Goal: Information Seeking & Learning: Learn about a topic

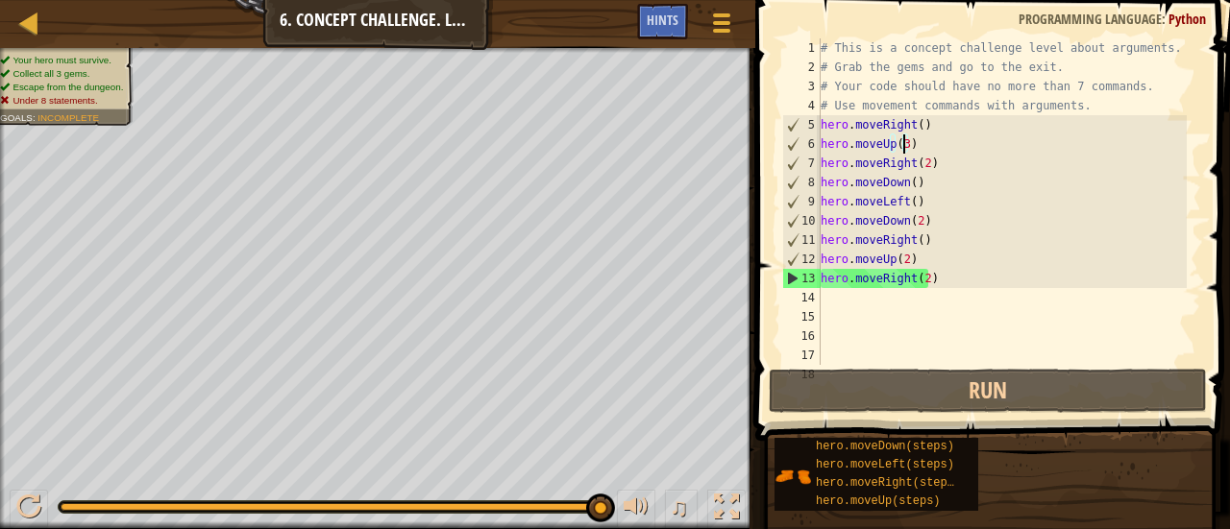
scroll to position [9, 6]
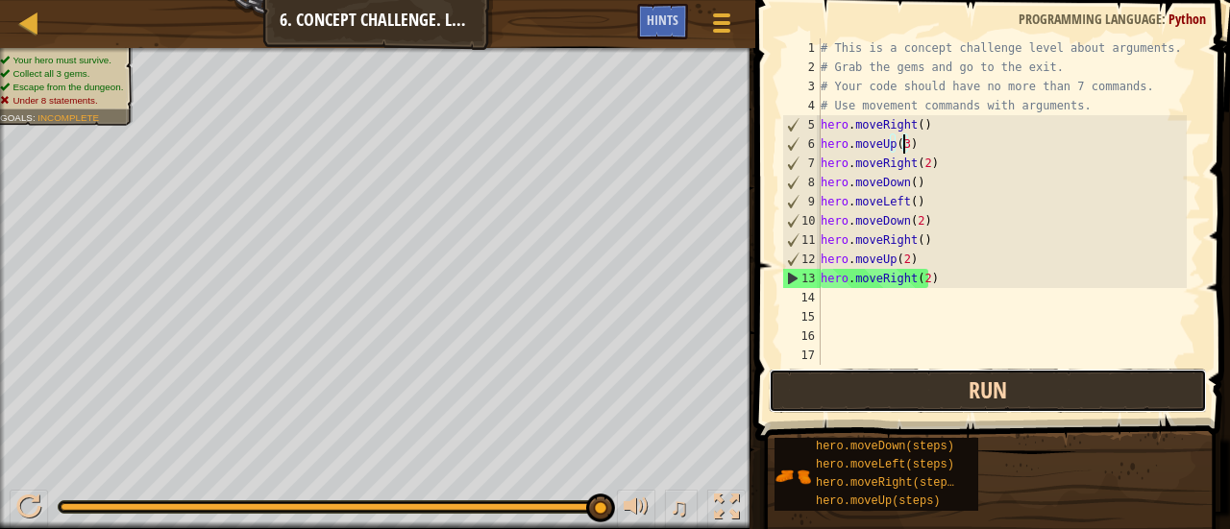
click at [859, 383] on button "Run" at bounding box center [988, 391] width 438 height 44
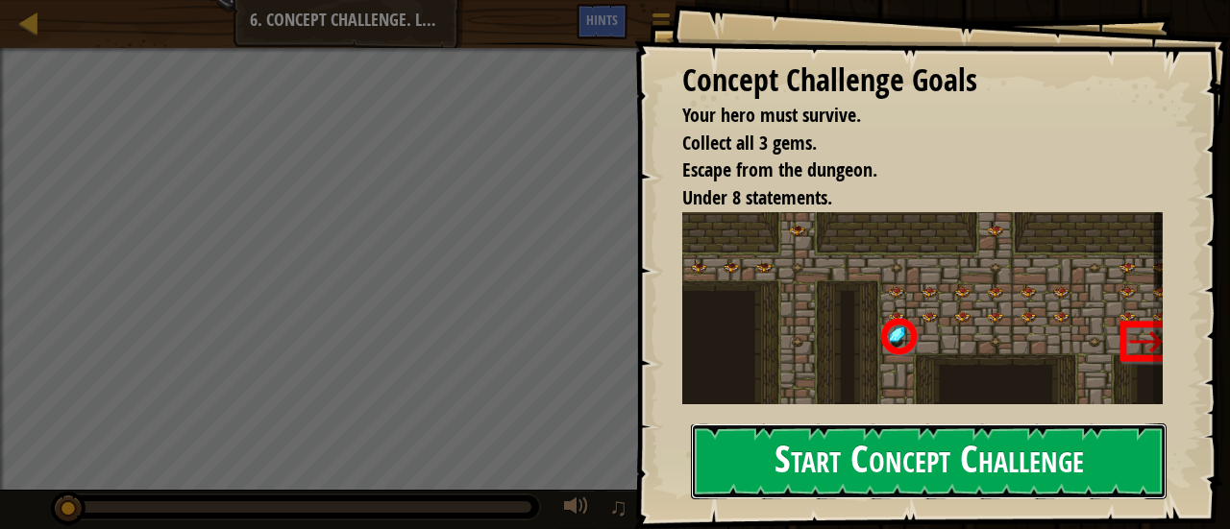
click at [855, 440] on button "Start Concept Challenge" at bounding box center [929, 462] width 476 height 76
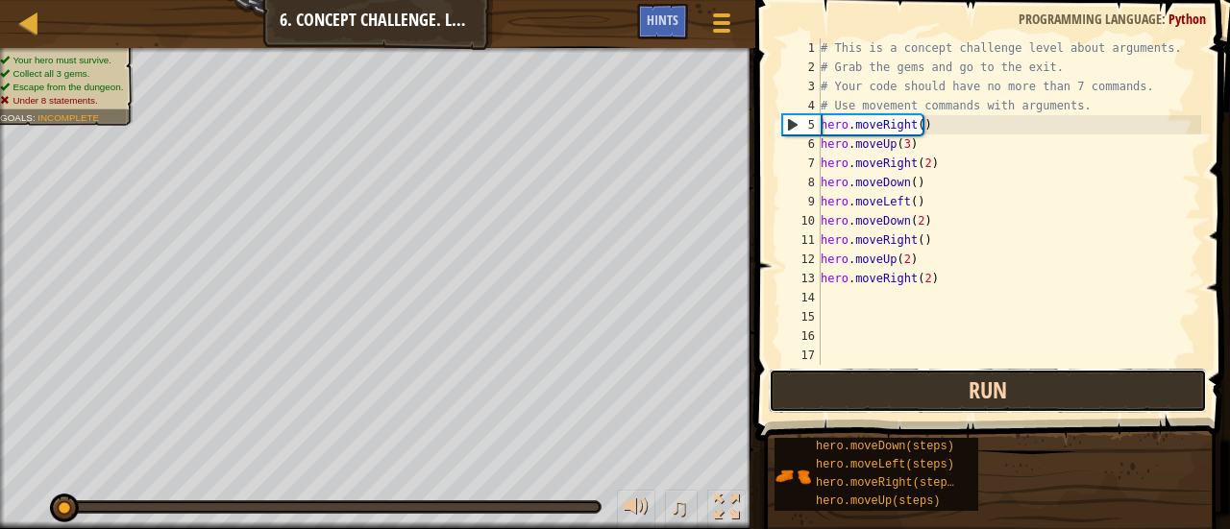
click at [906, 396] on button "Run" at bounding box center [988, 391] width 438 height 44
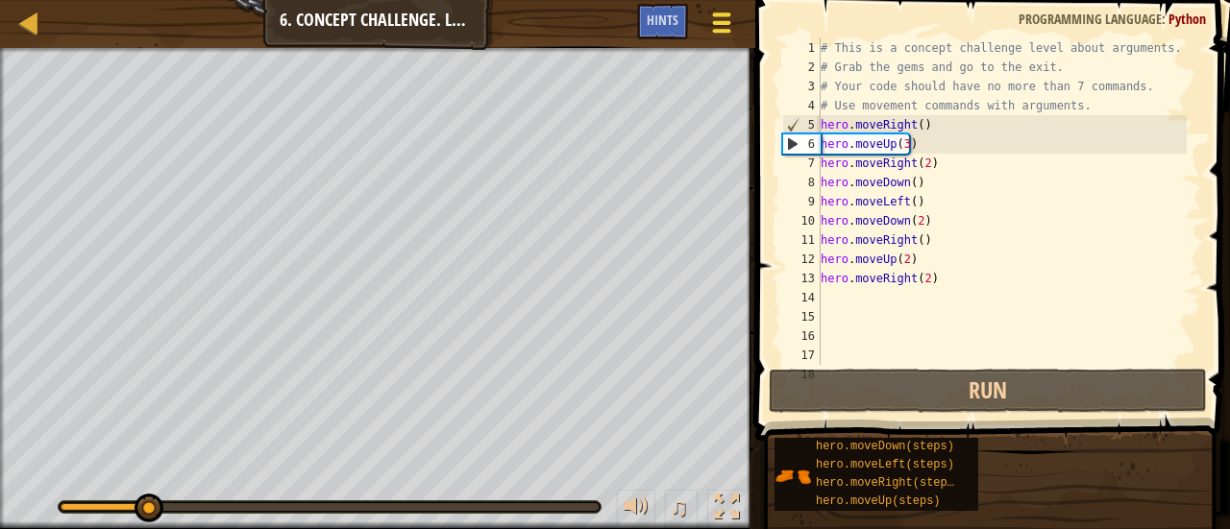
click at [719, 23] on span at bounding box center [721, 23] width 18 height 4
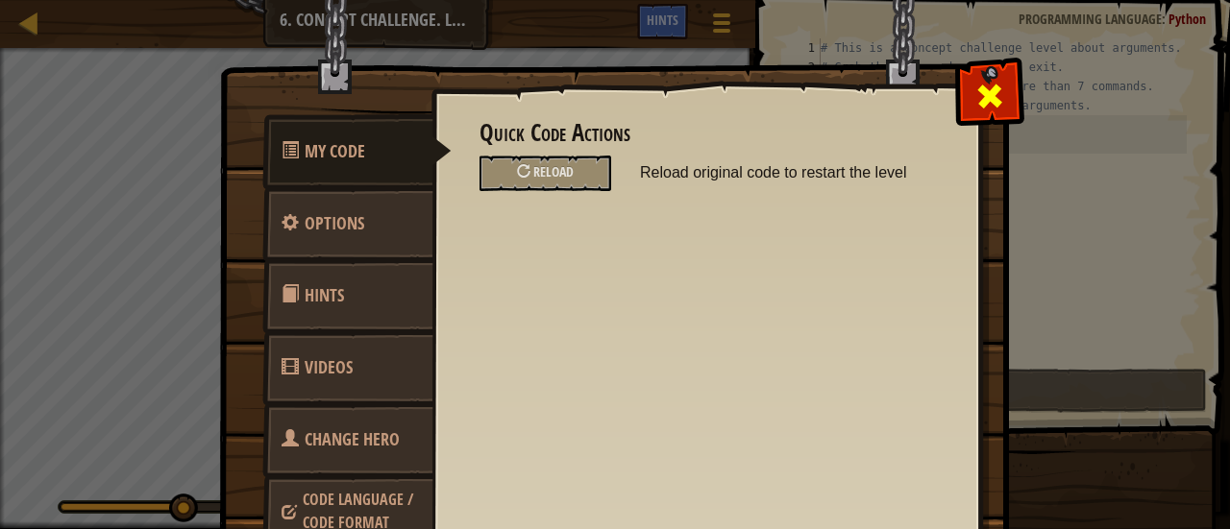
click at [986, 107] on span at bounding box center [989, 96] width 31 height 31
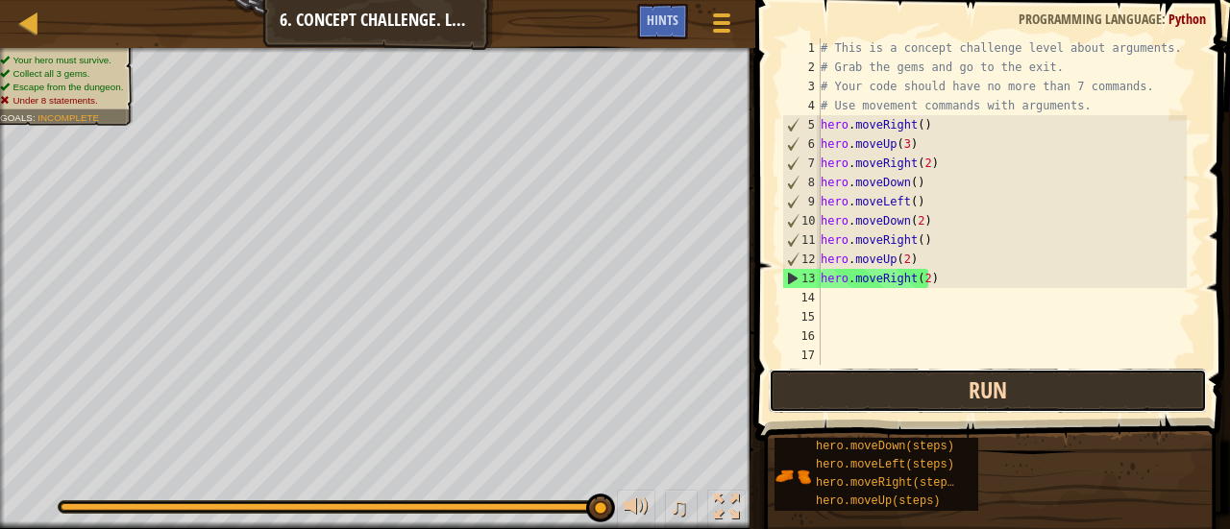
click at [936, 386] on button "Run" at bounding box center [988, 391] width 438 height 44
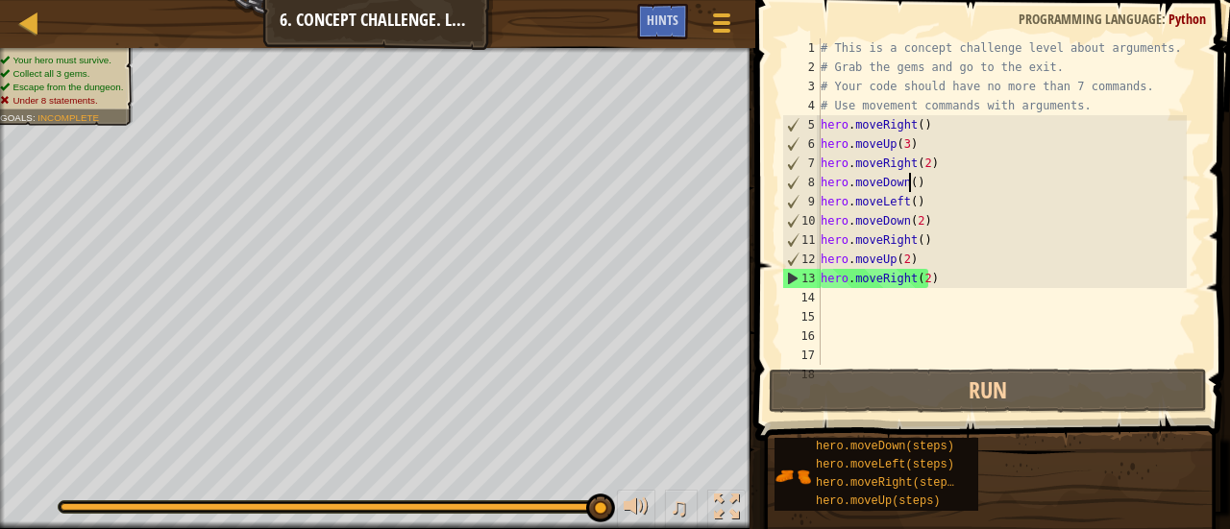
click at [909, 185] on div "# This is a concept challenge level about arguments. # Grab the gems and go to …" at bounding box center [1002, 220] width 370 height 365
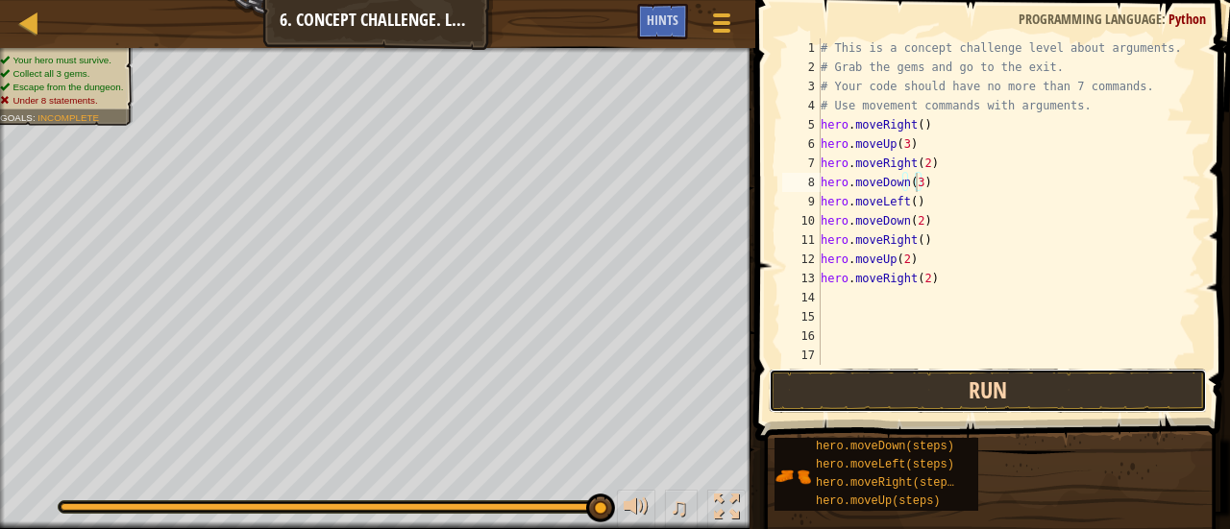
click at [927, 388] on button "Run" at bounding box center [988, 391] width 438 height 44
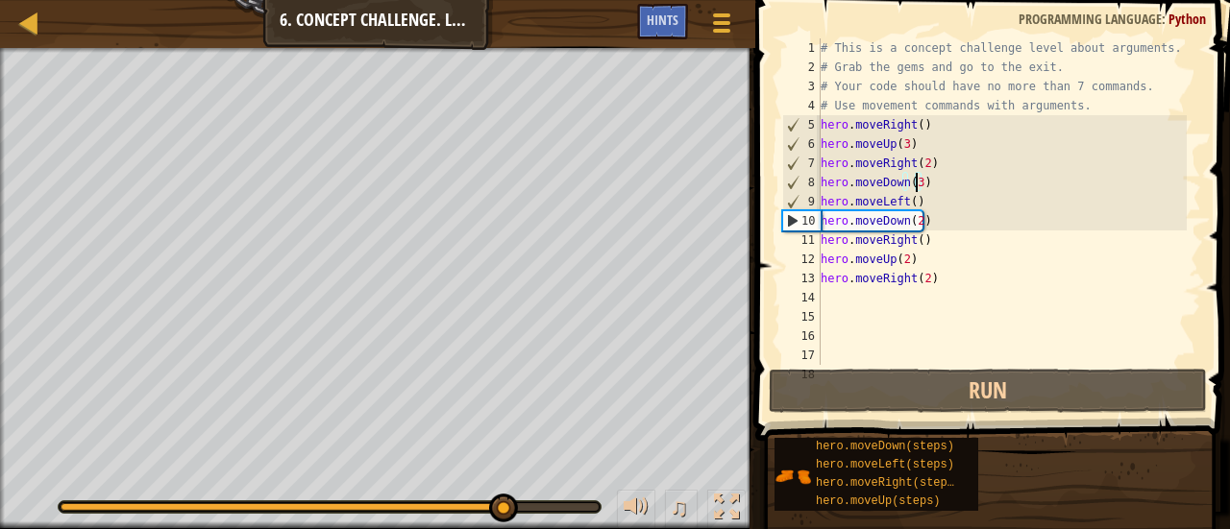
click at [902, 220] on div "# This is a concept challenge level about arguments. # Grab the gems and go to …" at bounding box center [1002, 220] width 370 height 365
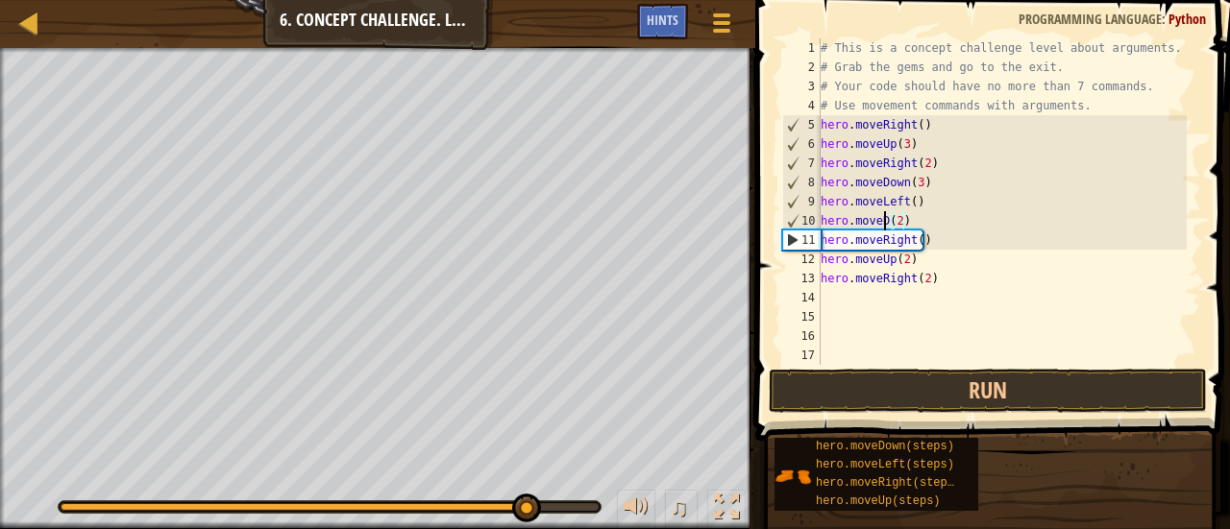
scroll to position [9, 5]
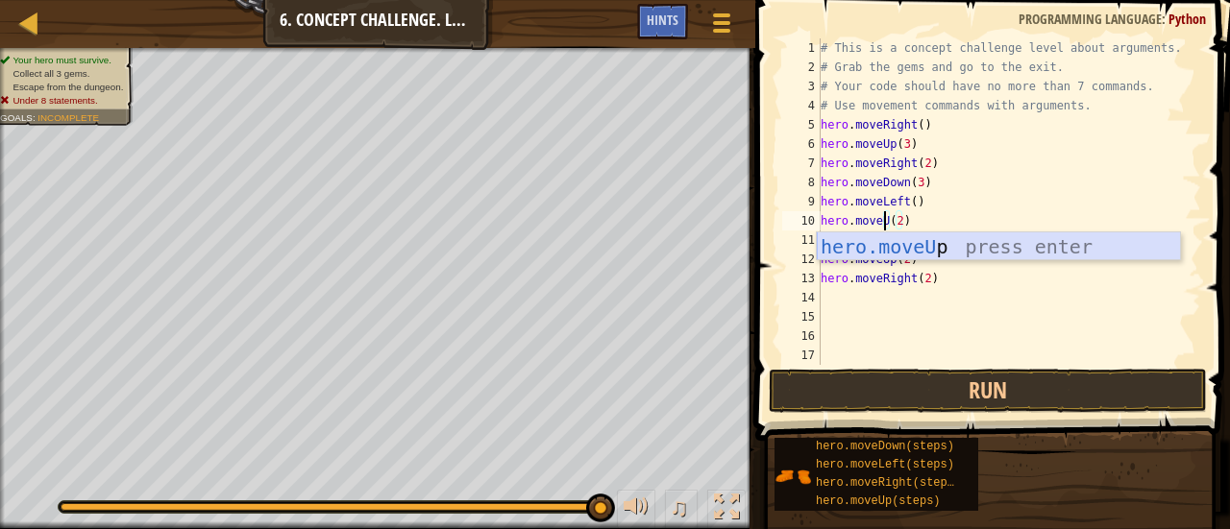
click at [920, 255] on div "hero.moveU p press enter" at bounding box center [999, 275] width 364 height 86
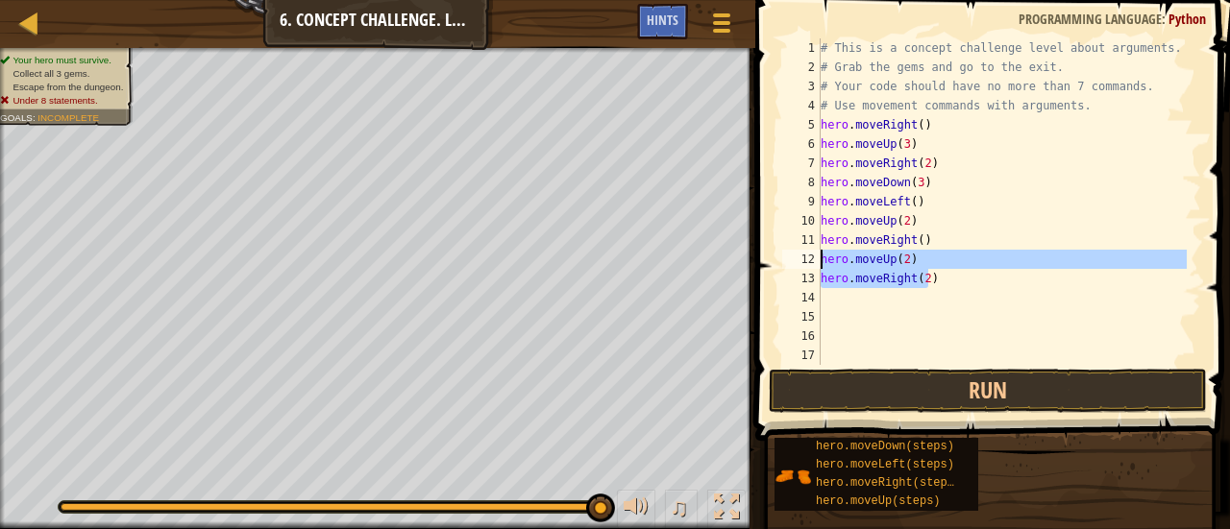
drag, startPoint x: 940, startPoint y: 280, endPoint x: 812, endPoint y: 262, distance: 128.9
click at [812, 262] on div "hero.moveUp(2) 1 2 3 4 5 6 7 8 9 10 11 12 13 14 15 16 17 18 # This is a concept…" at bounding box center [989, 201] width 423 height 327
type textarea "hero.moveUp(2) hero.moveRight(2)"
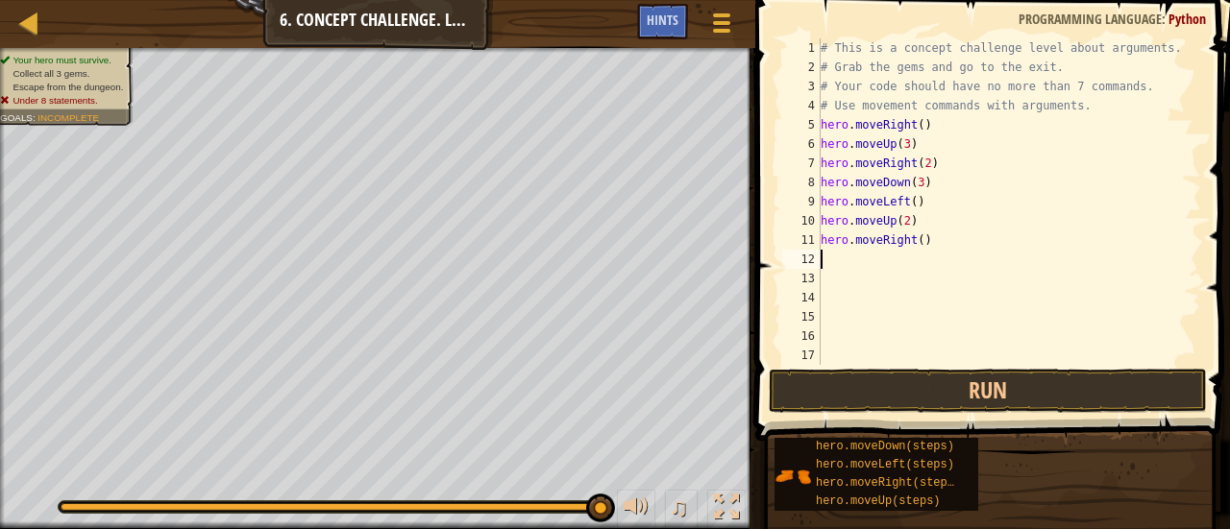
scroll to position [9, 0]
click at [914, 240] on div "# This is a concept challenge level about arguments. # Grab the gems and go to …" at bounding box center [1002, 220] width 370 height 365
type textarea "hero.moveRight(3)"
click at [912, 383] on button "Run" at bounding box center [988, 391] width 438 height 44
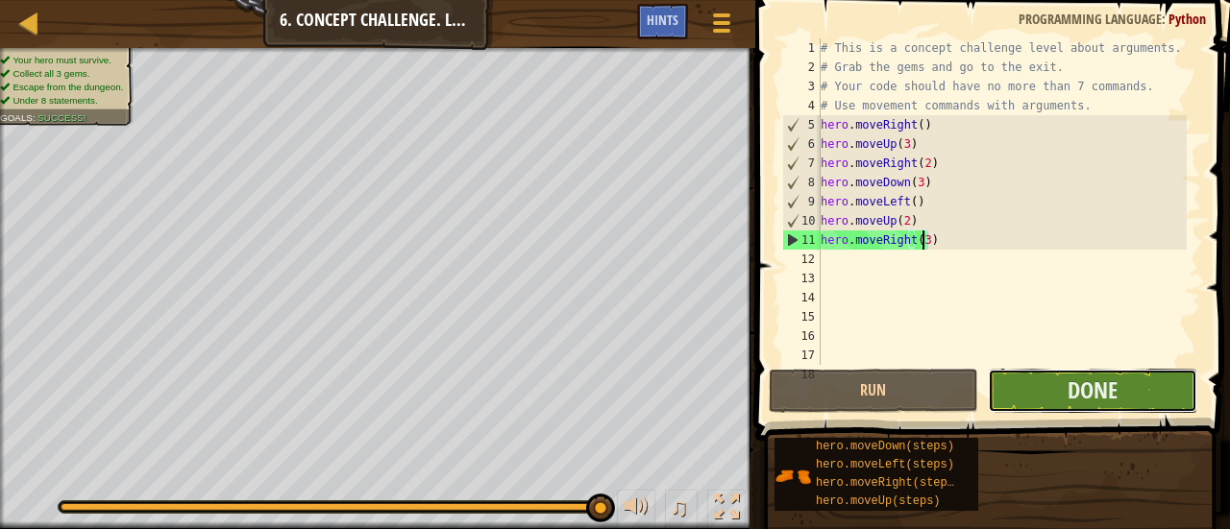
click at [1041, 389] on button "Done" at bounding box center [1092, 391] width 209 height 44
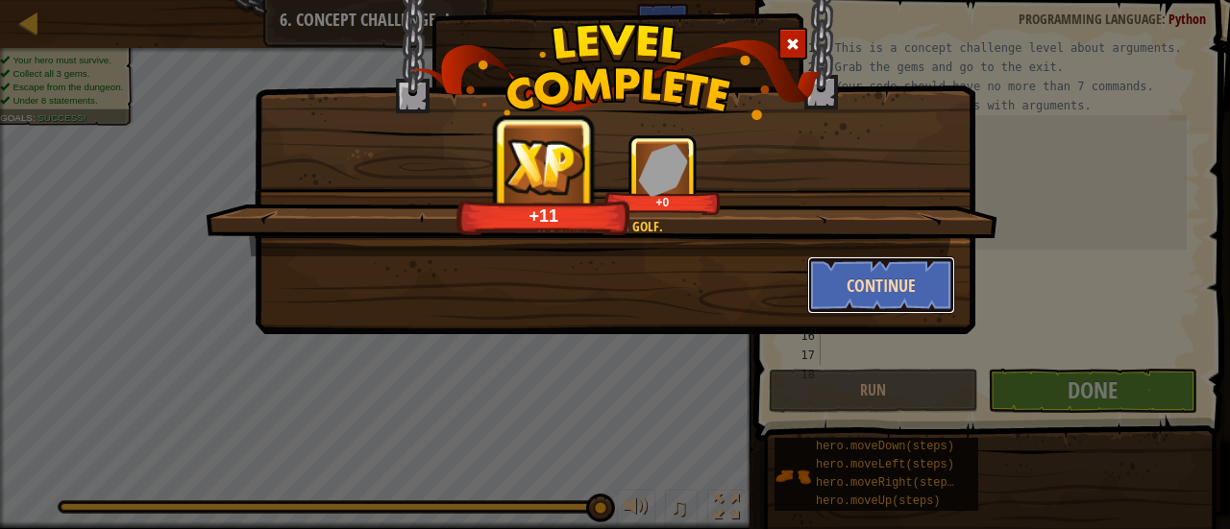
click at [876, 295] on button "Continue" at bounding box center [881, 285] width 149 height 58
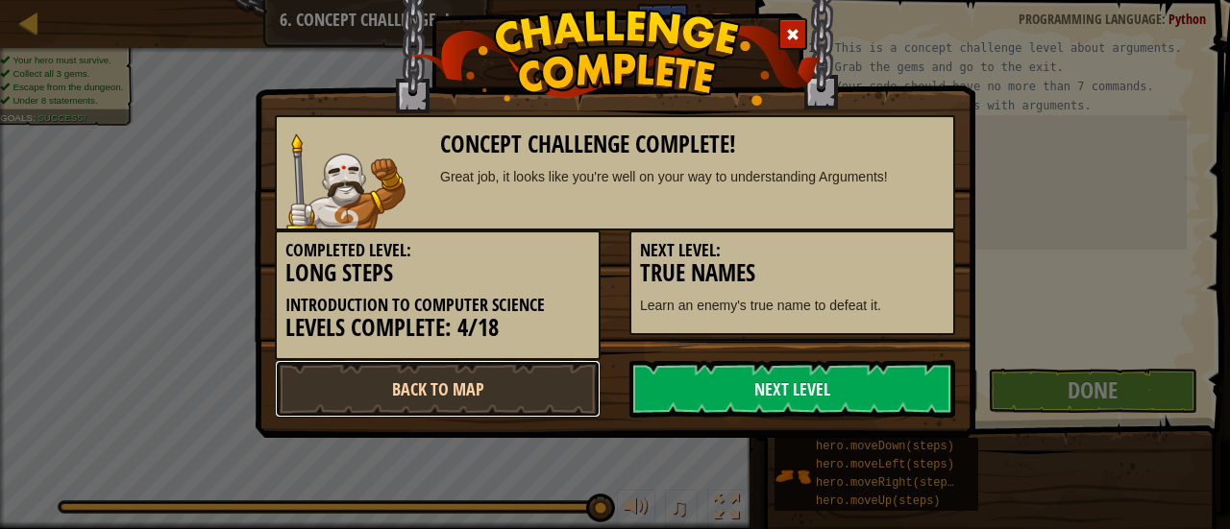
click at [467, 386] on link "Back to Map" at bounding box center [438, 389] width 326 height 58
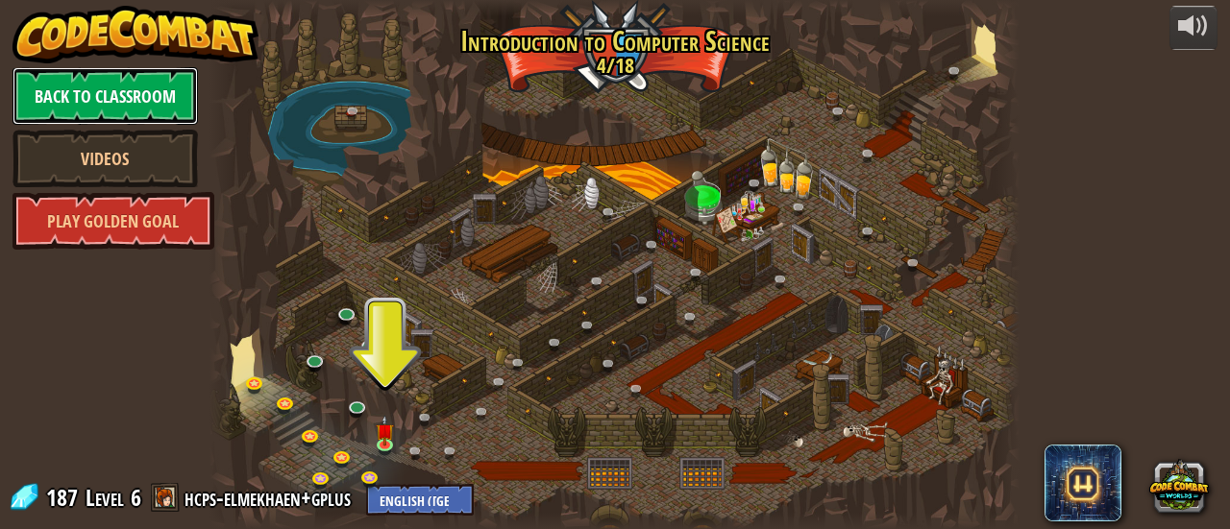
click at [138, 97] on link "Back to Classroom" at bounding box center [104, 96] width 185 height 58
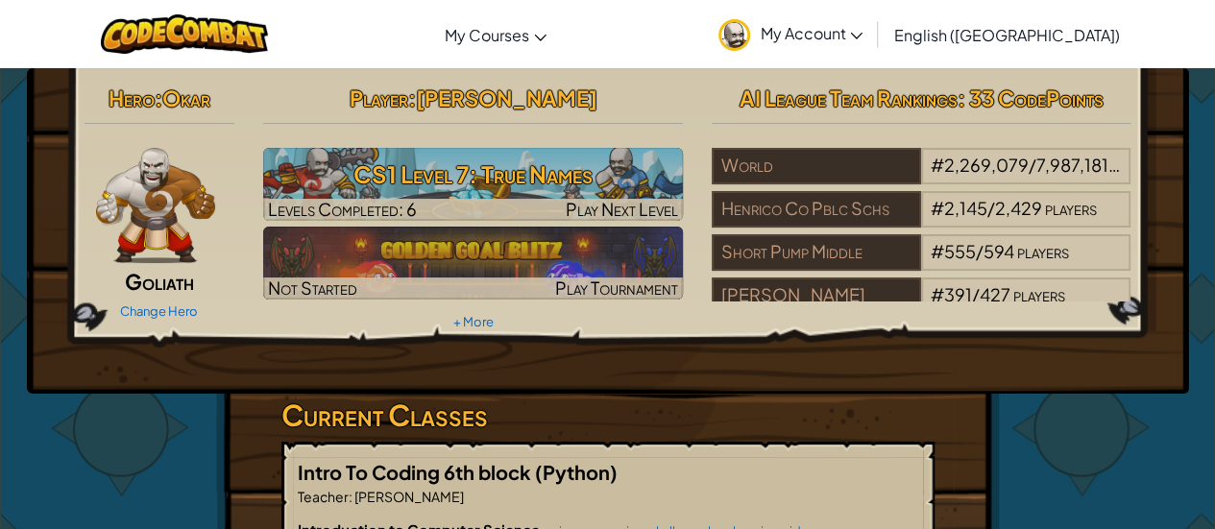
click at [154, 207] on img at bounding box center [156, 205] width 120 height 115
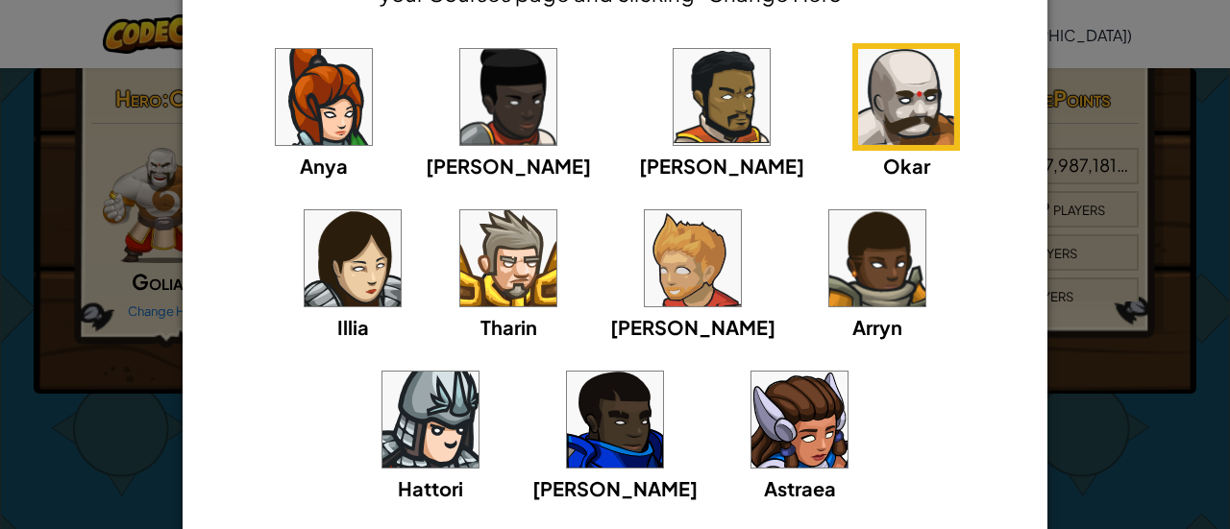
scroll to position [156, 0]
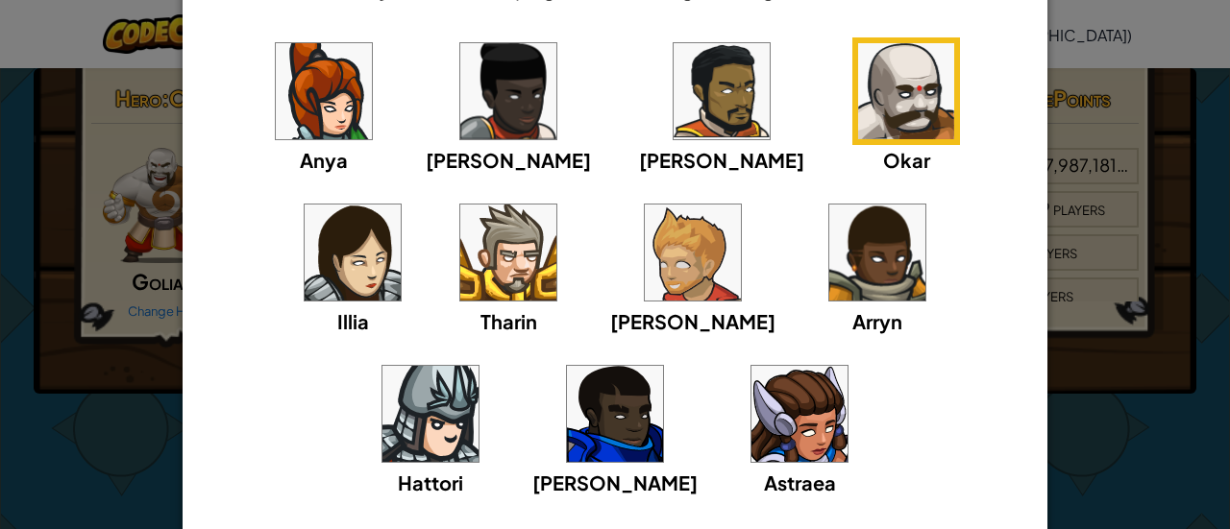
click at [663, 366] on img at bounding box center [615, 414] width 96 height 96
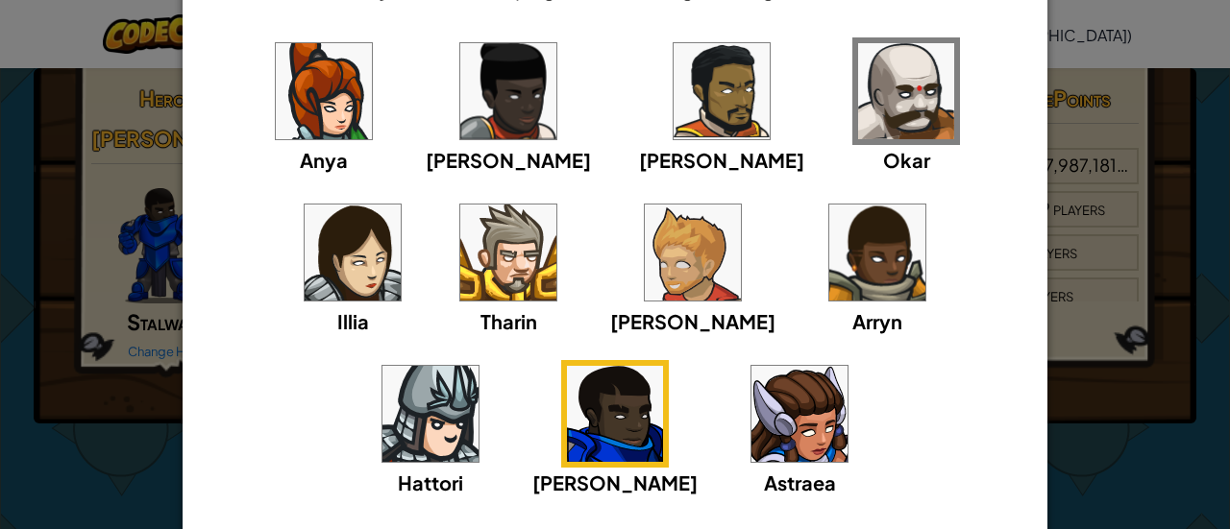
click at [645, 261] on img at bounding box center [693, 253] width 96 height 96
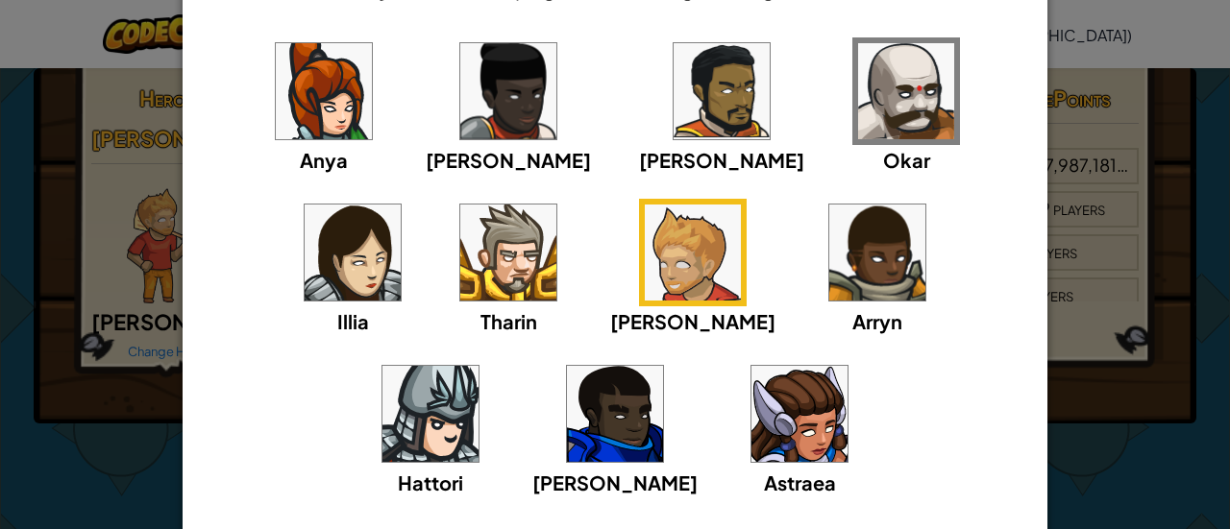
click at [1097, 256] on div "× Select Your Hero You can always change your hero by going to your Courses pag…" at bounding box center [615, 264] width 1230 height 529
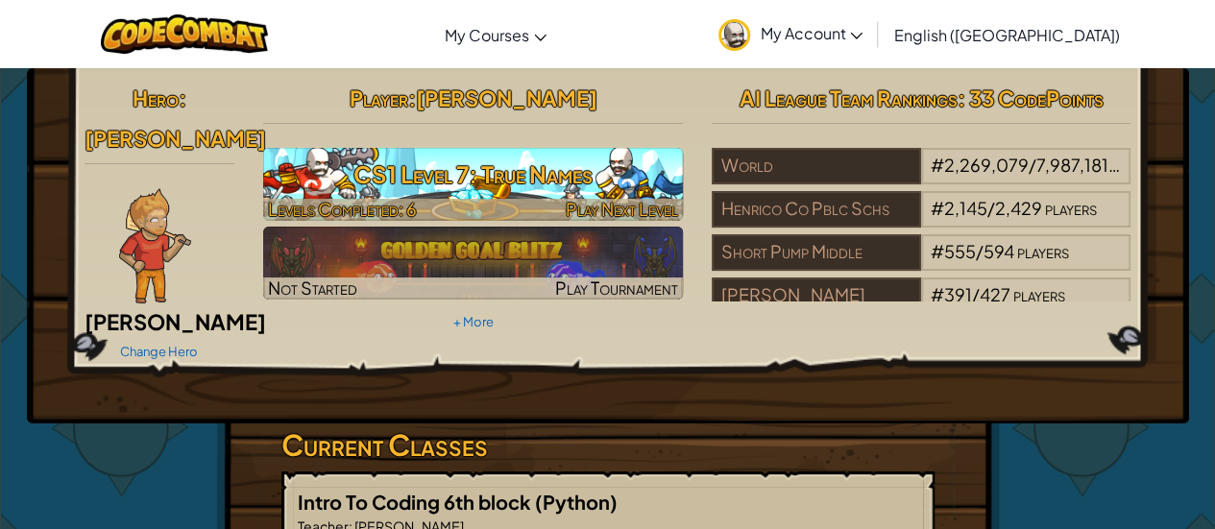
click at [594, 184] on h3 "CS1 Level 7: True Names" at bounding box center [473, 174] width 420 height 43
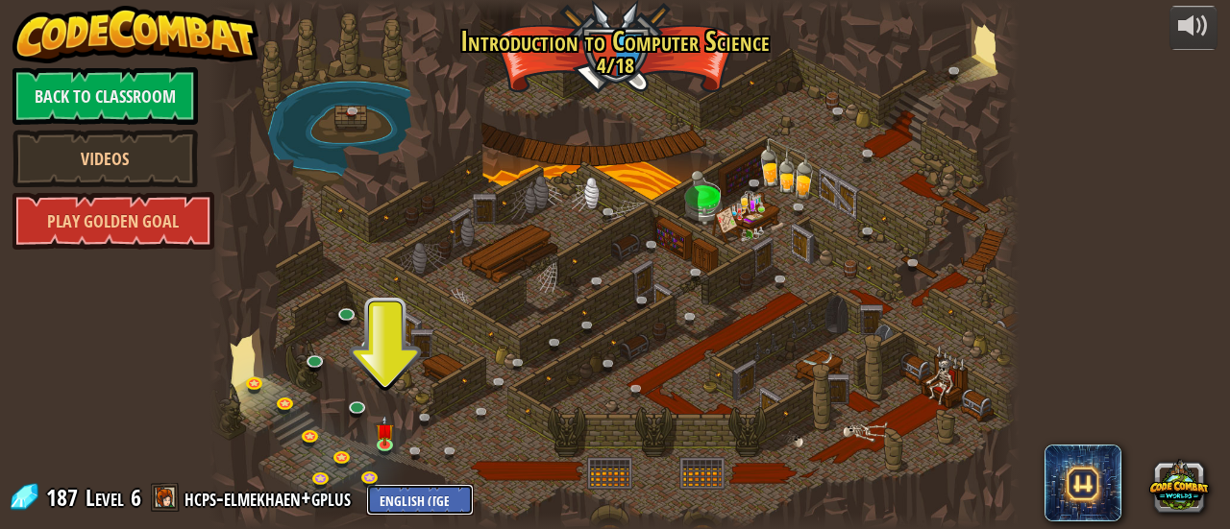
click at [421, 491] on select "English ([GEOGRAPHIC_DATA]) English ([GEOGRAPHIC_DATA]) 简体中文 繁體中文 русский españ…" at bounding box center [420, 500] width 108 height 32
click at [826, 362] on div at bounding box center [614, 264] width 810 height 529
click at [385, 438] on img at bounding box center [385, 423] width 17 height 40
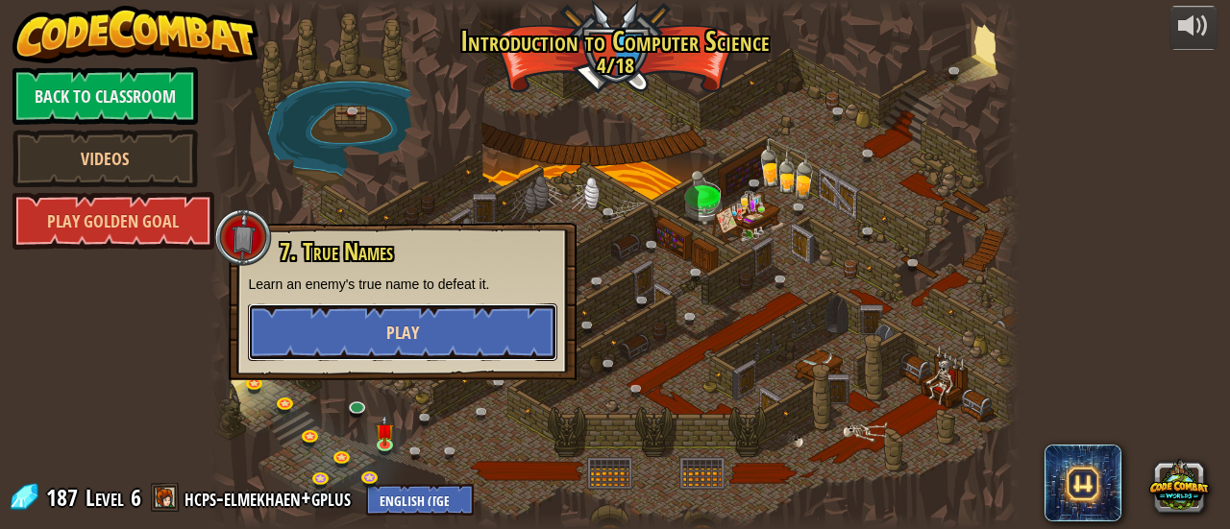
click at [457, 327] on button "Play" at bounding box center [402, 333] width 309 height 58
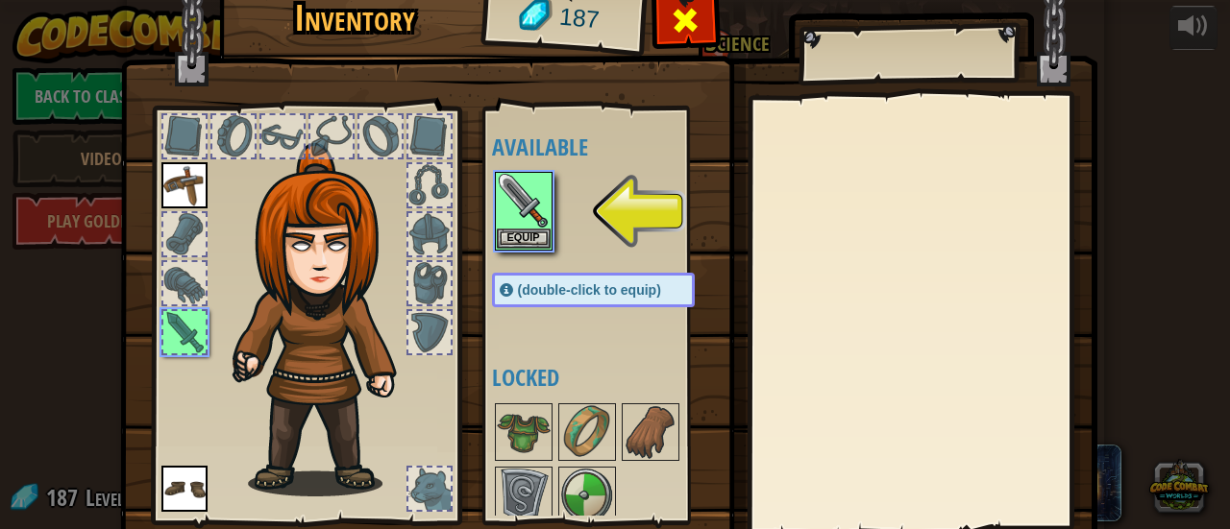
click at [693, 29] on div at bounding box center [685, 25] width 61 height 61
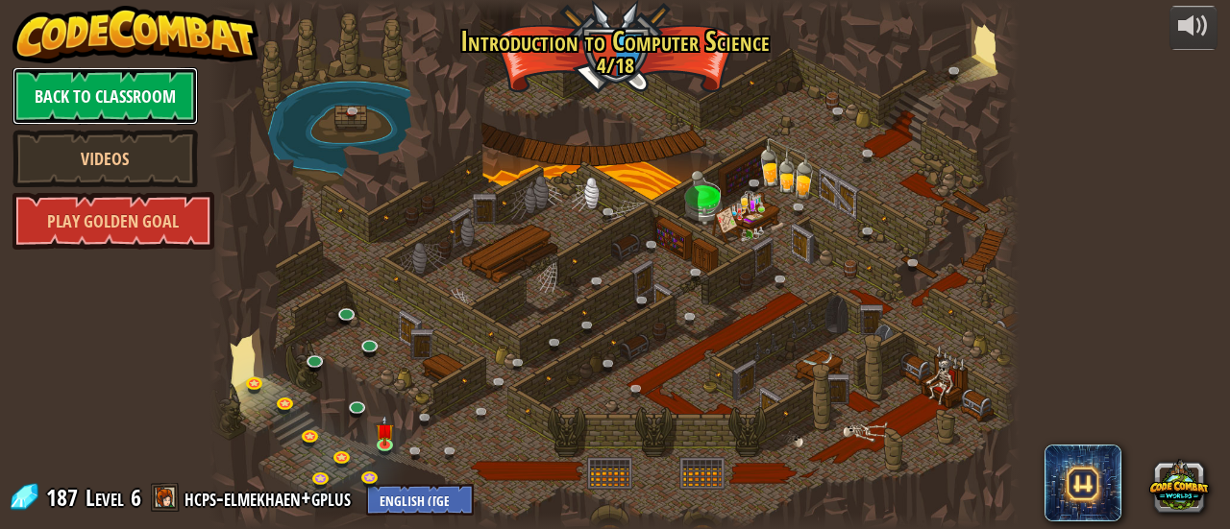
click at [99, 91] on link "Back to Classroom" at bounding box center [104, 96] width 185 height 58
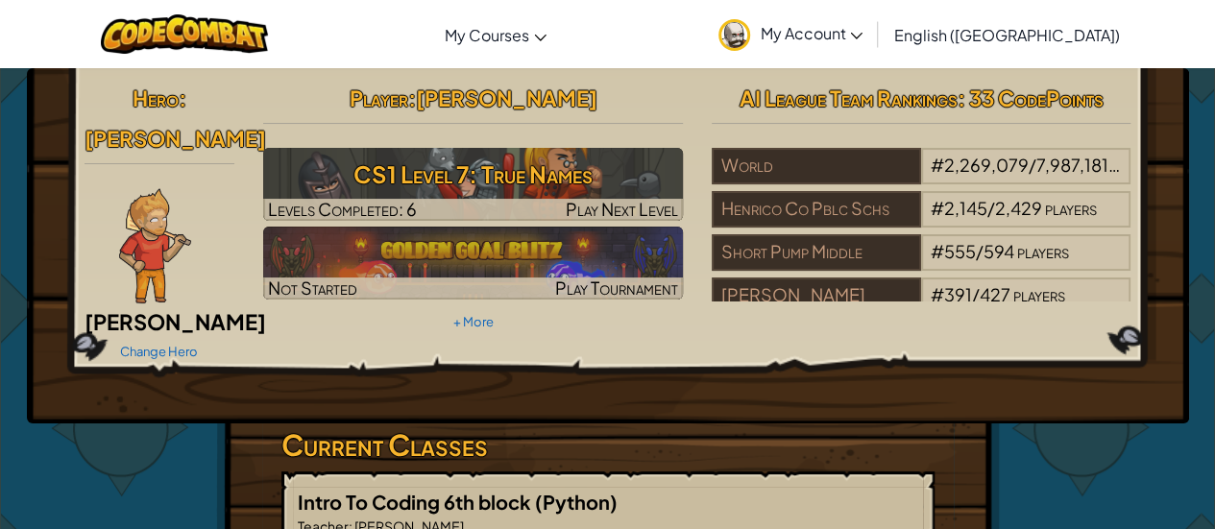
click at [173, 335] on div "Change Hero" at bounding box center [160, 350] width 151 height 31
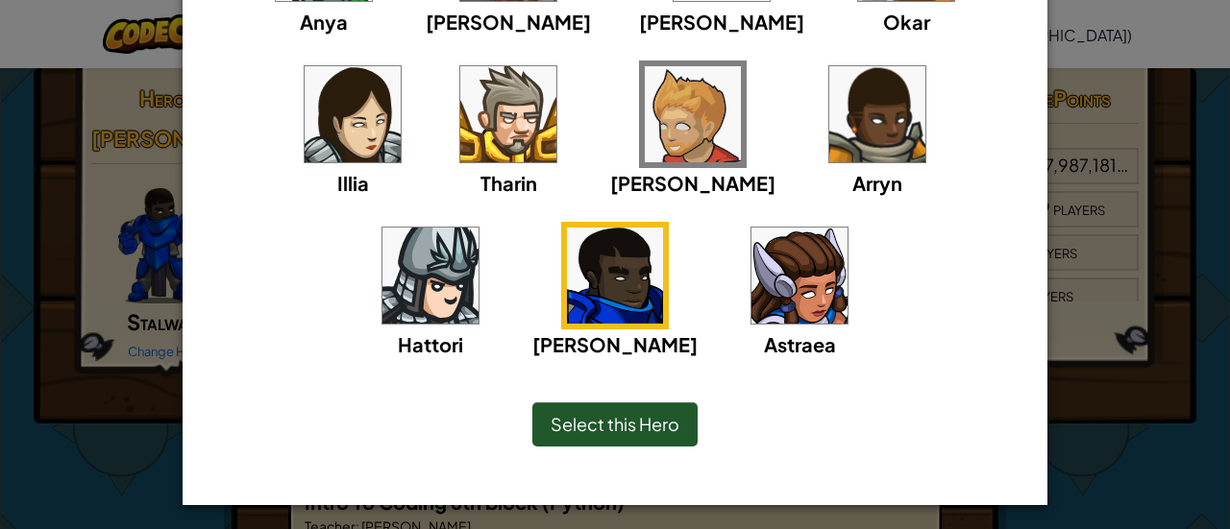
scroll to position [297, 0]
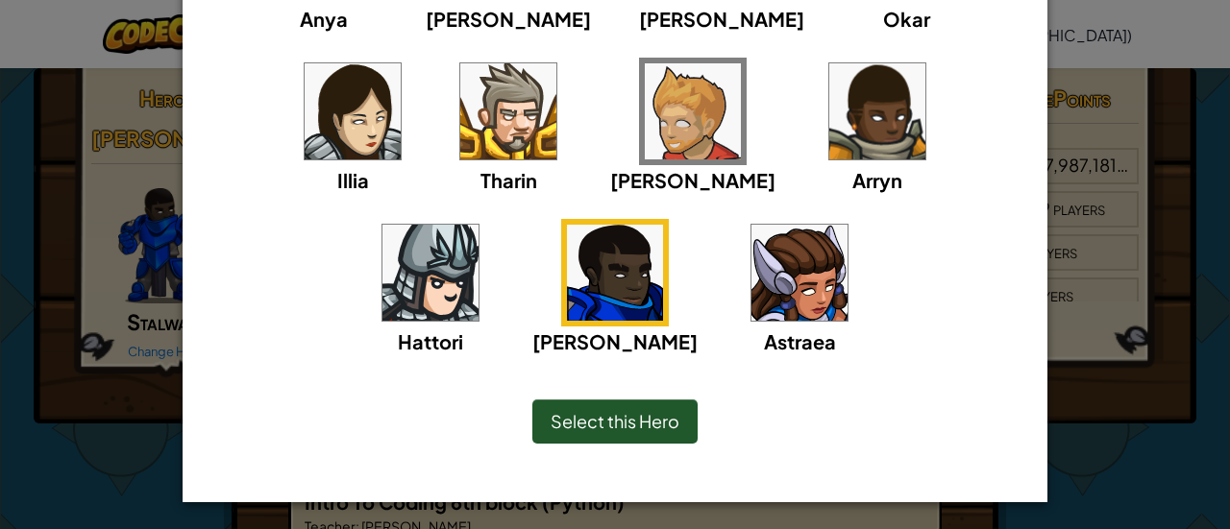
click at [617, 422] on span "Select this Hero" at bounding box center [614, 421] width 129 height 22
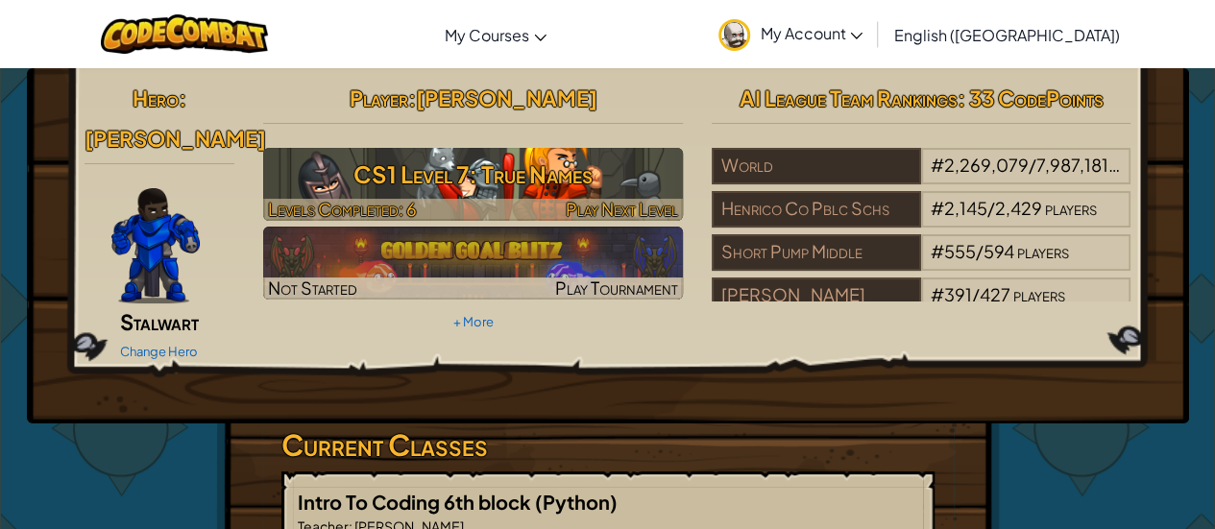
click at [594, 189] on h3 "CS1 Level 7: True Names" at bounding box center [473, 174] width 420 height 43
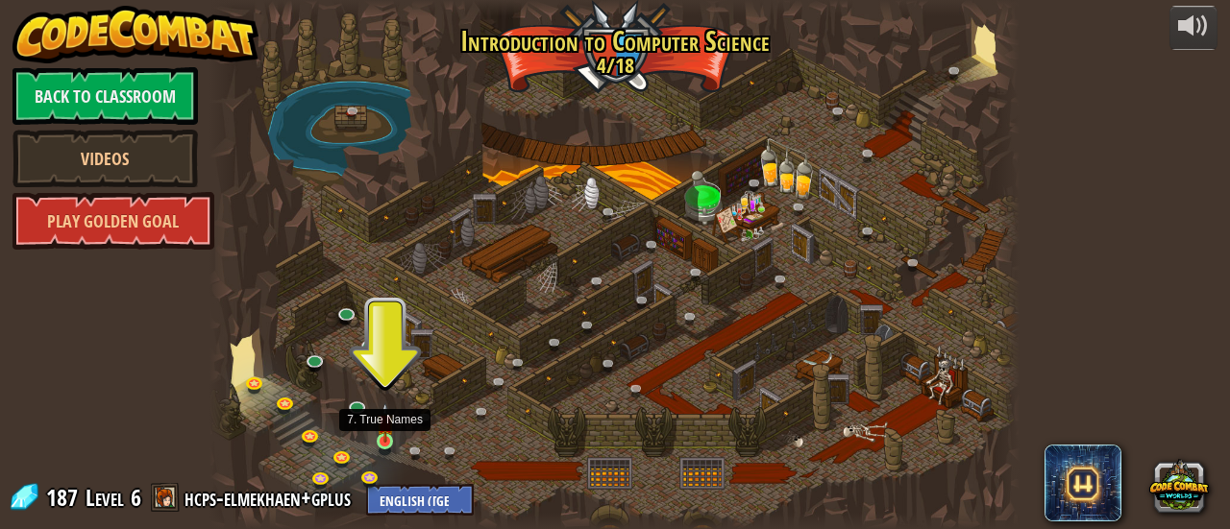
click at [389, 439] on img at bounding box center [385, 423] width 17 height 40
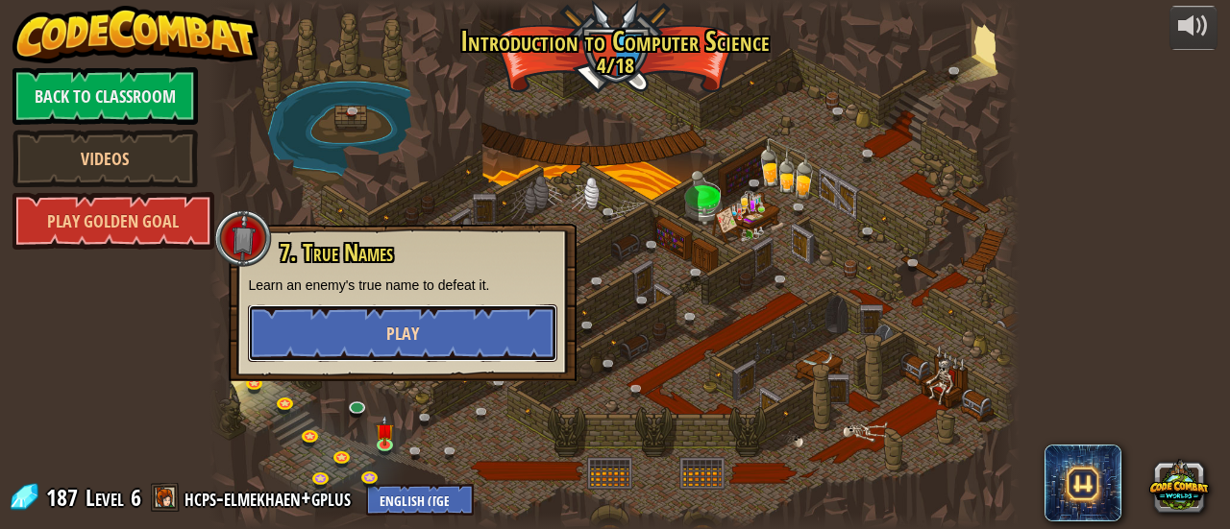
click at [411, 333] on span "Play" at bounding box center [402, 334] width 33 height 24
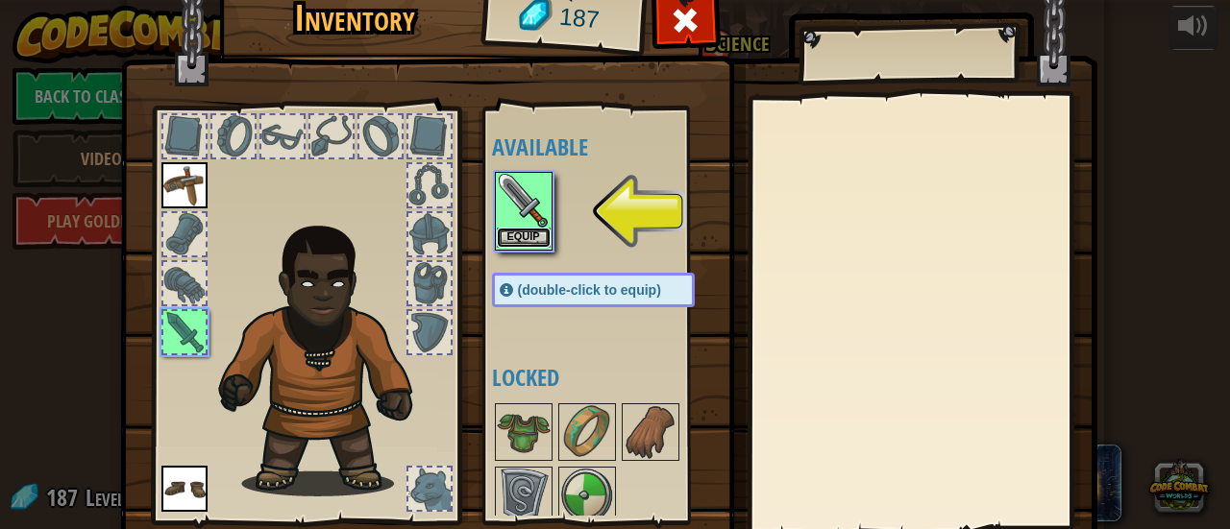
click at [522, 236] on button "Equip" at bounding box center [524, 238] width 54 height 20
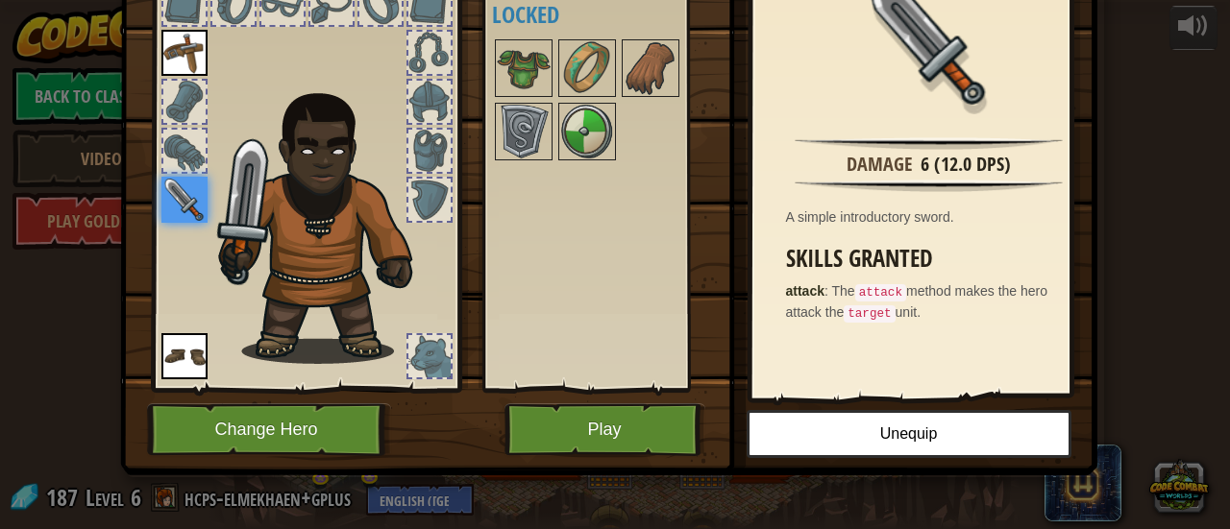
scroll to position [2, 0]
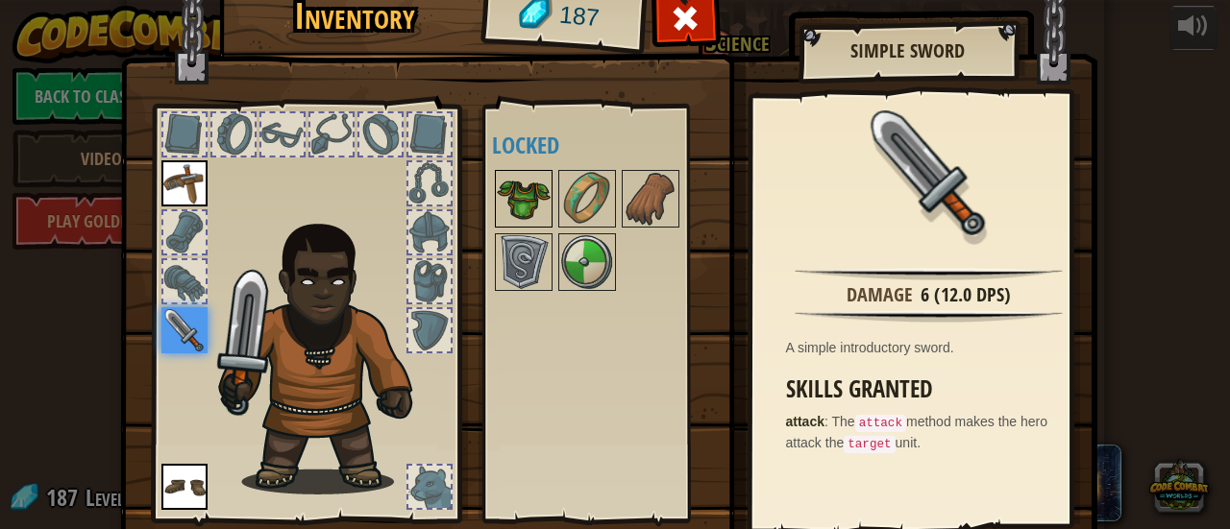
click at [521, 207] on img at bounding box center [524, 199] width 54 height 54
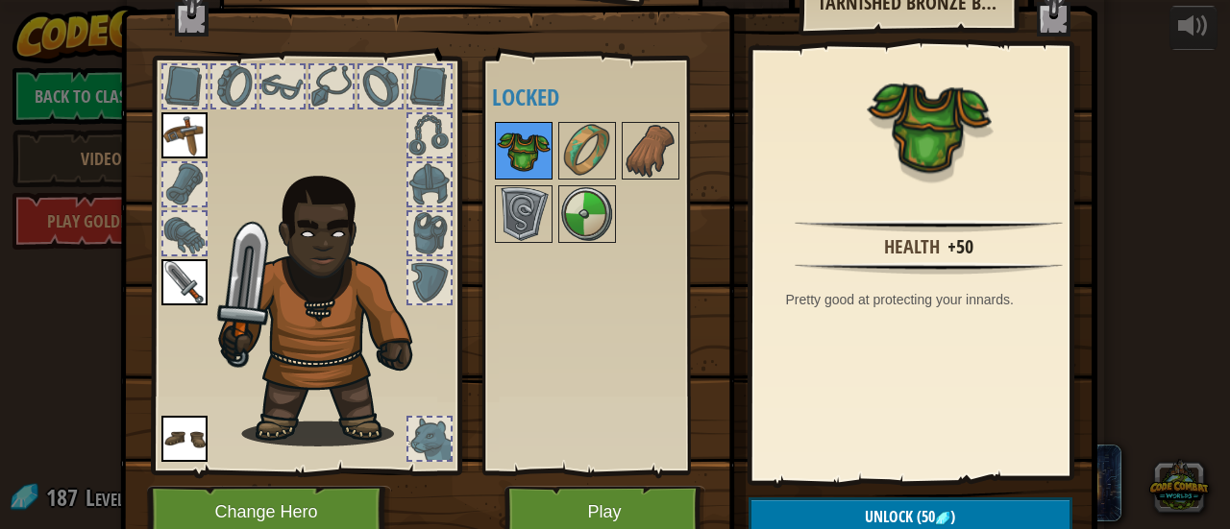
scroll to position [0, 0]
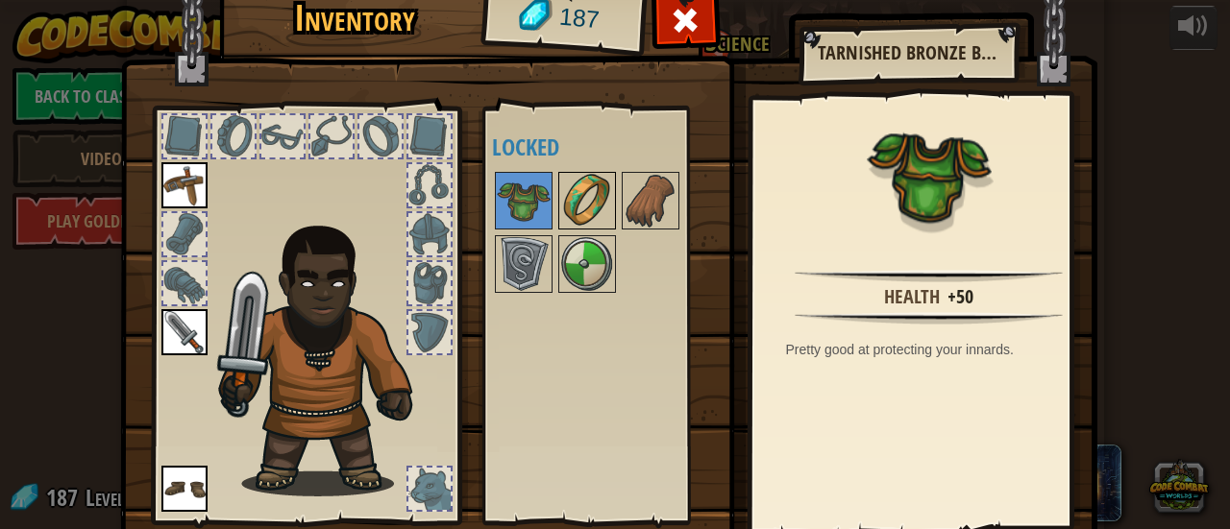
drag, startPoint x: 573, startPoint y: 208, endPoint x: 557, endPoint y: 200, distance: 17.6
click at [560, 200] on img at bounding box center [587, 201] width 54 height 54
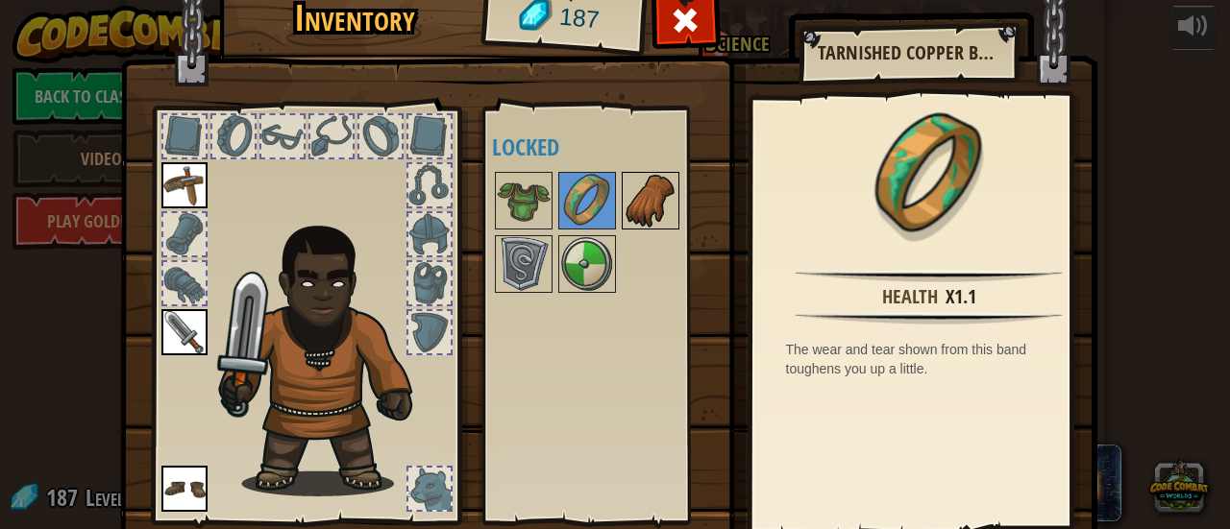
click at [640, 200] on img at bounding box center [650, 201] width 54 height 54
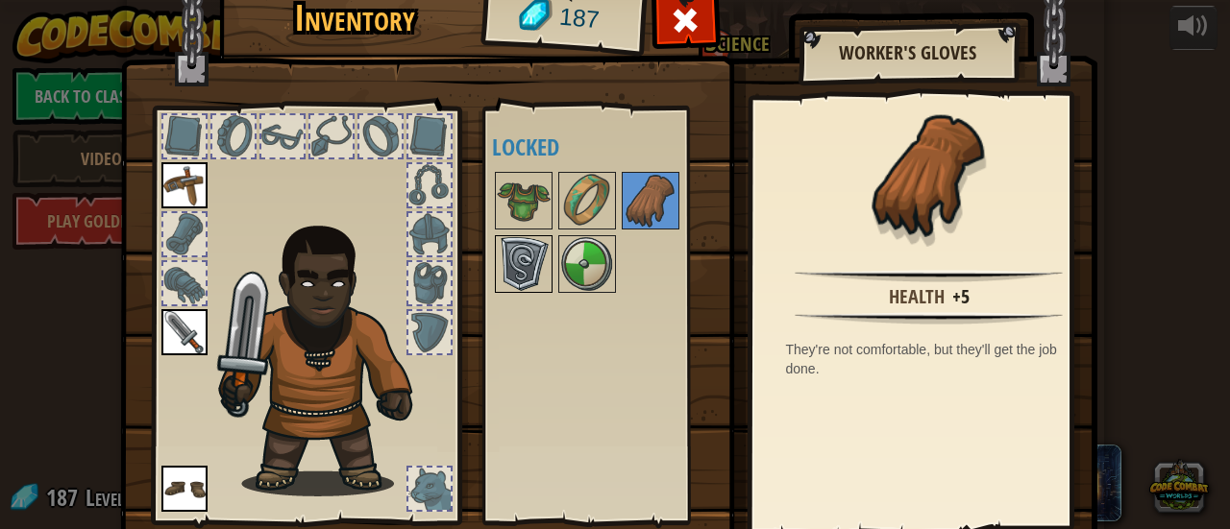
click at [507, 268] on img at bounding box center [524, 264] width 54 height 54
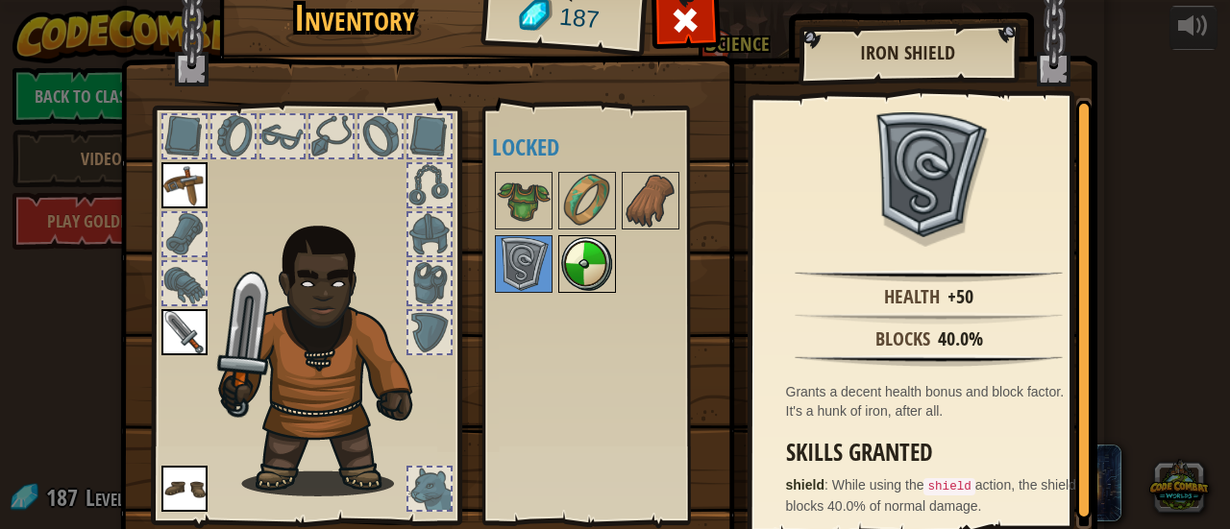
click at [567, 281] on img at bounding box center [587, 264] width 54 height 54
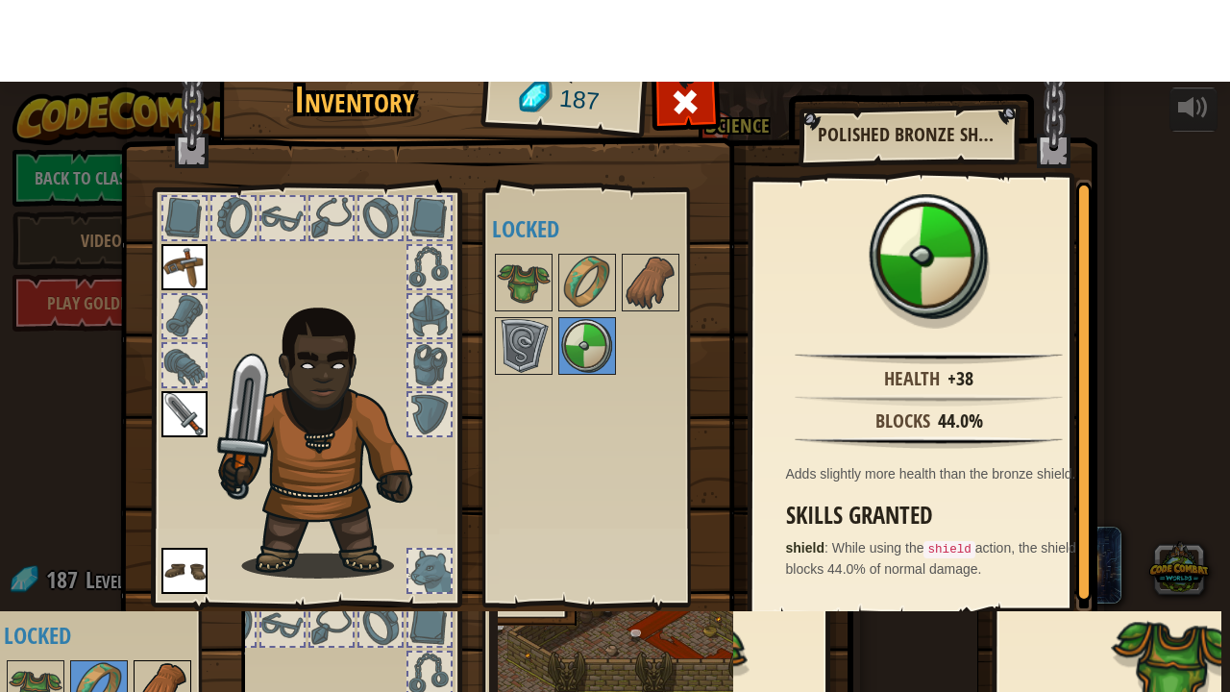
scroll to position [133, 0]
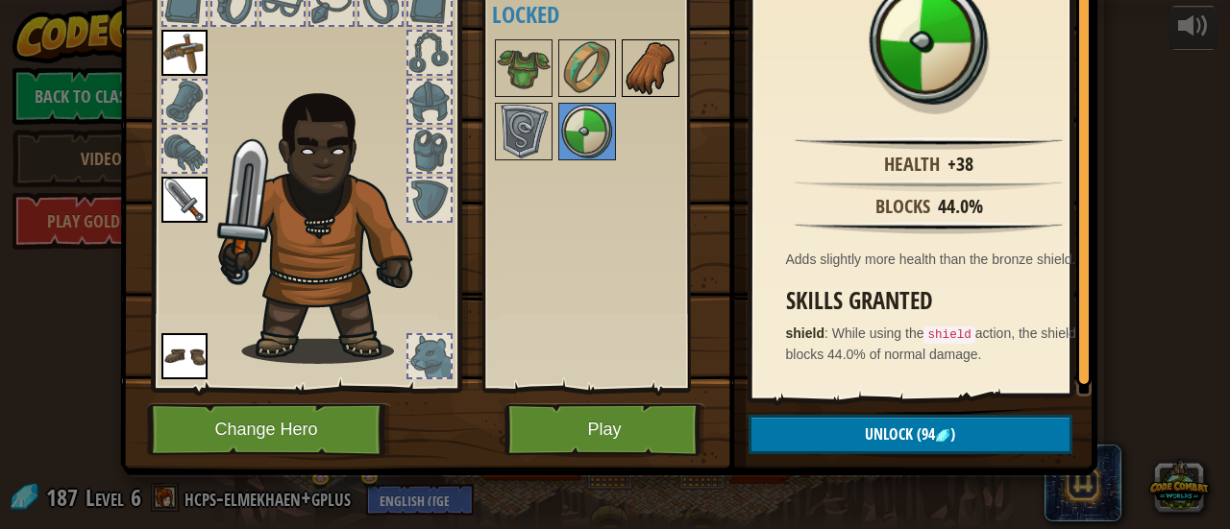
click at [637, 86] on img at bounding box center [650, 68] width 54 height 54
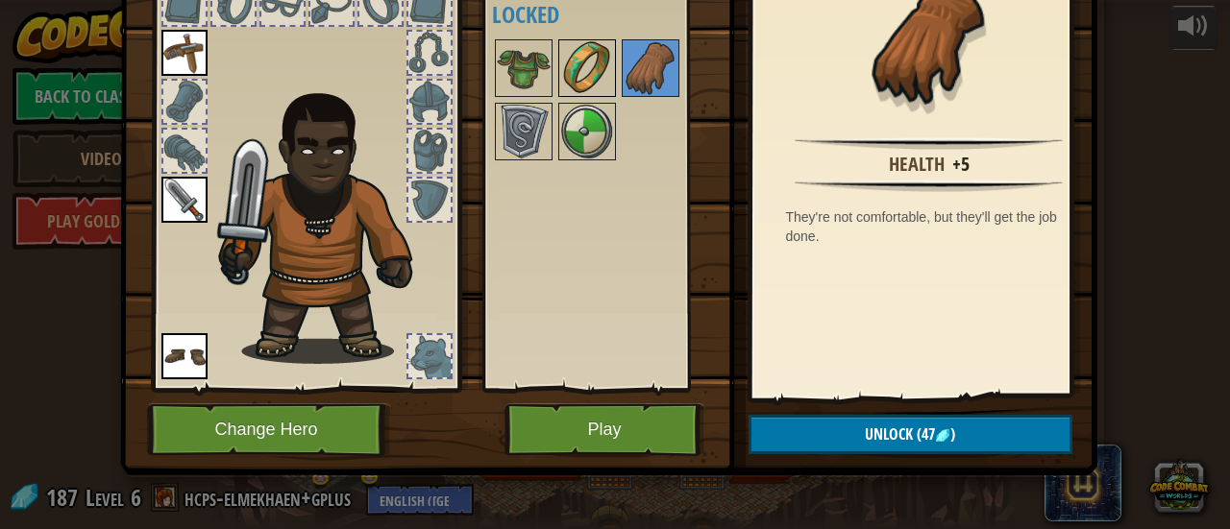
click at [599, 64] on img at bounding box center [587, 68] width 54 height 54
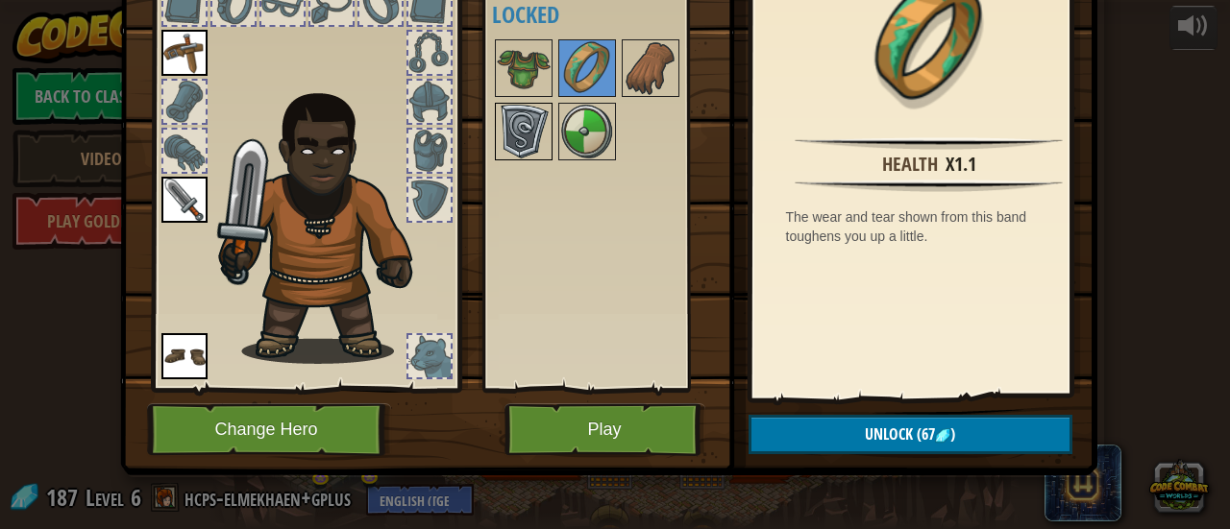
click at [519, 137] on img at bounding box center [524, 132] width 54 height 54
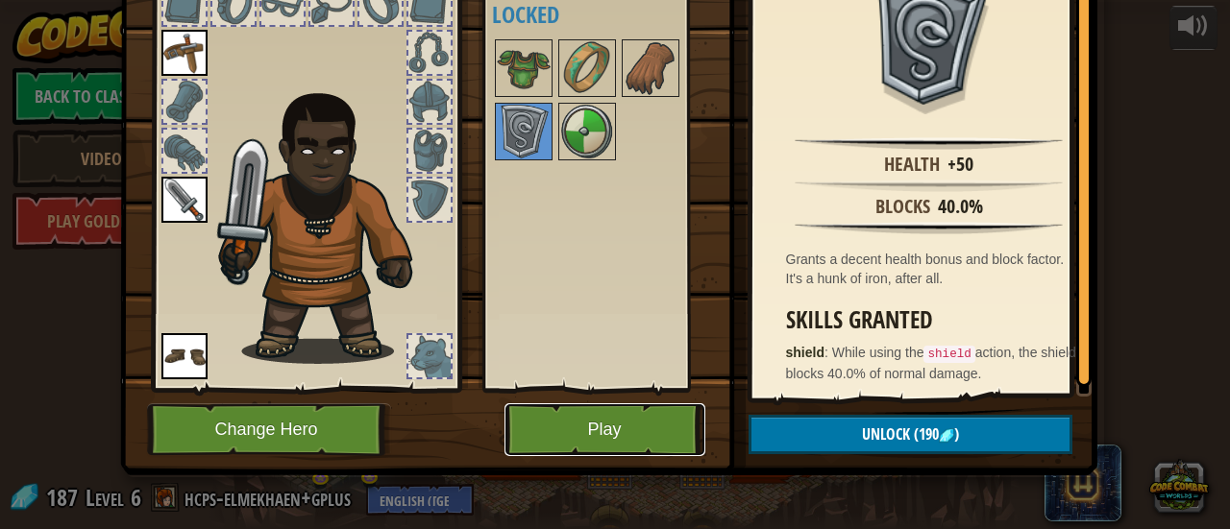
click at [616, 427] on button "Play" at bounding box center [604, 429] width 201 height 53
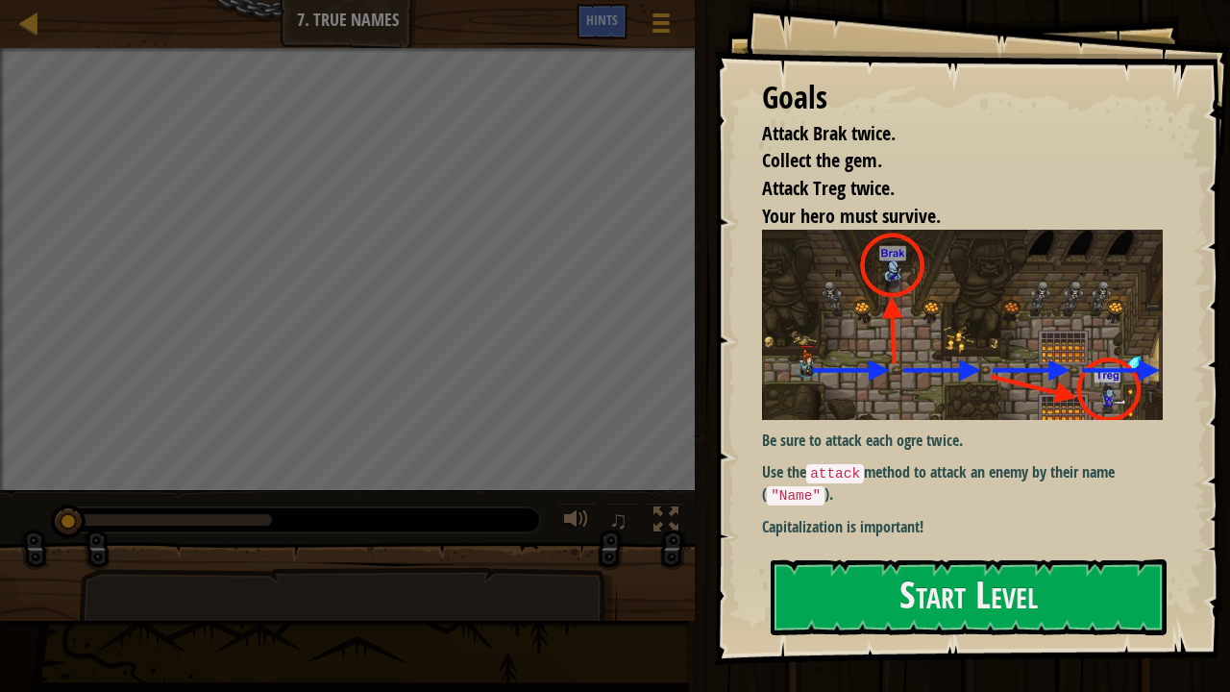
click at [963, 528] on div "Goals Attack Brak twice. Collect the gem. Attack Treg twice. Your hero must sur…" at bounding box center [972, 332] width 516 height 665
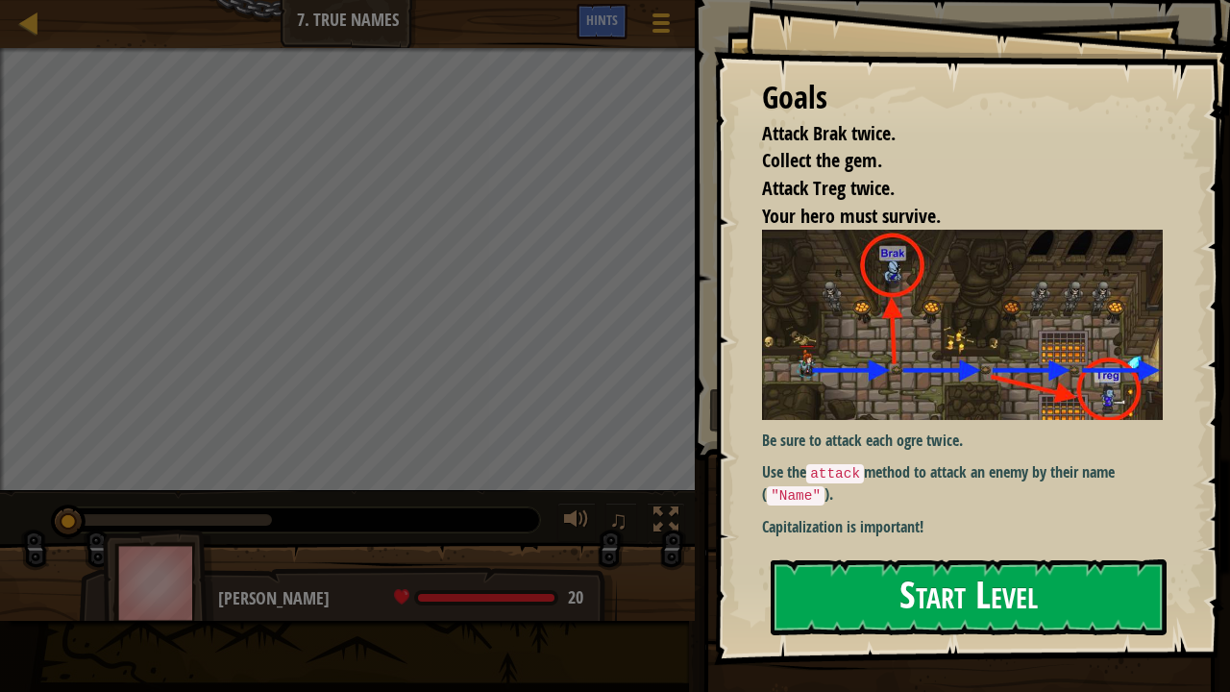
click at [977, 528] on button "Start Level" at bounding box center [968, 597] width 396 height 76
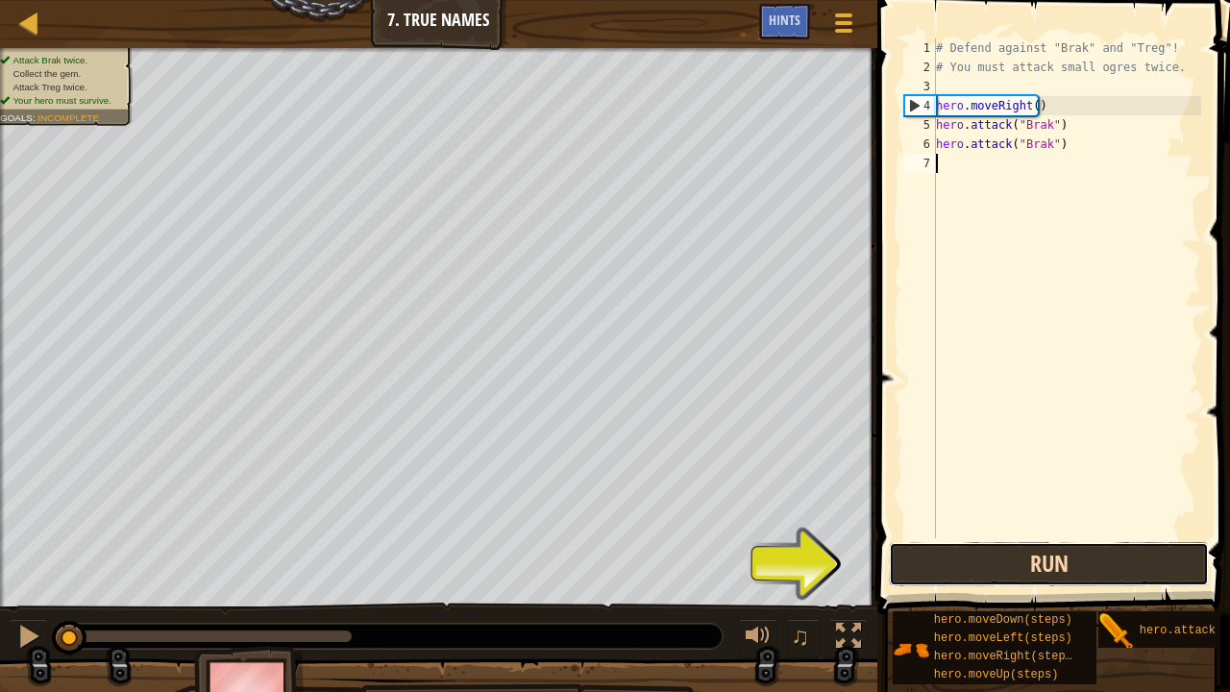
click at [1059, 528] on button "Run" at bounding box center [1049, 564] width 320 height 44
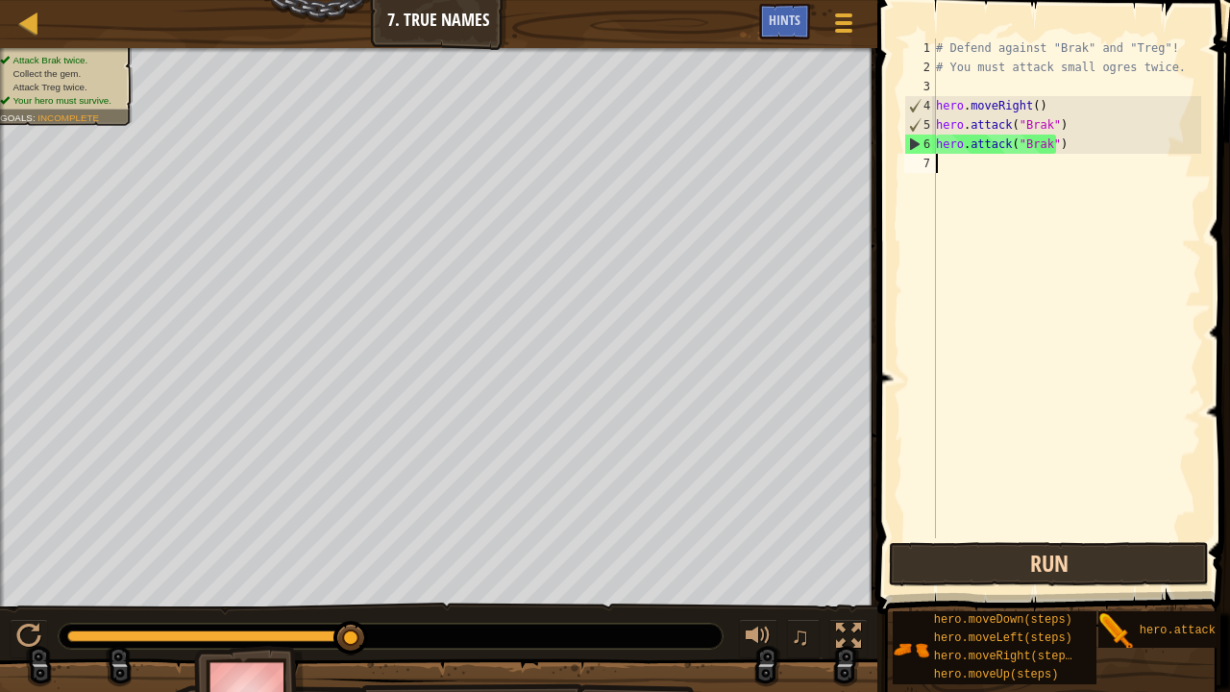
type textarea "H"
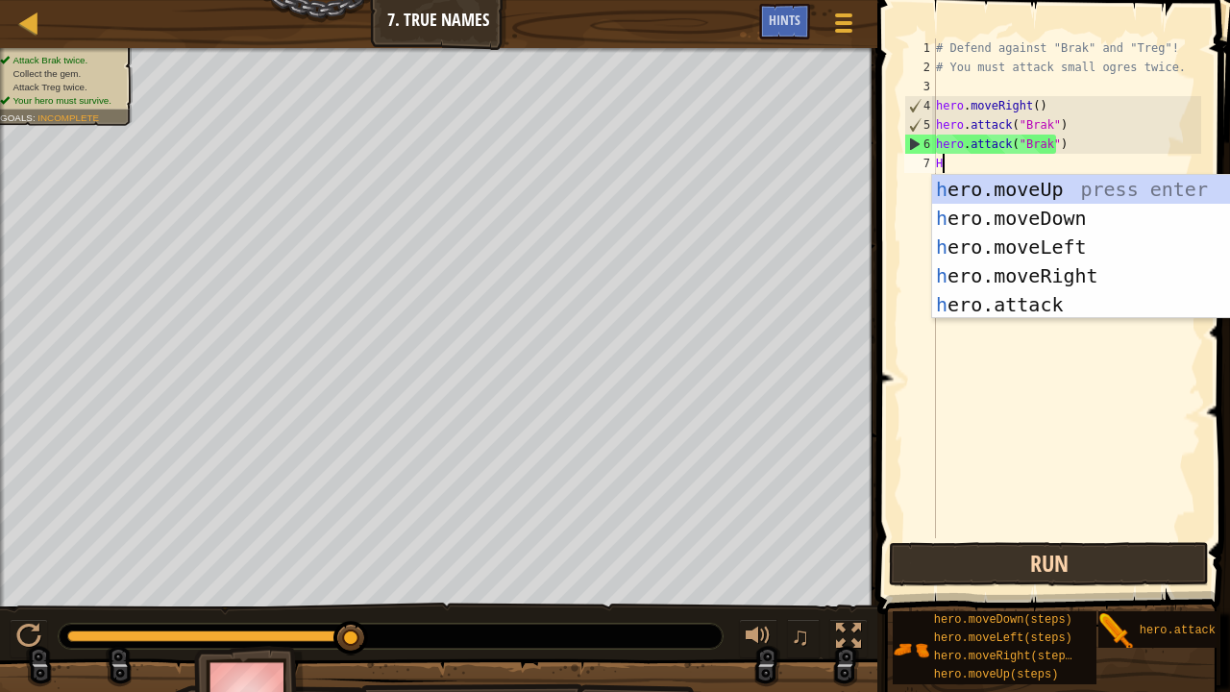
scroll to position [9, 0]
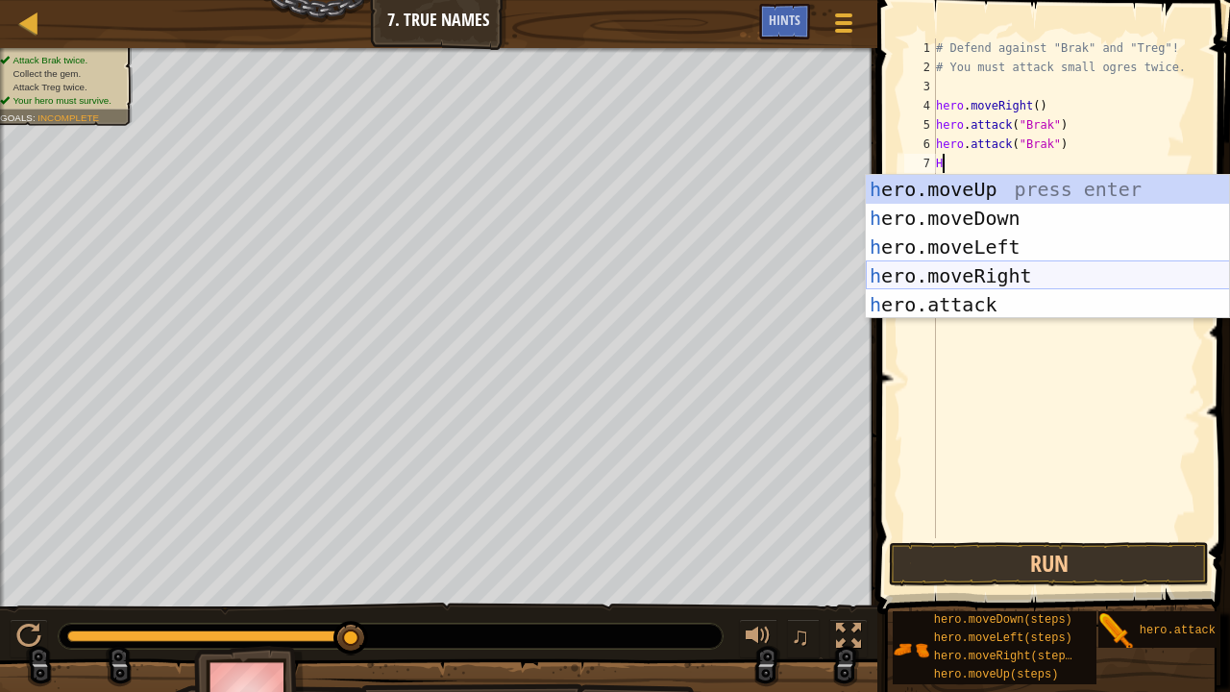
click at [1023, 274] on div "h ero.moveUp press enter h ero.moveDown press enter h ero.moveLeft press enter …" at bounding box center [1048, 276] width 364 height 202
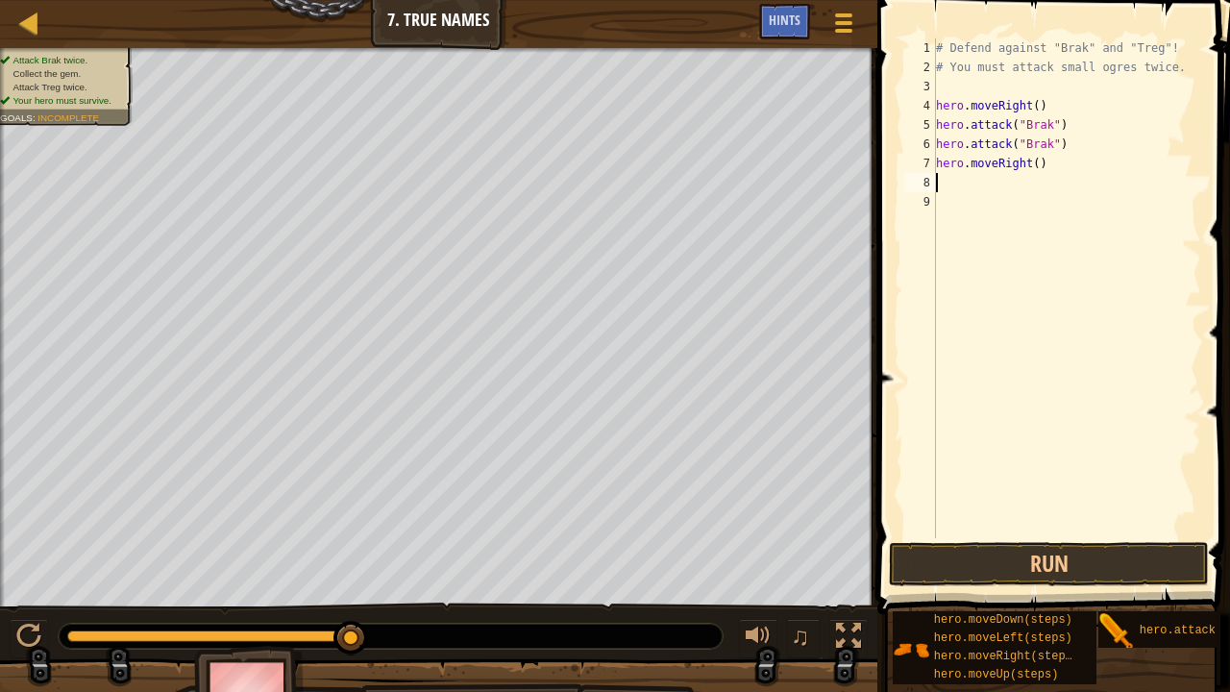
click at [1036, 165] on div "# Defend against "Brak" and "Treg"! # You must attack small ogres twice. hero .…" at bounding box center [1066, 307] width 269 height 538
click at [1047, 528] on button "Run" at bounding box center [1049, 564] width 320 height 44
type textarea "hero.moveRight(2)"
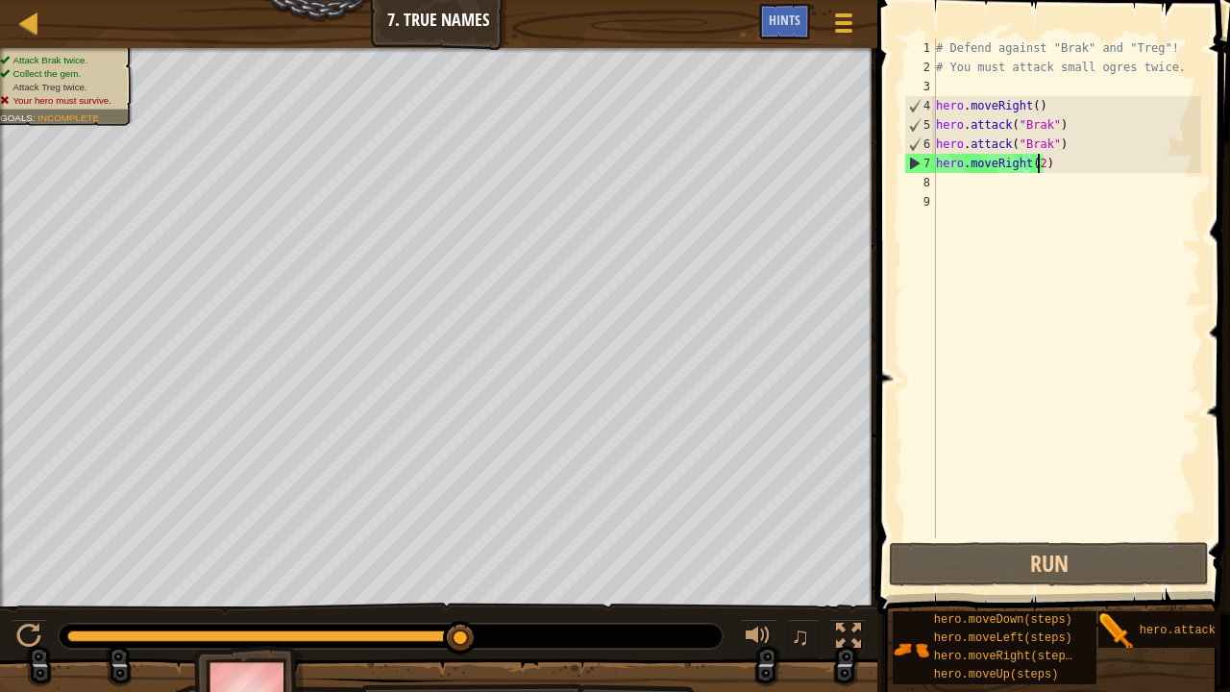
click at [1072, 169] on div "# Defend against "Brak" and "Treg"! # You must attack small ogres twice. hero .…" at bounding box center [1066, 307] width 269 height 538
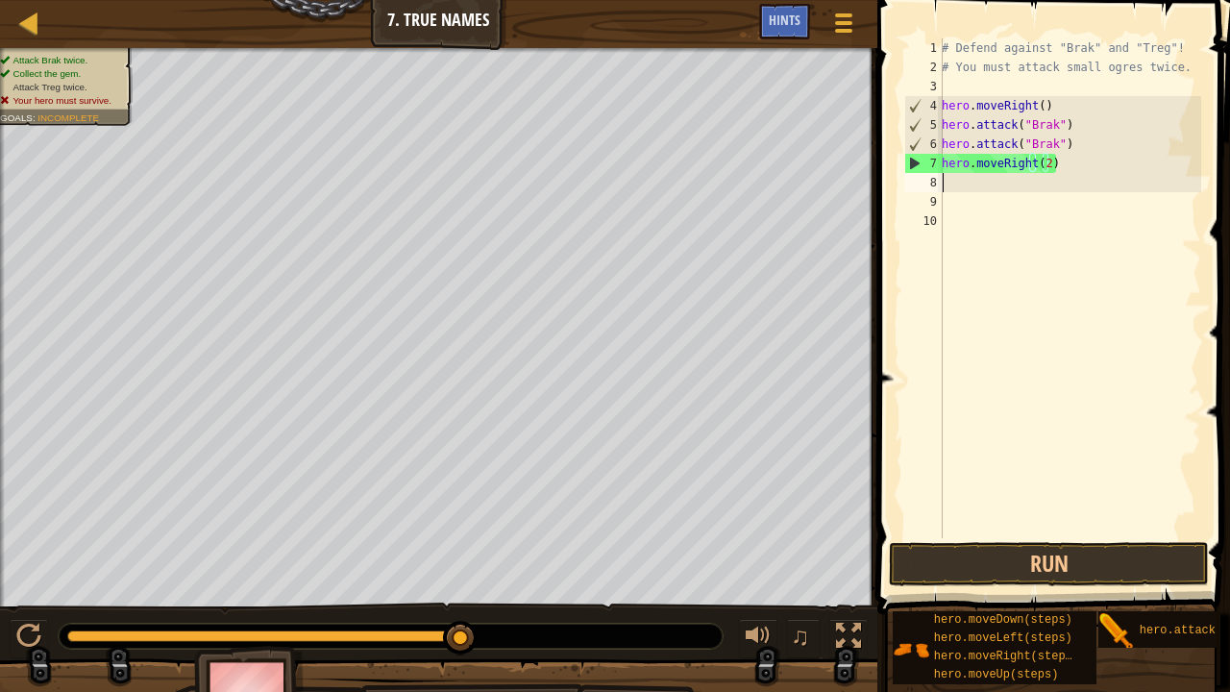
scroll to position [9, 0]
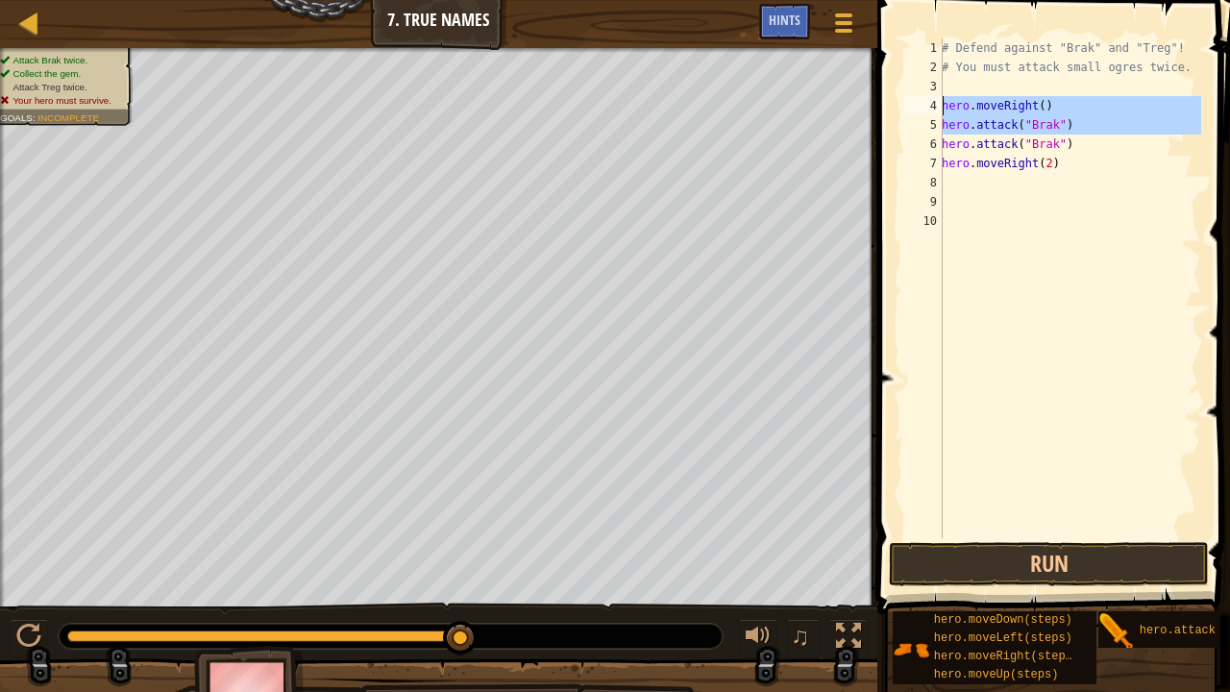
drag, startPoint x: 940, startPoint y: 126, endPoint x: 1090, endPoint y: 119, distance: 151.0
click at [1090, 119] on div "1 2 3 4 5 6 7 8 9 10 # Defend against "Brak" and "Treg"! # You must attack smal…" at bounding box center [1050, 288] width 301 height 500
type textarea "hero.attack("Brak") hero.attack("Brak")"
click at [1040, 184] on div "# Defend against "Brak" and "Treg"! # You must attack small ogres twice. hero .…" at bounding box center [1069, 307] width 263 height 538
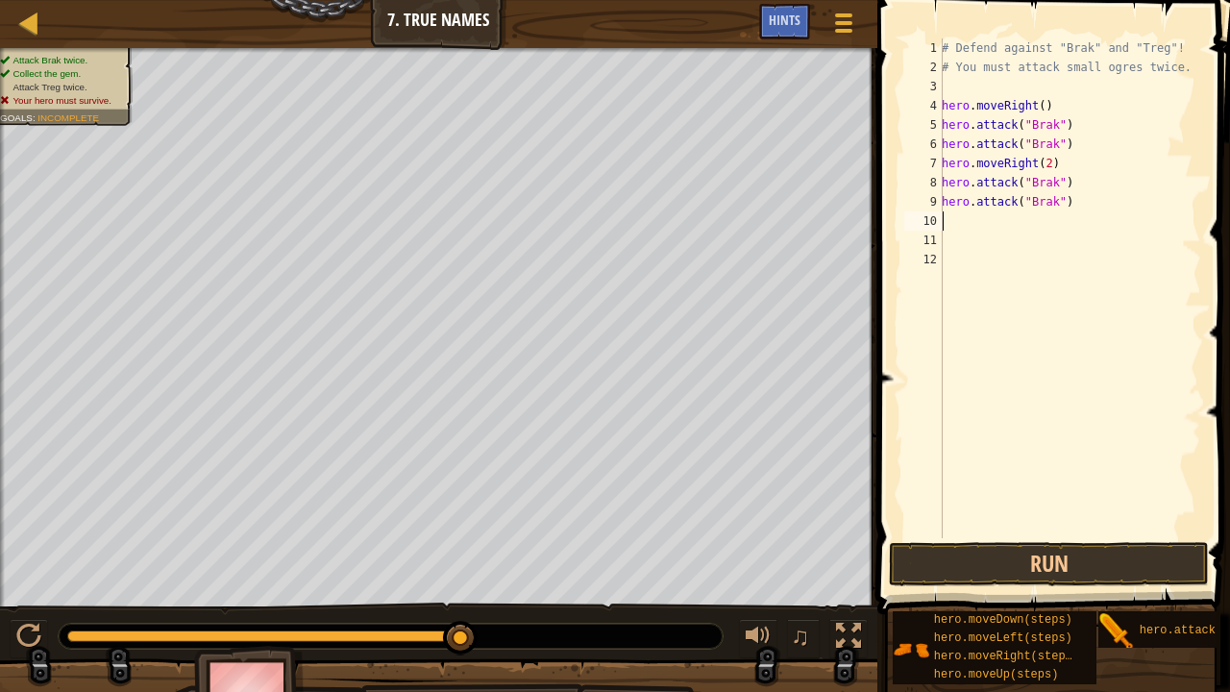
type textarea "M"
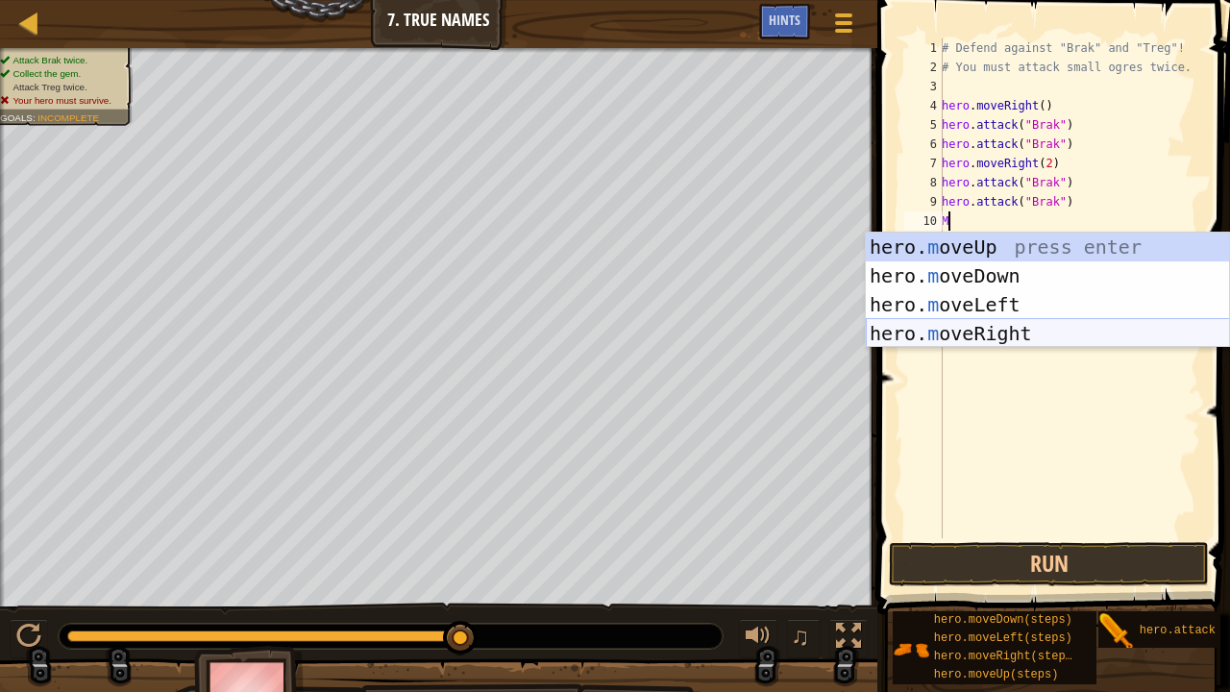
click at [1009, 326] on div "hero. m oveUp press enter hero. m oveDown press enter hero. m oveLeft press ent…" at bounding box center [1048, 318] width 364 height 173
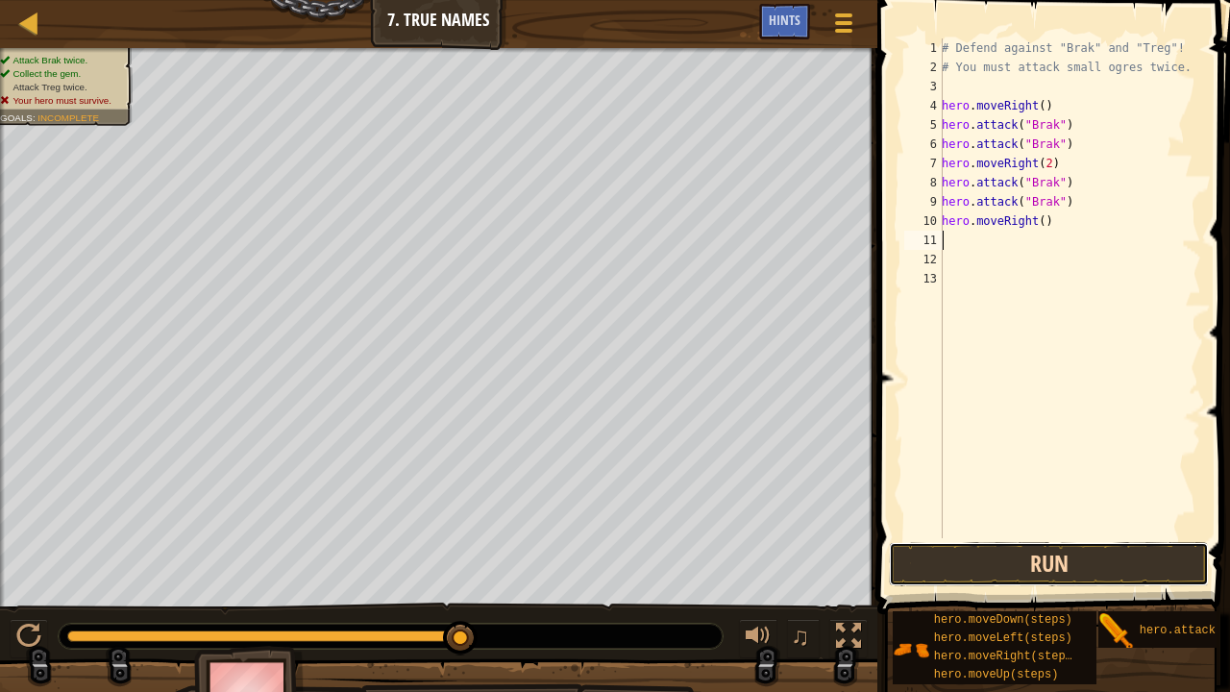
click at [1030, 528] on button "Run" at bounding box center [1049, 564] width 320 height 44
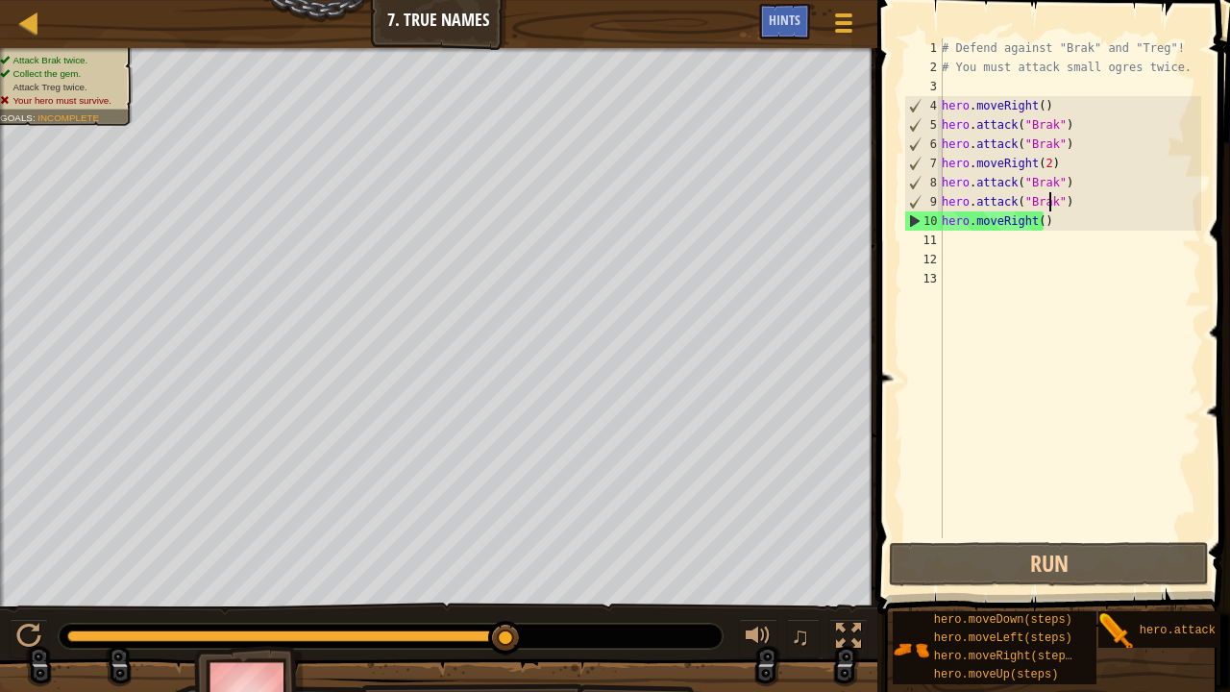
click at [1049, 204] on div "# Defend against "Brak" and "Treg"! # You must attack small ogres twice. hero .…" at bounding box center [1069, 307] width 263 height 538
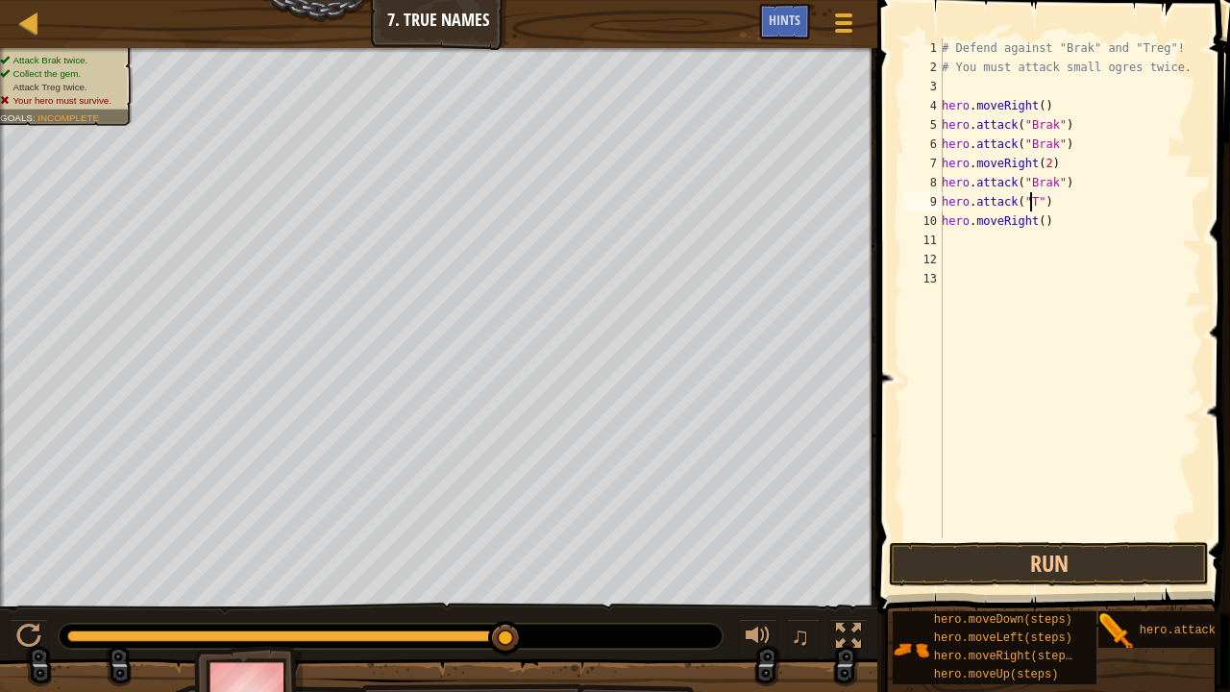
scroll to position [9, 8]
click at [1047, 181] on div "# Defend against "Brak" and "Treg"! # You must attack small ogres twice. hero .…" at bounding box center [1069, 307] width 263 height 538
type textarea "hero.attack("Treg")"
click at [966, 528] on button "Run" at bounding box center [1049, 564] width 320 height 44
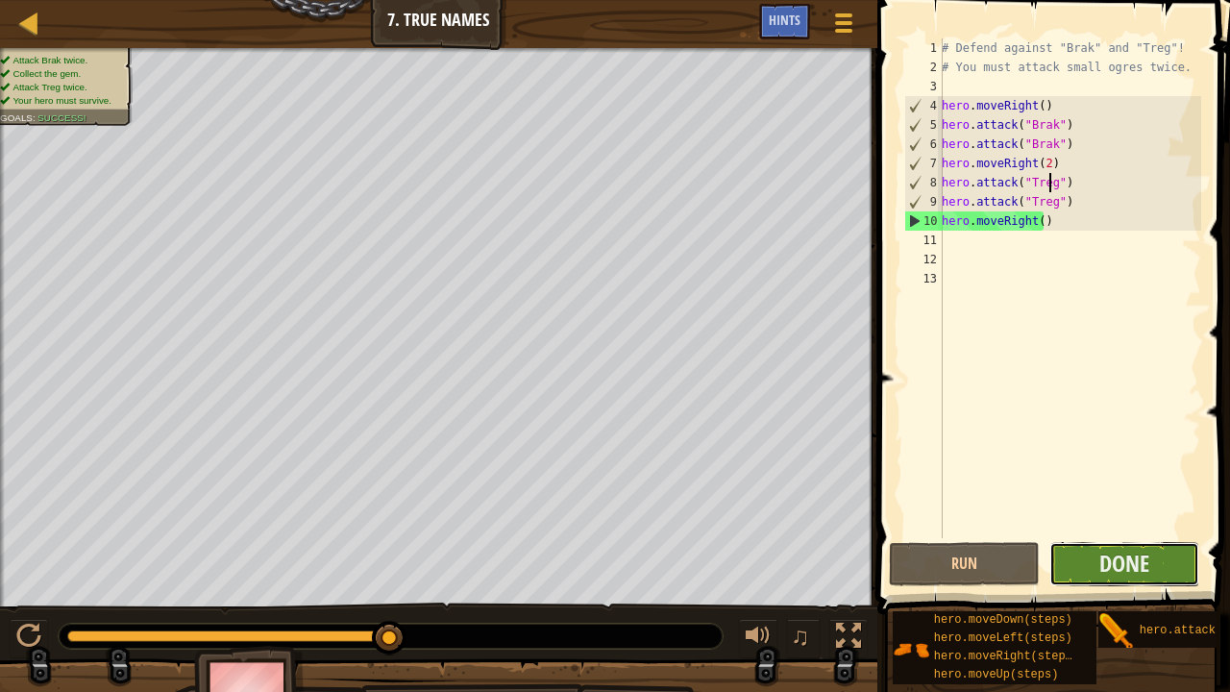
click at [1092, 528] on button "Done" at bounding box center [1124, 564] width 151 height 44
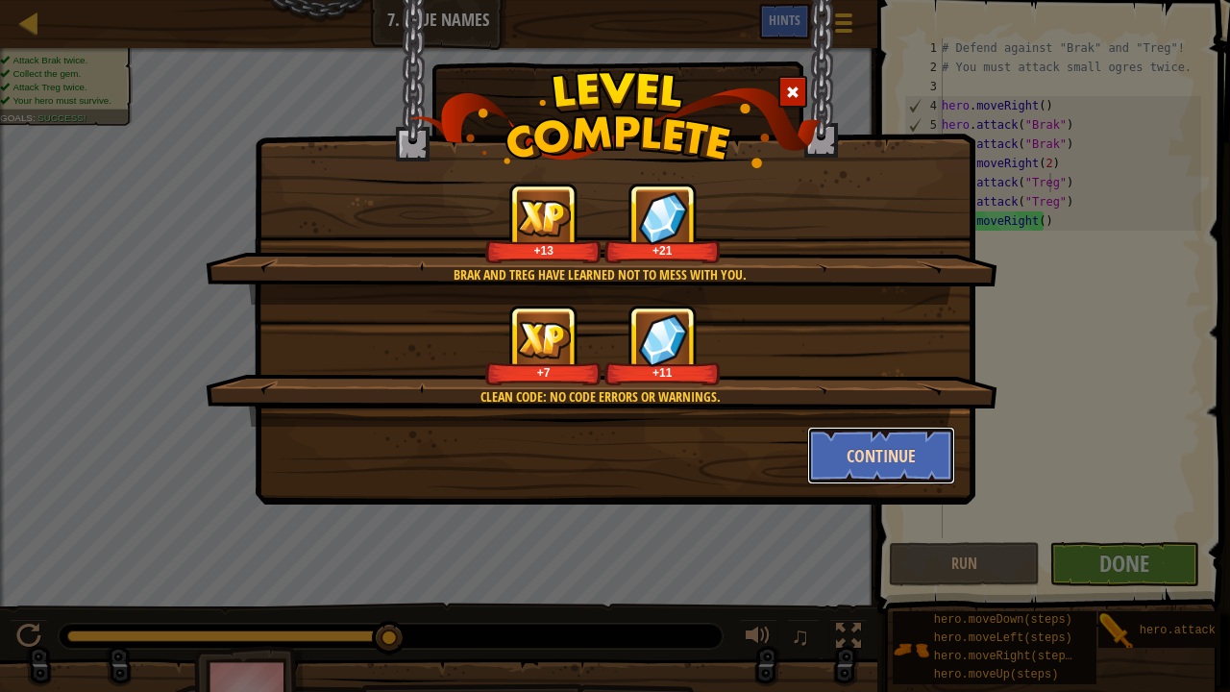
click at [890, 452] on button "Continue" at bounding box center [881, 456] width 149 height 58
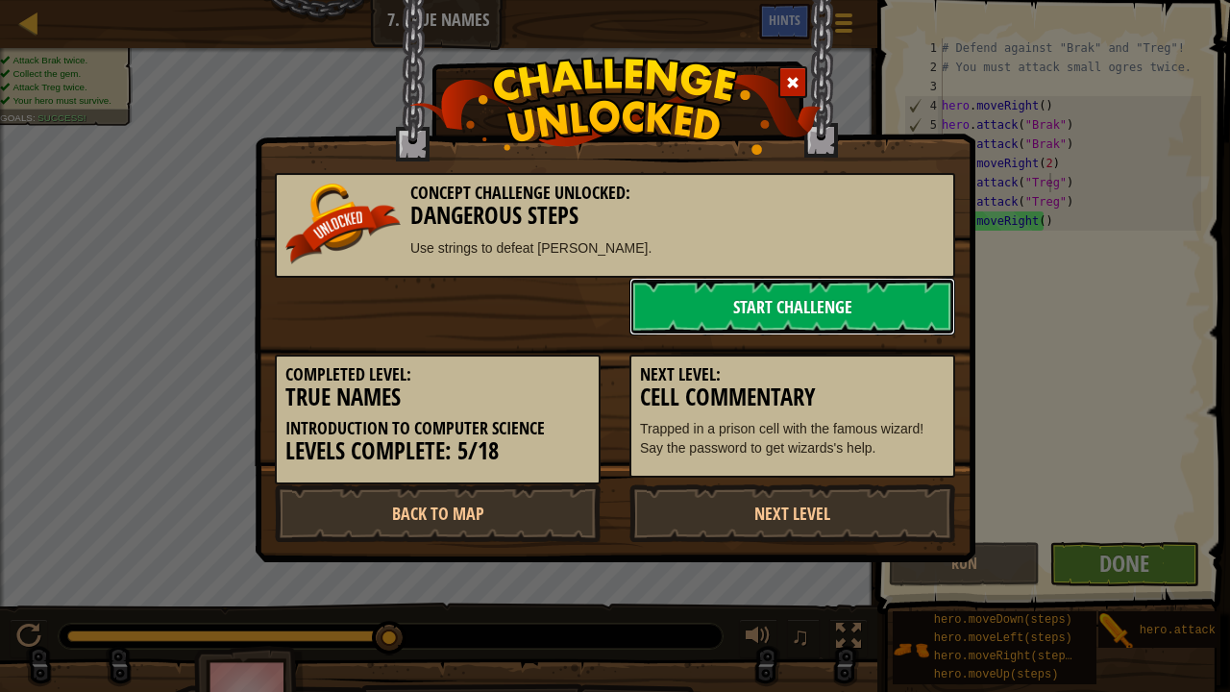
click at [852, 300] on link "Start Challenge" at bounding box center [792, 307] width 326 height 58
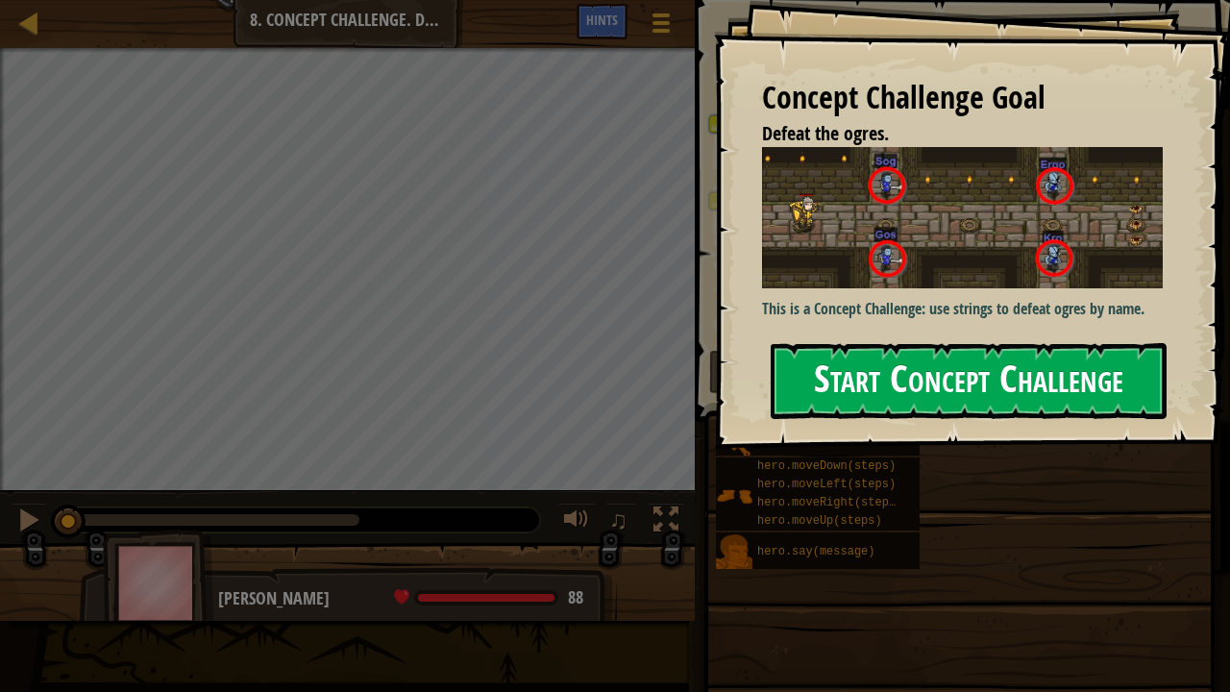
click at [886, 377] on button "Start Concept Challenge" at bounding box center [968, 381] width 396 height 76
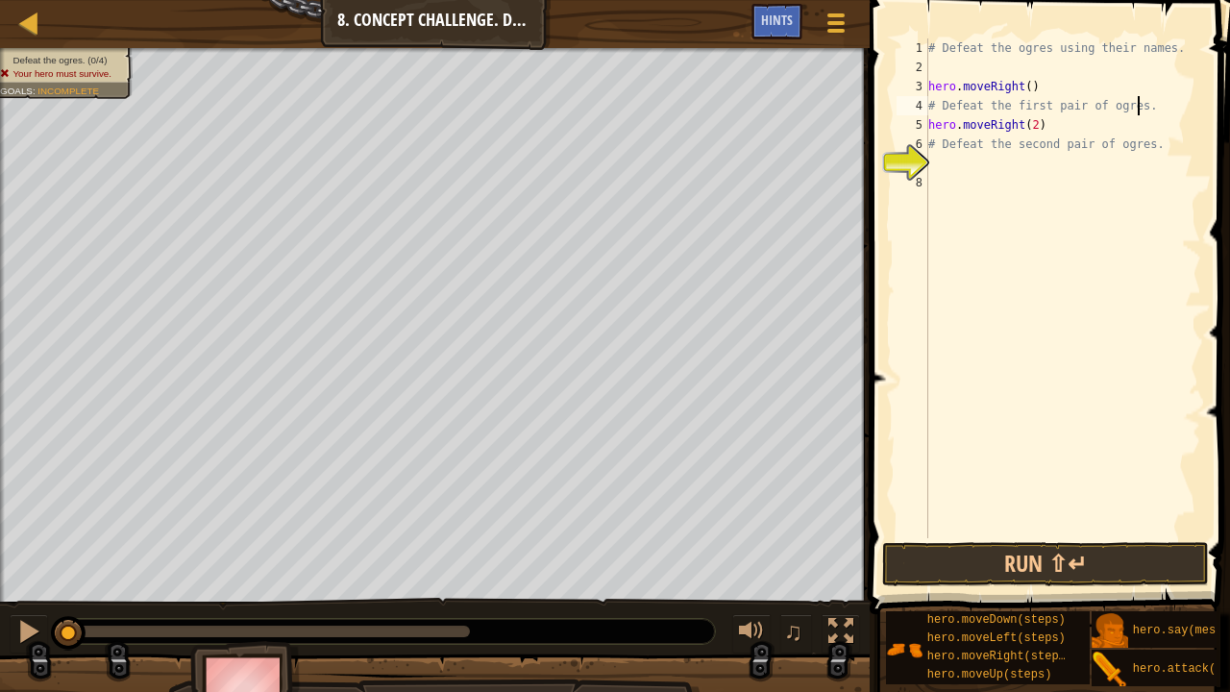
type textarea "# Defeat the first pair of ogres"
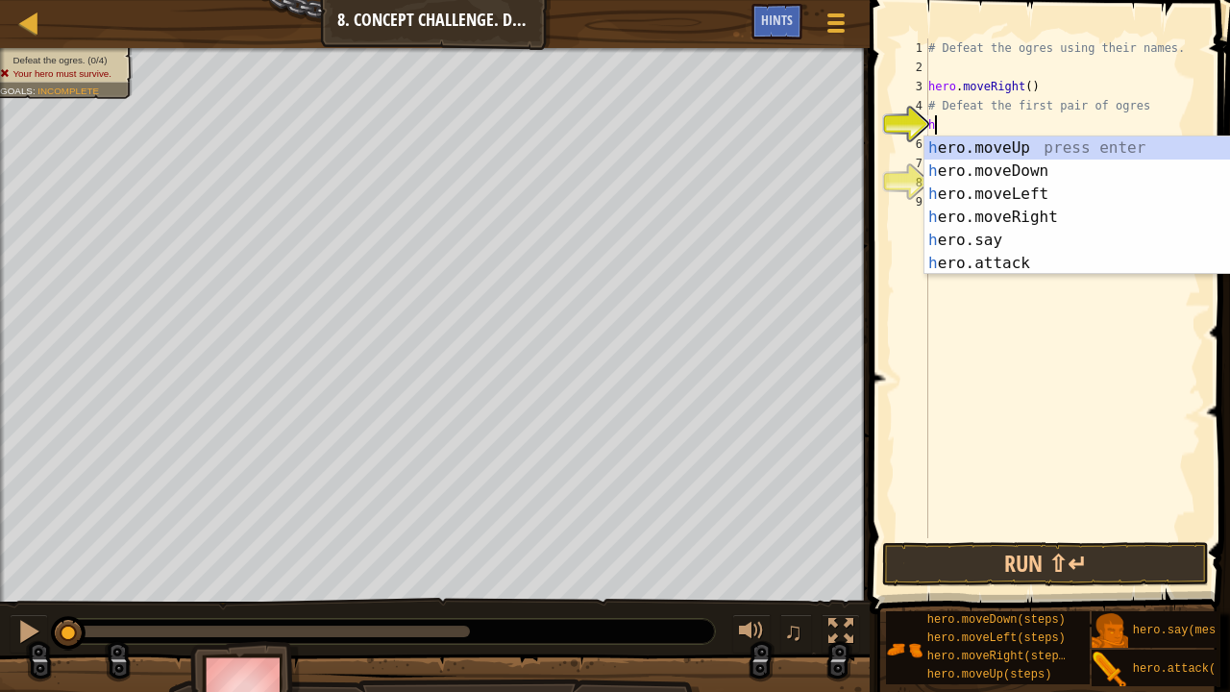
scroll to position [9, 0]
click at [1013, 265] on div "h ero.moveUp press enter h ero.moveDown press enter h ero.moveLeft press enter …" at bounding box center [1106, 228] width 364 height 184
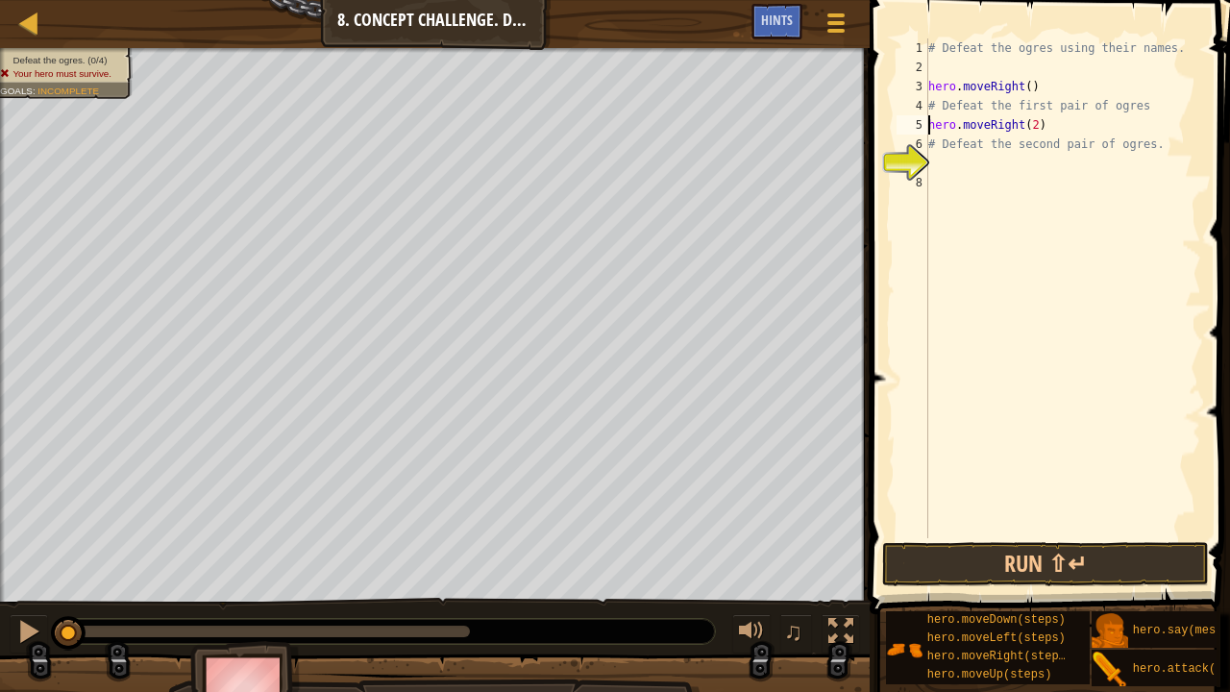
type textarea "hero.moveRight(2)"
click at [1039, 117] on div "# Defeat the ogres using their names. hero . moveRight ( ) # Defeat the first p…" at bounding box center [1062, 307] width 277 height 538
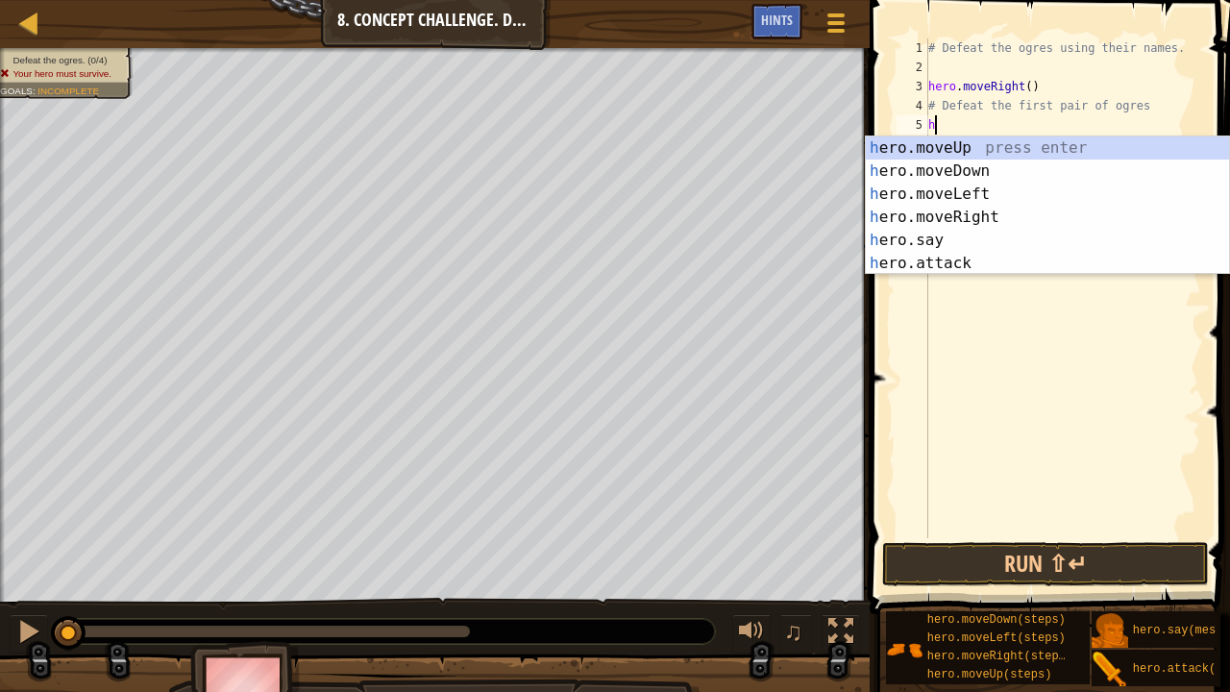
type textarea "h"
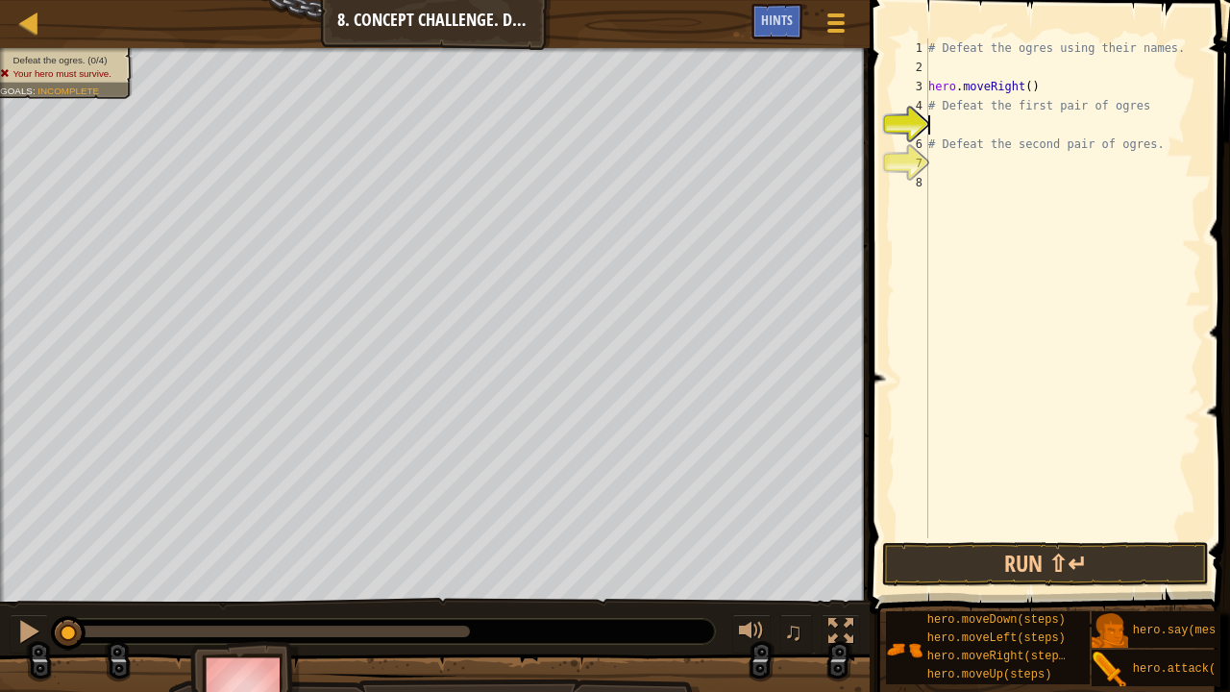
click at [1003, 125] on div "# Defeat the ogres using their names. hero . moveRight ( ) # Defeat the first p…" at bounding box center [1062, 307] width 277 height 538
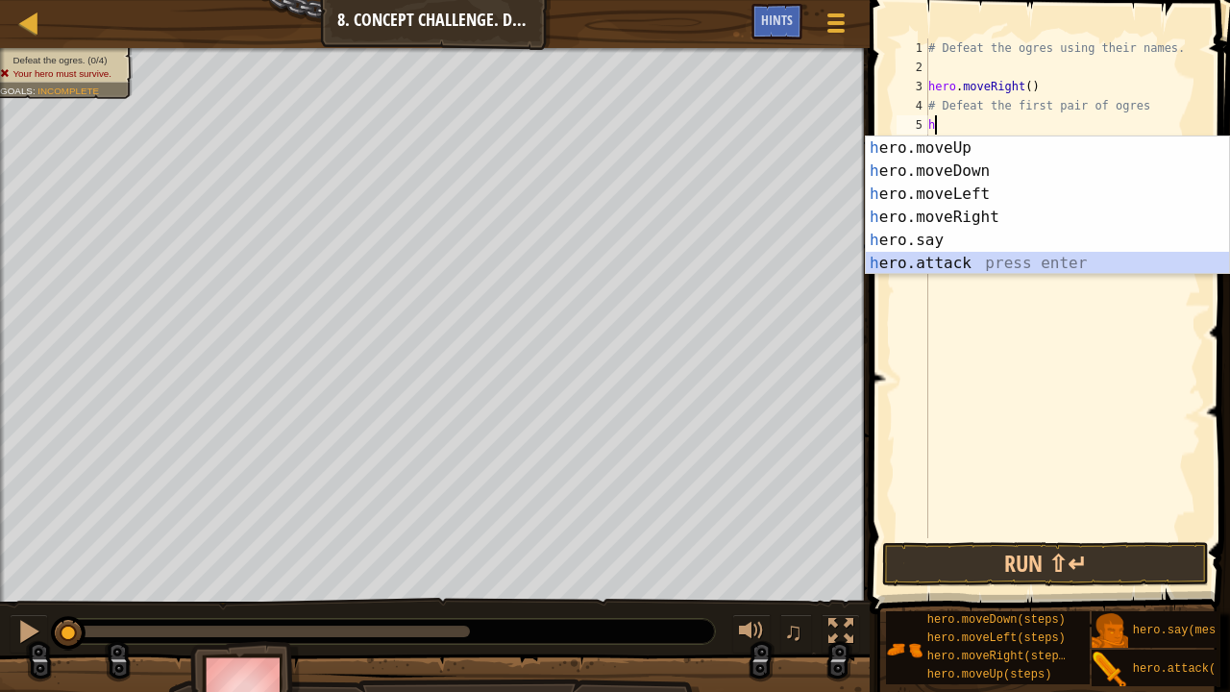
click at [970, 261] on div "h ero.moveUp press enter h ero.moveDown press enter h ero.moveLeft press enter …" at bounding box center [1048, 228] width 364 height 184
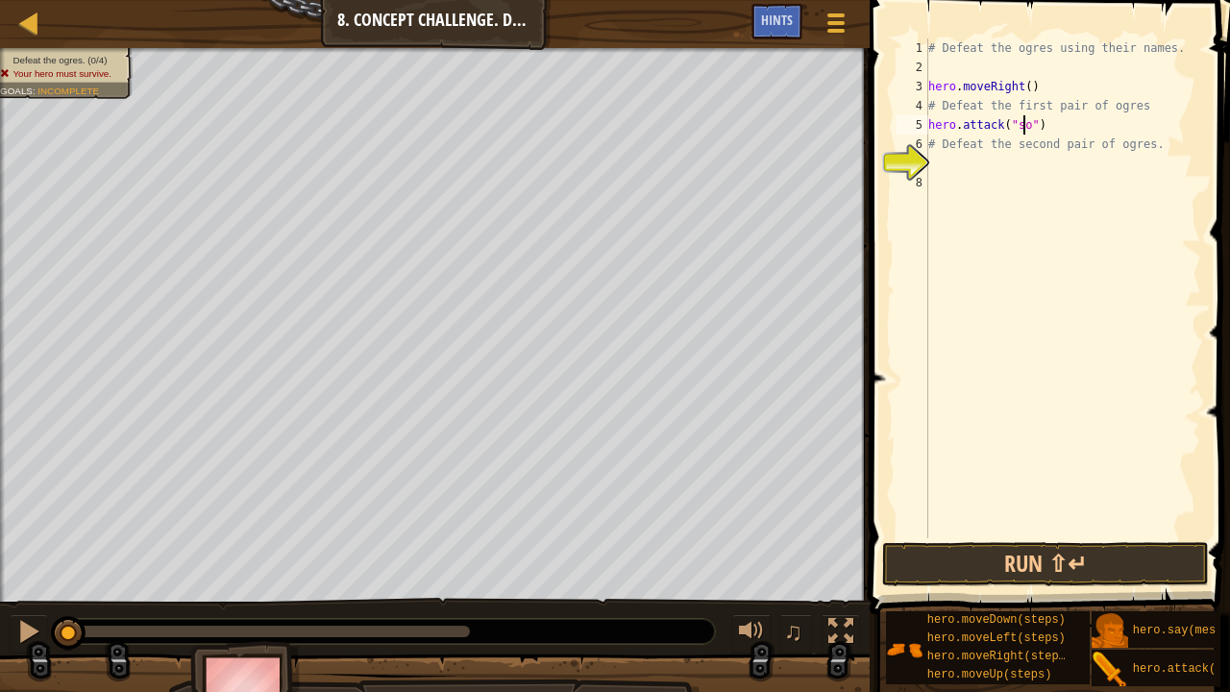
scroll to position [9, 8]
type textarea "hero.attack("sog")"
click at [1058, 129] on div "# Defeat the ogres using their names. hero . moveRight ( ) # Defeat the first p…" at bounding box center [1062, 307] width 277 height 538
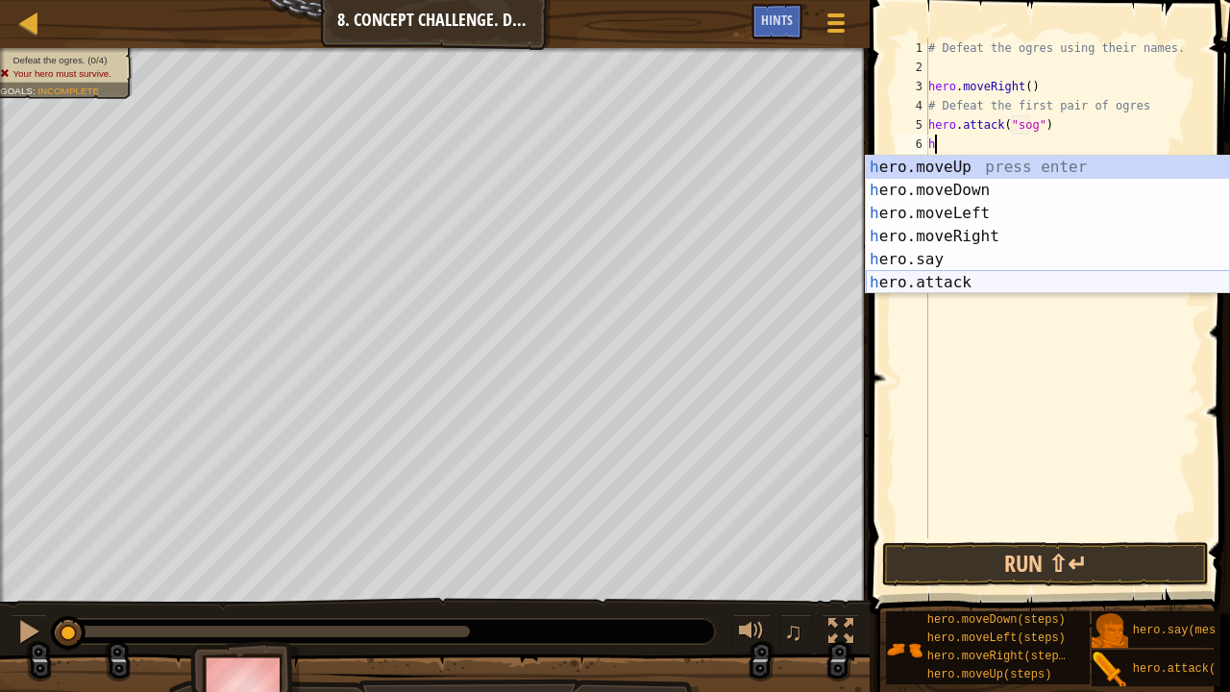
click at [963, 282] on div "h ero.moveUp press enter h ero.moveDown press enter h ero.moveLeft press enter …" at bounding box center [1048, 248] width 364 height 184
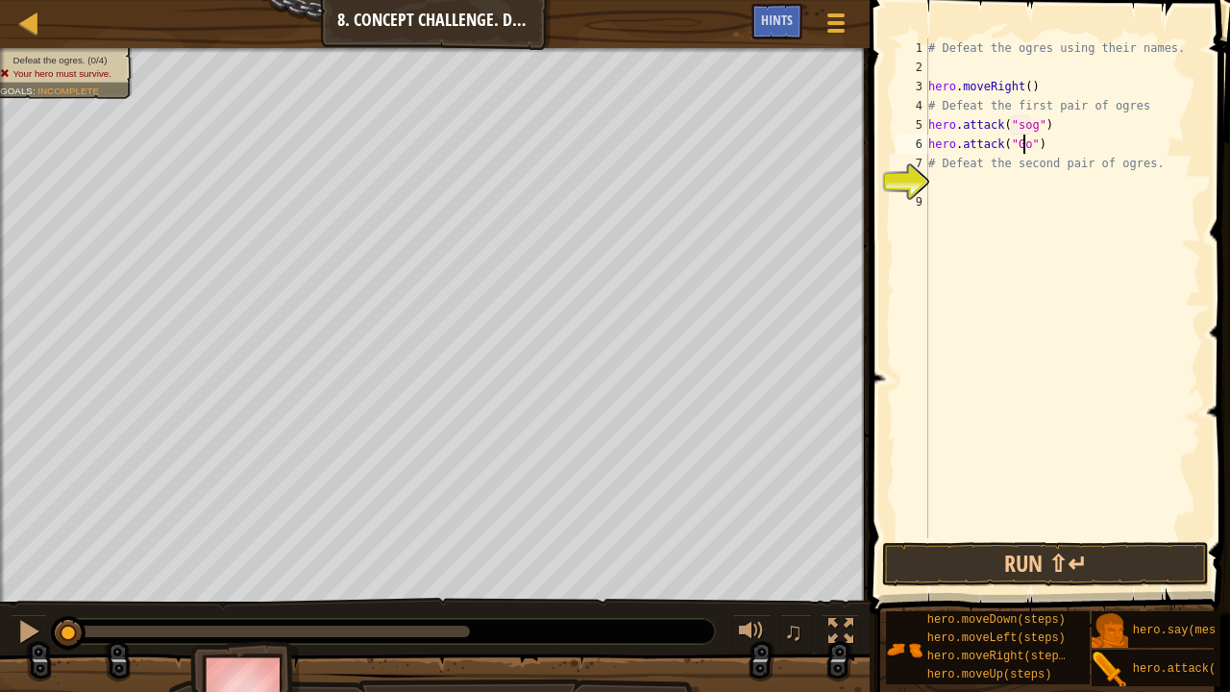
scroll to position [9, 8]
click at [1015, 128] on div "# Defeat the ogres using their names. hero . moveRight ( ) # Defeat the first p…" at bounding box center [1062, 307] width 277 height 538
click at [1052, 147] on div "# Defeat the ogres using their names. hero . moveRight ( ) # Defeat the first p…" at bounding box center [1062, 307] width 277 height 538
type textarea "hero.attack("Gos")"
click at [1131, 186] on div "# Defeat the ogres using their names. hero . moveRight ( ) # Defeat the first p…" at bounding box center [1062, 307] width 277 height 538
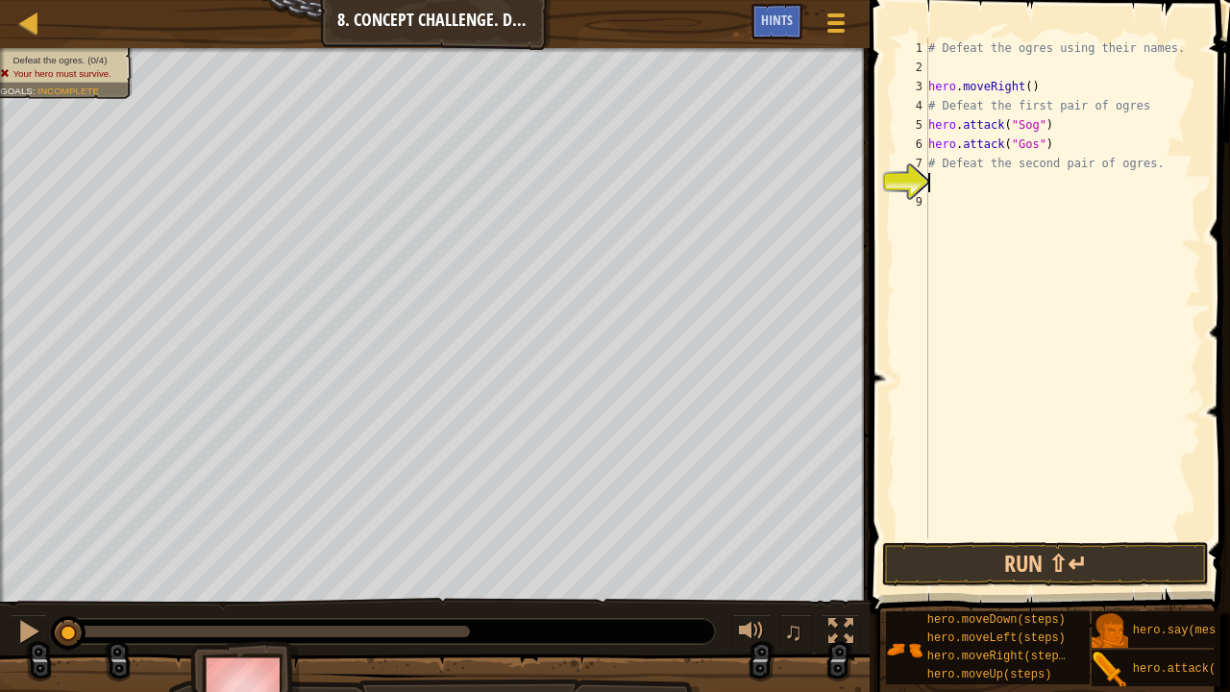
scroll to position [9, 0]
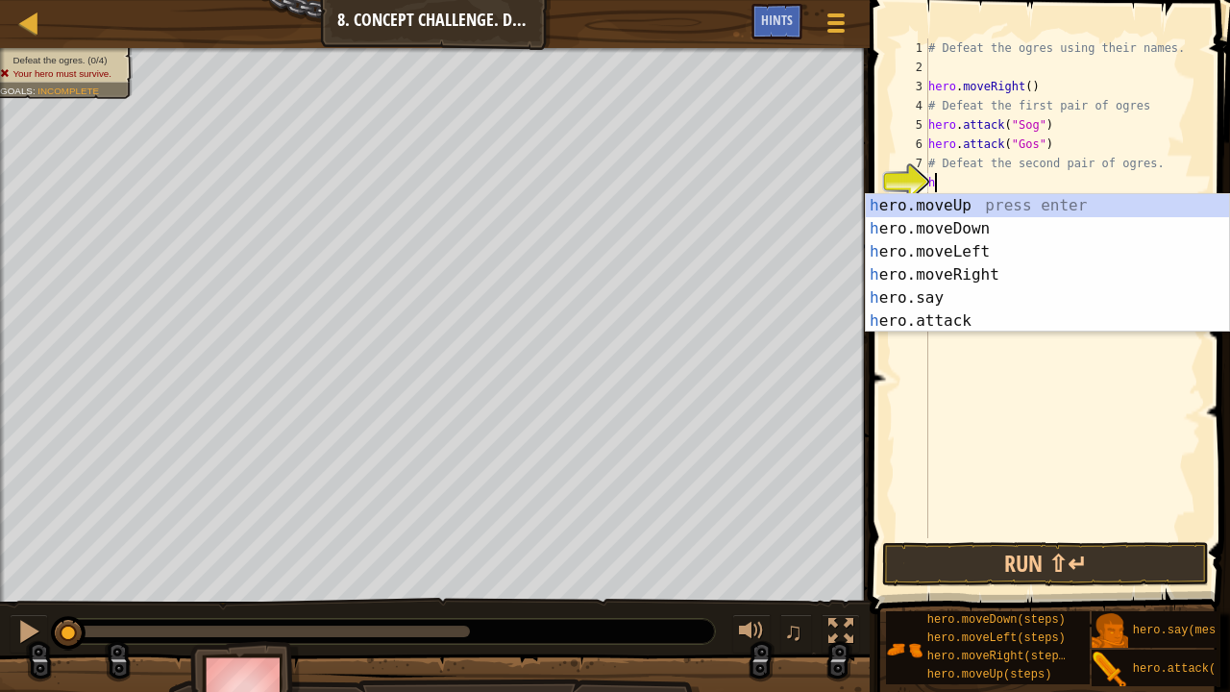
type textarea "h"
click at [1013, 269] on div "h ero.moveUp press enter h ero.moveDown press enter h ero.moveLeft press enter …" at bounding box center [1048, 286] width 364 height 184
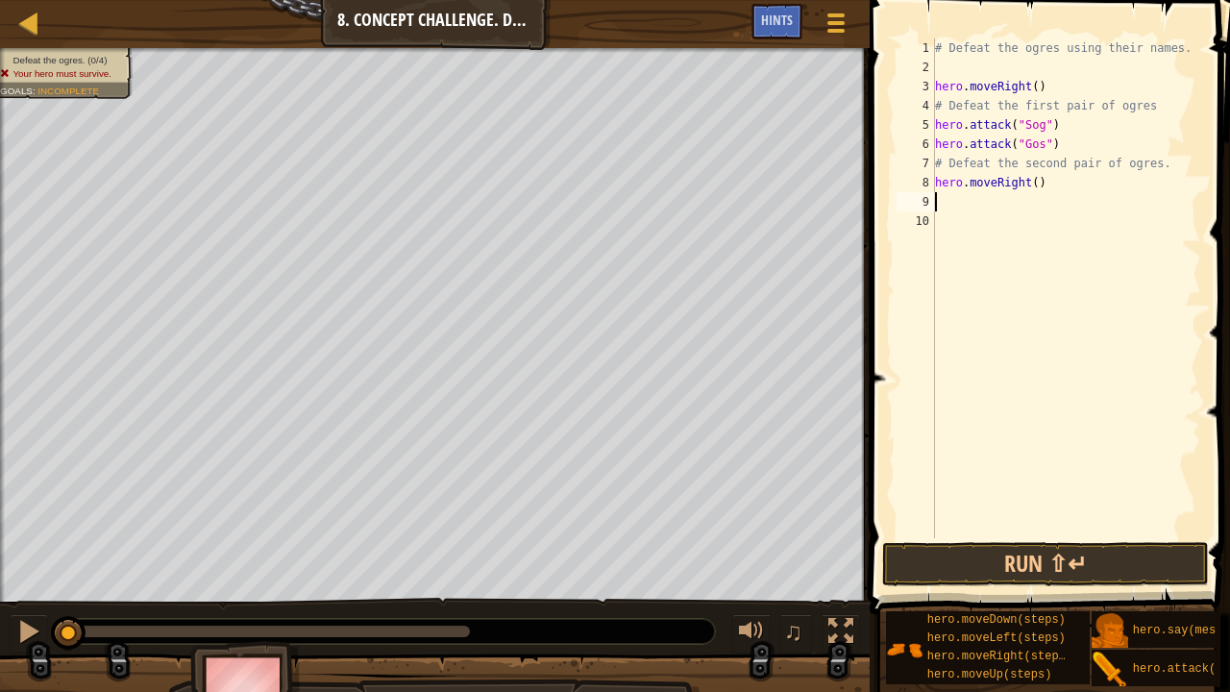
click at [1028, 188] on div "# Defeat the ogres using their names. hero . moveRight ( ) # Defeat the first p…" at bounding box center [1066, 307] width 271 height 538
click at [1055, 135] on div "# Defeat the ogres using their names. hero . moveRight ( ) # Defeat the first p…" at bounding box center [1066, 307] width 271 height 538
type textarea "hero.attack("Gos")"
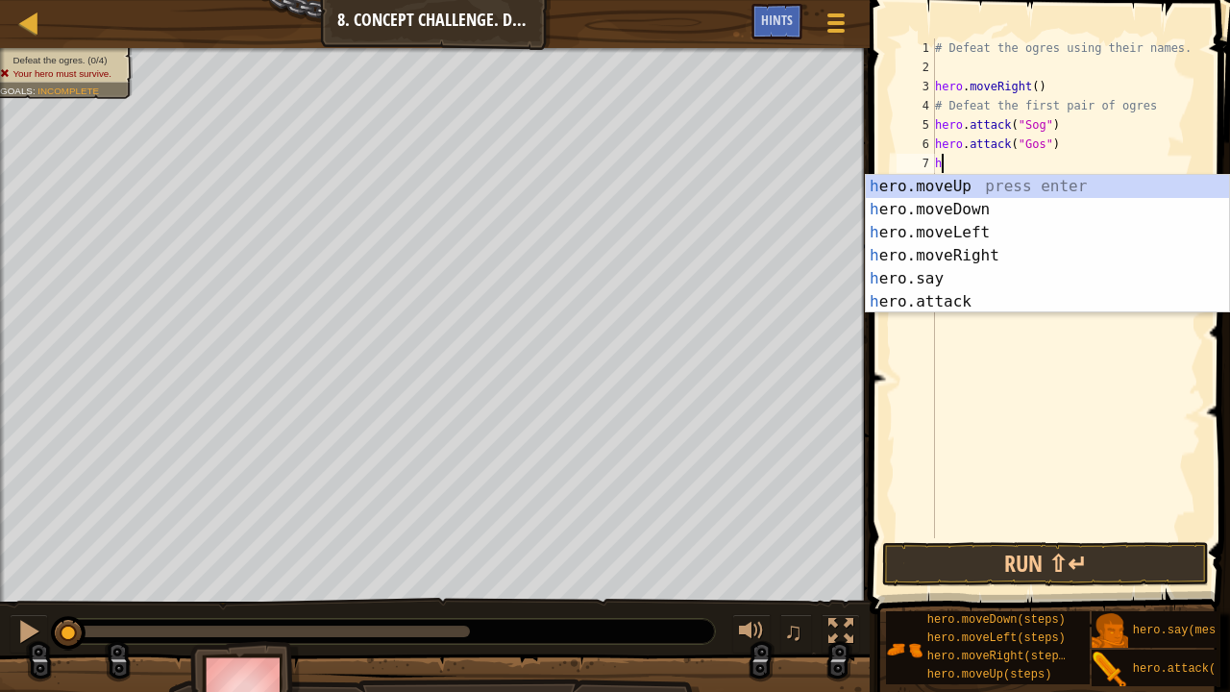
type textarea "h"
click at [976, 209] on div "h ero.moveUp press enter h ero.moveDown press enter h ero.moveLeft press enter …" at bounding box center [1048, 267] width 364 height 184
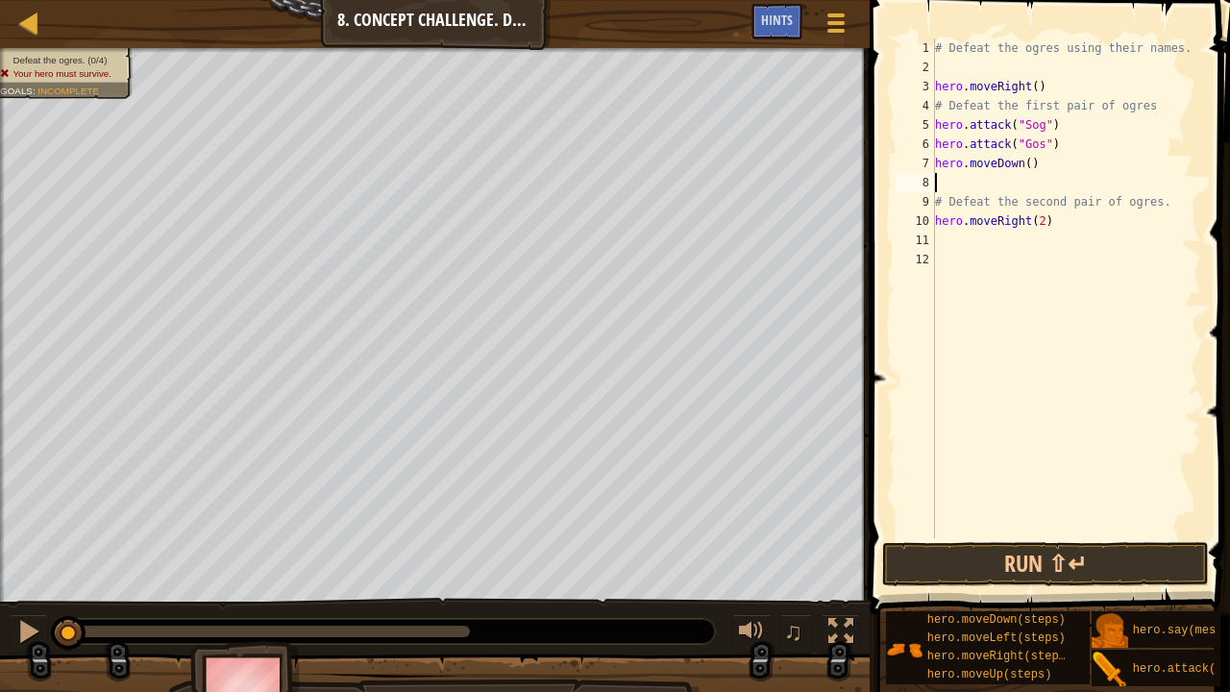
type textarea "h"
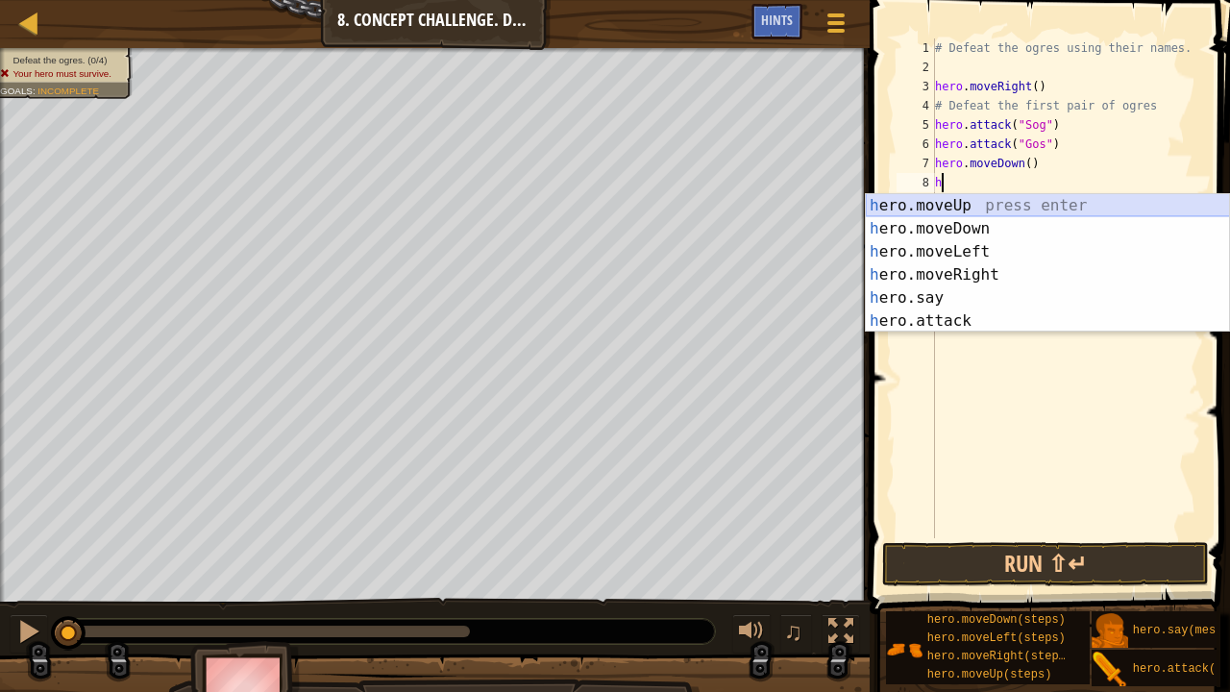
click at [964, 202] on div "h ero.moveUp press enter h ero.moveDown press enter h ero.moveLeft press enter …" at bounding box center [1048, 286] width 364 height 184
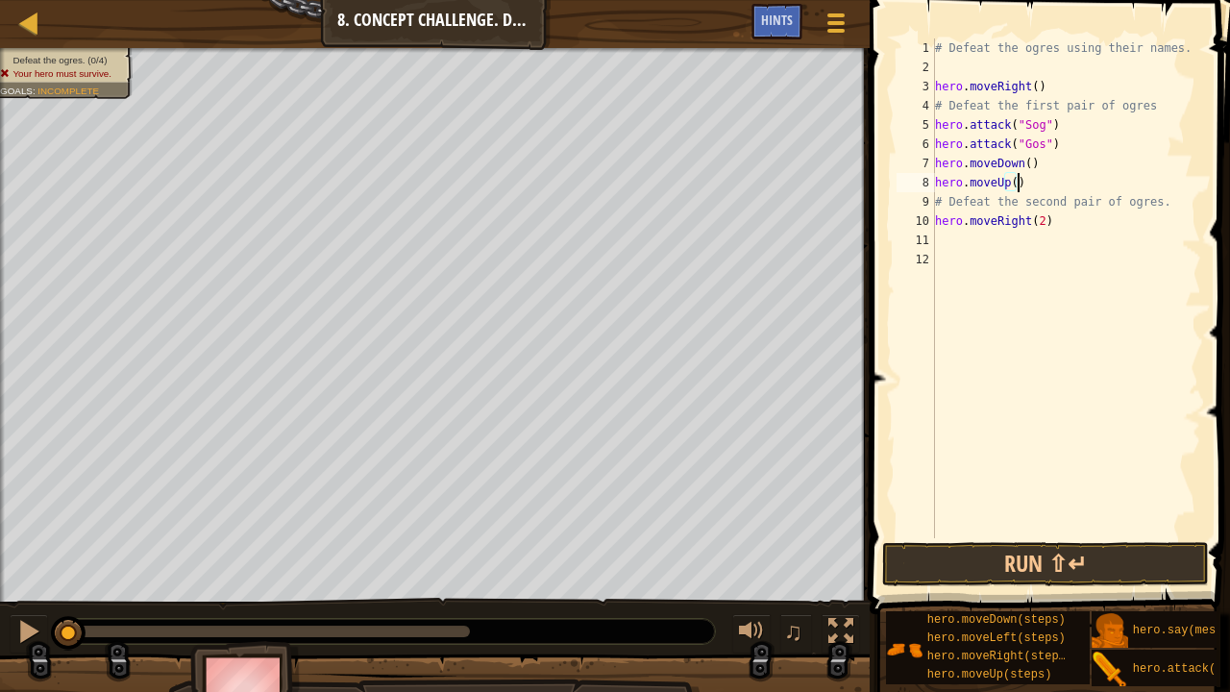
click at [1064, 223] on div "# Defeat the ogres using their names. hero . moveRight ( ) # Defeat the first p…" at bounding box center [1066, 307] width 271 height 538
type textarea "hero.moveRight(2)"
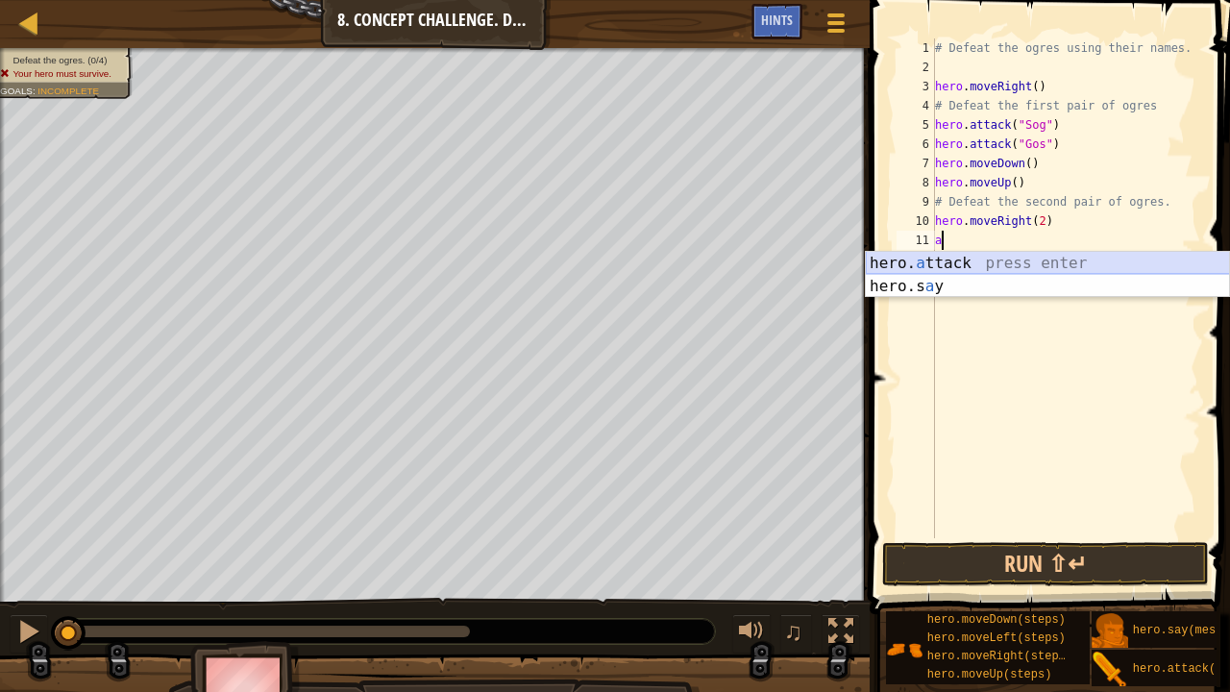
click at [1014, 259] on div "hero. a ttack press enter hero.s a y press enter" at bounding box center [1048, 298] width 364 height 92
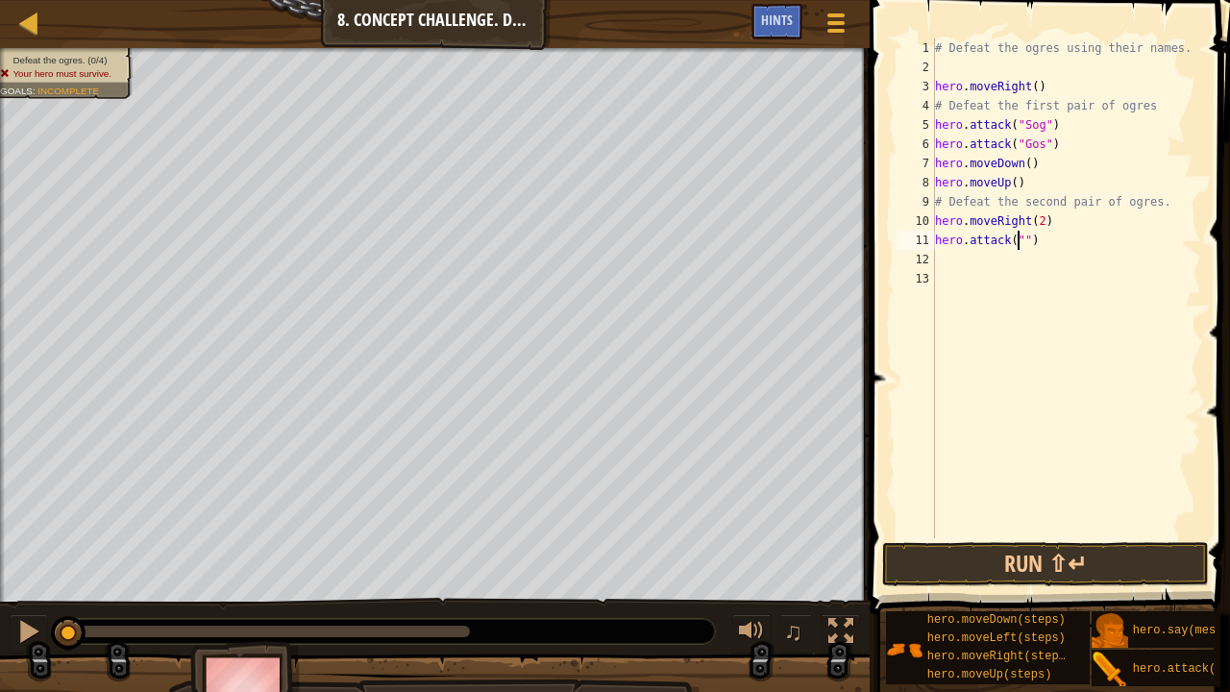
scroll to position [9, 8]
type textarea "hero.attack("Ergo")"
click at [1009, 259] on div "# Defeat the ogres using their names. hero . moveRight ( ) # Defeat the first p…" at bounding box center [1066, 307] width 271 height 538
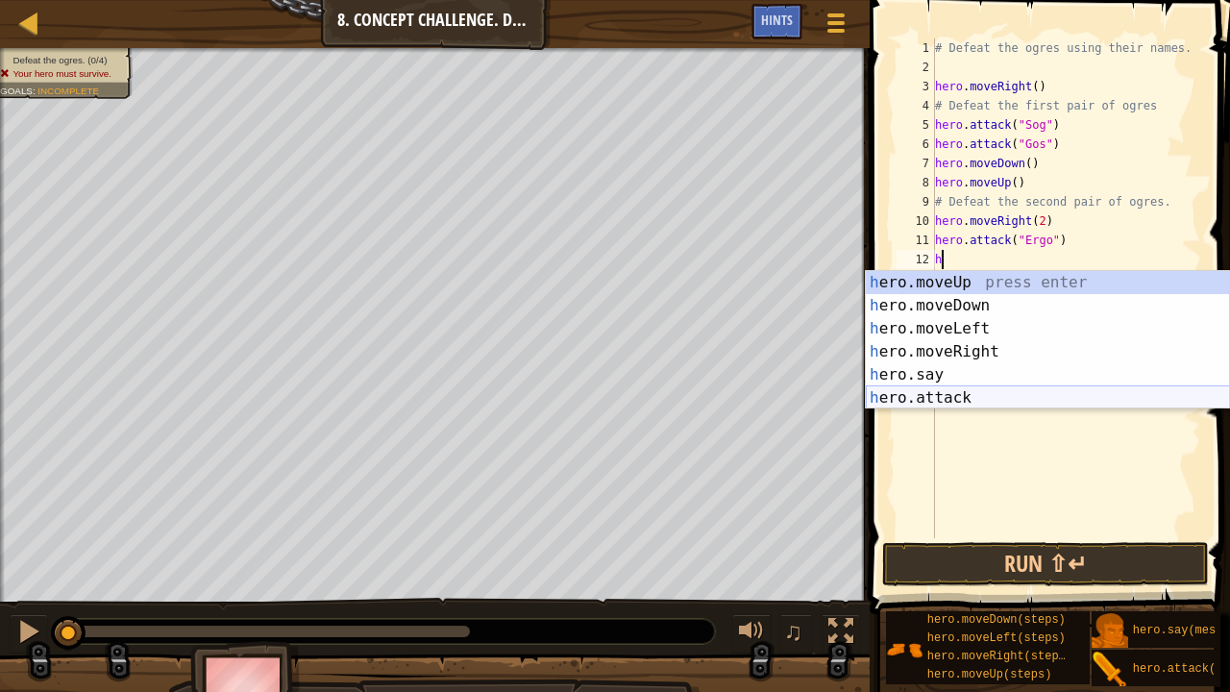
click at [961, 393] on div "h ero.moveUp press enter h ero.moveDown press enter h ero.moveLeft press enter …" at bounding box center [1048, 363] width 364 height 184
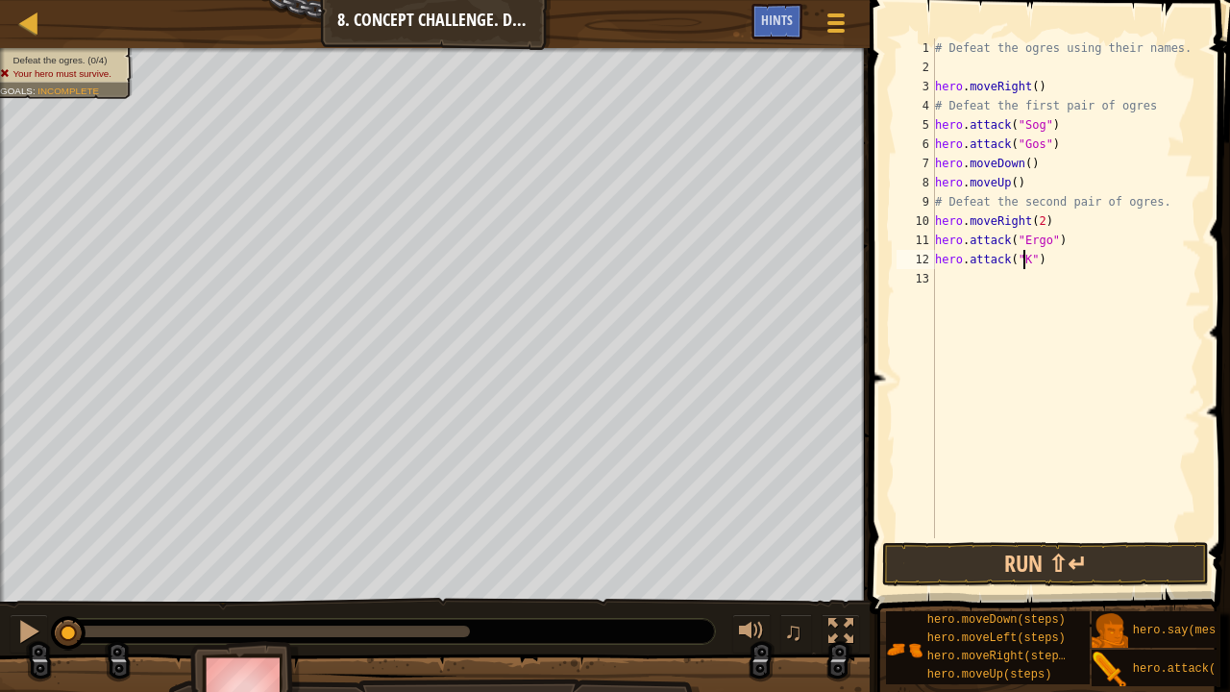
scroll to position [9, 8]
type textarea "hero.attack("Kro")"
click at [1012, 281] on div "# Defeat the ogres using their names. hero . moveRight ( ) # Defeat the first p…" at bounding box center [1066, 307] width 271 height 538
type textarea "h"
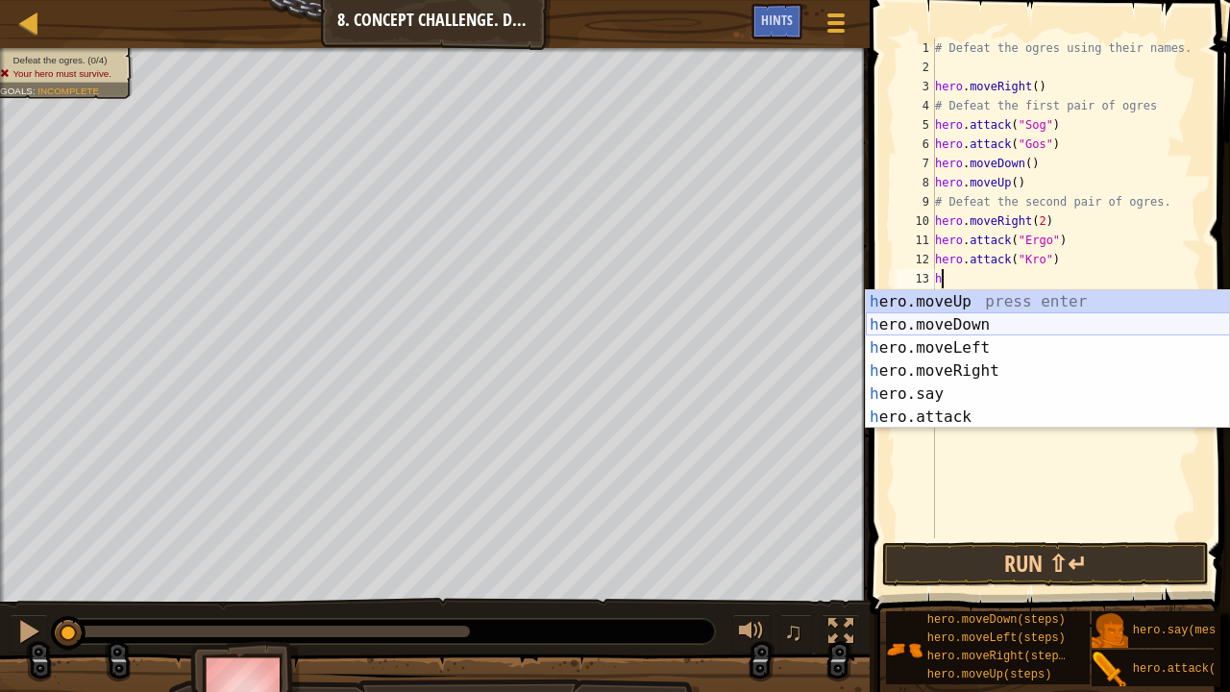
click at [972, 326] on div "h ero.moveUp press enter h ero.moveDown press enter h ero.moveLeft press enter …" at bounding box center [1048, 382] width 364 height 184
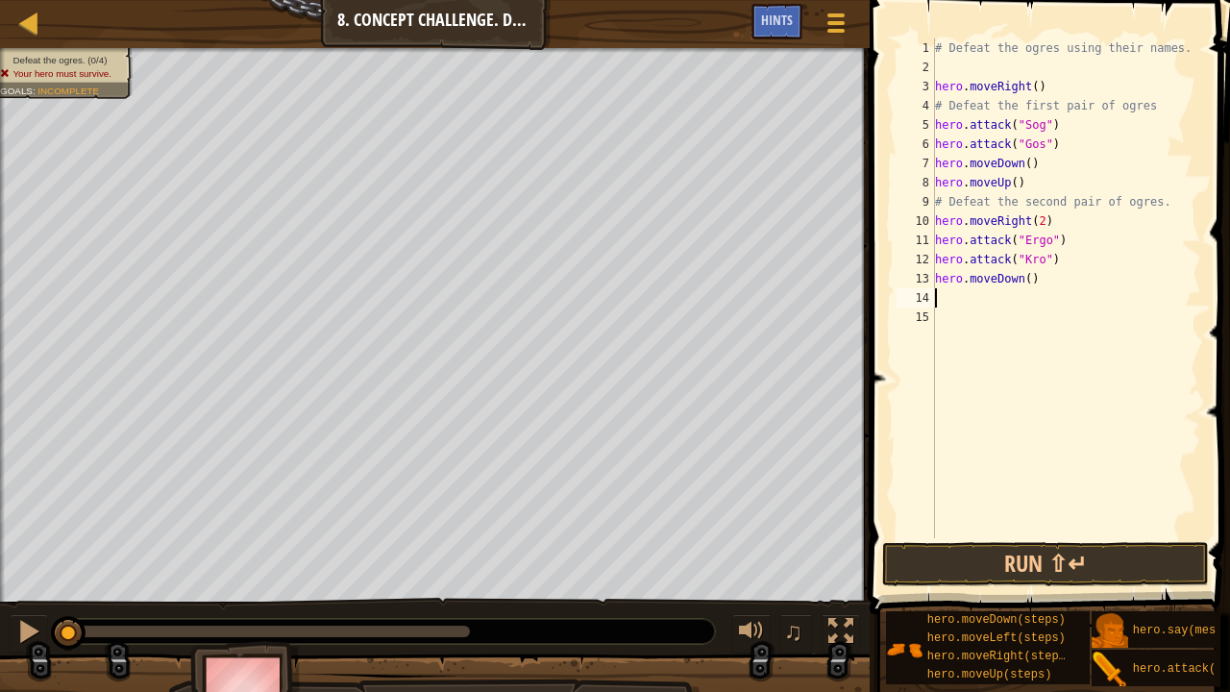
type textarea "h"
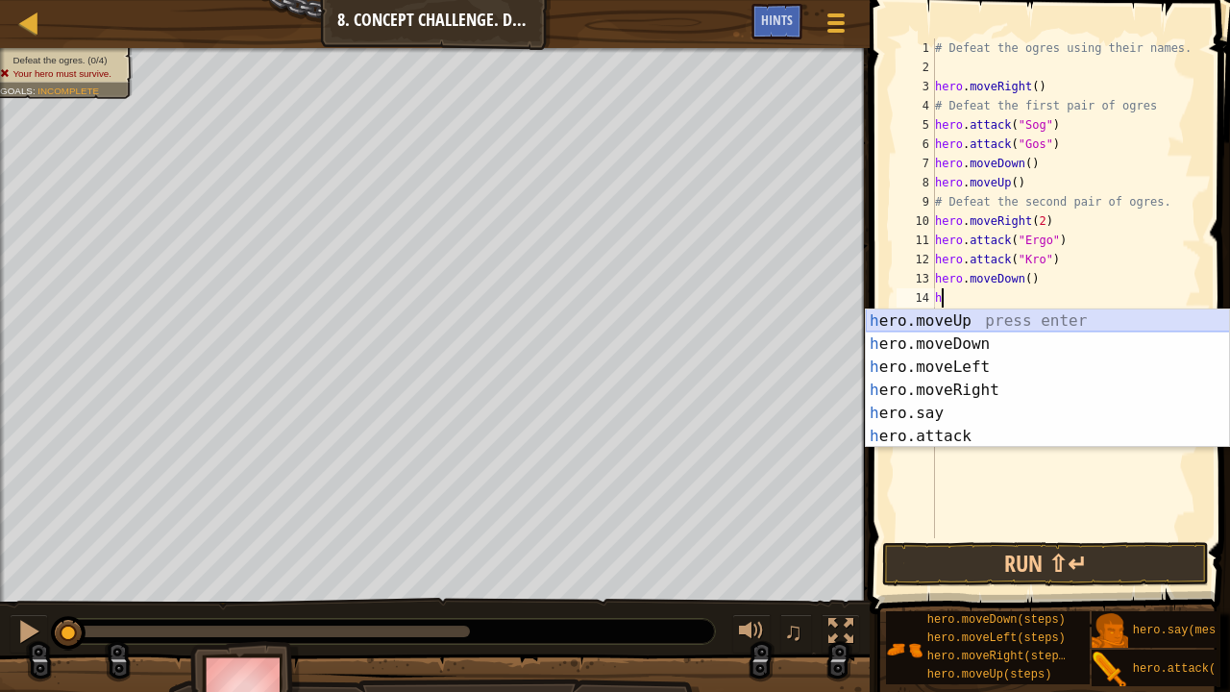
click at [988, 318] on div "h ero.moveUp press enter h ero.moveDown press enter h ero.moveLeft press enter …" at bounding box center [1048, 401] width 364 height 184
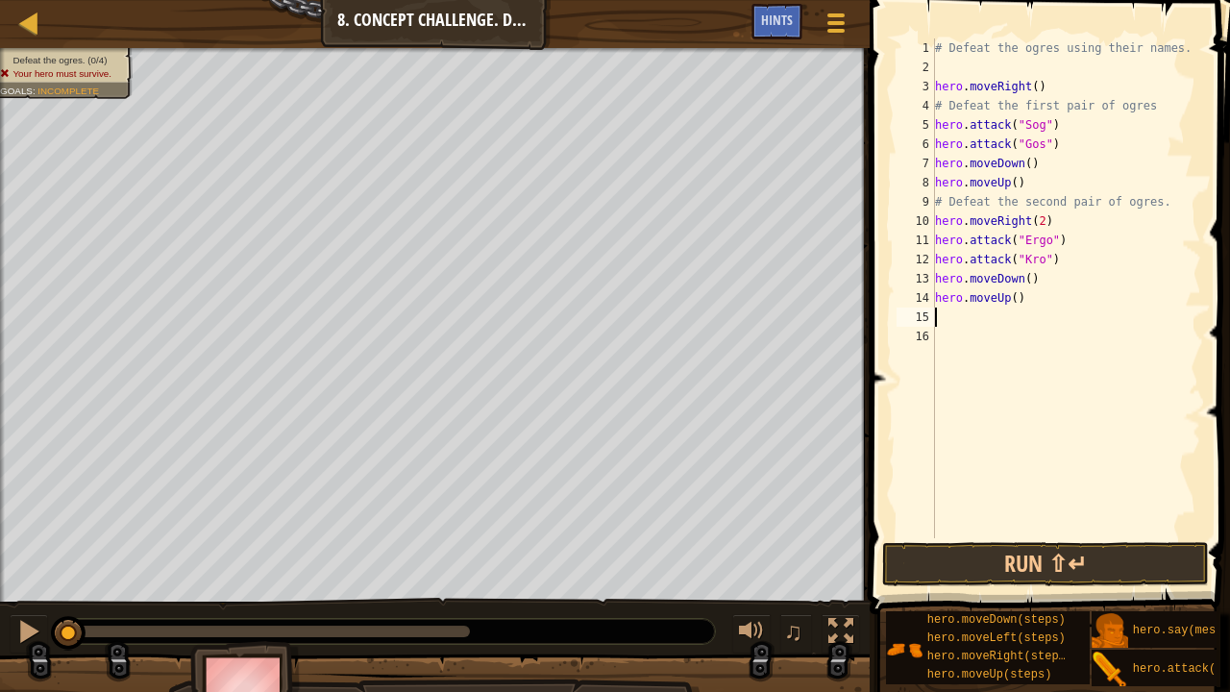
type textarea "h"
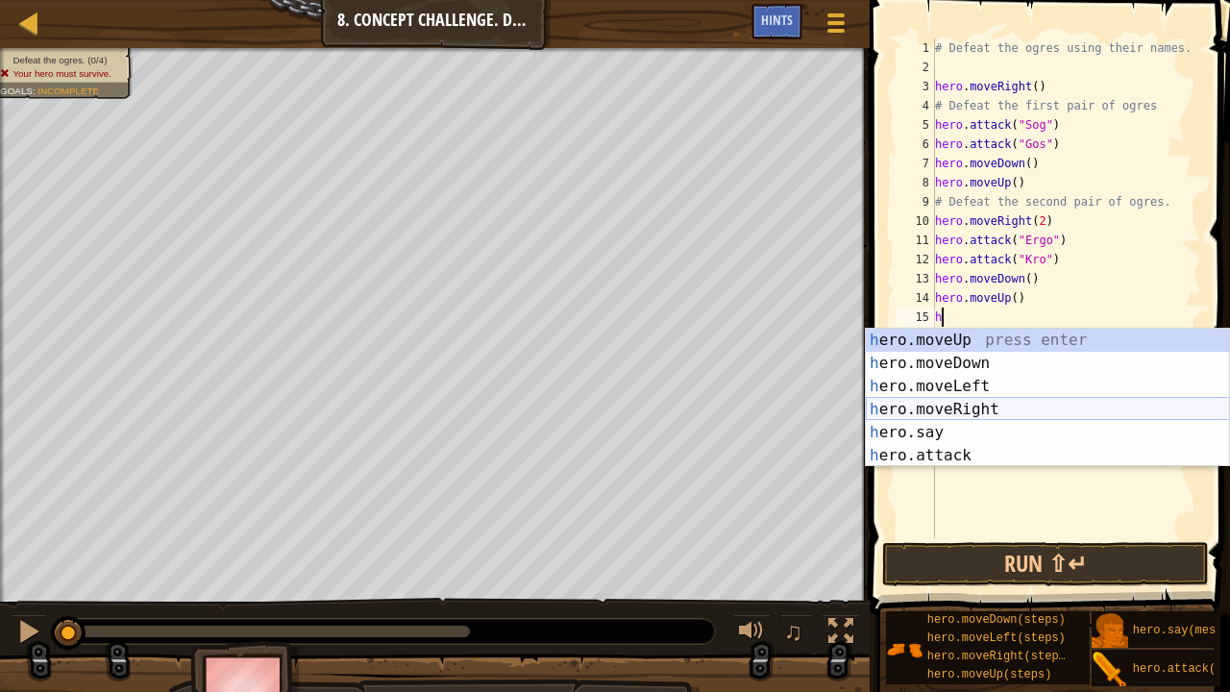
click at [958, 403] on div "h ero.moveUp press enter h ero.moveDown press enter h ero.moveLeft press enter …" at bounding box center [1048, 421] width 364 height 184
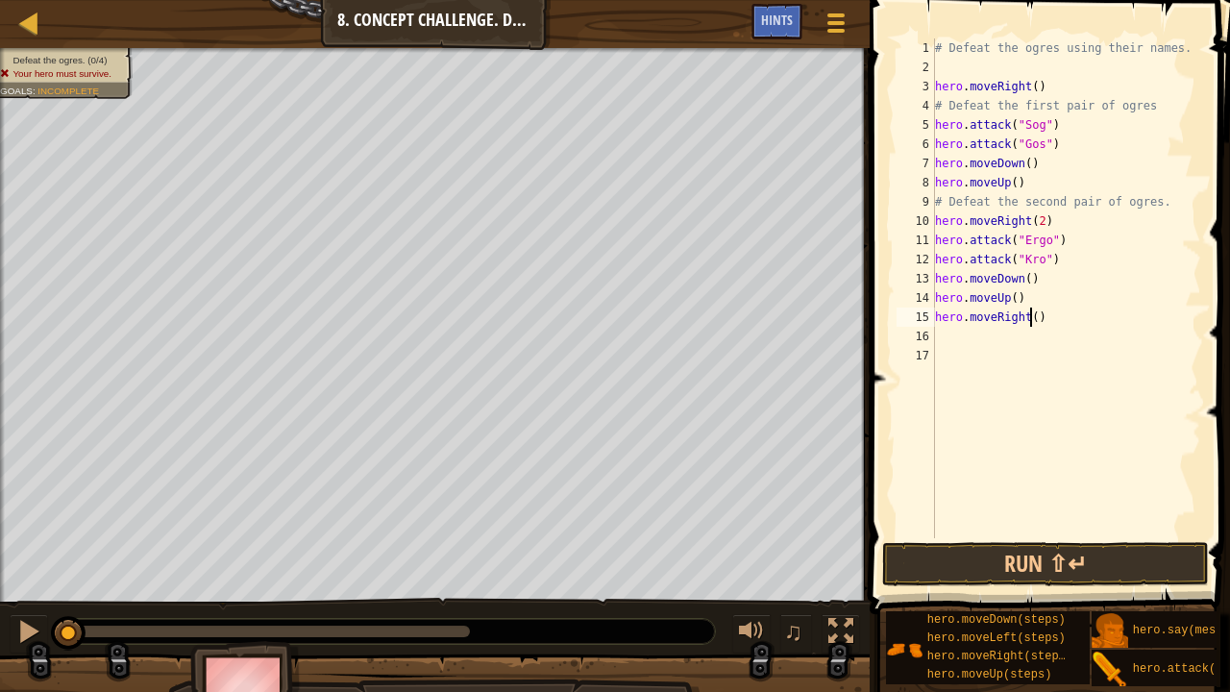
click at [1031, 321] on div "# Defeat the ogres using their names. hero . moveRight ( ) # Defeat the first p…" at bounding box center [1066, 307] width 271 height 538
click at [989, 528] on button "Run ⇧↵" at bounding box center [1045, 564] width 327 height 44
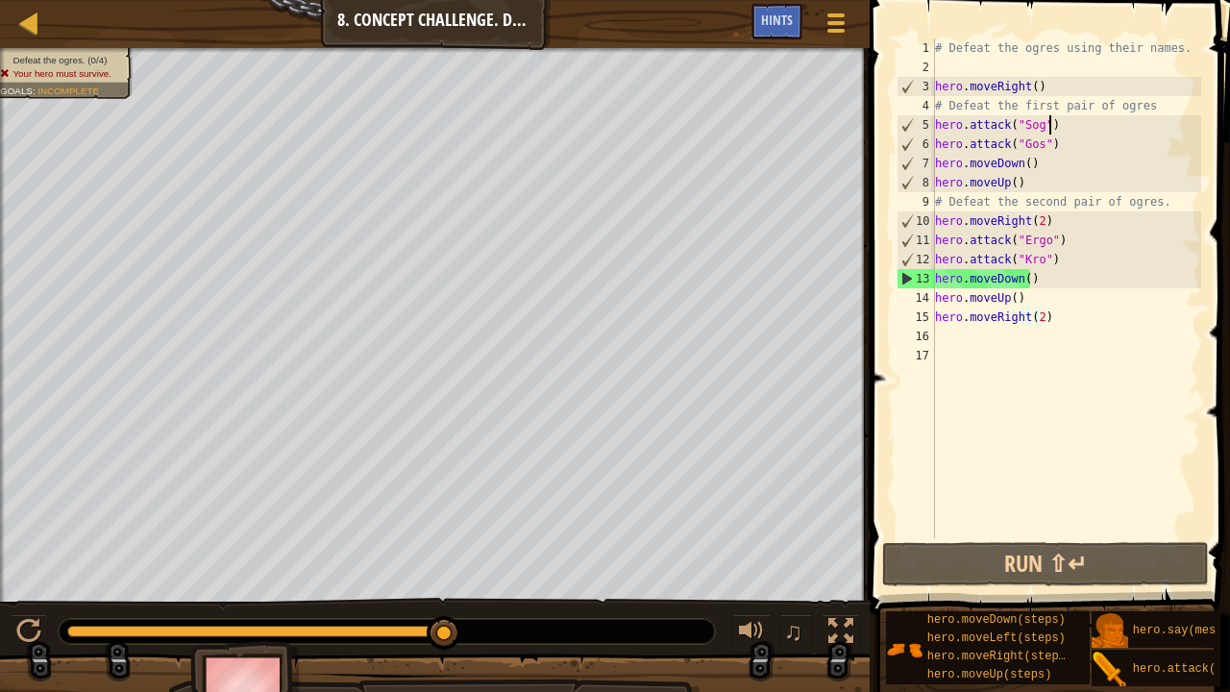
click at [1055, 125] on div "# Defeat the ogres using their names. hero . moveRight ( ) # Defeat the first p…" at bounding box center [1066, 307] width 271 height 538
drag, startPoint x: 1055, startPoint y: 125, endPoint x: 940, endPoint y: 119, distance: 115.4
click at [940, 119] on div "# Defeat the ogres using their names. hero . moveRight ( ) # Defeat the first p…" at bounding box center [1066, 307] width 271 height 538
drag, startPoint x: 1036, startPoint y: 277, endPoint x: 932, endPoint y: 277, distance: 103.7
click at [932, 277] on div "hero.attack("Sog") 1 2 3 4 5 6 7 8 9 10 11 12 13 14 15 16 17 # Defeat the ogres…" at bounding box center [1046, 288] width 308 height 500
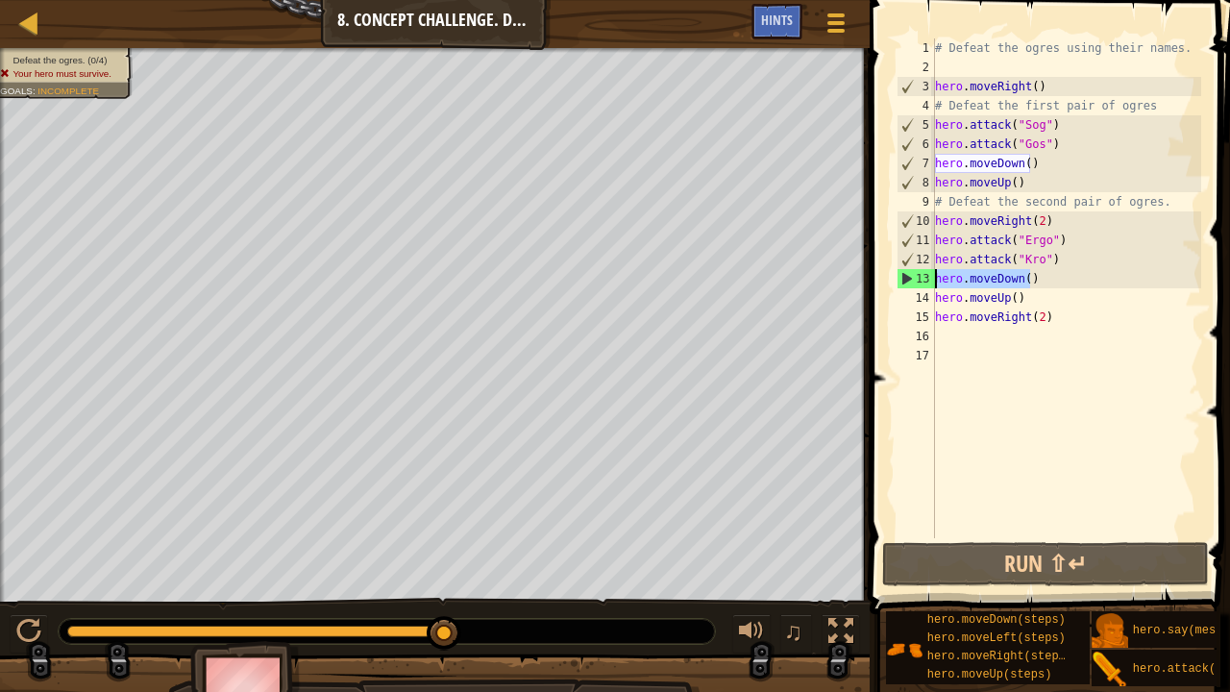
scroll to position [9, 7]
click at [1002, 230] on div "# Defeat the ogres using their names. hero . moveRight ( ) # Defeat the first p…" at bounding box center [1066, 307] width 271 height 538
click at [1037, 323] on div "# Defeat the ogres using their names. hero . moveRight ( ) # Defeat the first p…" at bounding box center [1066, 307] width 271 height 538
click at [1039, 282] on div "# Defeat the ogres using their names. hero . moveRight ( ) # Defeat the first p…" at bounding box center [1066, 307] width 271 height 538
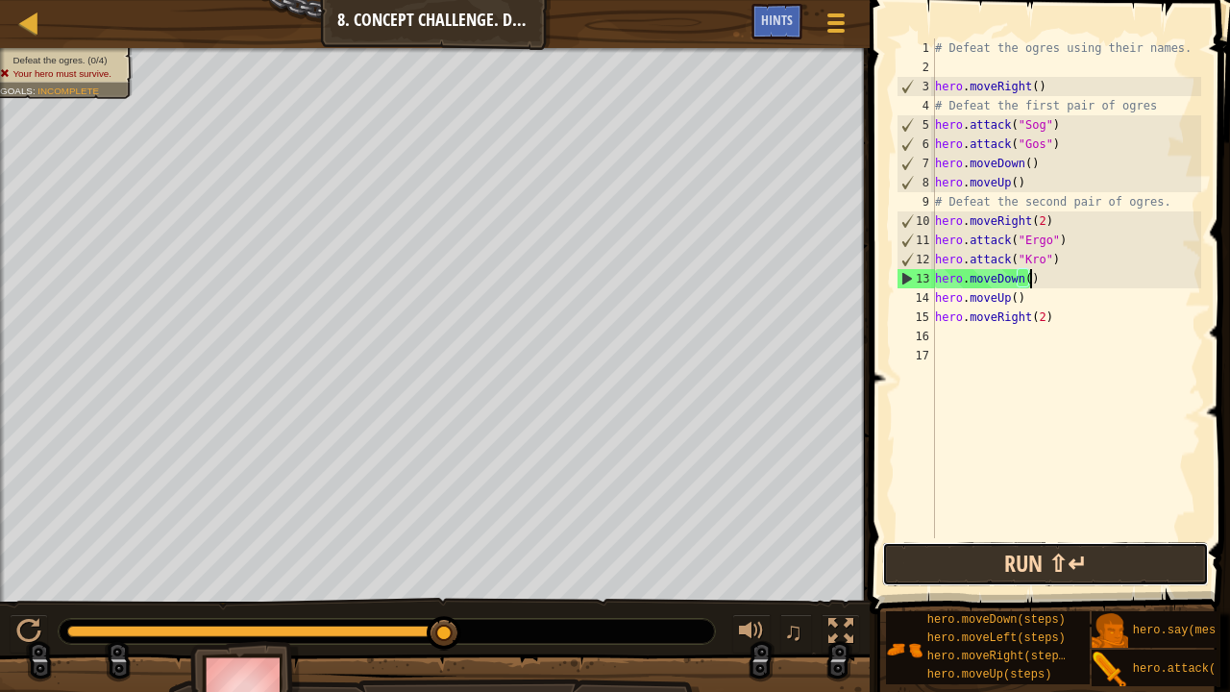
click at [978, 528] on button "Run ⇧↵" at bounding box center [1045, 564] width 327 height 44
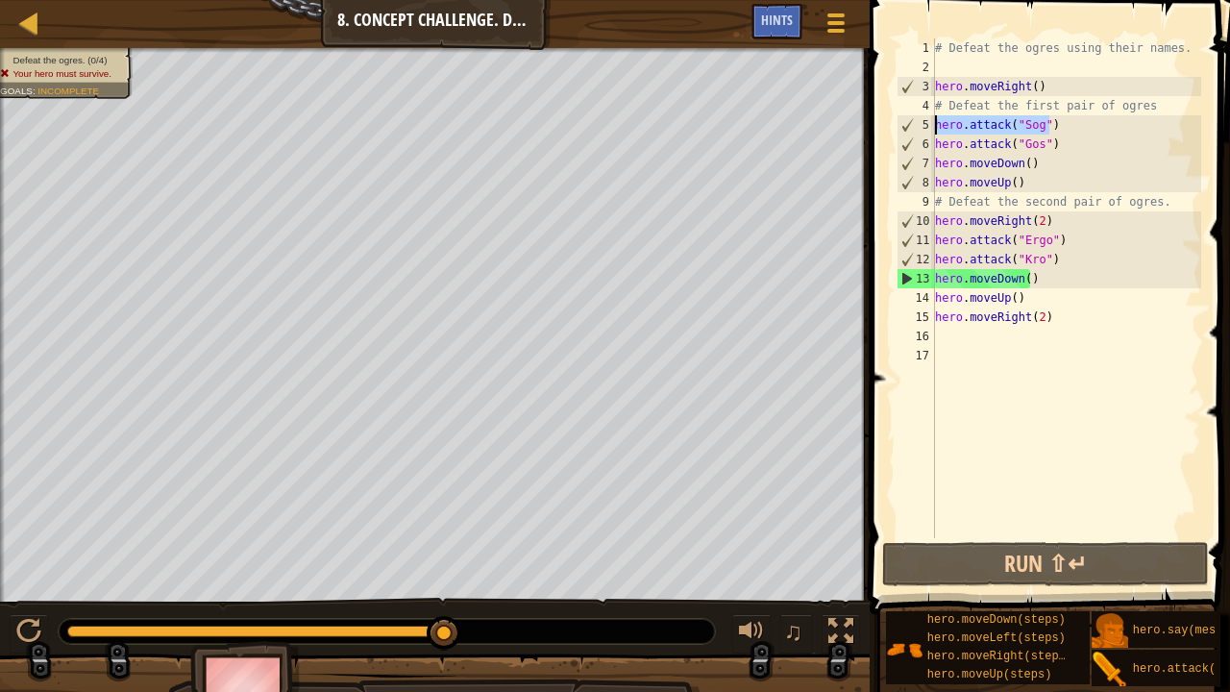
drag, startPoint x: 1055, startPoint y: 126, endPoint x: 895, endPoint y: 126, distance: 159.5
click at [895, 126] on div "hero.moveDown() 1 2 3 4 5 6 7 8 9 10 11 12 13 14 15 16 17 # Defeat the ogres us…" at bounding box center [1046, 288] width 308 height 500
type textarea "hero.attack("Sog")"
click at [1069, 125] on div "# Defeat the ogres using their names. hero . moveRight ( ) # Defeat the first p…" at bounding box center [1066, 288] width 270 height 500
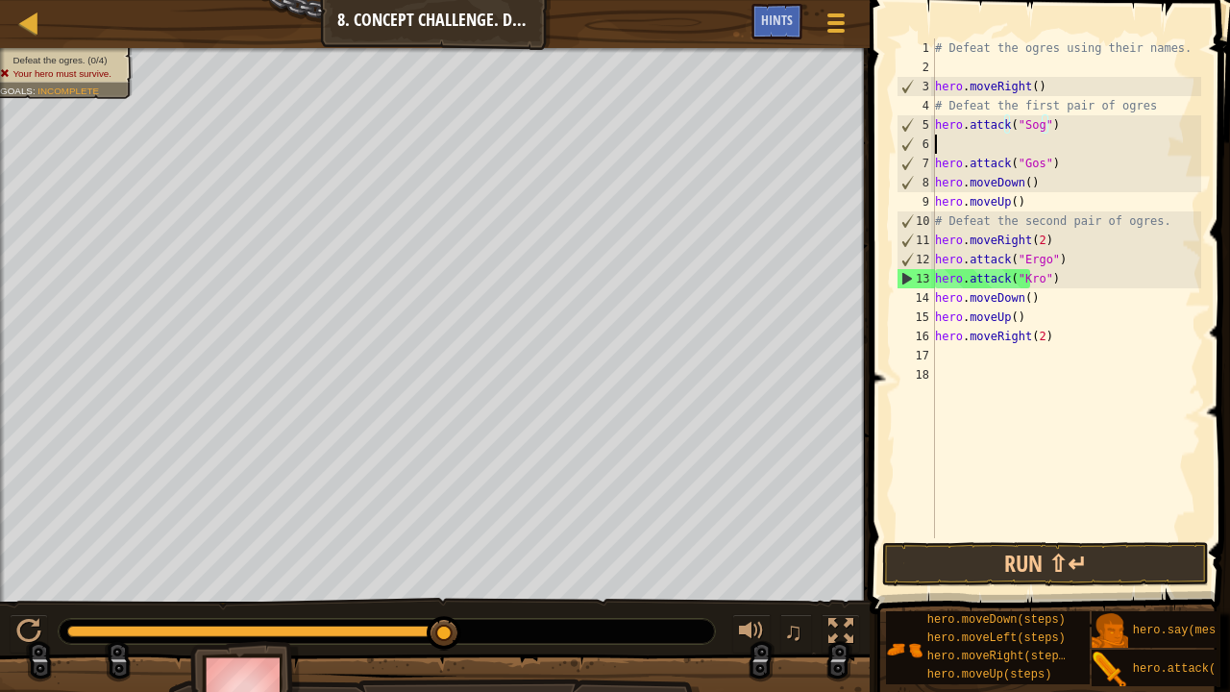
scroll to position [9, 0]
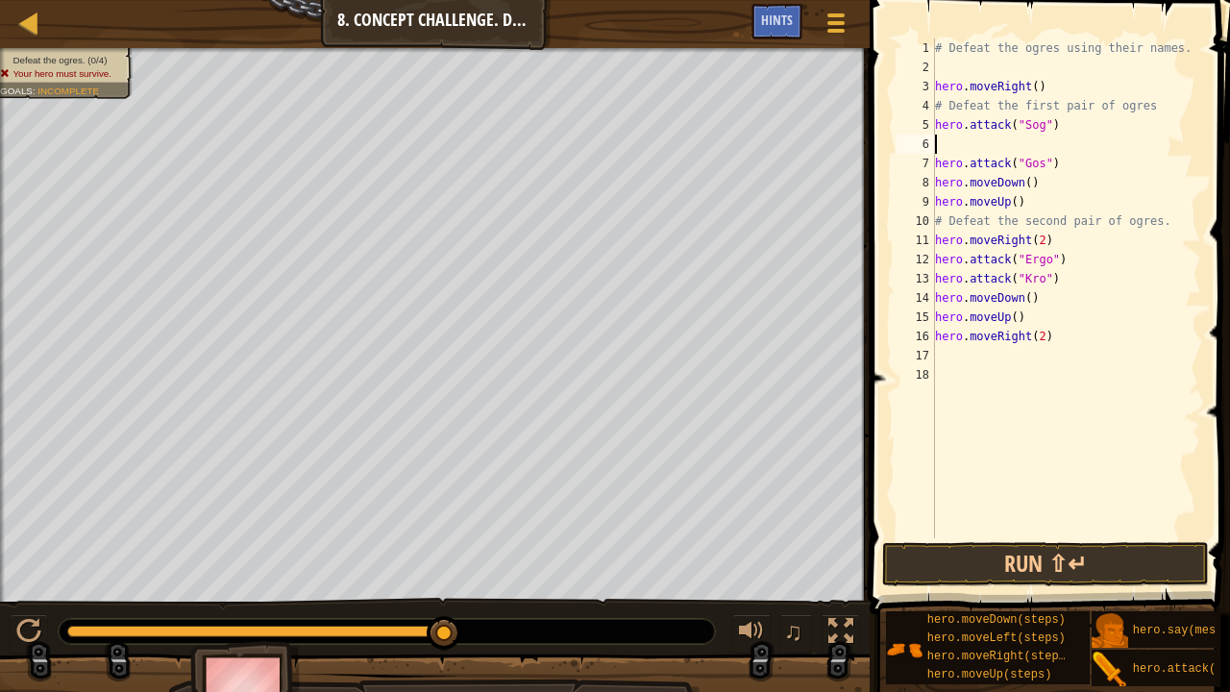
paste textarea "hero.attack("Sog")"
click at [1061, 165] on div "# Defeat the ogres using their names. hero . moveRight ( ) # Defeat the first p…" at bounding box center [1066, 307] width 271 height 538
type textarea "hero.attack("Gos")"
drag, startPoint x: 1061, startPoint y: 165, endPoint x: 907, endPoint y: 167, distance: 153.7
click at [907, 167] on div "hero.attack("Gos") 1 2 3 4 5 6 7 8 9 10 11 12 13 14 15 16 17 18 # Defeat the og…" at bounding box center [1046, 288] width 308 height 500
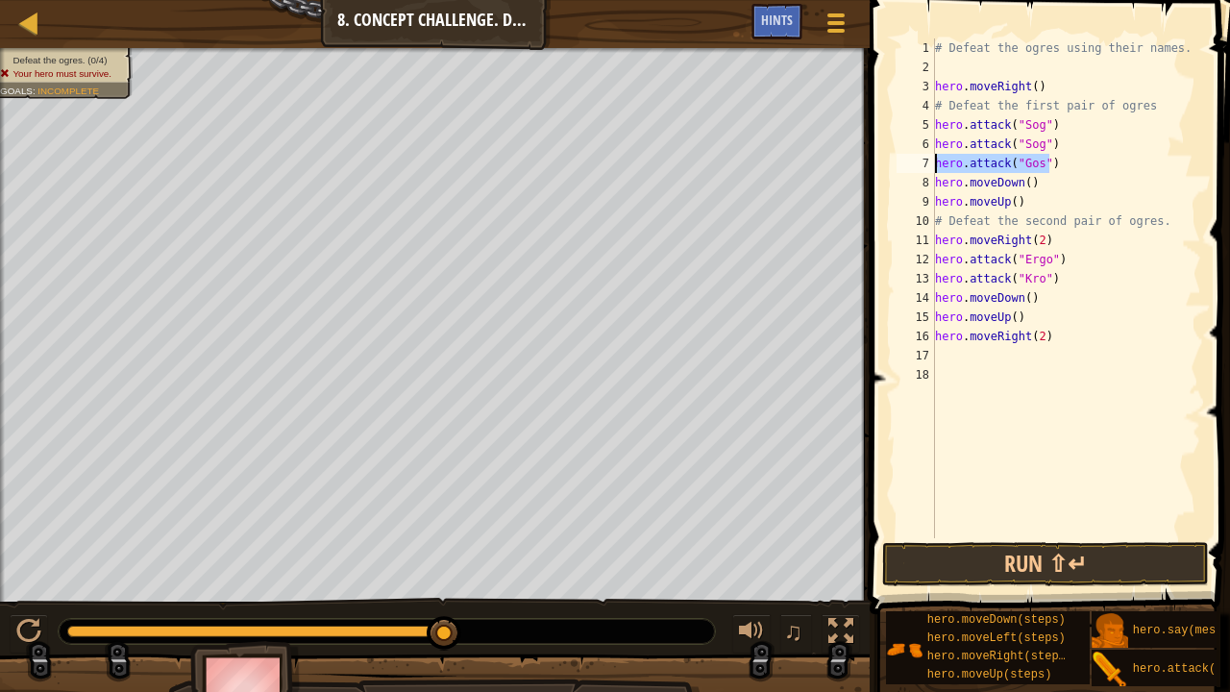
click at [1094, 167] on div "# Defeat the ogres using their names. hero . moveRight ( ) # Defeat the first p…" at bounding box center [1066, 288] width 270 height 500
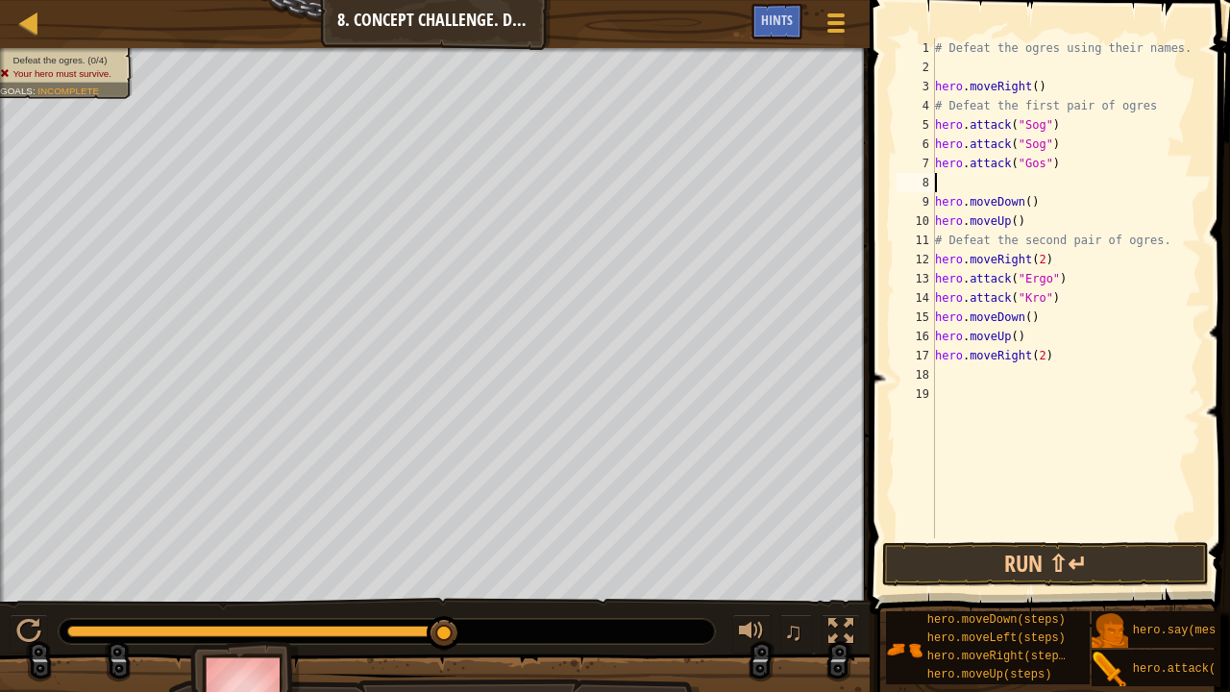
paste textarea "hero.attack("Gos")"
drag, startPoint x: 1061, startPoint y: 283, endPoint x: 906, endPoint y: 295, distance: 155.1
click at [906, 295] on div "hero.attack("Gos") 1 2 3 4 5 6 7 8 9 10 11 12 13 14 15 16 17 18 19 # Defeat the…" at bounding box center [1046, 288] width 308 height 500
click at [1066, 285] on div "# Defeat the ogres using their names. hero . moveRight ( ) # Defeat the first p…" at bounding box center [1066, 288] width 270 height 500
type textarea "hero.attack("Ergo")"
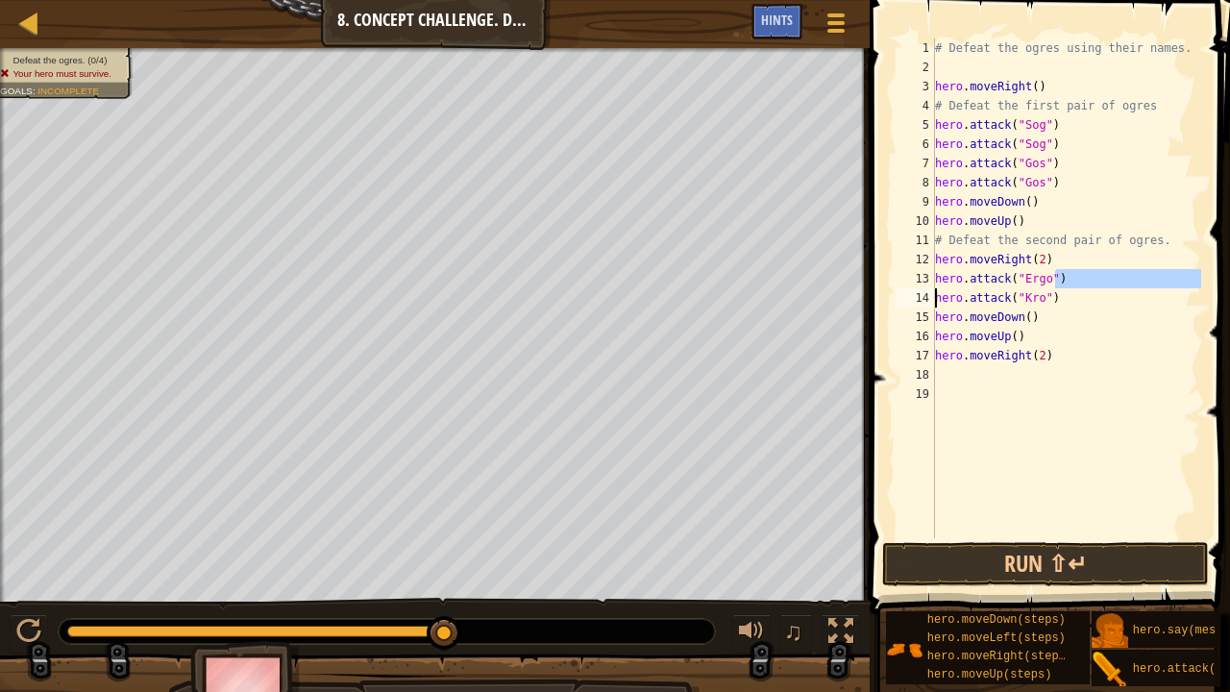
drag, startPoint x: 1065, startPoint y: 283, endPoint x: 898, endPoint y: 287, distance: 167.2
click at [898, 287] on div "hero.attack("Ergo") 1 2 3 4 5 6 7 8 9 10 11 12 13 14 15 16 17 18 19 # Defeat th…" at bounding box center [1046, 288] width 308 height 500
click at [1077, 278] on div "# Defeat the ogres using their names. hero . moveRight ( ) # Defeat the first p…" at bounding box center [1066, 288] width 270 height 500
paste textarea "hero.attack("Ergo")"
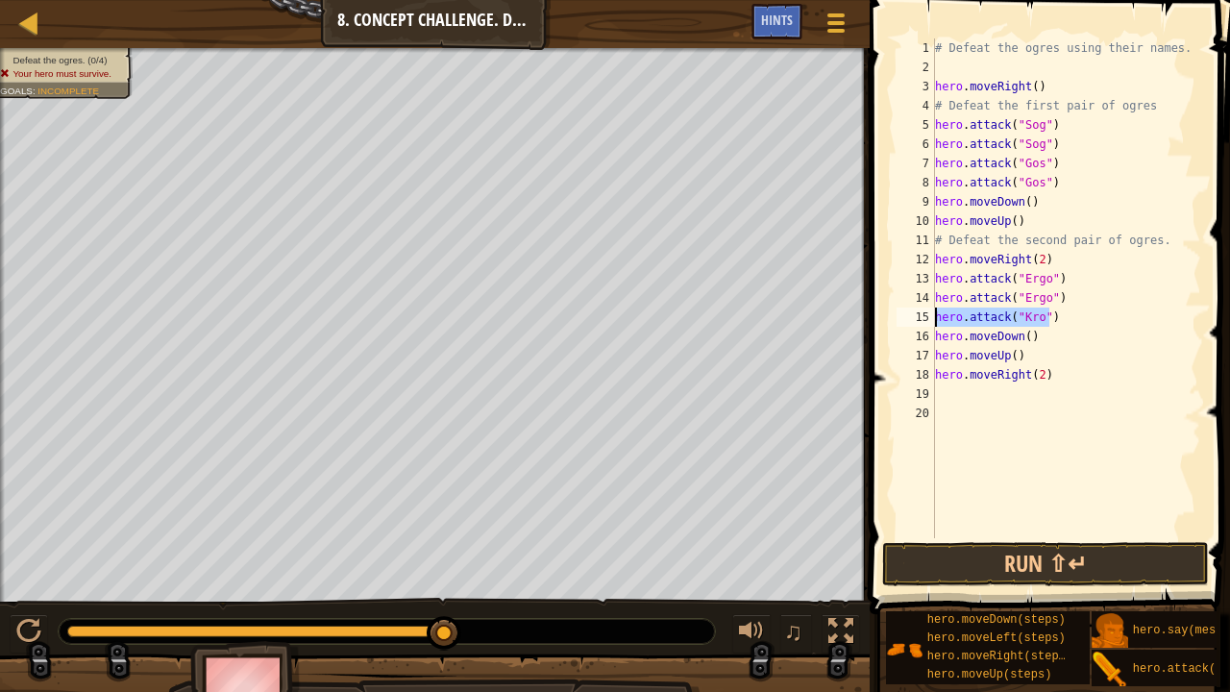
click at [839, 313] on div "Map Introduction to Computer Science 8. Concept Challenge. Dangerous Steps Game…" at bounding box center [615, 346] width 1230 height 692
type textarea "hero.attack("Kro")"
click at [1073, 317] on div "# Defeat the ogres using their names. hero . moveRight ( ) # Defeat the first p…" at bounding box center [1066, 288] width 270 height 500
paste textarea "hero.attack("Kro")"
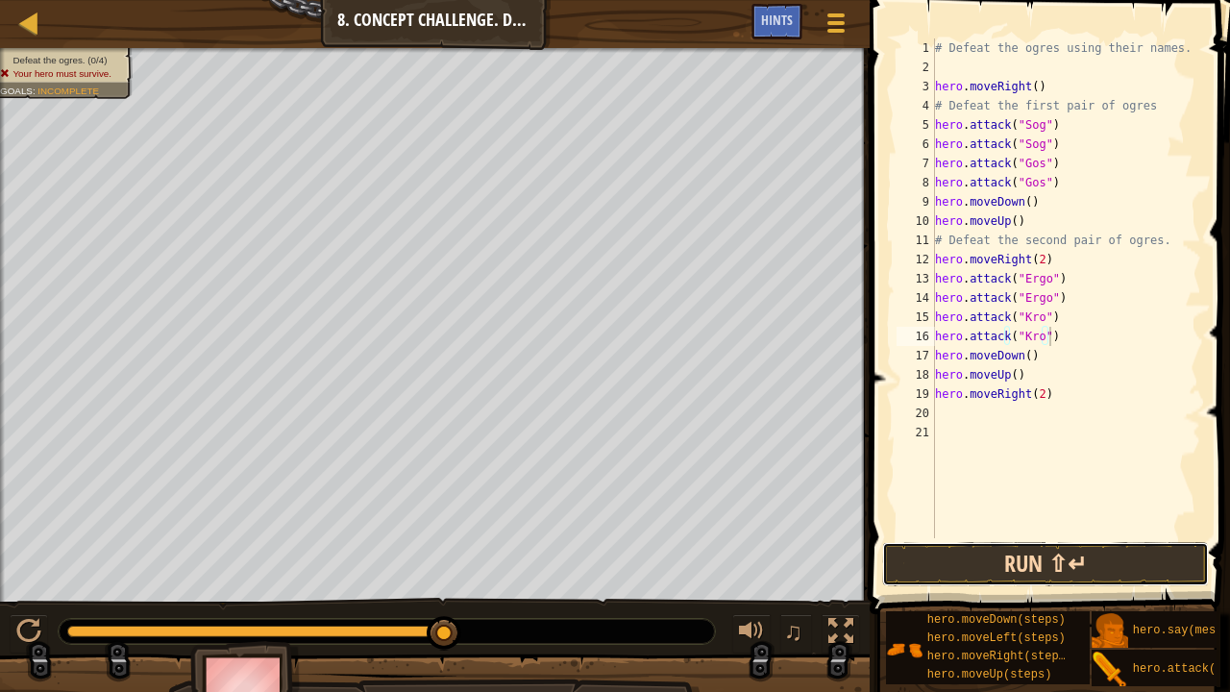
click at [1052, 528] on button "Run ⇧↵" at bounding box center [1045, 564] width 327 height 44
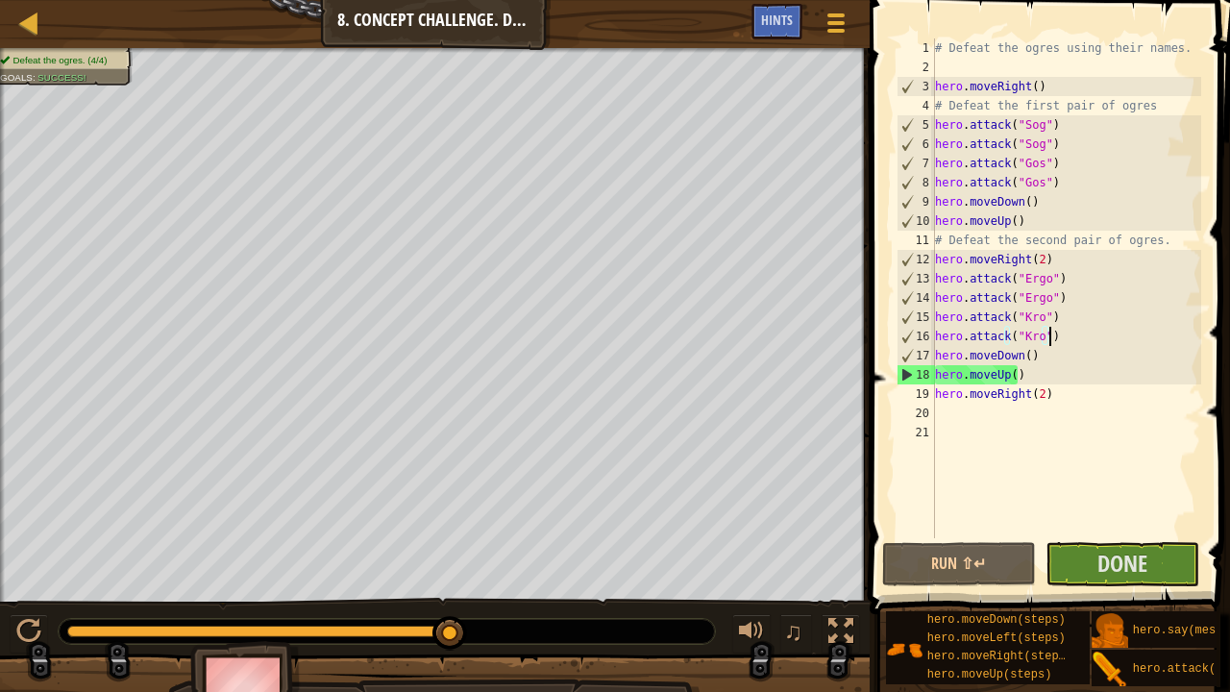
click at [1037, 375] on div "# Defeat the ogres using their names. hero . moveRight ( ) # Defeat the first p…" at bounding box center [1066, 307] width 271 height 538
type textarea "hero.moveUp()"
click at [1078, 528] on button "Done" at bounding box center [1122, 564] width 154 height 44
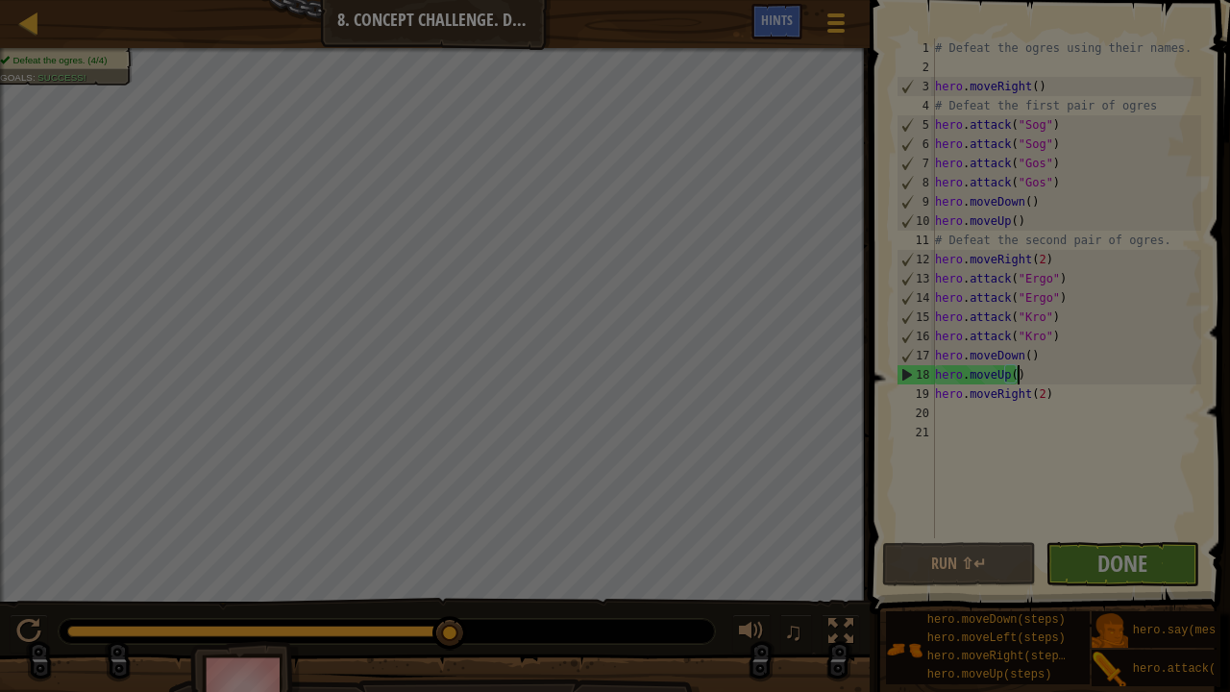
click at [1078, 2] on body "Map Introduction to Computer Science 8. Concept Challenge. Dangerous Steps Game…" at bounding box center [615, 1] width 1230 height 2
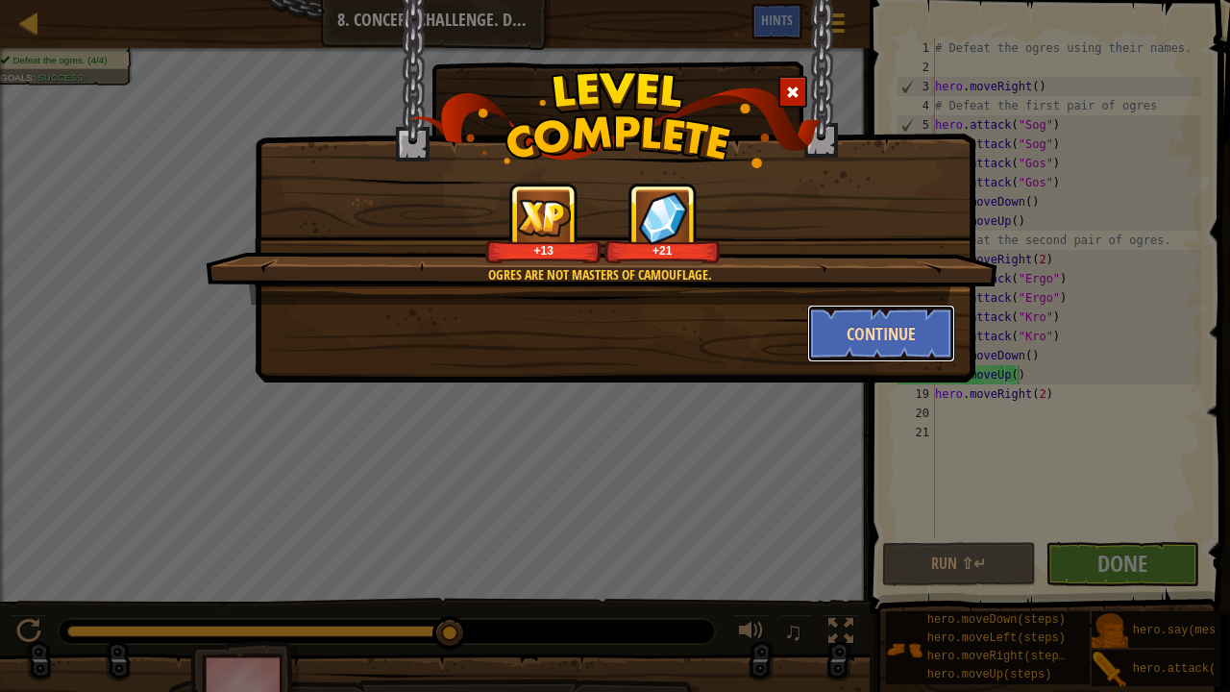
click at [868, 325] on button "Continue" at bounding box center [881, 334] width 149 height 58
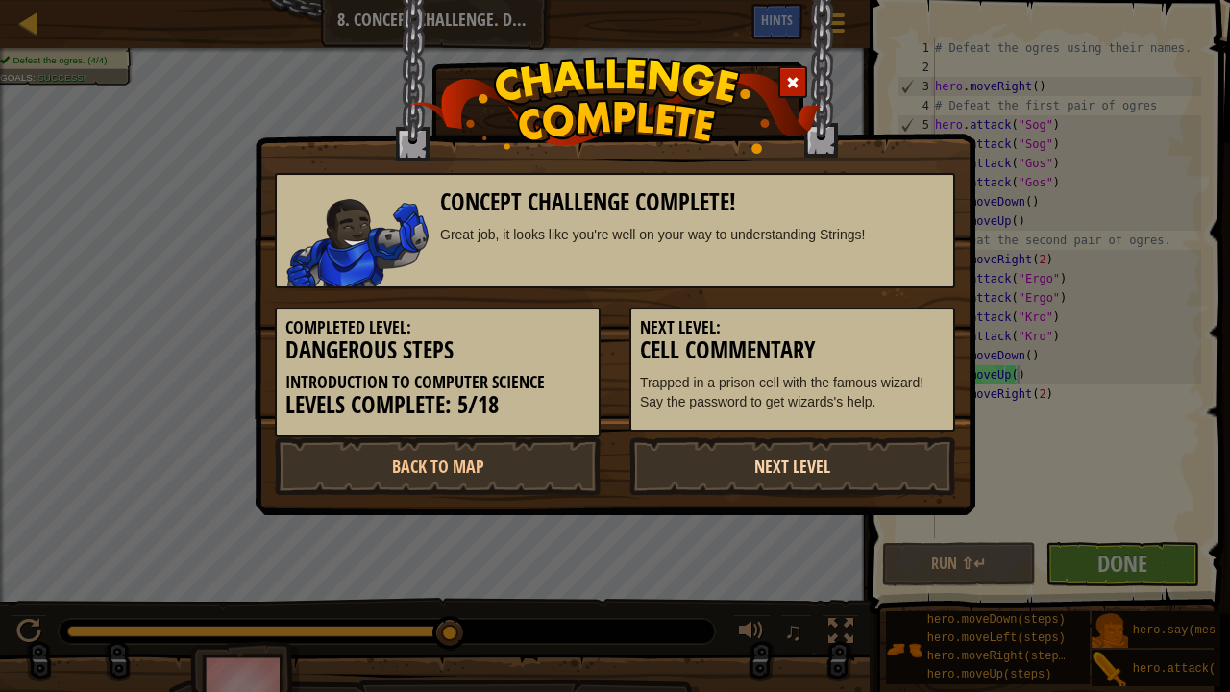
click at [745, 472] on link "Next Level" at bounding box center [792, 466] width 326 height 58
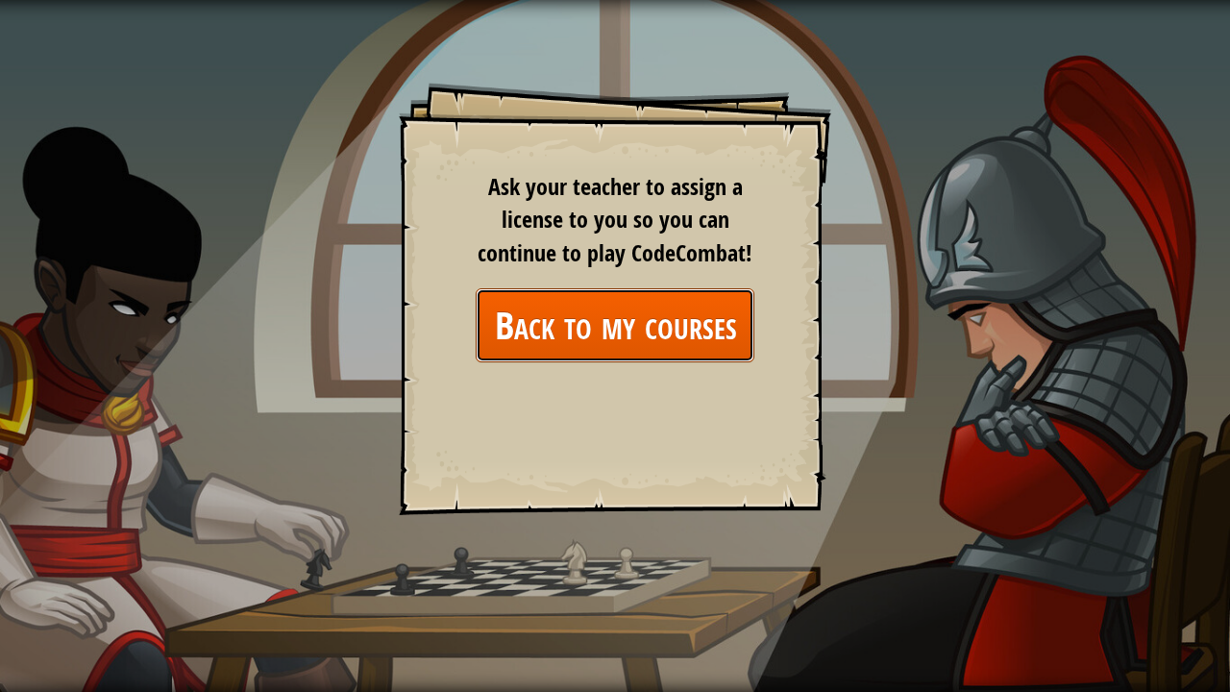
click at [652, 322] on link "Back to my courses" at bounding box center [615, 325] width 279 height 74
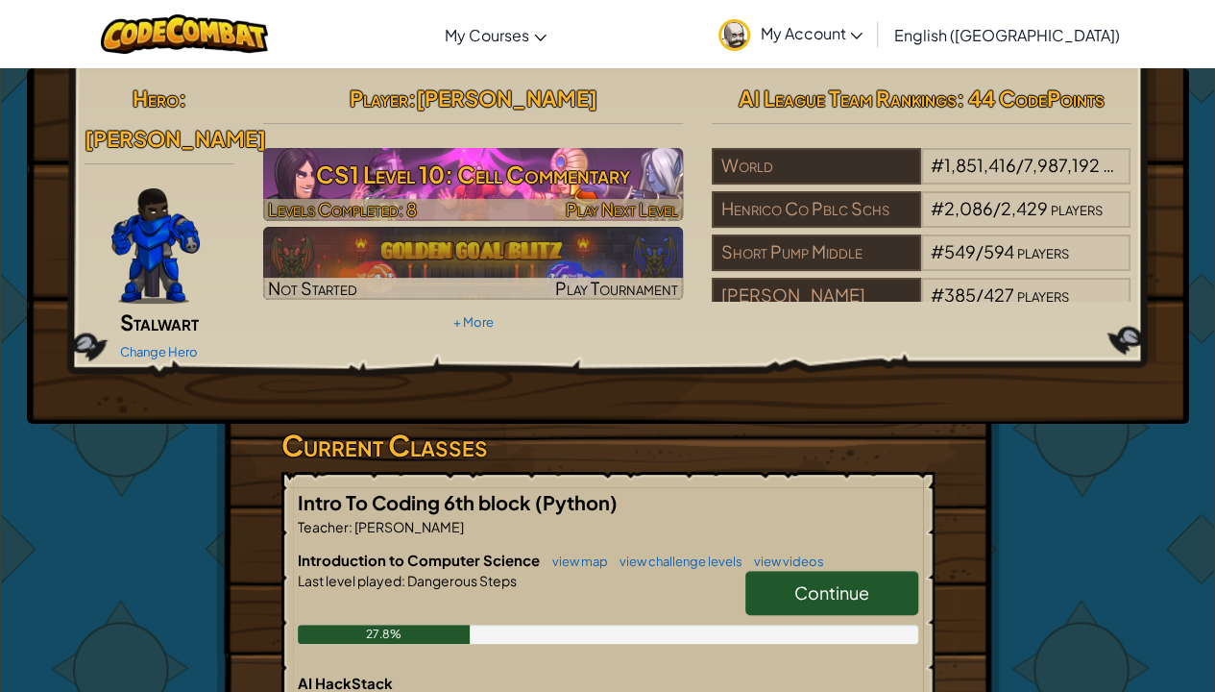
click at [613, 187] on h3 "CS1 Level 10: Cell Commentary" at bounding box center [473, 174] width 420 height 43
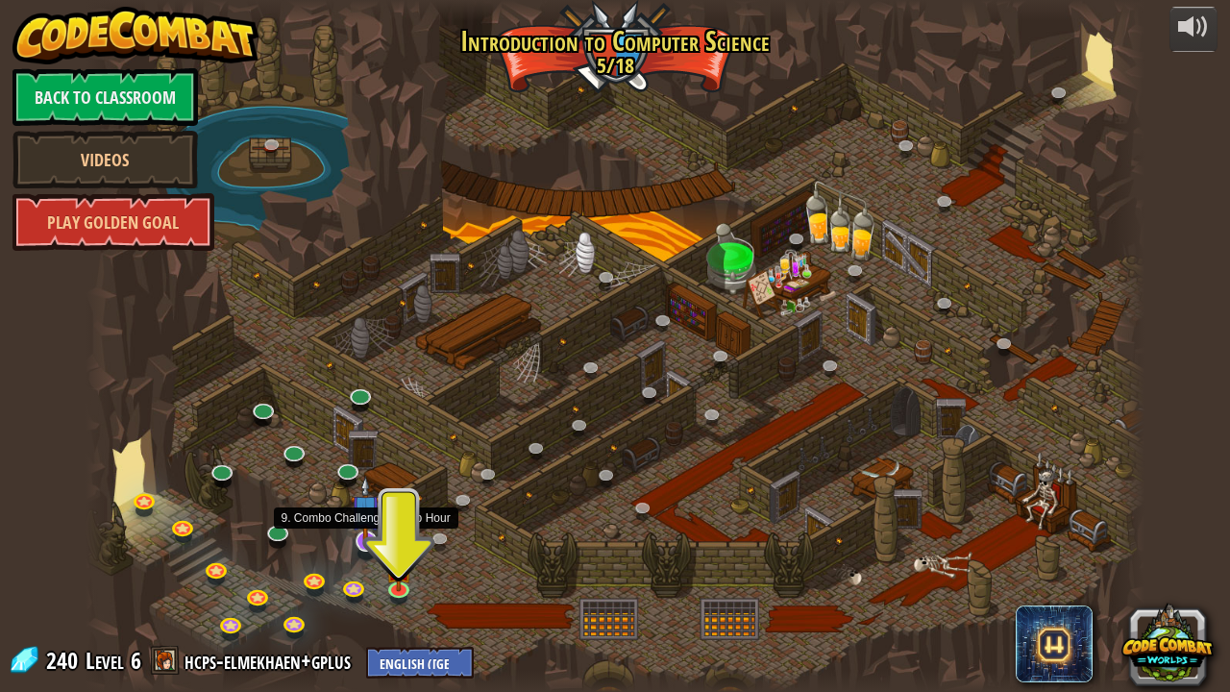
click at [361, 528] on img at bounding box center [366, 509] width 30 height 67
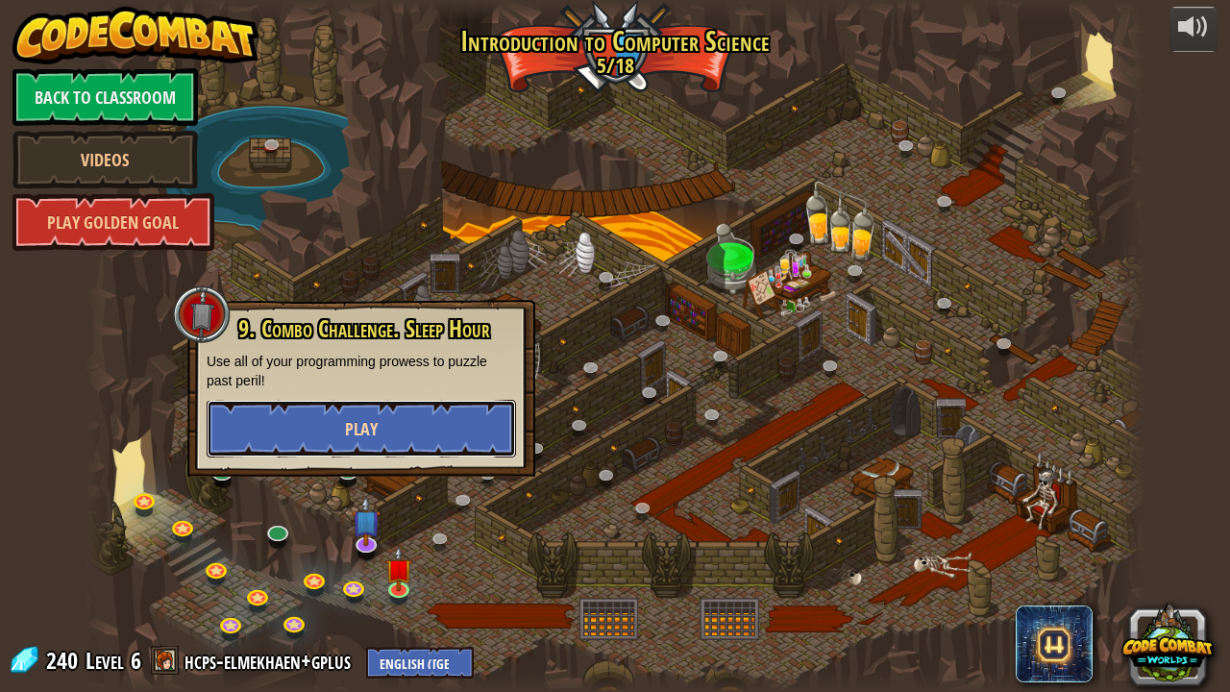
click at [378, 440] on button "Play" at bounding box center [361, 429] width 309 height 58
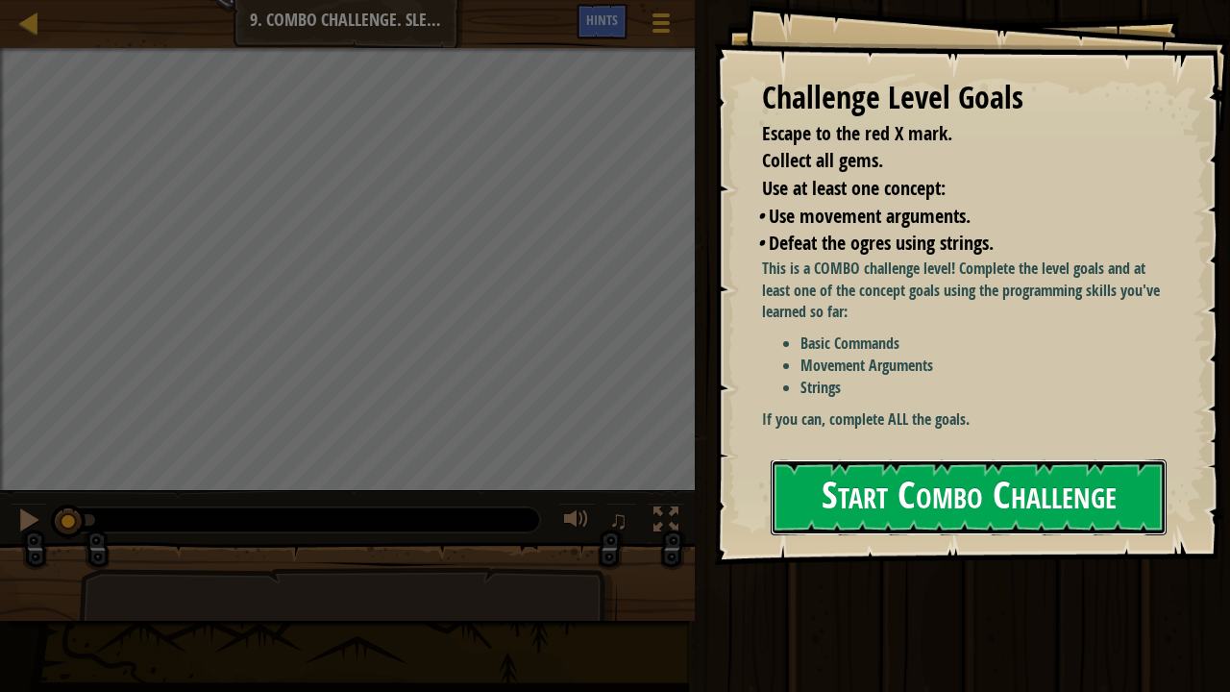
click at [886, 459] on button "Start Combo Challenge" at bounding box center [968, 497] width 396 height 76
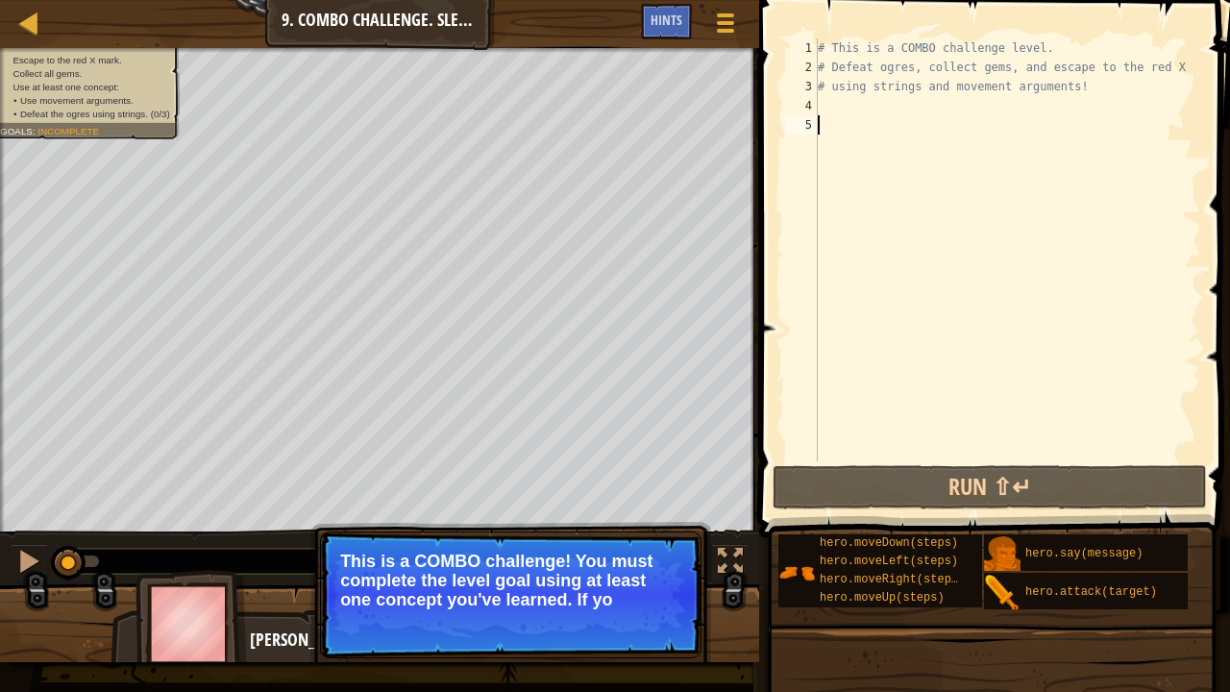
click at [863, 227] on div "# This is a COMBO challenge level. # Defeat [PERSON_NAME], collect gems, and es…" at bounding box center [1007, 268] width 387 height 461
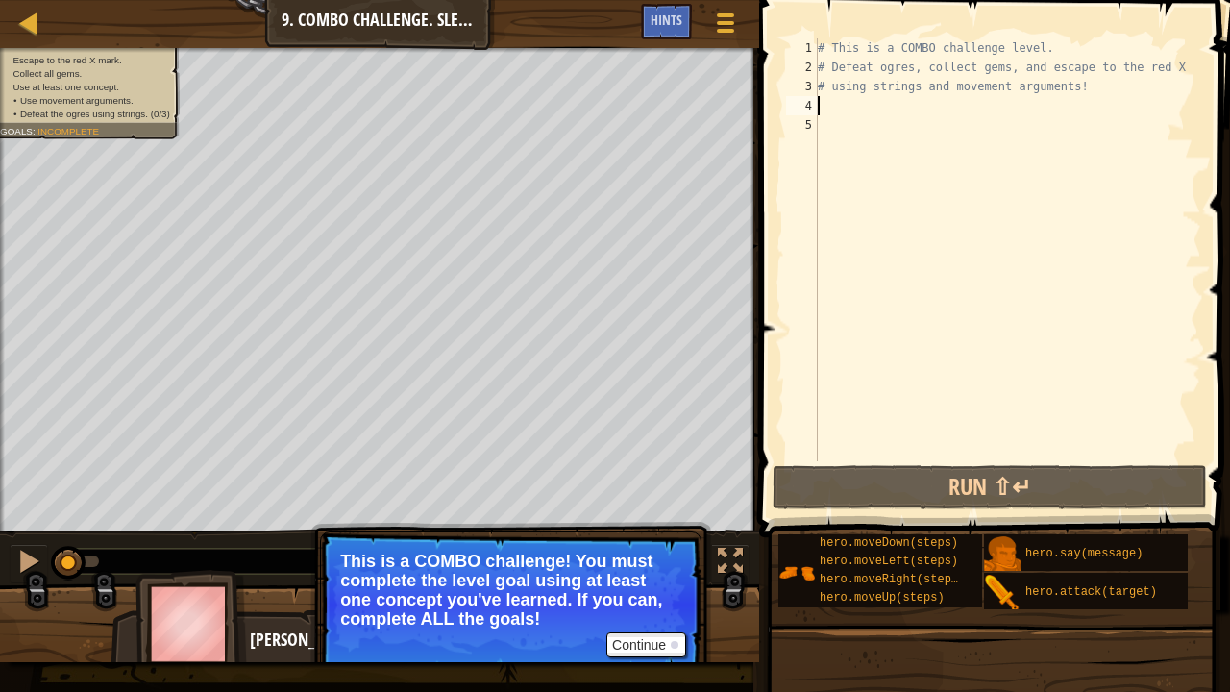
click at [831, 110] on div "# This is a COMBO challenge level. # Defeat [PERSON_NAME], collect gems, and es…" at bounding box center [1007, 268] width 387 height 461
type textarea "h"
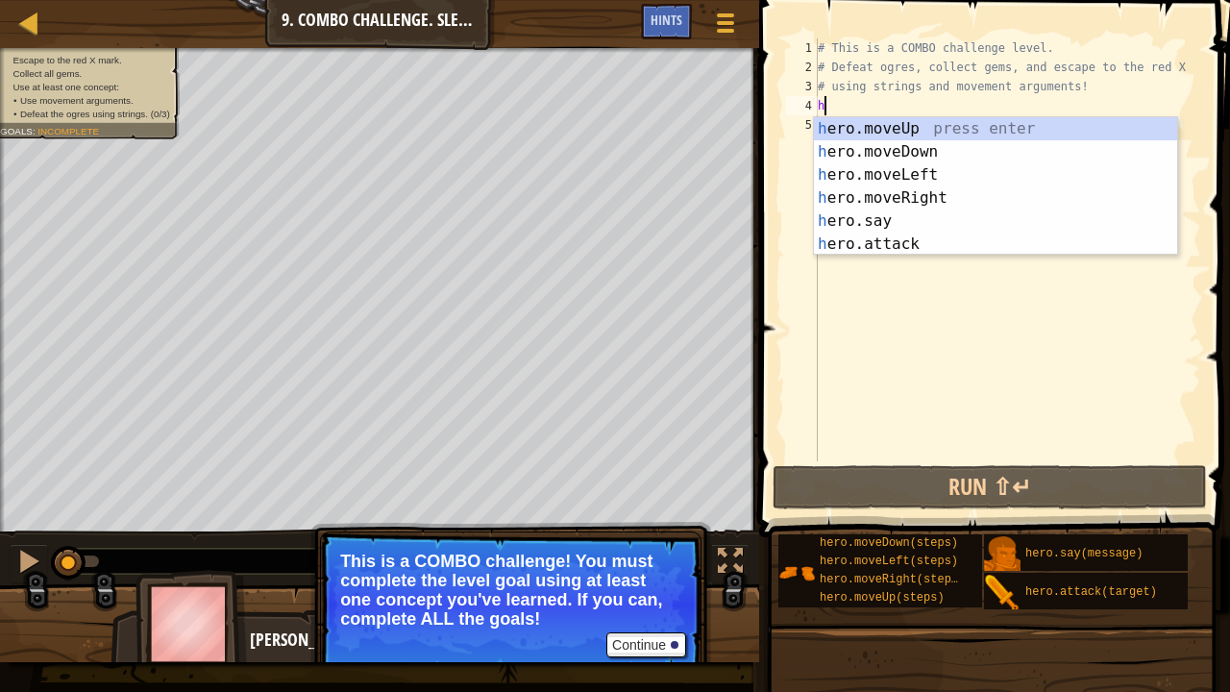
scroll to position [9, 0]
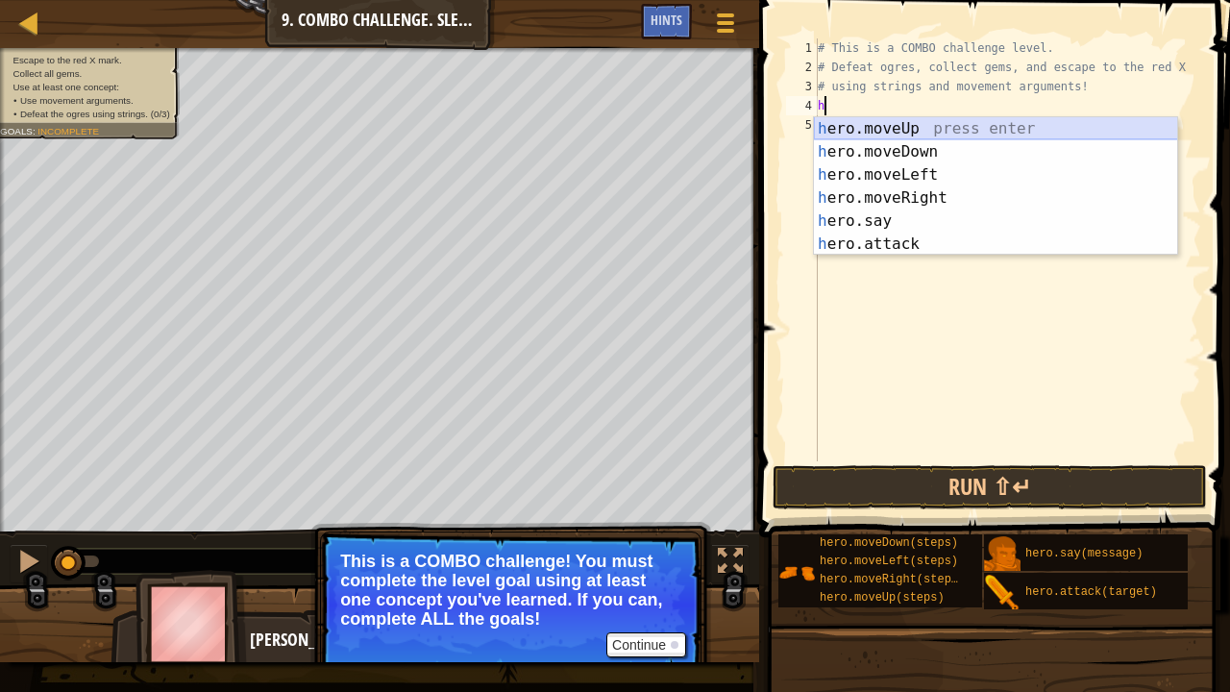
click at [901, 125] on div "h ero.moveUp press enter h ero.moveDown press enter h ero.moveLeft press enter …" at bounding box center [996, 209] width 364 height 184
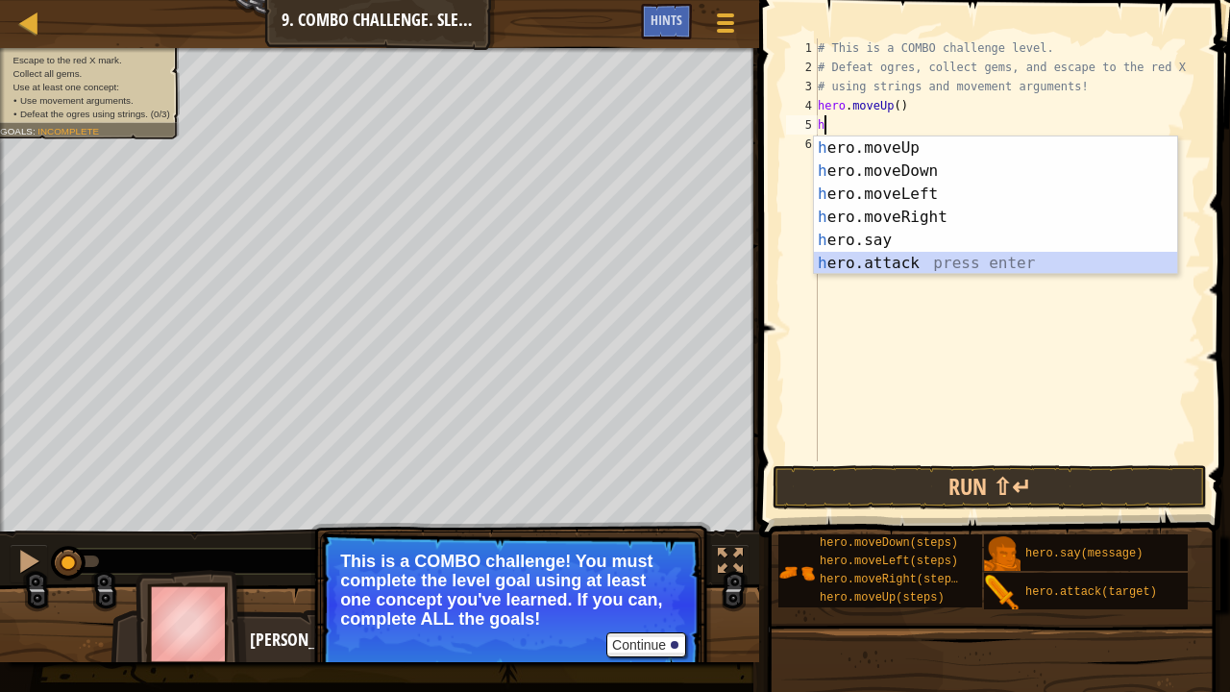
click at [887, 259] on div "h ero.moveUp press enter h ero.moveDown press enter h ero.moveLeft press enter …" at bounding box center [996, 228] width 364 height 184
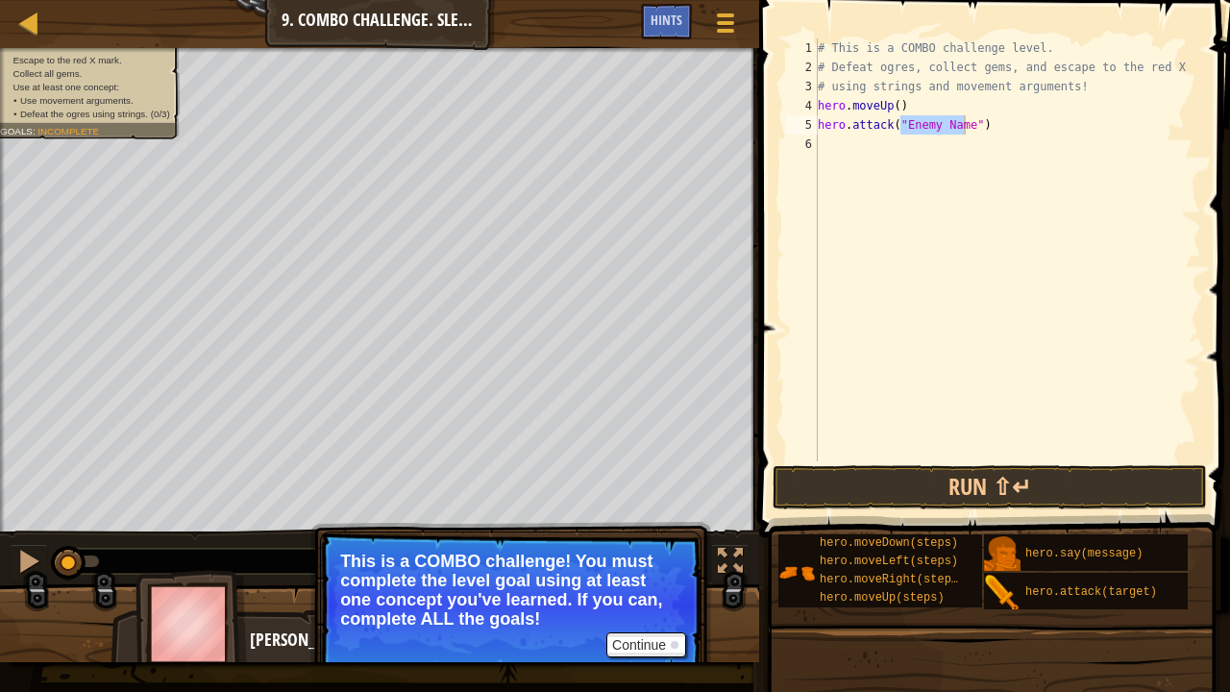
click at [88, 131] on span "Incomplete" at bounding box center [67, 131] width 61 height 11
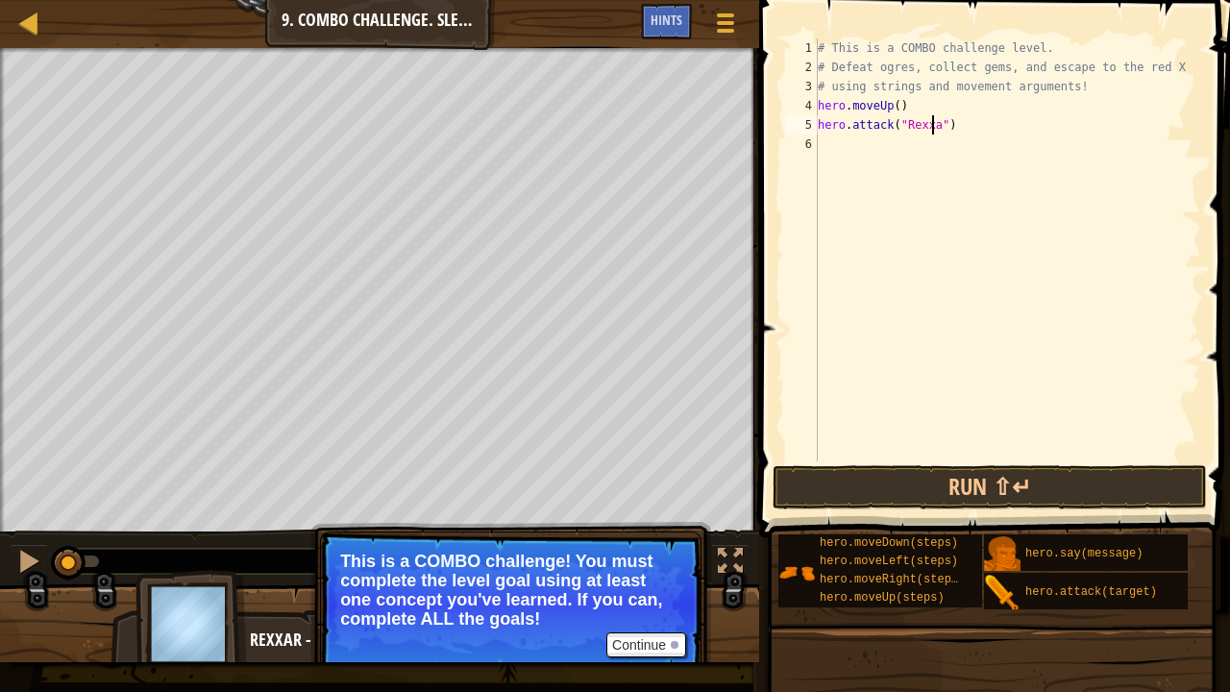
scroll to position [9, 10]
click at [955, 127] on div "# This is a COMBO challenge level. # Defeat [PERSON_NAME], collect gems, and es…" at bounding box center [1007, 268] width 387 height 461
drag, startPoint x: 955, startPoint y: 127, endPoint x: 761, endPoint y: 142, distance: 194.7
click at [761, 142] on div "hero.attack("Rexxar") 1 2 3 4 5 6 # This is a COMBO challenge level. # Defeat […" at bounding box center [991, 307] width 476 height 594
click at [961, 126] on div "# This is a COMBO challenge level. # Defeat [PERSON_NAME], collect gems, and es…" at bounding box center [1007, 249] width 387 height 423
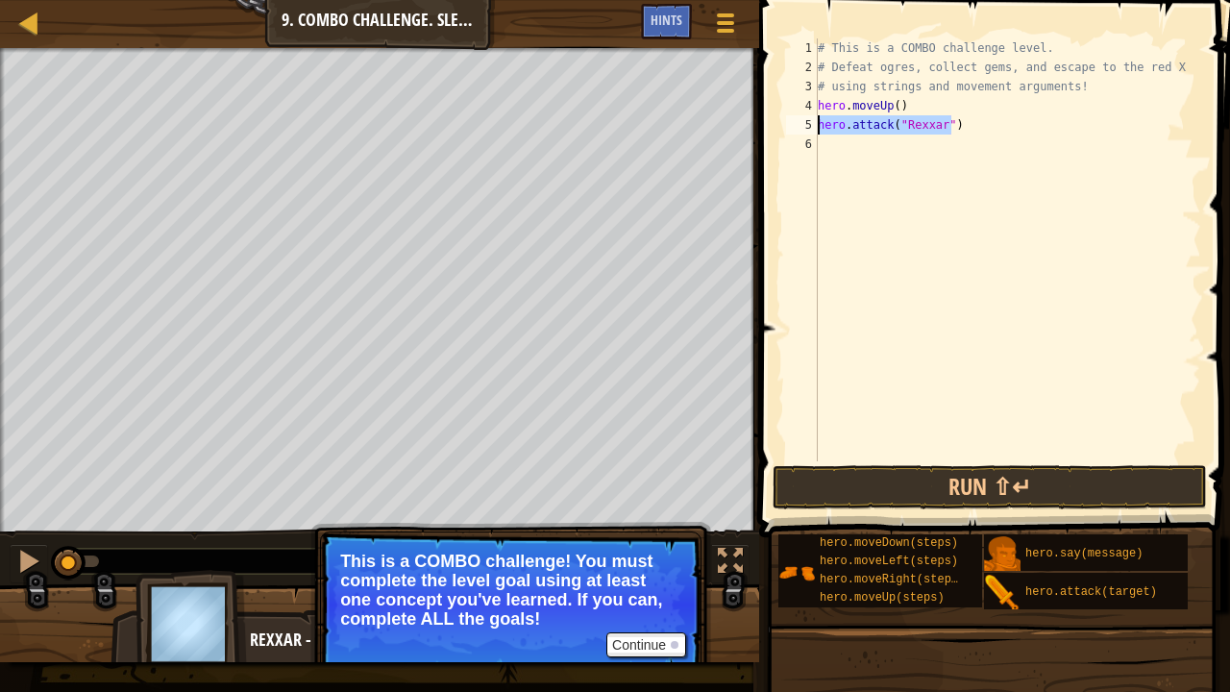
drag, startPoint x: 955, startPoint y: 124, endPoint x: 805, endPoint y: 134, distance: 150.2
click at [805, 134] on div "hero.attack("Rexxar") 1 2 3 4 5 6 # This is a COMBO challenge level. # Defeat […" at bounding box center [991, 249] width 419 height 423
type textarea "hero.attack("Rexxar")"
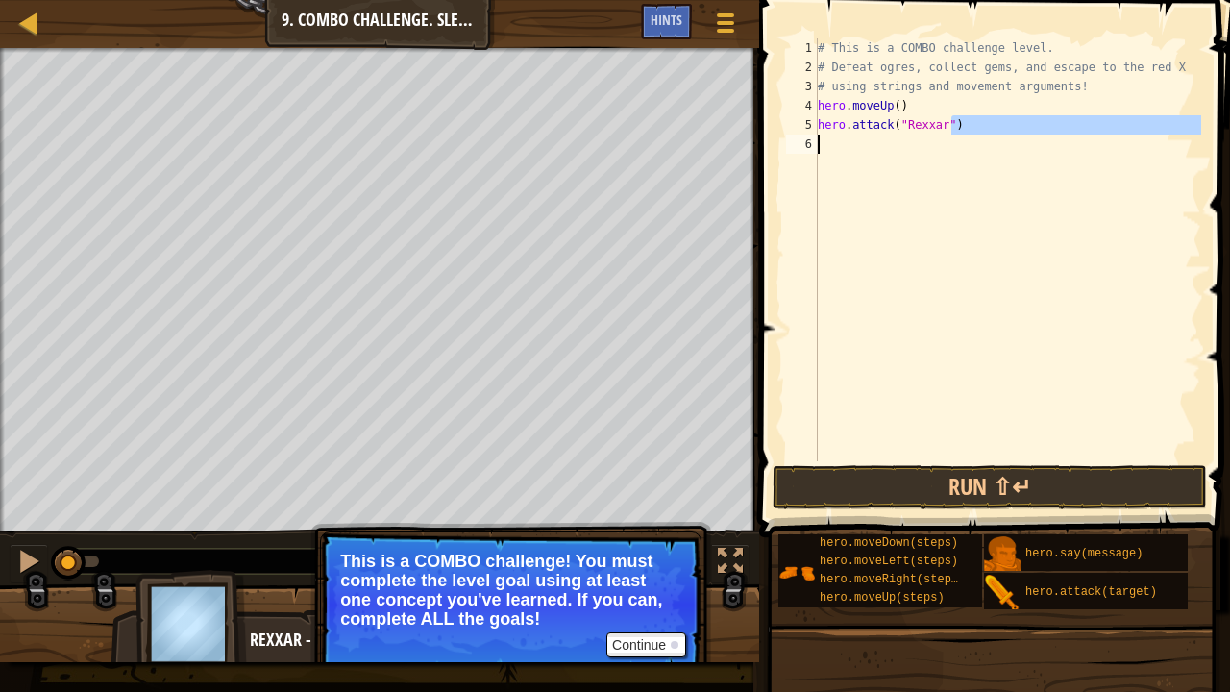
click at [851, 138] on div "# This is a COMBO challenge level. # Defeat [PERSON_NAME], collect gems, and es…" at bounding box center [1007, 249] width 387 height 423
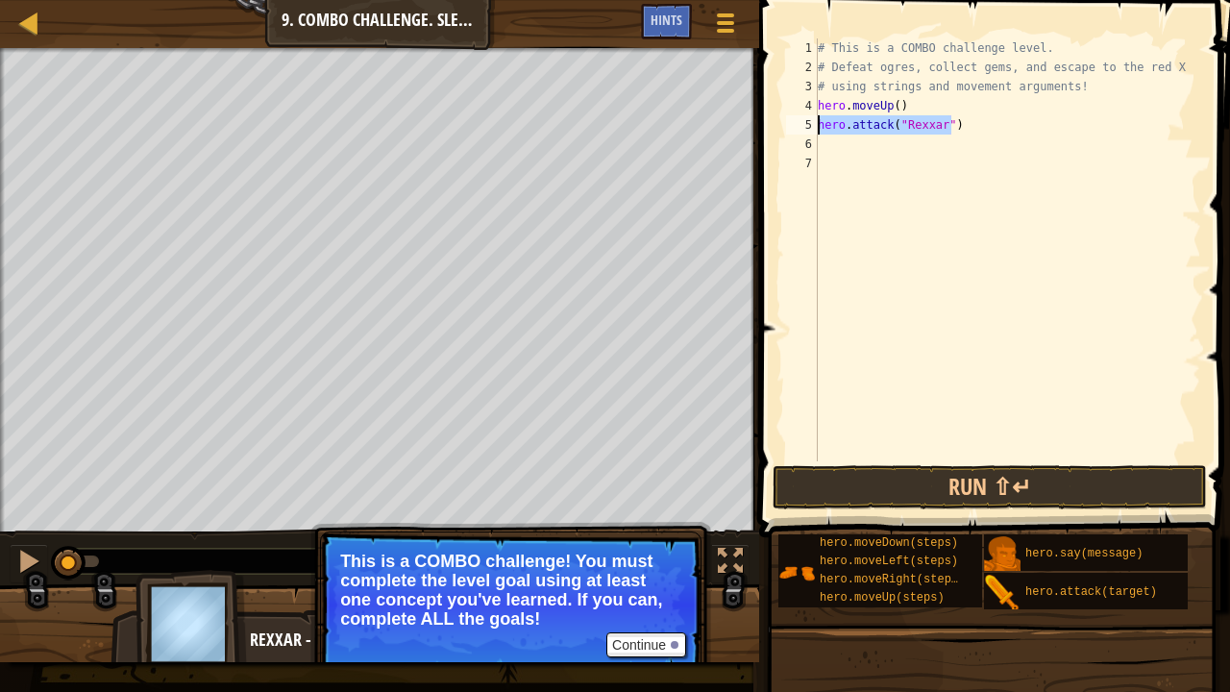
click at [735, 127] on div "Map Introduction to Computer Science 9. Combo Challenge. Sleep Hour Game Menu D…" at bounding box center [615, 346] width 1230 height 692
type textarea "hero.attack("Rexxar")"
click at [867, 159] on div "# This is a COMBO challenge level. # Defeat [PERSON_NAME], collect gems, and es…" at bounding box center [1007, 268] width 387 height 461
click at [855, 145] on div "# This is a COMBO challenge level. # Defeat [PERSON_NAME], collect gems, and es…" at bounding box center [1007, 268] width 387 height 461
paste textarea "hero.attack("Rexxar")"
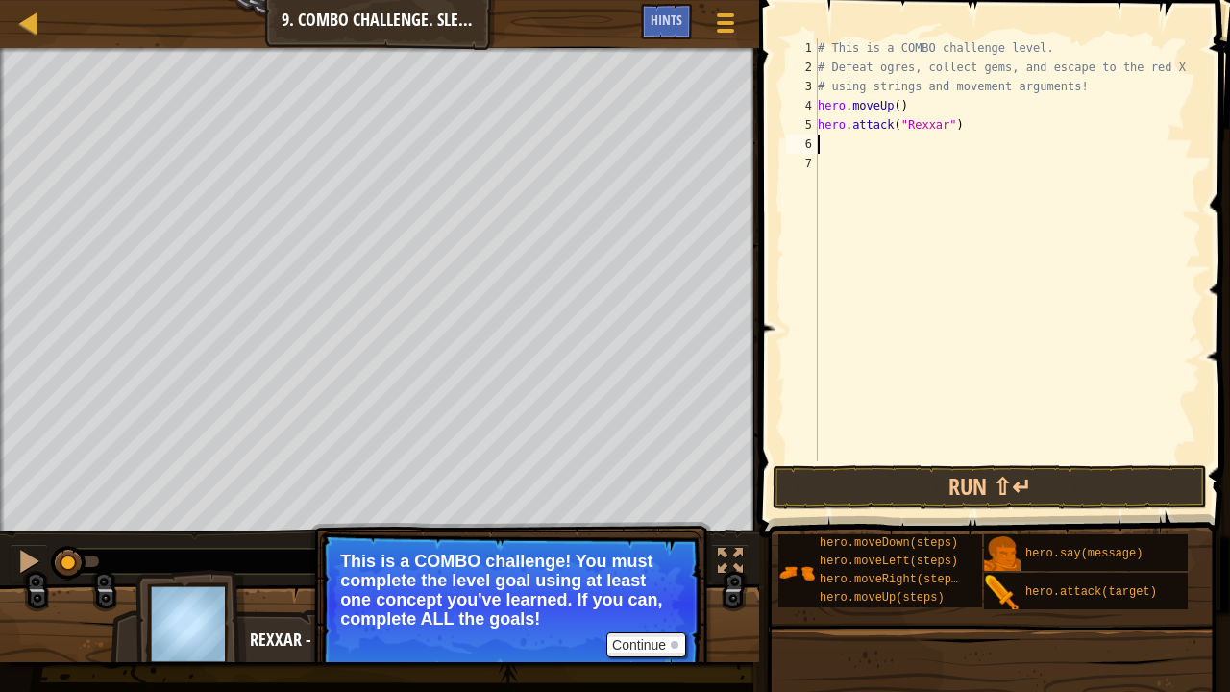
type textarea "hero.attack("Rexxar")"
click at [878, 165] on div "# This is a COMBO challenge level. # Defeat [PERSON_NAME], collect gems, and es…" at bounding box center [1007, 268] width 387 height 461
paste textarea "hero.attack("Rexxar")"
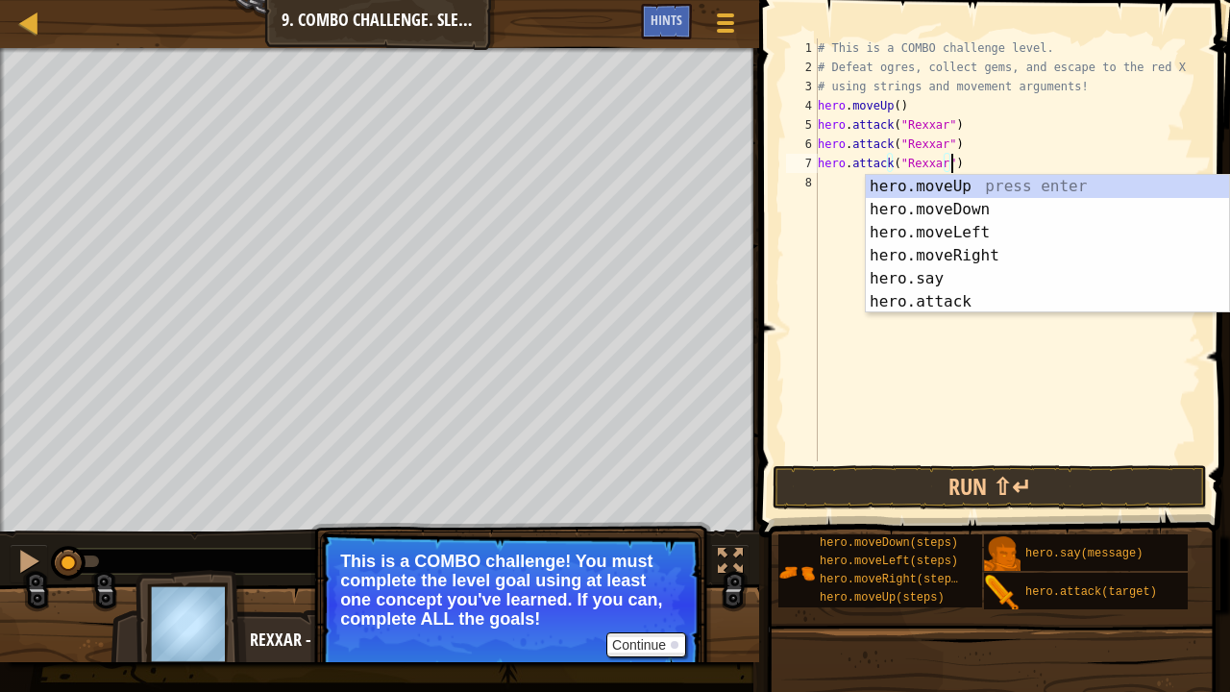
click at [920, 164] on div "# This is a COMBO challenge level. # Defeat [PERSON_NAME], collect gems, and es…" at bounding box center [1007, 268] width 387 height 461
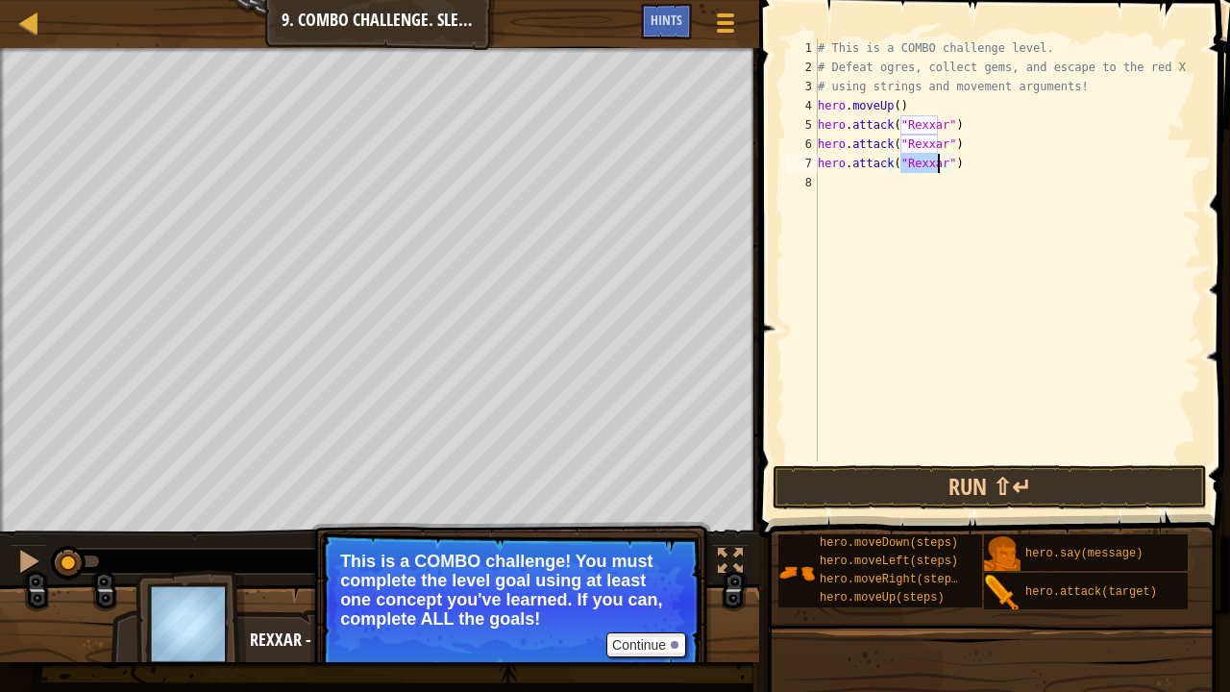
click at [920, 164] on div "# This is a COMBO challenge level. # Defeat [PERSON_NAME], collect gems, and es…" at bounding box center [1007, 268] width 387 height 461
click at [964, 146] on div "# This is a COMBO challenge level. # Defeat [PERSON_NAME], collect gems, and es…" at bounding box center [1007, 268] width 387 height 461
type textarea "hero.attack("Rexxar")"
type textarea "h"
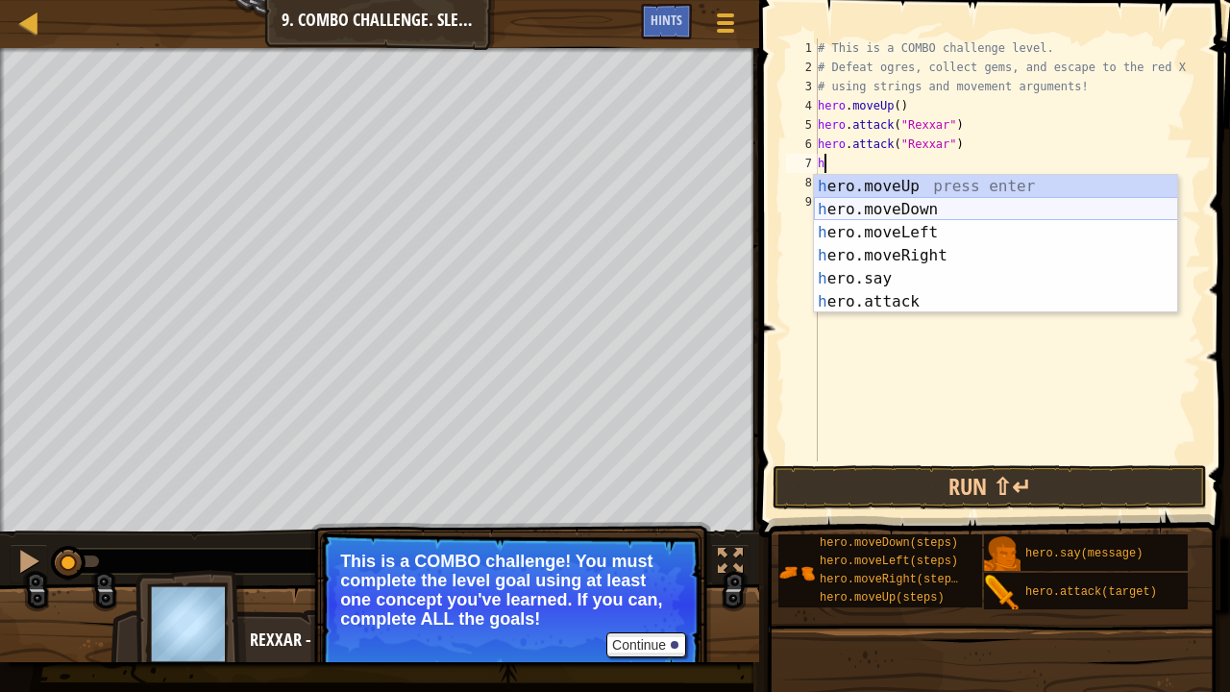
click at [915, 211] on div "h ero.moveUp press enter h ero.moveDown press enter h ero.moveLeft press enter …" at bounding box center [996, 267] width 364 height 184
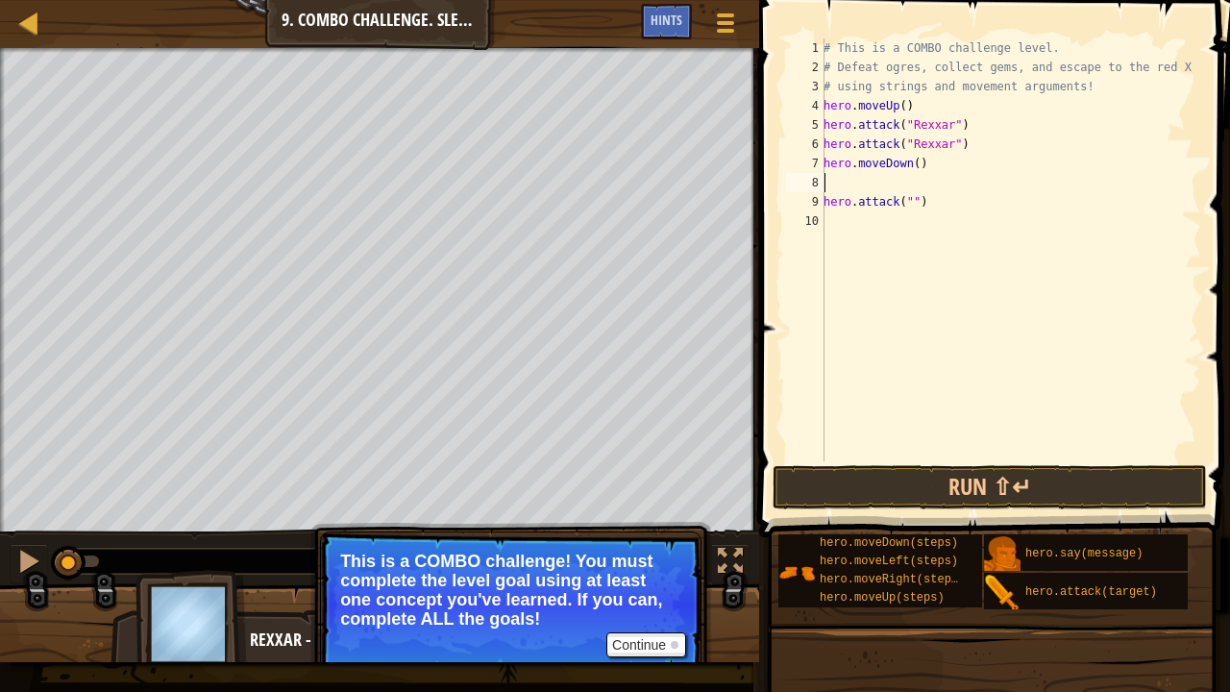
click at [912, 167] on div "# This is a COMBO challenge level. # Defeat [PERSON_NAME], collect gems, and es…" at bounding box center [1009, 268] width 381 height 461
type textarea "hero.moveDown(2)"
click at [880, 178] on div "# This is a COMBO challenge level. # Defeat [PERSON_NAME], collect gems, and es…" at bounding box center [1009, 268] width 381 height 461
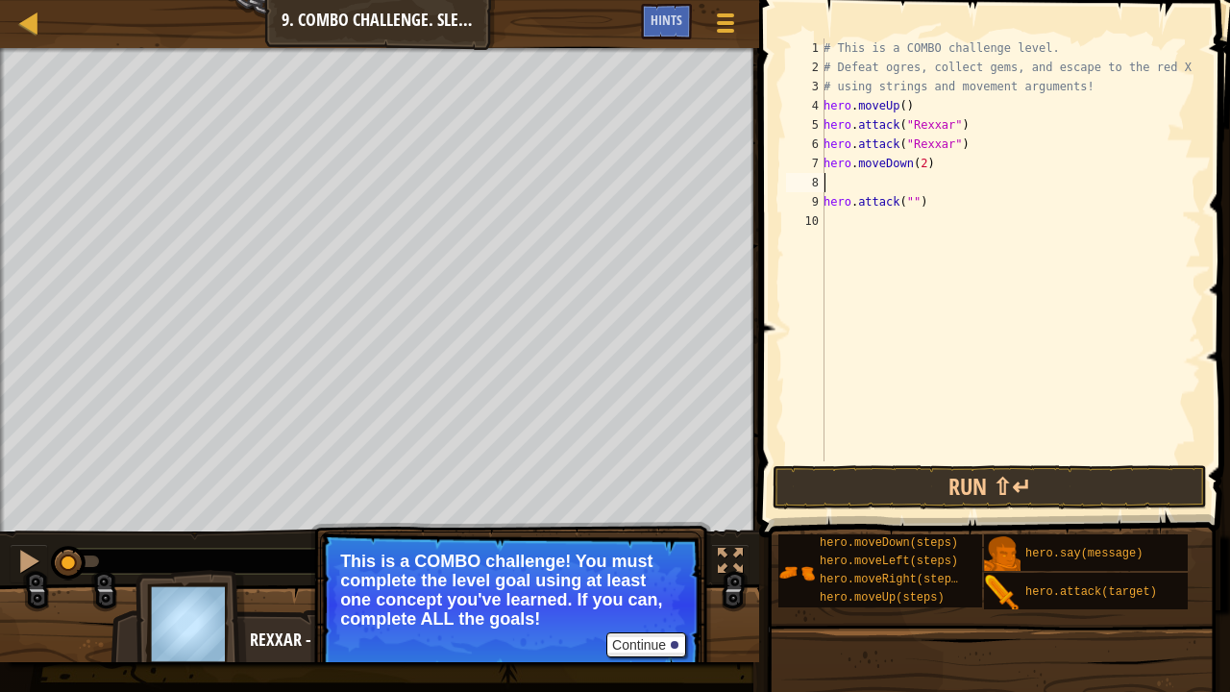
type textarea "h"
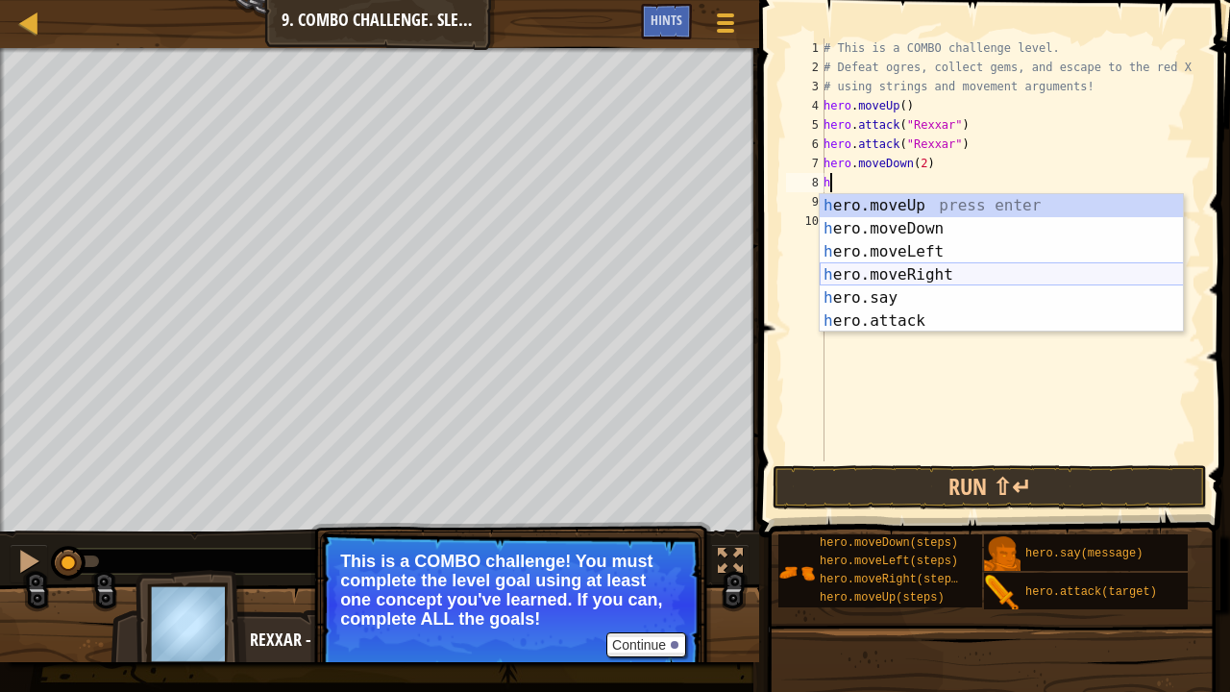
click at [905, 270] on div "h ero.moveUp press enter h ero.moveDown press enter h ero.moveLeft press enter …" at bounding box center [1001, 286] width 364 height 184
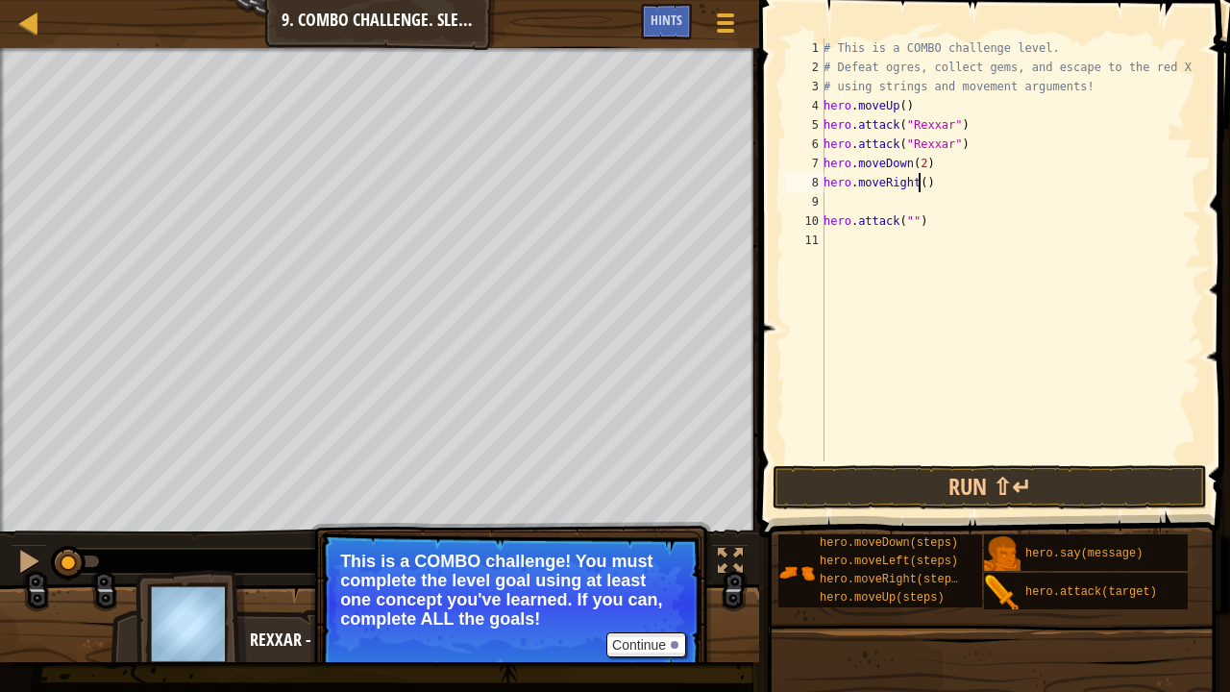
click at [917, 181] on div "# This is a COMBO challenge level. # Defeat [PERSON_NAME], collect gems, and es…" at bounding box center [1009, 268] width 381 height 461
type textarea "hero.moveRight(2)"
click at [887, 210] on div "# This is a COMBO challenge level. # Defeat [PERSON_NAME], collect gems, and es…" at bounding box center [1009, 268] width 381 height 461
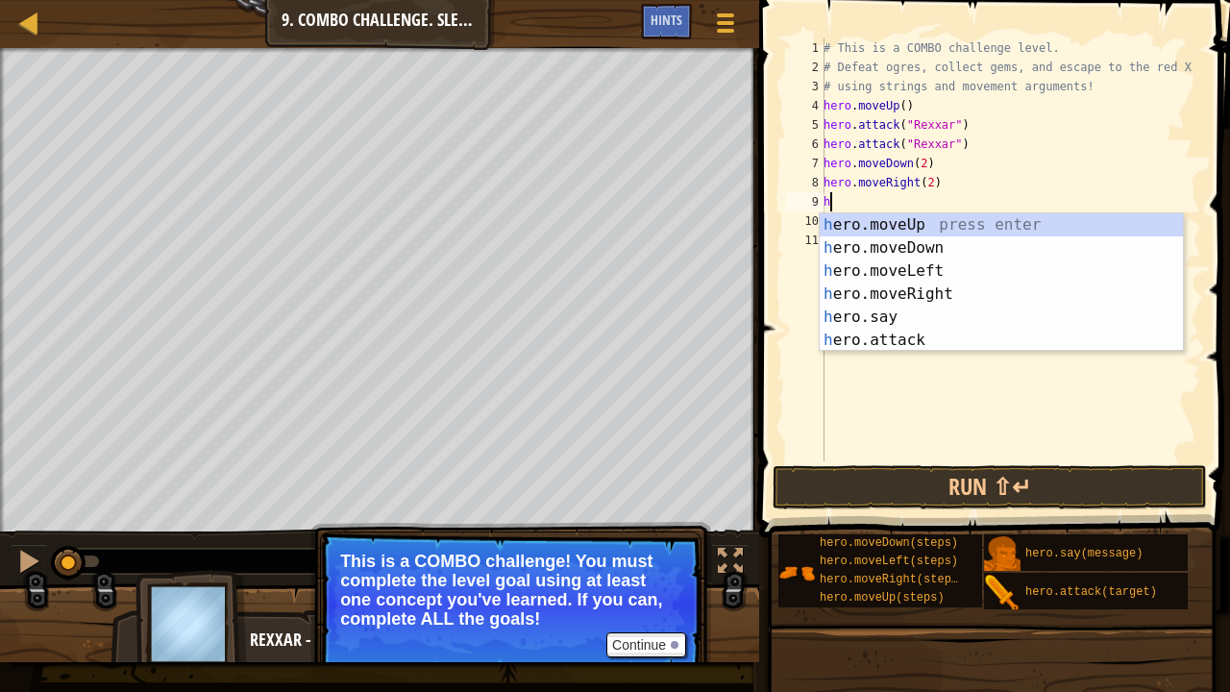
type textarea "h"
click at [886, 223] on div "h ero.moveUp press enter h ero.moveDown press enter h ero.moveLeft press enter …" at bounding box center [1001, 305] width 364 height 184
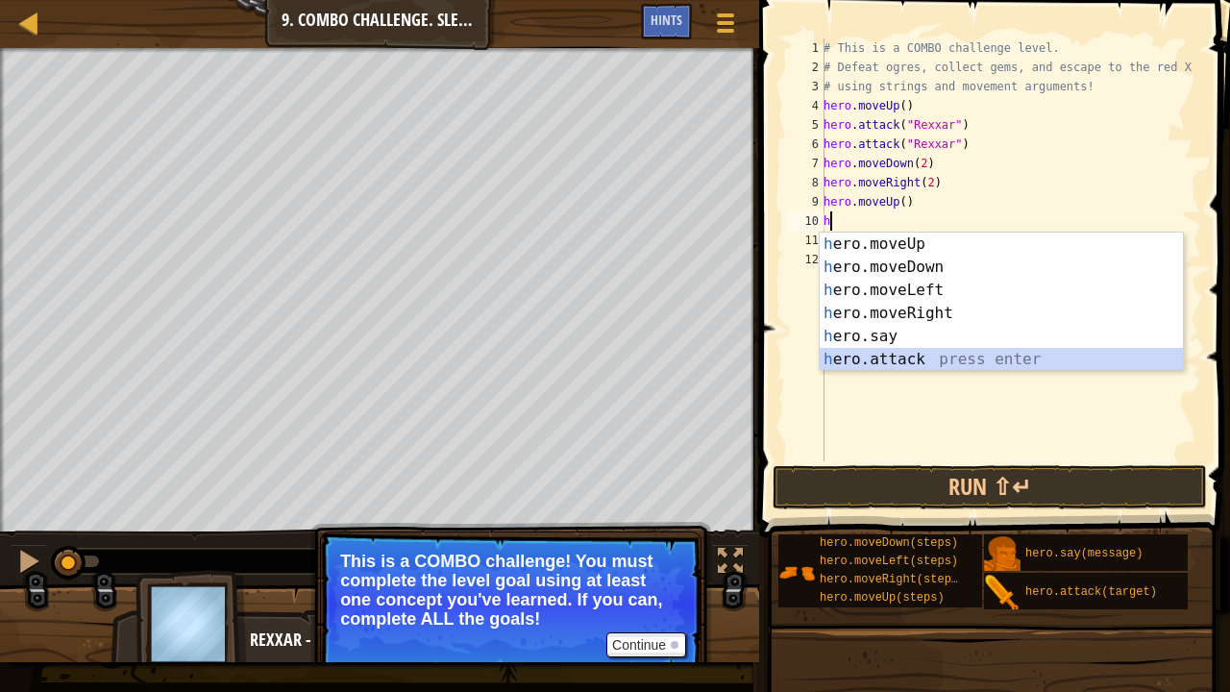
click at [901, 357] on div "h ero.moveUp press enter h ero.moveDown press enter h ero.moveLeft press enter …" at bounding box center [1001, 324] width 364 height 184
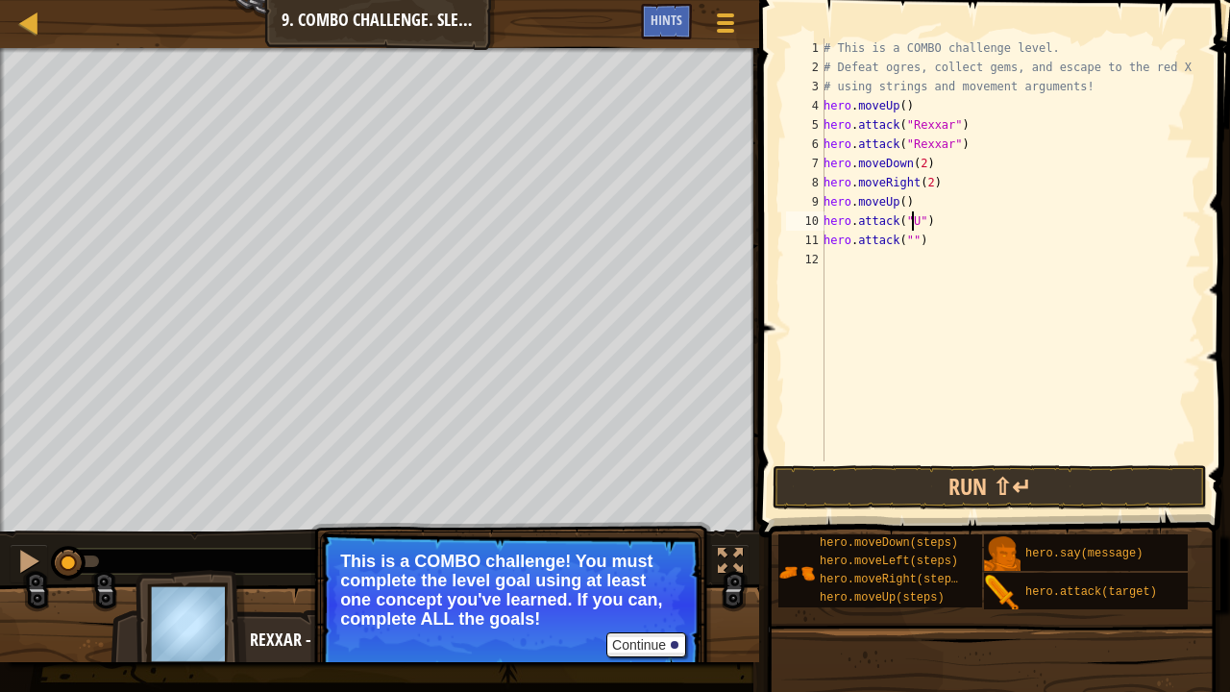
scroll to position [9, 8]
type textarea "hero.attack("Ursa")"
click at [958, 221] on div "# This is a COMBO challenge level. # Defeat [PERSON_NAME], collect gems, and es…" at bounding box center [1009, 268] width 381 height 461
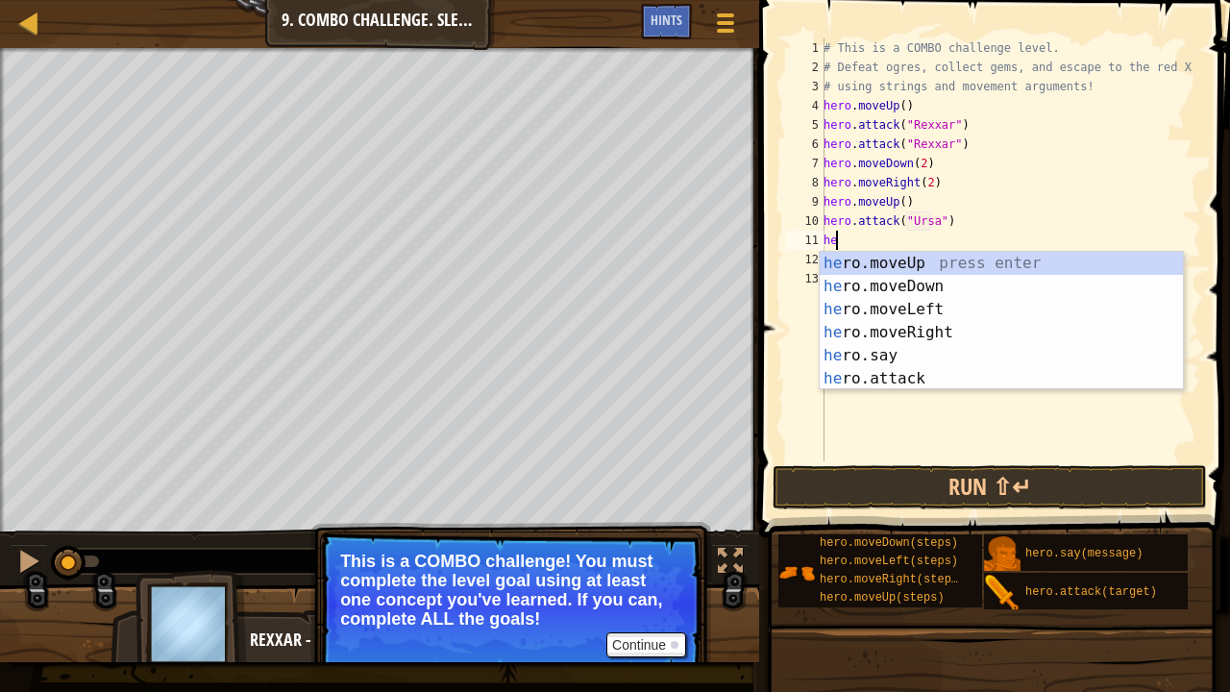
type textarea "her"
click at [922, 265] on div "her o.moveUp press enter her o.moveDown press enter her o.moveLeft press enter …" at bounding box center [1001, 344] width 364 height 184
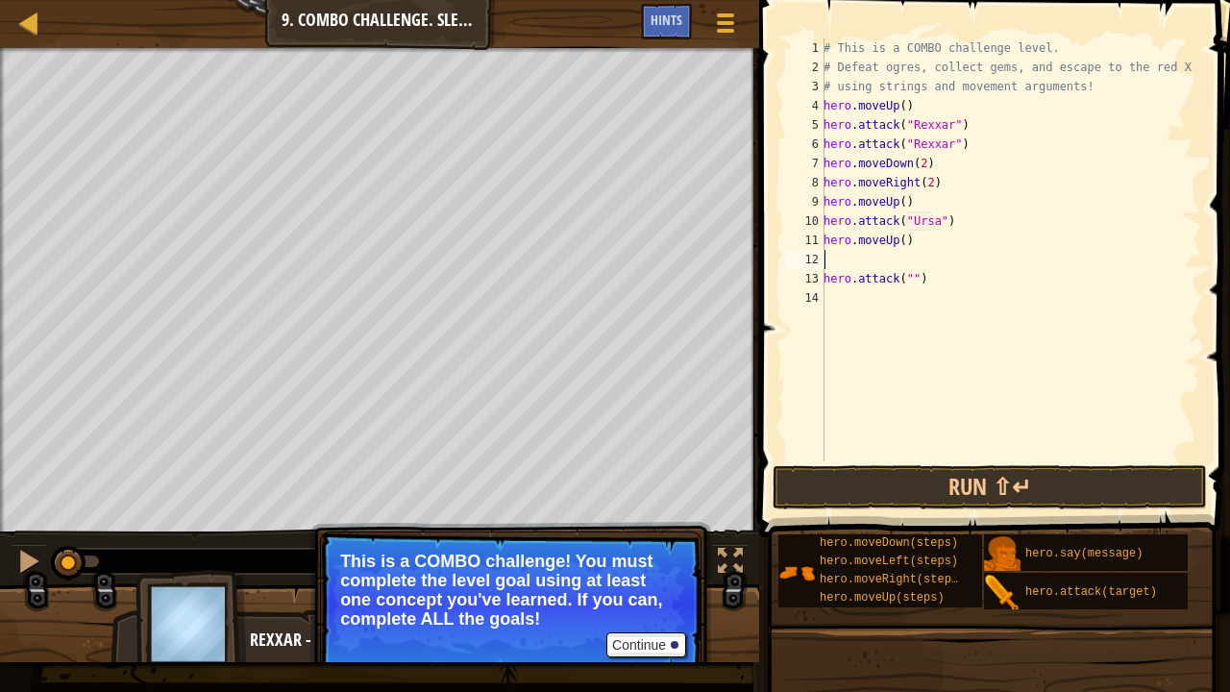
type textarea "h"
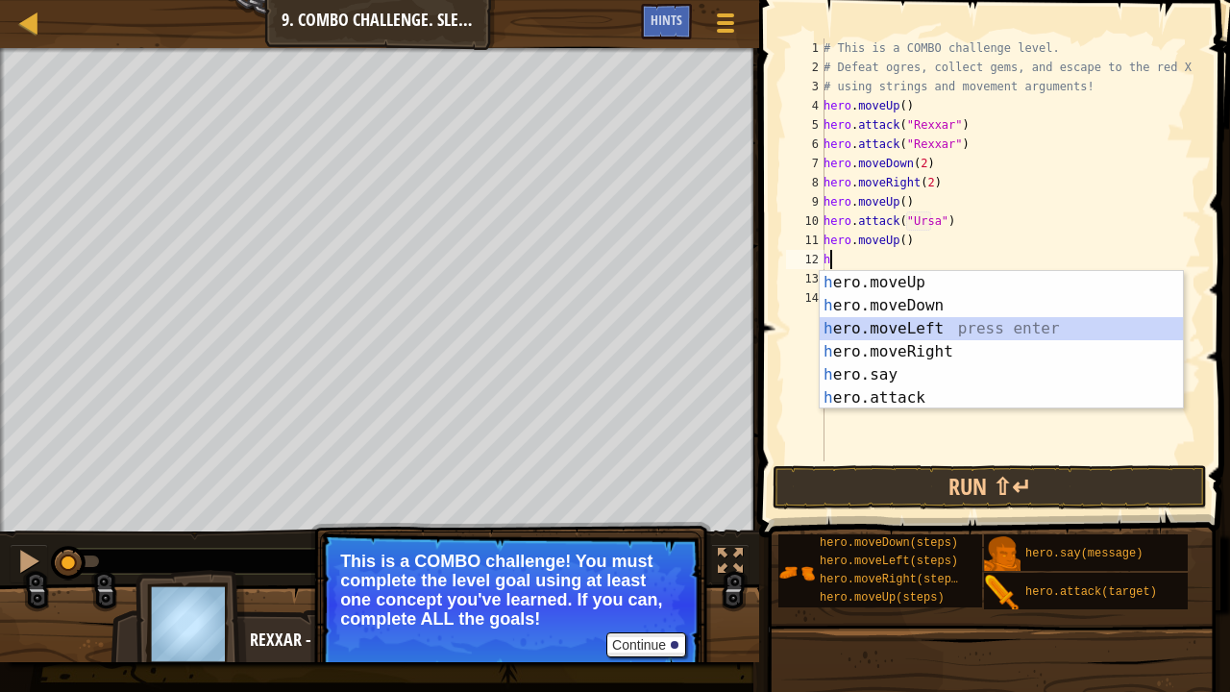
click at [902, 328] on div "h ero.moveUp press enter h ero.moveDown press enter h ero.moveLeft press enter …" at bounding box center [1001, 363] width 364 height 184
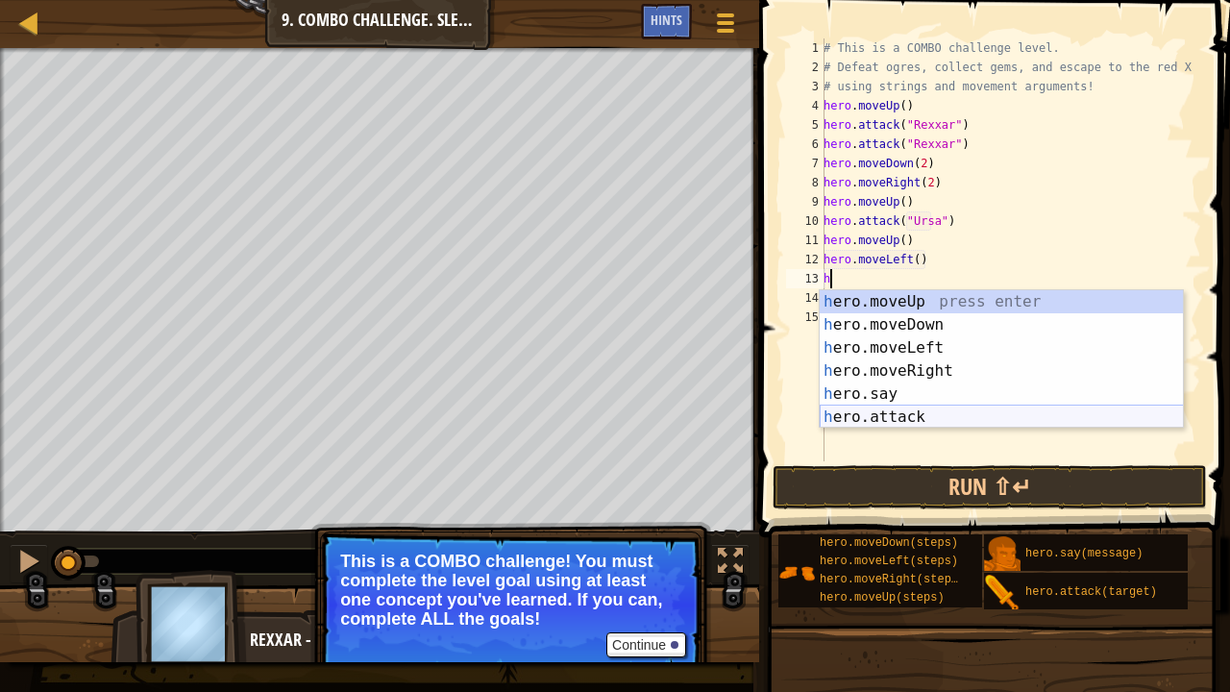
click at [909, 420] on div "h ero.moveUp press enter h ero.moveDown press enter h ero.moveLeft press enter …" at bounding box center [1001, 382] width 364 height 184
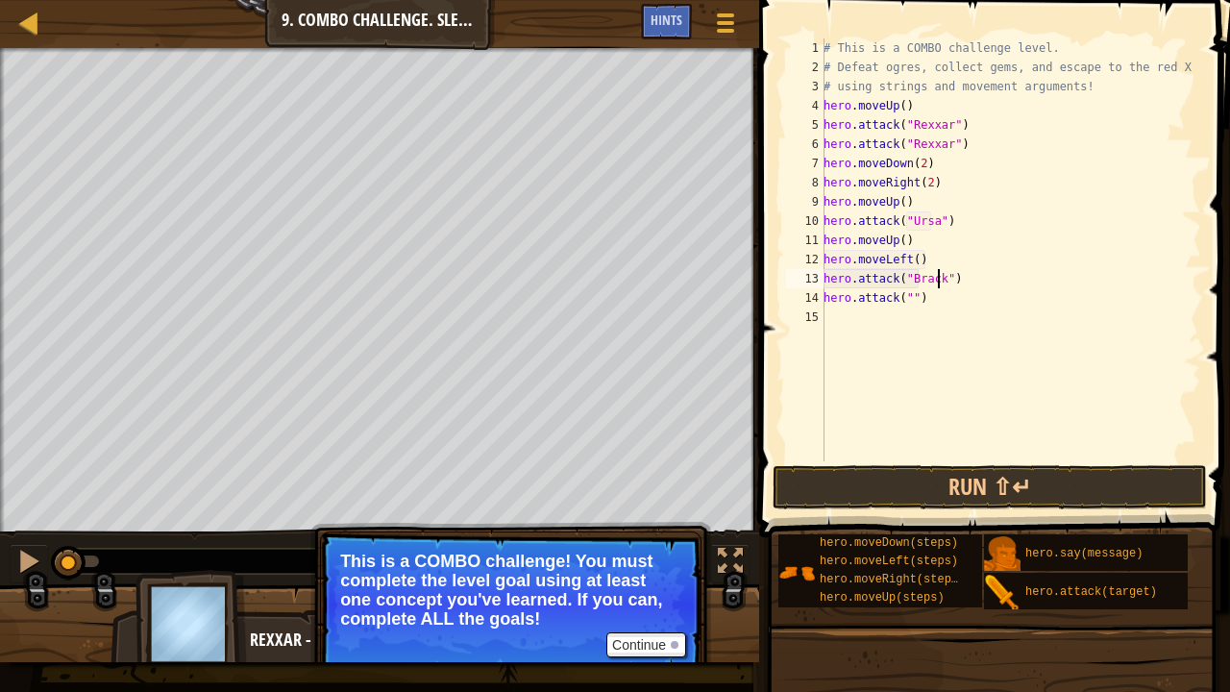
scroll to position [9, 10]
drag, startPoint x: 949, startPoint y: 224, endPoint x: 780, endPoint y: 220, distance: 169.1
click at [780, 220] on div "hero.attack("[PERSON_NAME]") 1 2 3 4 5 6 7 8 9 10 11 12 13 14 15 # This is a CO…" at bounding box center [991, 307] width 476 height 594
type textarea "hero.attack("Ursa")"
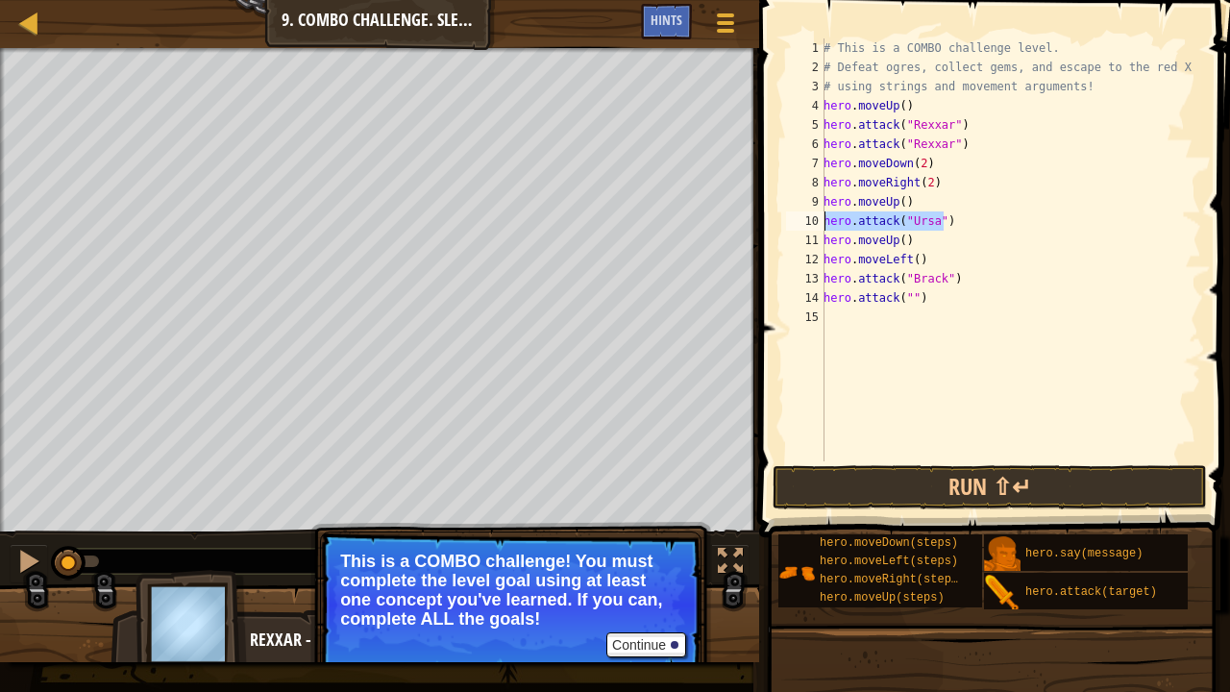
click at [984, 213] on div "# This is a COMBO challenge level. # Defeat [PERSON_NAME], collect gems, and es…" at bounding box center [1009, 249] width 381 height 423
paste textarea "hero.attack("Ursa")"
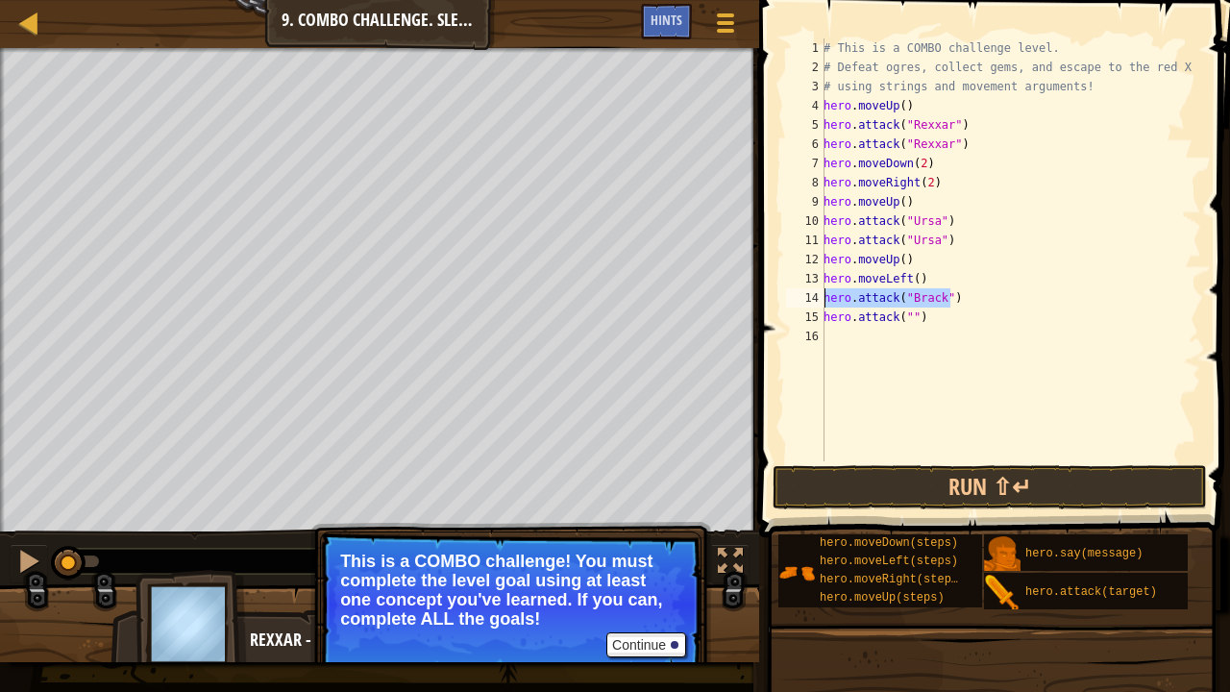
drag, startPoint x: 961, startPoint y: 298, endPoint x: 783, endPoint y: 297, distance: 177.7
click at [783, 297] on div "hero.attack("Ursa") 1 2 3 4 5 6 7 8 9 10 11 12 13 14 15 16 # This is a COMBO ch…" at bounding box center [991, 249] width 419 height 423
drag, startPoint x: 942, startPoint y: 320, endPoint x: 785, endPoint y: 317, distance: 157.6
click at [785, 317] on div "hero.attack("[PERSON_NAME]") 1 2 3 4 5 6 7 8 9 10 11 12 13 14 15 16 # This is a…" at bounding box center [991, 249] width 419 height 423
paste textarea "Brack"
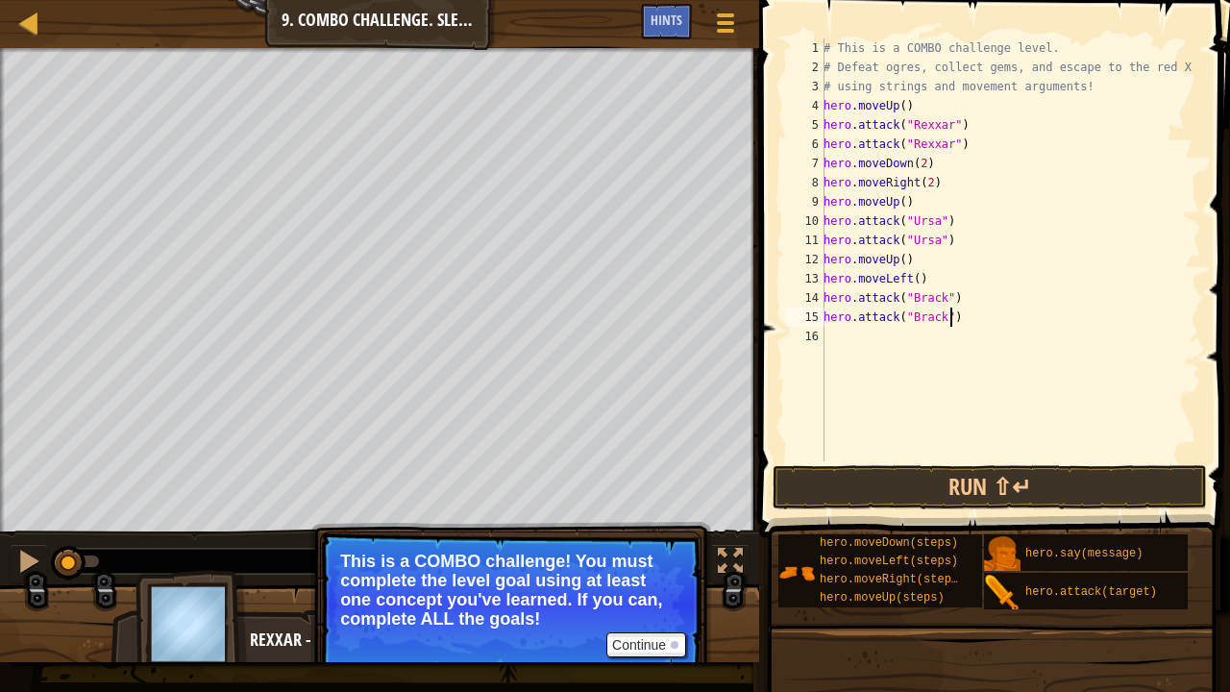
type textarea "hero.attack("Brack")"
type textarea "h"
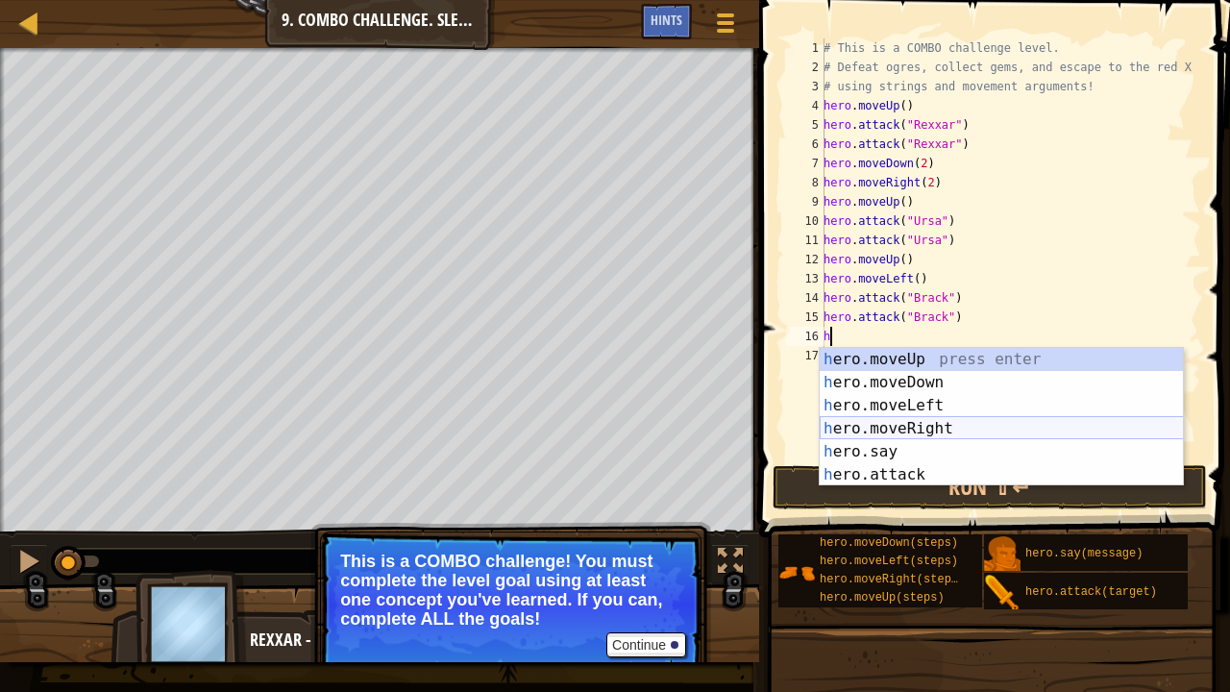
click at [925, 424] on div "h ero.moveUp press enter h ero.moveDown press enter h ero.moveLeft press enter …" at bounding box center [1001, 440] width 364 height 184
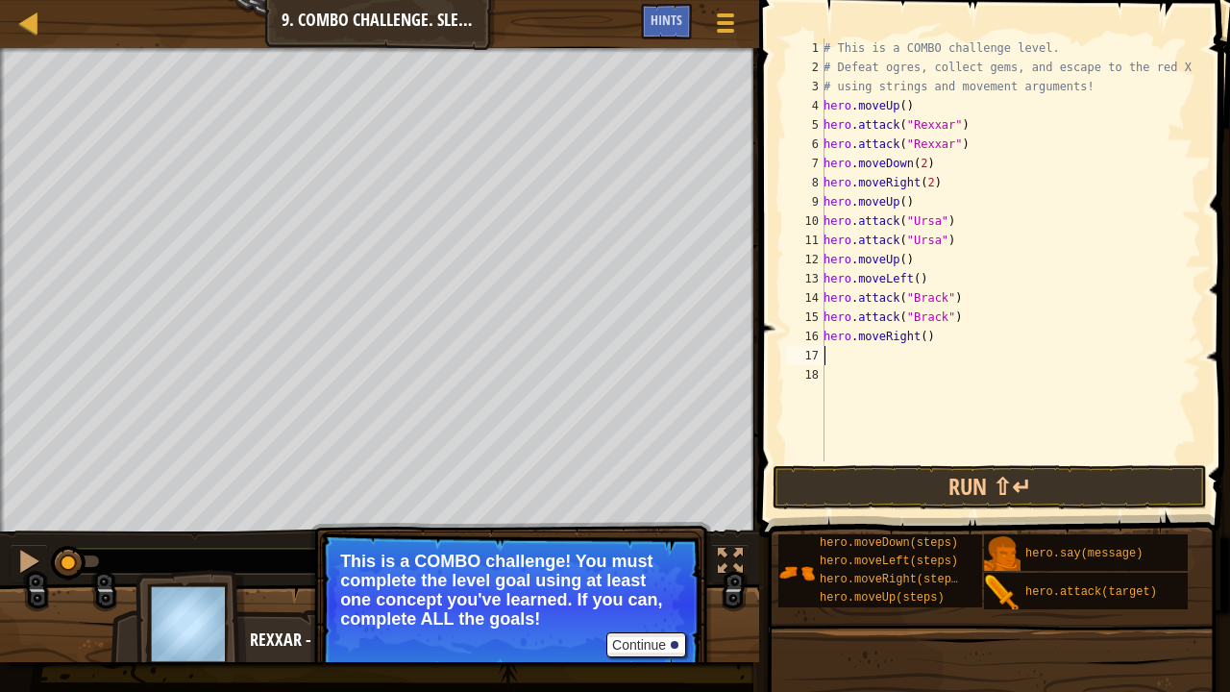
click at [919, 333] on div "# This is a COMBO challenge level. # Defeat [PERSON_NAME], collect gems, and es…" at bounding box center [1009, 268] width 381 height 461
click at [940, 486] on button "Run ⇧↵" at bounding box center [989, 487] width 434 height 44
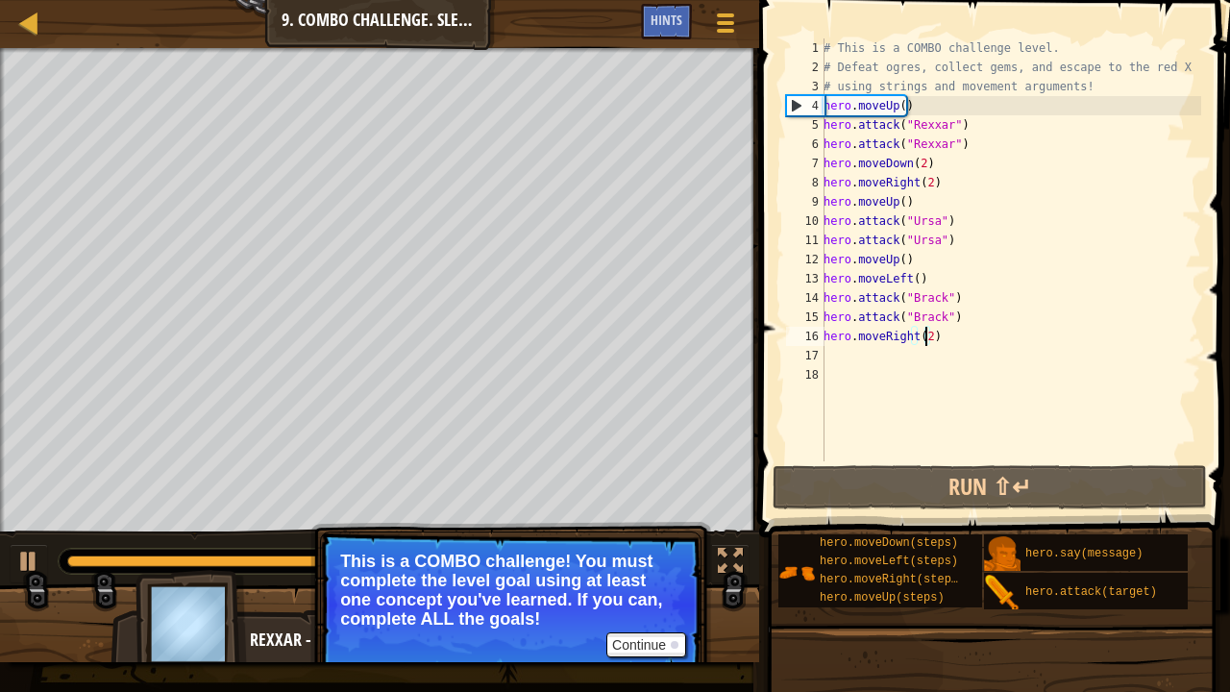
click at [920, 265] on div "# This is a COMBO challenge level. # Defeat [PERSON_NAME], collect gems, and es…" at bounding box center [1009, 268] width 381 height 461
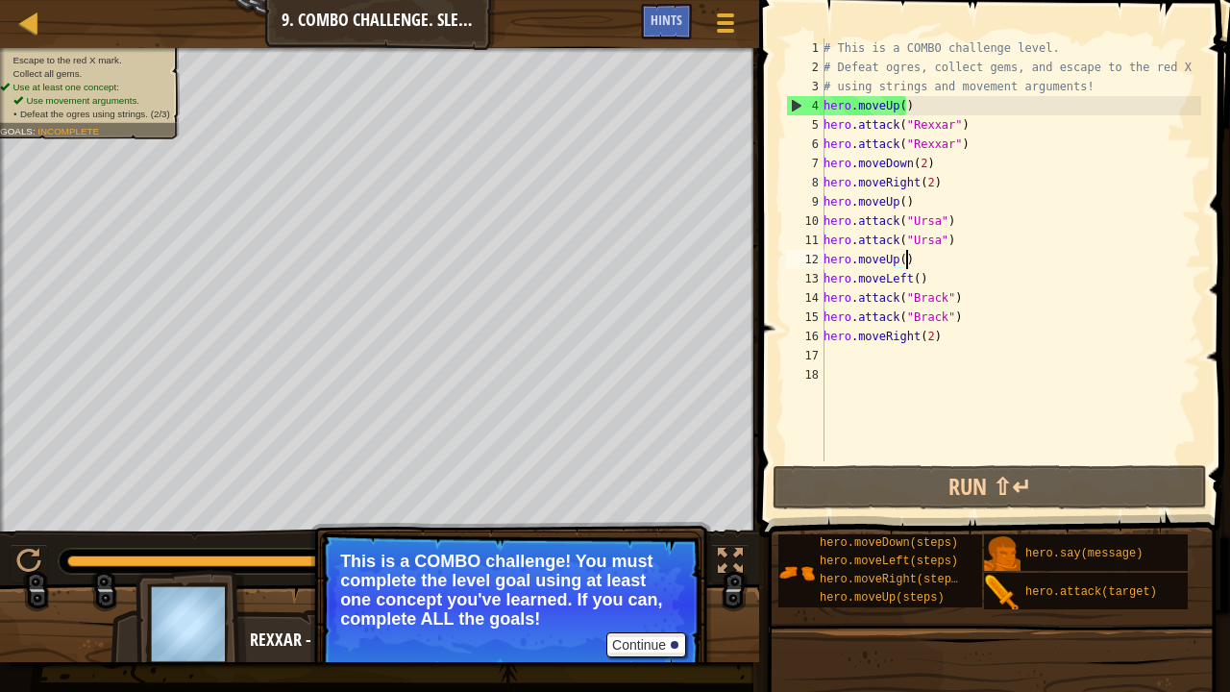
click at [891, 263] on div "# This is a COMBO challenge level. # Defeat [PERSON_NAME], collect gems, and es…" at bounding box center [1009, 268] width 381 height 461
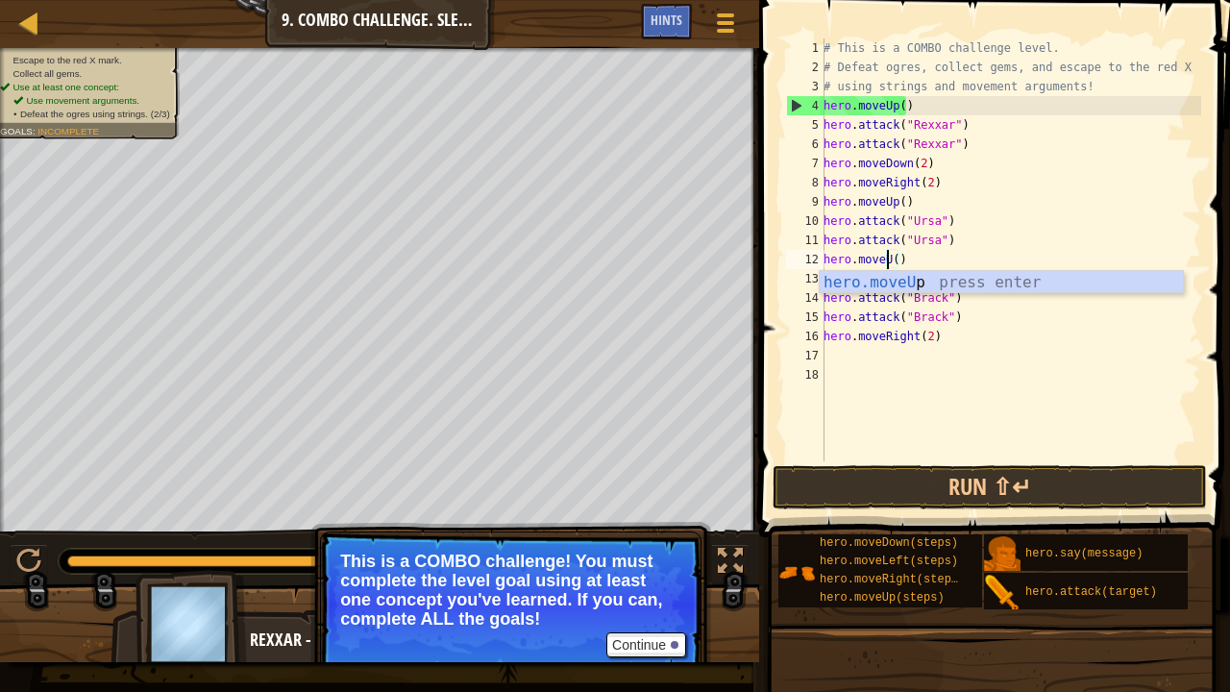
scroll to position [9, 5]
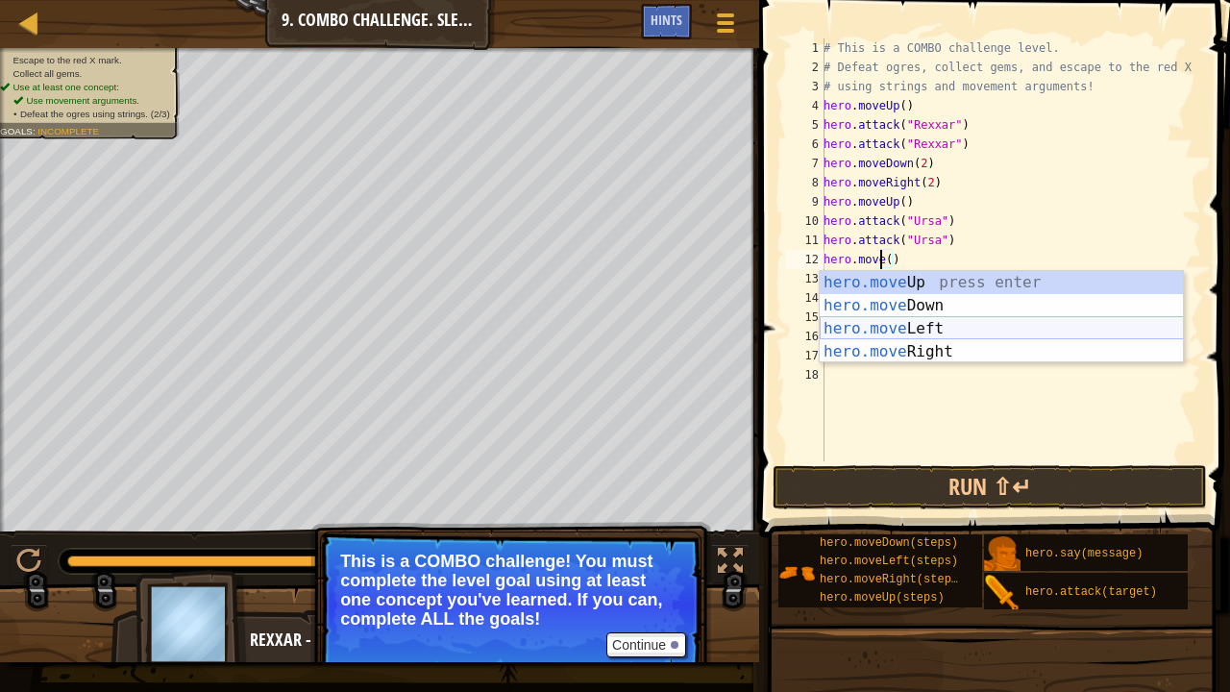
click at [885, 330] on div "hero.move Up press enter hero.move Down press enter hero.move Left press enter …" at bounding box center [1001, 340] width 364 height 138
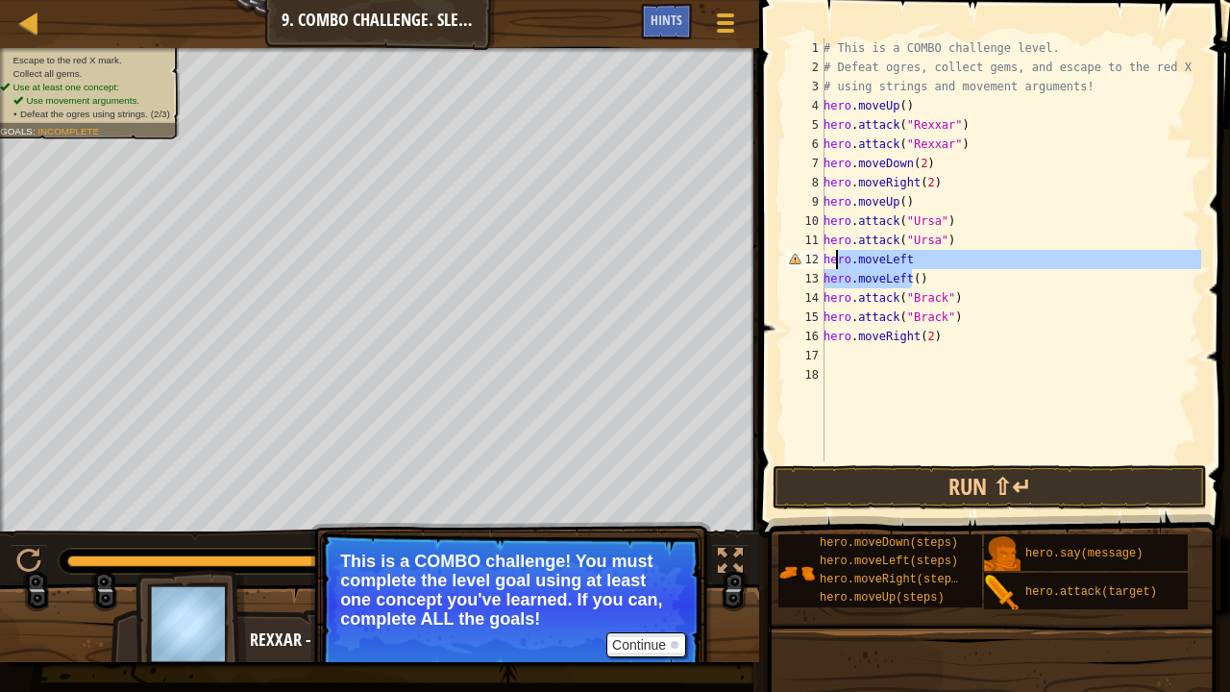
drag, startPoint x: 912, startPoint y: 271, endPoint x: 838, endPoint y: 257, distance: 75.2
click at [838, 257] on div "# This is a COMBO challenge level. # Defeat [PERSON_NAME], collect gems, and es…" at bounding box center [1009, 268] width 381 height 461
click at [917, 255] on div "# This is a COMBO challenge level. # Defeat [PERSON_NAME], collect gems, and es…" at bounding box center [1009, 249] width 381 height 423
type textarea "hero.moveLeft"
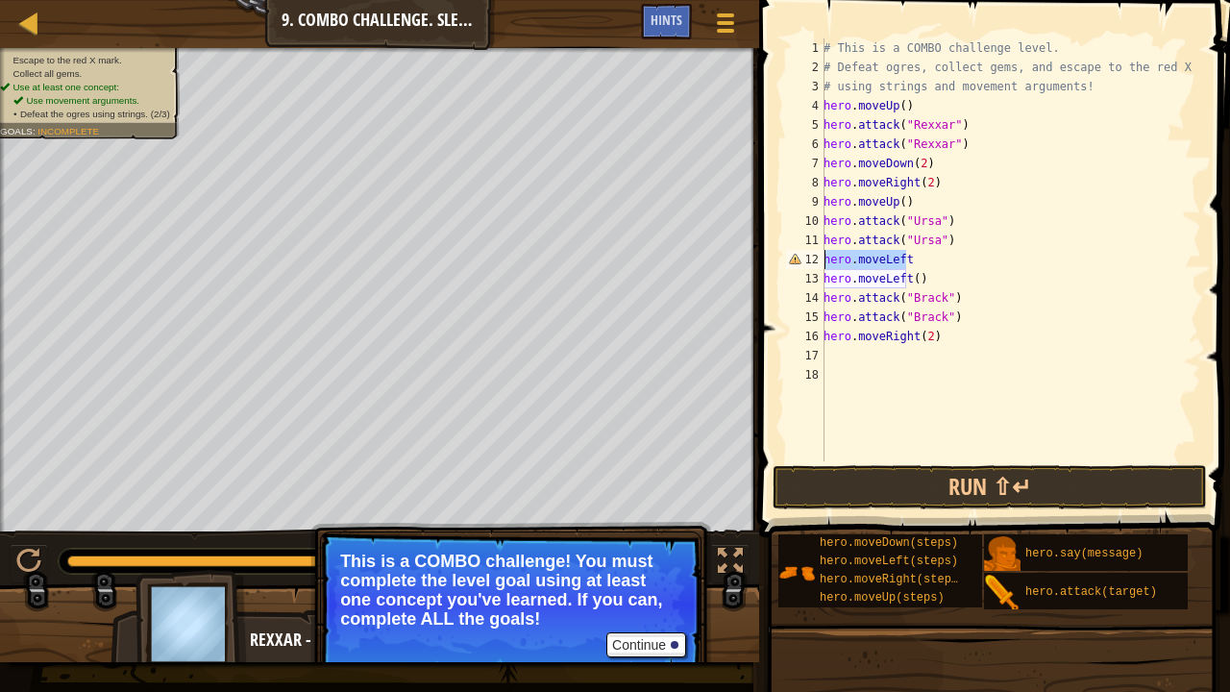
drag, startPoint x: 915, startPoint y: 257, endPoint x: 784, endPoint y: 265, distance: 131.8
click at [784, 265] on div "hero.moveLeft 1 2 3 4 5 6 7 8 9 10 11 12 13 14 15 16 17 18 # This is a COMBO ch…" at bounding box center [991, 249] width 419 height 423
click at [911, 259] on div "# This is a COMBO challenge level. # Defeat [PERSON_NAME], collect gems, and es…" at bounding box center [1009, 268] width 381 height 461
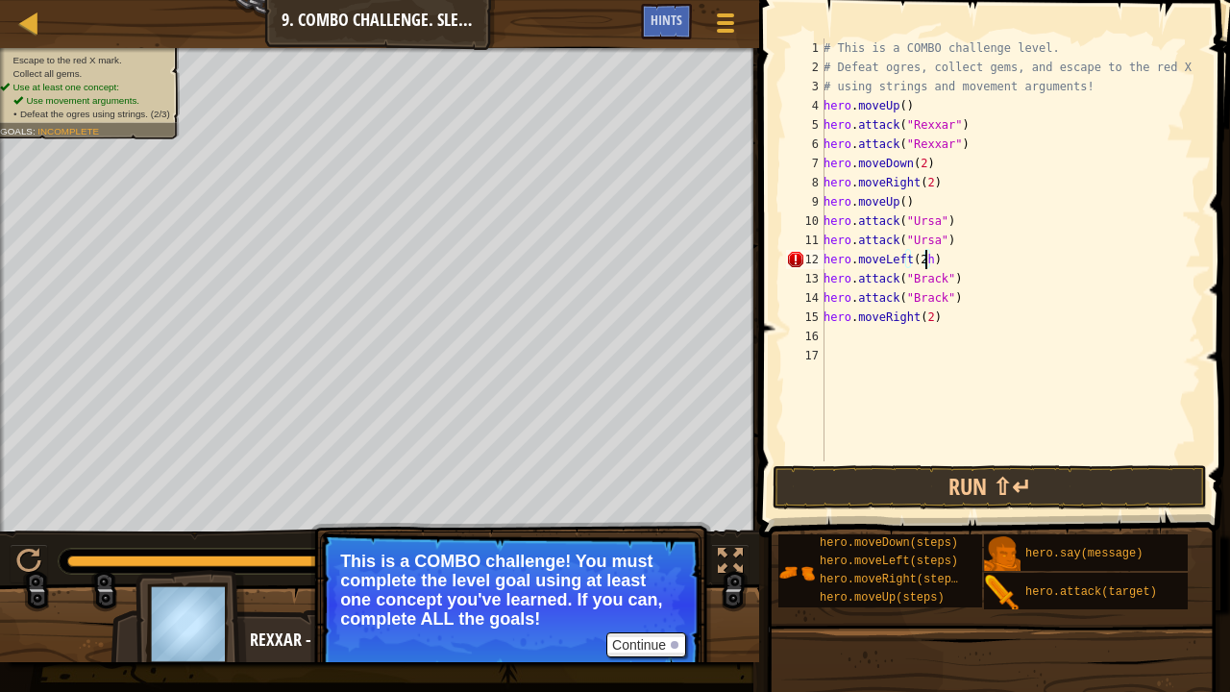
type textarea "hero.moveLeft(2)"
click at [937, 265] on div "# This is a COMBO challenge level. # Defeat [PERSON_NAME], collect gems, and es…" at bounding box center [1009, 268] width 381 height 461
type textarea "h"
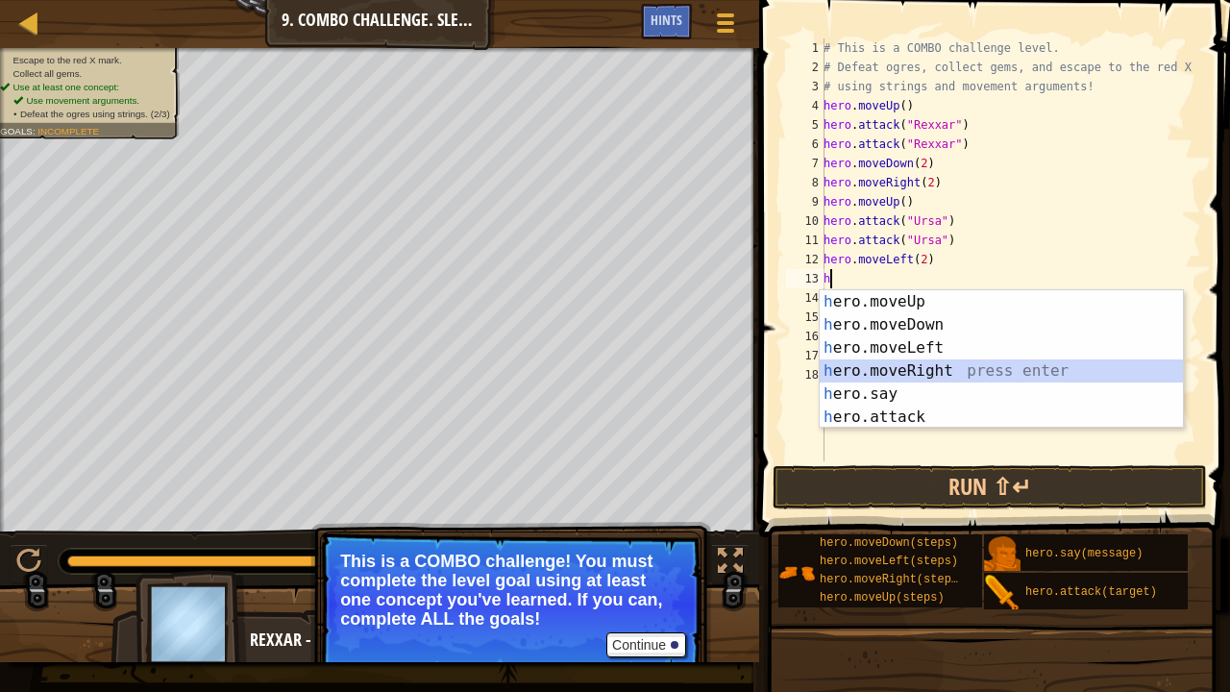
click at [927, 367] on div "h ero.moveUp press enter h ero.moveDown press enter h ero.moveLeft press enter …" at bounding box center [1001, 382] width 364 height 184
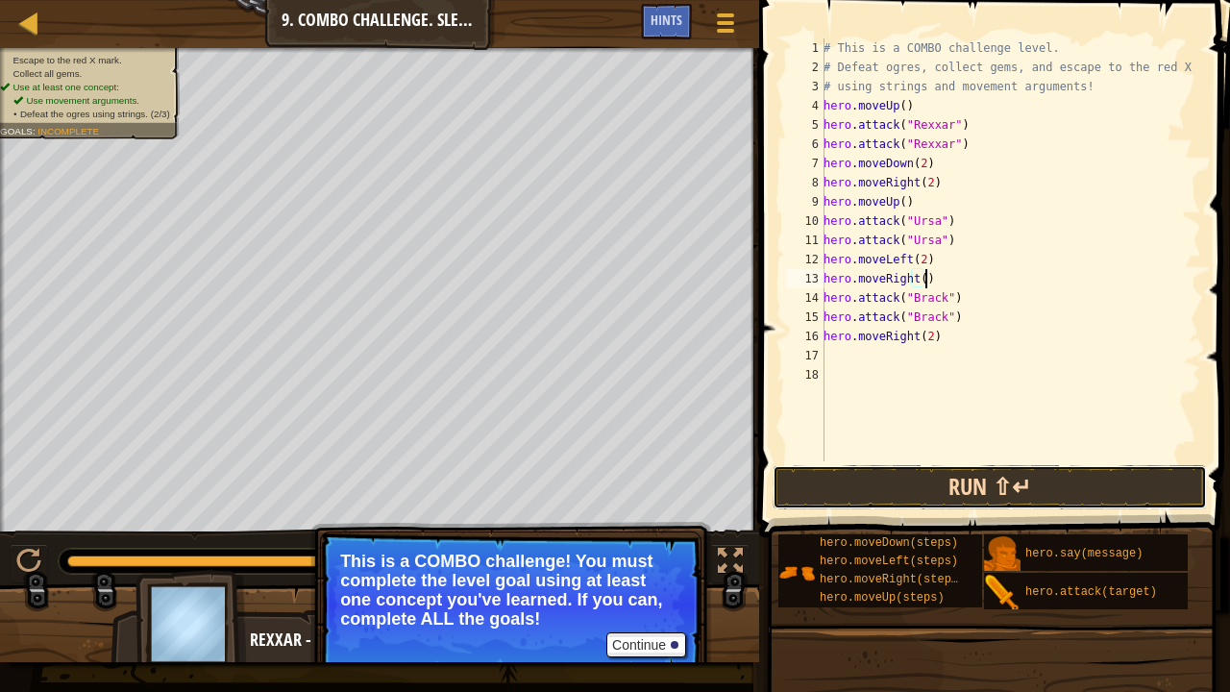
click at [957, 488] on button "Run ⇧↵" at bounding box center [989, 487] width 434 height 44
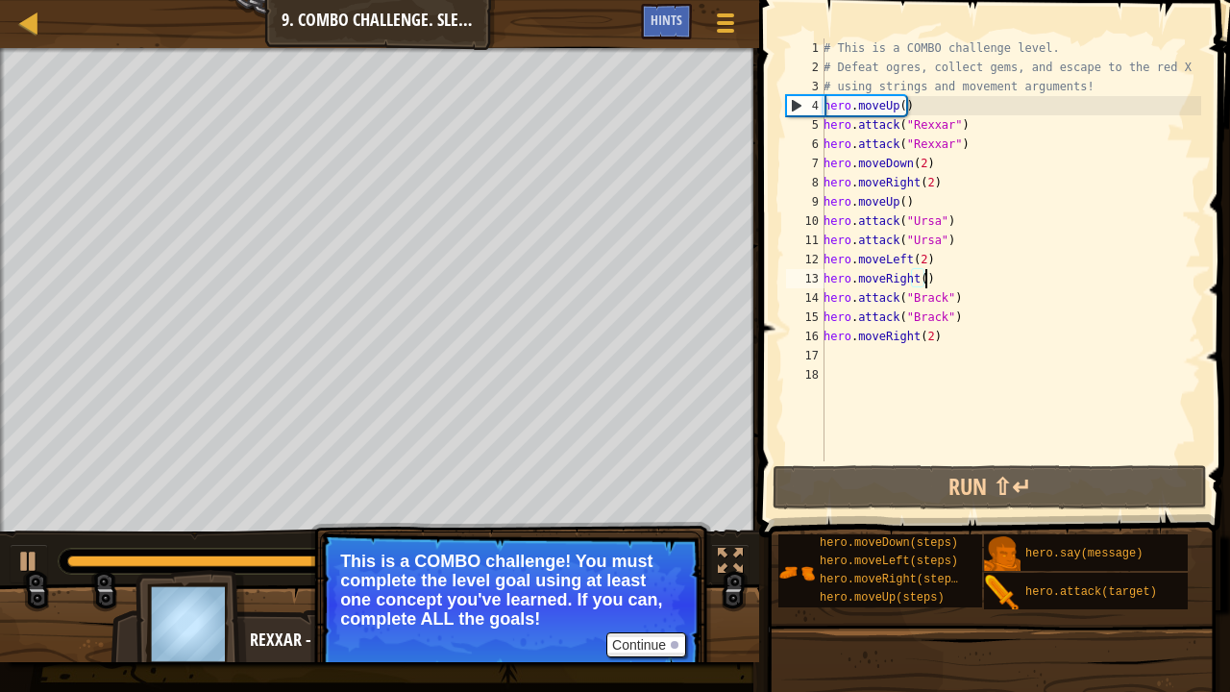
click at [936, 264] on div "# This is a COMBO challenge level. # Defeat [PERSON_NAME], collect gems, and es…" at bounding box center [1009, 268] width 381 height 461
type textarea "hero.moveLeft(2)"
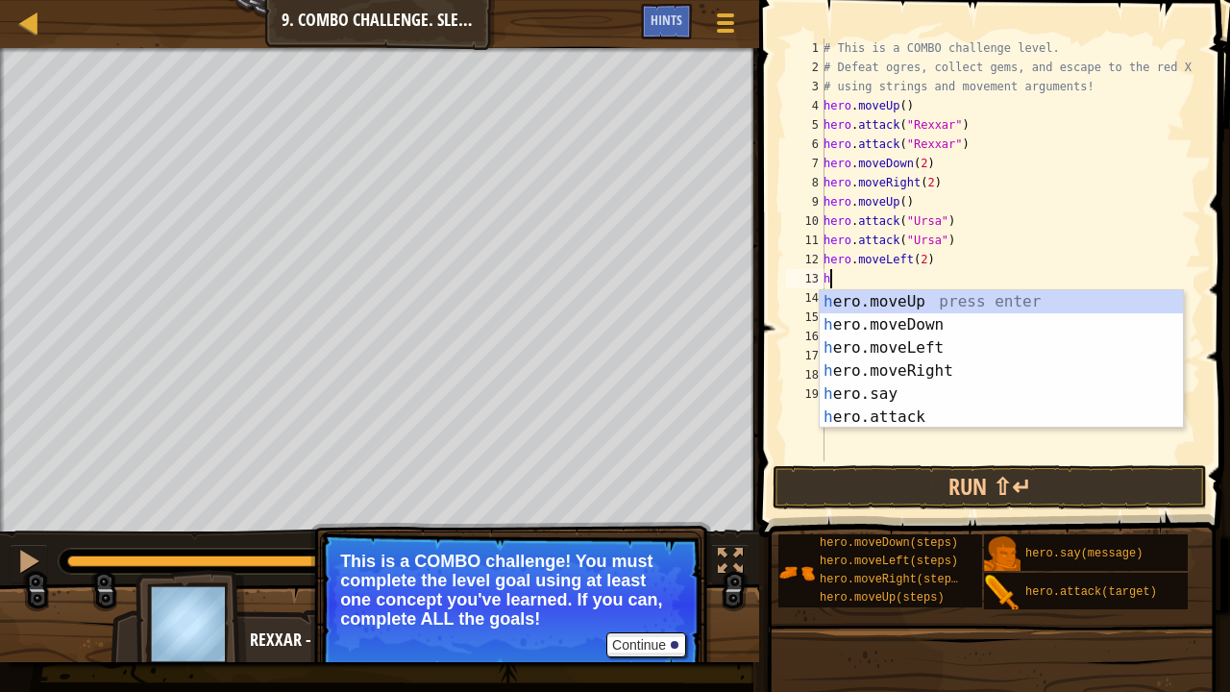
type textarea "h"
click at [922, 300] on div "h ero.moveUp press enter h ero.moveDown press enter h ero.moveLeft press enter …" at bounding box center [1001, 382] width 364 height 184
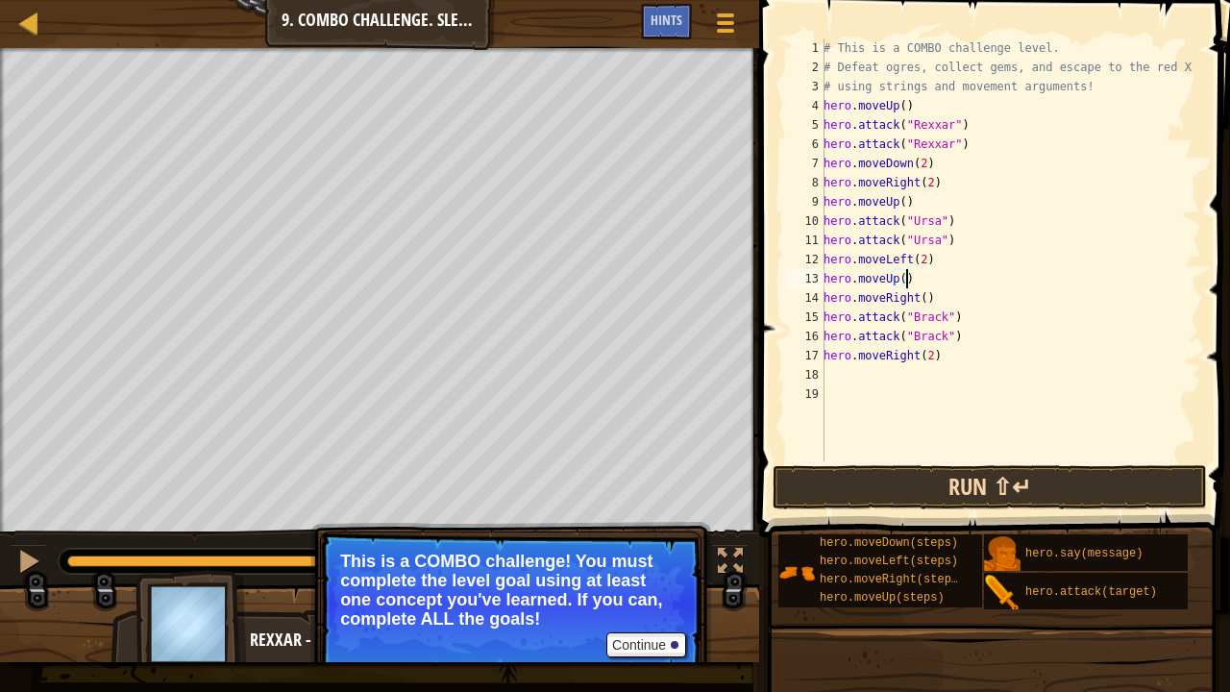
type textarea "hero.moveUp()"
click at [927, 476] on button "Run ⇧↵" at bounding box center [989, 487] width 434 height 44
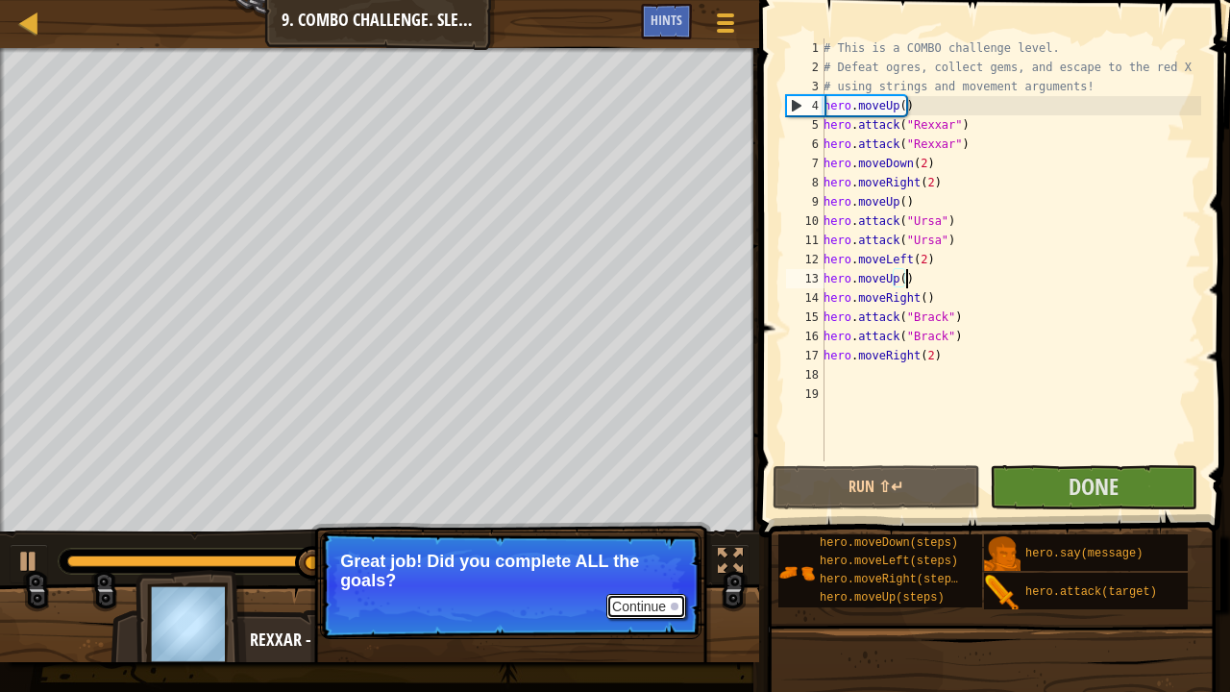
click at [636, 528] on button "Continue" at bounding box center [646, 606] width 80 height 25
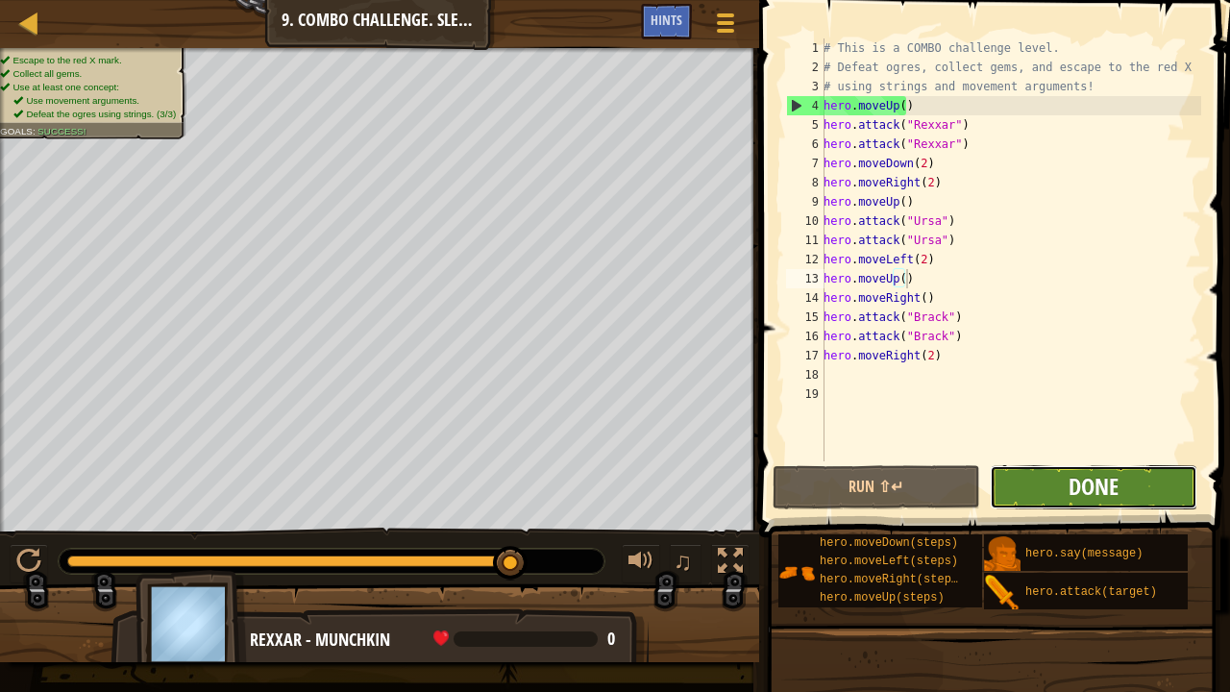
click at [1102, 478] on span "Done" at bounding box center [1093, 486] width 50 height 31
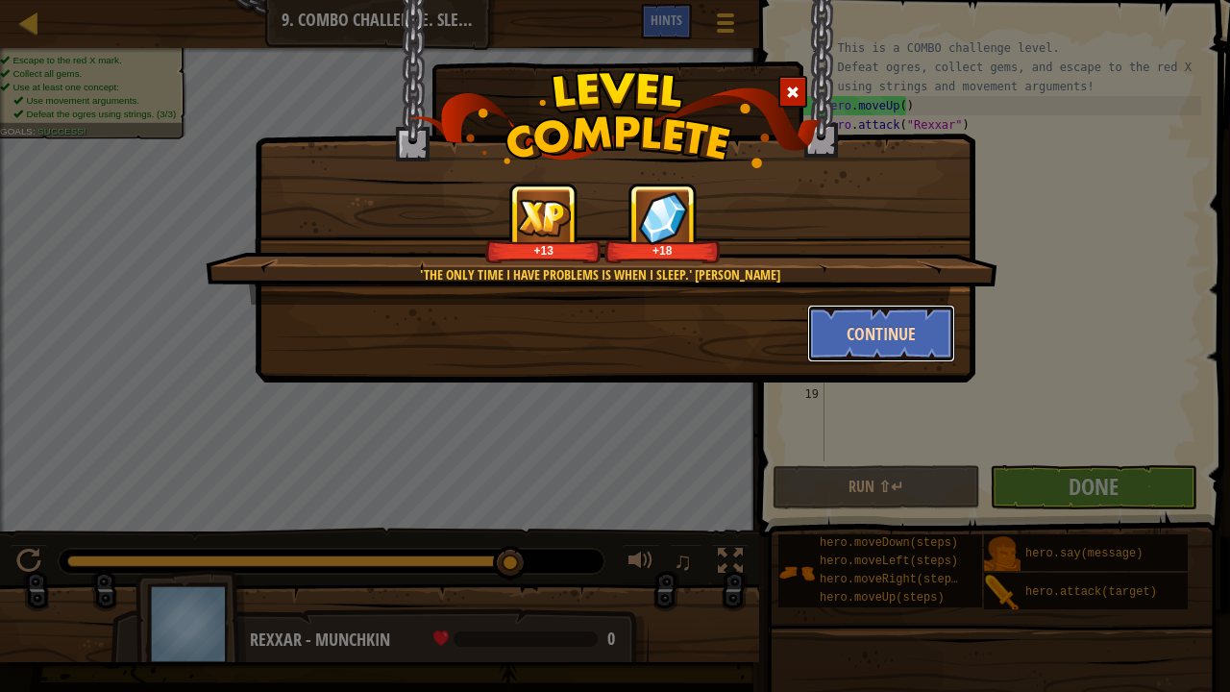
click at [911, 327] on button "Continue" at bounding box center [881, 334] width 149 height 58
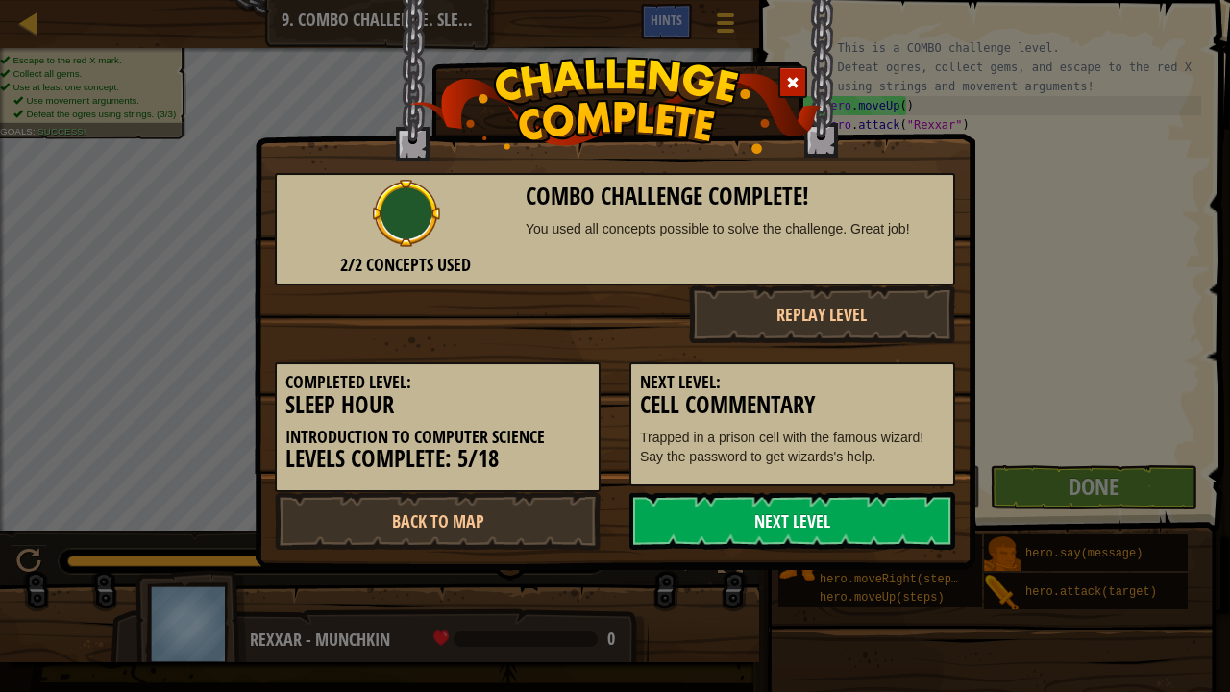
click at [857, 517] on link "Next Level" at bounding box center [792, 521] width 326 height 58
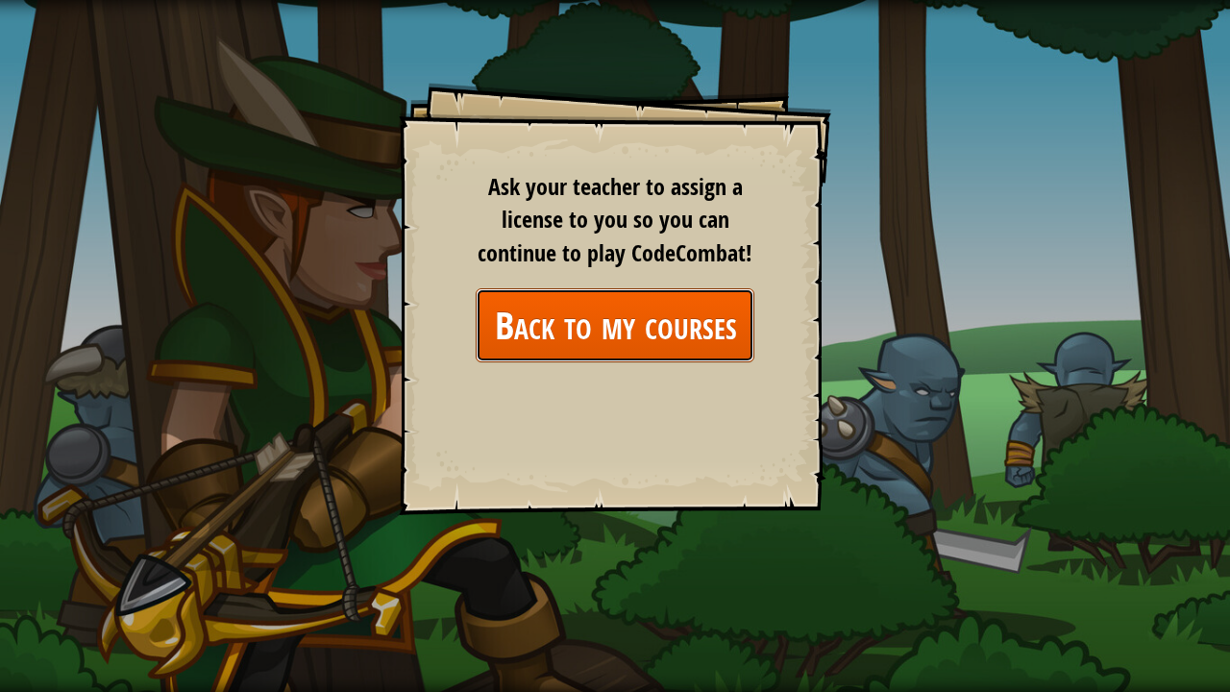
click at [643, 322] on link "Back to my courses" at bounding box center [615, 325] width 279 height 74
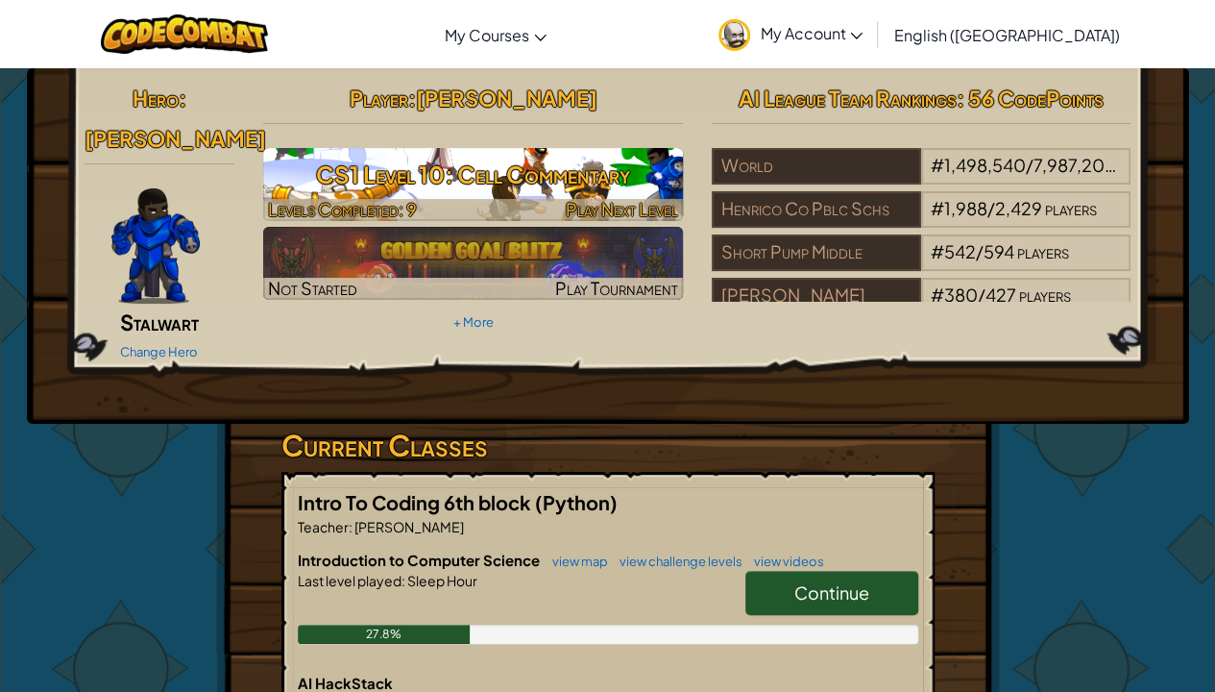
click at [544, 180] on h3 "CS1 Level 10: Cell Commentary" at bounding box center [473, 174] width 420 height 43
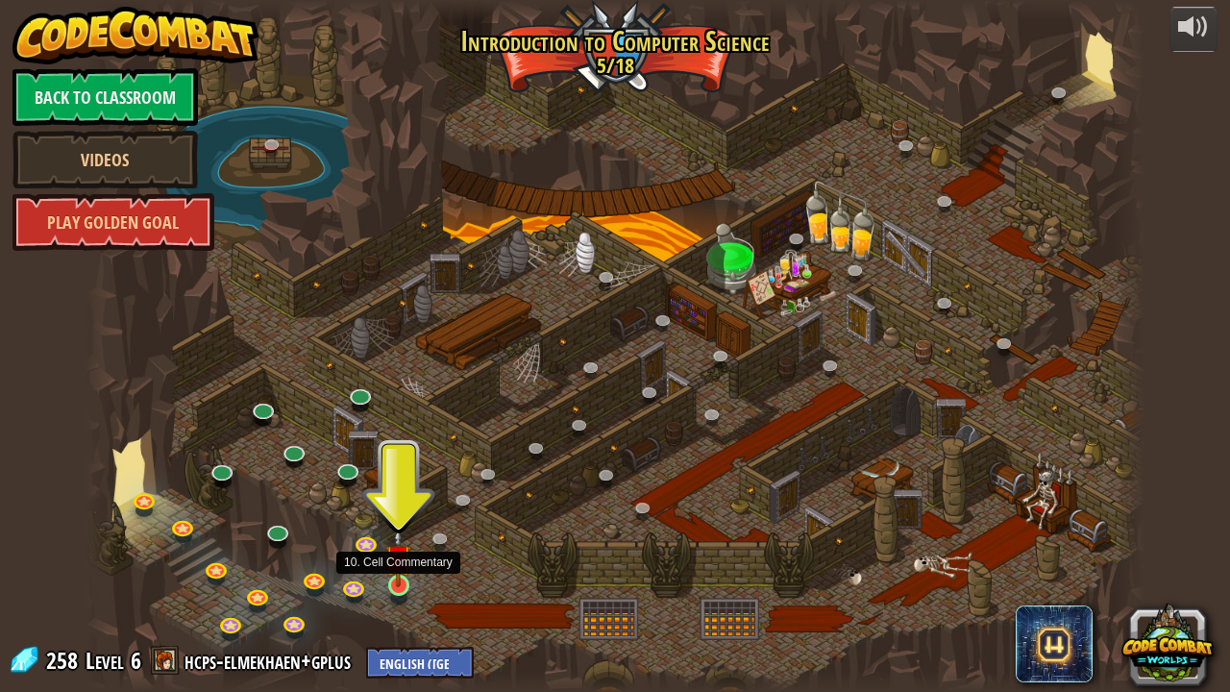
click at [403, 528] on img at bounding box center [398, 557] width 26 height 60
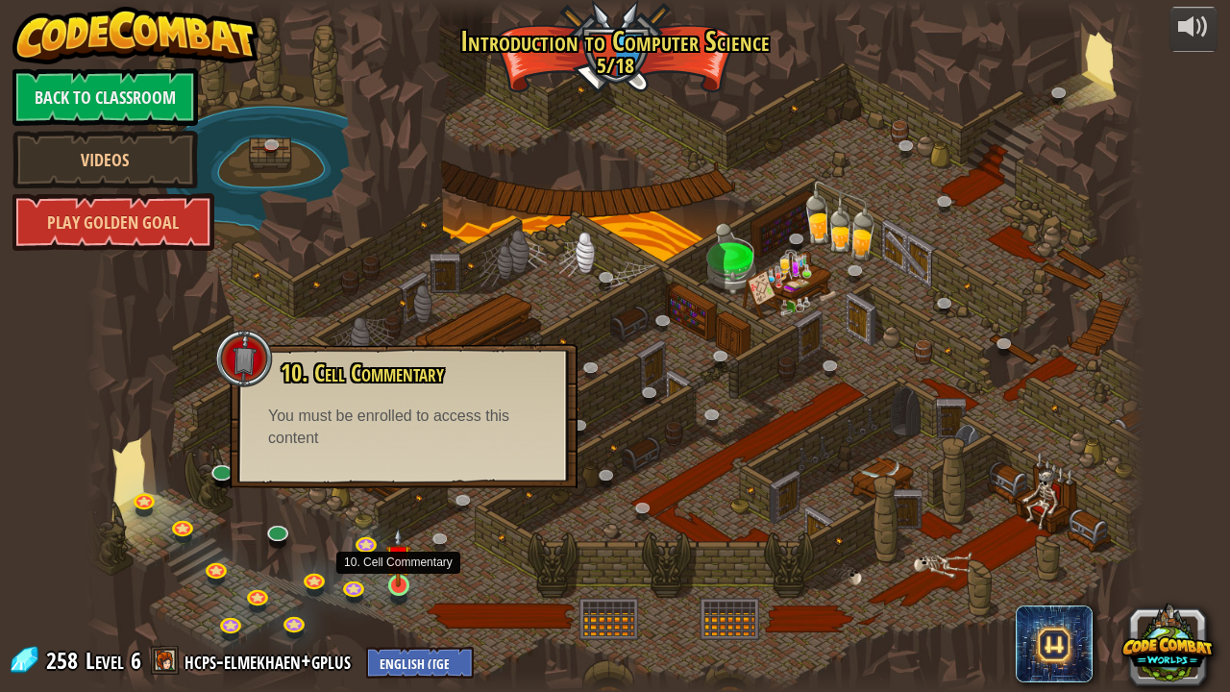
click at [403, 528] on img at bounding box center [398, 557] width 26 height 60
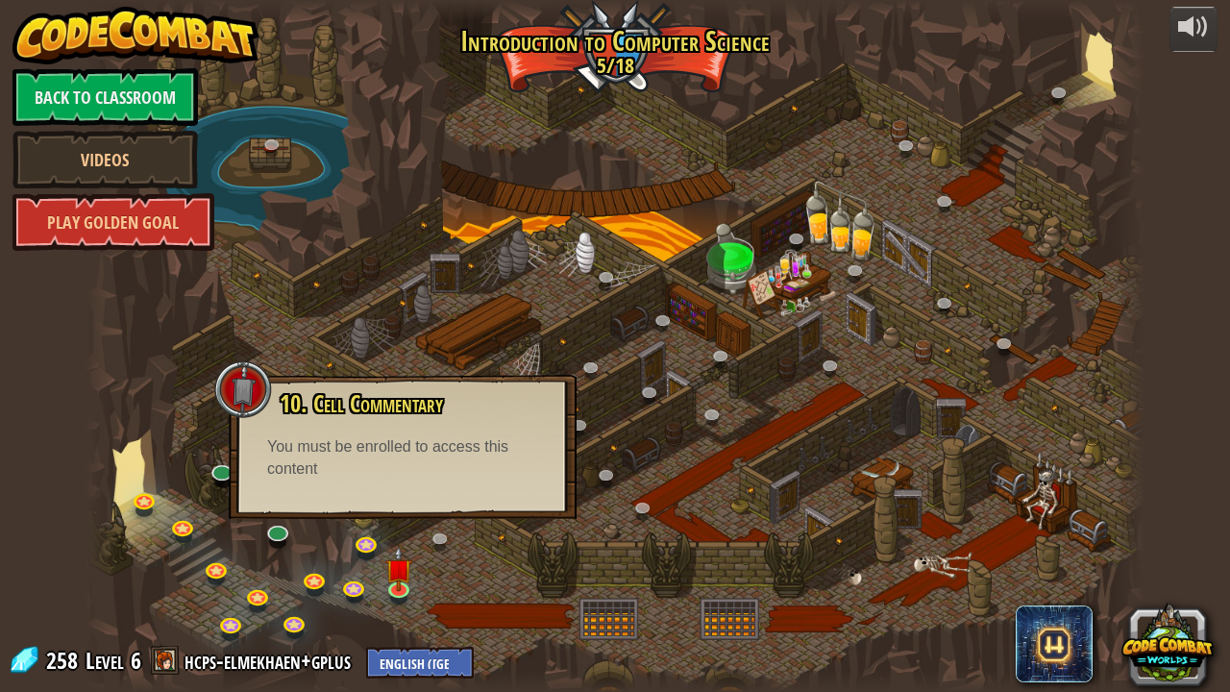
click at [460, 528] on div at bounding box center [614, 346] width 1059 height 692
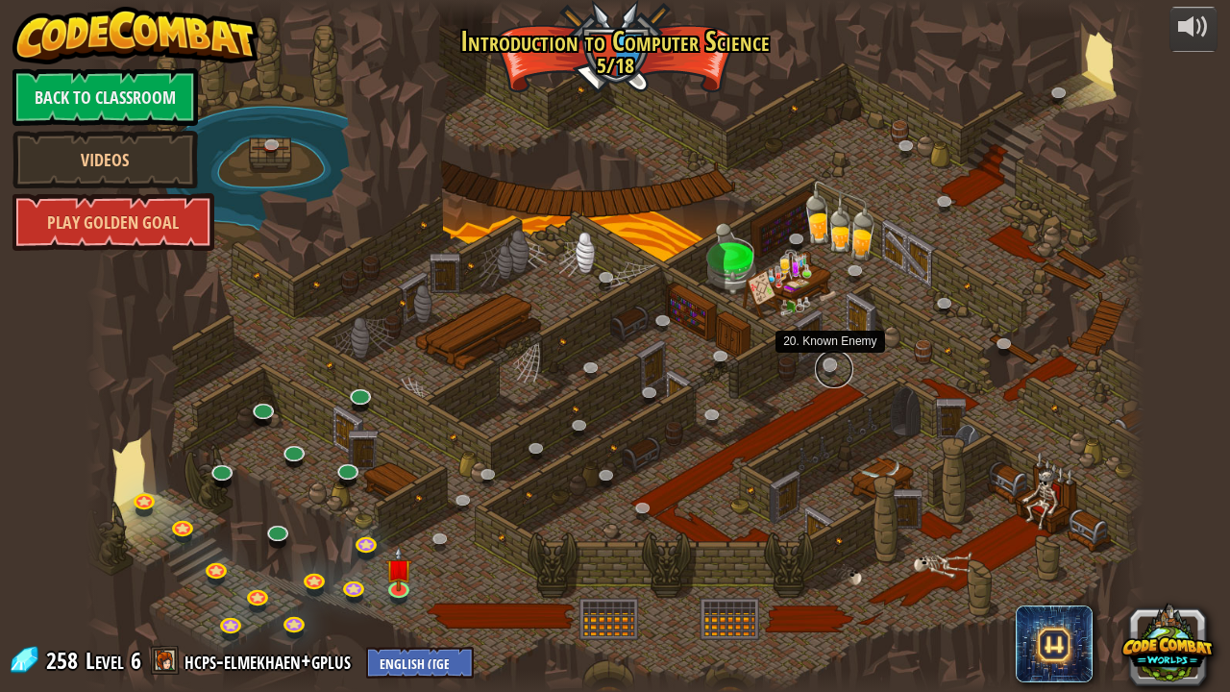
click at [828, 361] on link at bounding box center [834, 369] width 38 height 38
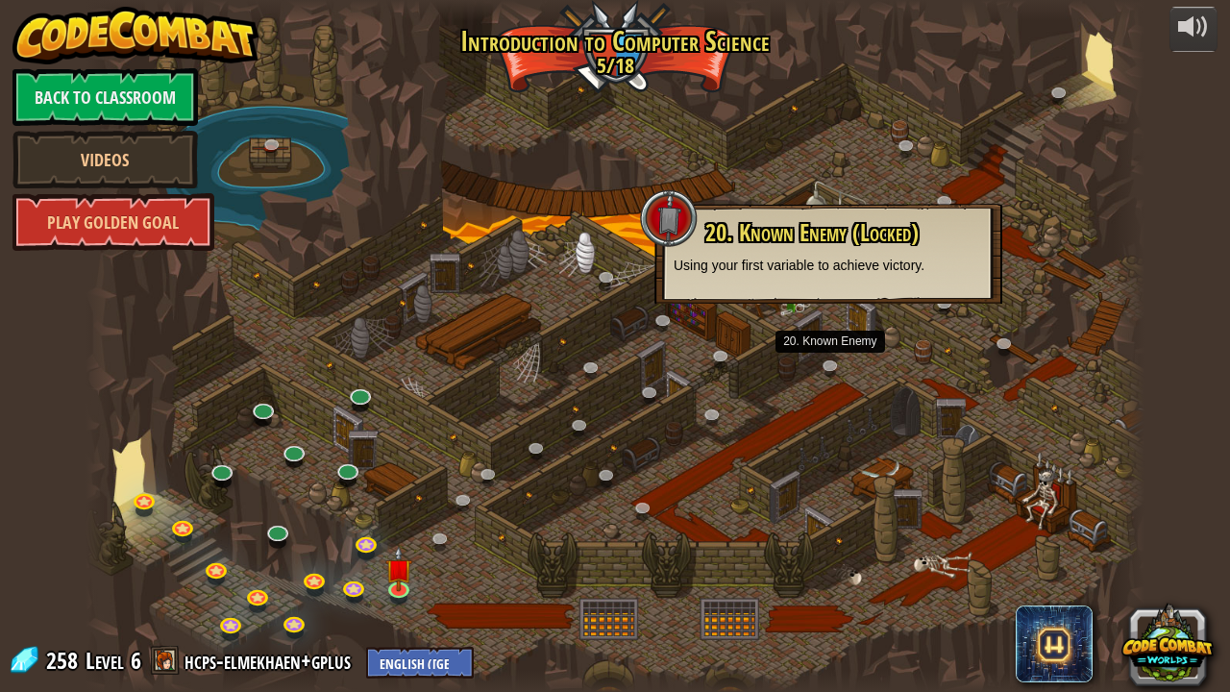
click at [891, 403] on div at bounding box center [614, 346] width 1059 height 692
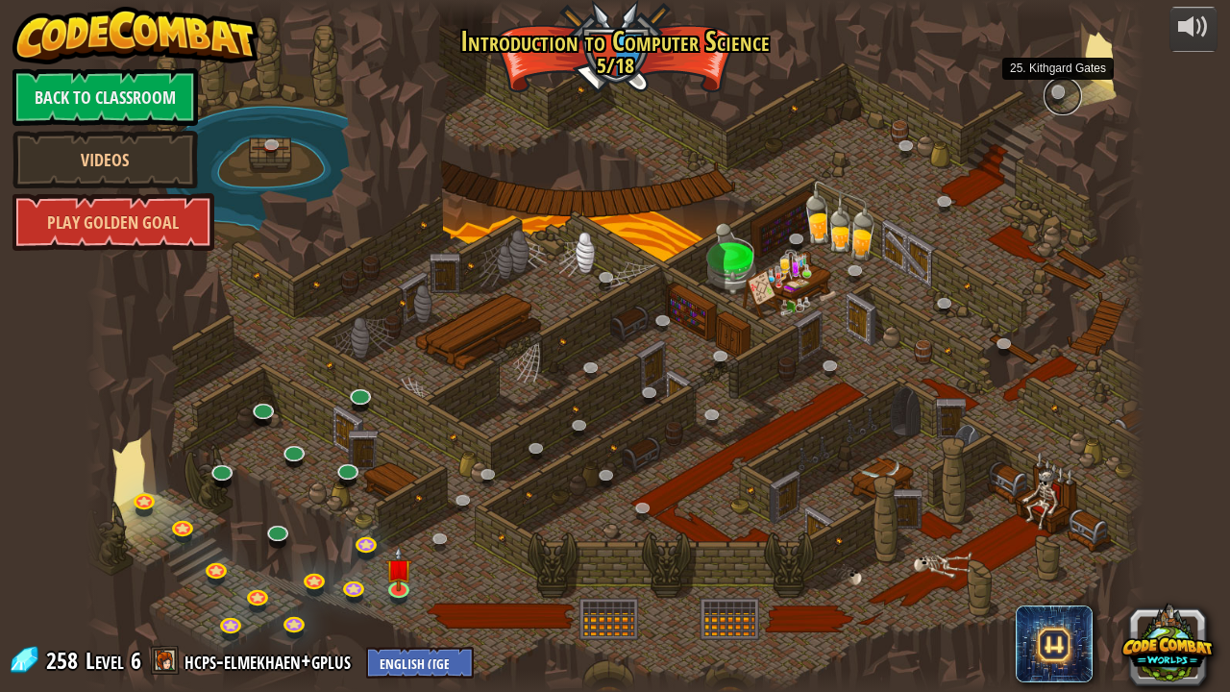
click at [1048, 103] on link at bounding box center [1062, 96] width 38 height 38
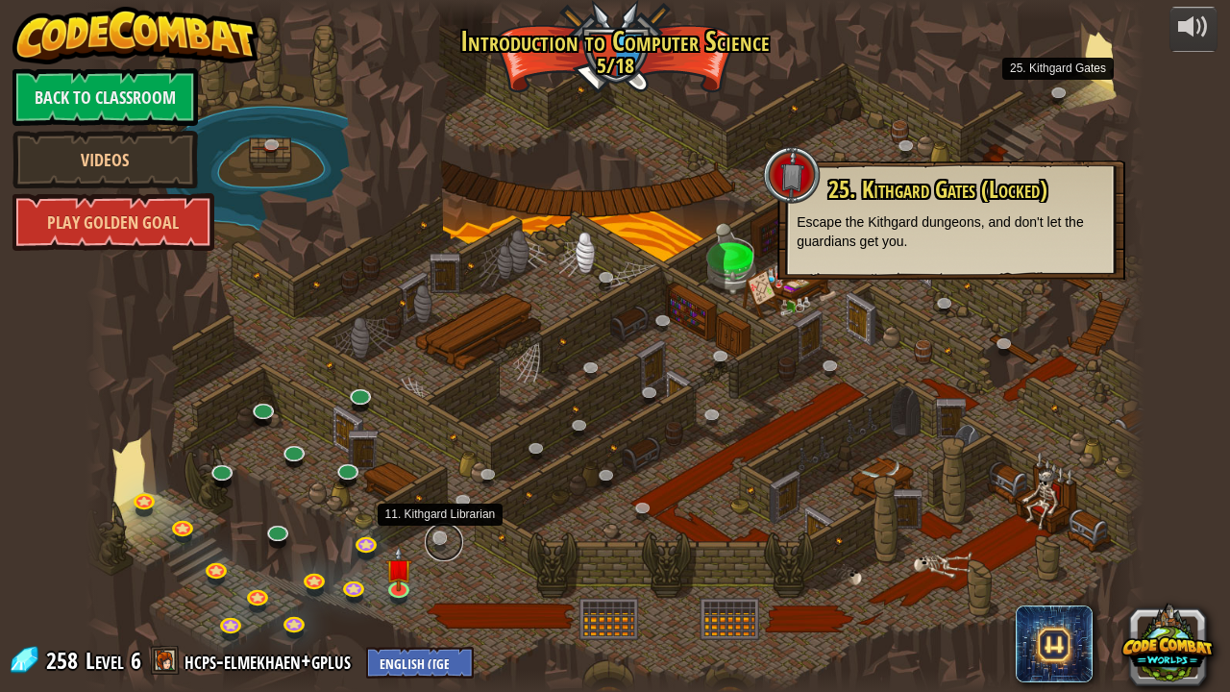
click at [436, 528] on link at bounding box center [444, 542] width 38 height 38
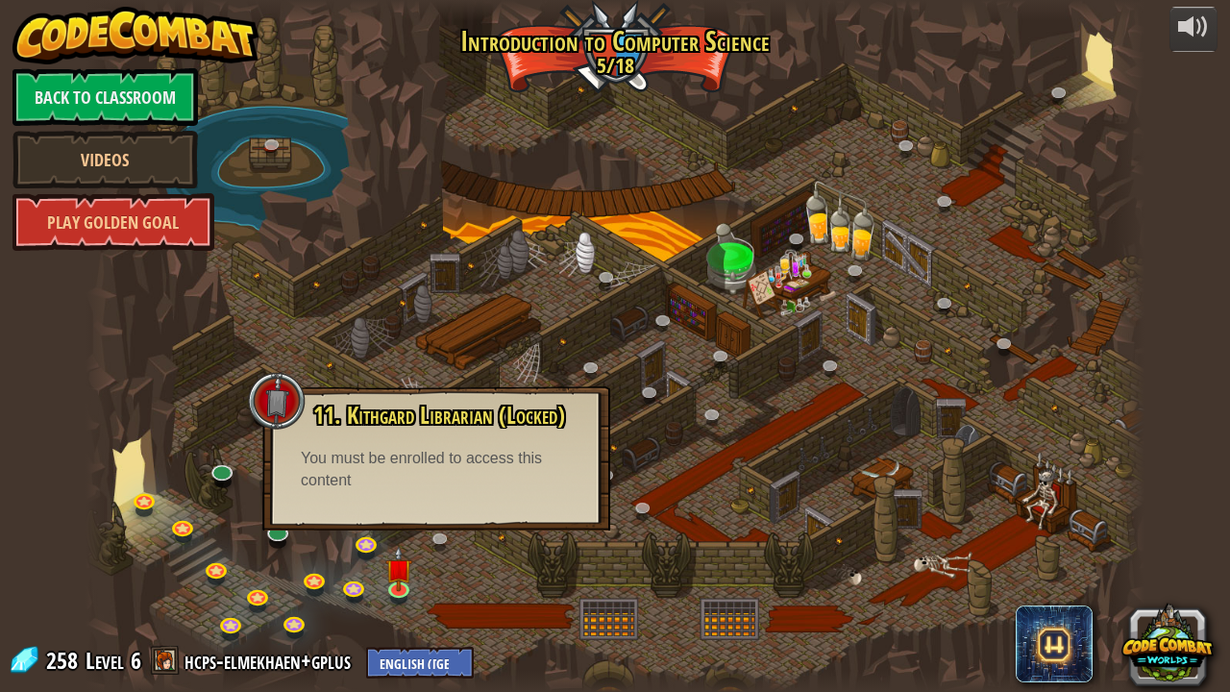
click at [432, 528] on div at bounding box center [614, 346] width 1059 height 692
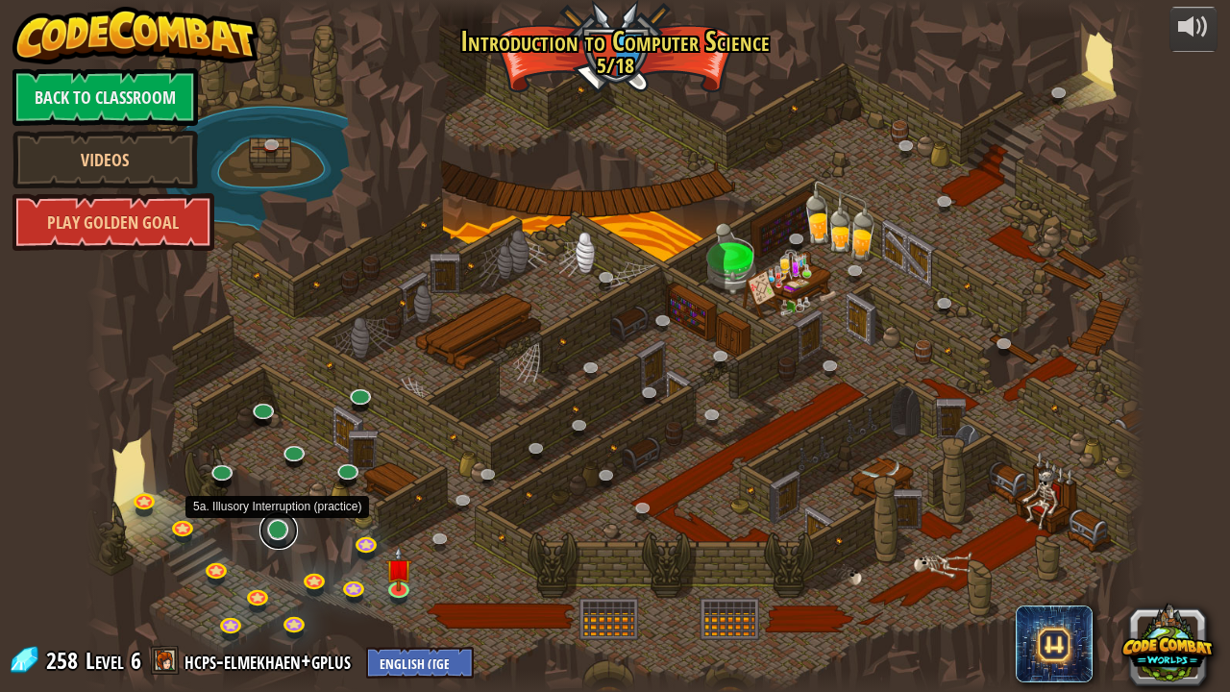
click at [288, 526] on link at bounding box center [278, 530] width 38 height 38
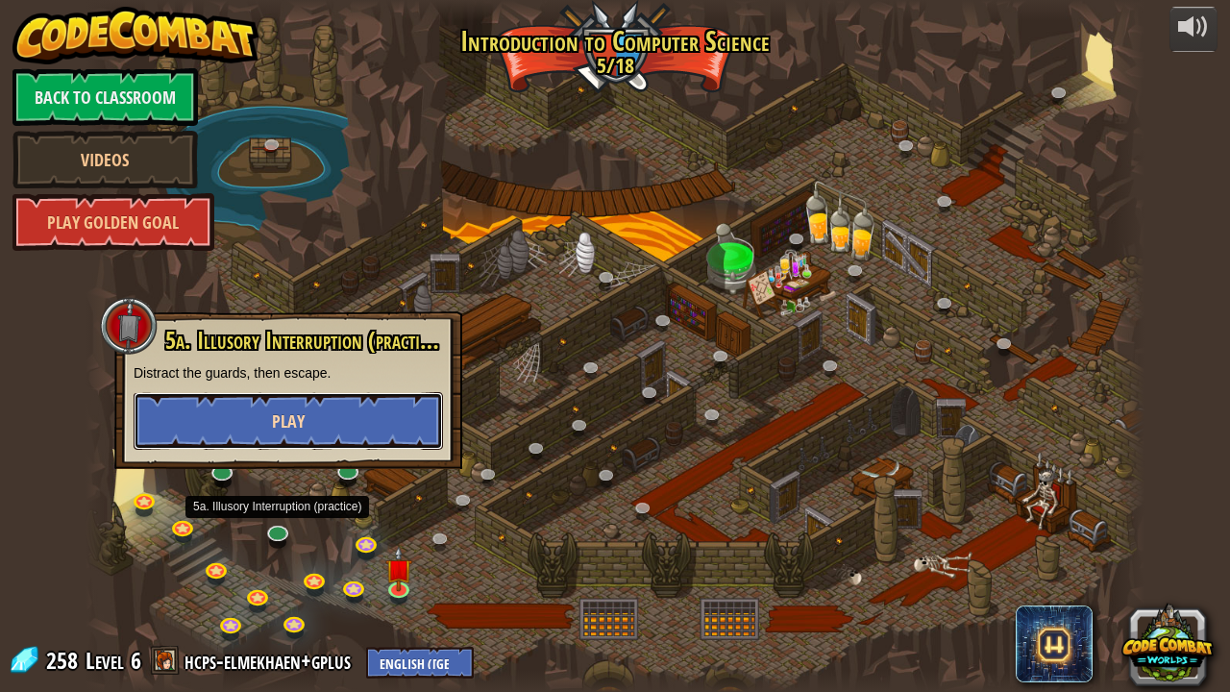
click at [307, 423] on button "Play" at bounding box center [288, 421] width 309 height 58
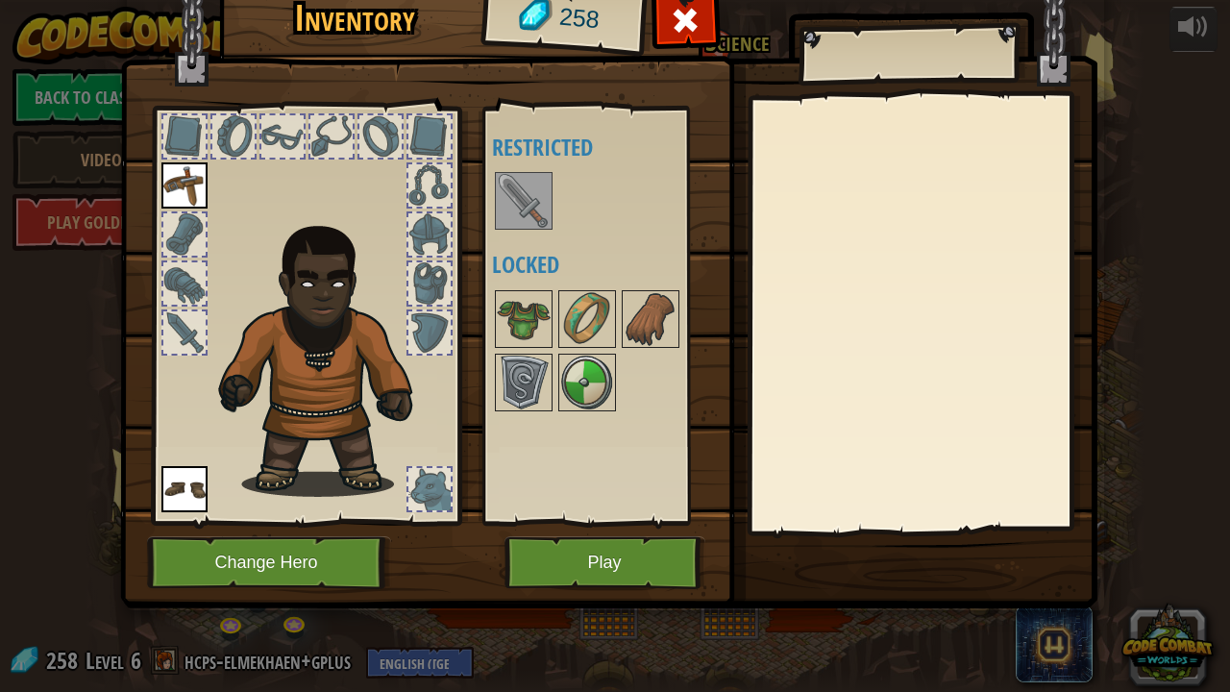
click at [517, 190] on img at bounding box center [524, 201] width 54 height 54
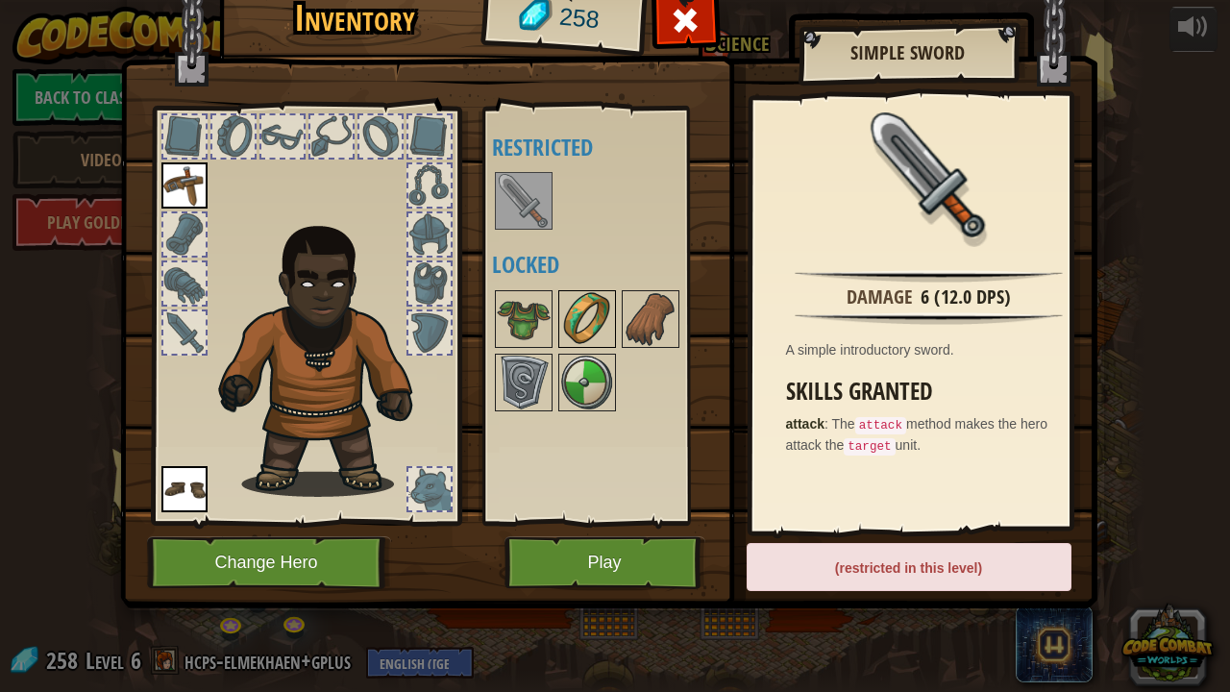
click at [587, 303] on img at bounding box center [587, 319] width 54 height 54
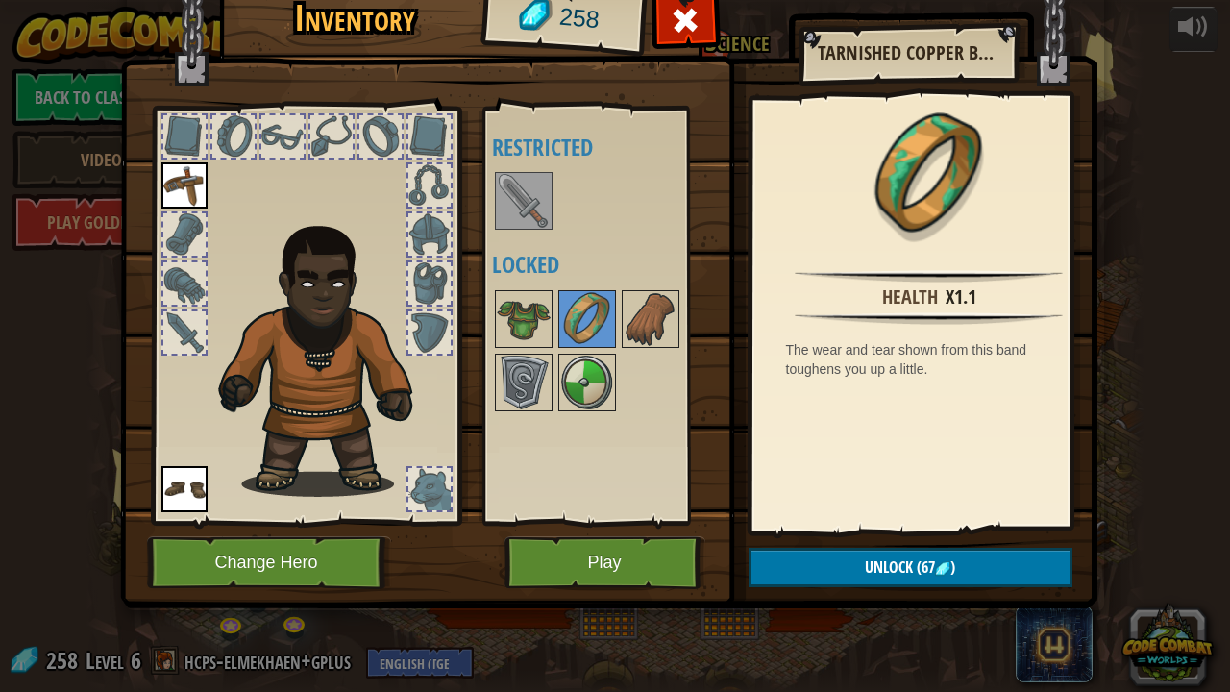
click at [667, 223] on div at bounding box center [612, 200] width 241 height 63
click at [283, 139] on div at bounding box center [282, 136] width 42 height 42
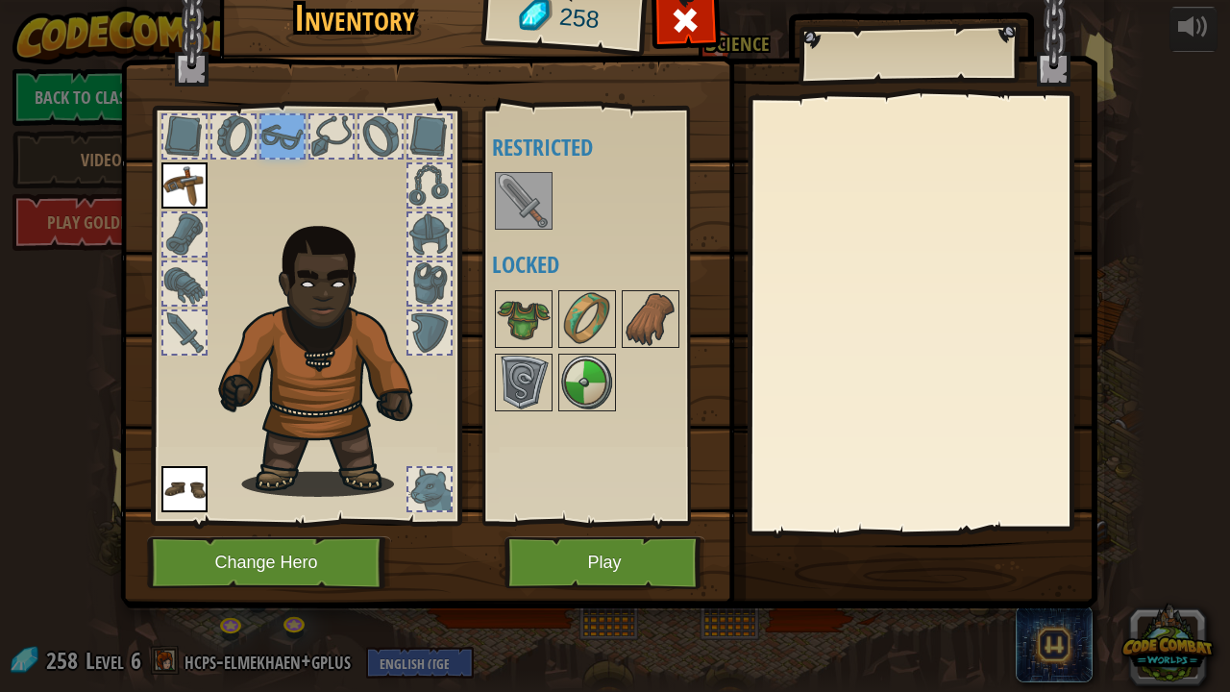
click at [350, 130] on div at bounding box center [331, 136] width 42 height 42
click at [403, 142] on div at bounding box center [305, 310] width 317 height 432
click at [298, 134] on div at bounding box center [282, 136] width 42 height 42
click at [943, 232] on div at bounding box center [921, 313] width 339 height 431
click at [424, 487] on div at bounding box center [429, 489] width 42 height 42
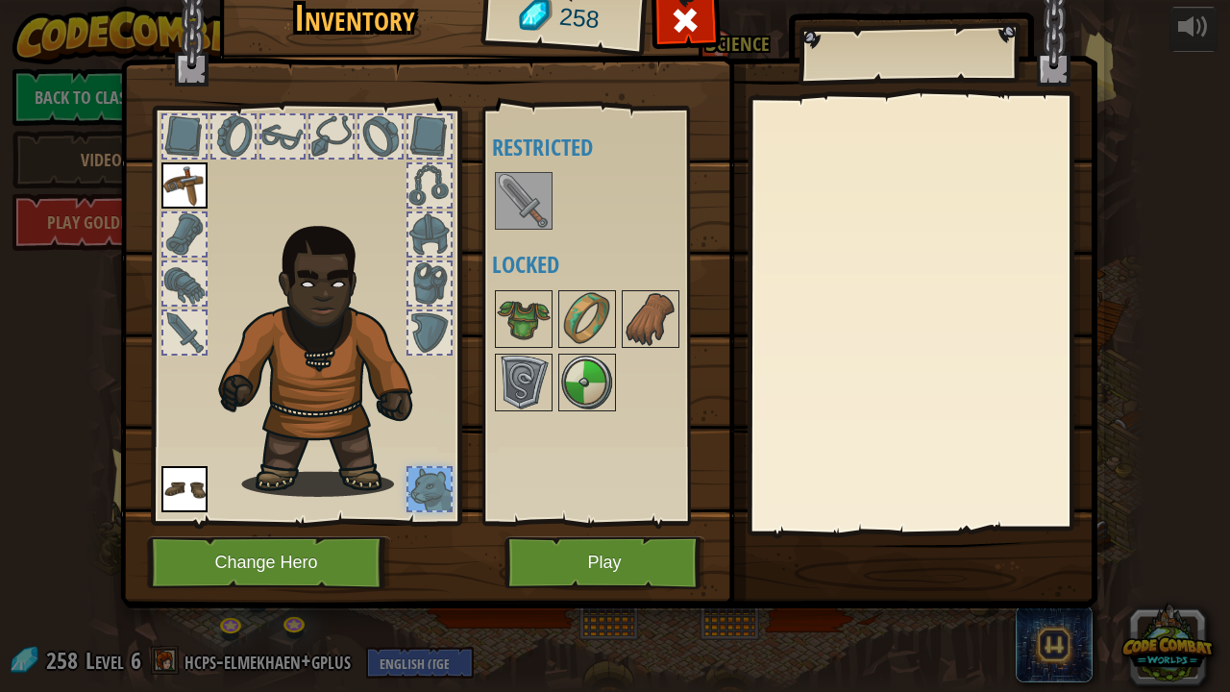
drag, startPoint x: 424, startPoint y: 487, endPoint x: 461, endPoint y: 517, distance: 47.9
click at [461, 517] on div at bounding box center [305, 310] width 317 height 432
click at [644, 528] on button "Play" at bounding box center [604, 562] width 201 height 53
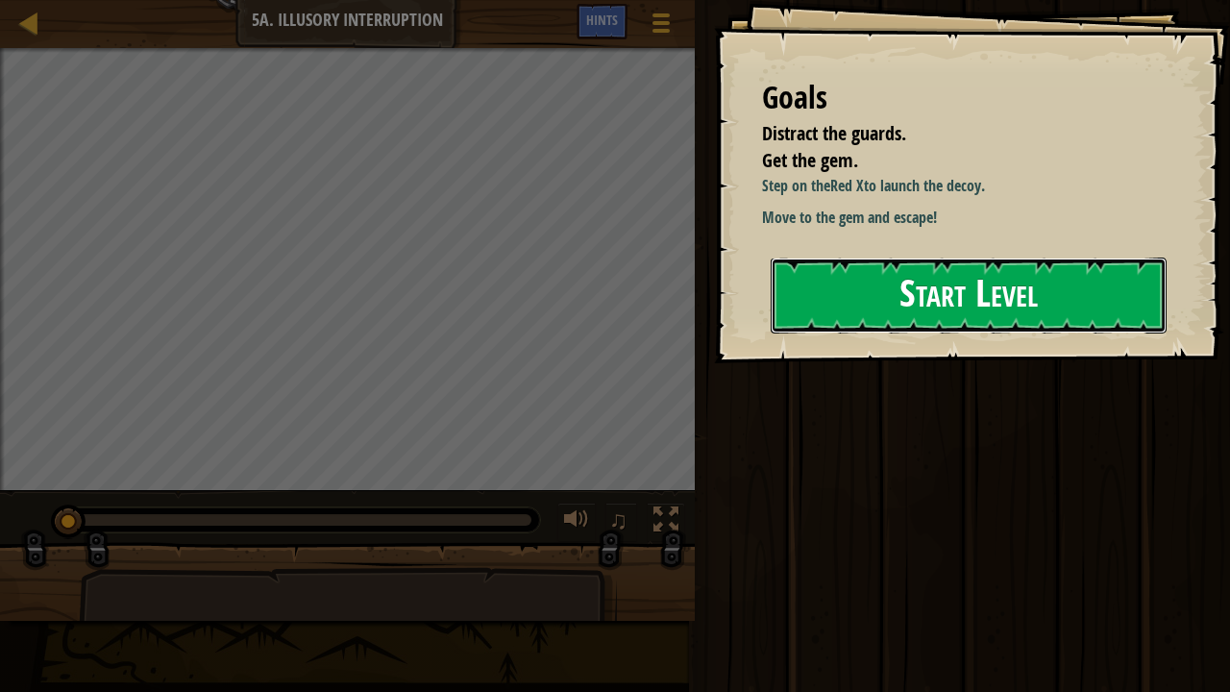
click at [954, 325] on button "Start Level" at bounding box center [968, 295] width 396 height 76
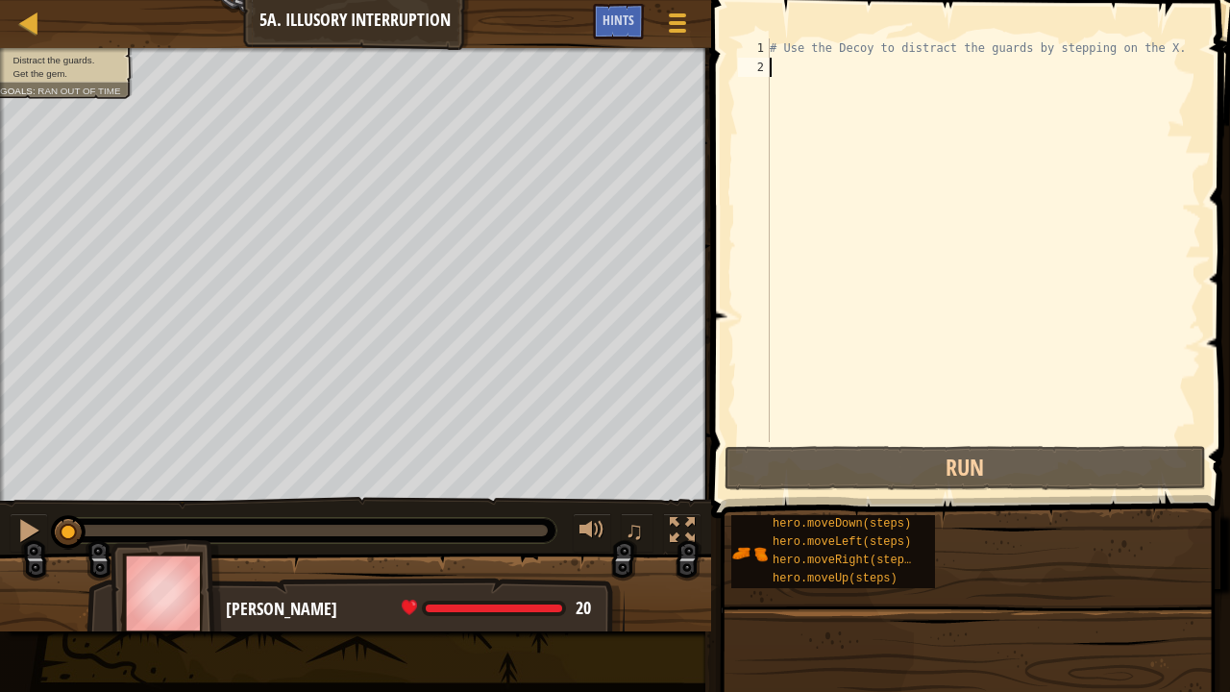
type textarea "h"
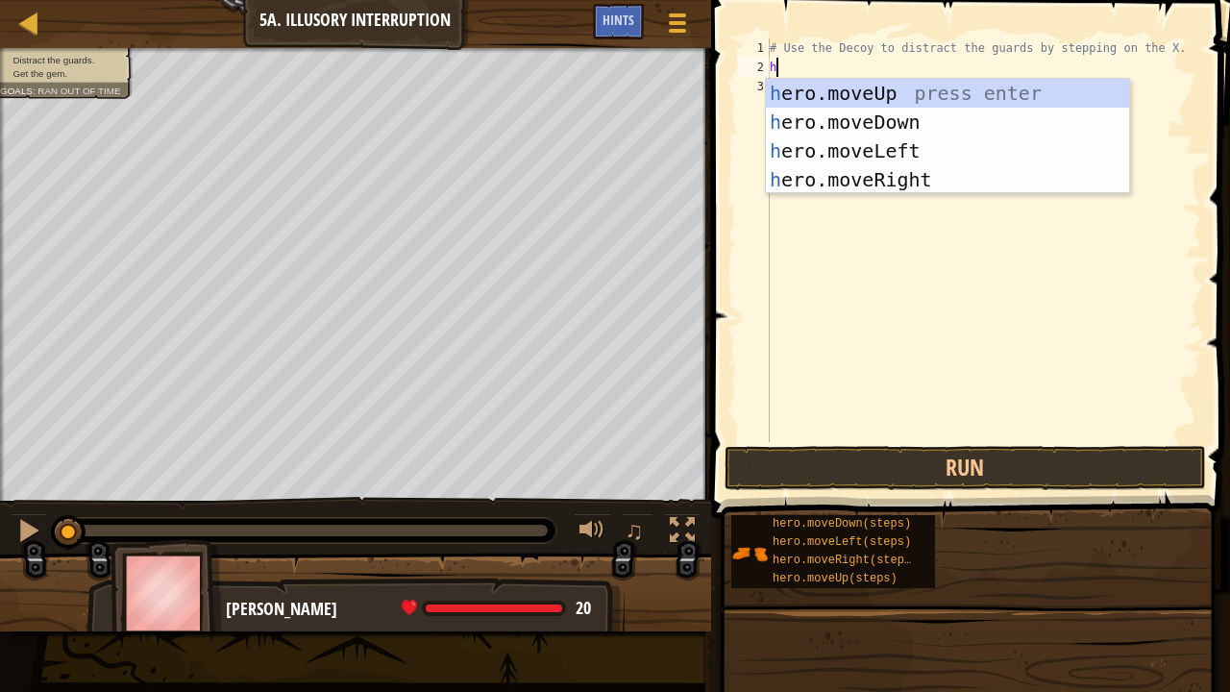
scroll to position [9, 0]
click at [897, 183] on div "h ero.moveUp press enter h ero.moveDown press enter h ero.moveLeft press enter …" at bounding box center [948, 165] width 364 height 173
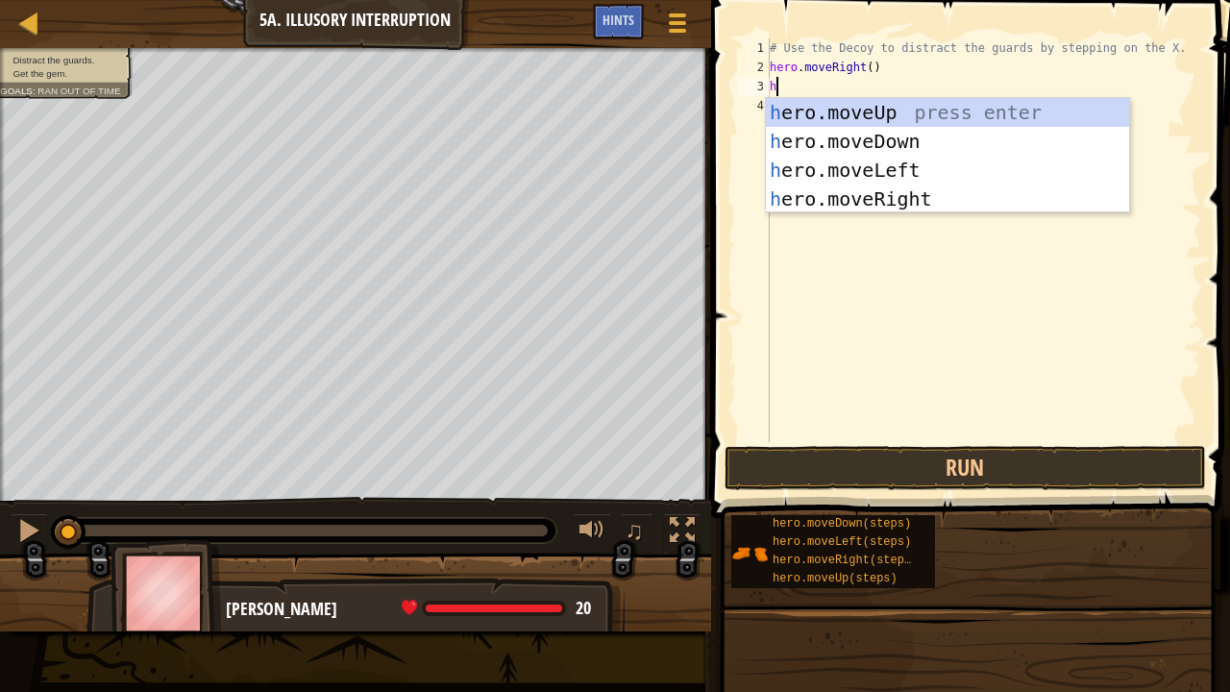
type textarea "h"
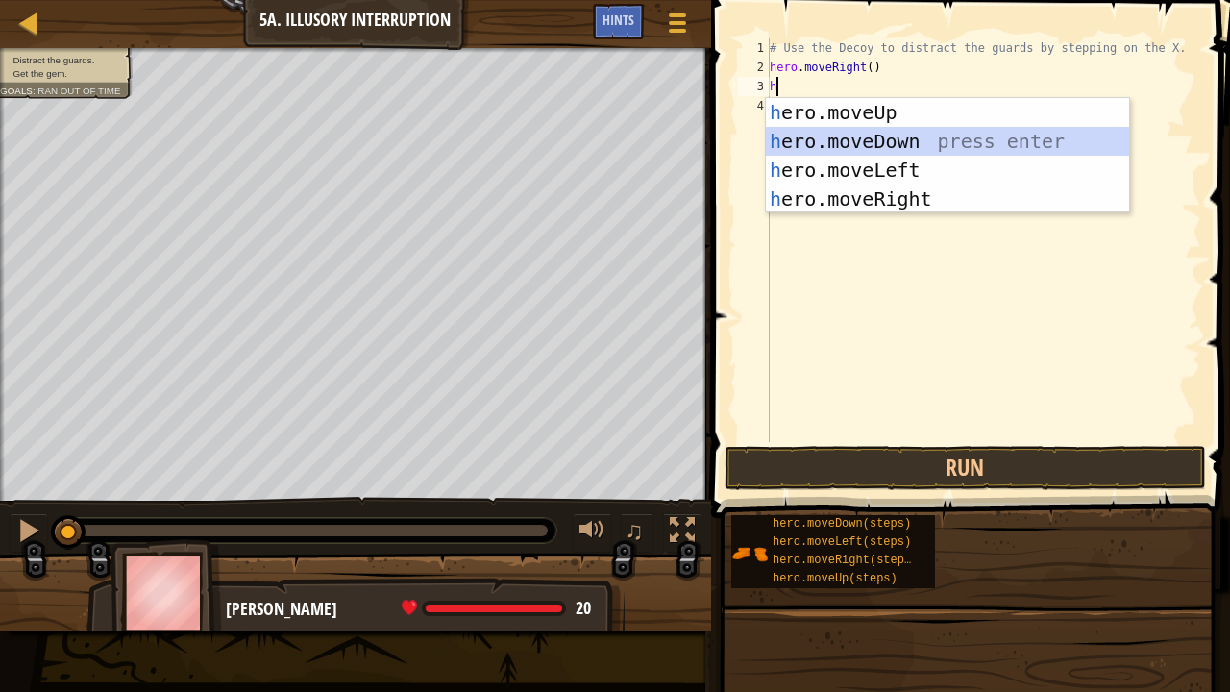
click at [878, 139] on div "h ero.moveUp press enter h ero.moveDown press enter h ero.moveLeft press enter …" at bounding box center [948, 184] width 364 height 173
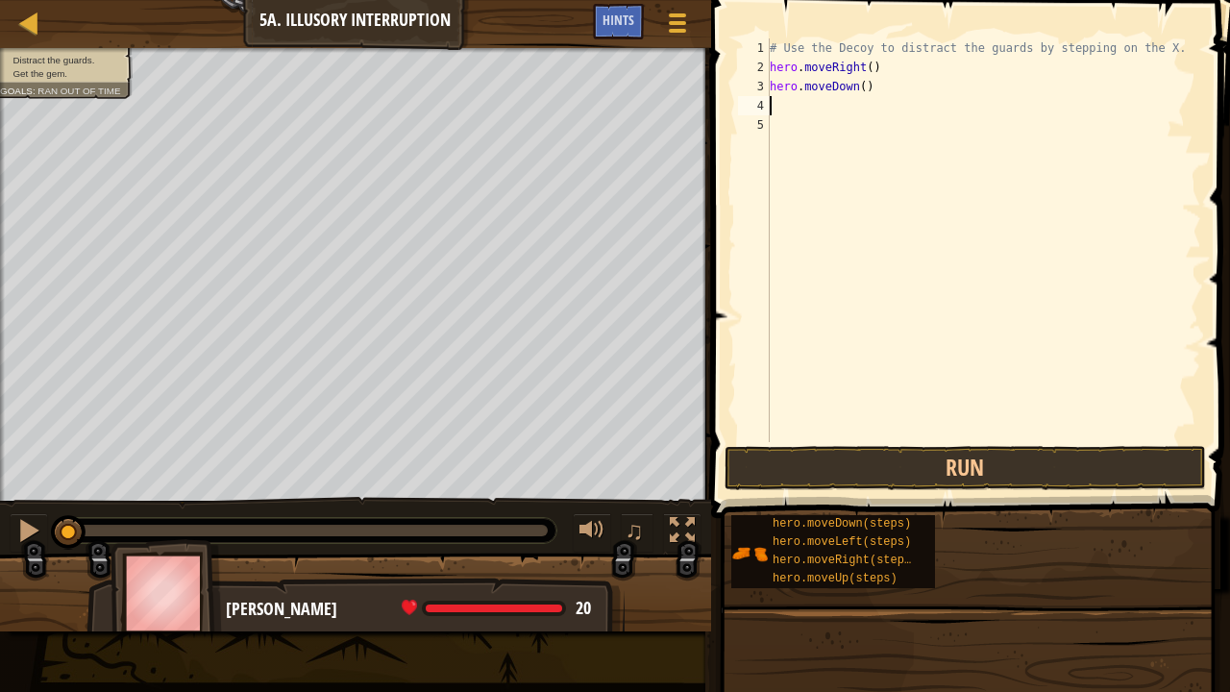
click at [857, 86] on div "# Use the Decoy to distract the guards by stepping on the X. hero . moveRight (…" at bounding box center [983, 259] width 435 height 442
type textarea "hero.moveDown(2)"
click at [872, 115] on div "# Use the Decoy to distract the guards by stepping on the X. hero . moveRight (…" at bounding box center [983, 259] width 435 height 442
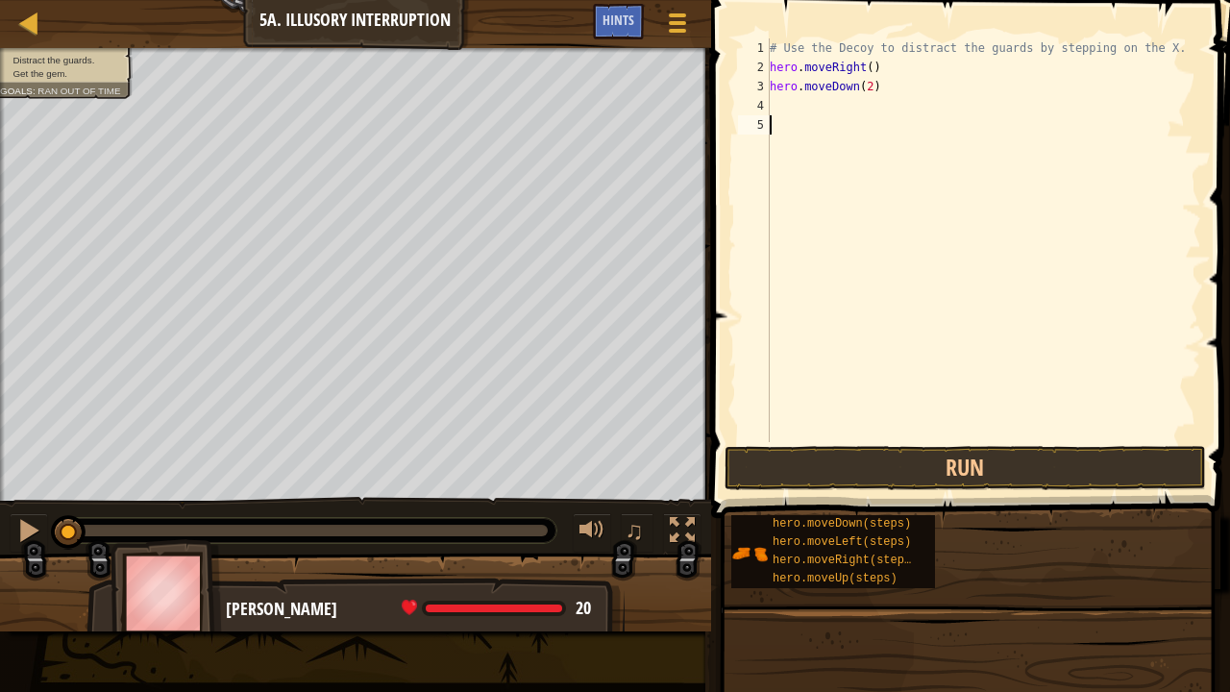
click at [842, 108] on div "# Use the Decoy to distract the guards by stepping on the X. hero . moveRight (…" at bounding box center [983, 259] width 435 height 442
type textarea "h"
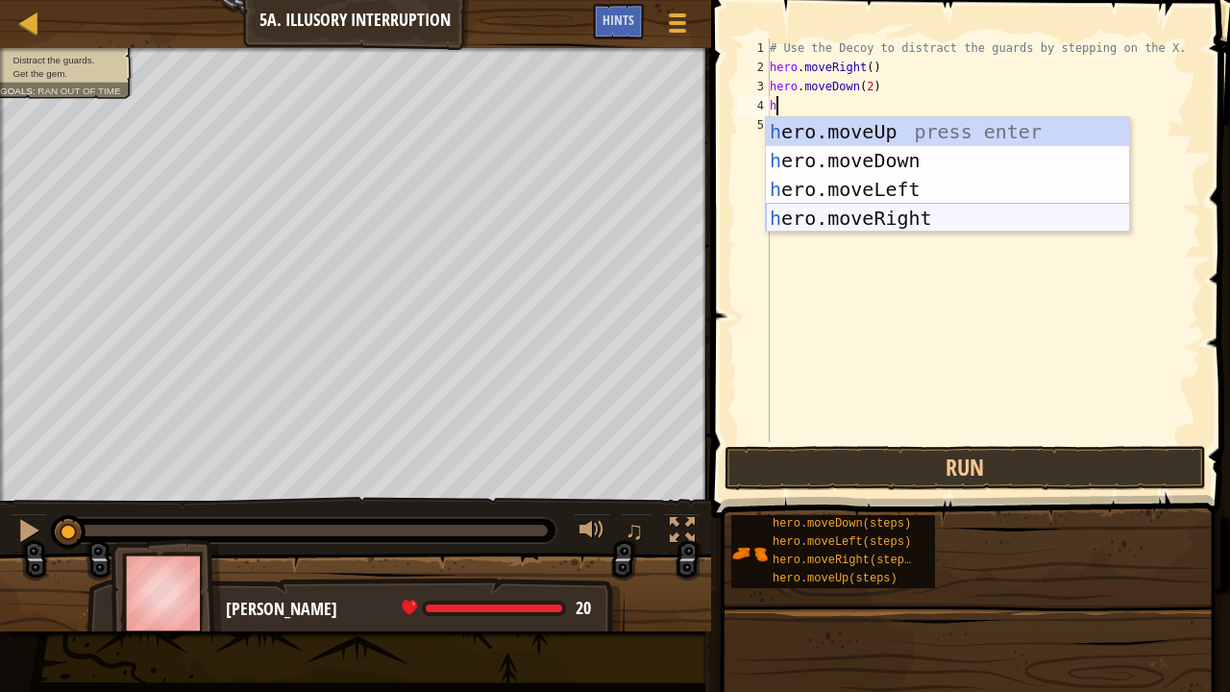
click at [871, 219] on div "h ero.moveUp press enter h ero.moveDown press enter h ero.moveLeft press enter …" at bounding box center [948, 203] width 364 height 173
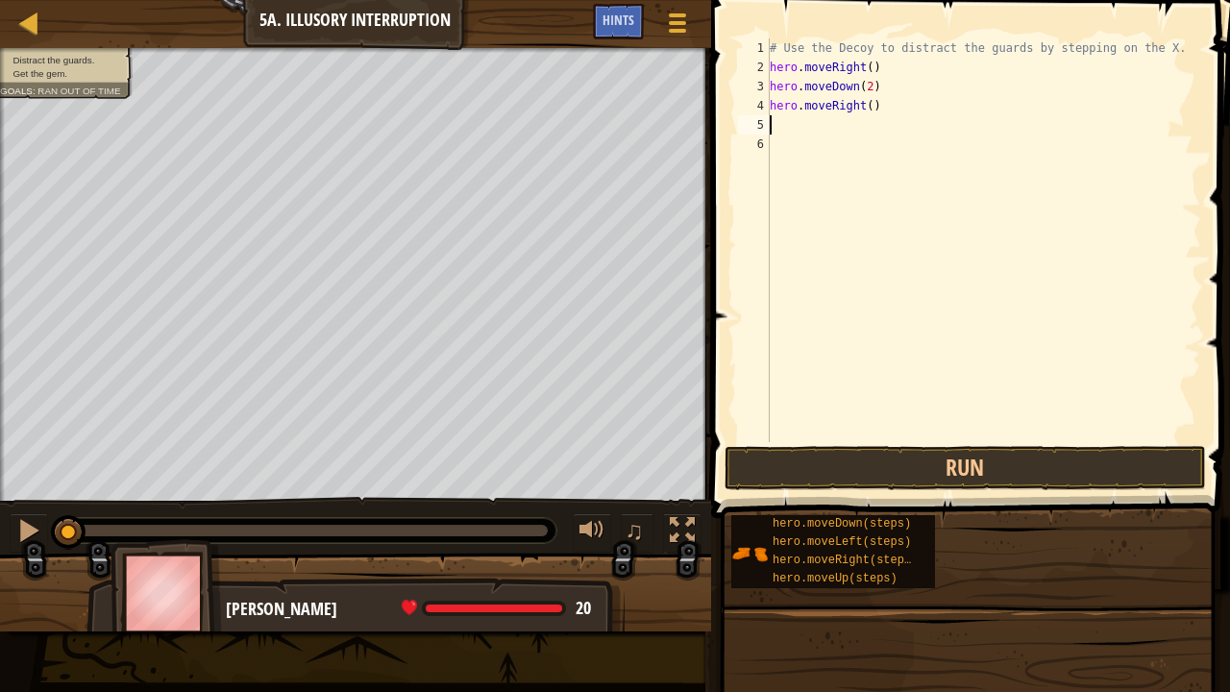
click at [886, 92] on div "# Use the Decoy to distract the guards by stepping on the X. hero . moveRight (…" at bounding box center [983, 259] width 435 height 442
type textarea "hero.moveDown(2)"
click at [845, 146] on div "# Use the Decoy to distract the guards by stepping on the X. hero . moveRight (…" at bounding box center [983, 259] width 435 height 442
click at [863, 125] on div "# Use the Decoy to distract the guards by stepping on the X. hero . moveRight (…" at bounding box center [983, 259] width 435 height 442
type textarea "hero.moveRight(3)"
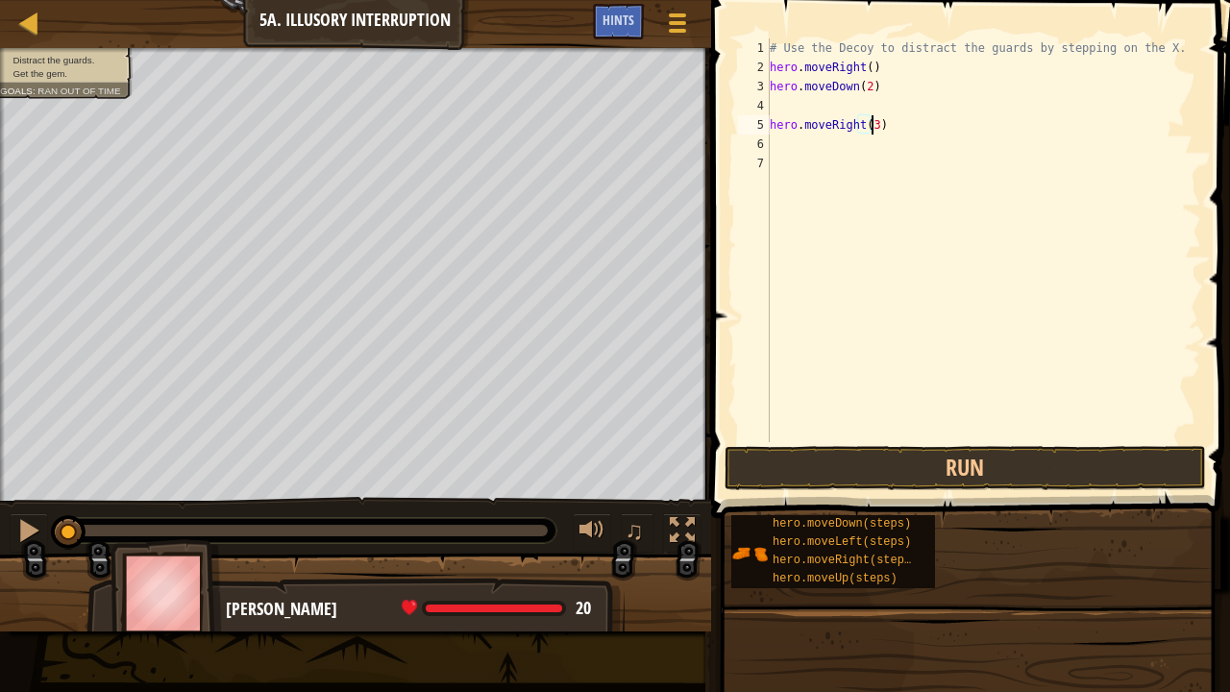
scroll to position [9, 8]
click at [905, 129] on div "# Use the Decoy to distract the guards by stepping on the X. hero . moveRight (…" at bounding box center [983, 259] width 435 height 442
type textarea "h"
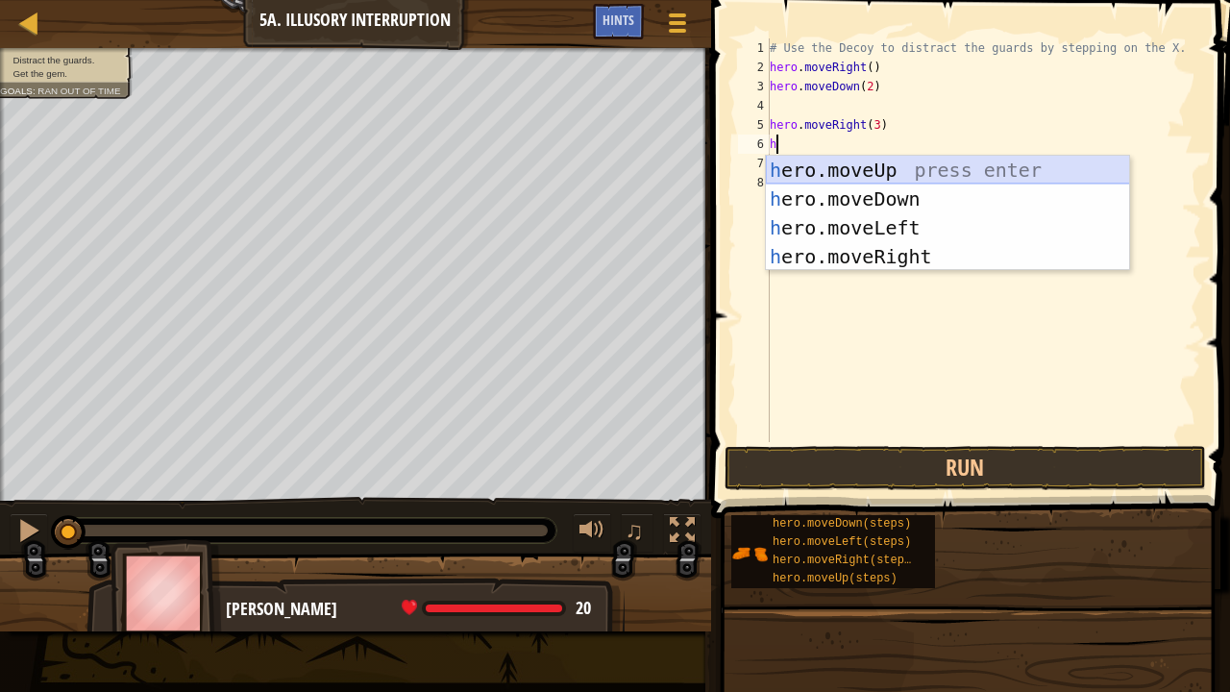
click at [901, 167] on div "h ero.moveUp press enter h ero.moveDown press enter h ero.moveLeft press enter …" at bounding box center [948, 242] width 364 height 173
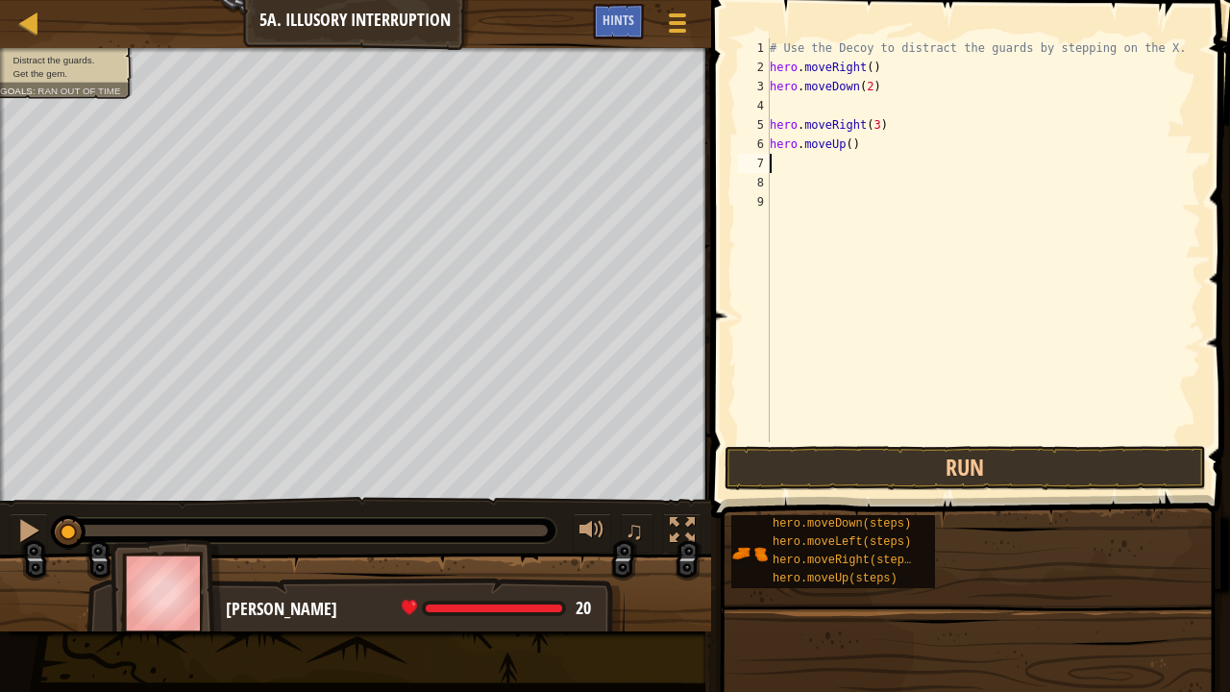
type textarea "2"
click at [845, 142] on div "# Use the Decoy to distract the guards by stepping on the X. hero . moveRight (…" at bounding box center [983, 259] width 435 height 442
type textarea "hero.moveUp(2)"
click at [891, 144] on div "# Use the Decoy to distract the guards by stepping on the X. hero . moveRight (…" at bounding box center [983, 259] width 435 height 442
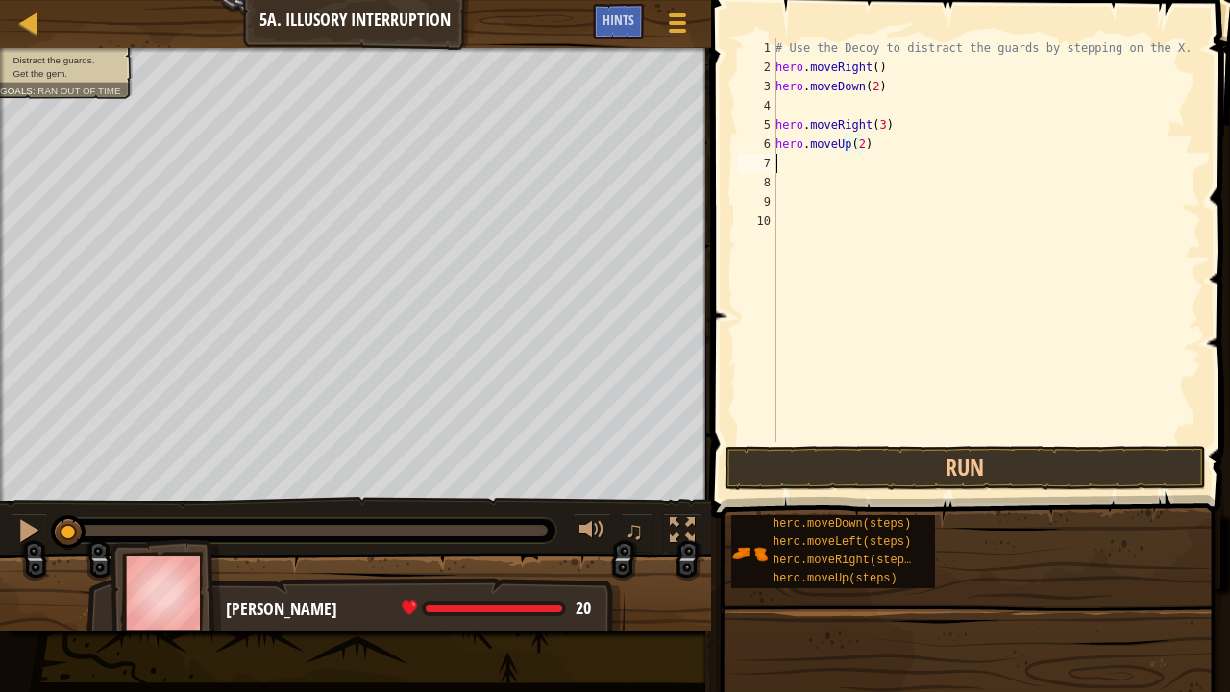
scroll to position [9, 0]
type textarea "h"
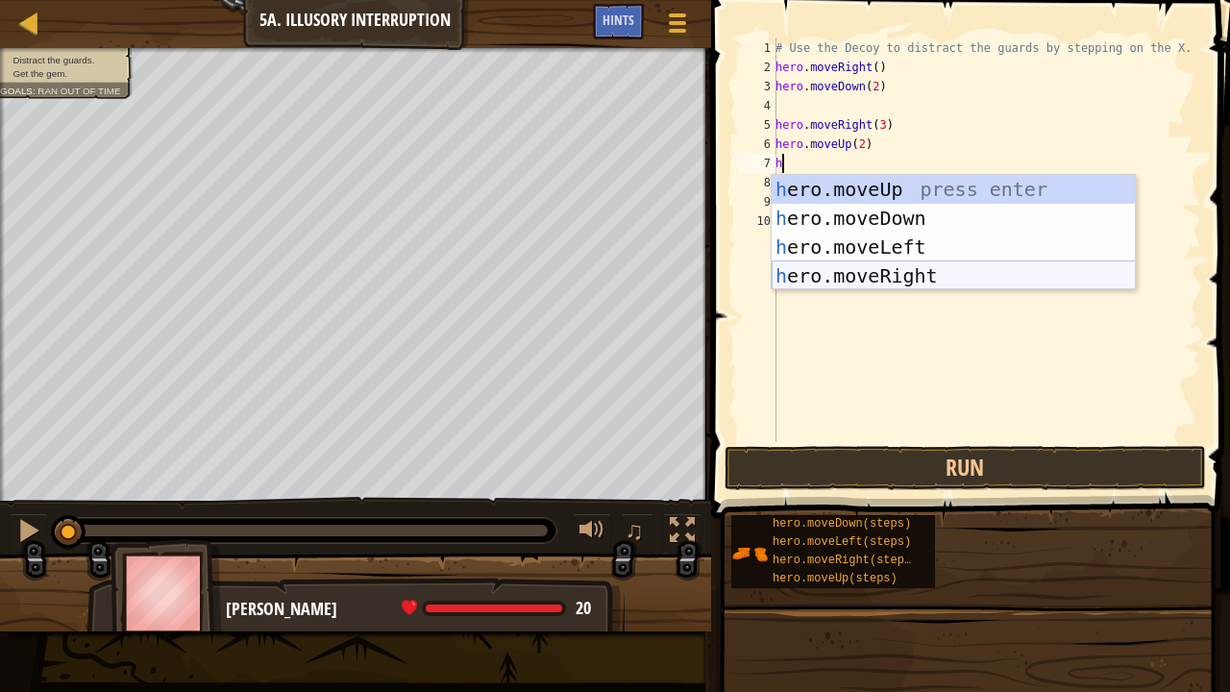
click at [875, 271] on div "h ero.moveUp press enter h ero.moveDown press enter h ero.moveLeft press enter …" at bounding box center [953, 261] width 364 height 173
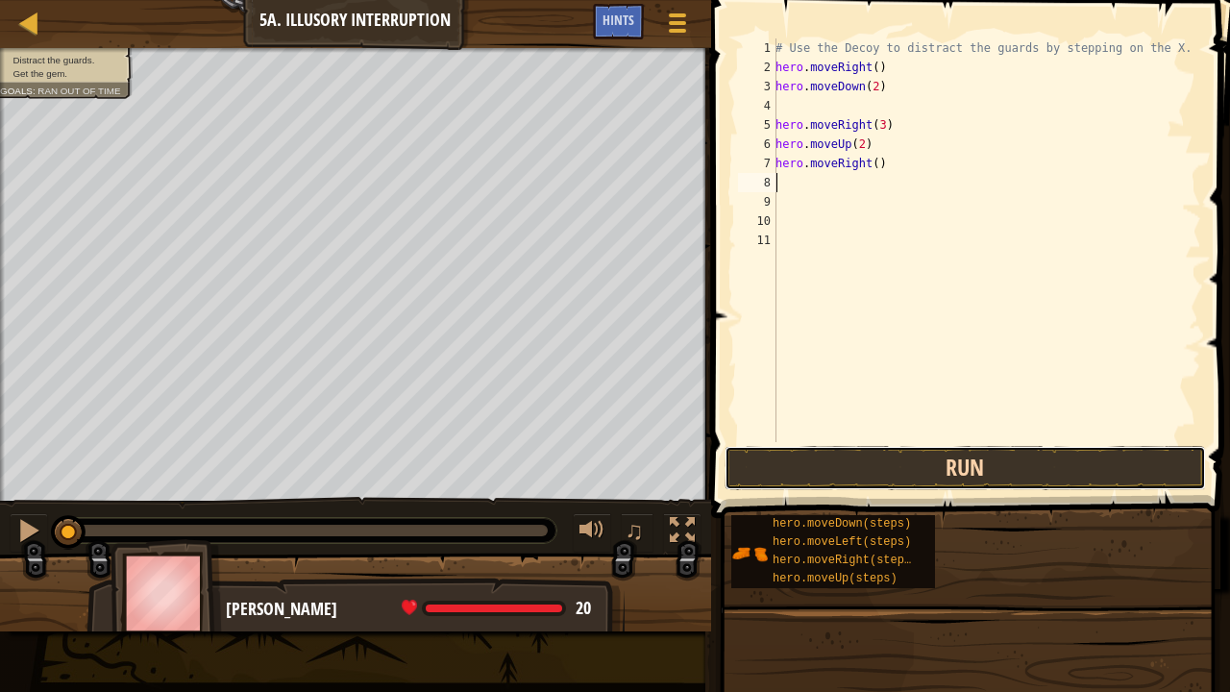
click at [871, 462] on button "Run" at bounding box center [964, 468] width 481 height 44
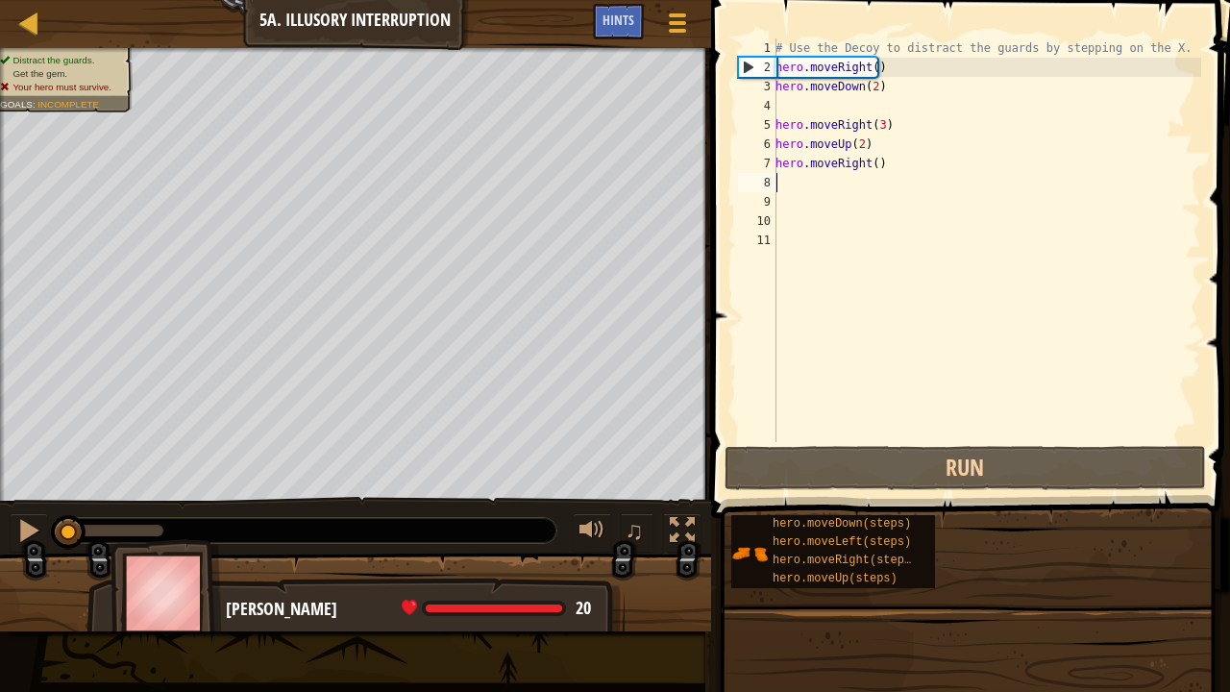
click at [793, 111] on div "# Use the Decoy to distract the guards by stepping on the X. hero . moveRight (…" at bounding box center [985, 259] width 429 height 442
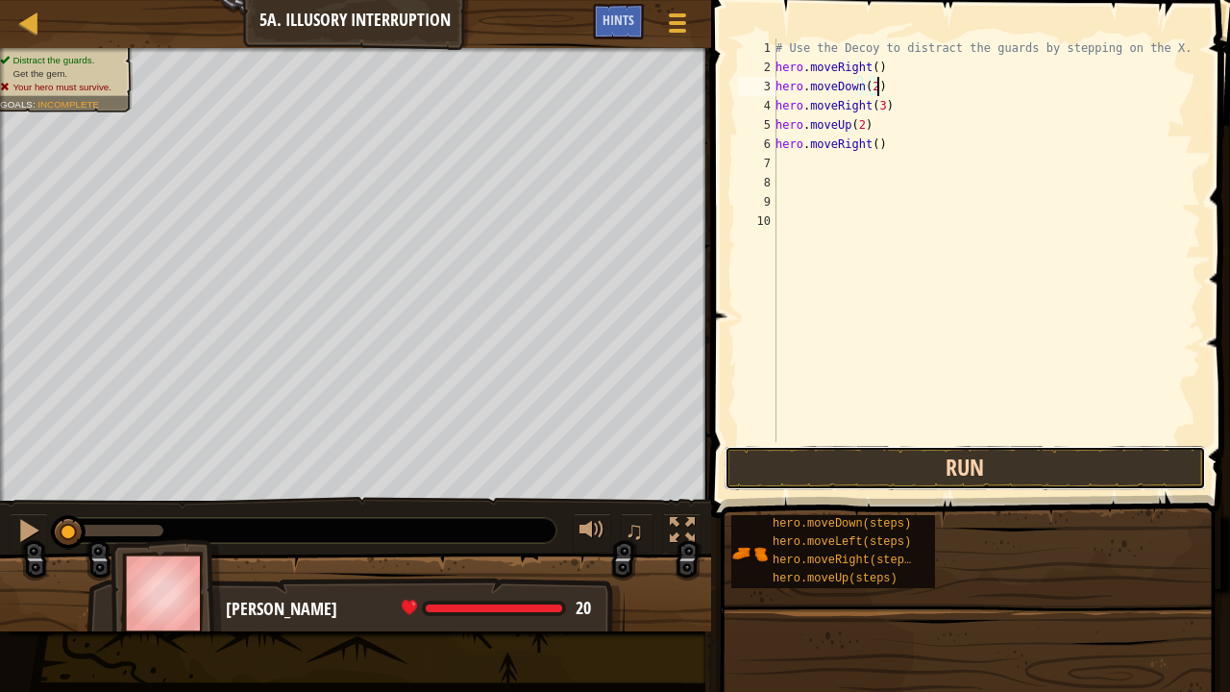
click at [884, 458] on button "Run" at bounding box center [964, 468] width 481 height 44
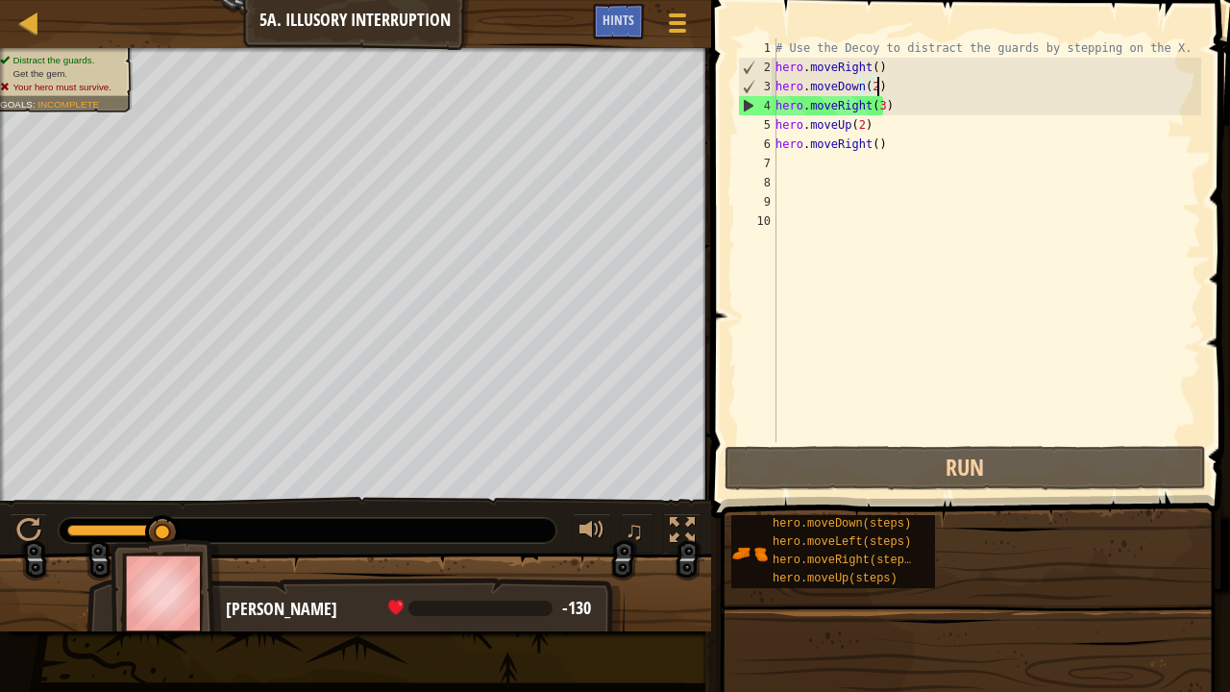
click at [899, 108] on div "# Use the Decoy to distract the guards by stepping on the X. hero . moveRight (…" at bounding box center [985, 259] width 429 height 442
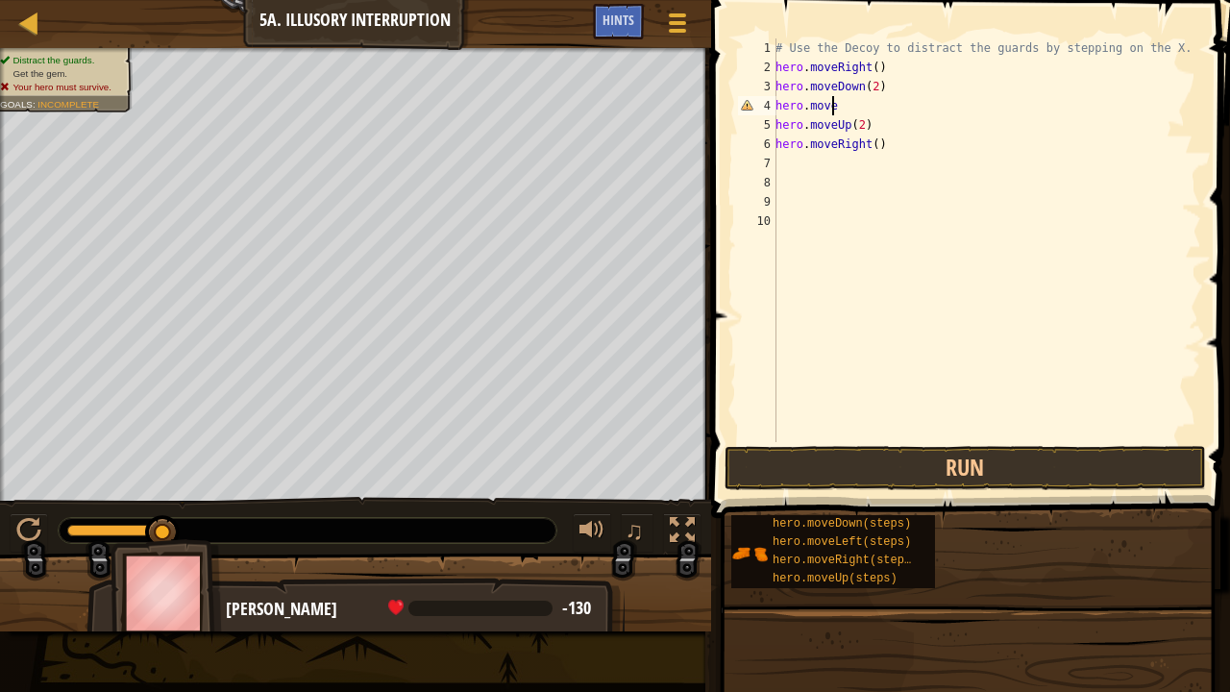
type textarea "hero.moveL"
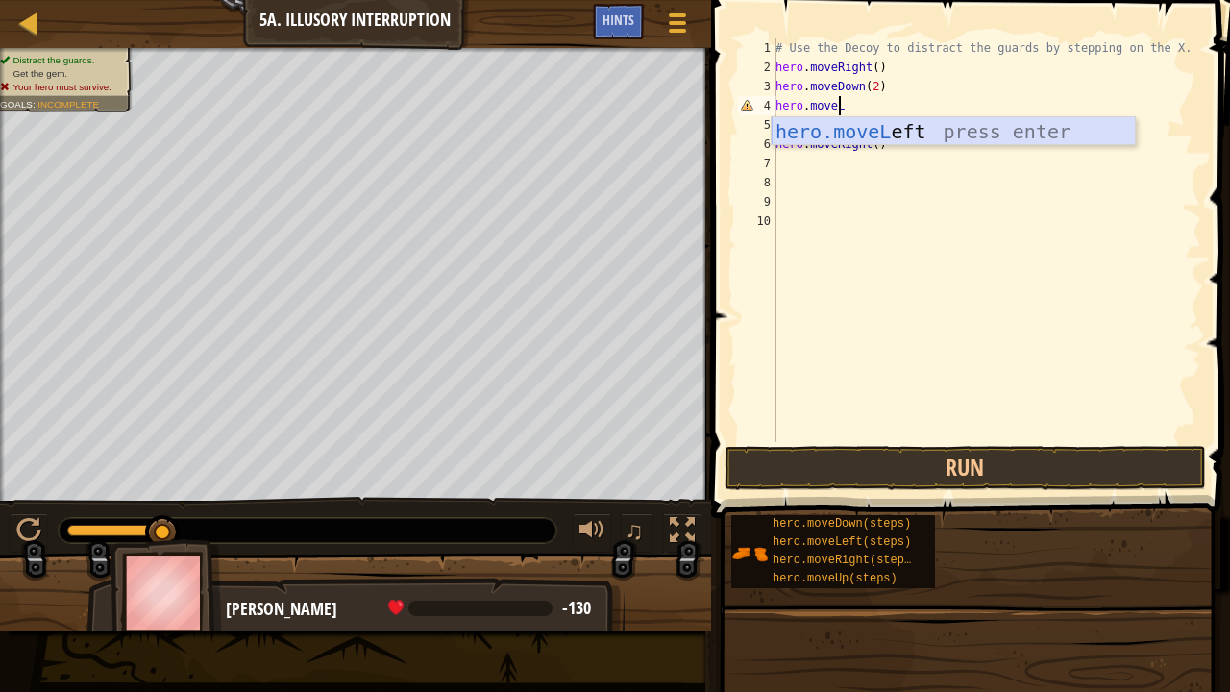
click at [892, 130] on div "hero.moveL eft press enter" at bounding box center [953, 160] width 364 height 86
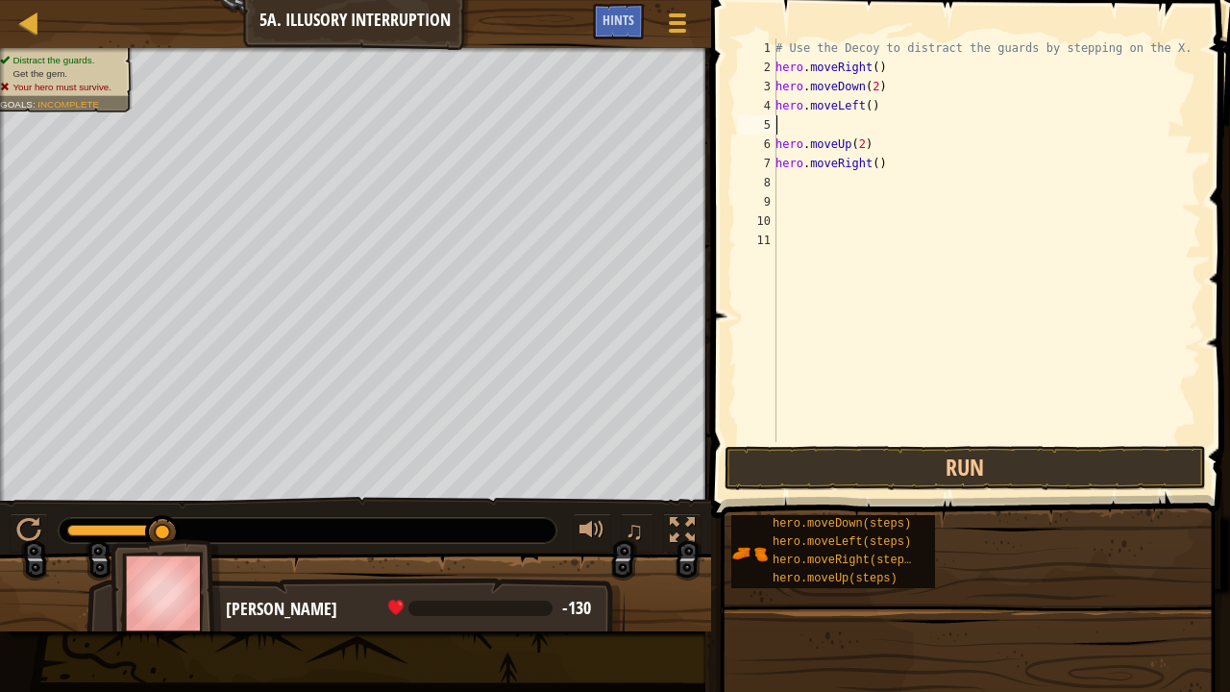
scroll to position [9, 0]
type textarea "h"
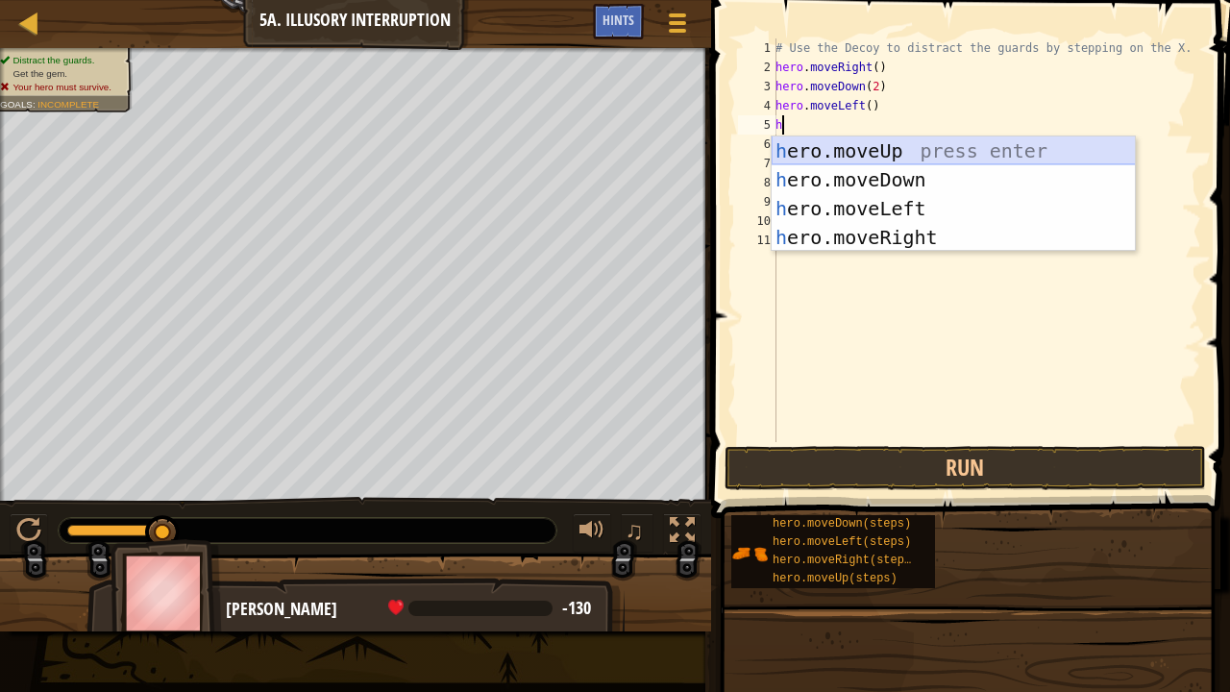
click at [913, 148] on div "h ero.moveUp press enter h ero.moveDown press enter h ero.moveLeft press enter …" at bounding box center [953, 222] width 364 height 173
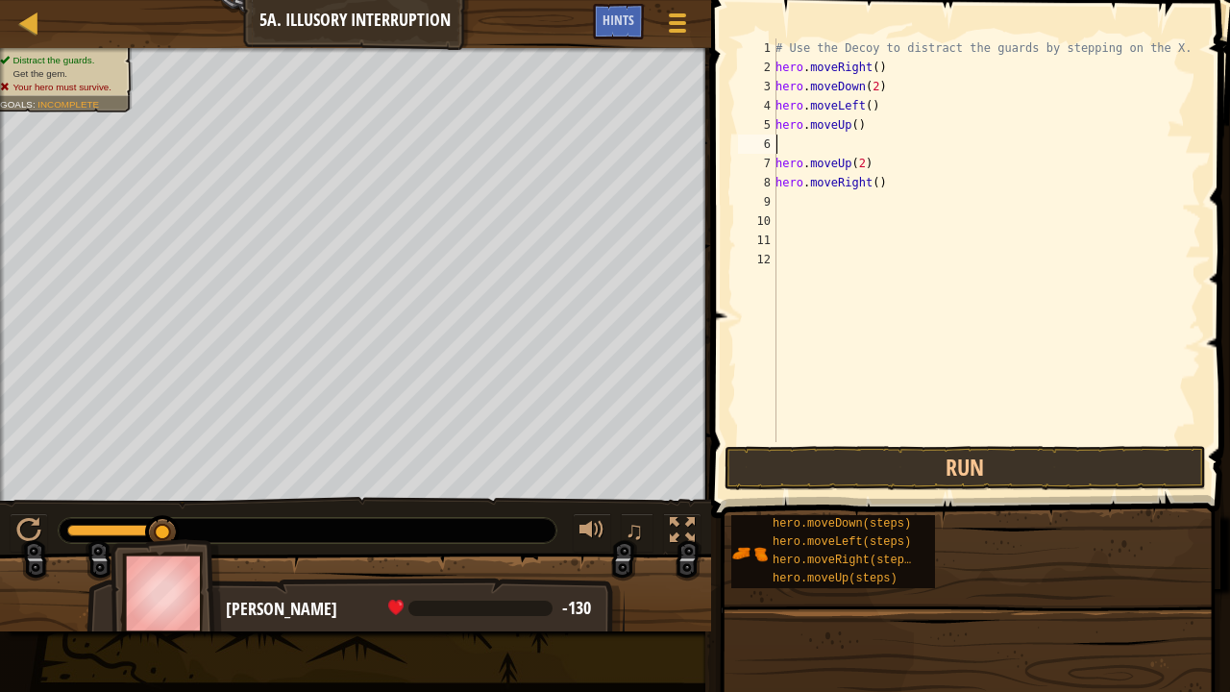
click at [849, 124] on div "# Use the Decoy to distract the guards by stepping on the X. hero . moveRight (…" at bounding box center [985, 259] width 429 height 442
type textarea "hero.moveUp(2)"
click at [858, 149] on div "# Use the Decoy to distract the guards by stepping on the X. hero . moveRight (…" at bounding box center [985, 259] width 429 height 442
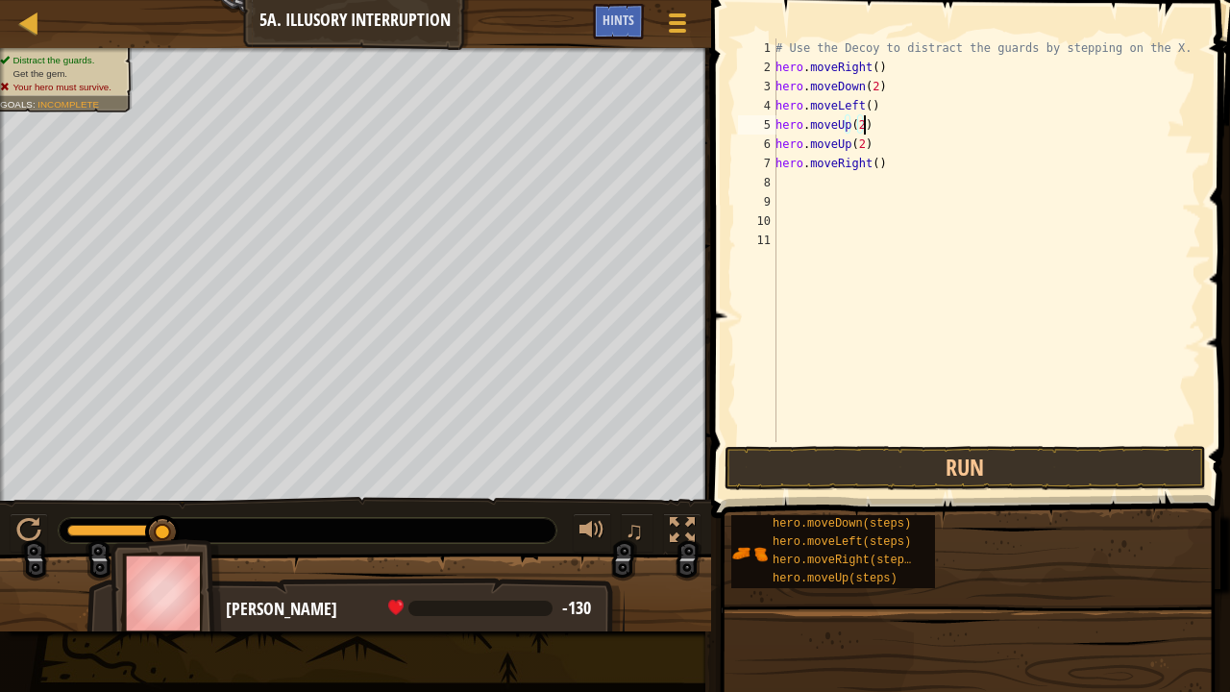
click at [863, 148] on div "# Use the Decoy to distract the guards by stepping on the X. hero . moveRight (…" at bounding box center [985, 259] width 429 height 442
type textarea "h"
click at [845, 149] on div "# Use the Decoy to distract the guards by stepping on the X. hero . moveRight (…" at bounding box center [985, 259] width 429 height 442
click at [867, 144] on div "# Use the Decoy to distract the guards by stepping on the X. hero . moveRight (…" at bounding box center [985, 259] width 429 height 442
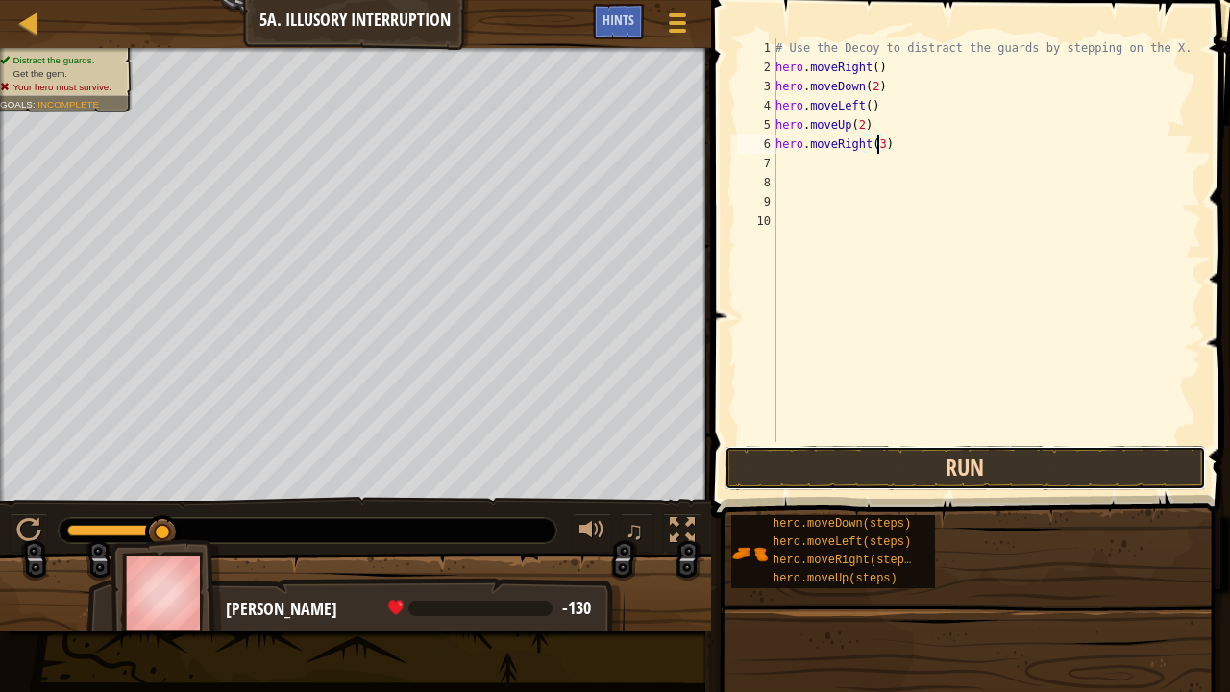
click at [903, 455] on button "Run" at bounding box center [964, 468] width 481 height 44
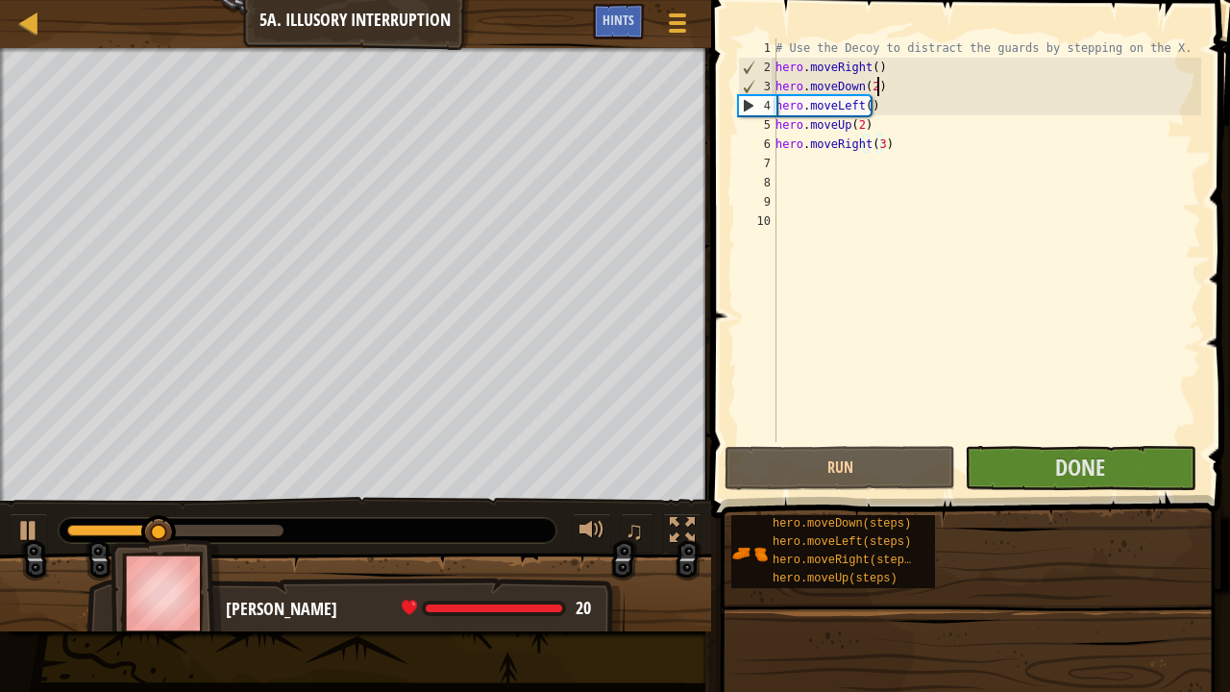
click at [895, 93] on div "# Use the Decoy to distract the guards by stepping on the X. hero . moveRight (…" at bounding box center [985, 259] width 429 height 442
type textarea "hero.moveDown(2)"
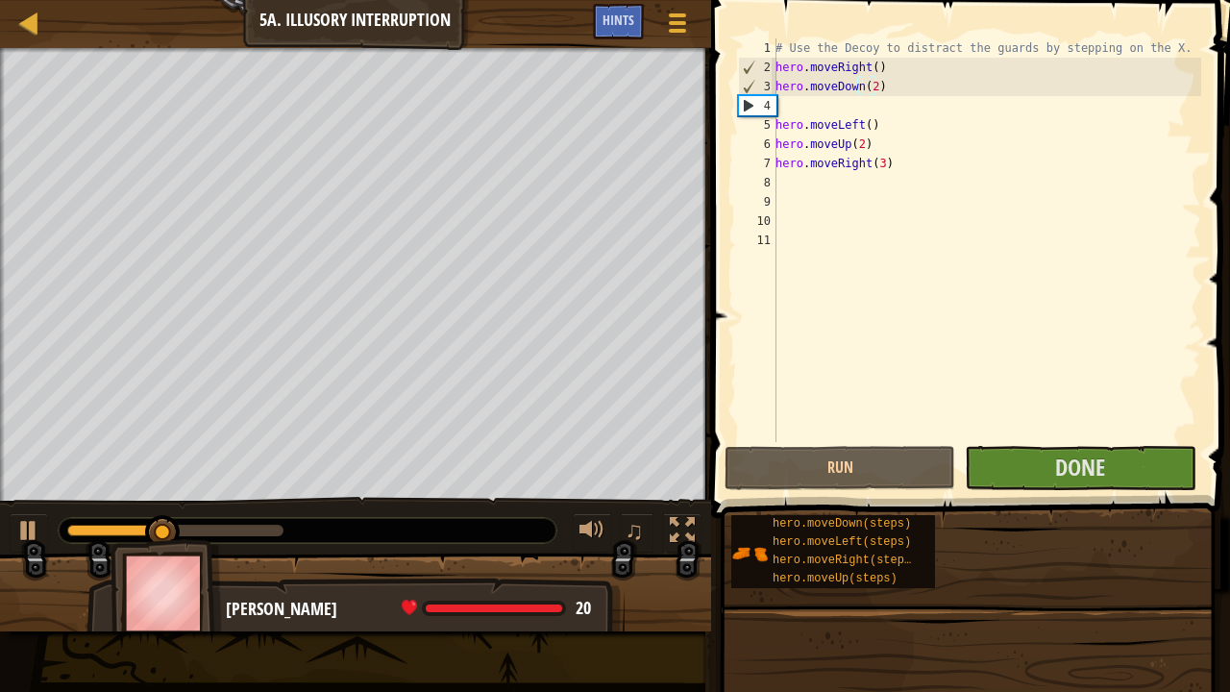
scroll to position [9, 0]
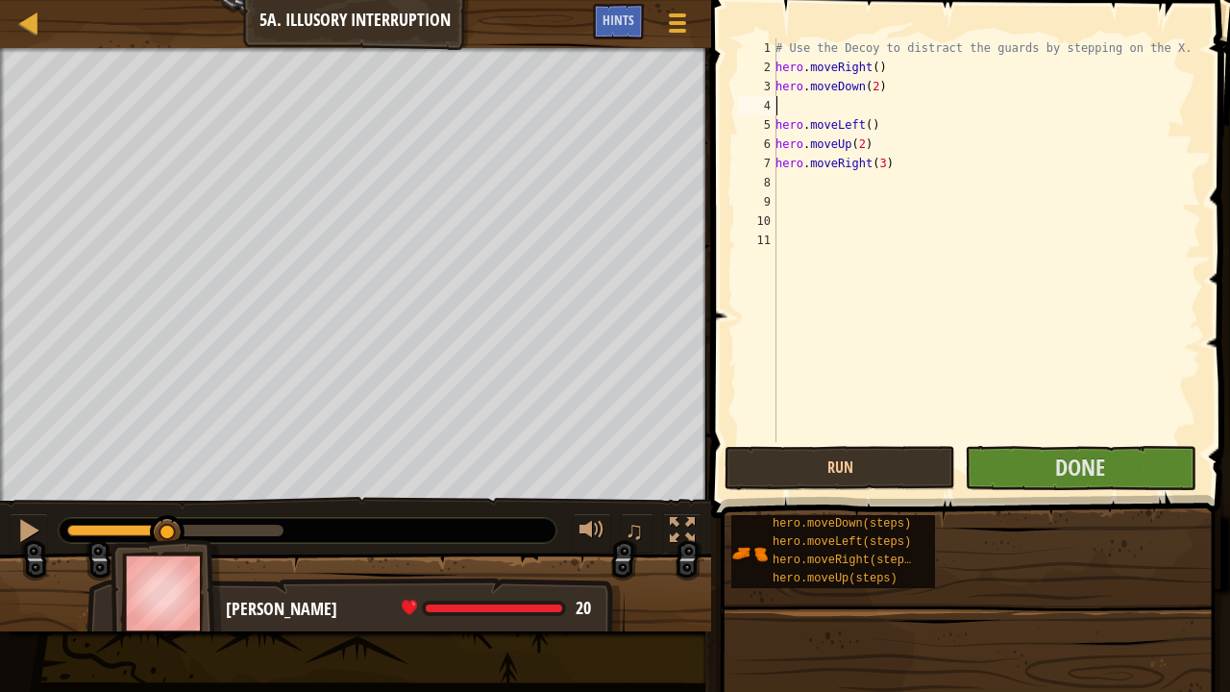
click at [845, 108] on div "# Use the Decoy to distract the guards by stepping on the X. hero . moveRight (…" at bounding box center [985, 259] width 429 height 442
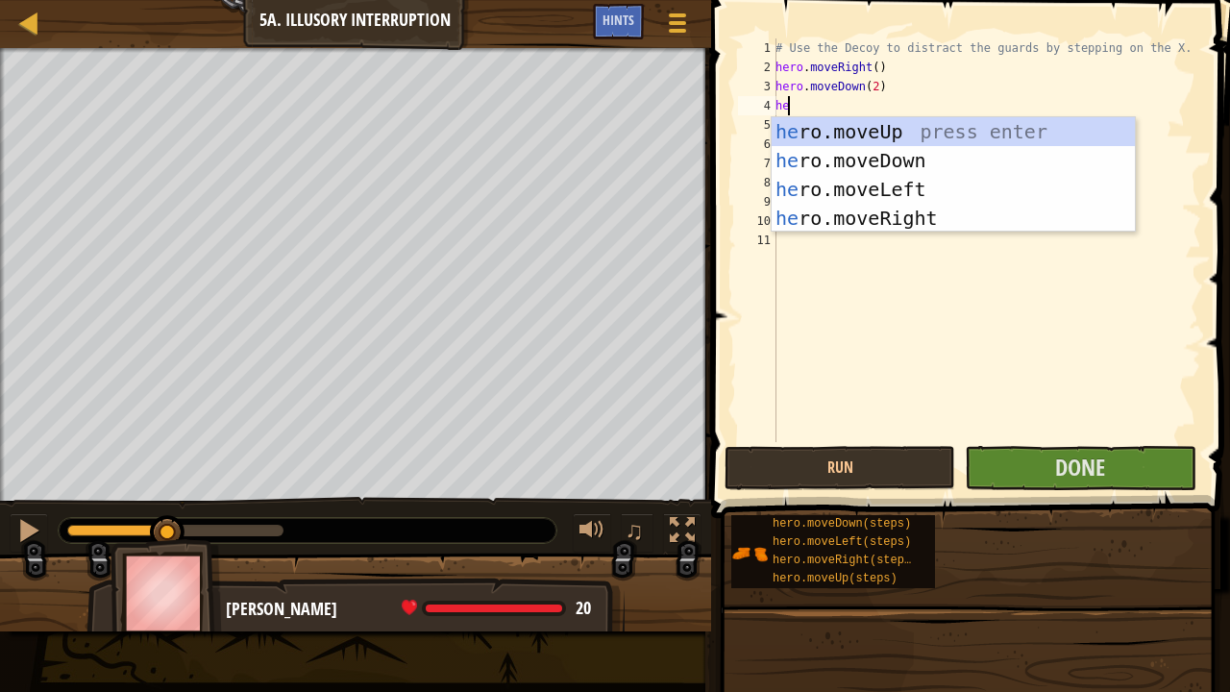
type textarea "he"
click at [901, 133] on div "he ro.moveUp press enter he ro.moveDown press enter he ro.moveLeft press enter …" at bounding box center [953, 203] width 364 height 173
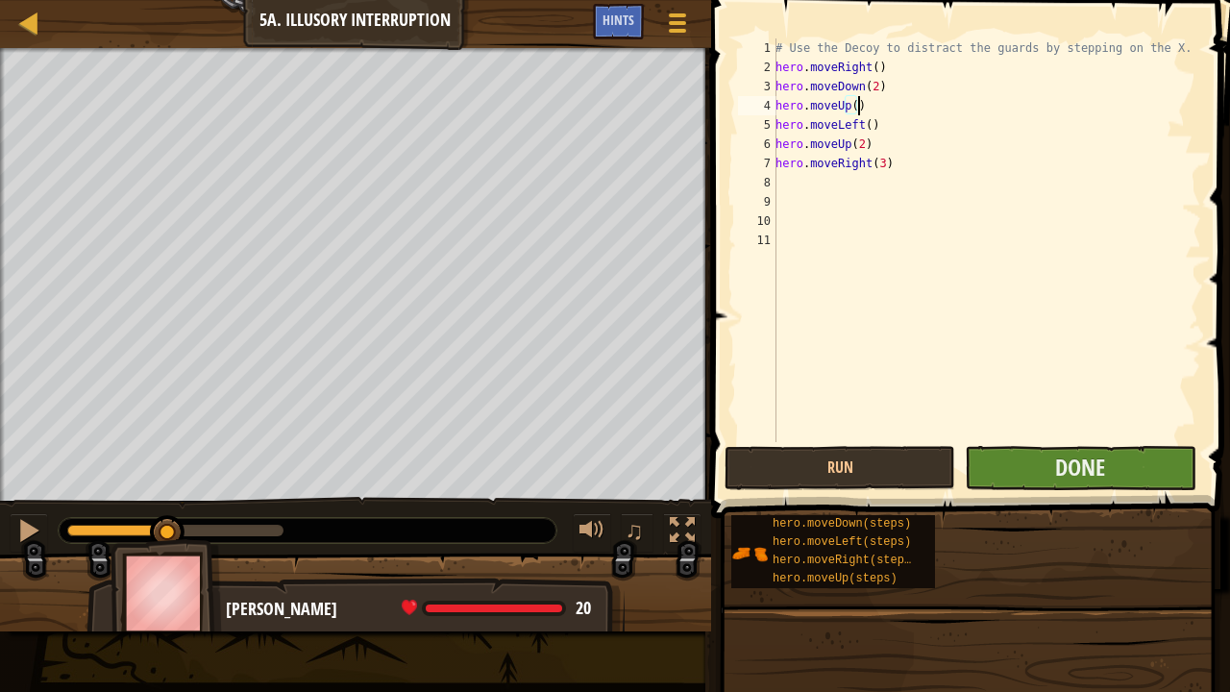
type textarea "hero.moveUp()"
click at [1020, 463] on button "Done" at bounding box center [1079, 468] width 231 height 44
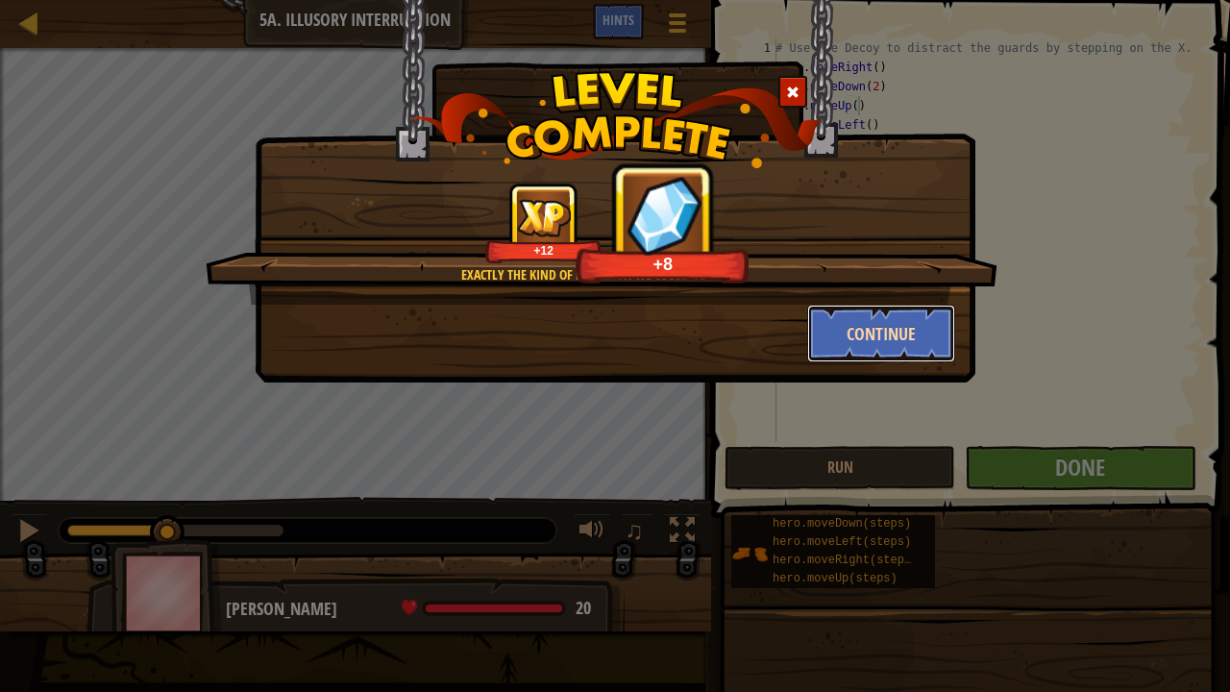
click at [883, 336] on button "Continue" at bounding box center [881, 334] width 149 height 58
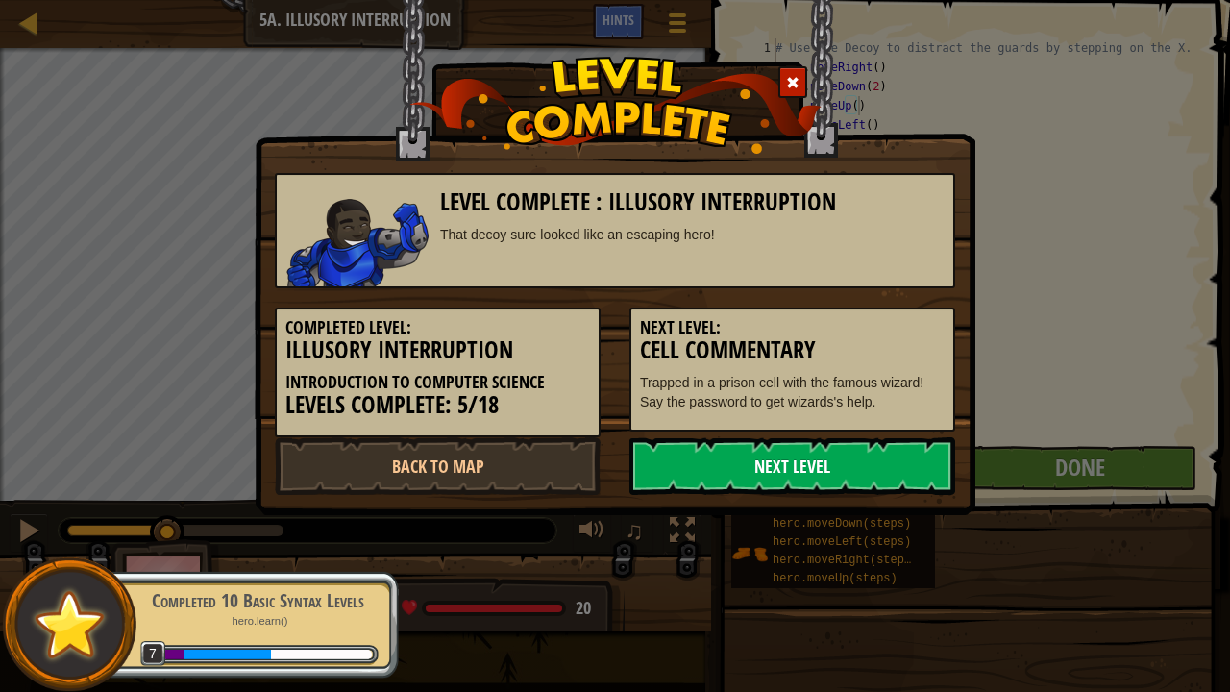
click at [797, 461] on link "Next Level" at bounding box center [792, 466] width 326 height 58
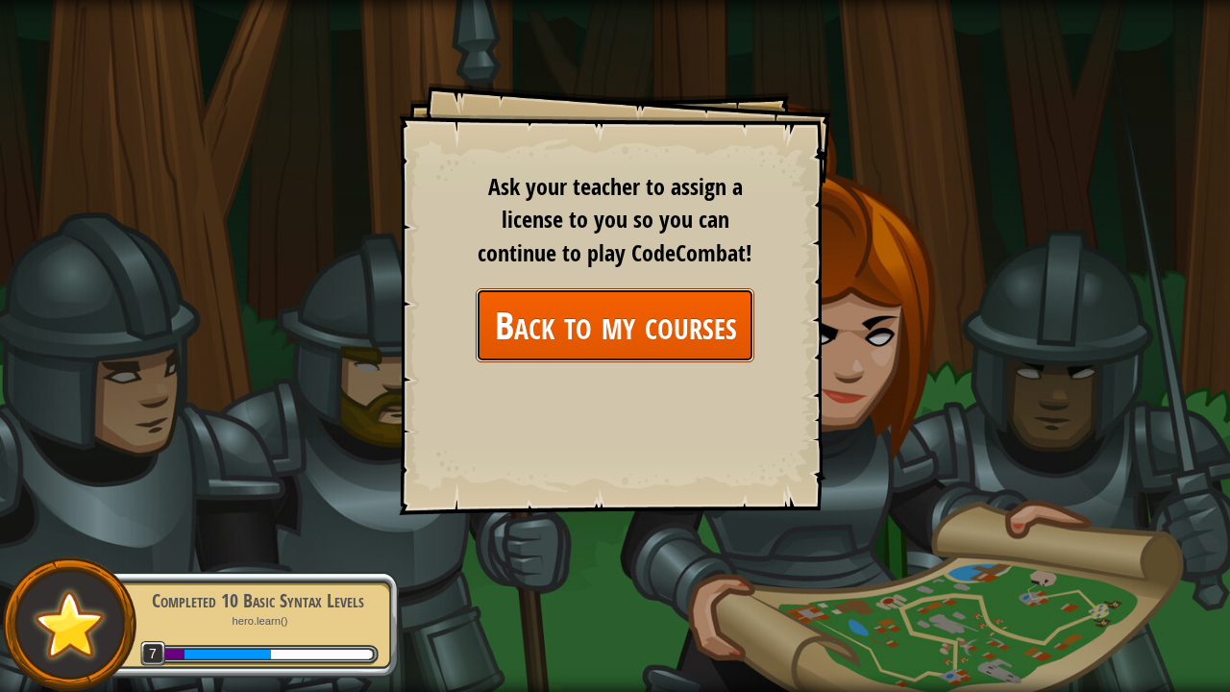
click at [676, 320] on link "Back to my courses" at bounding box center [615, 325] width 279 height 74
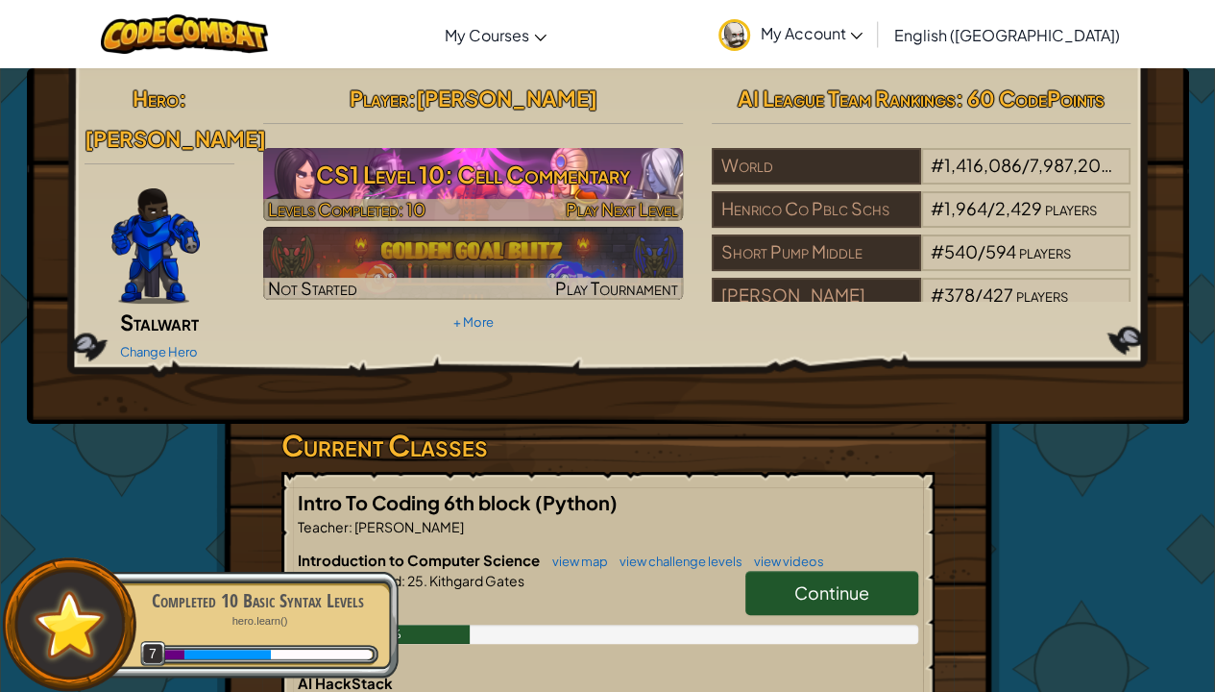
click at [495, 186] on h3 "CS1 Level 10: Cell Commentary" at bounding box center [473, 174] width 420 height 43
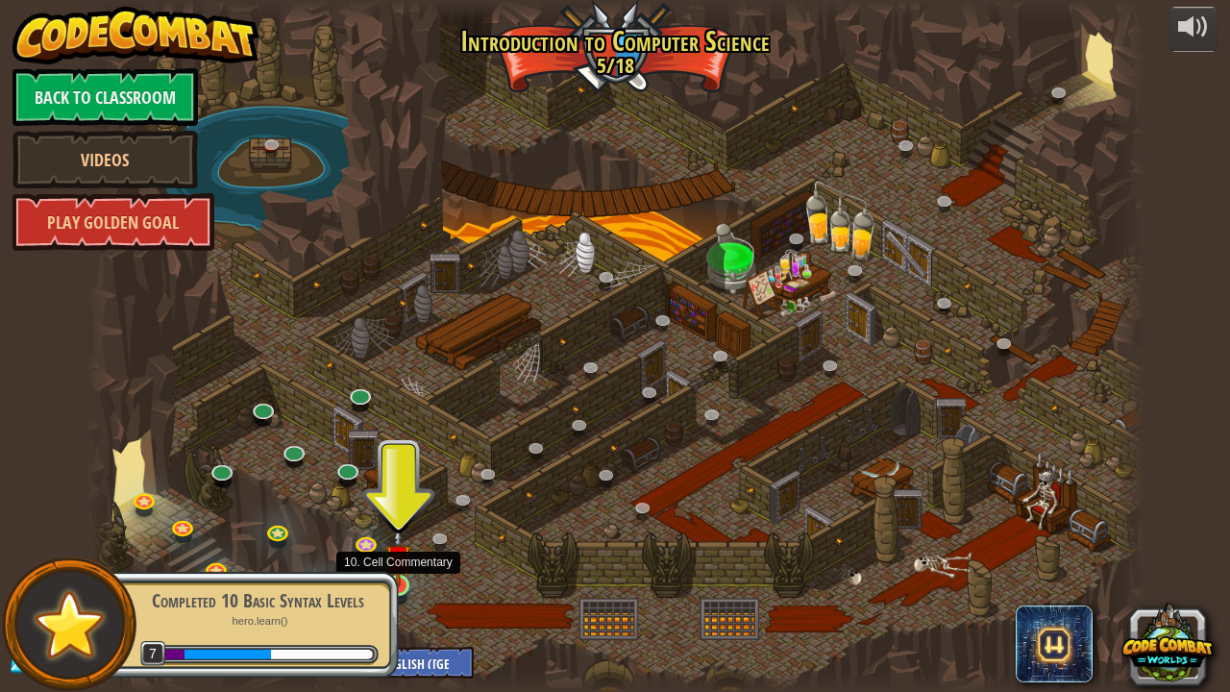
click at [402, 528] on img at bounding box center [398, 557] width 26 height 60
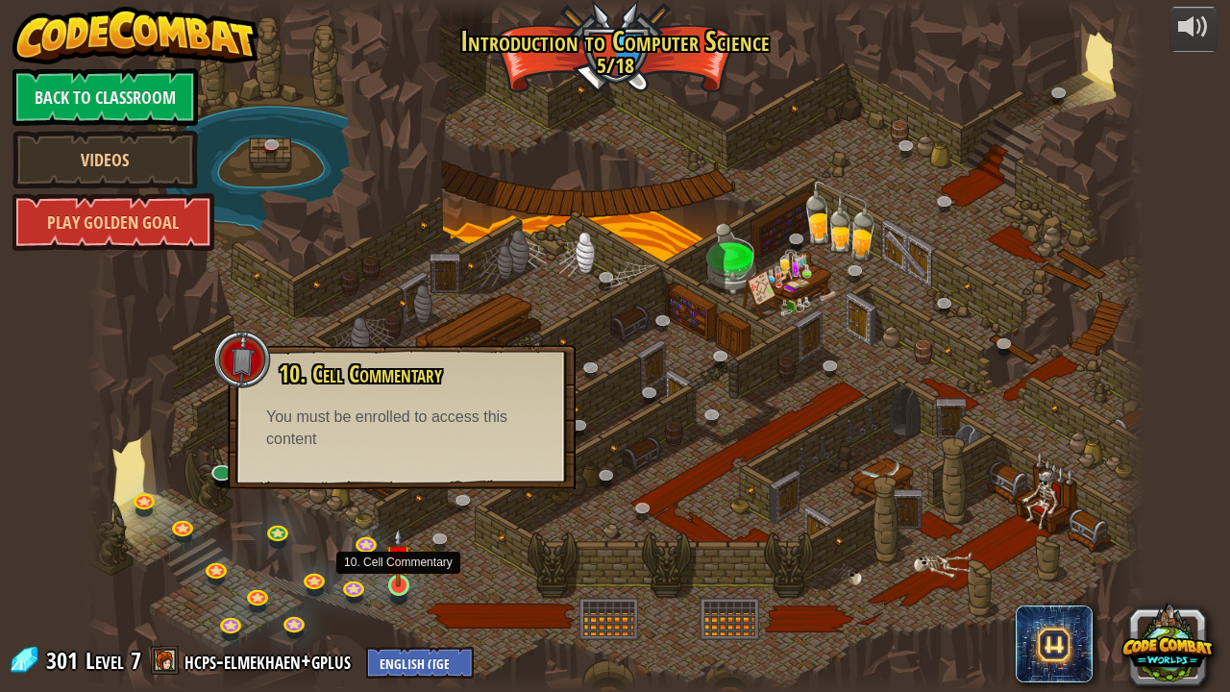
click at [395, 528] on img at bounding box center [398, 557] width 26 height 60
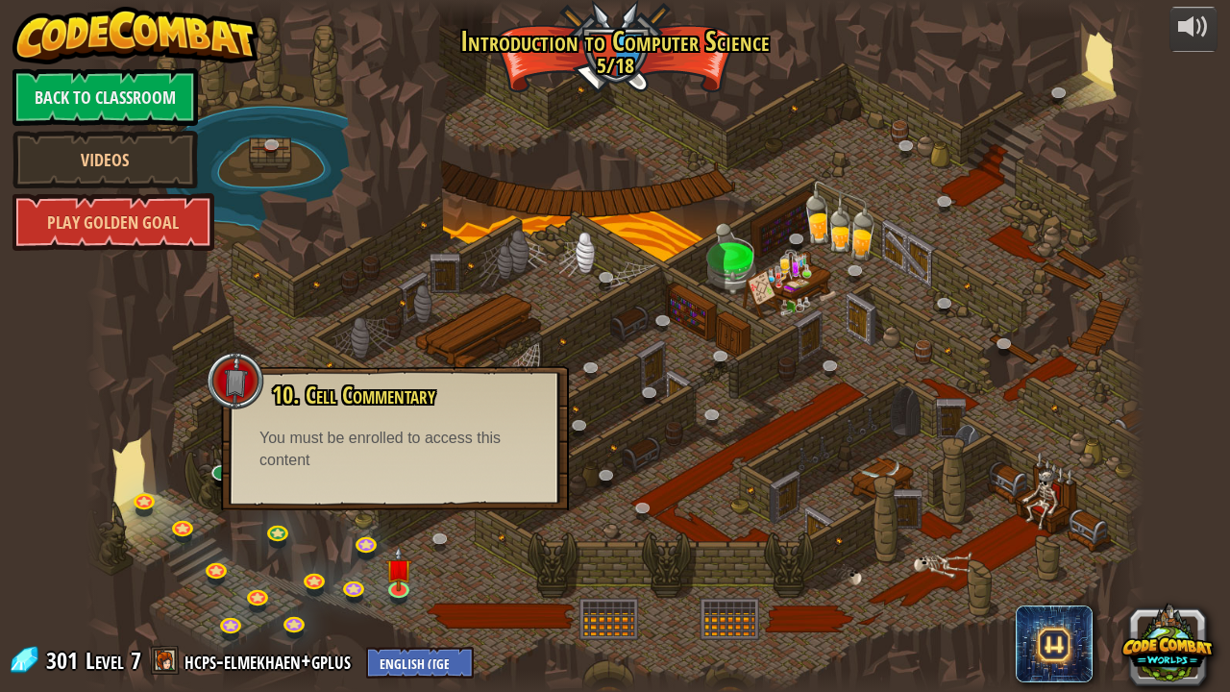
click at [447, 528] on div at bounding box center [614, 346] width 1059 height 692
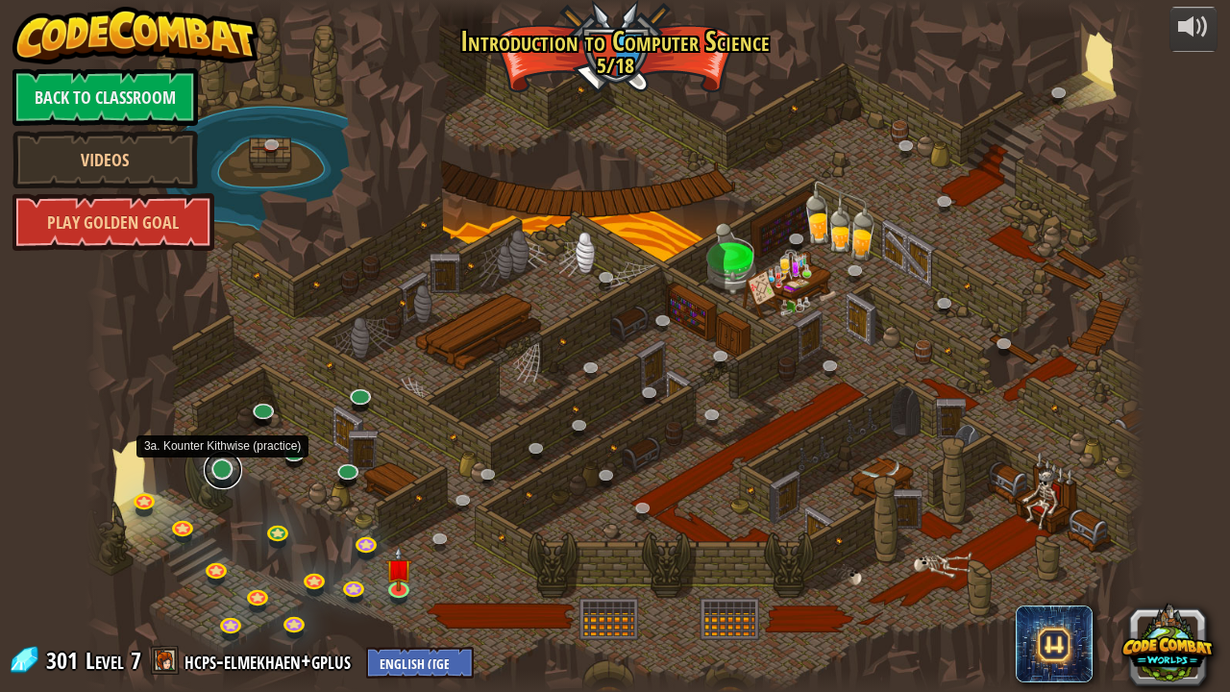
click at [228, 471] on link at bounding box center [223, 470] width 38 height 38
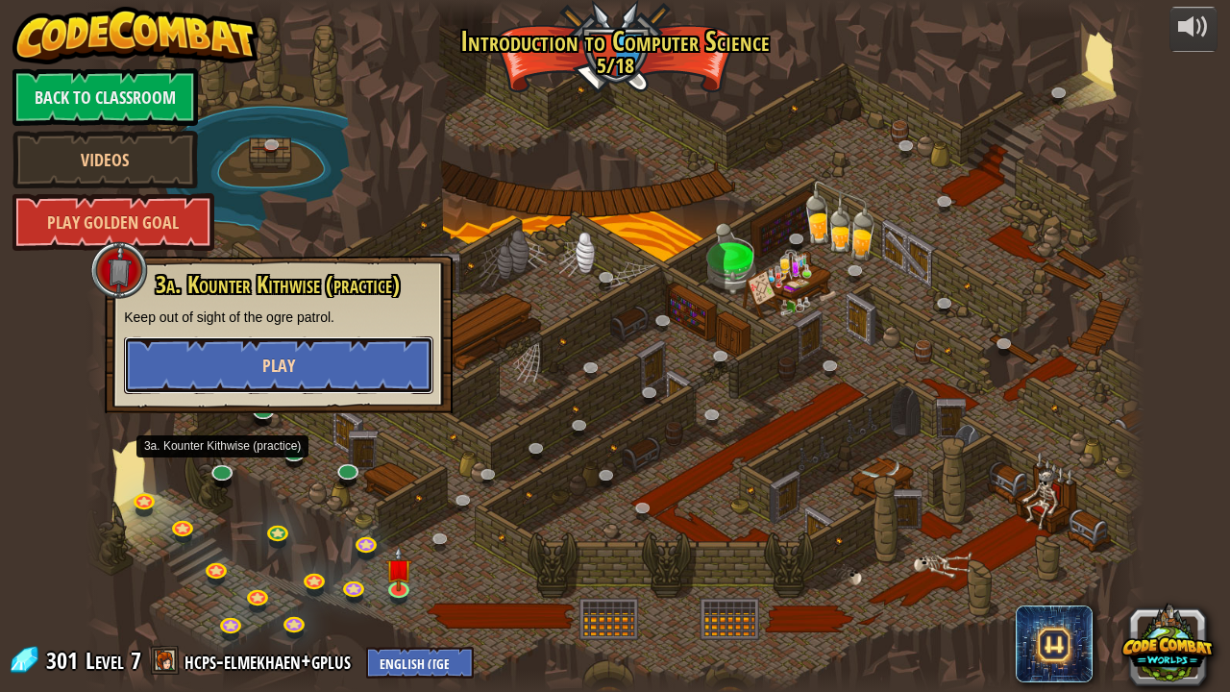
click at [300, 371] on button "Play" at bounding box center [278, 365] width 309 height 58
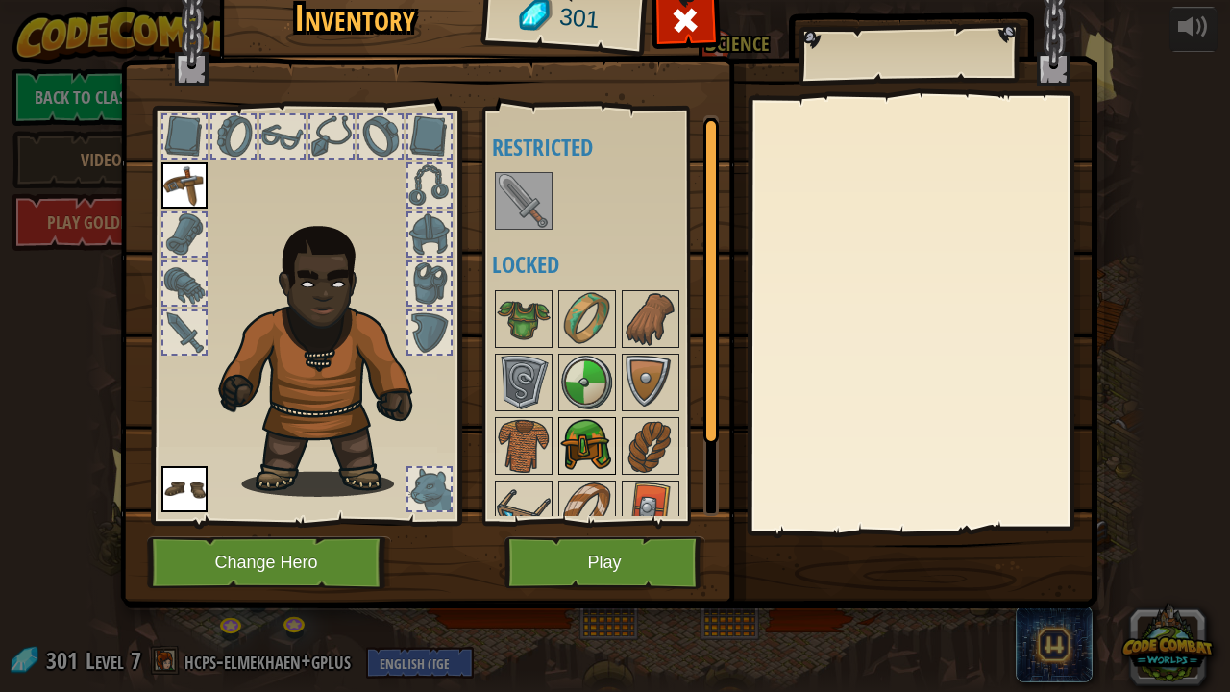
scroll to position [84, 0]
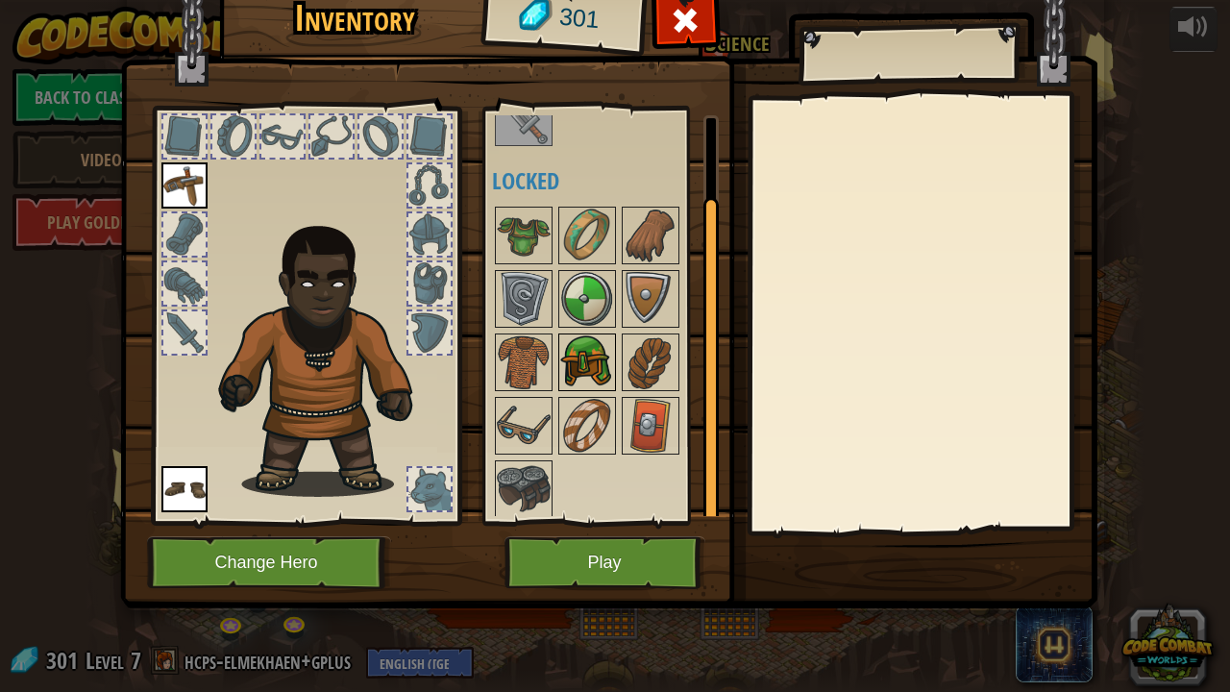
click at [587, 374] on img at bounding box center [587, 362] width 54 height 54
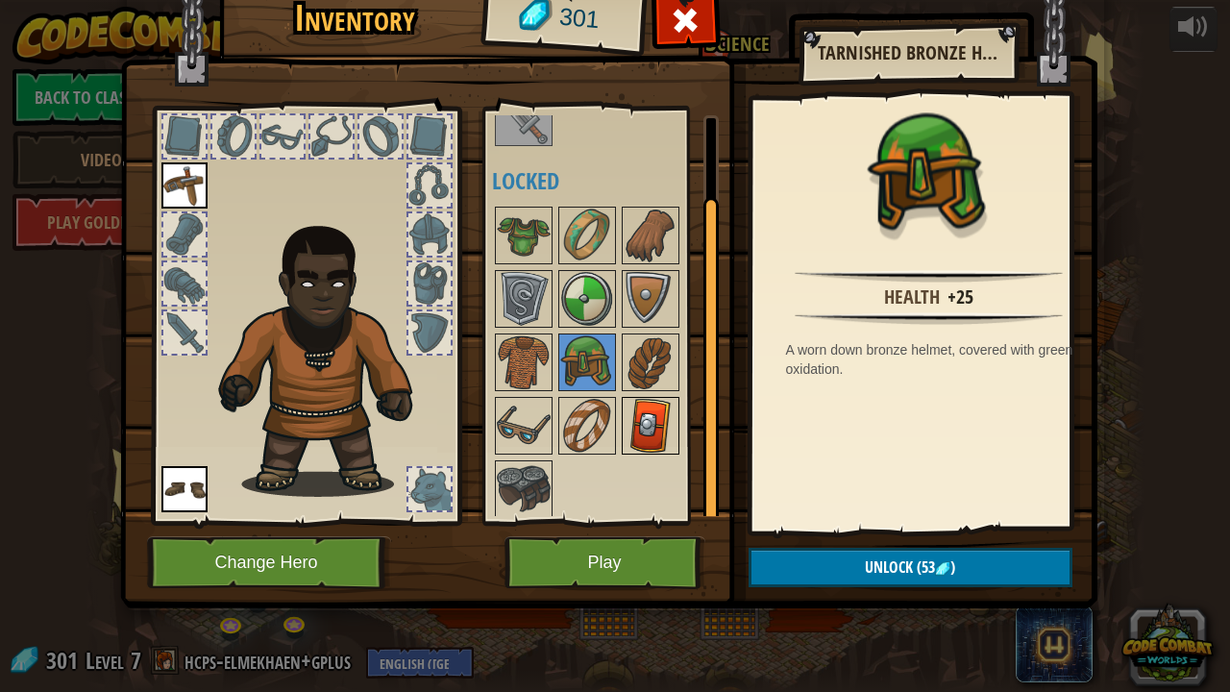
click at [634, 431] on img at bounding box center [650, 426] width 54 height 54
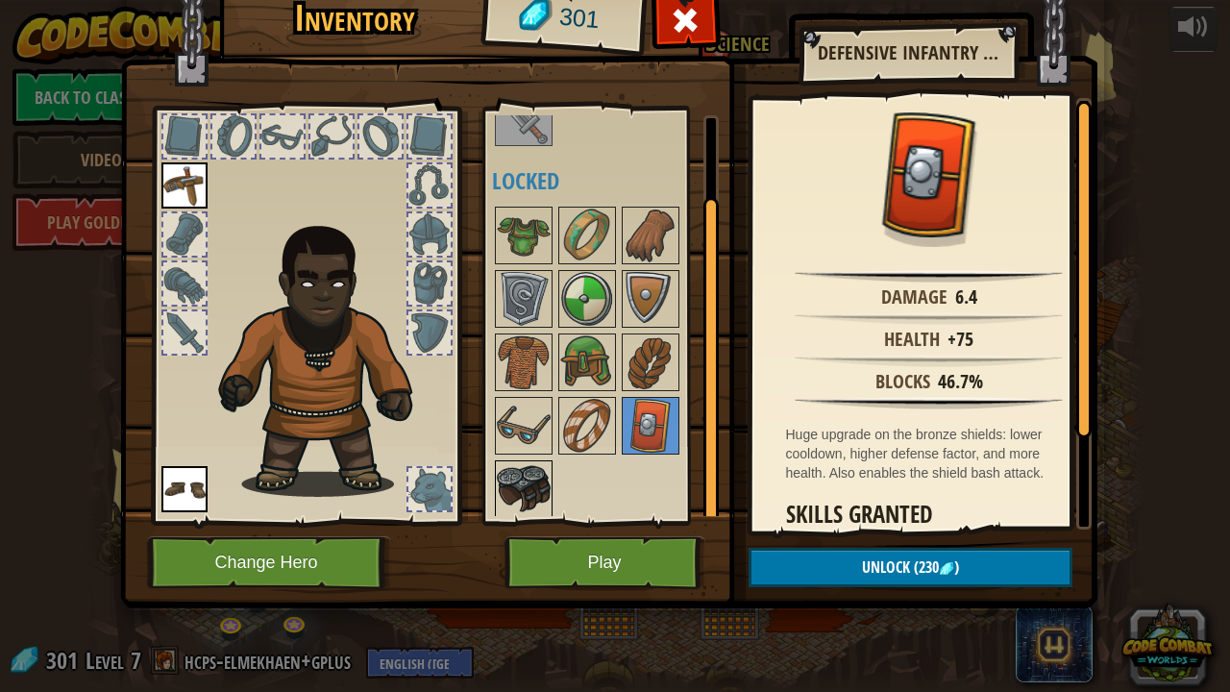
click at [526, 476] on img at bounding box center [524, 489] width 54 height 54
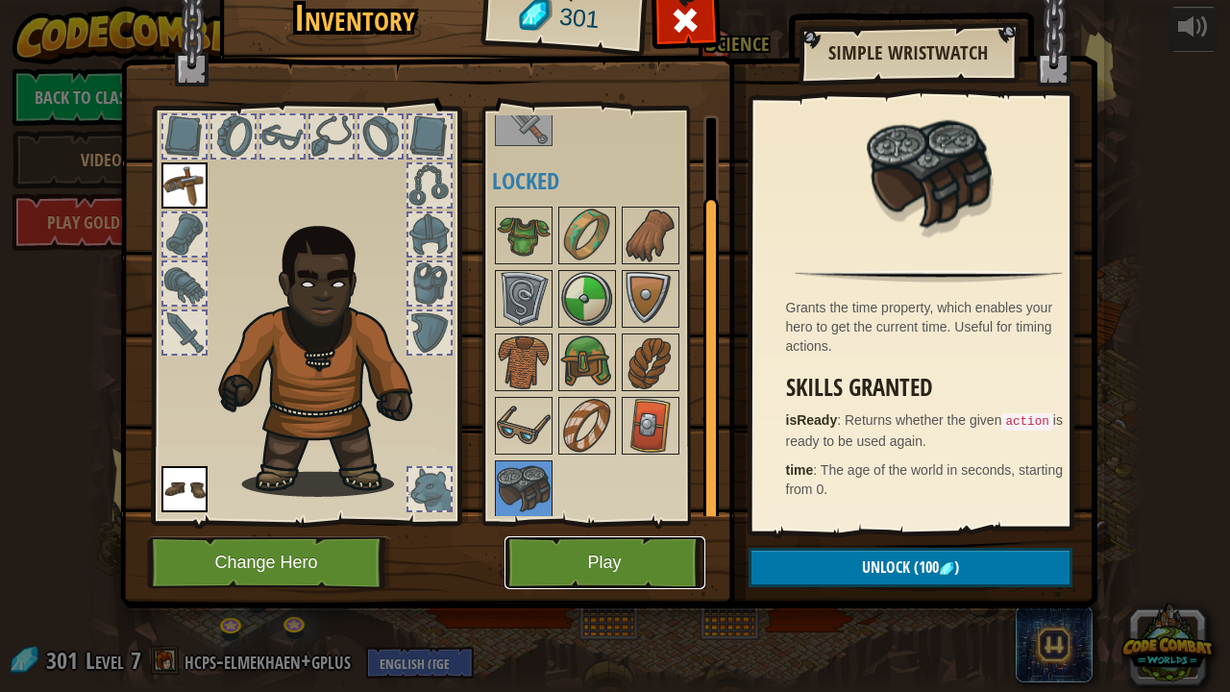
click at [583, 528] on button "Play" at bounding box center [604, 562] width 201 height 53
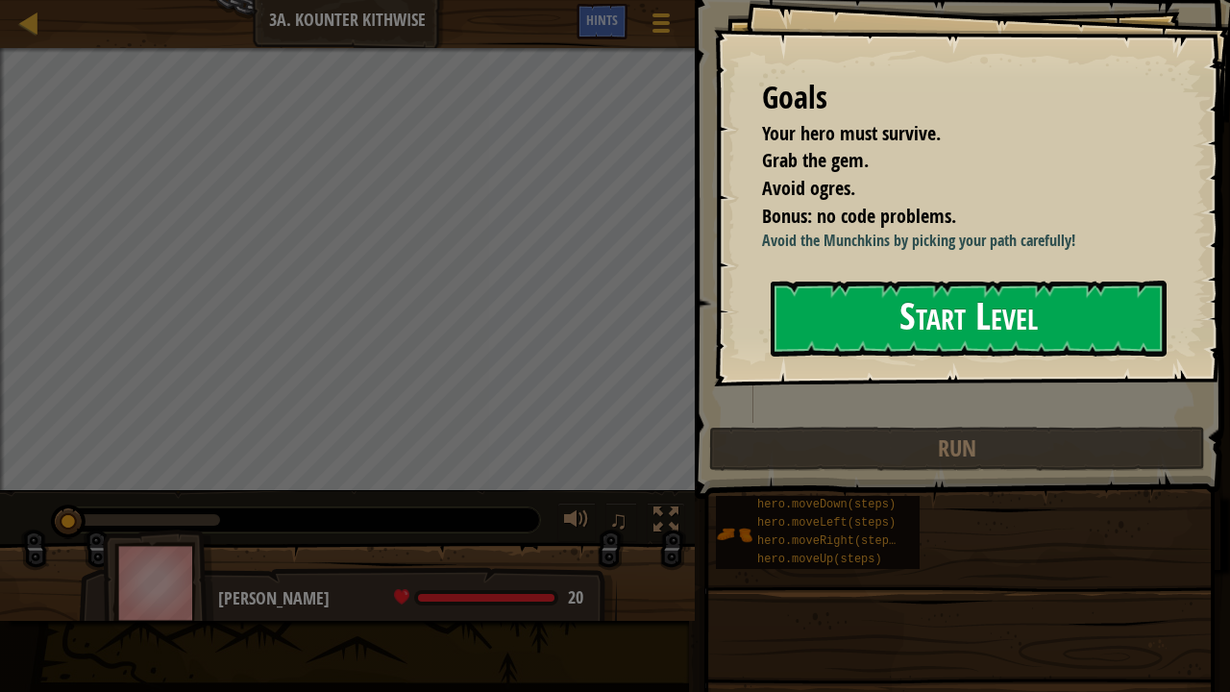
click at [829, 319] on button "Start Level" at bounding box center [968, 319] width 396 height 76
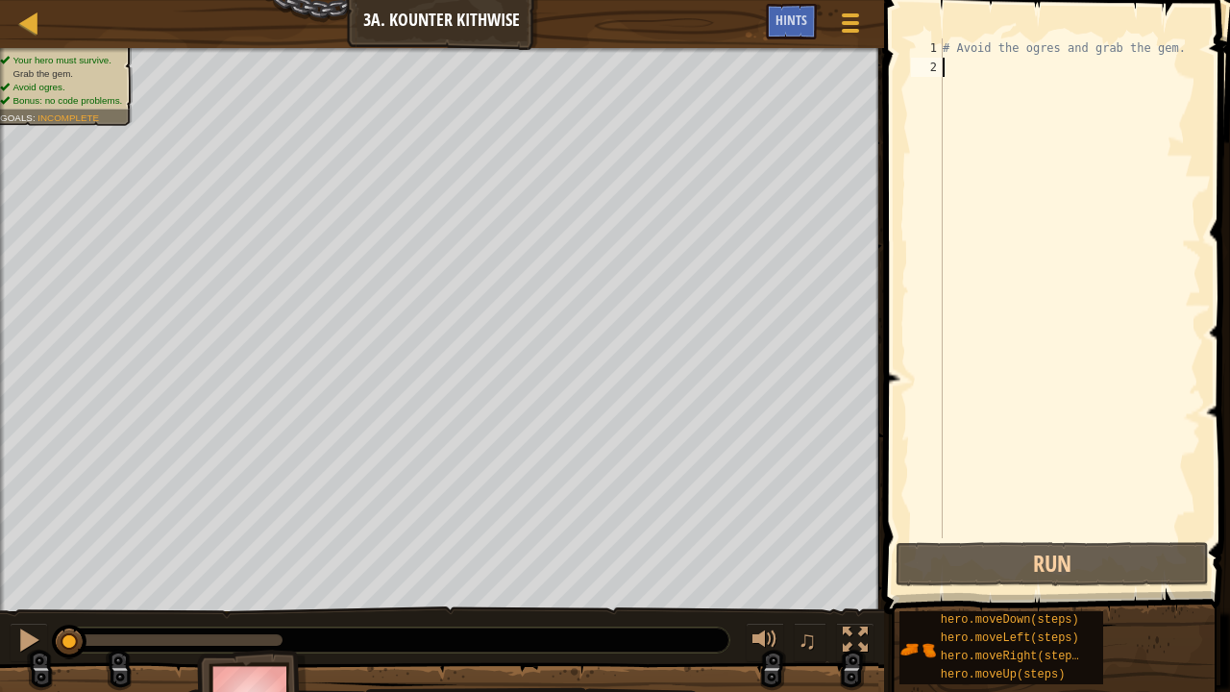
type textarea "h"
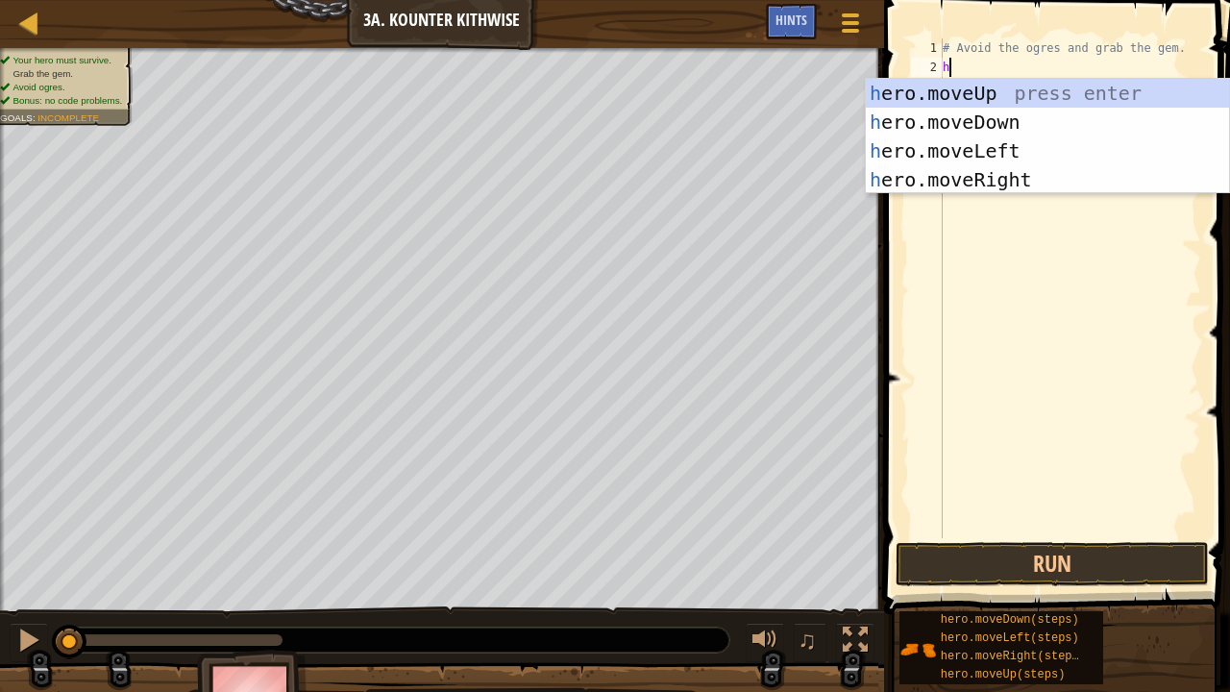
scroll to position [9, 0]
click at [984, 125] on div "h ero.moveUp press enter h ero.moveDown press enter h ero.moveLeft press enter …" at bounding box center [1048, 165] width 364 height 173
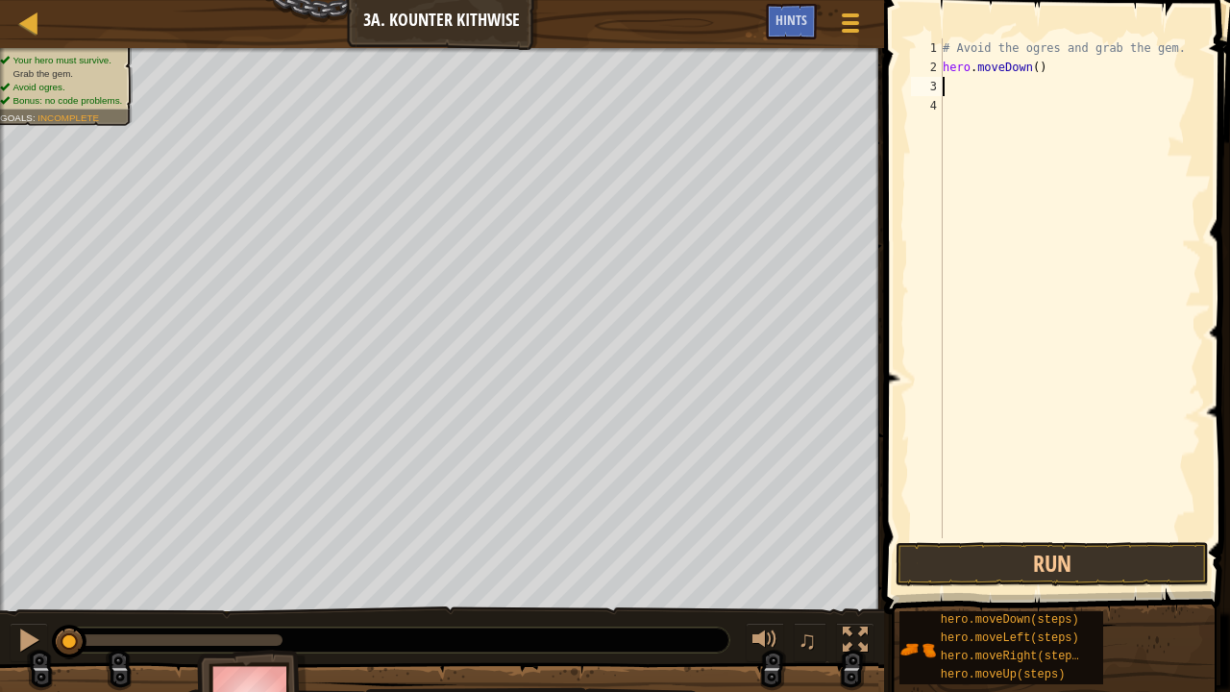
click at [1031, 69] on div "# Avoid the ogres and grab the gem. hero . moveDown ( )" at bounding box center [1070, 307] width 262 height 538
type textarea "hero.moveDown(2)"
click at [986, 88] on div "# Avoid the ogres and grab the gem. hero . moveDown ( 2 )" at bounding box center [1070, 307] width 262 height 538
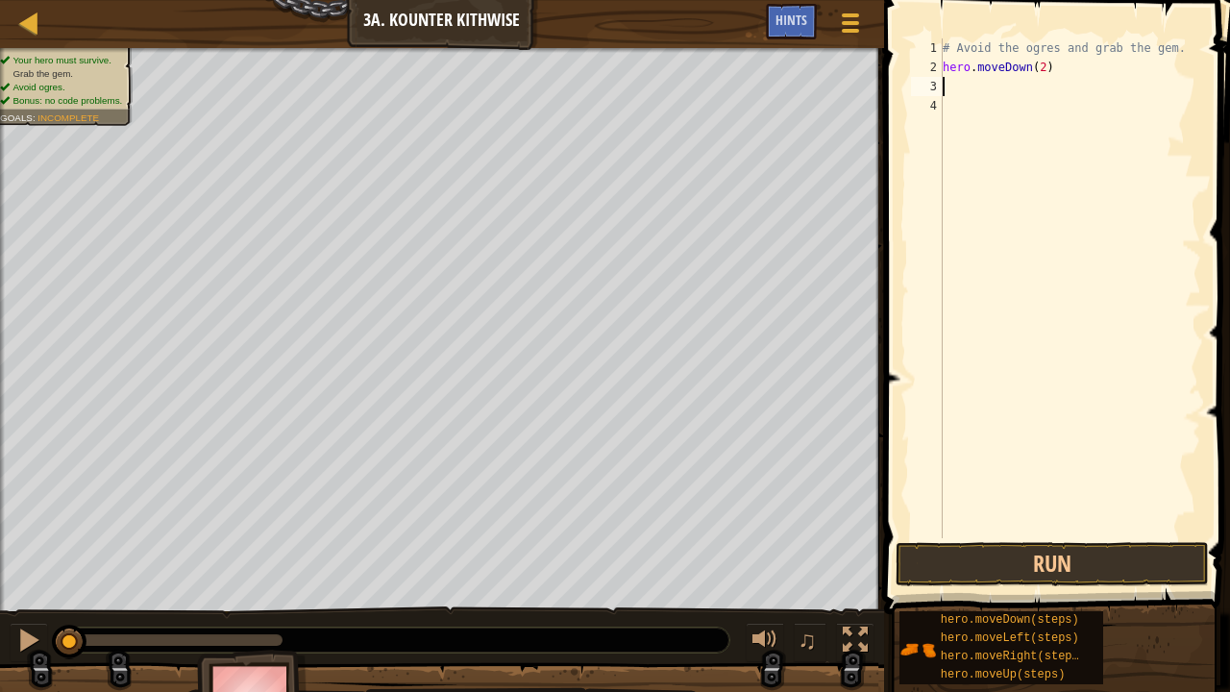
type textarea "h"
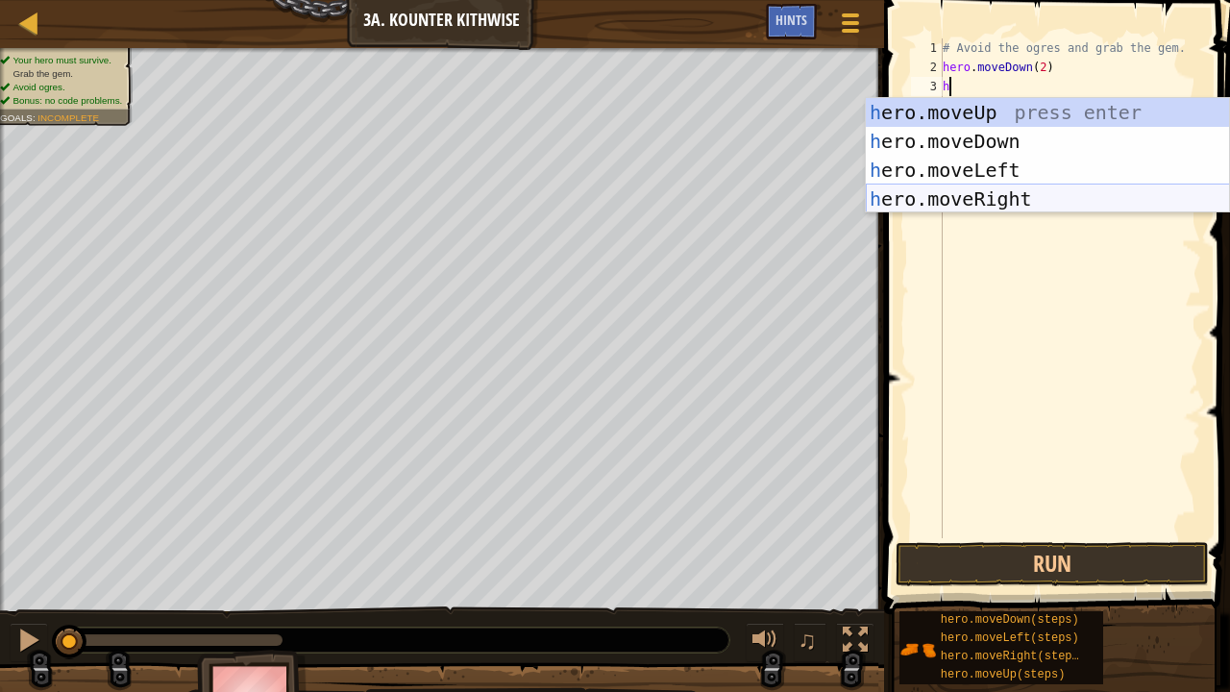
click at [972, 198] on div "h ero.moveUp press enter h ero.moveDown press enter h ero.moveLeft press enter …" at bounding box center [1048, 184] width 364 height 173
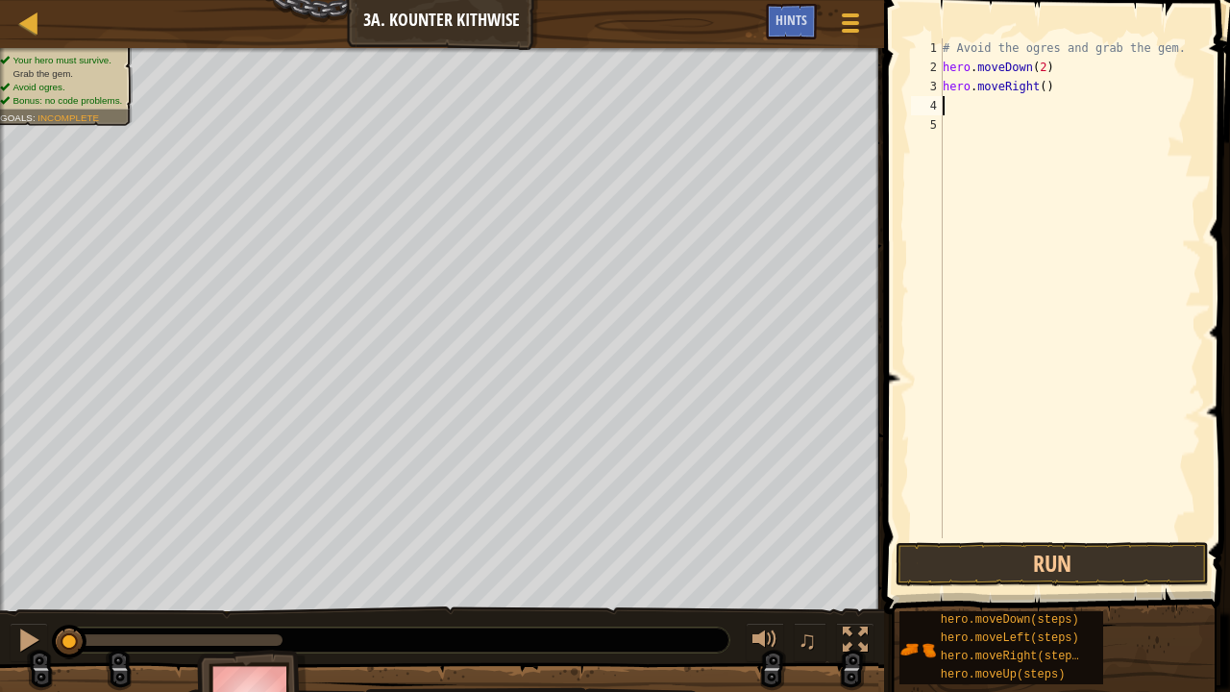
click at [1036, 89] on div "# Avoid the ogres and grab the gem. hero . moveDown ( 2 ) hero . moveRight ( )" at bounding box center [1070, 307] width 262 height 538
type textarea "hero.moveRight(2)"
click at [1013, 124] on div "# Avoid the ogres and grab the gem. hero . moveDown ( 2 ) hero . moveRight ( 2 )" at bounding box center [1070, 307] width 262 height 538
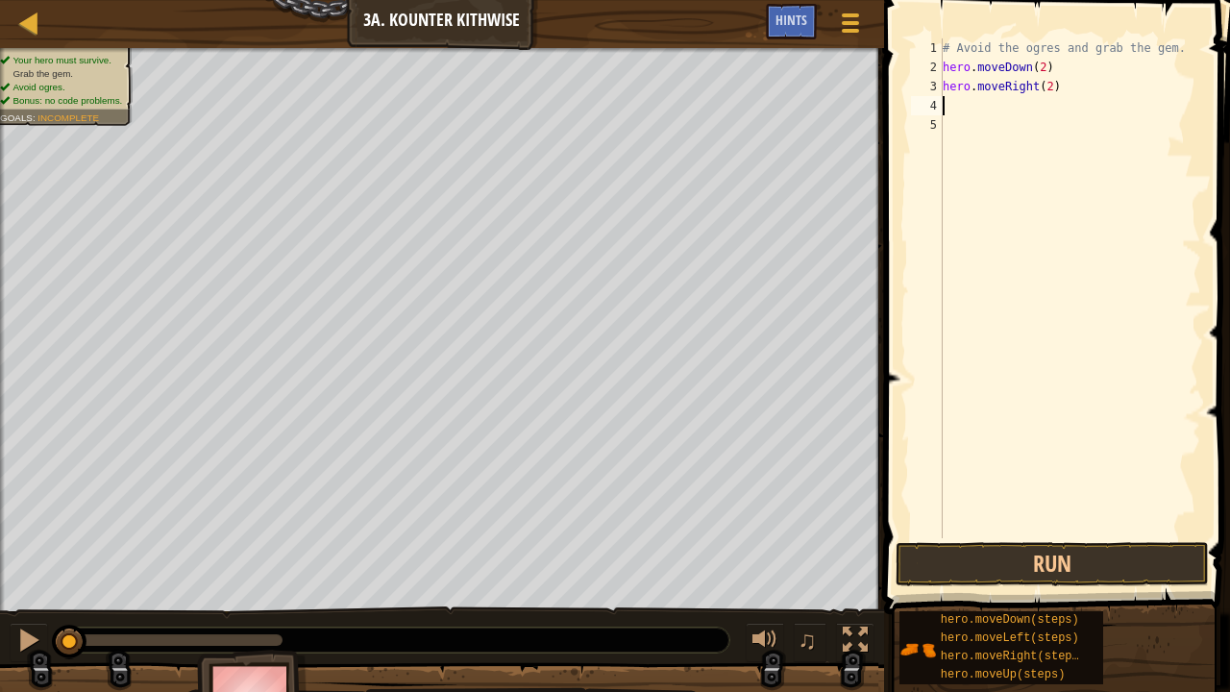
click at [997, 106] on div "# Avoid the ogres and grab the gem. hero . moveDown ( 2 ) hero . moveRight ( 2 )" at bounding box center [1070, 307] width 262 height 538
type textarea "h"
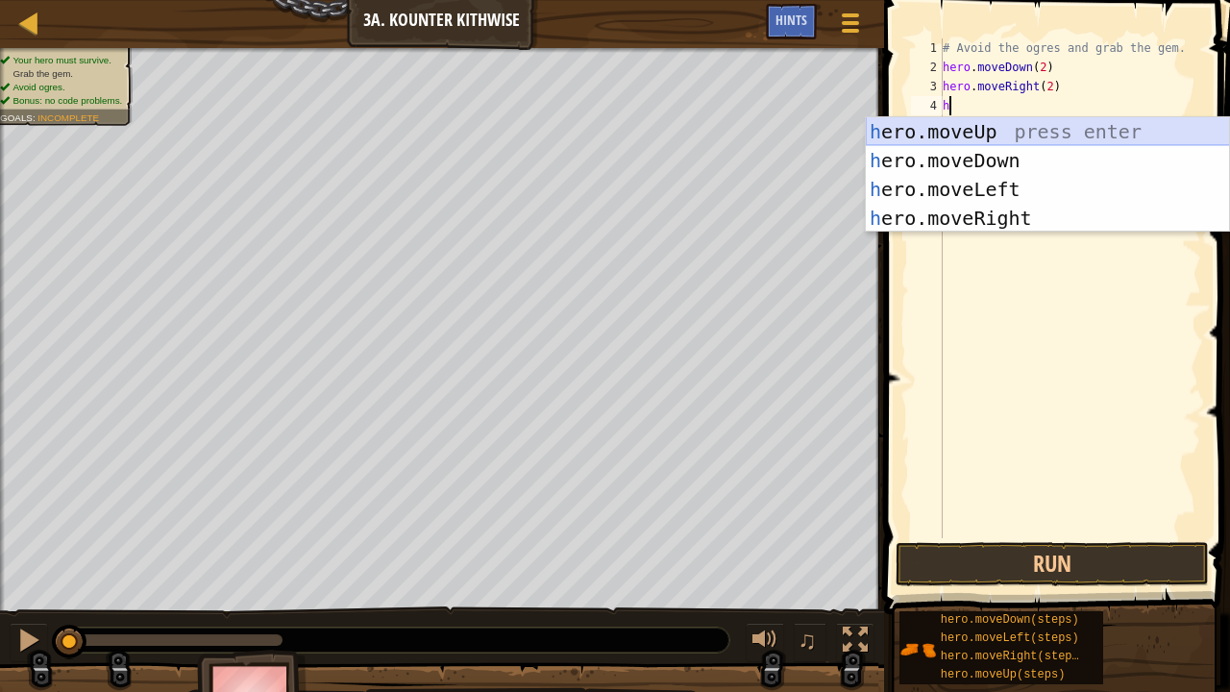
click at [996, 132] on div "h ero.moveUp press enter h ero.moveDown press enter h ero.moveLeft press enter …" at bounding box center [1048, 203] width 364 height 173
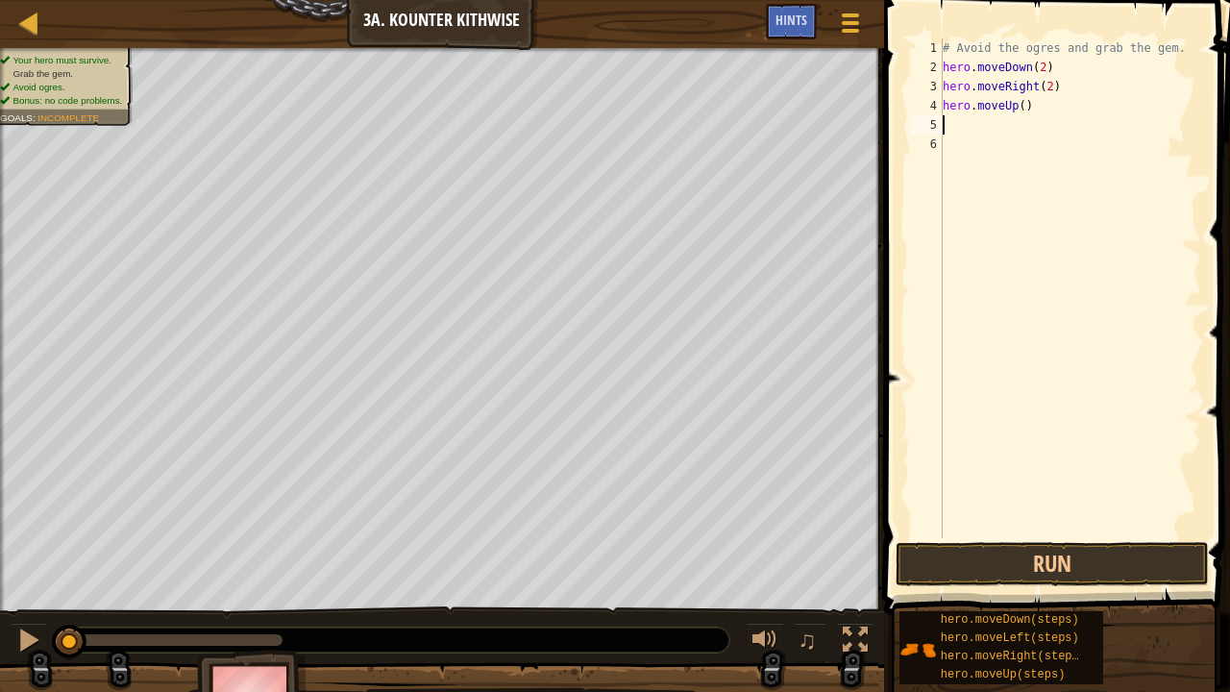
type textarea "h"
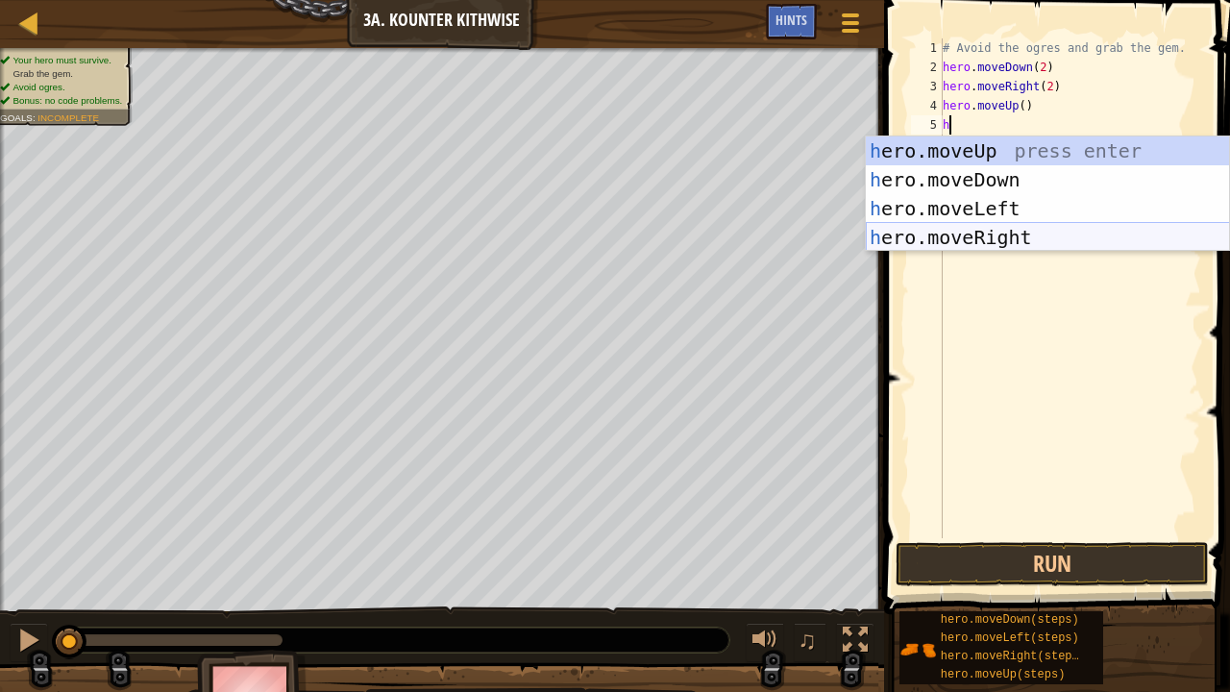
click at [1013, 244] on div "h ero.moveUp press enter h ero.moveDown press enter h ero.moveLeft press enter …" at bounding box center [1048, 222] width 364 height 173
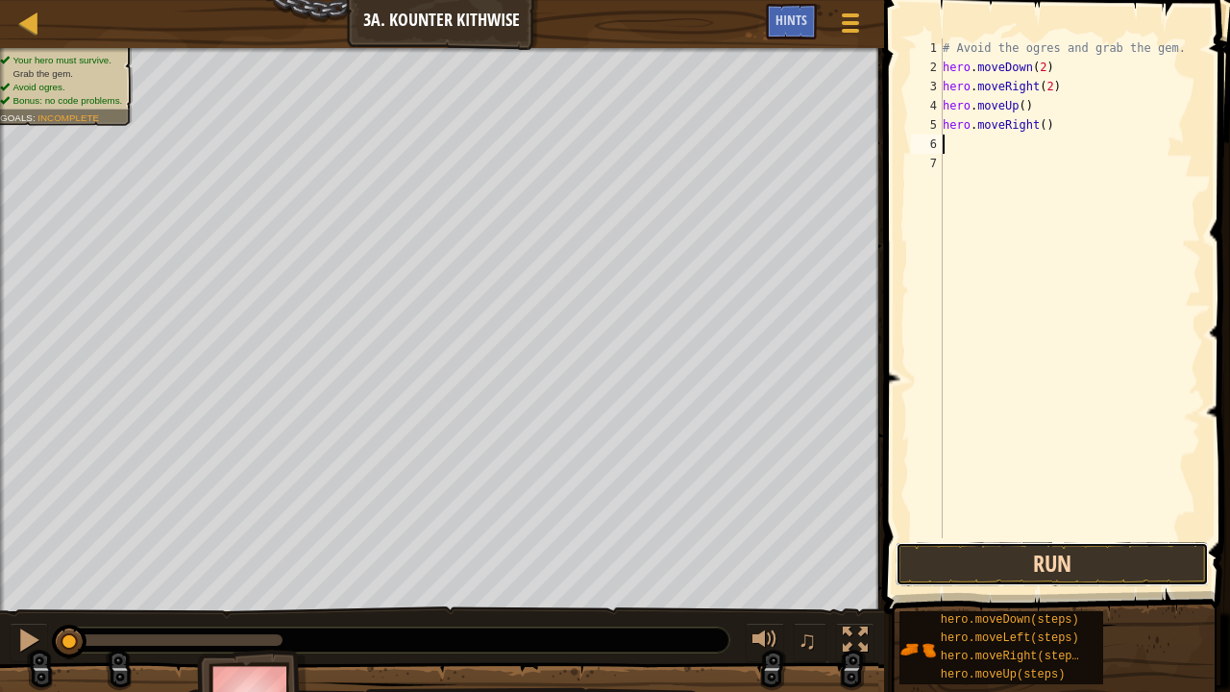
click at [1053, 528] on button "Run" at bounding box center [1051, 564] width 313 height 44
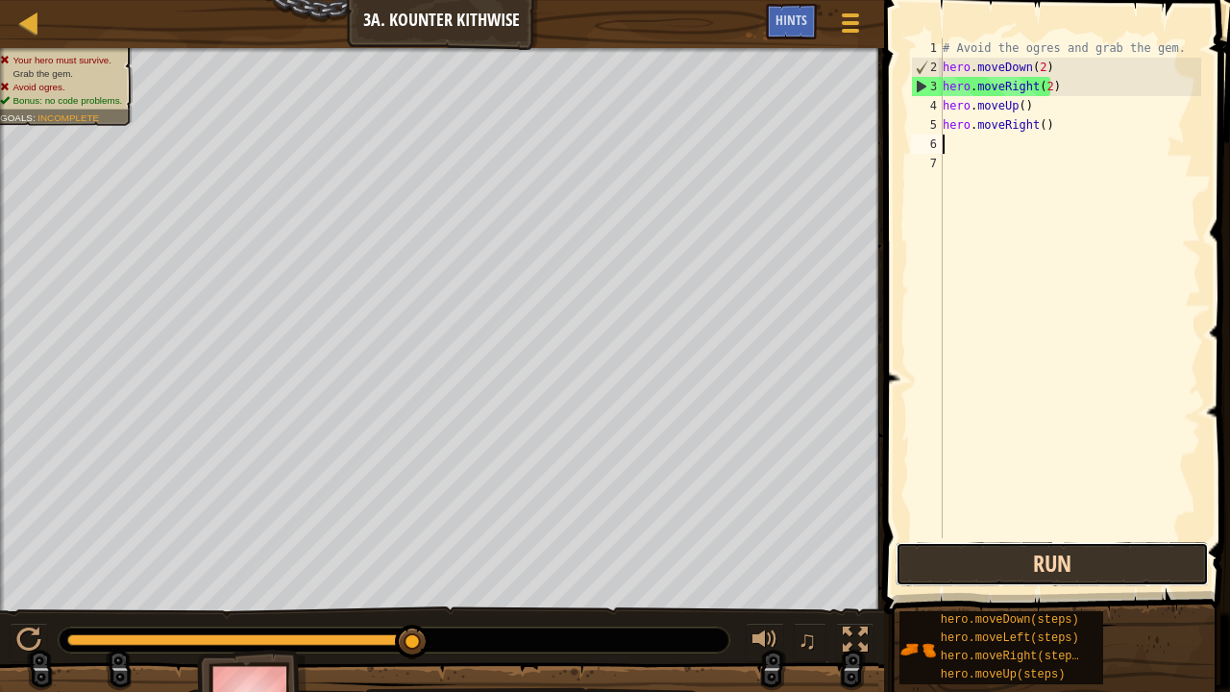
click at [1011, 528] on button "Run" at bounding box center [1051, 564] width 313 height 44
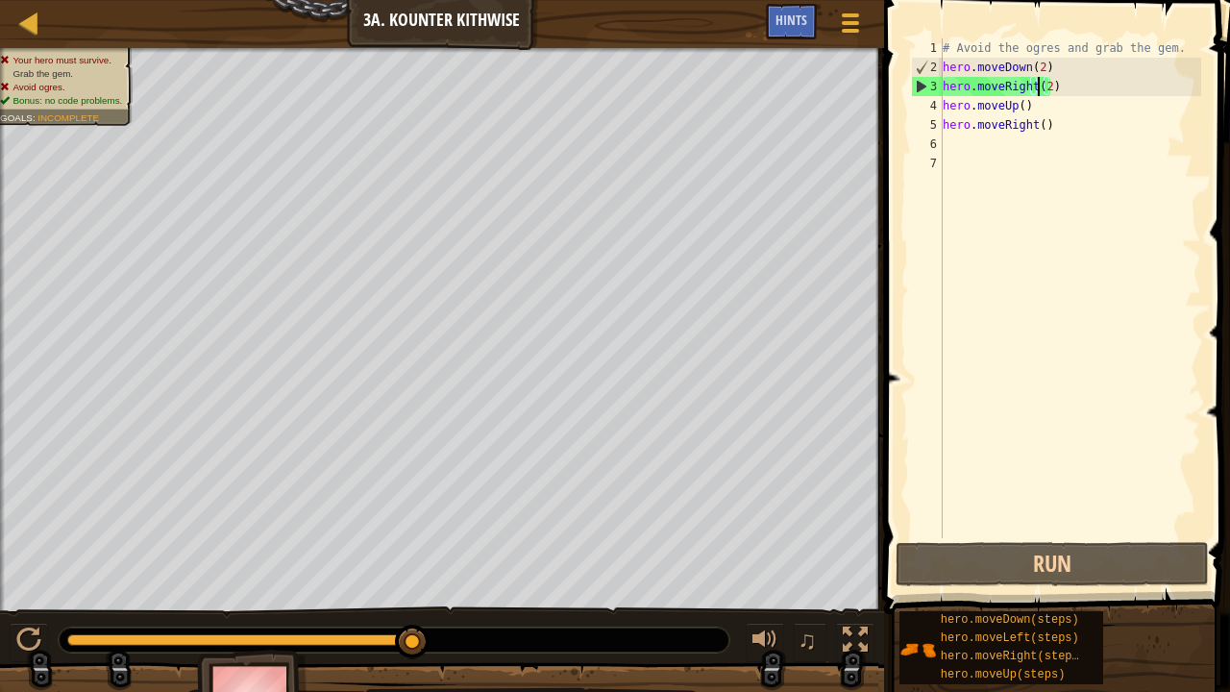
click at [1039, 88] on div "# Avoid the ogres and grab the gem. hero . moveDown ( 2 ) hero . moveRight ( 2 …" at bounding box center [1070, 307] width 262 height 538
type textarea "hero.moveRight()"
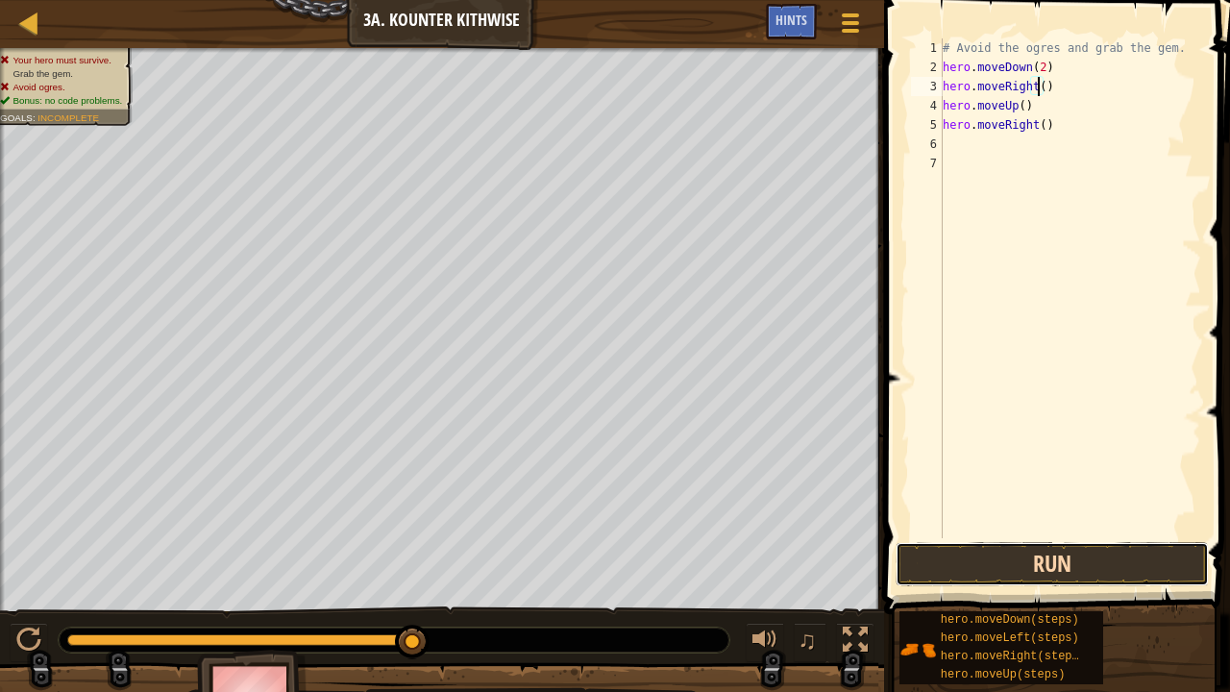
click at [996, 528] on button "Run" at bounding box center [1051, 564] width 313 height 44
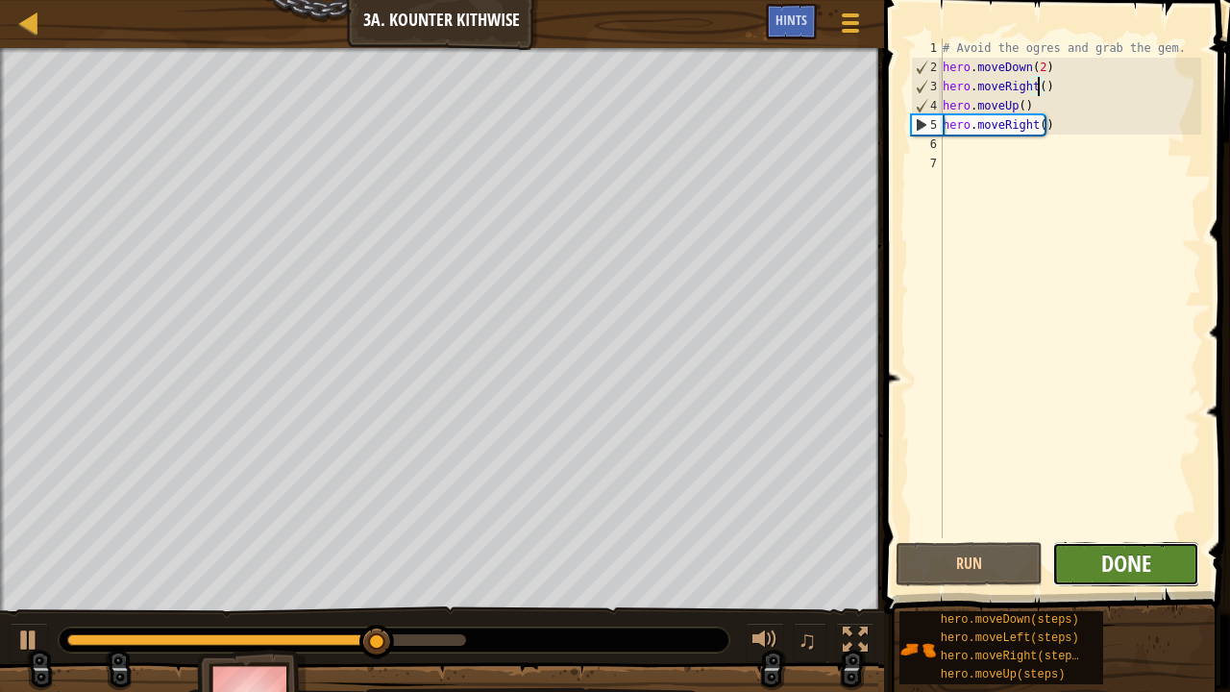
click at [1141, 528] on span "Done" at bounding box center [1126, 563] width 50 height 31
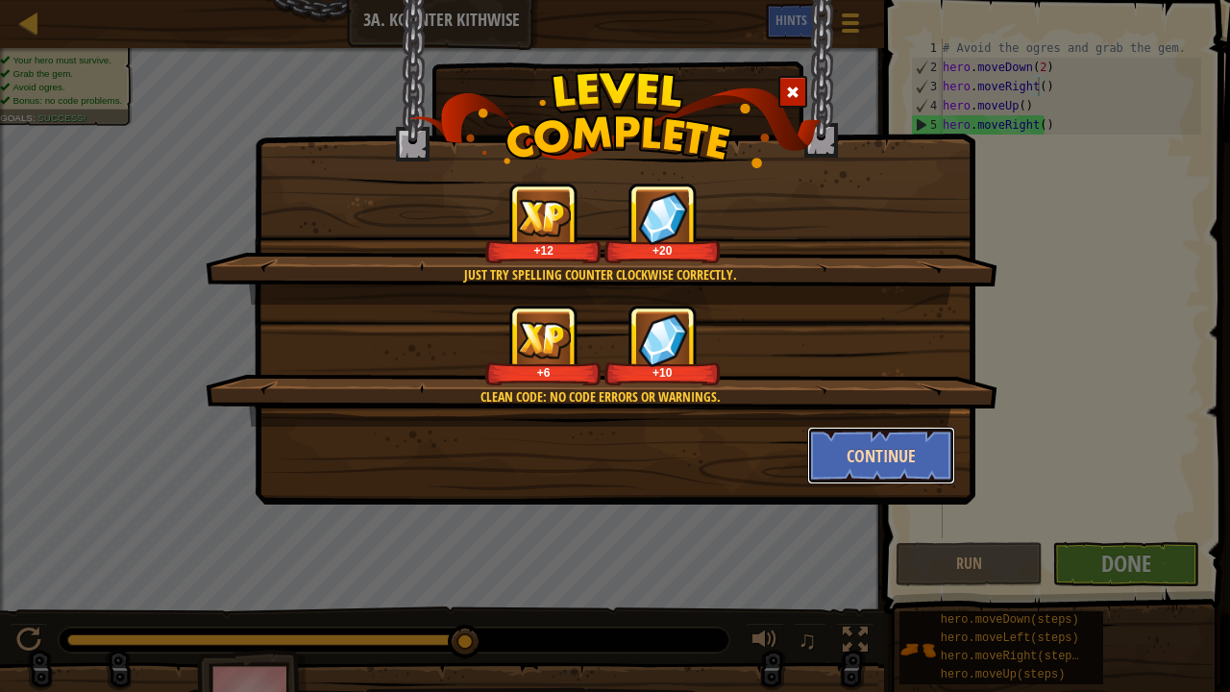
click at [886, 444] on button "Continue" at bounding box center [881, 456] width 149 height 58
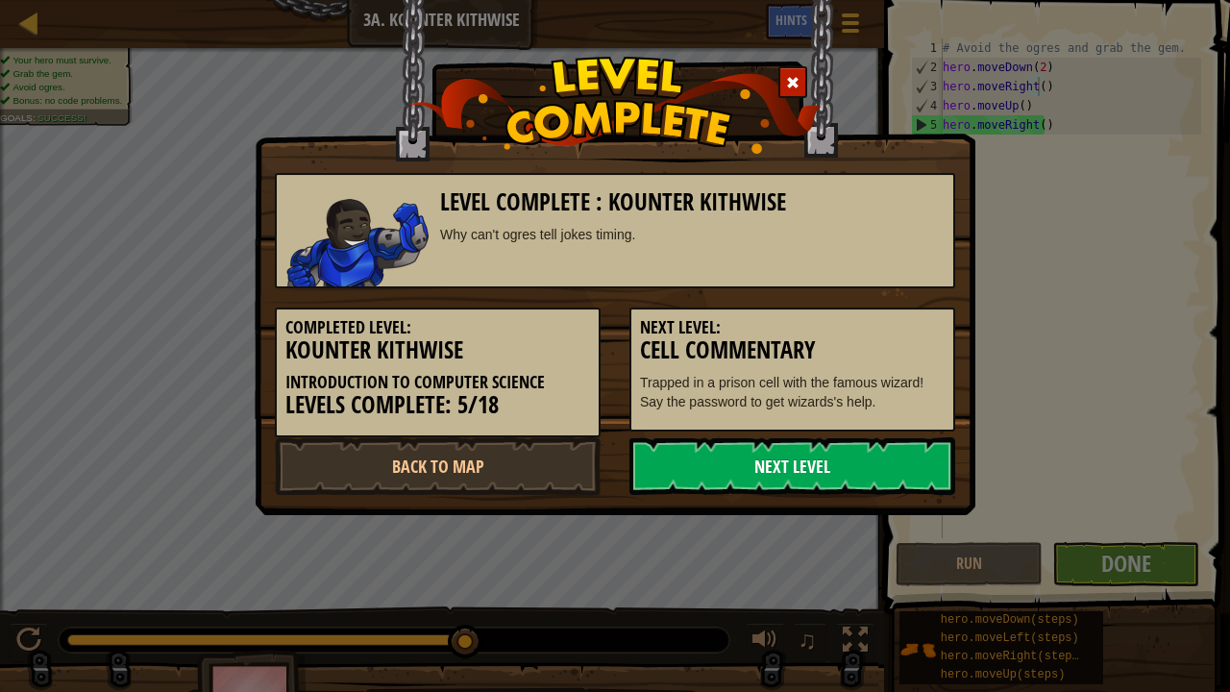
click at [856, 459] on link "Next Level" at bounding box center [792, 466] width 326 height 58
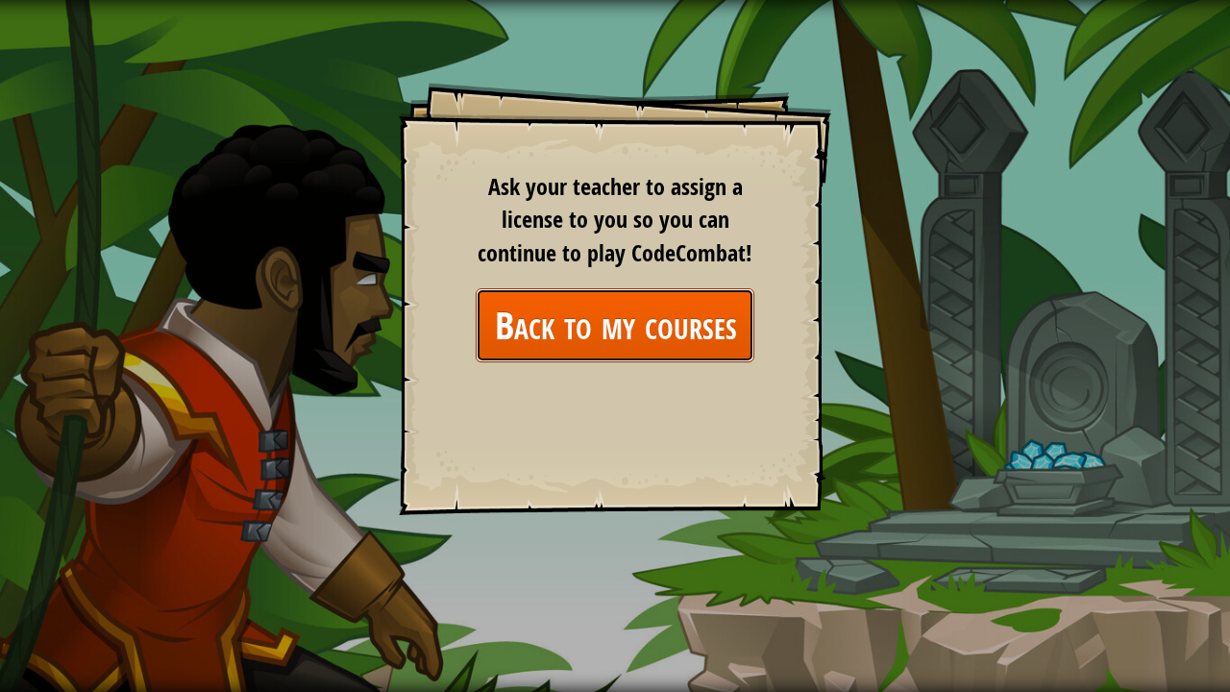
click at [639, 314] on link "Back to my courses" at bounding box center [615, 325] width 279 height 74
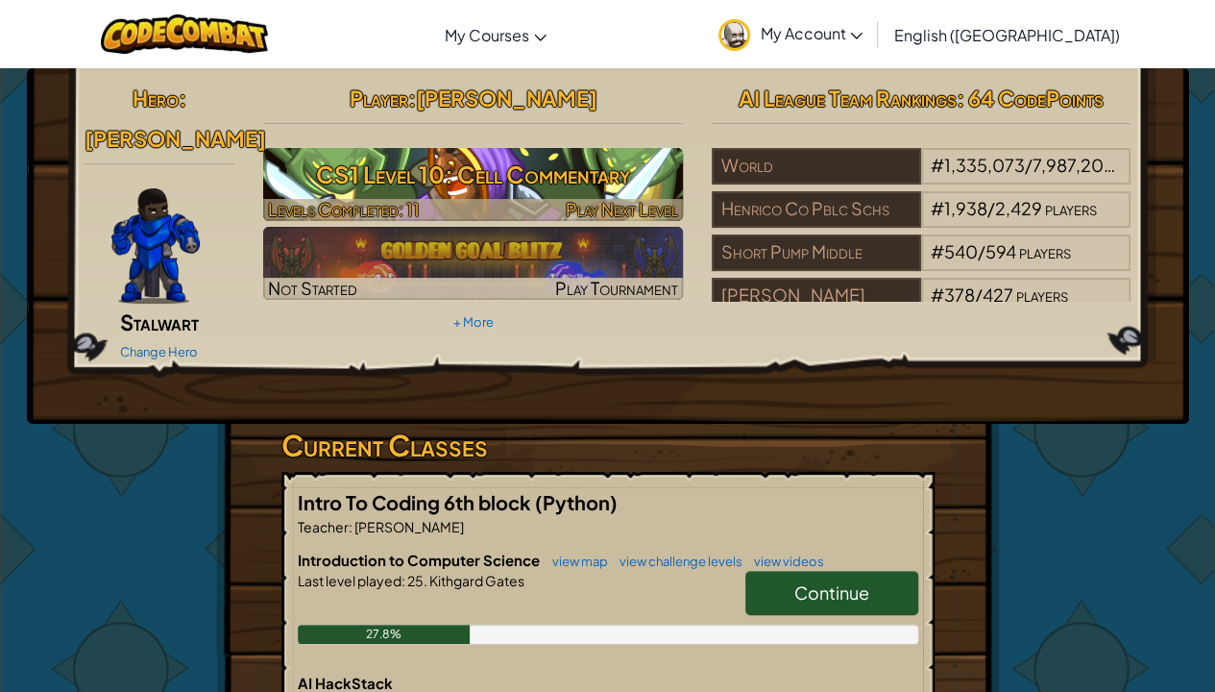
click at [630, 167] on h3 "CS1 Level 10: Cell Commentary" at bounding box center [473, 174] width 420 height 43
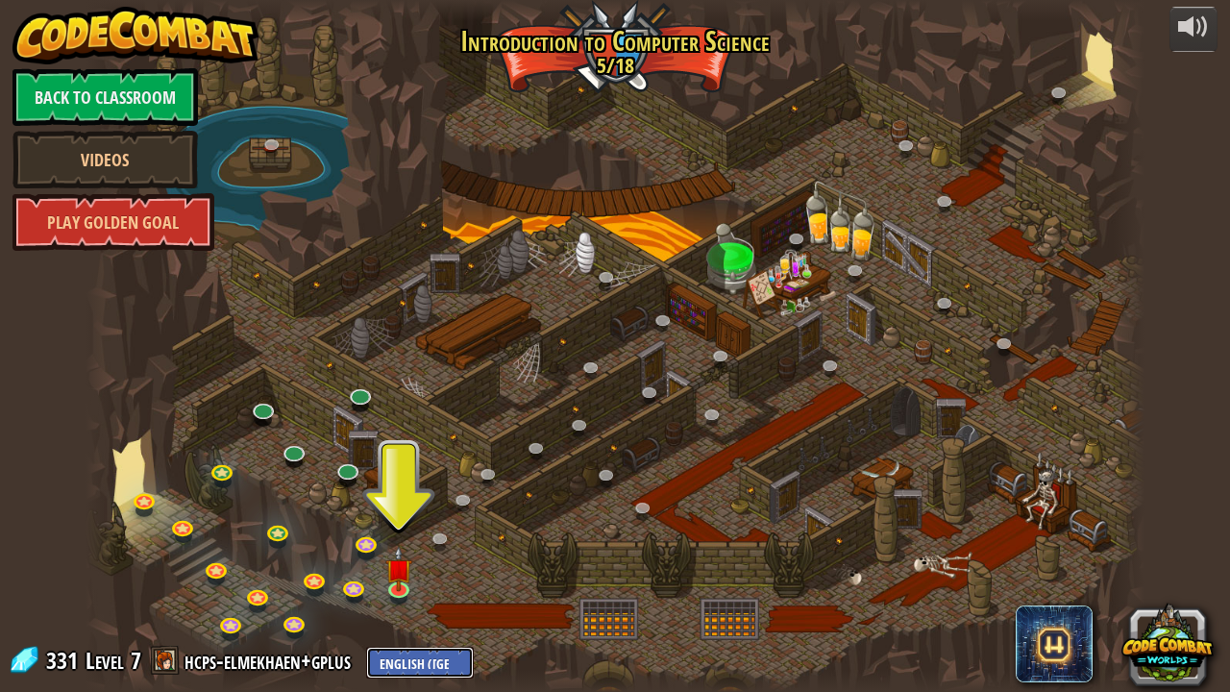
click at [424, 528] on select "English ([GEOGRAPHIC_DATA]) English ([GEOGRAPHIC_DATA]) 简体中文 繁體中文 русский españ…" at bounding box center [420, 663] width 108 height 32
click at [366, 528] on select "English ([GEOGRAPHIC_DATA]) English ([GEOGRAPHIC_DATA]) 简体中文 繁體中文 русский españ…" at bounding box center [420, 663] width 108 height 32
click at [399, 528] on link at bounding box center [400, 587] width 38 height 38
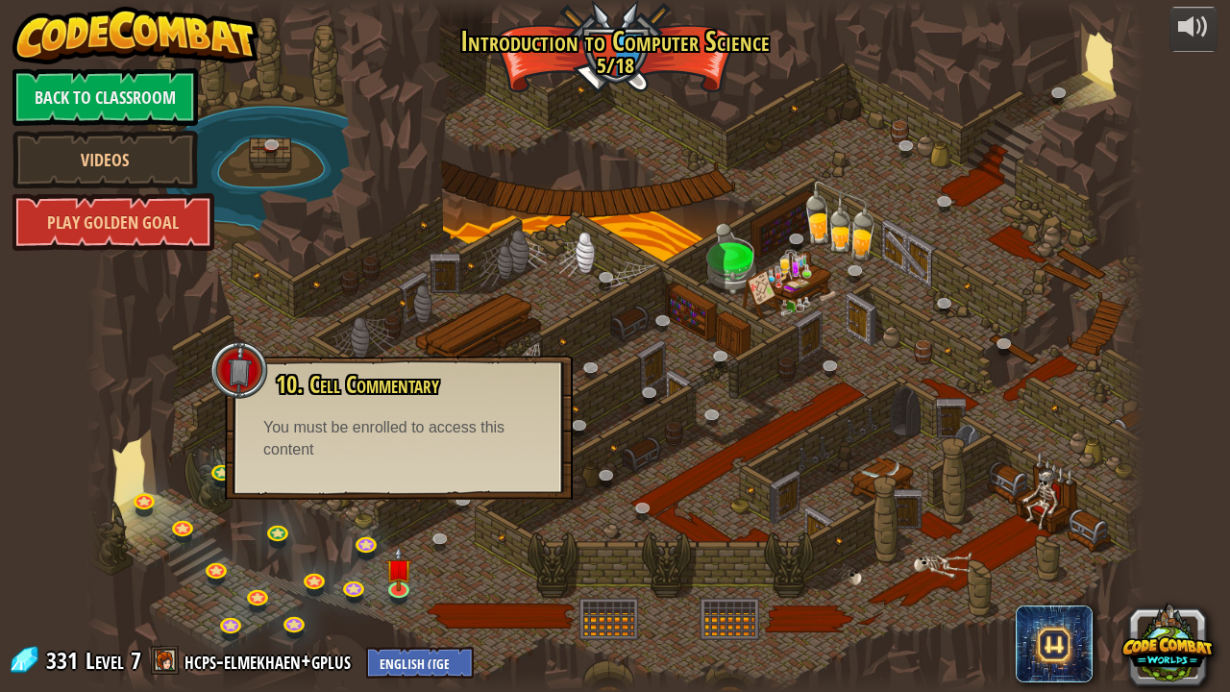
click at [299, 482] on div "10. Cell Commentary Trapped in a prison cell with the famous wizard! Say the pa…" at bounding box center [399, 427] width 348 height 144
click at [644, 356] on div at bounding box center [614, 346] width 1059 height 692
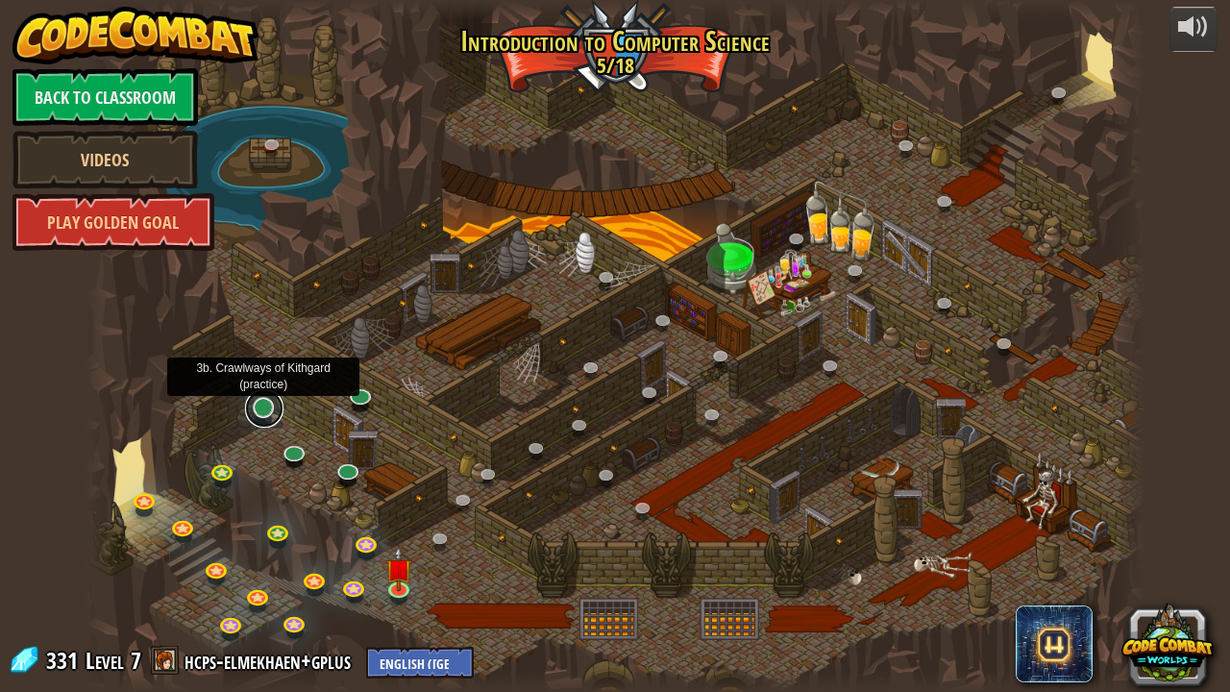
click at [256, 414] on link at bounding box center [264, 408] width 38 height 38
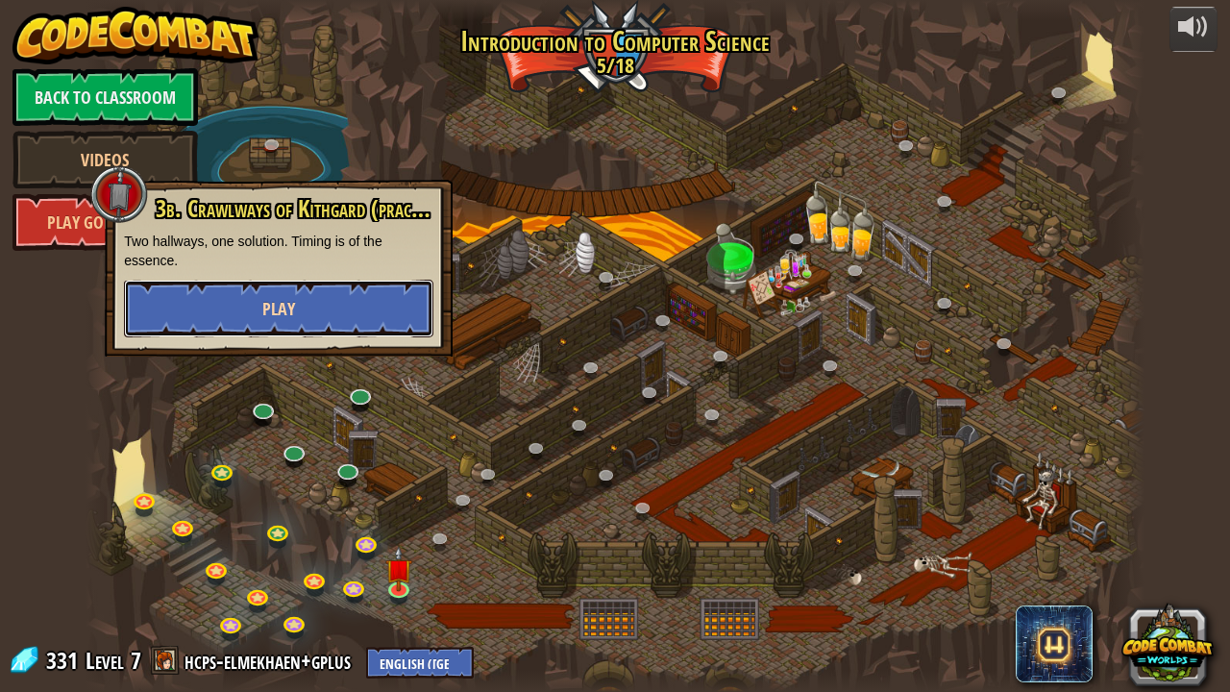
click at [321, 304] on button "Play" at bounding box center [278, 309] width 309 height 58
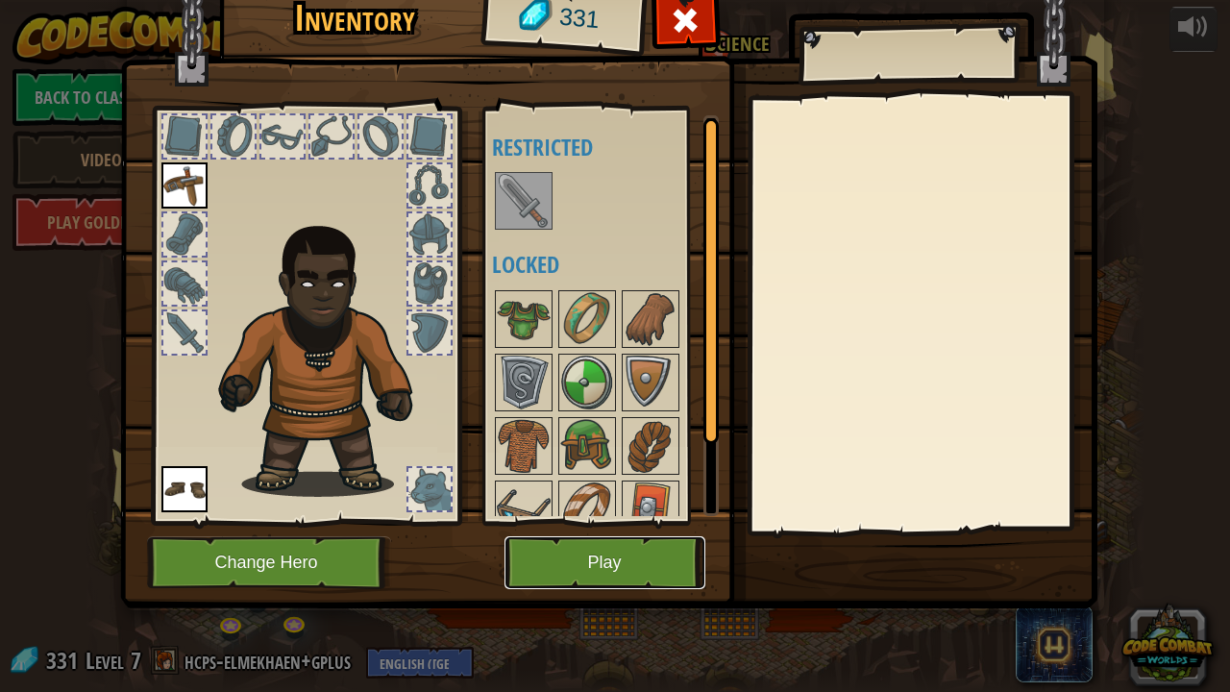
click at [551, 528] on button "Play" at bounding box center [604, 562] width 201 height 53
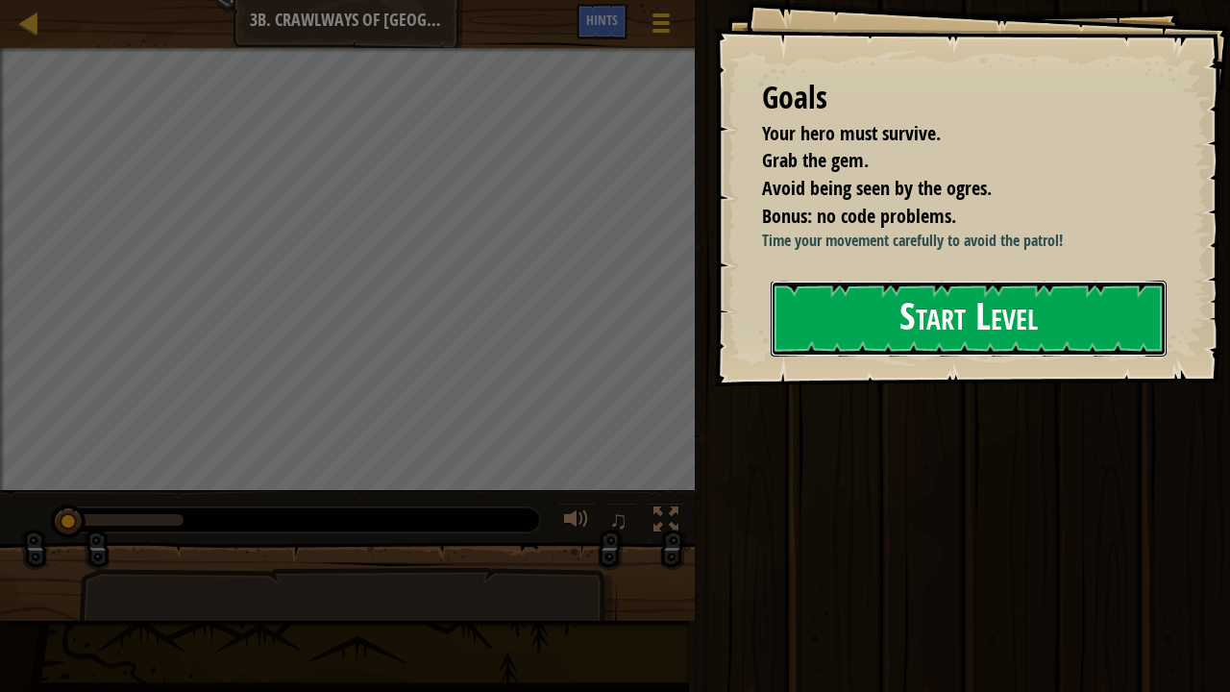
click at [914, 356] on button "Start Level" at bounding box center [968, 319] width 396 height 76
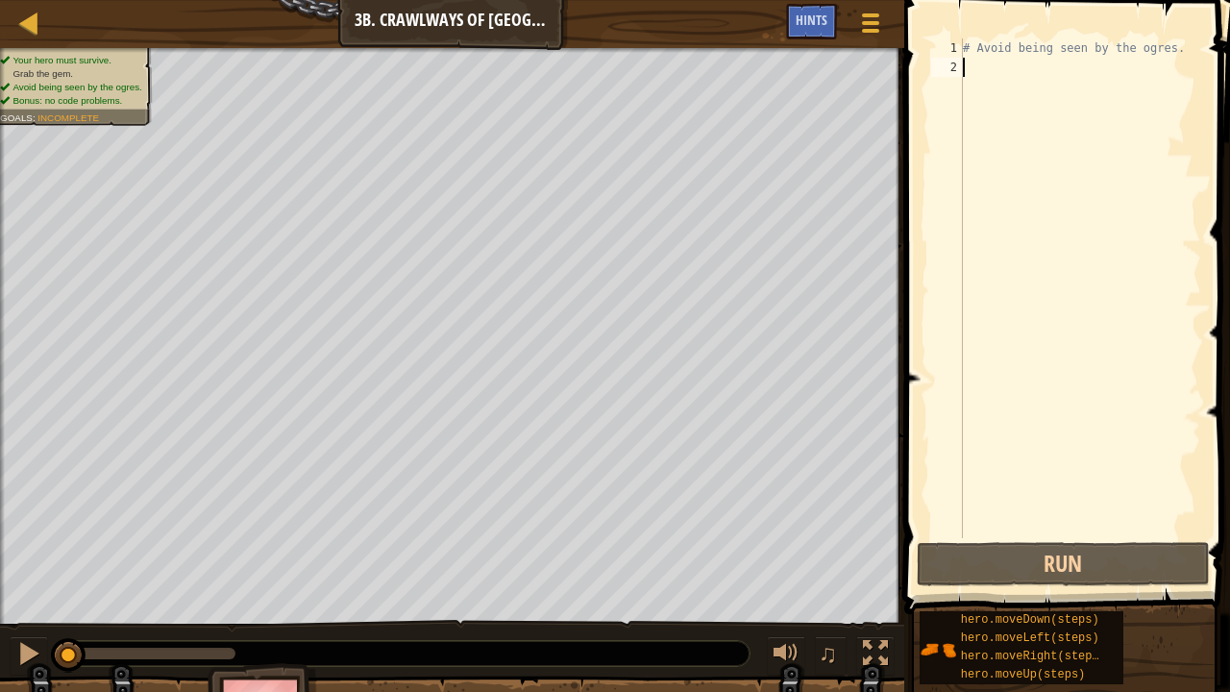
type textarea "h"
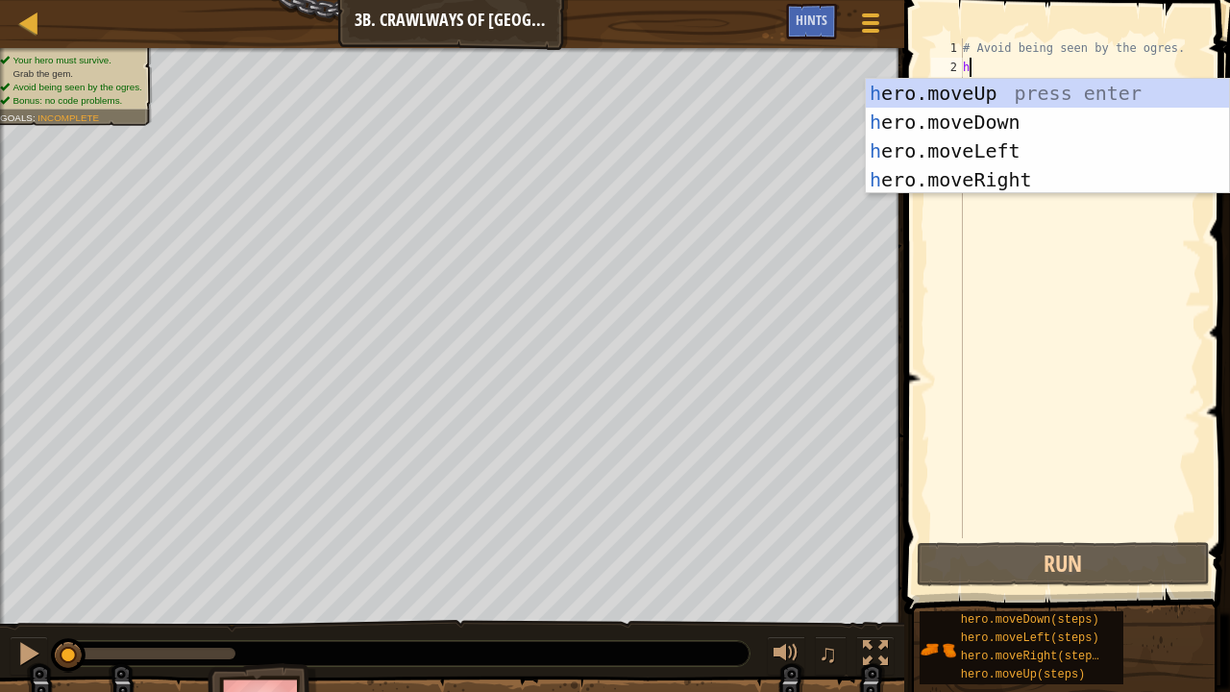
scroll to position [9, 0]
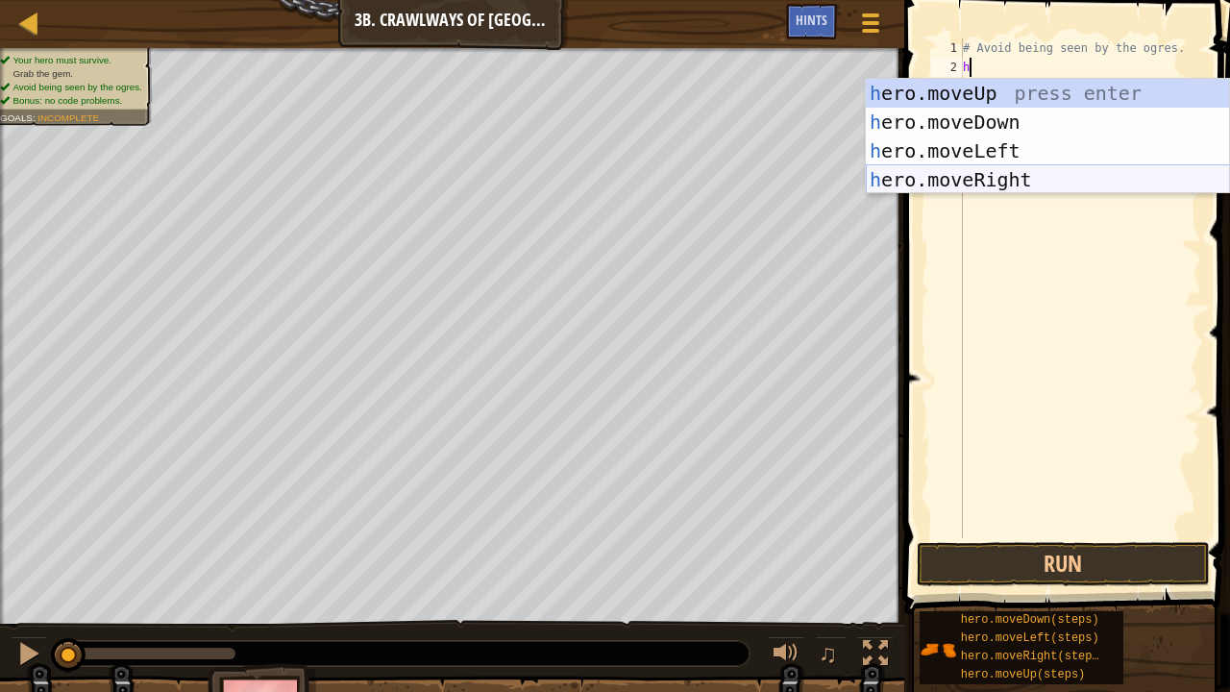
click at [978, 179] on div "h ero.moveUp press enter h ero.moveDown press enter h ero.moveLeft press enter …" at bounding box center [1048, 165] width 364 height 173
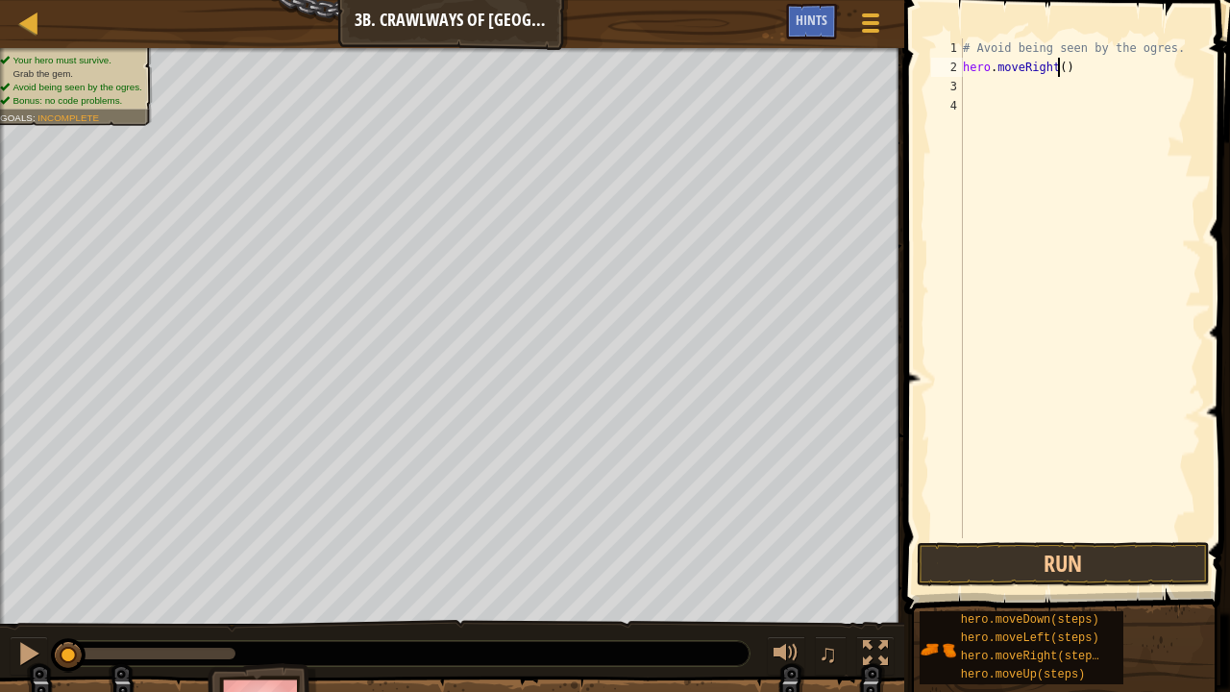
click at [1059, 64] on div "# Avoid being seen by the ogres. hero . moveRight ( )" at bounding box center [1080, 307] width 242 height 538
click at [1008, 528] on button "Run" at bounding box center [1062, 564] width 293 height 44
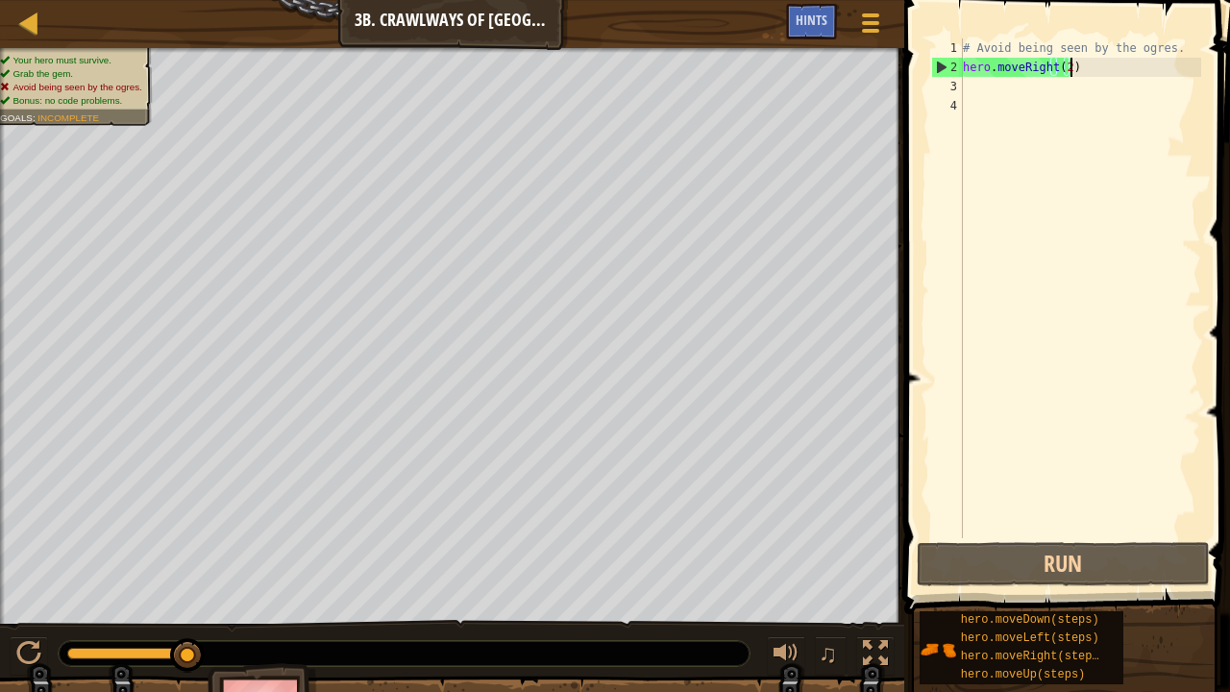
click at [1089, 66] on div "# Avoid being seen by the ogres. hero . moveRight ( 2 )" at bounding box center [1080, 307] width 242 height 538
type textarea "hero.moveRight()"
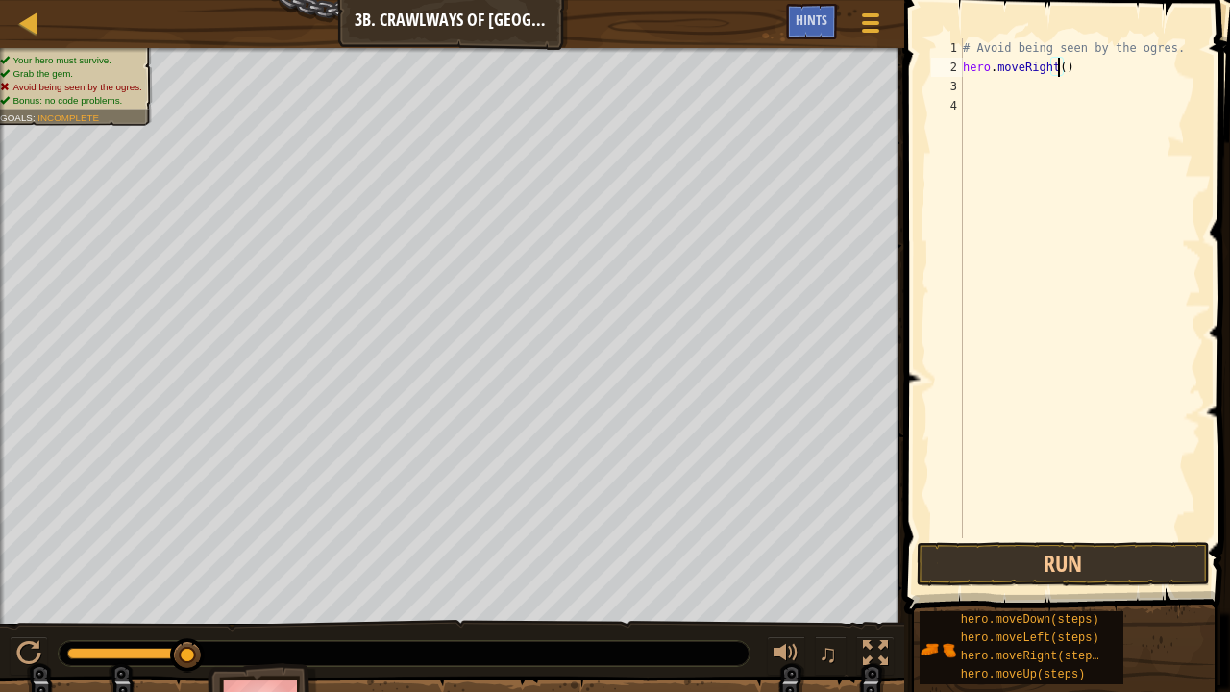
click at [1074, 104] on div "# Avoid being seen by the ogres. hero . moveRight ( )" at bounding box center [1080, 307] width 242 height 538
click at [1058, 81] on div "# Avoid being seen by the ogres. hero . moveRight ( )" at bounding box center [1080, 307] width 242 height 538
type textarea "h"
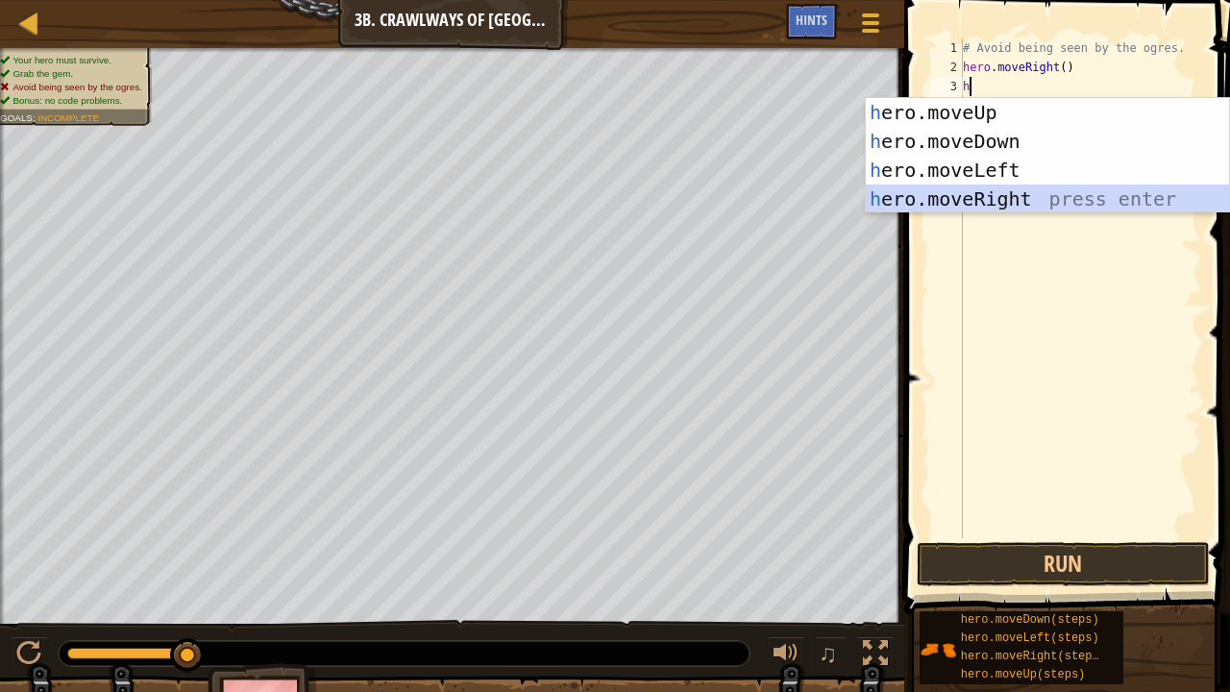
click at [1019, 206] on div "h ero.moveUp press enter h ero.moveDown press enter h ero.moveLeft press enter …" at bounding box center [1048, 184] width 364 height 173
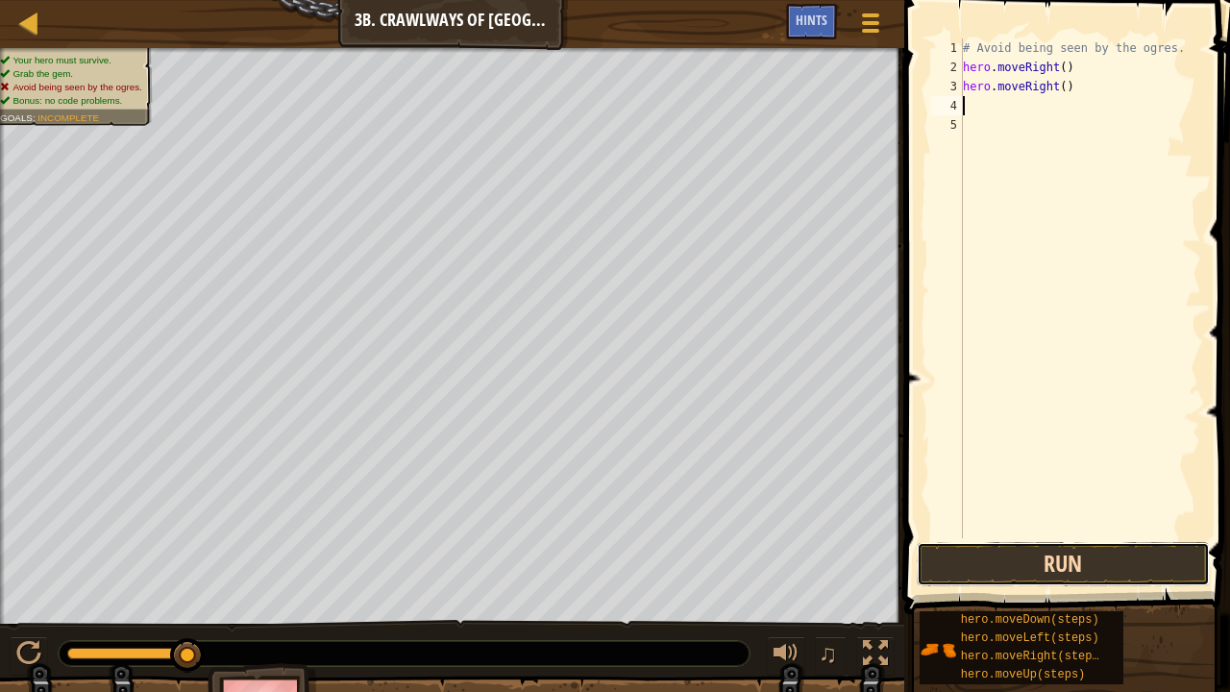
click at [1027, 528] on button "Run" at bounding box center [1062, 564] width 293 height 44
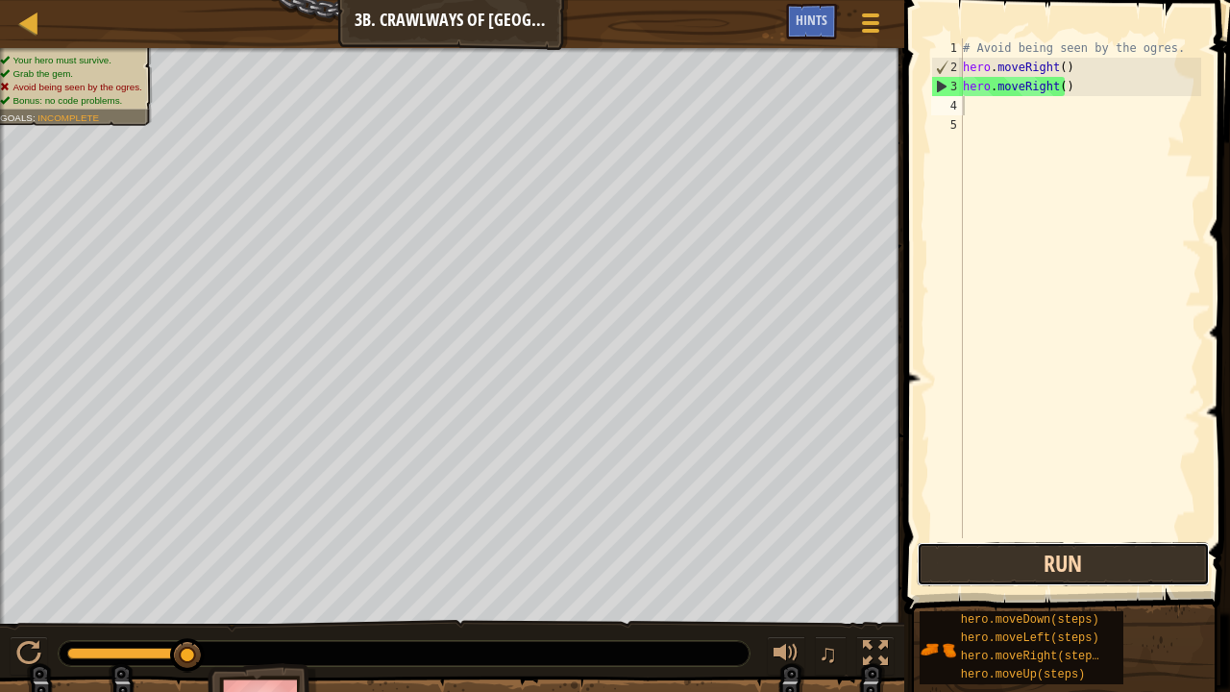
click at [1053, 528] on button "Run" at bounding box center [1062, 564] width 293 height 44
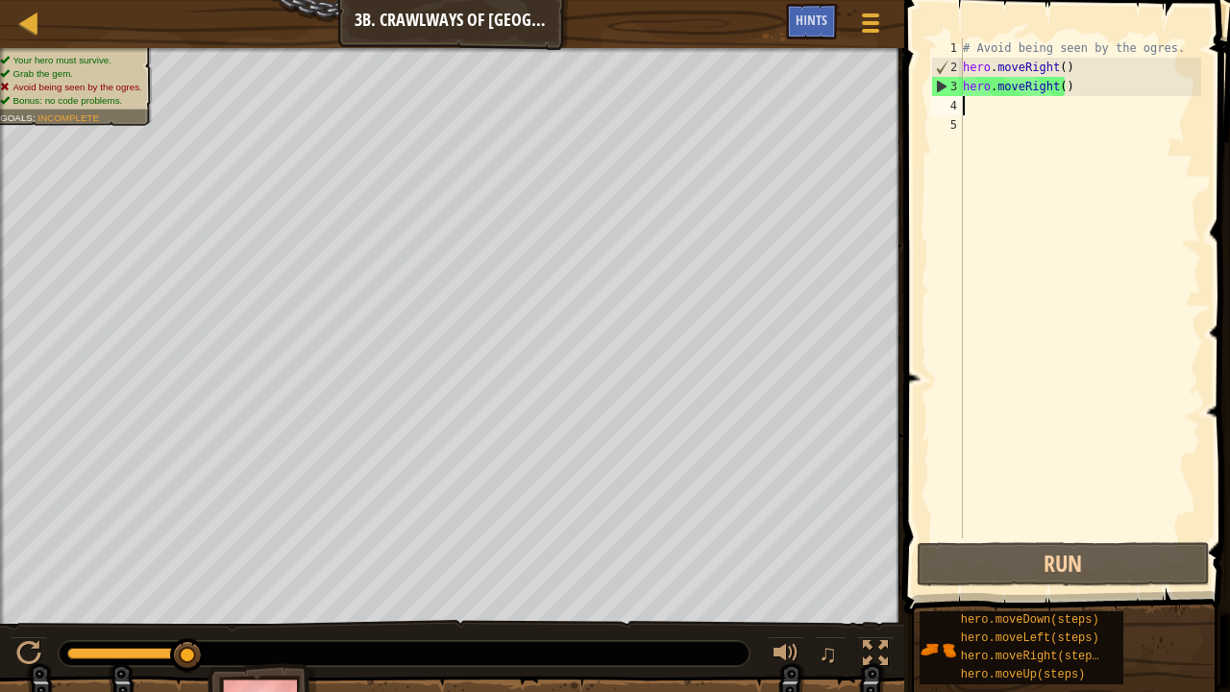
click at [1116, 80] on div "# Avoid being seen by the ogres. hero . moveRight ( ) hero . moveRight ( )" at bounding box center [1080, 307] width 242 height 538
click at [1049, 90] on div "# Avoid being seen by the ogres. hero . moveRight ( ) hero . moveRight ( )" at bounding box center [1080, 307] width 242 height 538
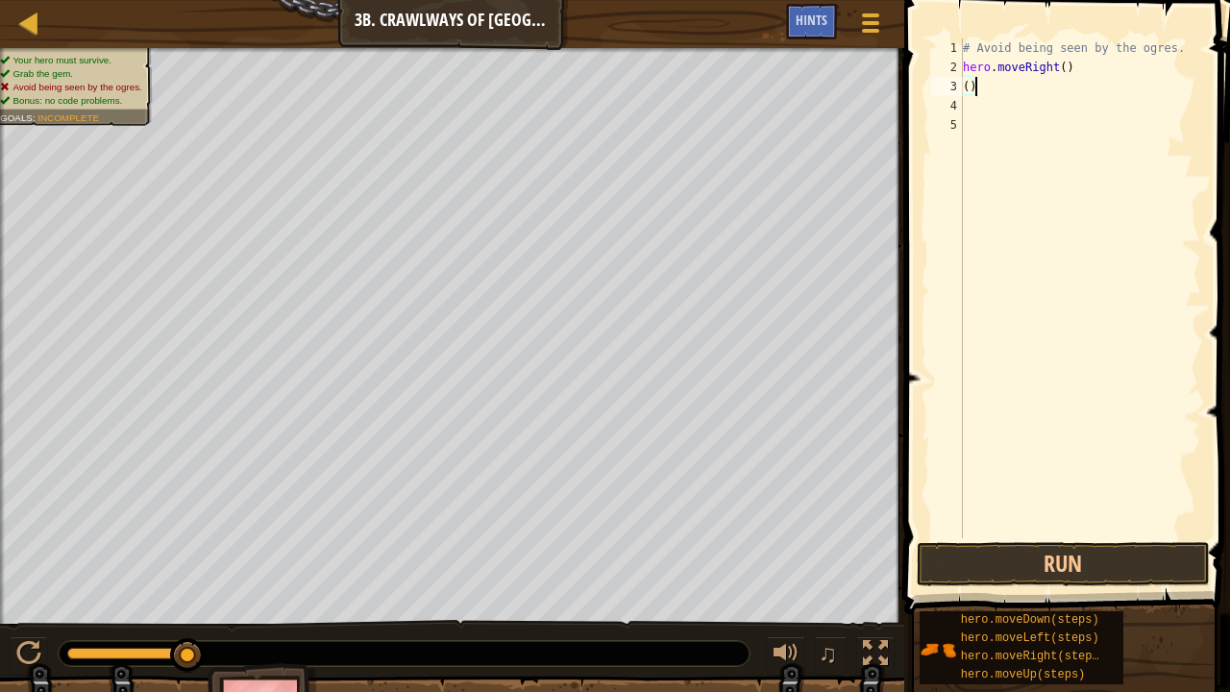
type textarea "("
click at [1002, 131] on div "# Avoid being seen by the ogres. hero . moveRight ( )" at bounding box center [1080, 307] width 242 height 538
type textarea "h"
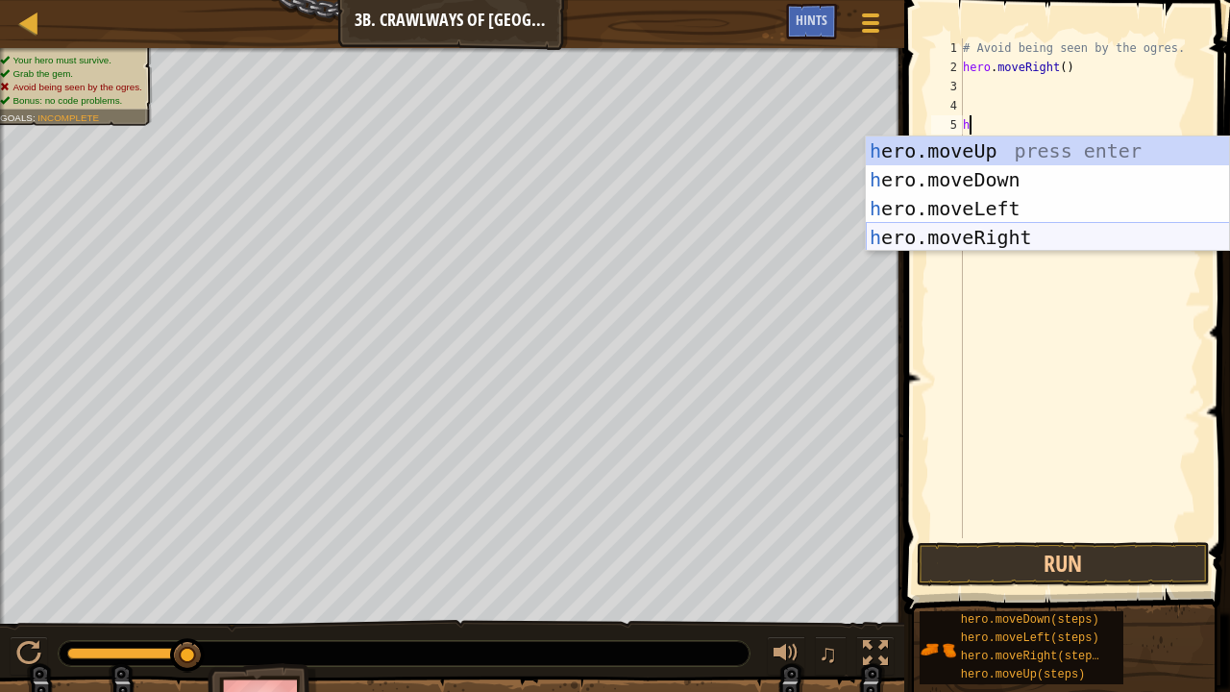
click at [972, 242] on div "h ero.moveUp press enter h ero.moveDown press enter h ero.moveLeft press enter …" at bounding box center [1048, 222] width 364 height 173
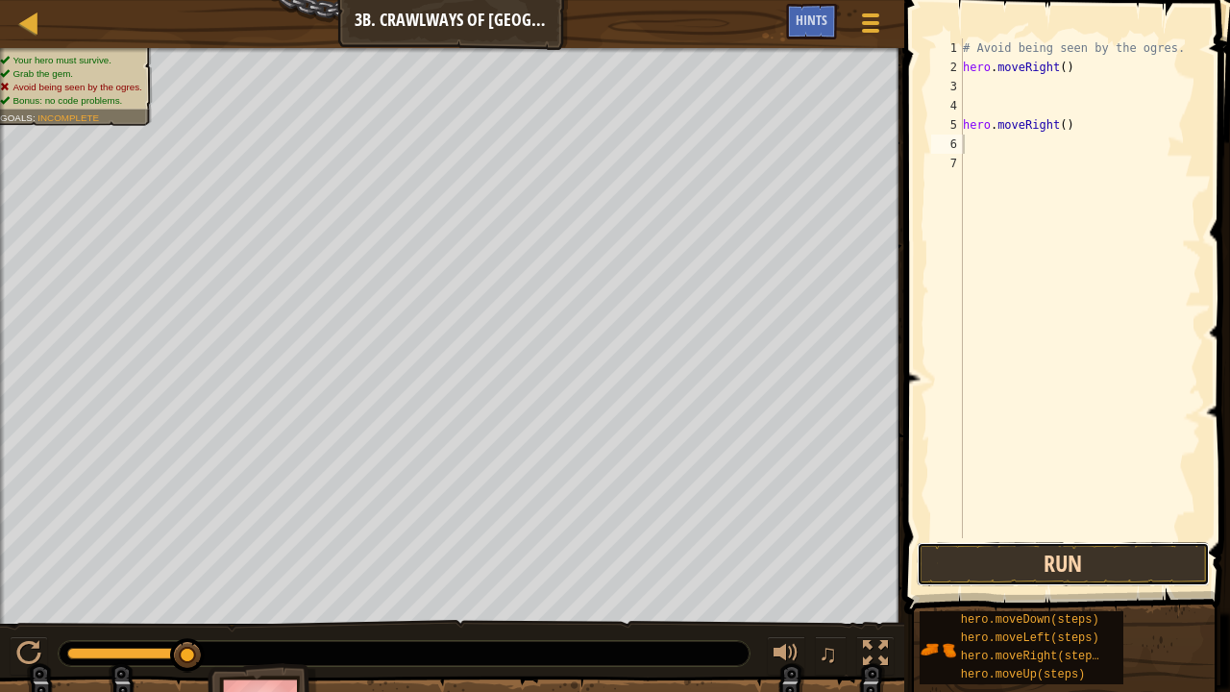
click at [1022, 528] on button "Run" at bounding box center [1062, 564] width 293 height 44
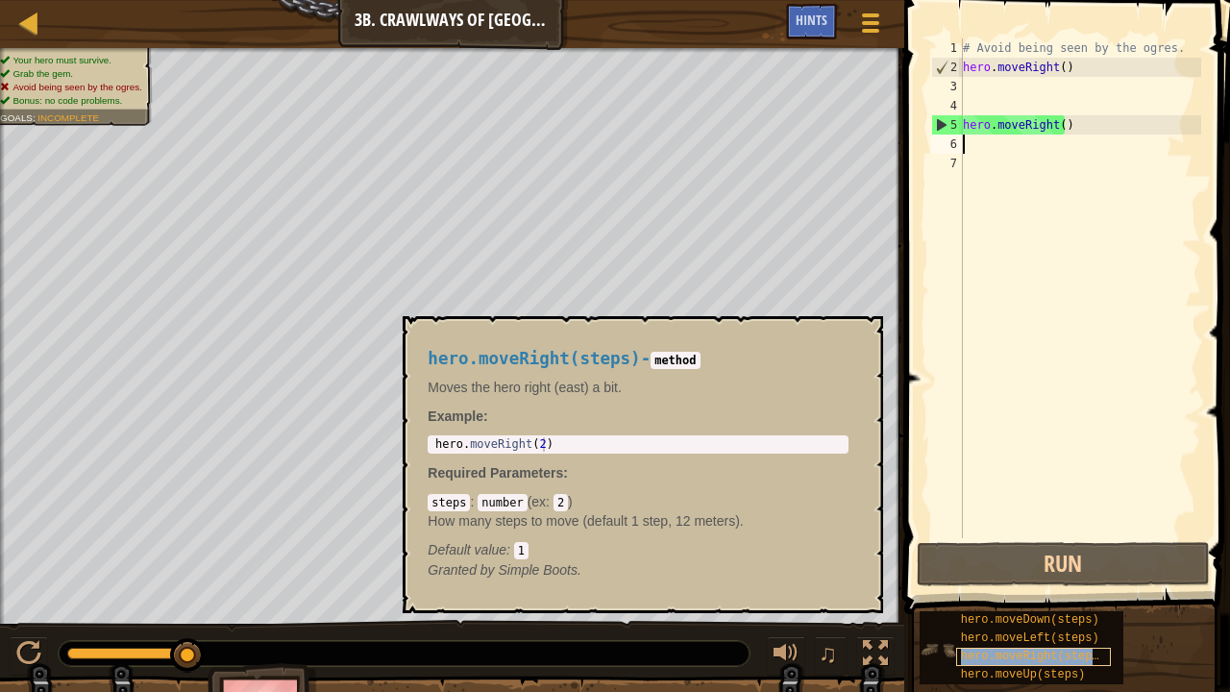
click at [1021, 528] on span "hero.moveRight(steps)" at bounding box center [1033, 655] width 145 height 13
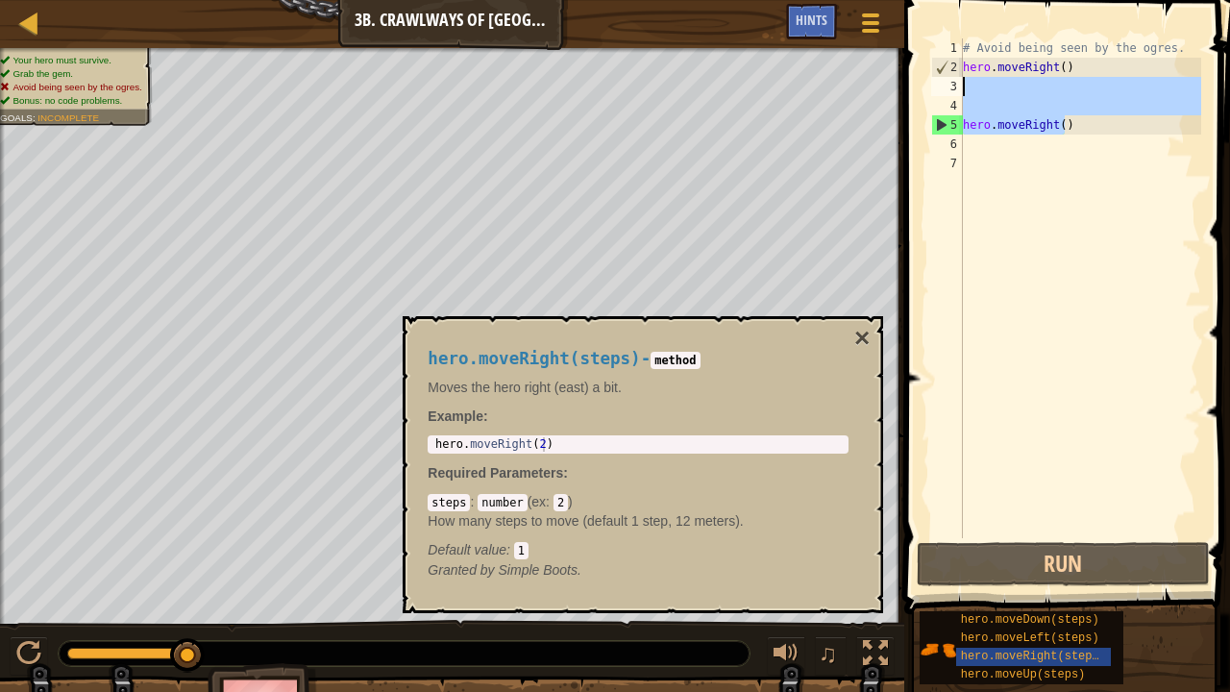
drag, startPoint x: 1084, startPoint y: 127, endPoint x: 920, endPoint y: 87, distance: 168.0
click at [920, 87] on div "1 2 3 4 5 6 7 # Avoid being seen by the ogres. hero . moveRight ( ) hero . move…" at bounding box center [1063, 345] width 331 height 671
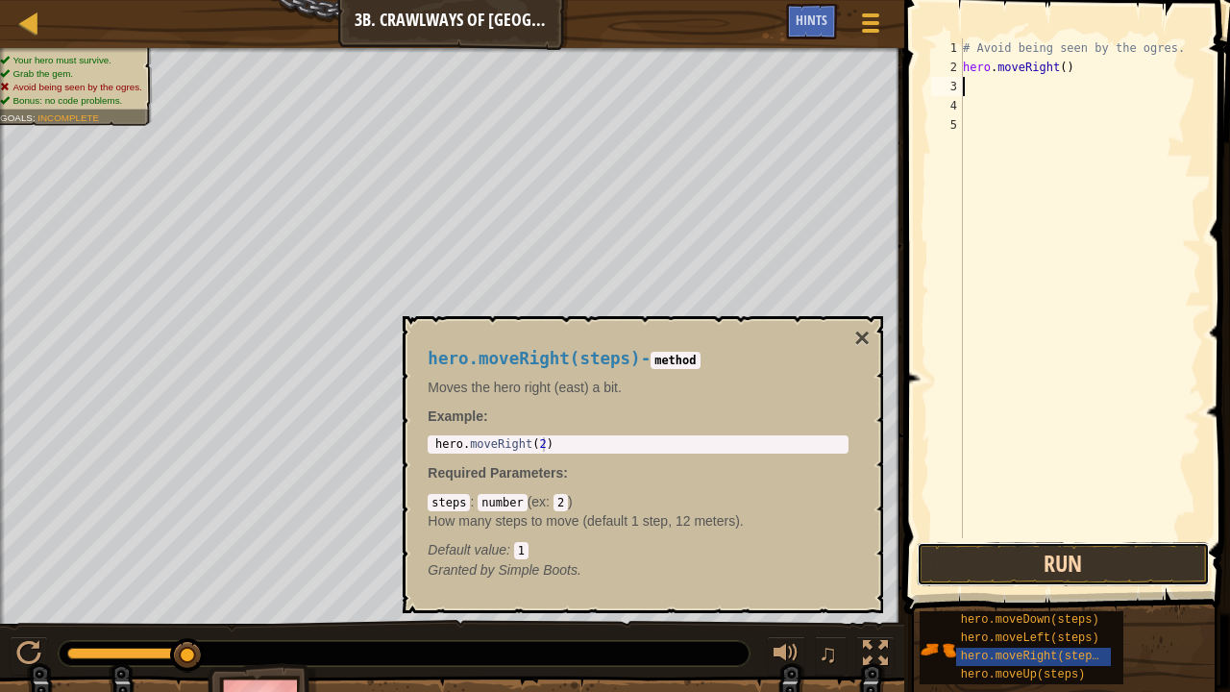
click at [1044, 528] on button "Run" at bounding box center [1062, 564] width 293 height 44
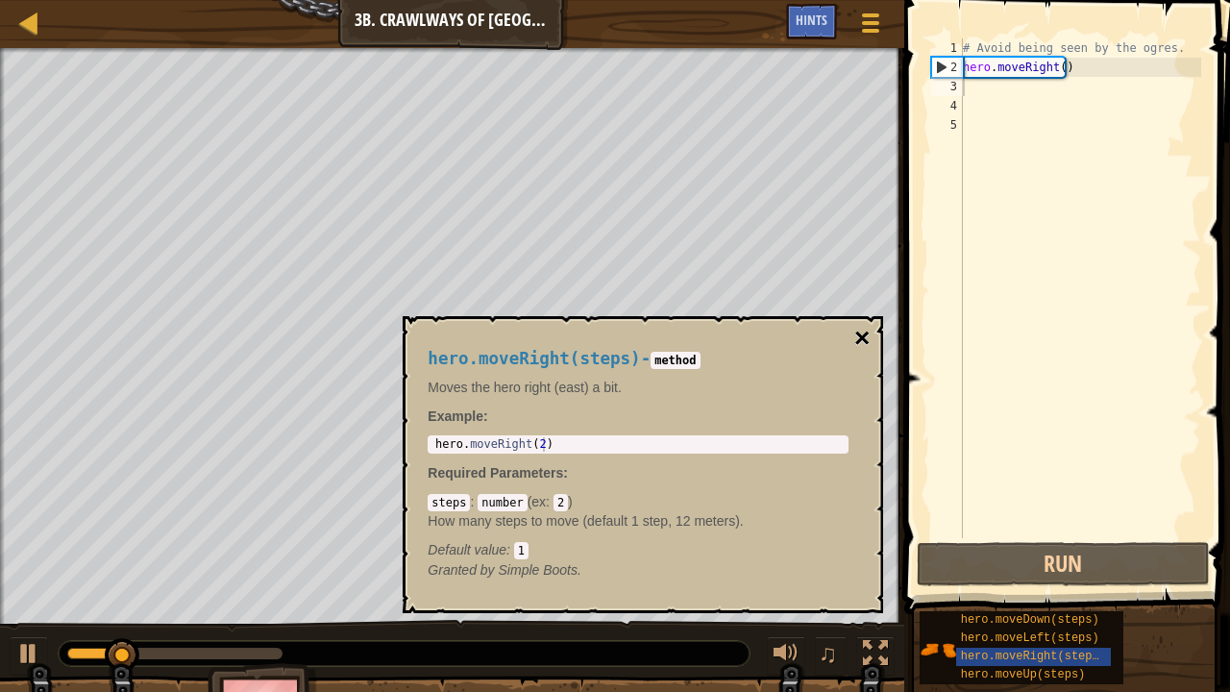
click at [858, 336] on button "×" at bounding box center [861, 338] width 15 height 27
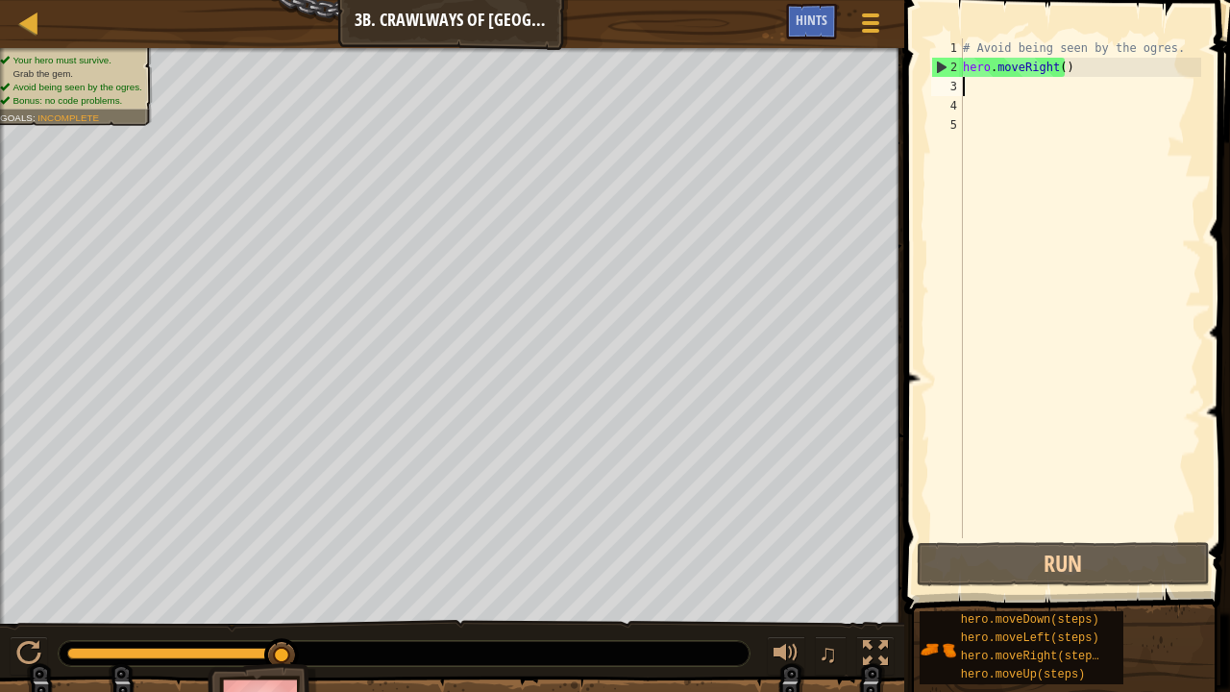
click at [1005, 92] on div "# Avoid being seen by the ogres. hero . moveRight ( )" at bounding box center [1080, 307] width 242 height 538
click at [1006, 132] on div "# Avoid being seen by the ogres. hero . moveRight ( )" at bounding box center [1080, 307] width 242 height 538
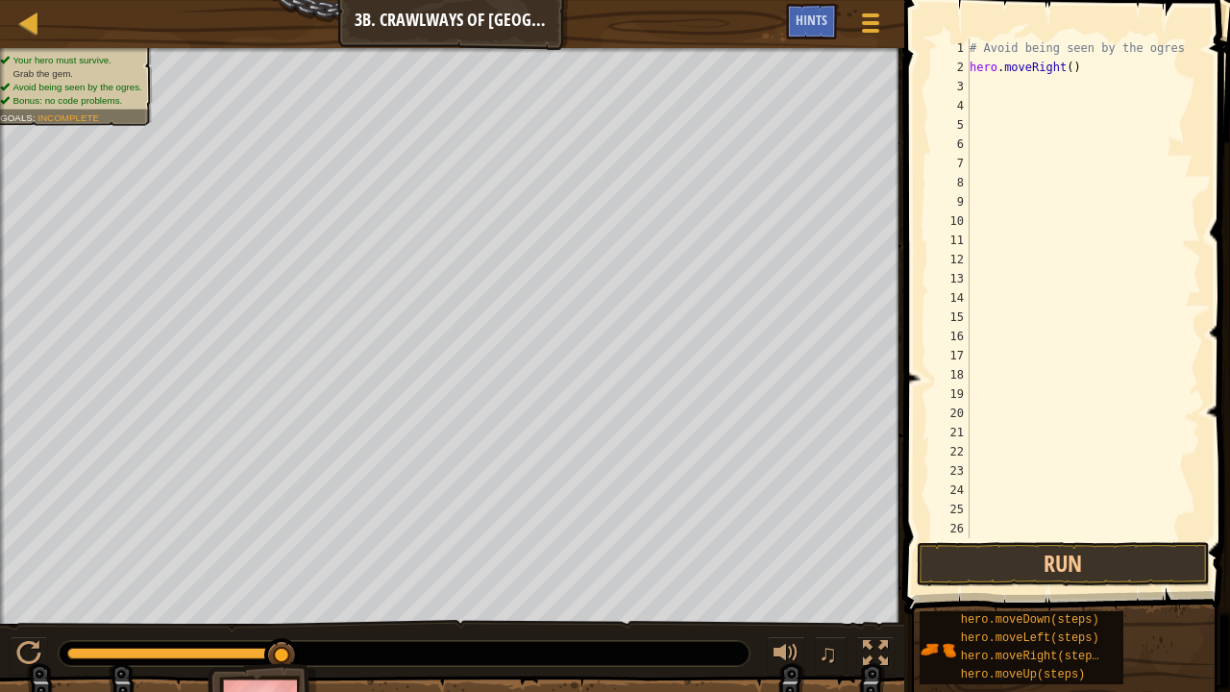
type textarea "h"
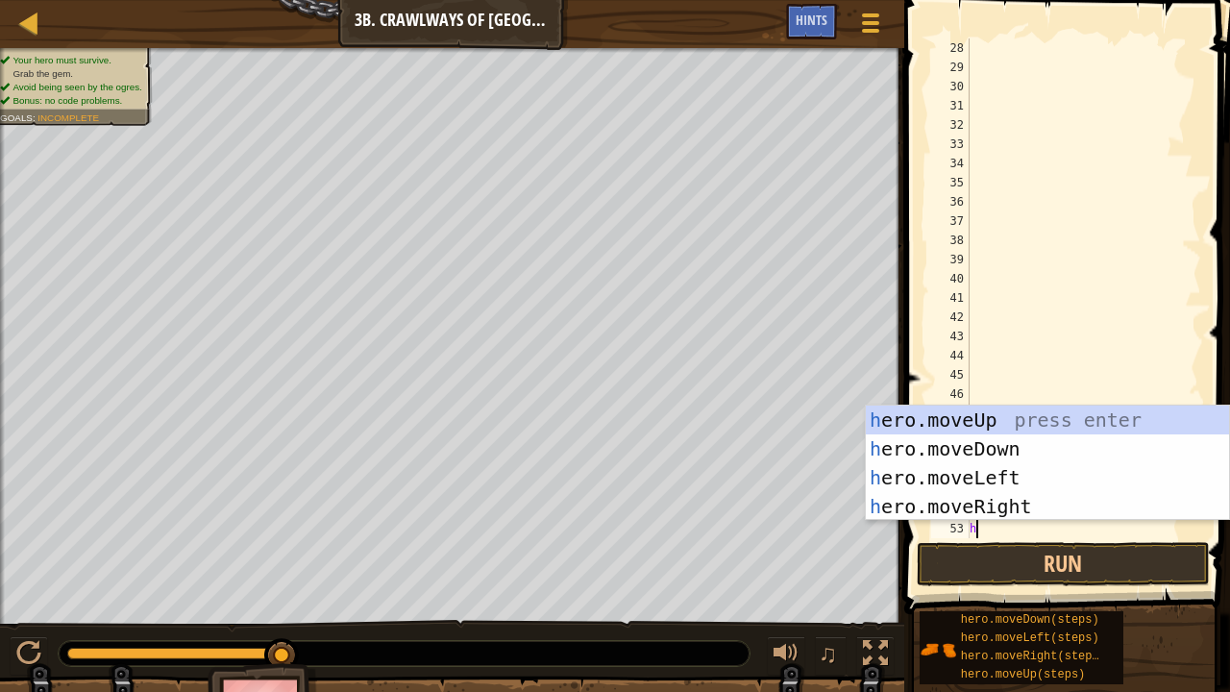
scroll to position [519, 0]
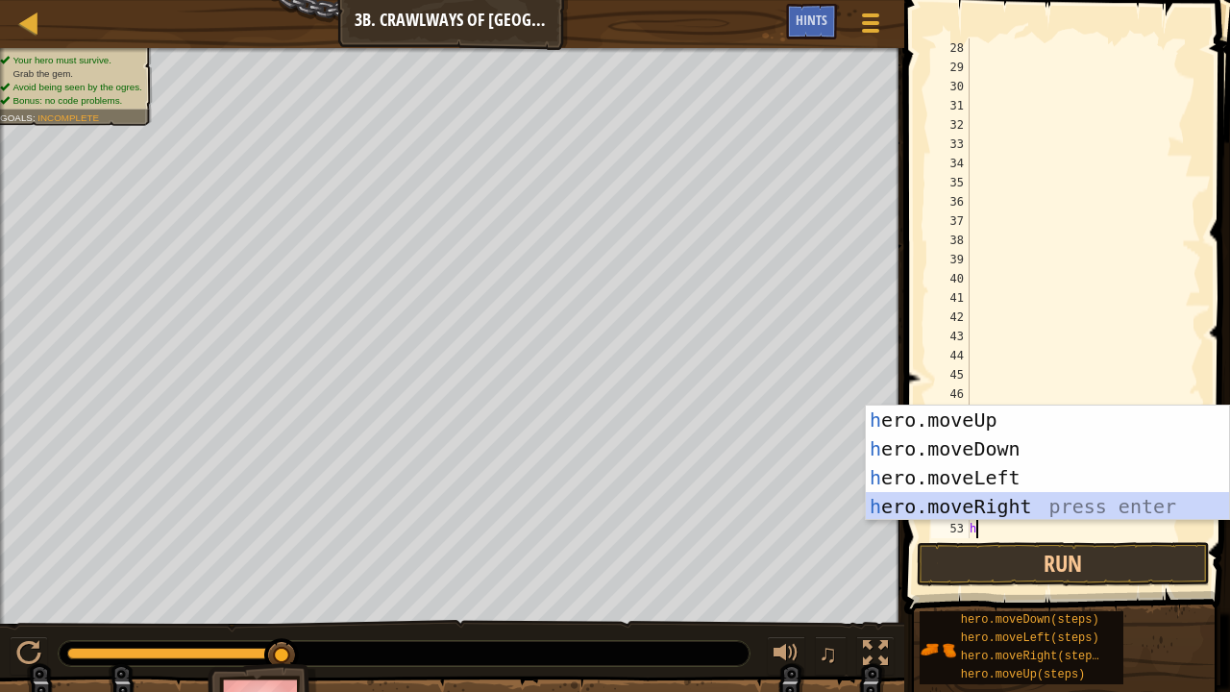
click at [1002, 510] on div "h ero.moveUp press enter h ero.moveDown press enter h ero.moveLeft press enter …" at bounding box center [1048, 491] width 364 height 173
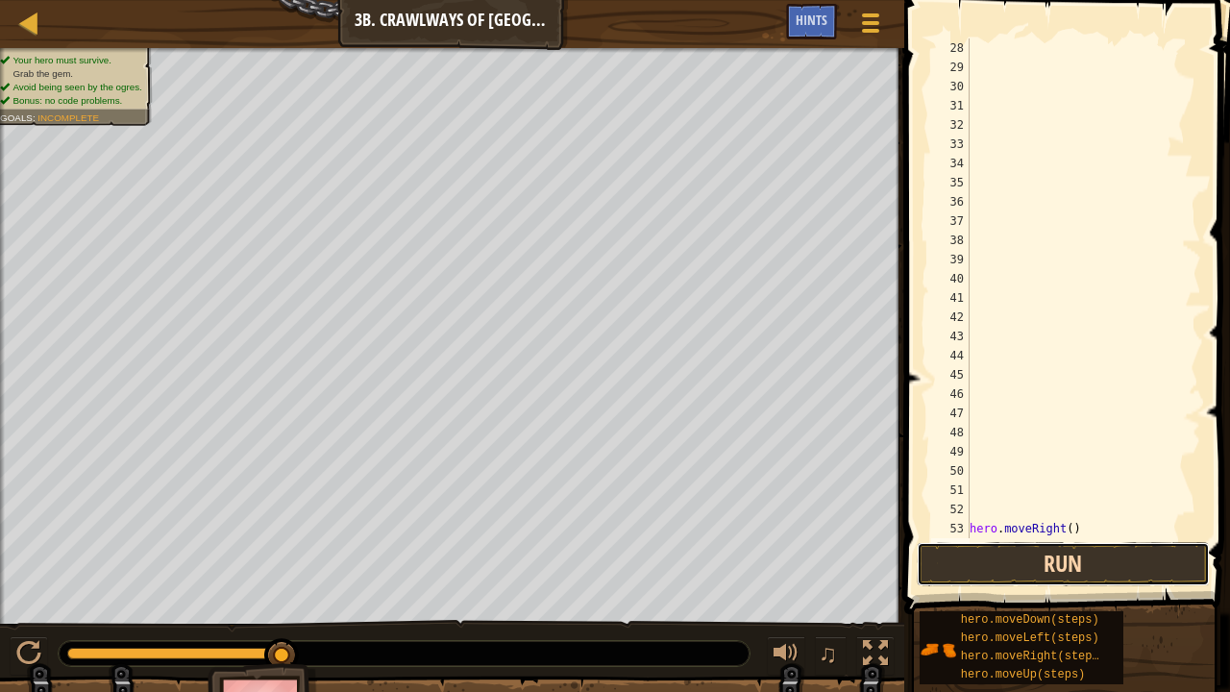
click at [1005, 528] on button "Run" at bounding box center [1062, 564] width 293 height 44
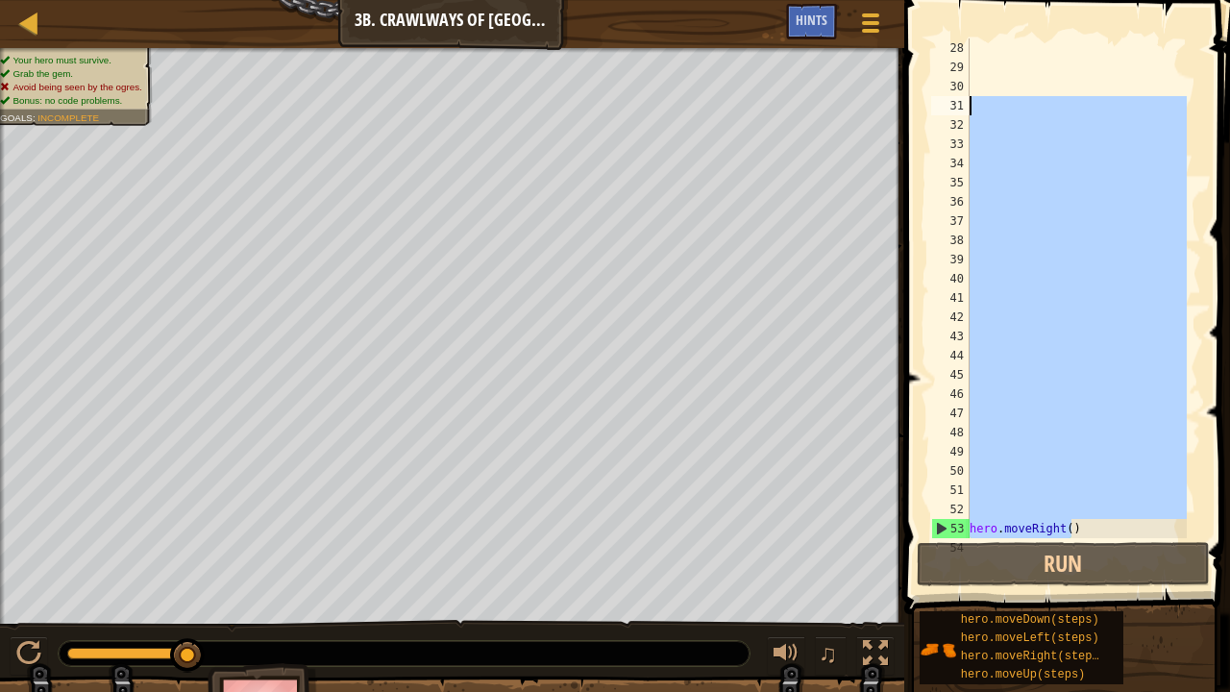
drag, startPoint x: 1079, startPoint y: 527, endPoint x: 922, endPoint y: 67, distance: 486.1
click at [922, 67] on div "28 29 30 31 32 33 34 35 36 37 38 39 40 41 42 43 44 45 46 47 48 49 50 51 52 53 5…" at bounding box center [1063, 345] width 331 height 671
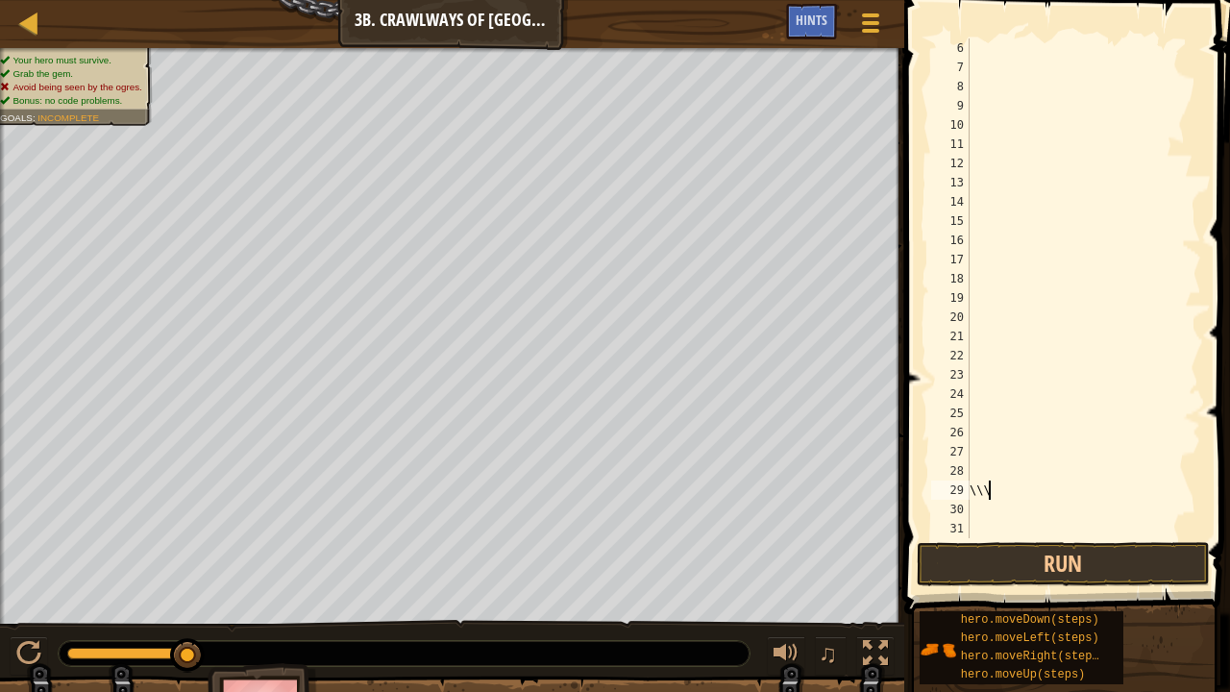
scroll to position [9, 0]
type textarea "\"
click at [989, 525] on div at bounding box center [1075, 307] width 221 height 538
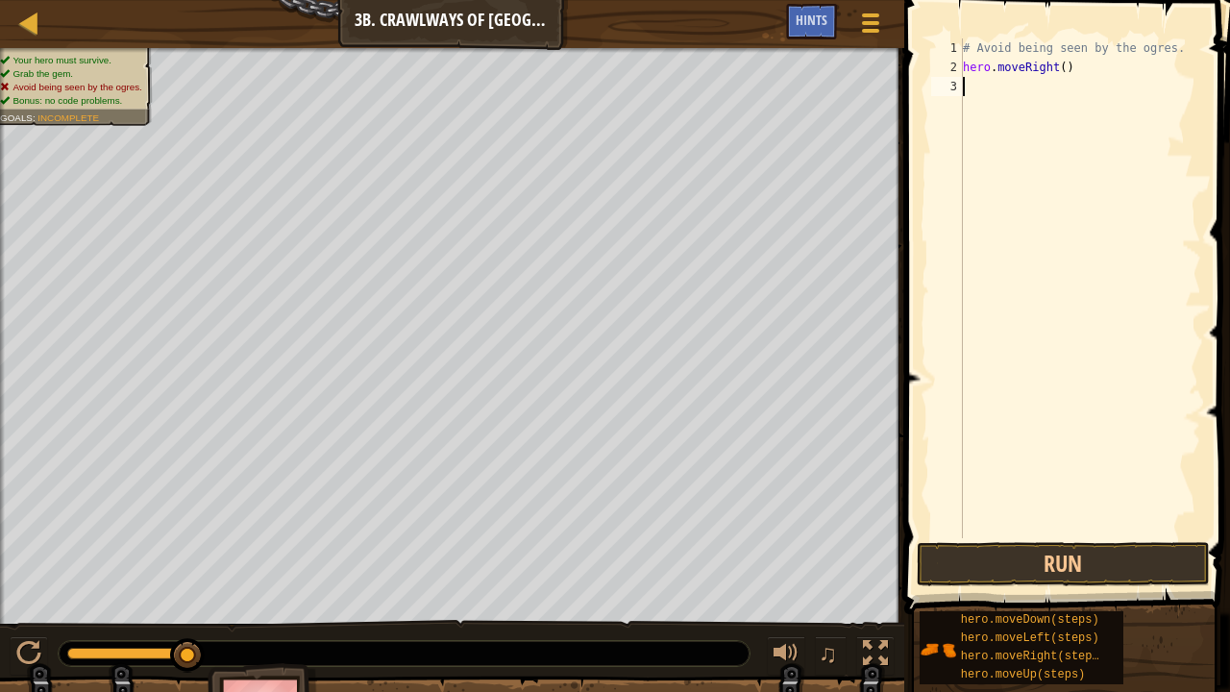
type textarea "hero.moveRight()"
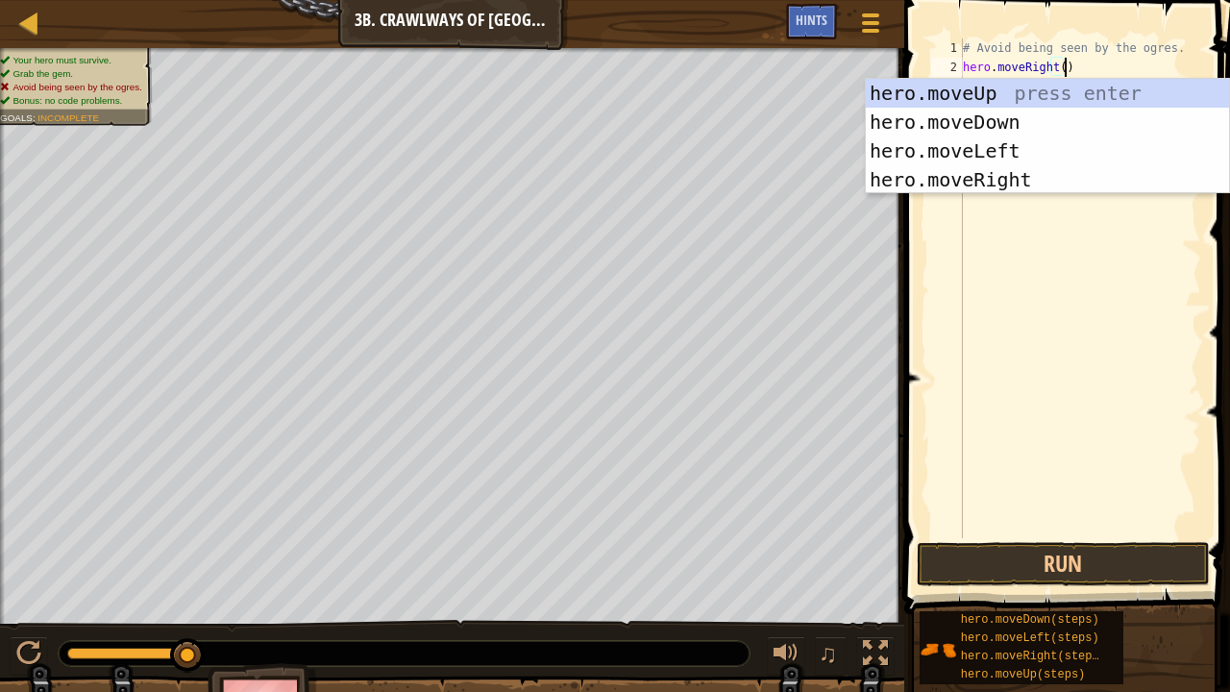
click at [974, 378] on div "# Avoid being seen by the ogres. hero . moveRight ( )" at bounding box center [1080, 307] width 242 height 538
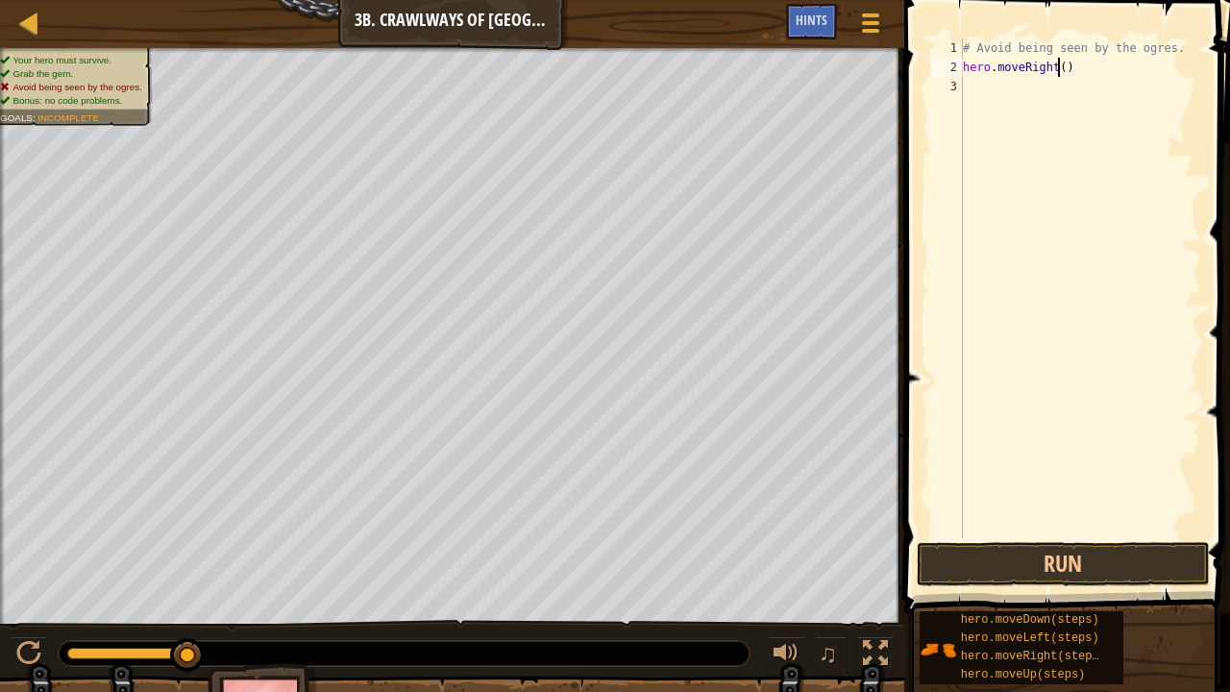
click at [1059, 71] on div "# Avoid being seen by the ogres. hero . moveRight ( )" at bounding box center [1080, 307] width 242 height 538
type textarea "hero.moveRight()"
click at [995, 90] on div "# Avoid being seen by the ogres. hero . moveRight ( )" at bounding box center [1080, 307] width 242 height 538
type textarea "h"
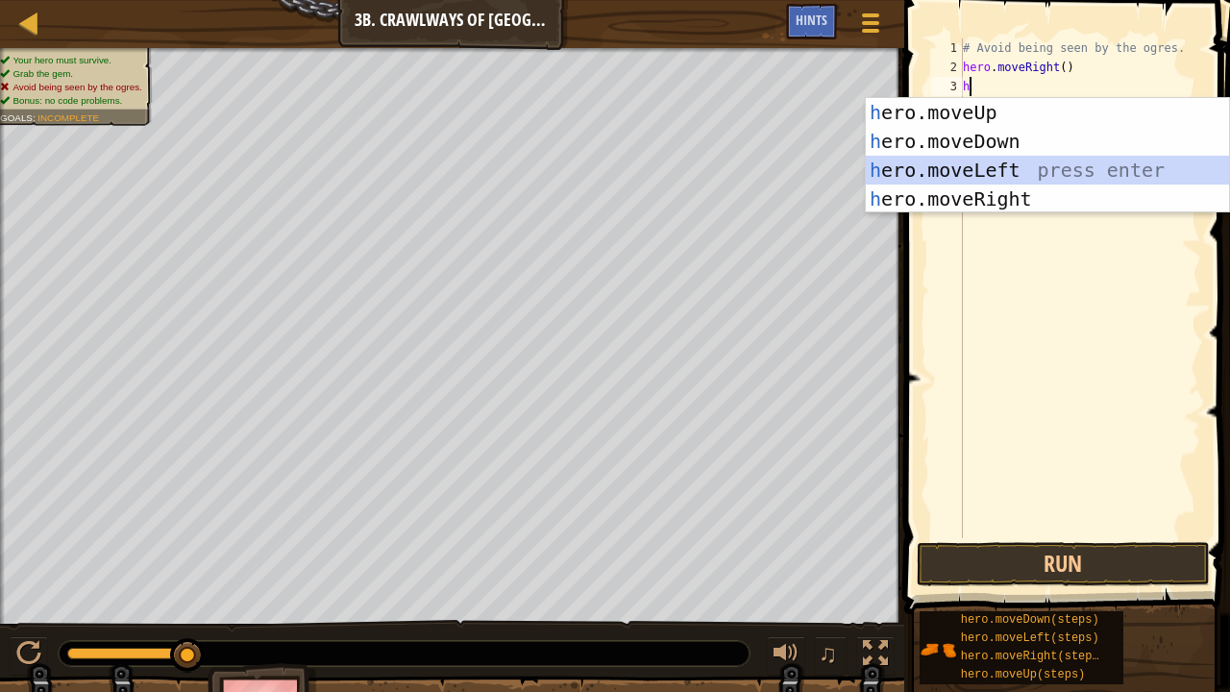
click at [1012, 169] on div "h ero.moveUp press enter h ero.moveDown press enter h ero.moveLeft press enter …" at bounding box center [1048, 184] width 364 height 173
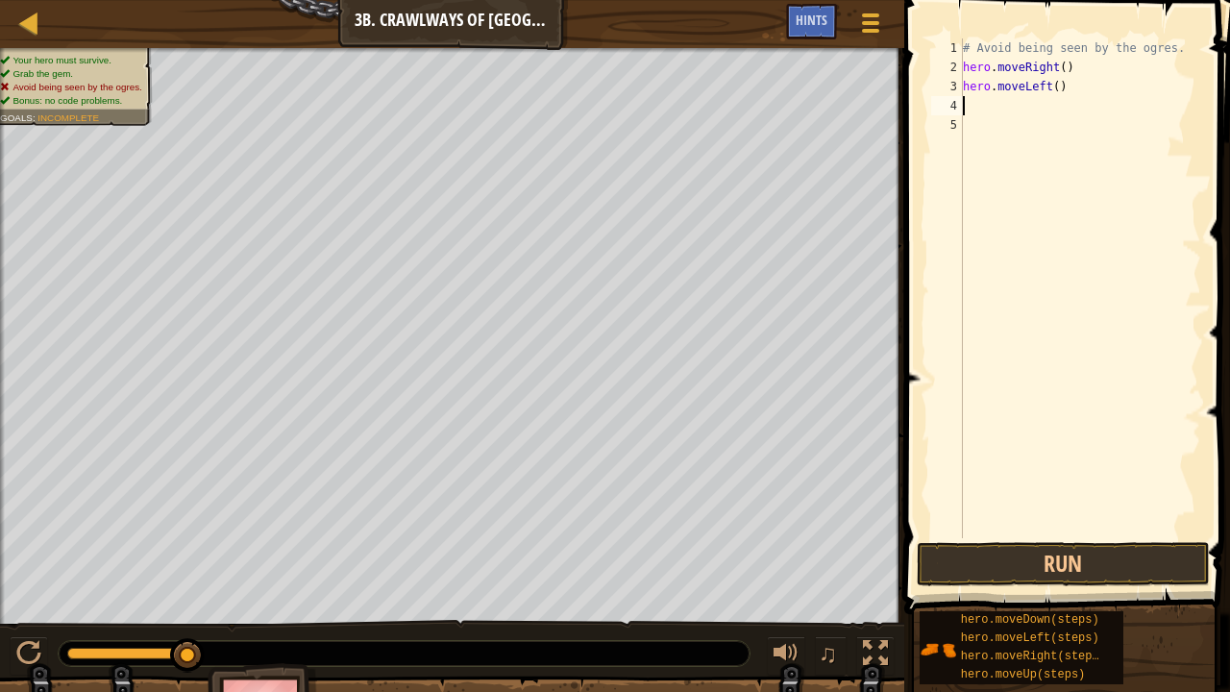
type textarea "h"
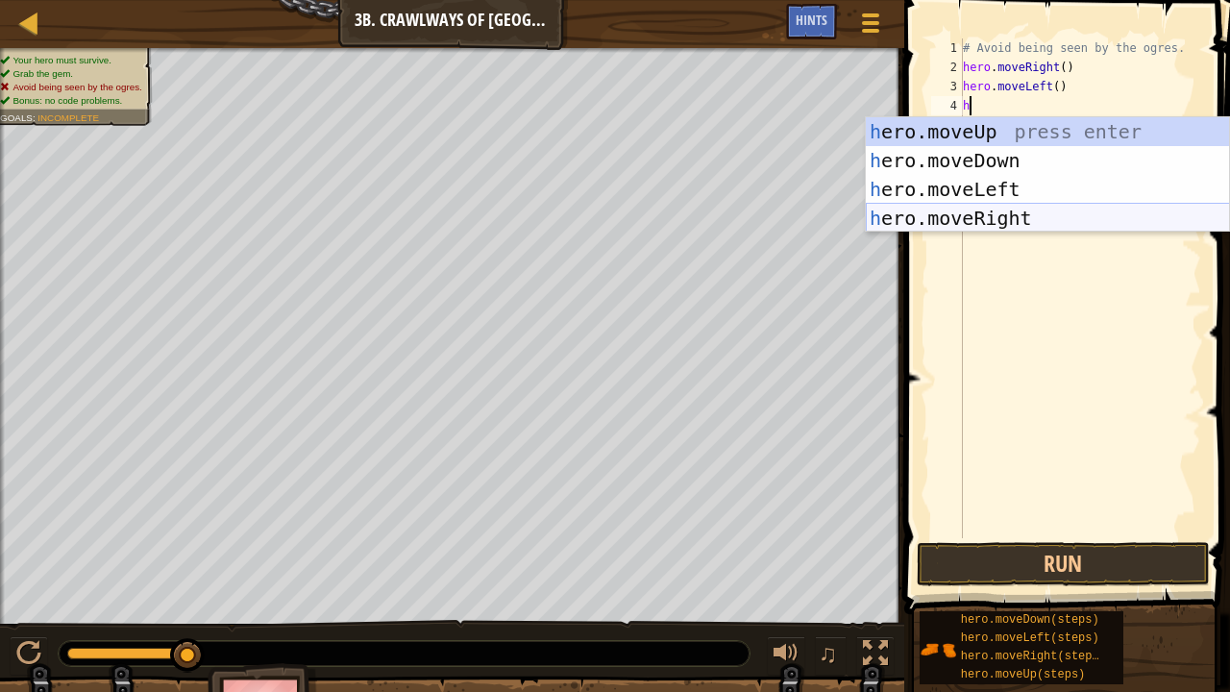
click at [1007, 217] on div "h ero.moveUp press enter h ero.moveDown press enter h ero.moveLeft press enter …" at bounding box center [1048, 203] width 364 height 173
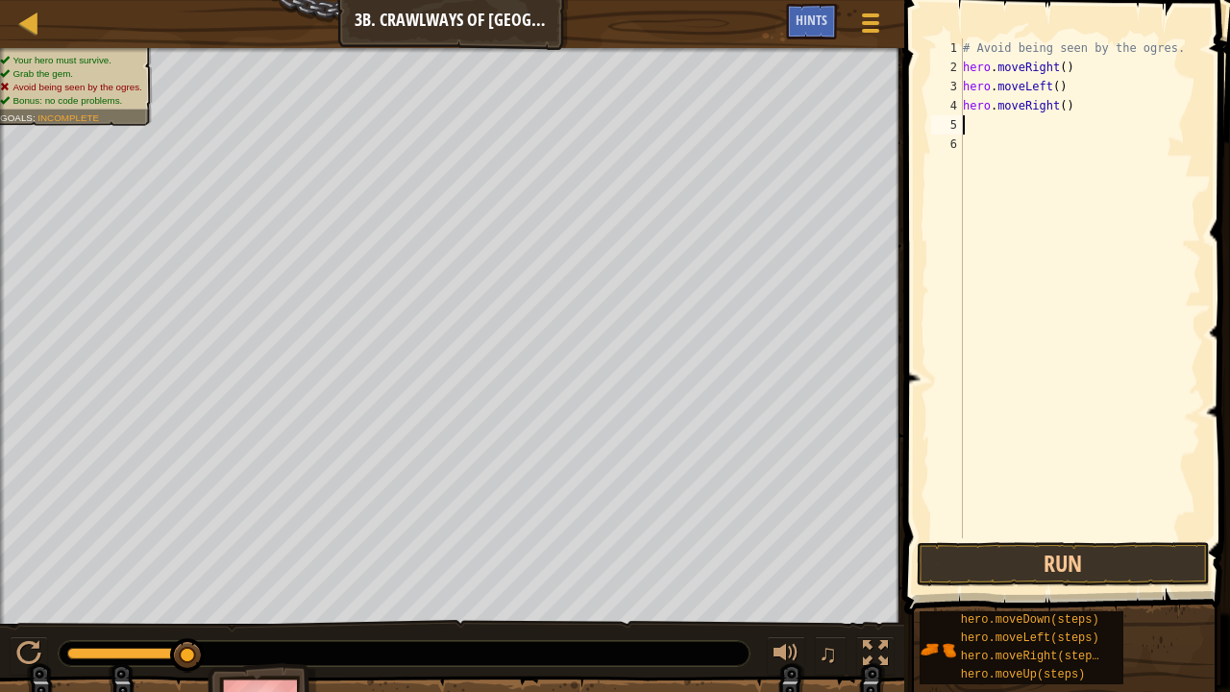
click at [1055, 108] on div "# Avoid being seen by the ogres. hero . moveRight ( ) hero . moveLeft ( ) hero …" at bounding box center [1080, 307] width 242 height 538
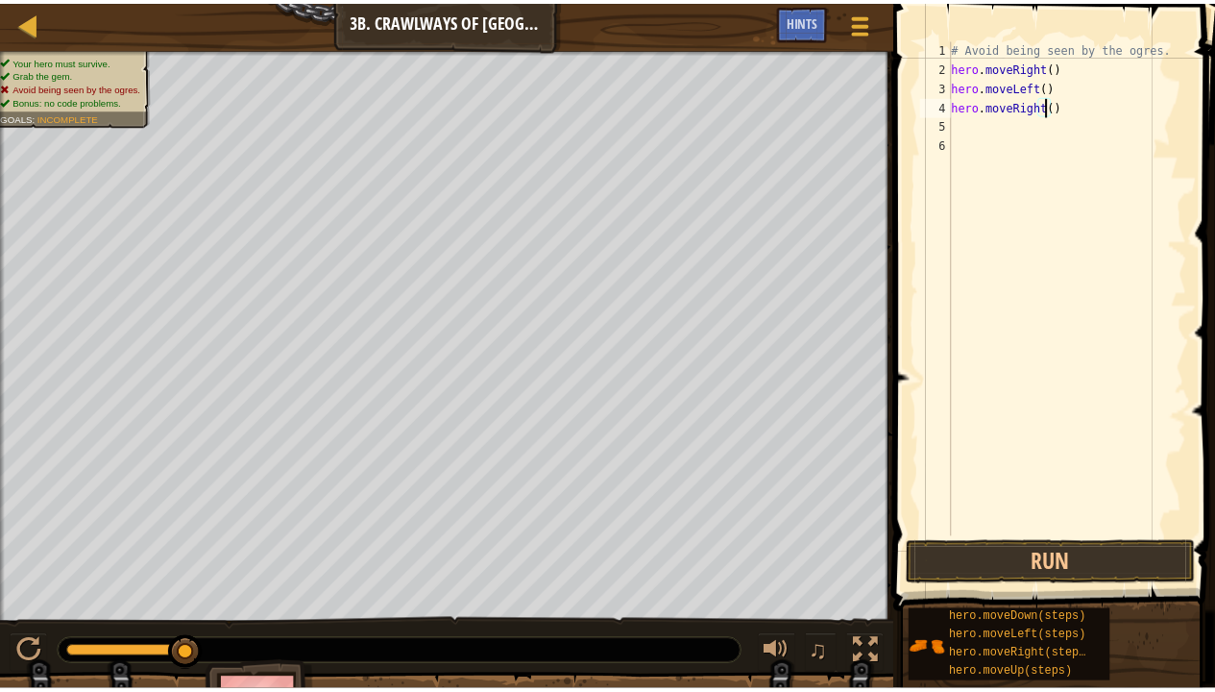
scroll to position [9, 8]
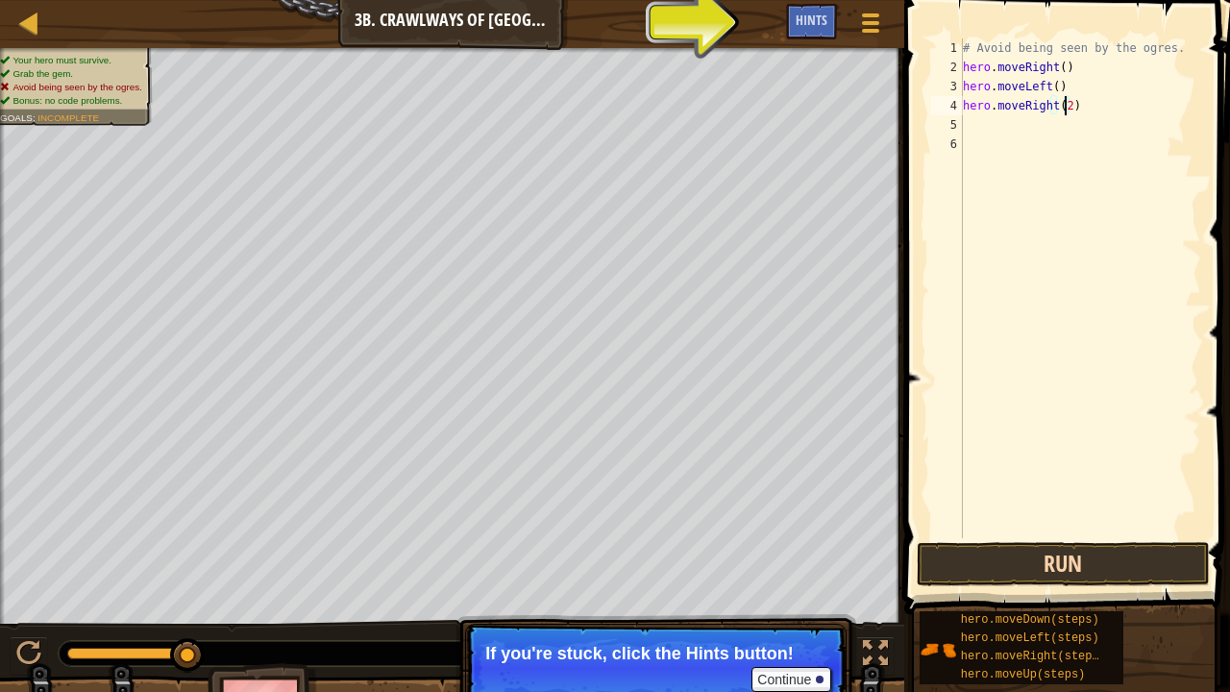
type textarea "hero.moveRight(2)"
click at [1006, 528] on button "Run" at bounding box center [1062, 564] width 293 height 44
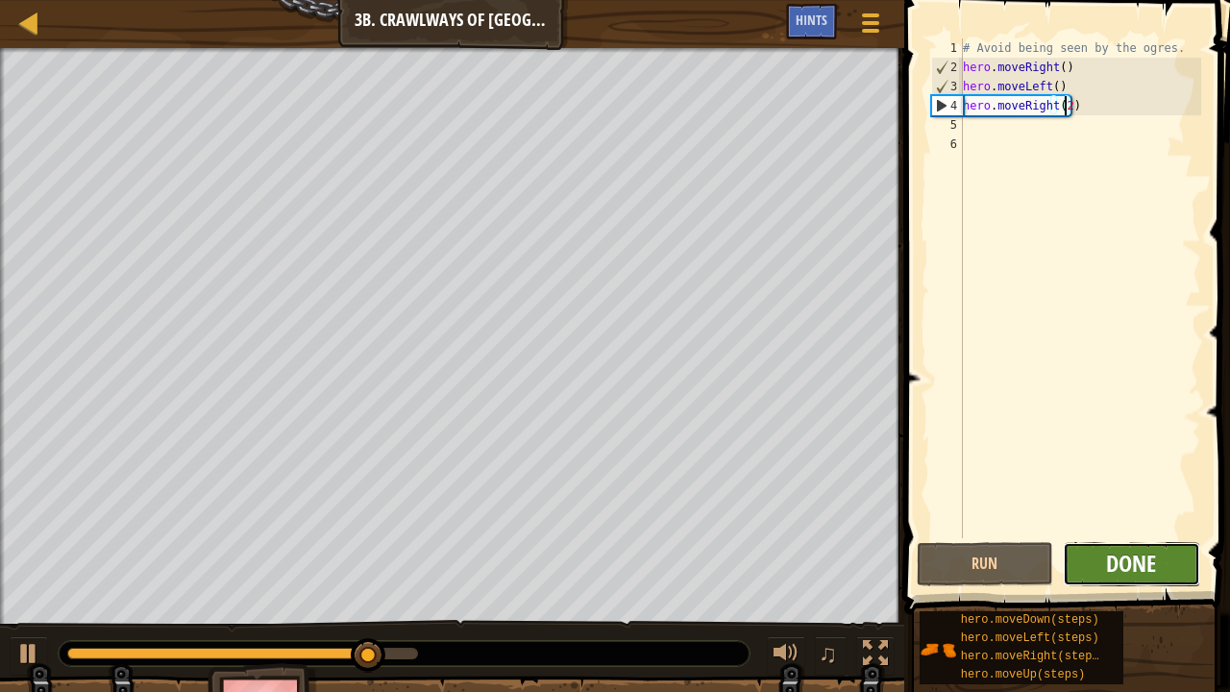
click at [1155, 528] on span "Done" at bounding box center [1131, 563] width 50 height 31
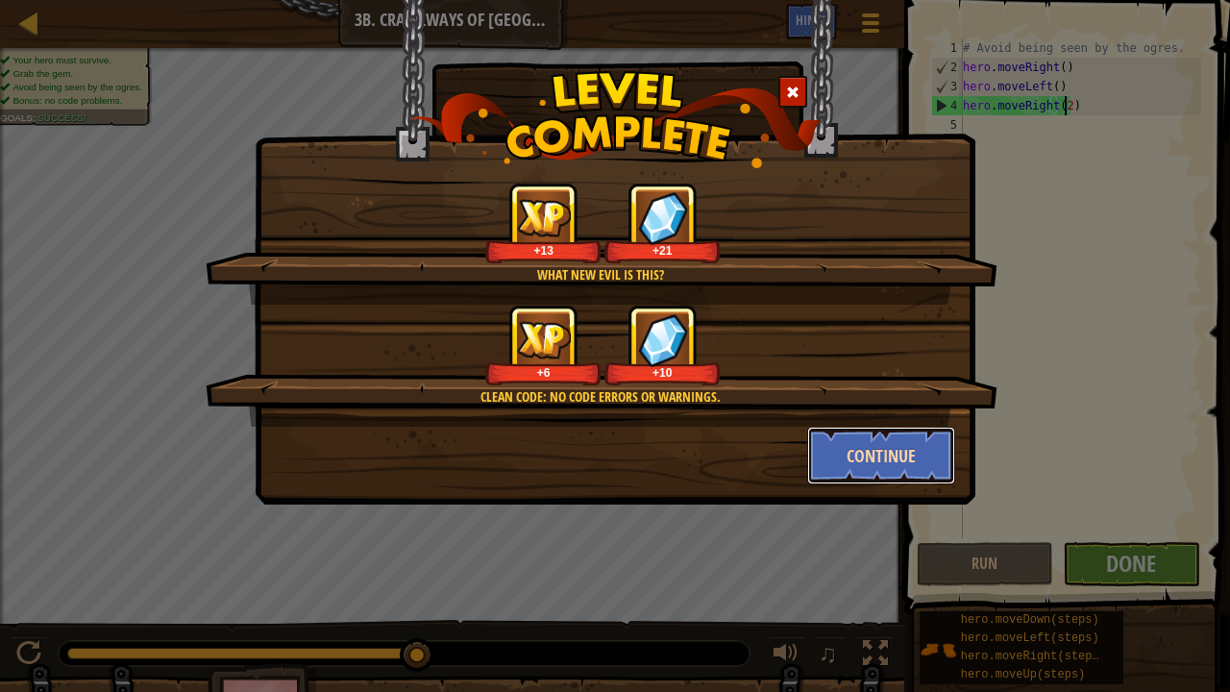
click at [906, 453] on button "Continue" at bounding box center [881, 456] width 149 height 58
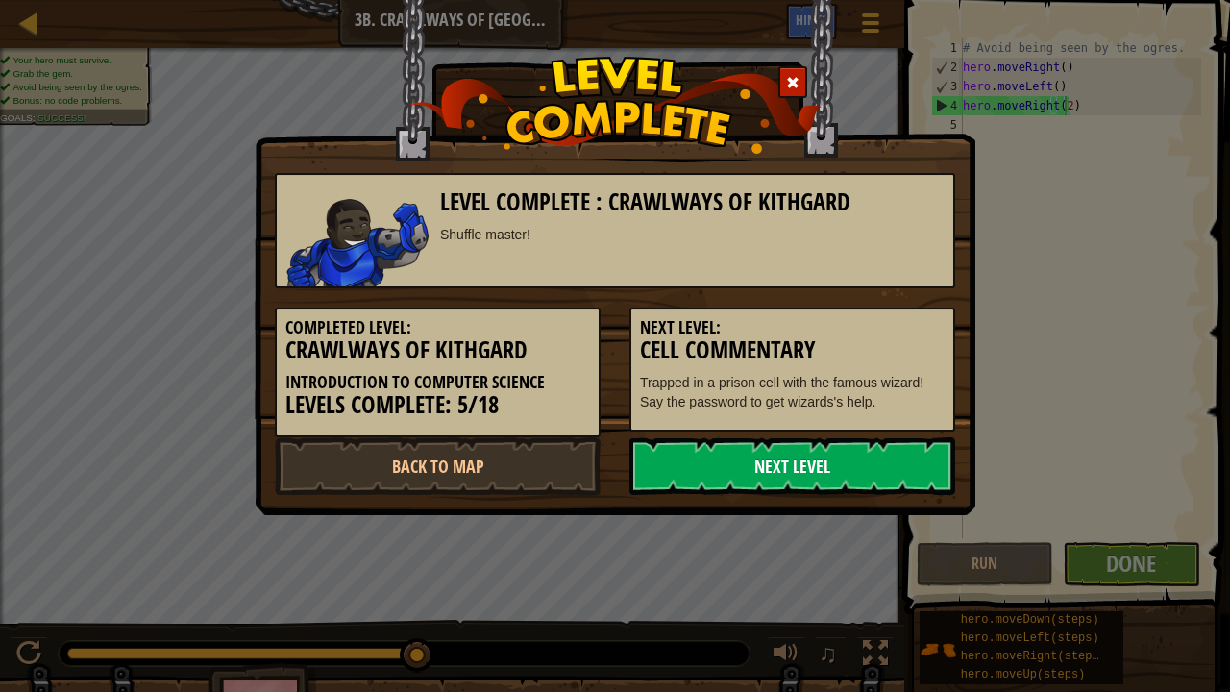
click at [854, 467] on link "Next Level" at bounding box center [792, 466] width 326 height 58
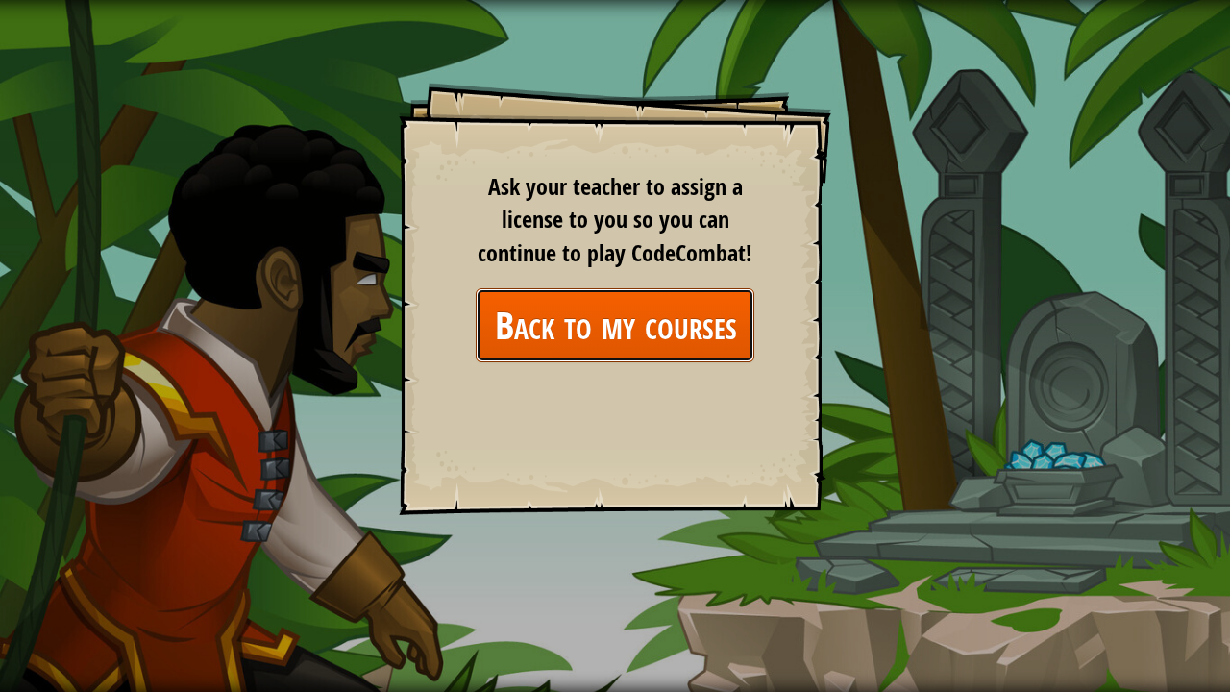
click at [615, 317] on link "Back to my courses" at bounding box center [615, 325] width 279 height 74
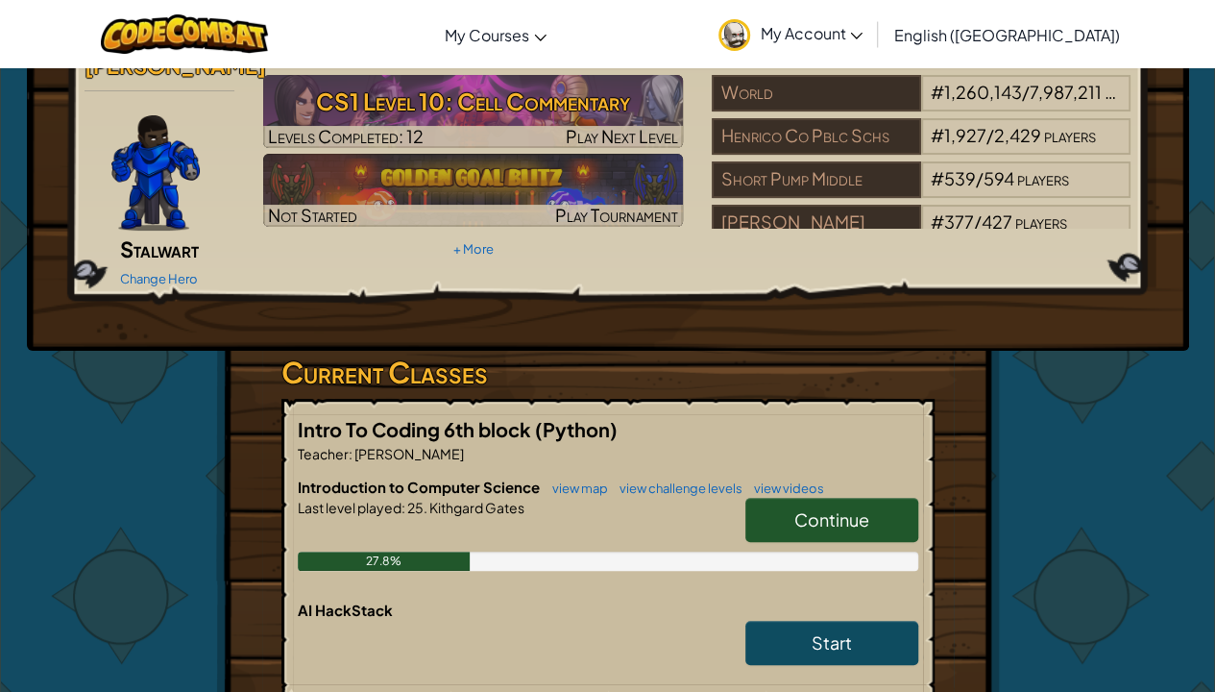
scroll to position [74, 0]
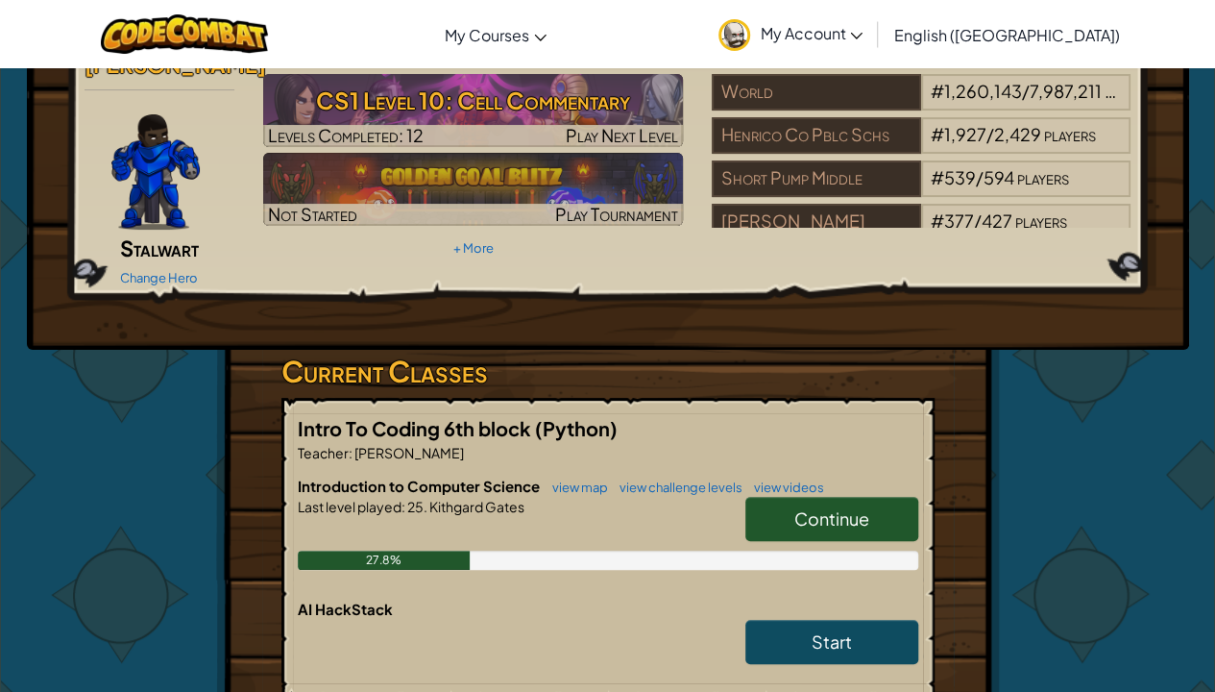
click at [844, 507] on span "Continue" at bounding box center [831, 518] width 75 height 22
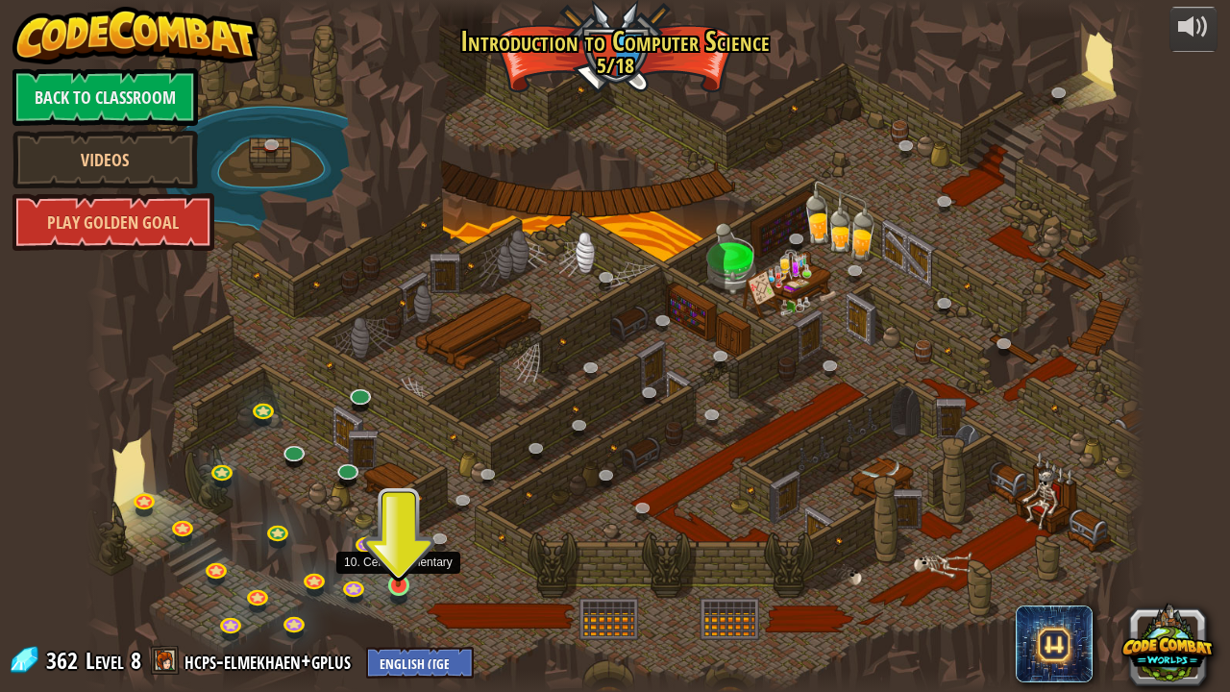
click at [403, 528] on img at bounding box center [398, 557] width 26 height 60
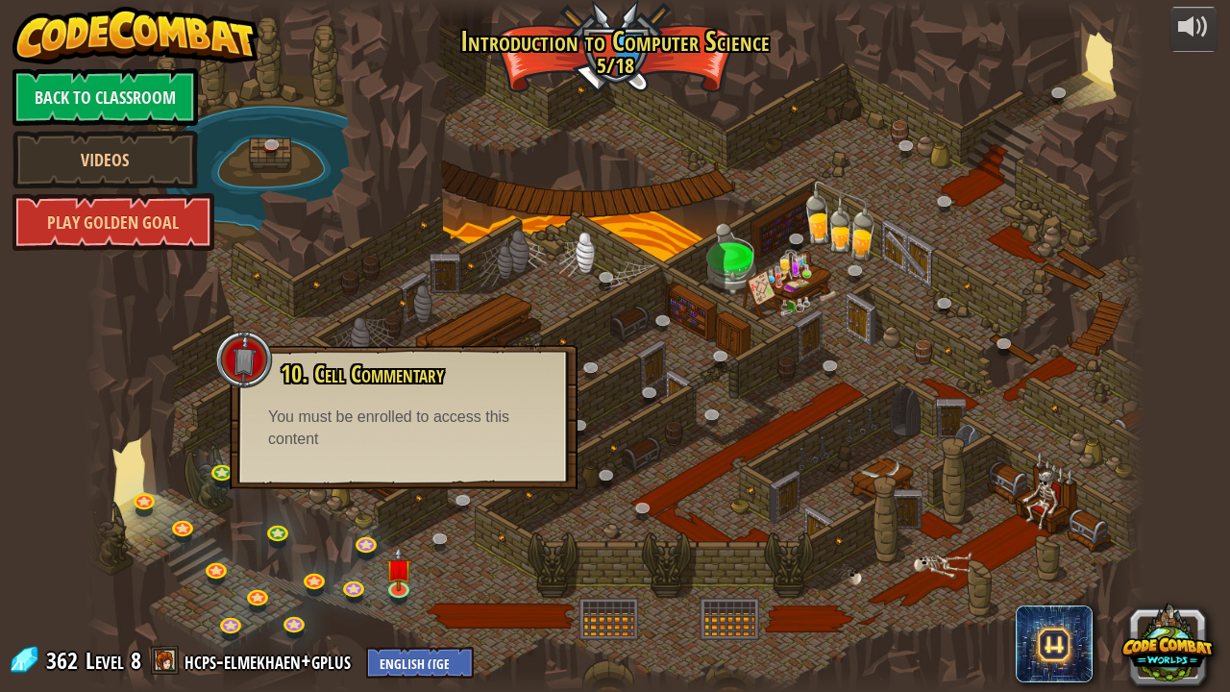
click at [403, 410] on div "You must be enrolled to access this content" at bounding box center [403, 428] width 271 height 44
click at [363, 246] on div at bounding box center [614, 346] width 1059 height 692
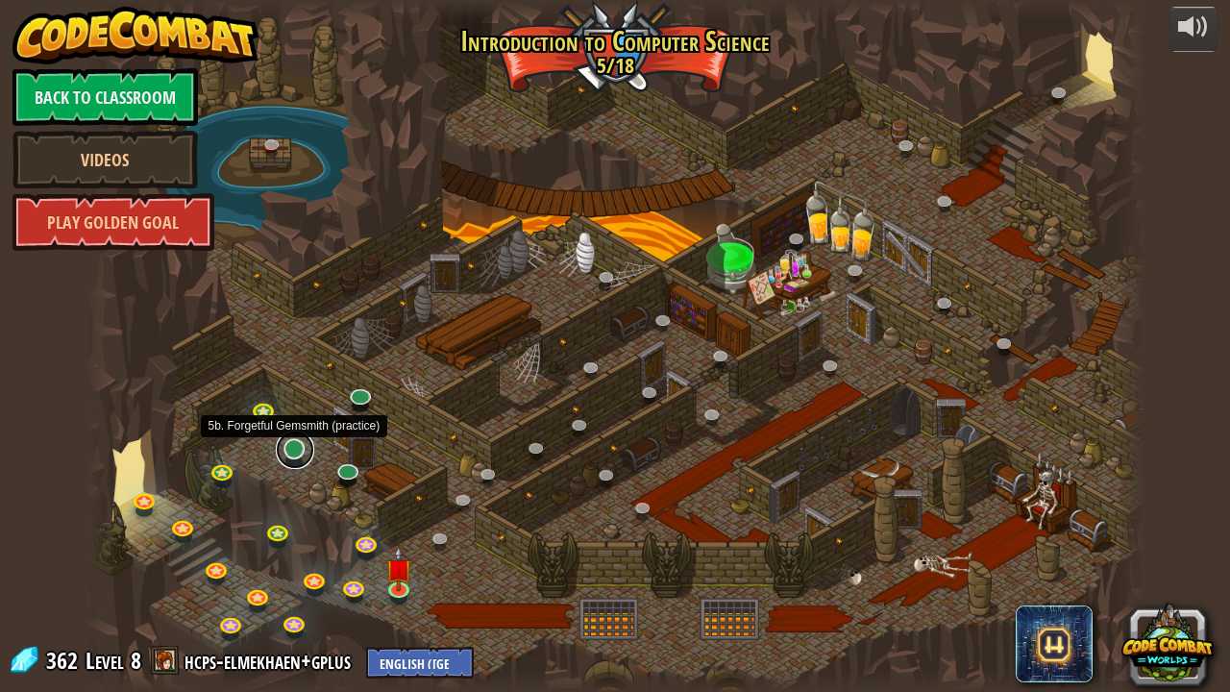
click at [291, 448] on link at bounding box center [295, 449] width 38 height 38
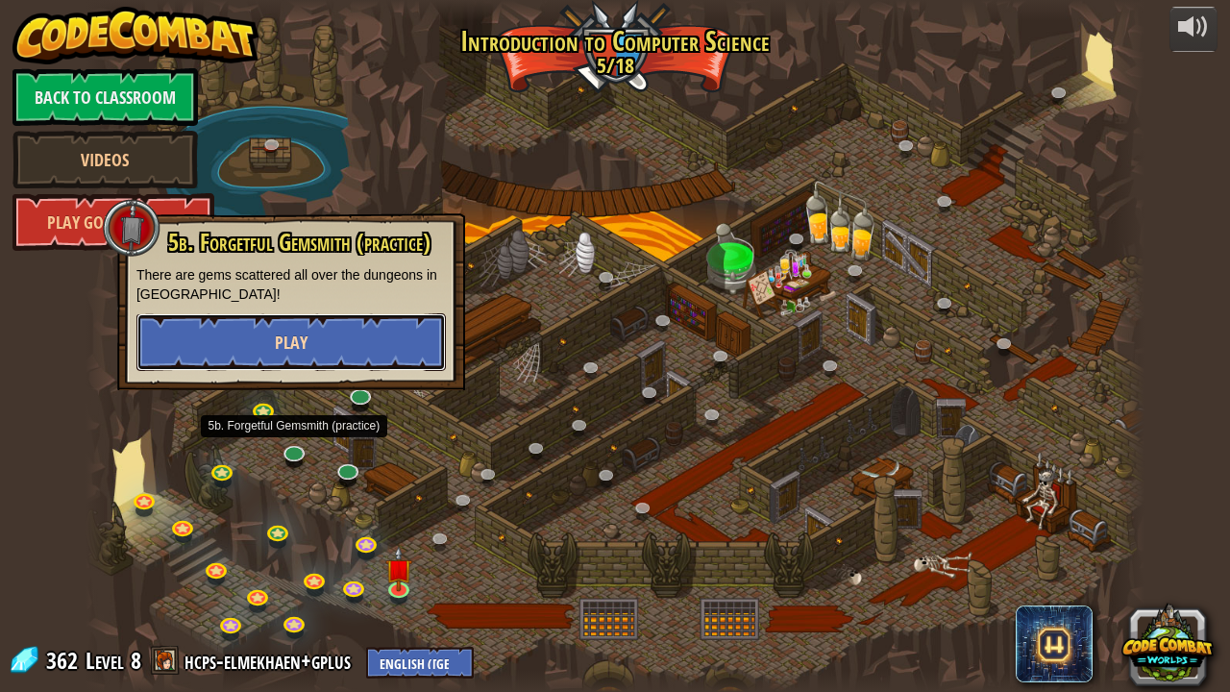
click at [362, 344] on button "Play" at bounding box center [290, 342] width 309 height 58
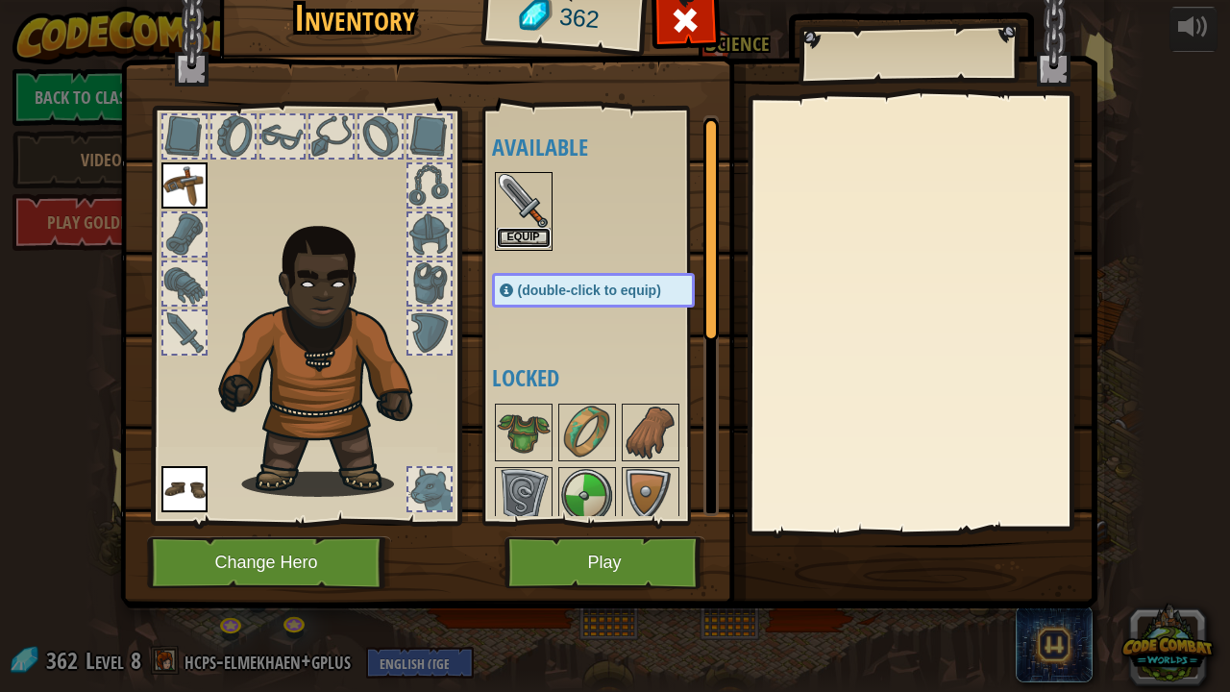
click at [532, 238] on button "Equip" at bounding box center [524, 238] width 54 height 20
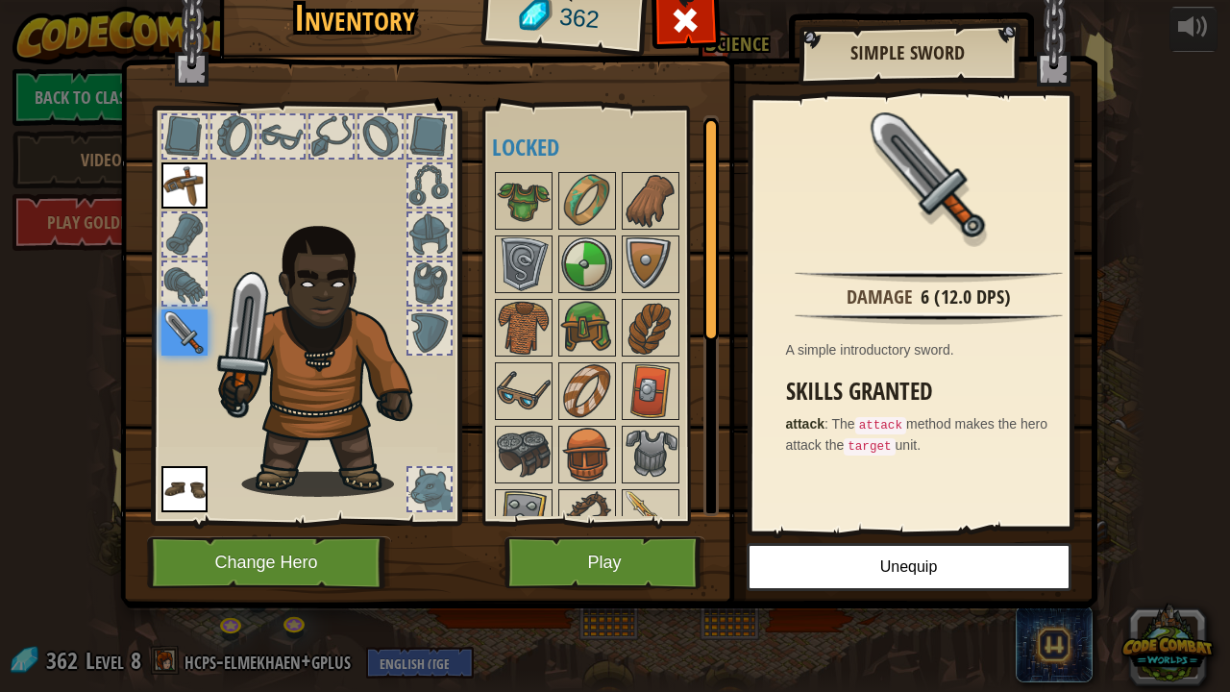
click at [330, 400] on img at bounding box center [327, 355] width 237 height 281
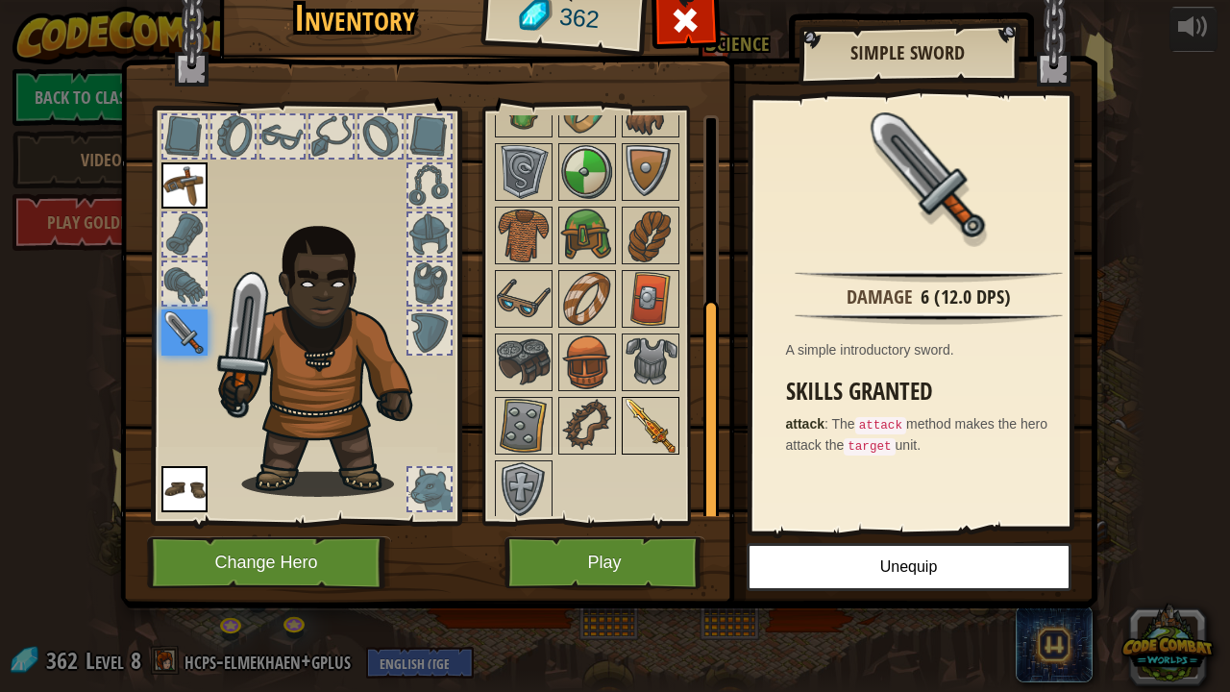
click at [644, 409] on img at bounding box center [650, 426] width 54 height 54
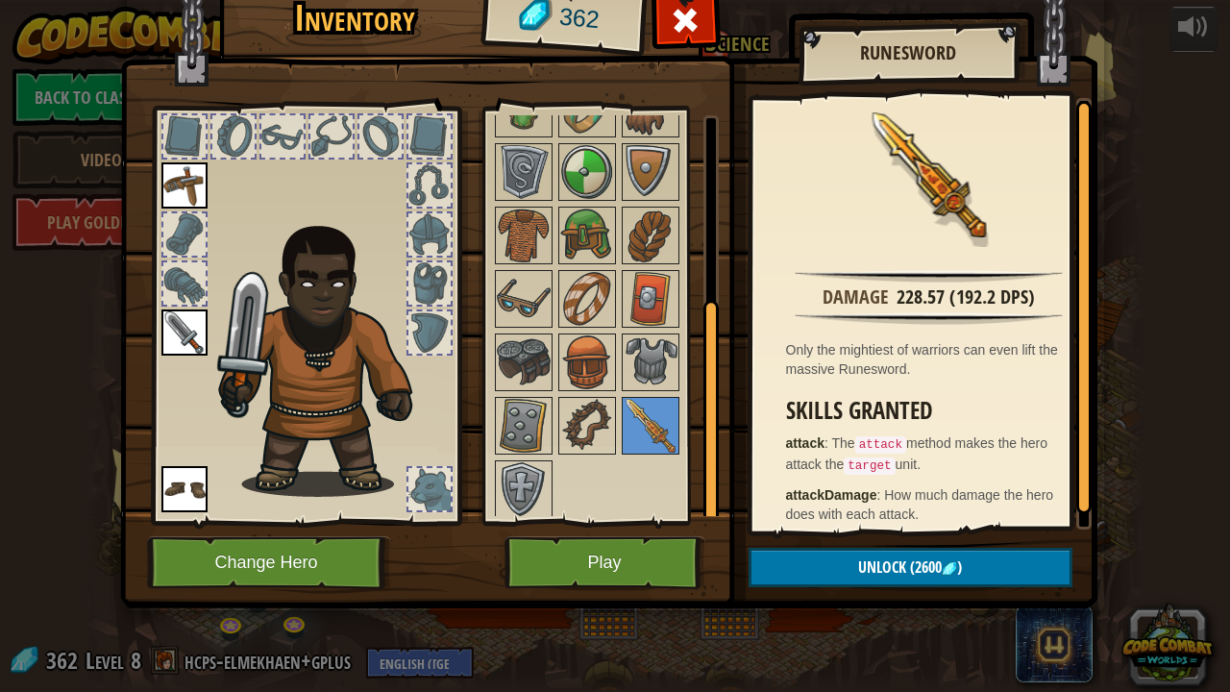
click at [180, 335] on img at bounding box center [184, 332] width 46 height 46
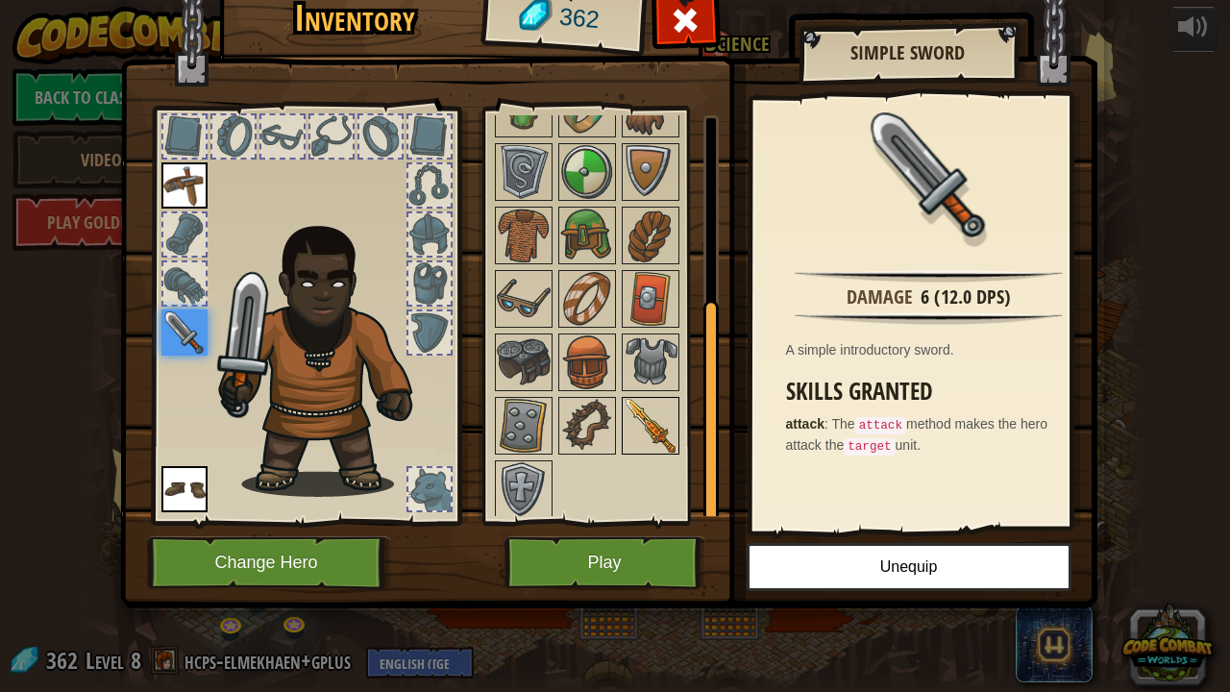
click at [650, 424] on img at bounding box center [650, 426] width 54 height 54
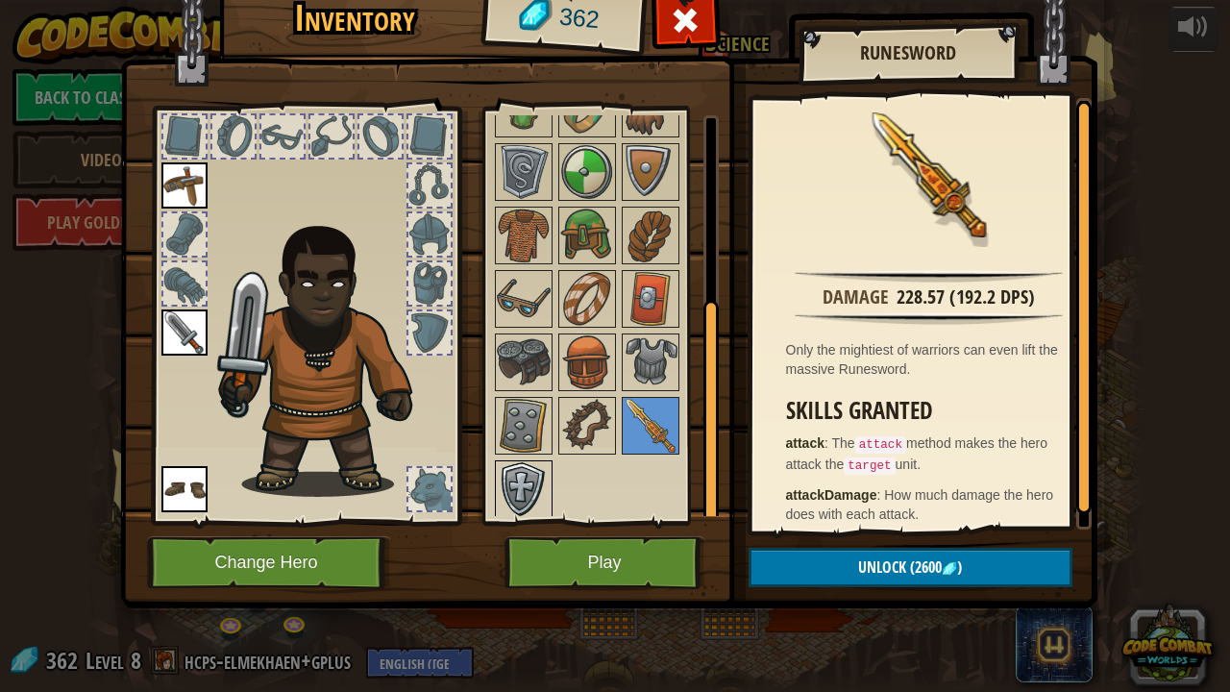
click at [529, 473] on img at bounding box center [524, 489] width 54 height 54
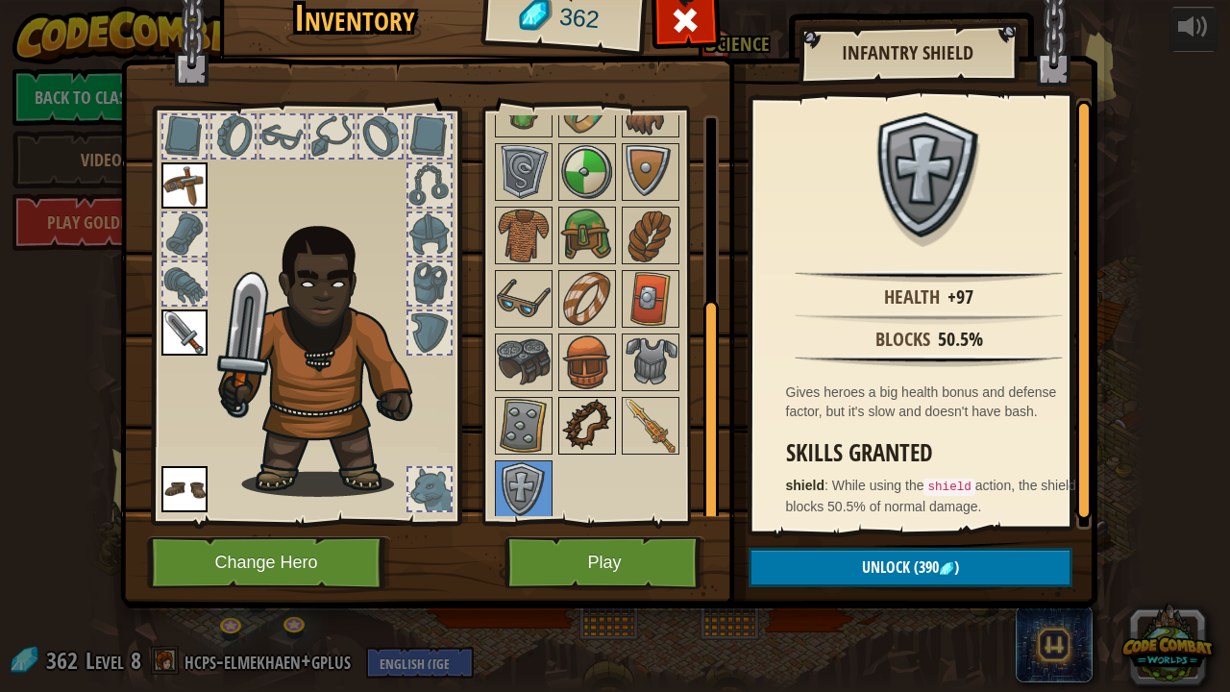
click at [573, 427] on img at bounding box center [587, 426] width 54 height 54
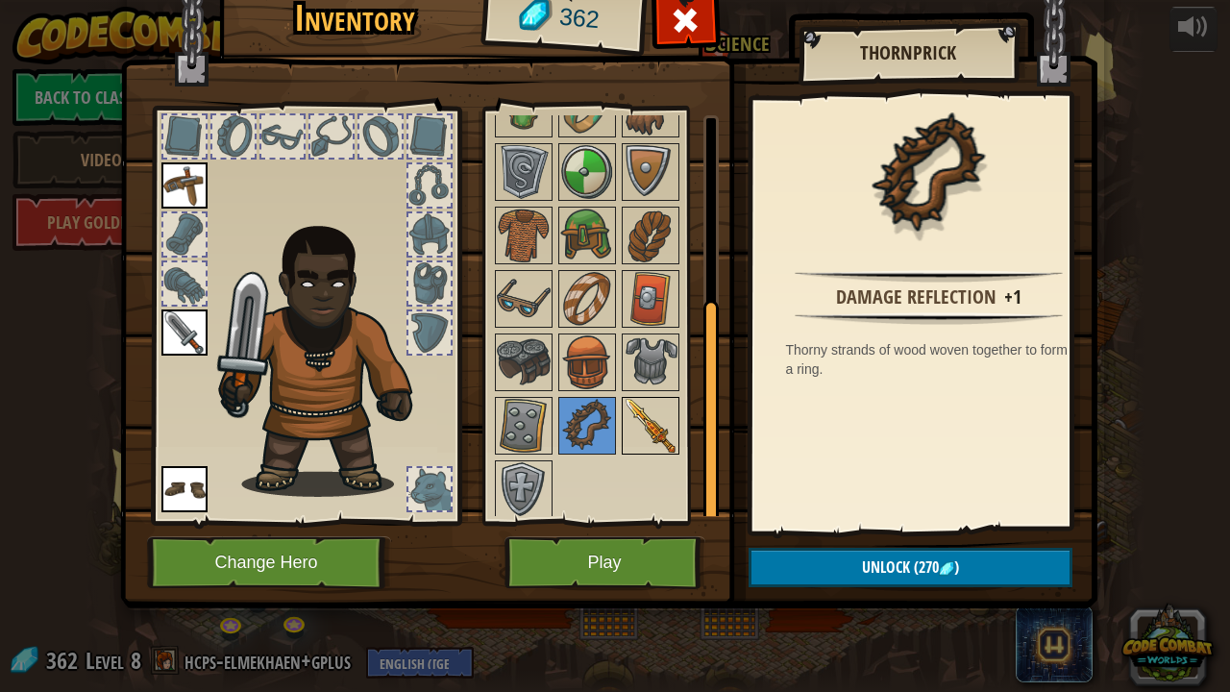
click at [638, 423] on img at bounding box center [650, 426] width 54 height 54
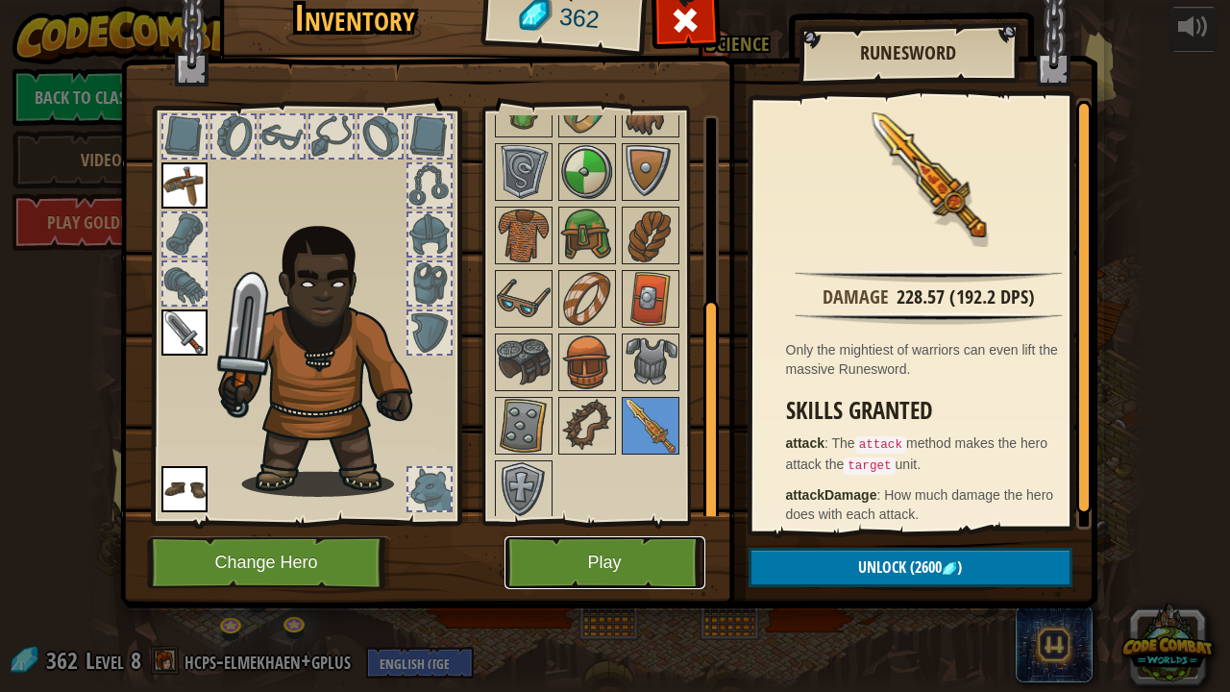
click at [599, 528] on button "Play" at bounding box center [604, 562] width 201 height 53
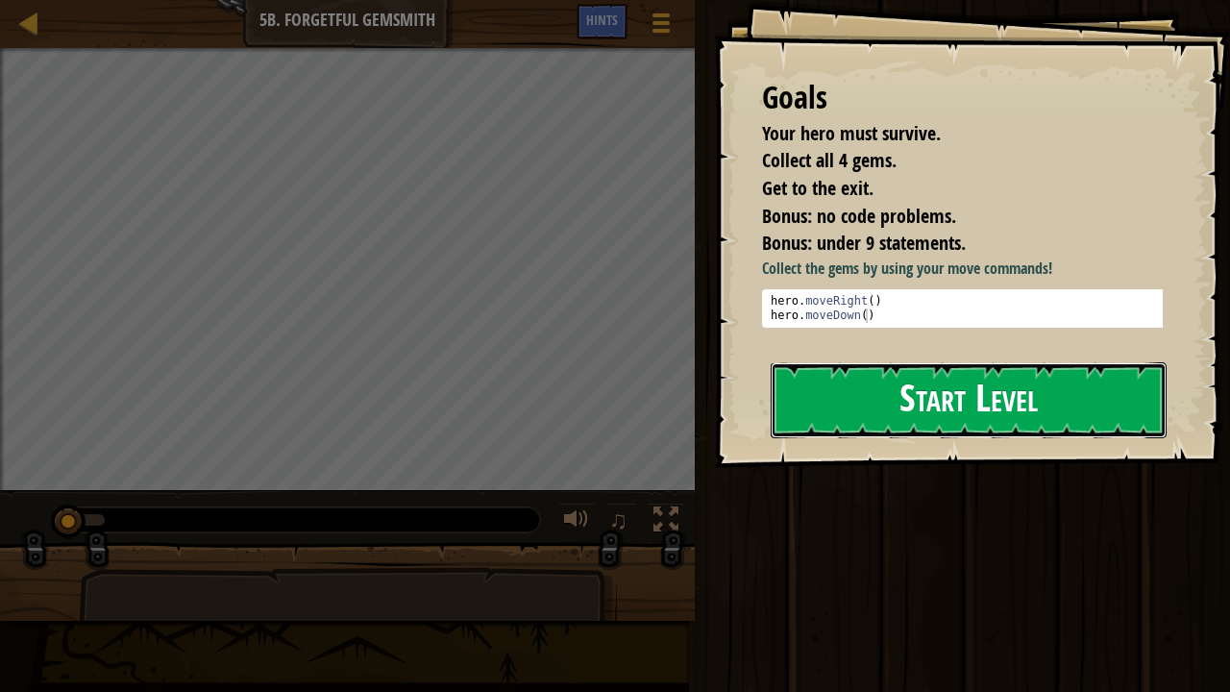
click at [925, 392] on button "Start Level" at bounding box center [968, 400] width 396 height 76
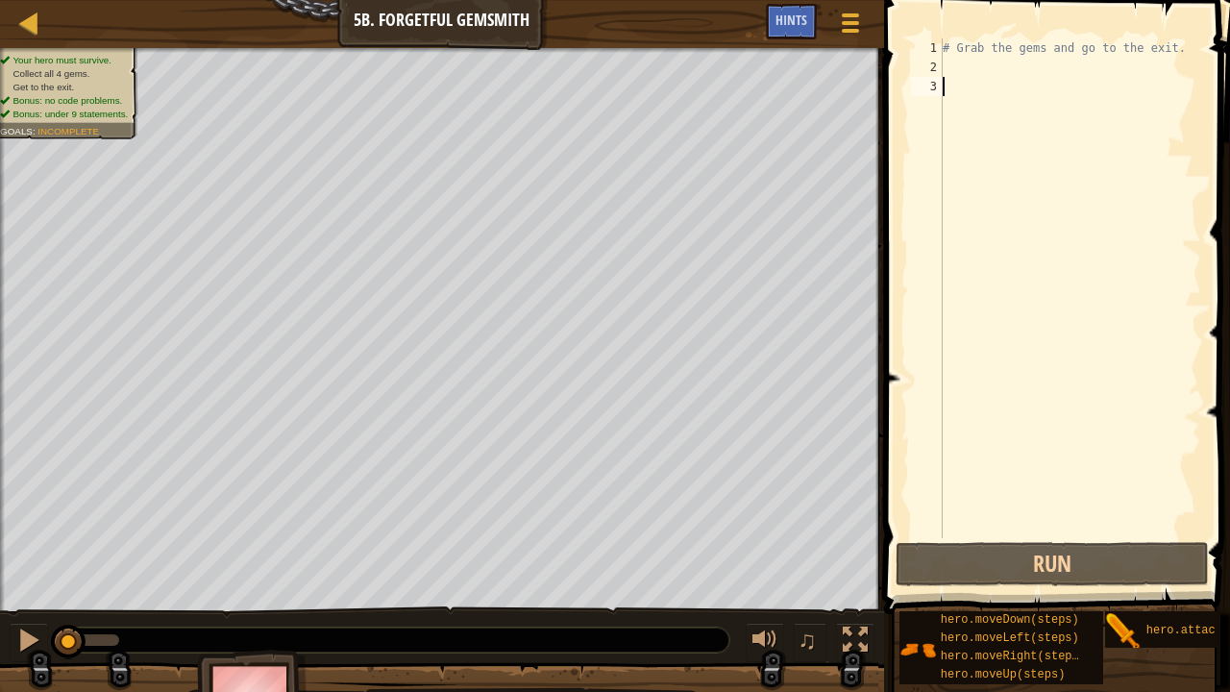
click at [968, 65] on div "# Grab the gems and go to the exit." at bounding box center [1070, 307] width 262 height 538
type textarea "h"
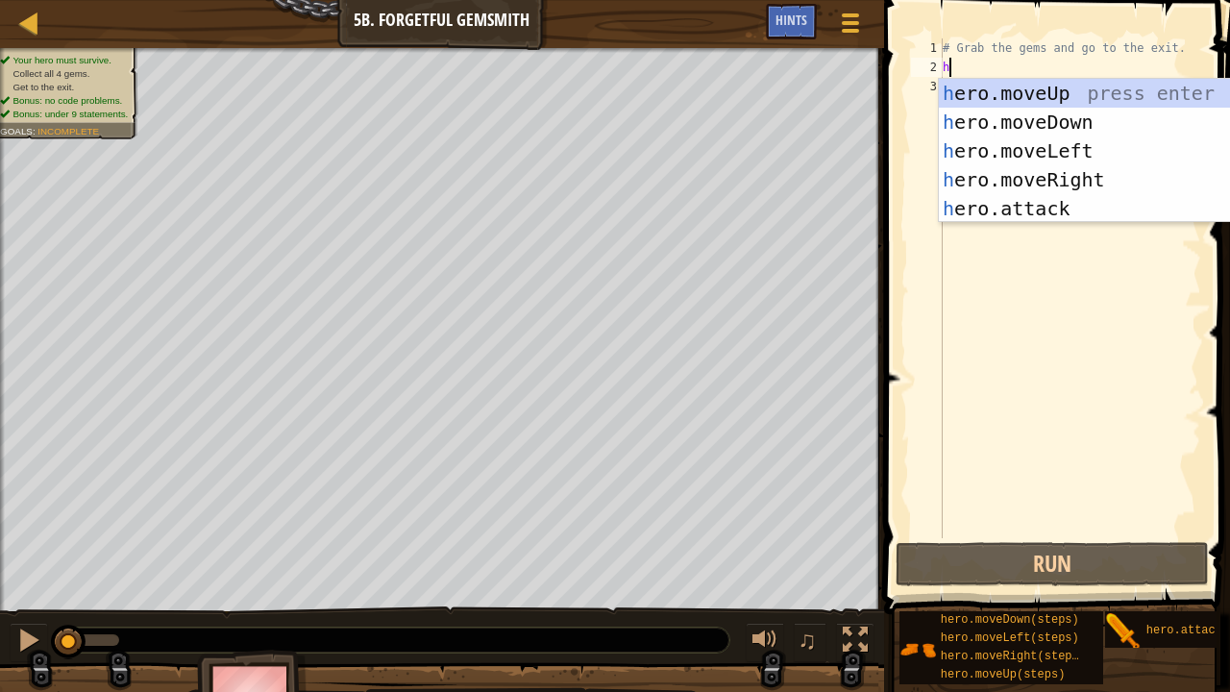
scroll to position [9, 0]
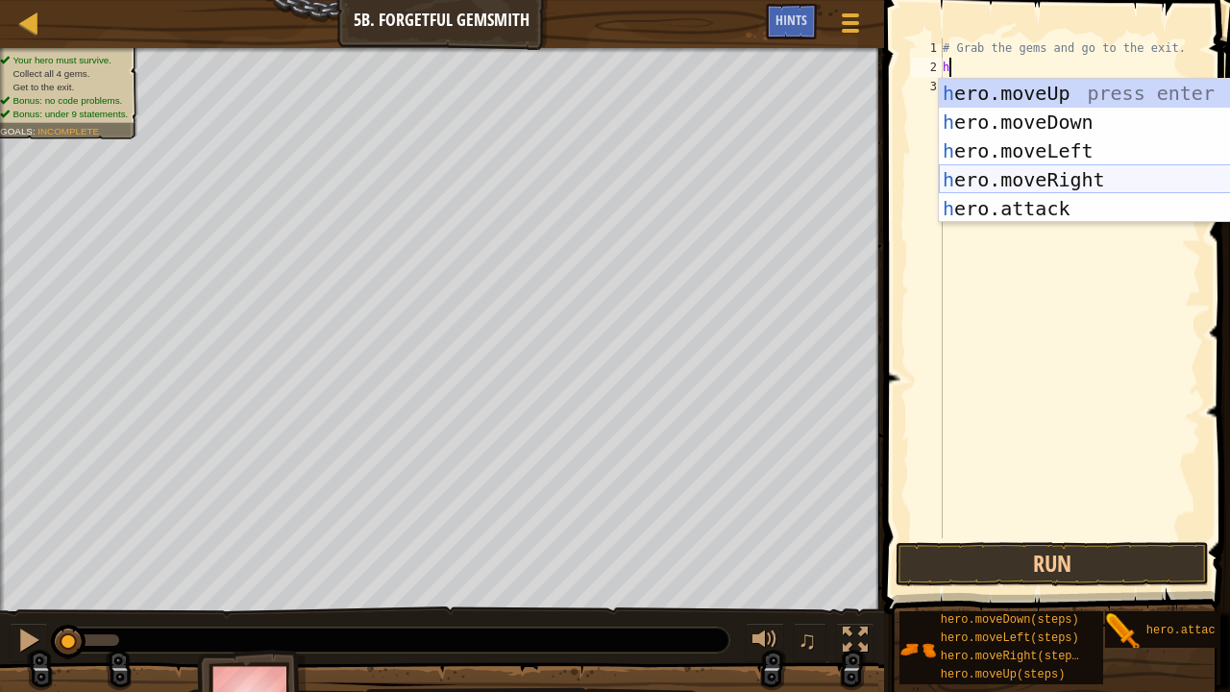
click at [1013, 176] on div "h ero.moveUp press enter h ero.moveDown press enter h ero.moveLeft press enter …" at bounding box center [1121, 180] width 364 height 202
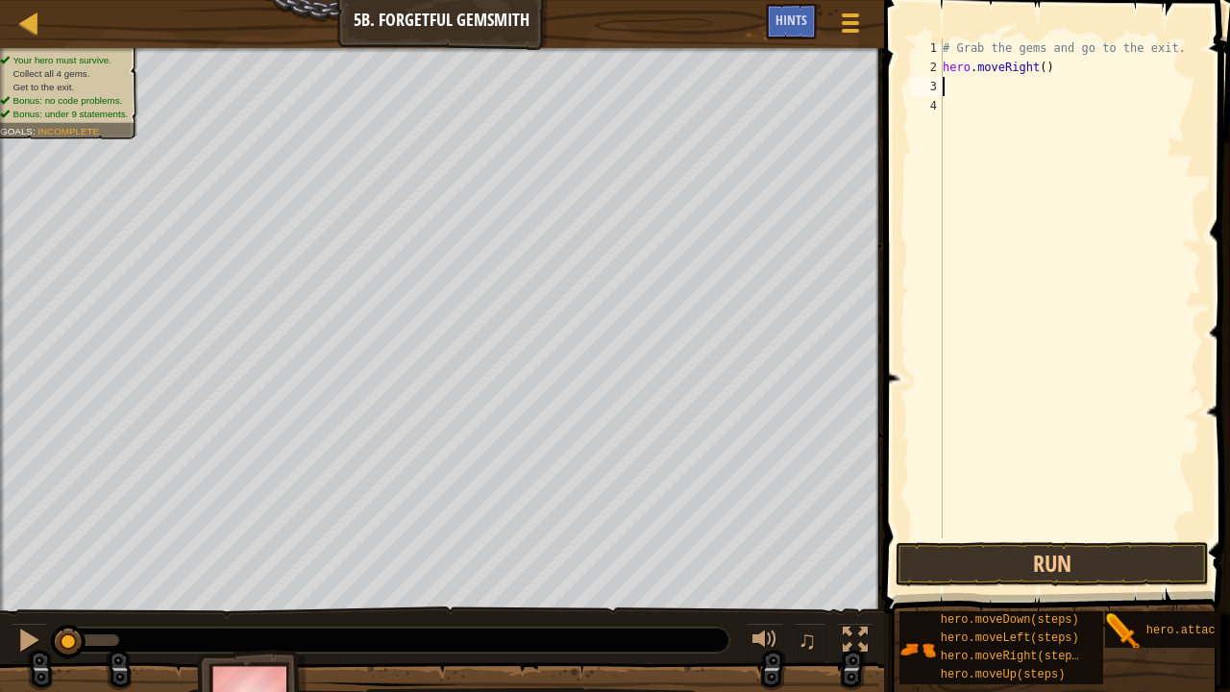
type textarea "h"
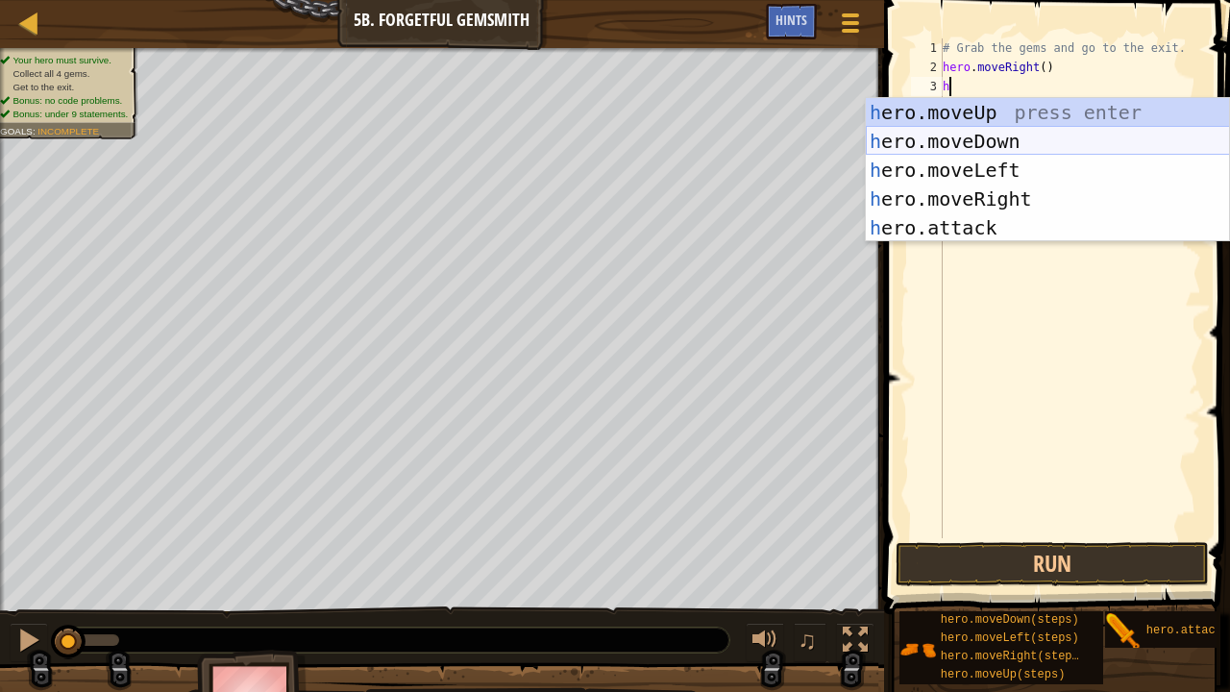
click at [982, 146] on div "h ero.moveUp press enter h ero.moveDown press enter h ero.moveLeft press enter …" at bounding box center [1048, 199] width 364 height 202
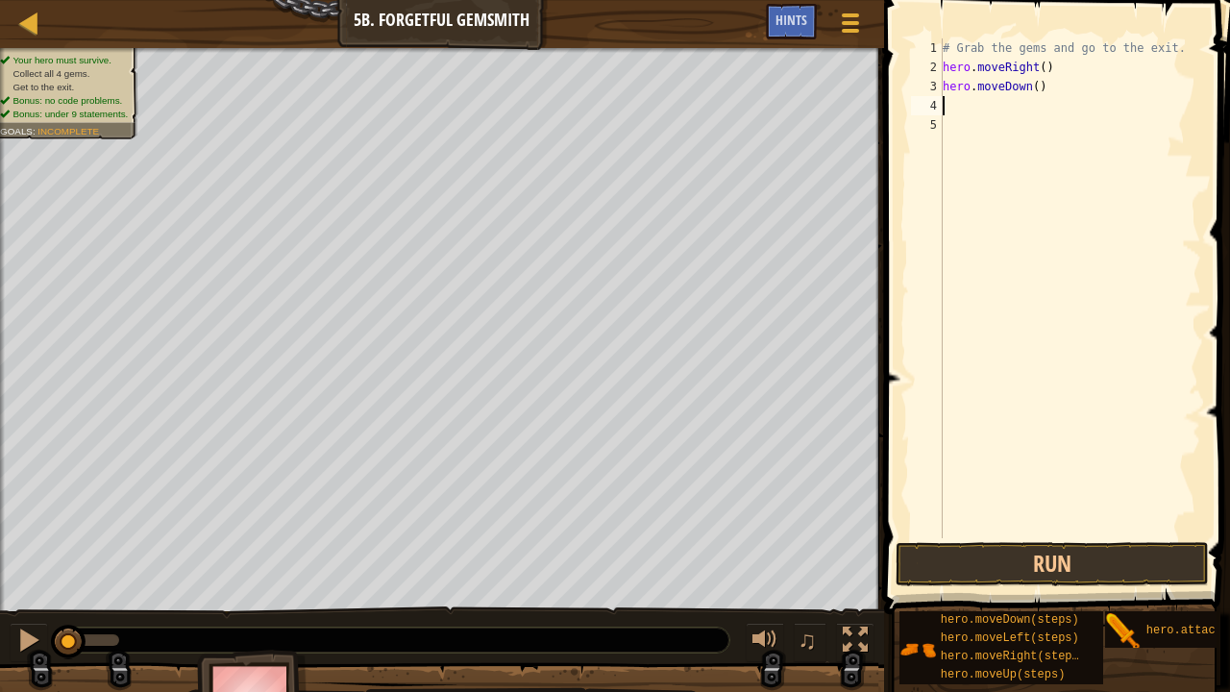
type textarea "h"
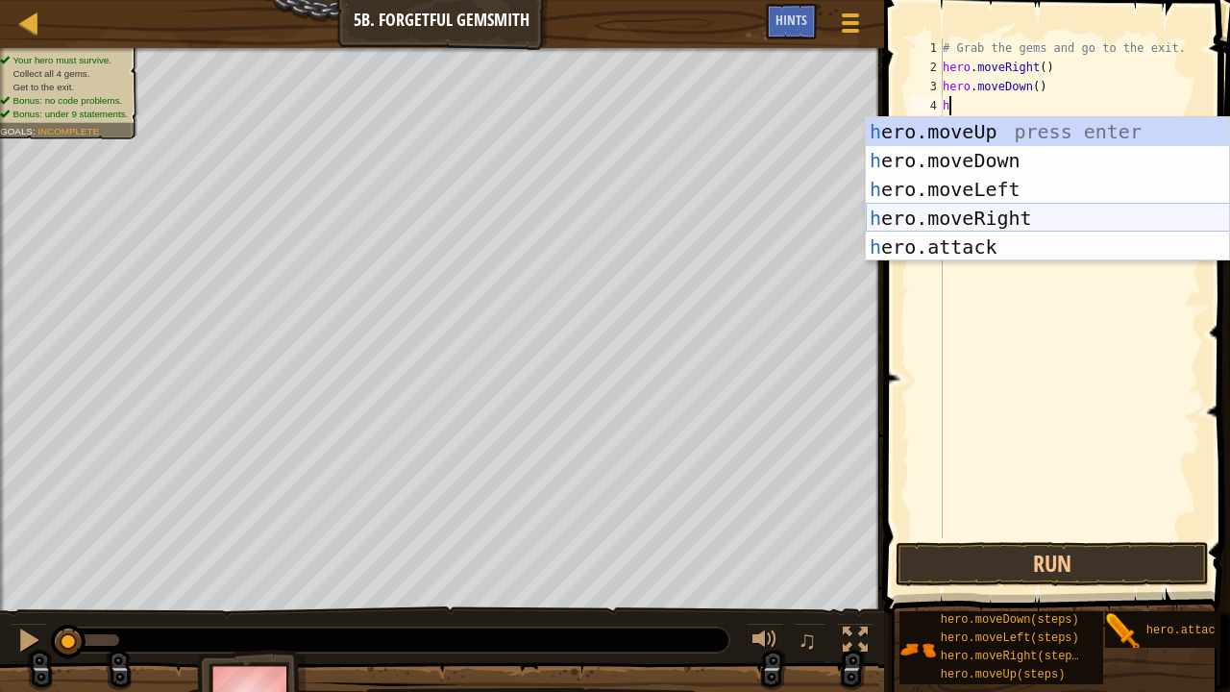
click at [1008, 216] on div "h ero.moveUp press enter h ero.moveDown press enter h ero.moveLeft press enter …" at bounding box center [1048, 218] width 364 height 202
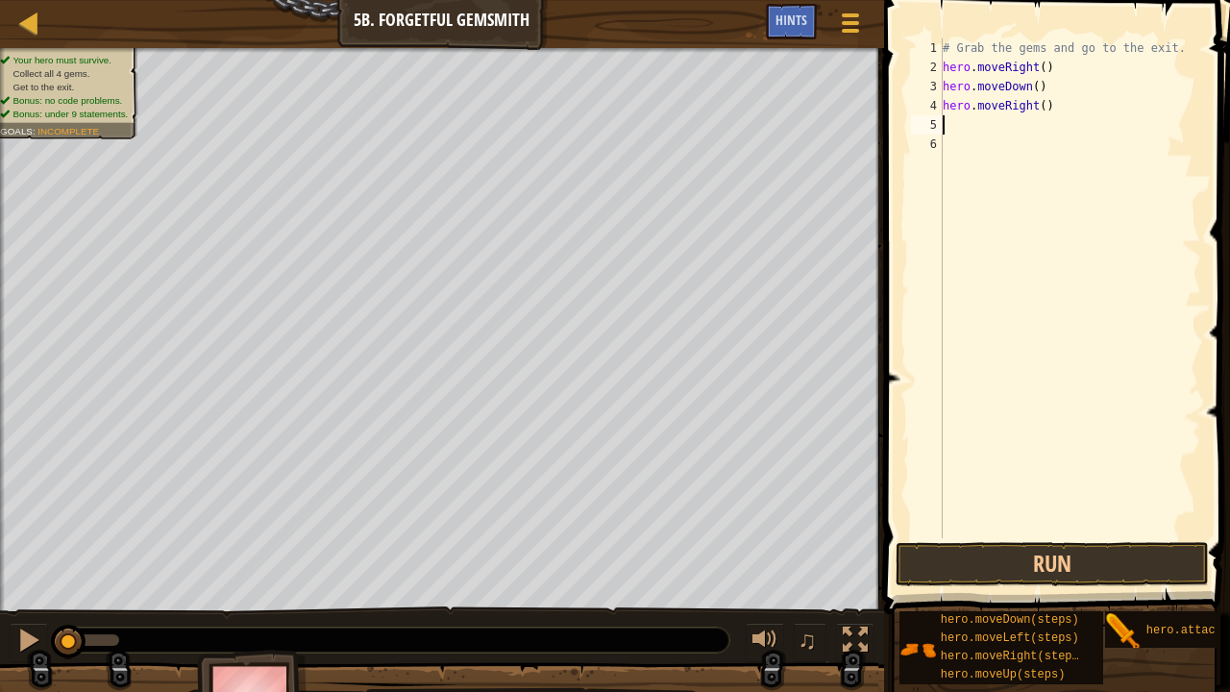
type textarea "2"
click at [1037, 106] on div "# Grab the gems and go to the exit. hero . moveRight ( ) hero . moveDown ( ) he…" at bounding box center [1070, 307] width 262 height 538
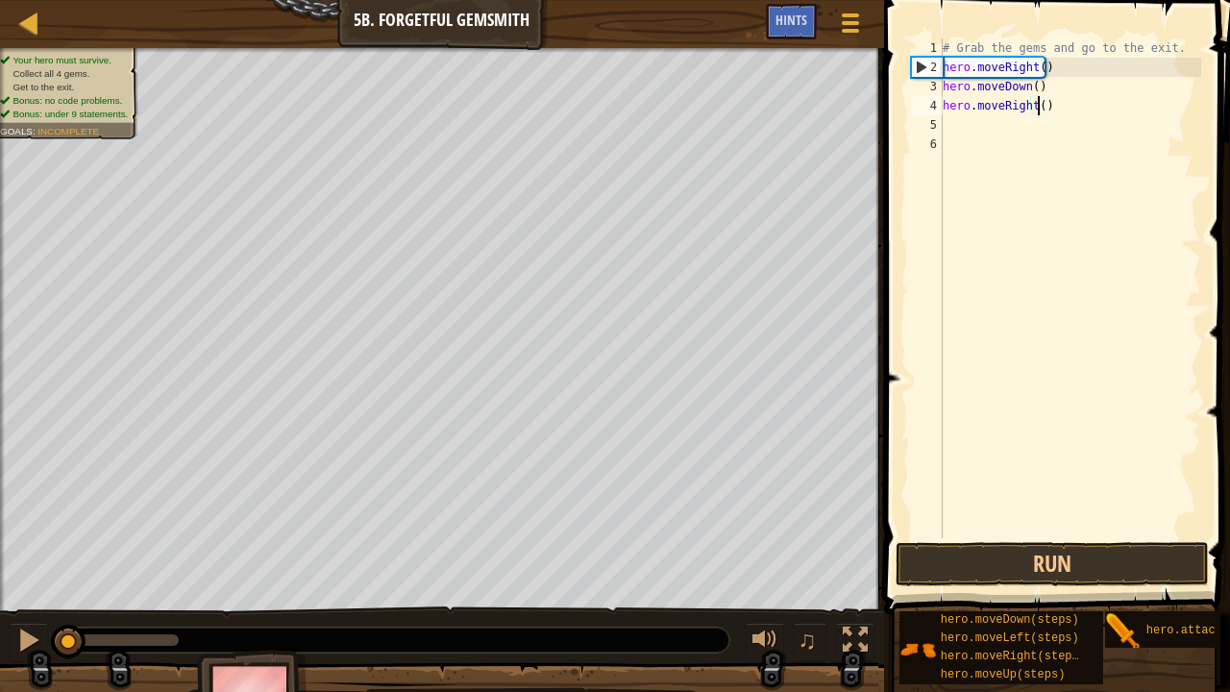
type textarea "hero.moveRight(2)"
click at [998, 130] on div "# Grab the gems and go to the exit. hero . moveRight ( ) hero . moveDown ( ) he…" at bounding box center [1070, 307] width 262 height 538
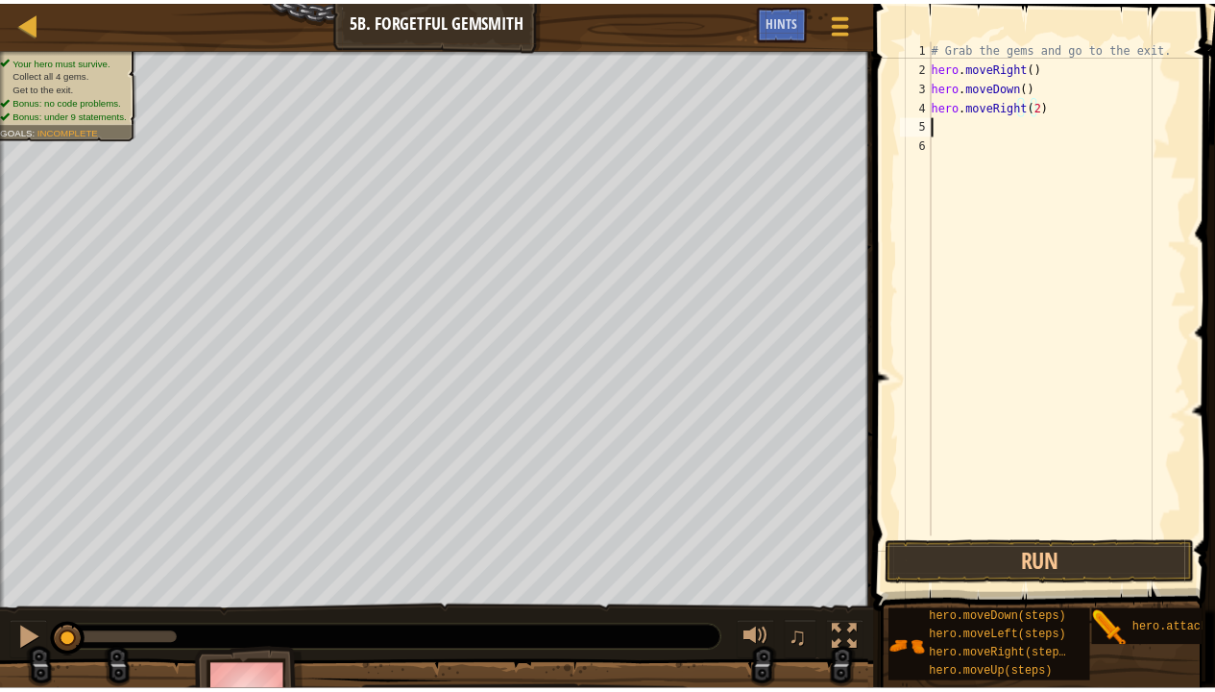
scroll to position [9, 0]
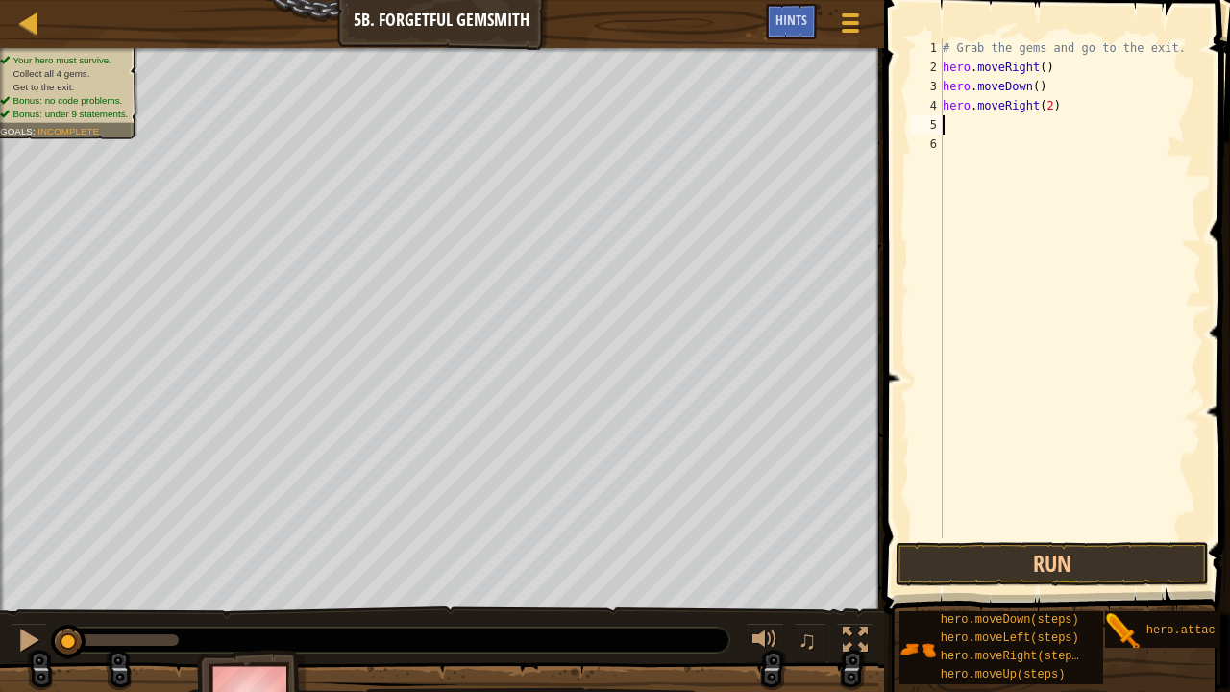
type textarea "h"
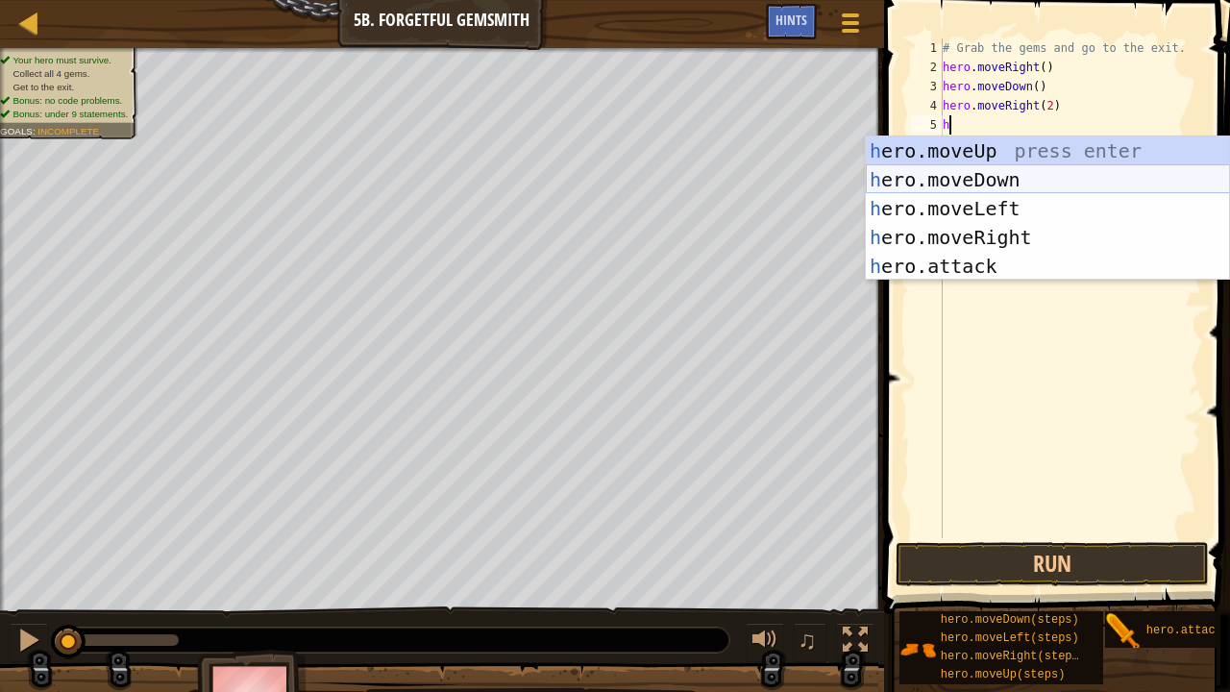
click at [1001, 144] on div "h ero.moveUp press enter h ero.moveDown press enter h ero.moveLeft press enter …" at bounding box center [1048, 237] width 364 height 202
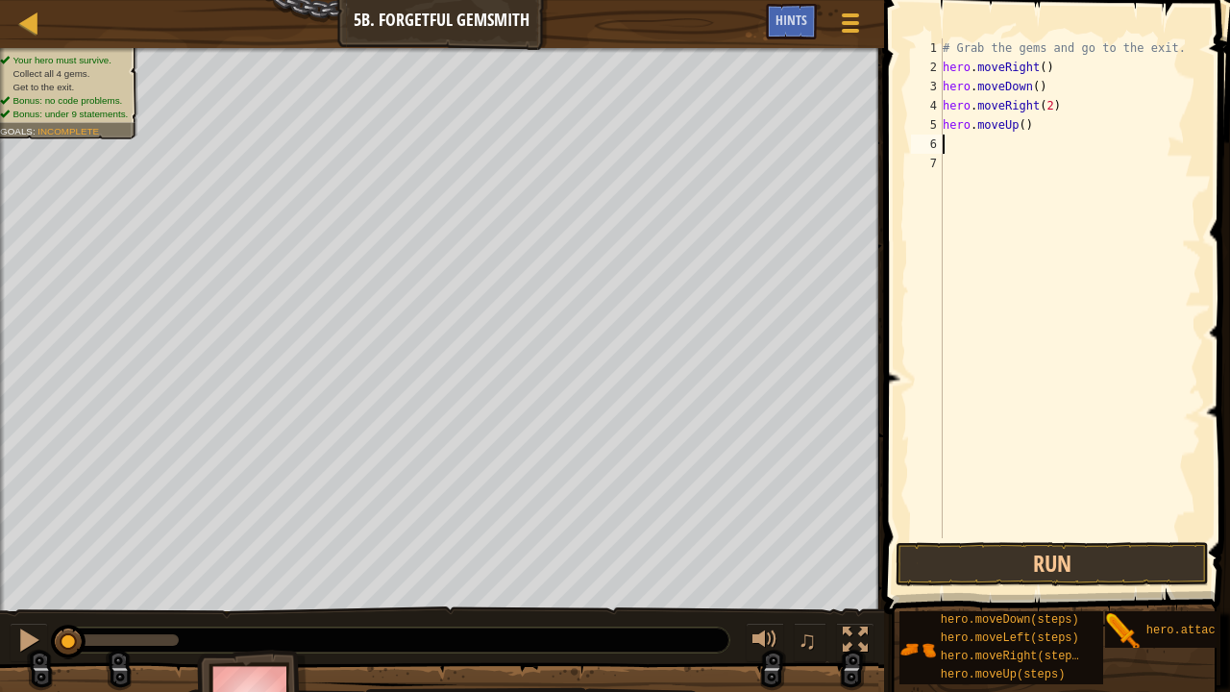
type textarea "h"
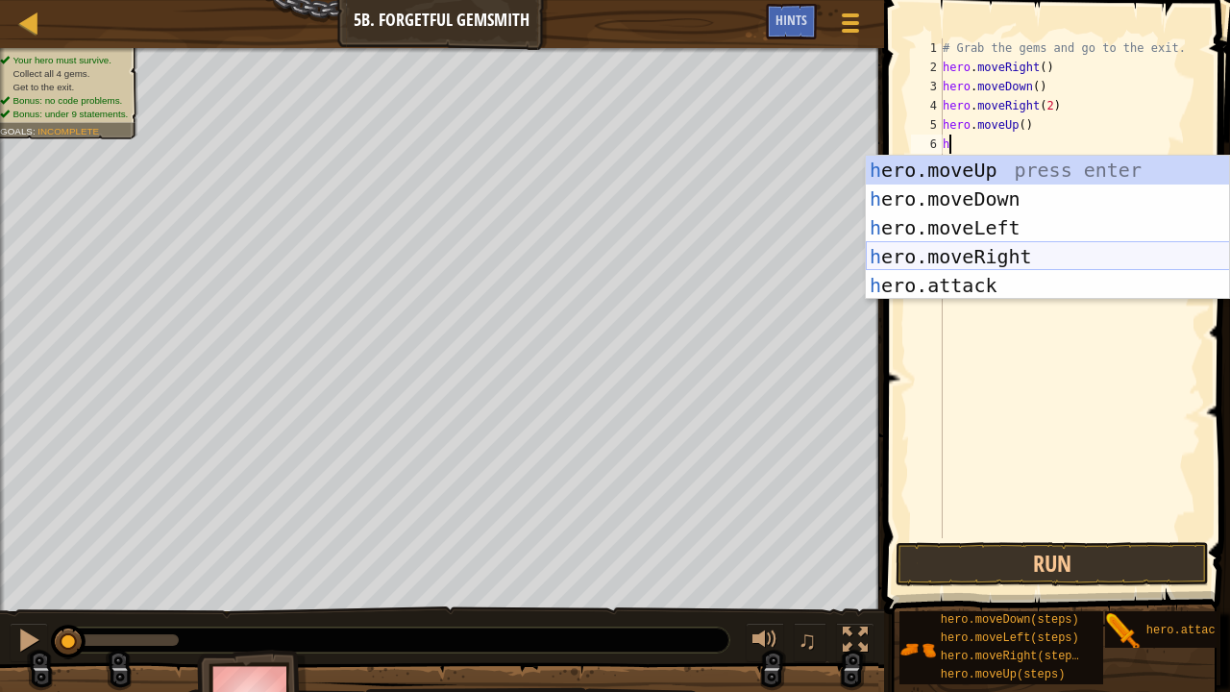
click at [988, 257] on div "h ero.moveUp press enter h ero.moveDown press enter h ero.moveLeft press enter …" at bounding box center [1048, 257] width 364 height 202
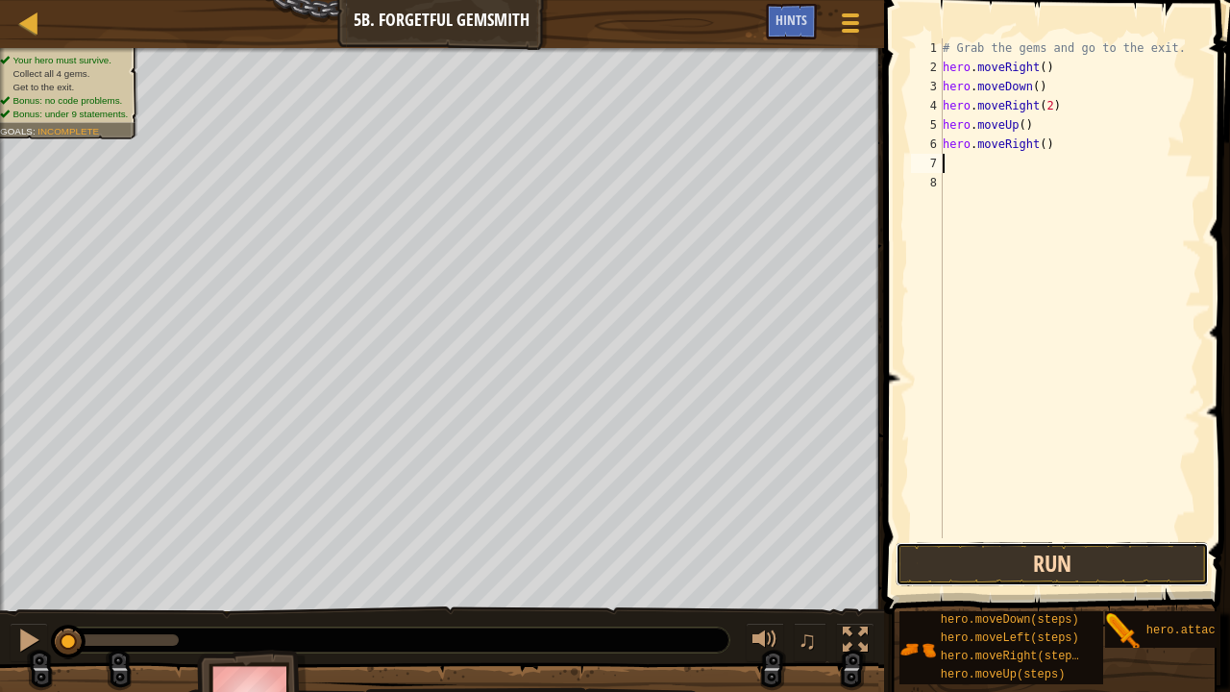
click at [989, 528] on button "Run" at bounding box center [1051, 564] width 313 height 44
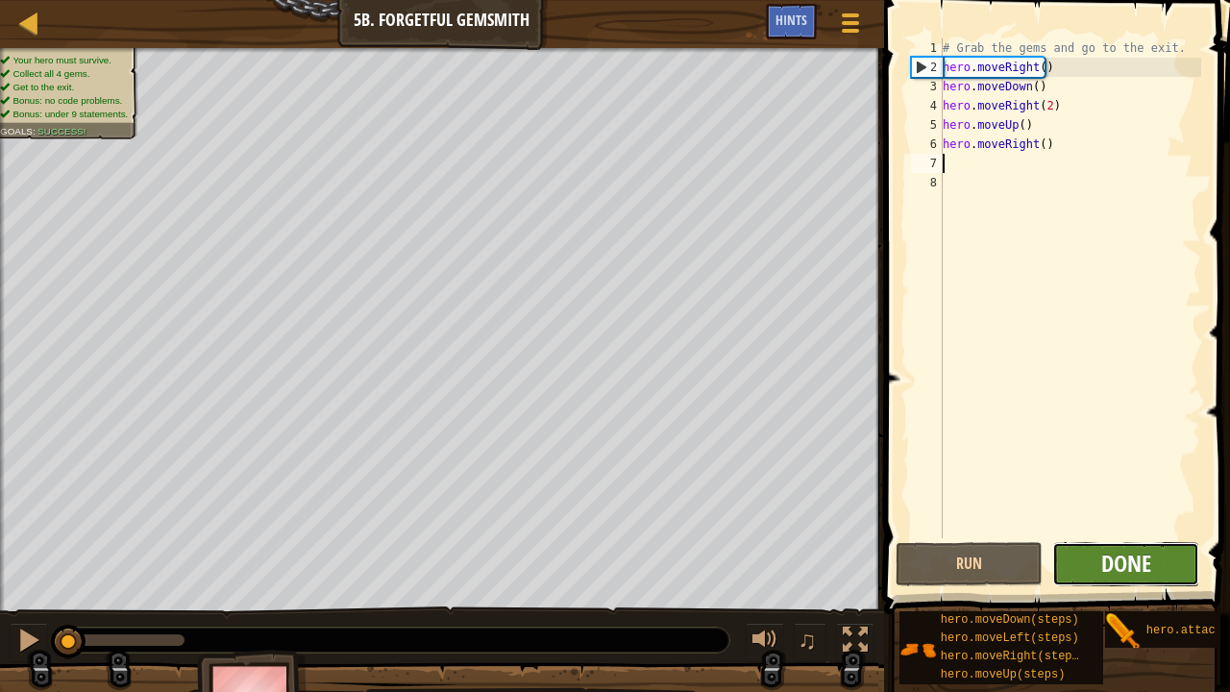
click at [1126, 528] on span "Done" at bounding box center [1126, 563] width 50 height 31
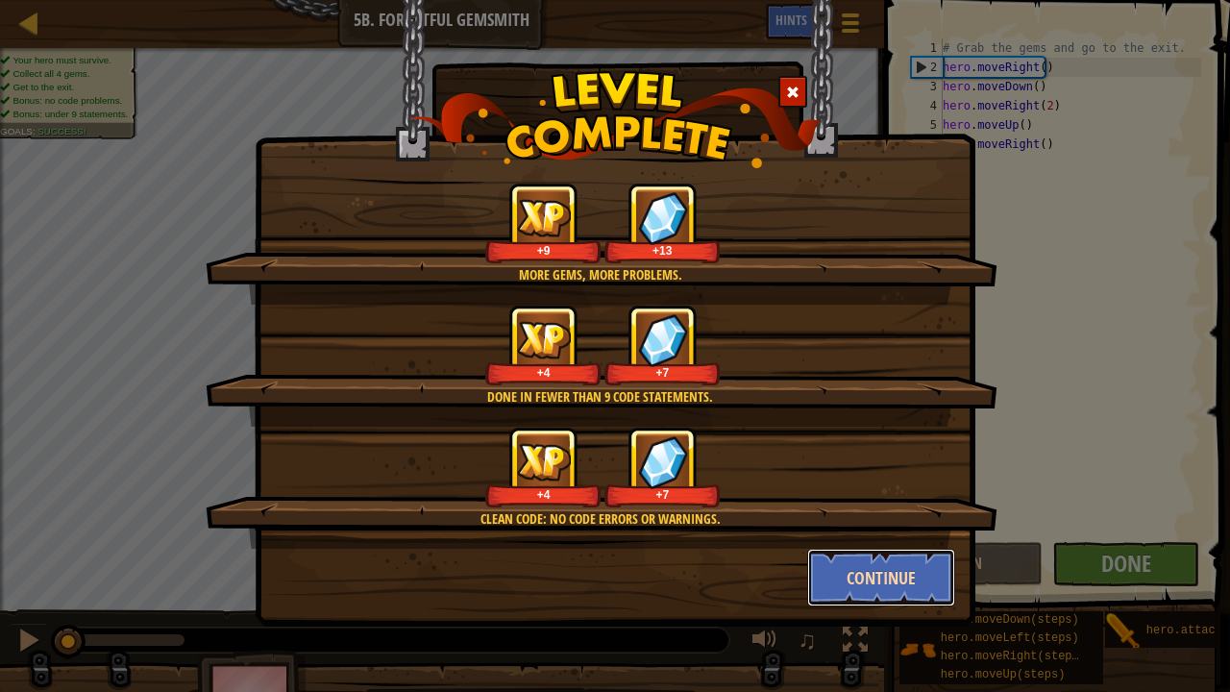
click at [874, 528] on button "Continue" at bounding box center [881, 578] width 149 height 58
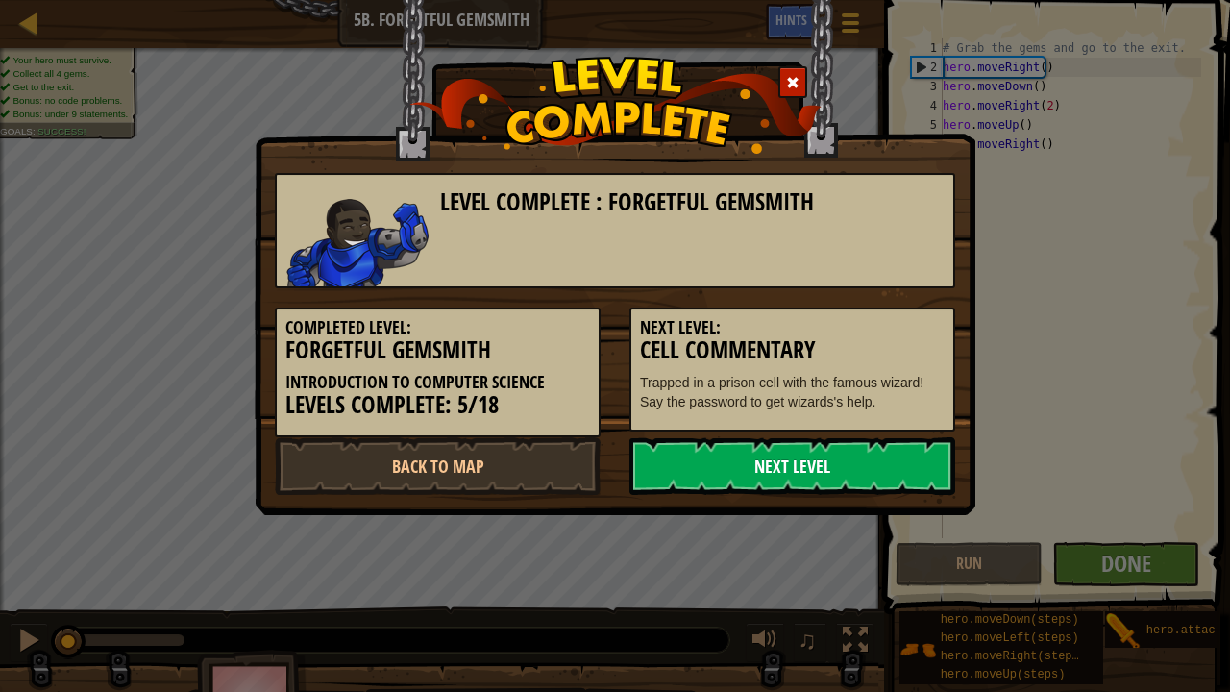
click at [834, 459] on link "Next Level" at bounding box center [792, 466] width 326 height 58
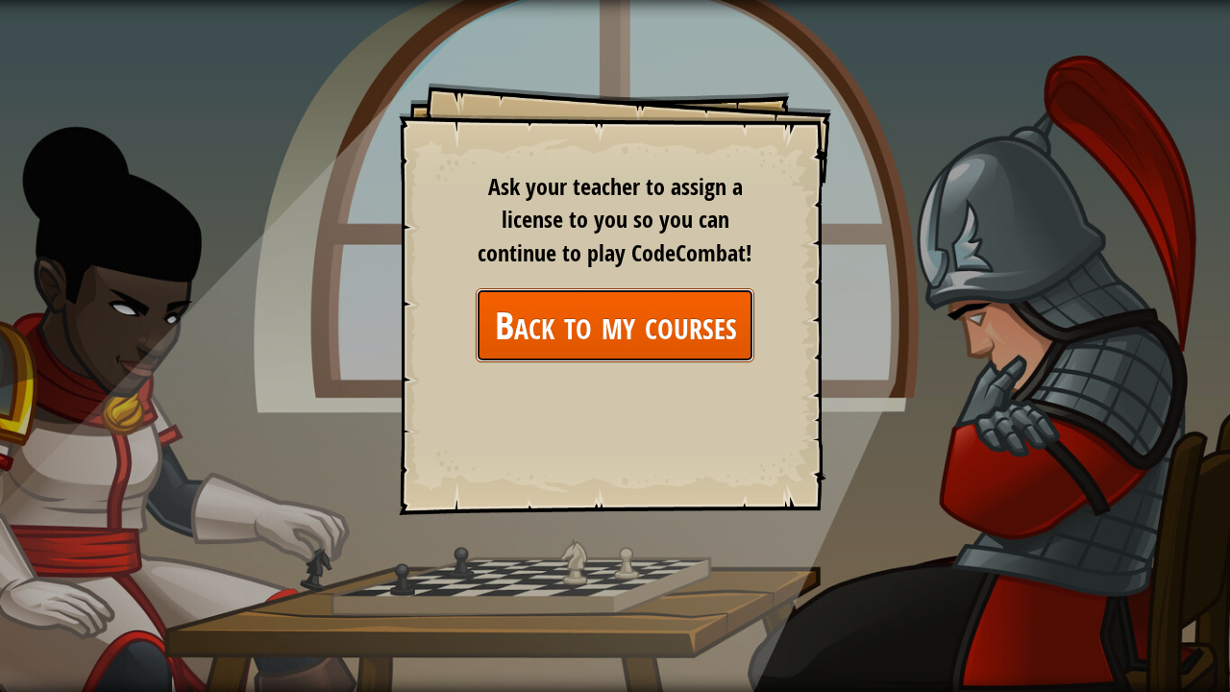
click at [685, 325] on link "Back to my courses" at bounding box center [615, 325] width 279 height 74
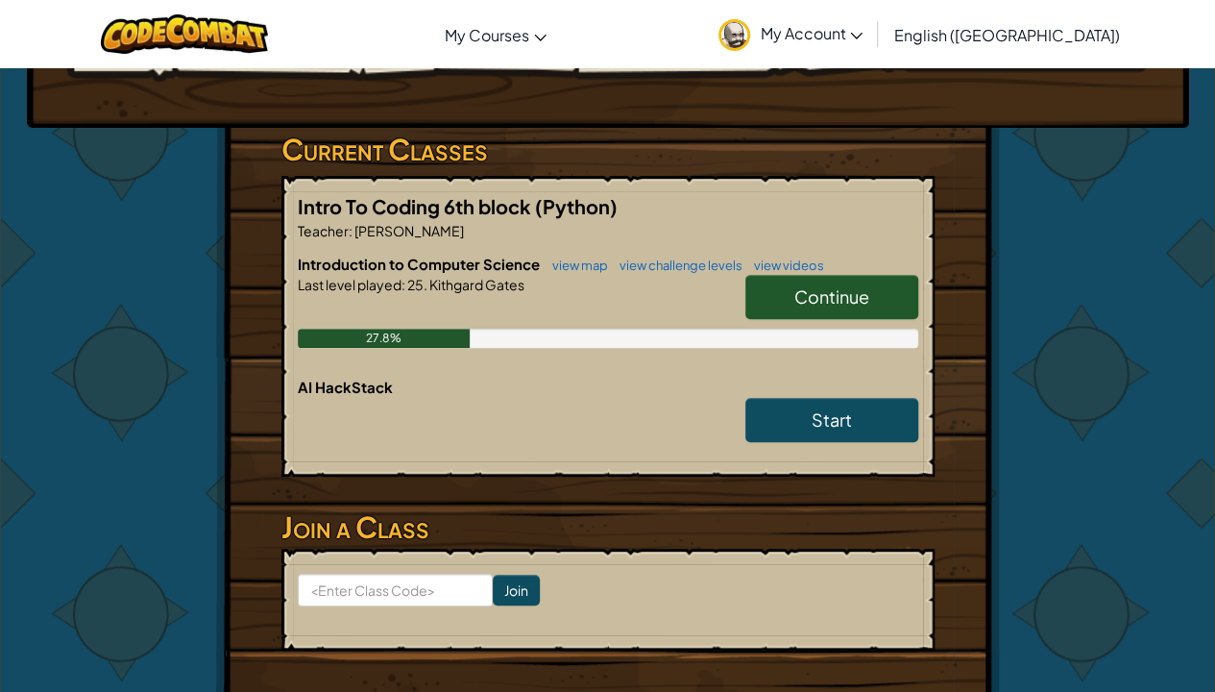
scroll to position [303, 0]
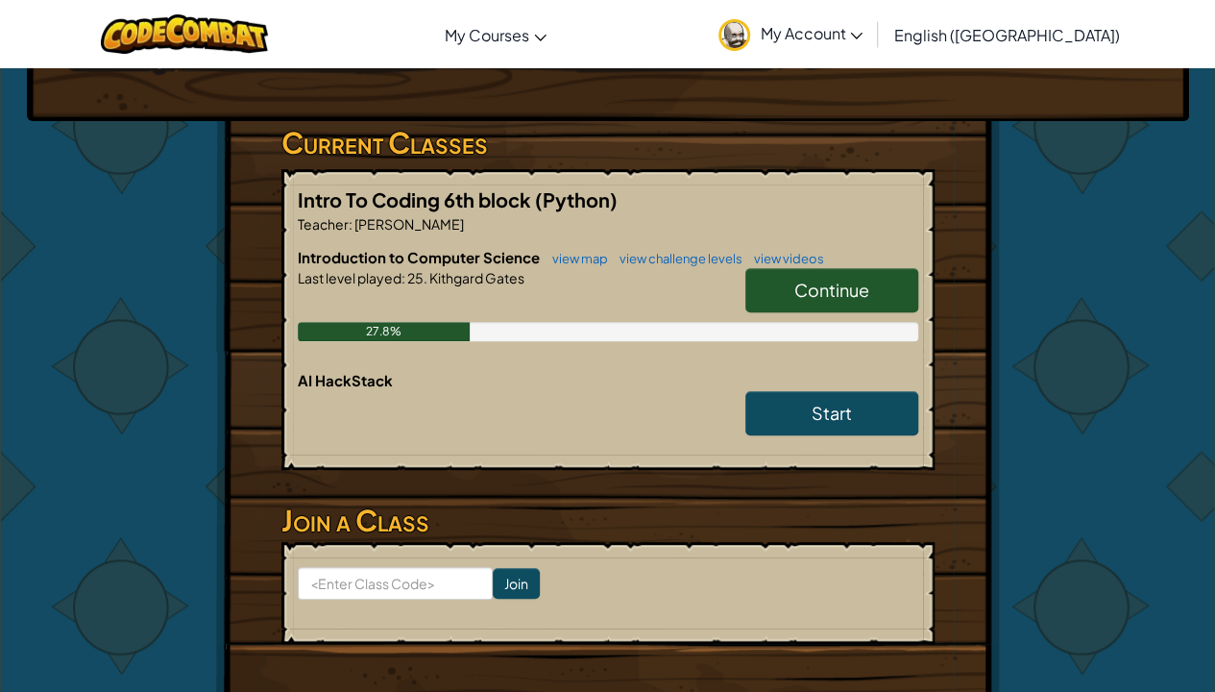
click at [847, 271] on link "Continue" at bounding box center [831, 290] width 173 height 44
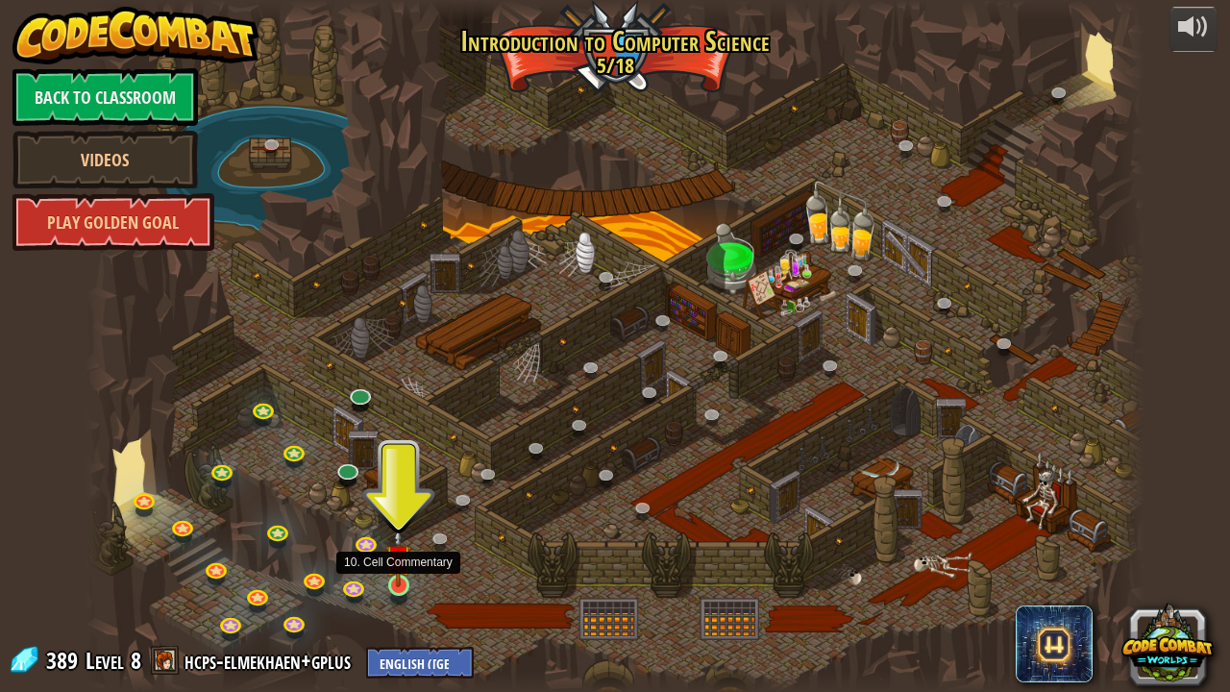
click at [403, 528] on img at bounding box center [398, 557] width 26 height 60
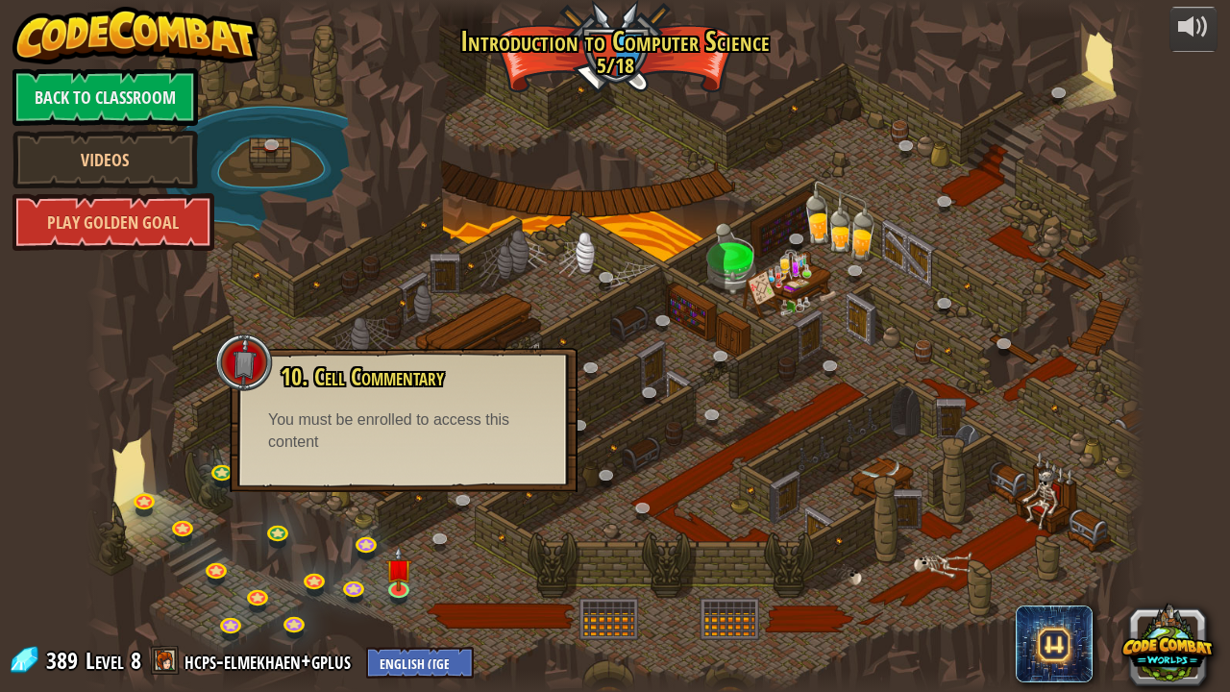
click at [760, 528] on div at bounding box center [614, 346] width 1059 height 692
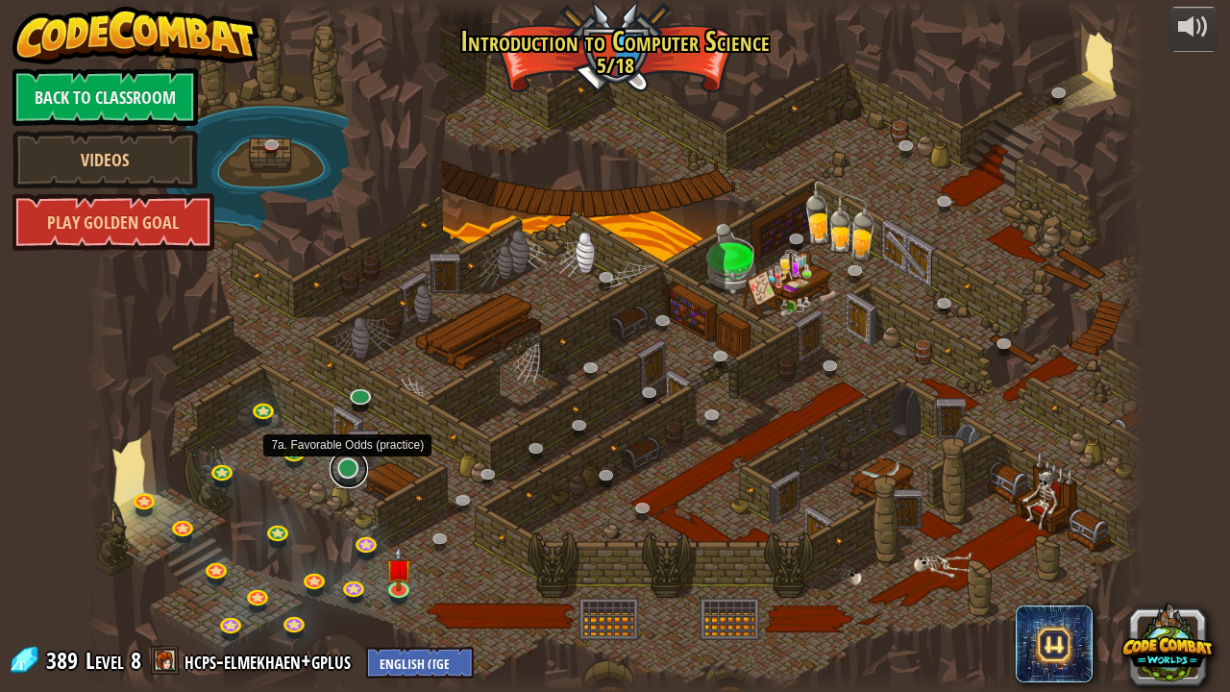
click at [347, 468] on link at bounding box center [349, 469] width 38 height 38
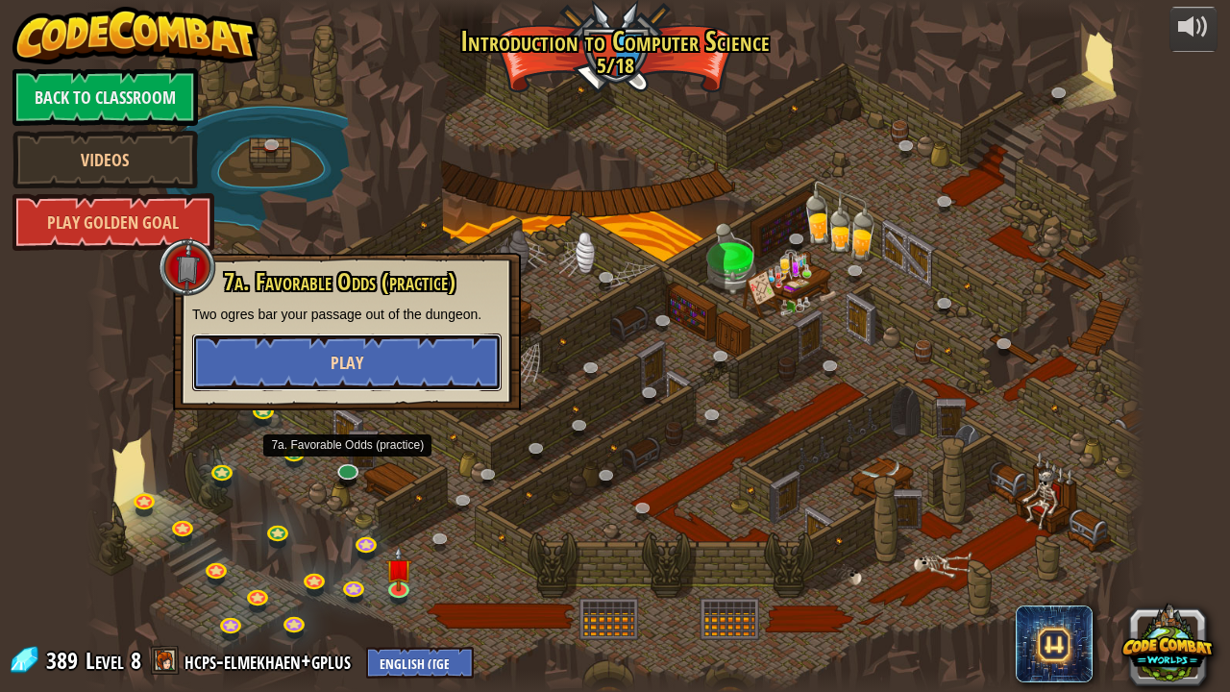
click at [423, 365] on button "Play" at bounding box center [346, 362] width 309 height 58
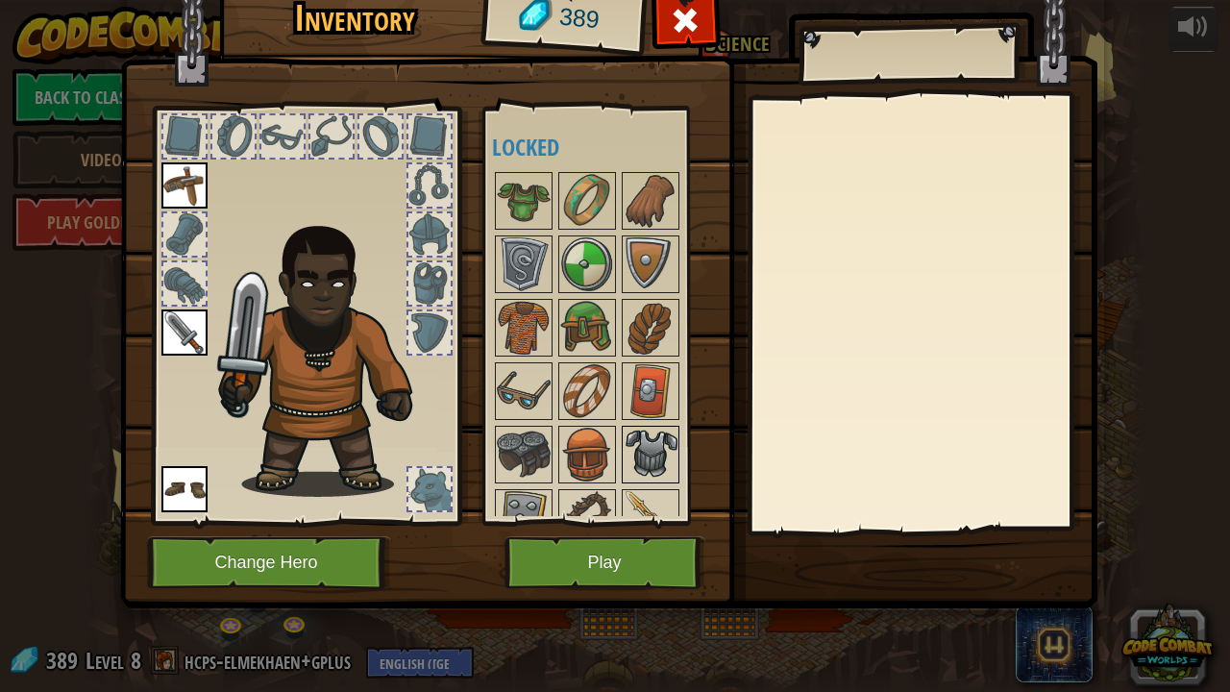
scroll to position [92, 0]
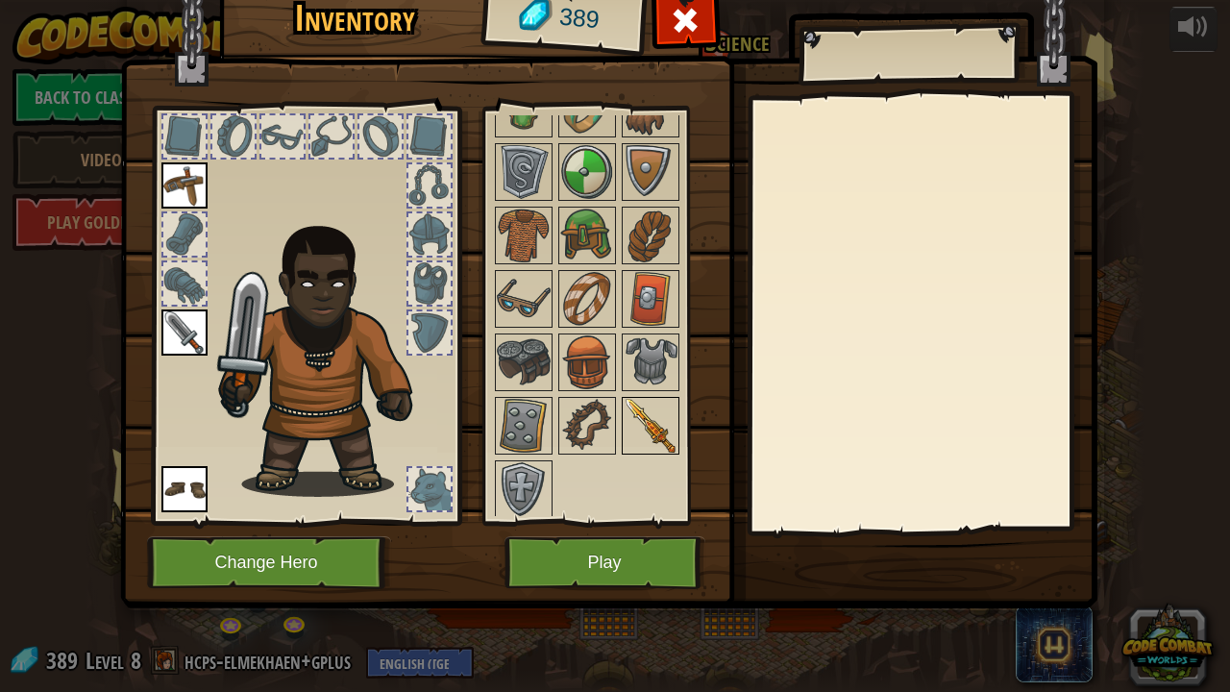
click at [644, 418] on img at bounding box center [650, 426] width 54 height 54
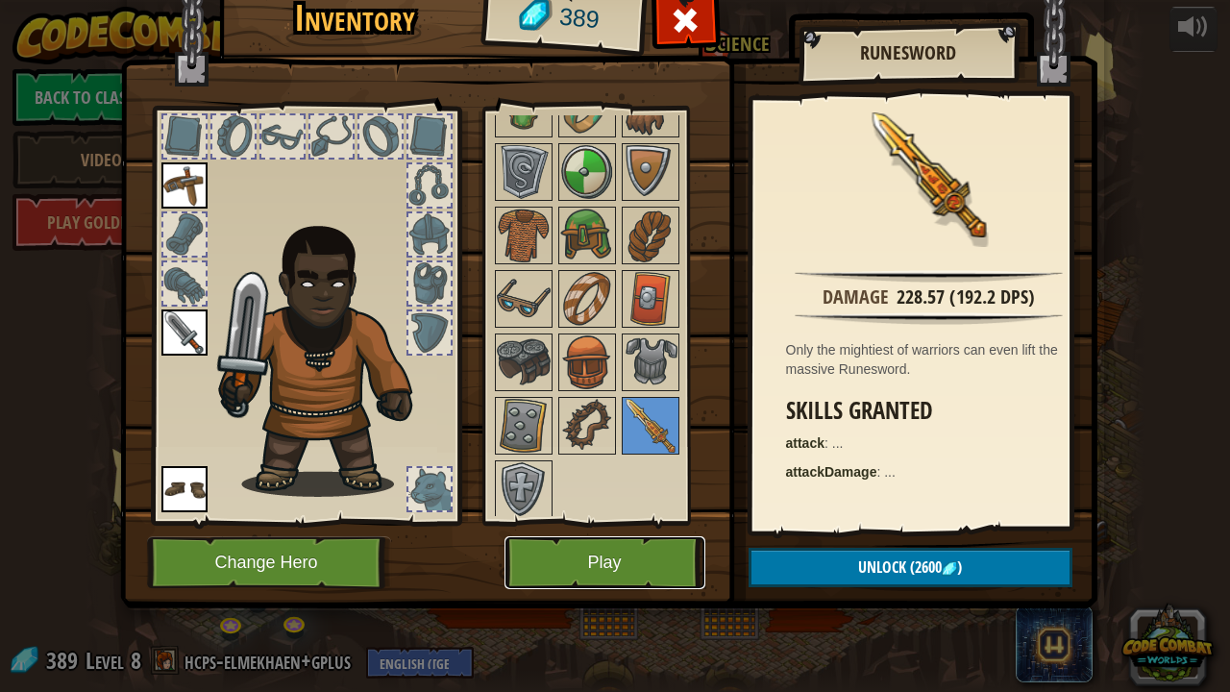
click at [574, 528] on button "Play" at bounding box center [604, 562] width 201 height 53
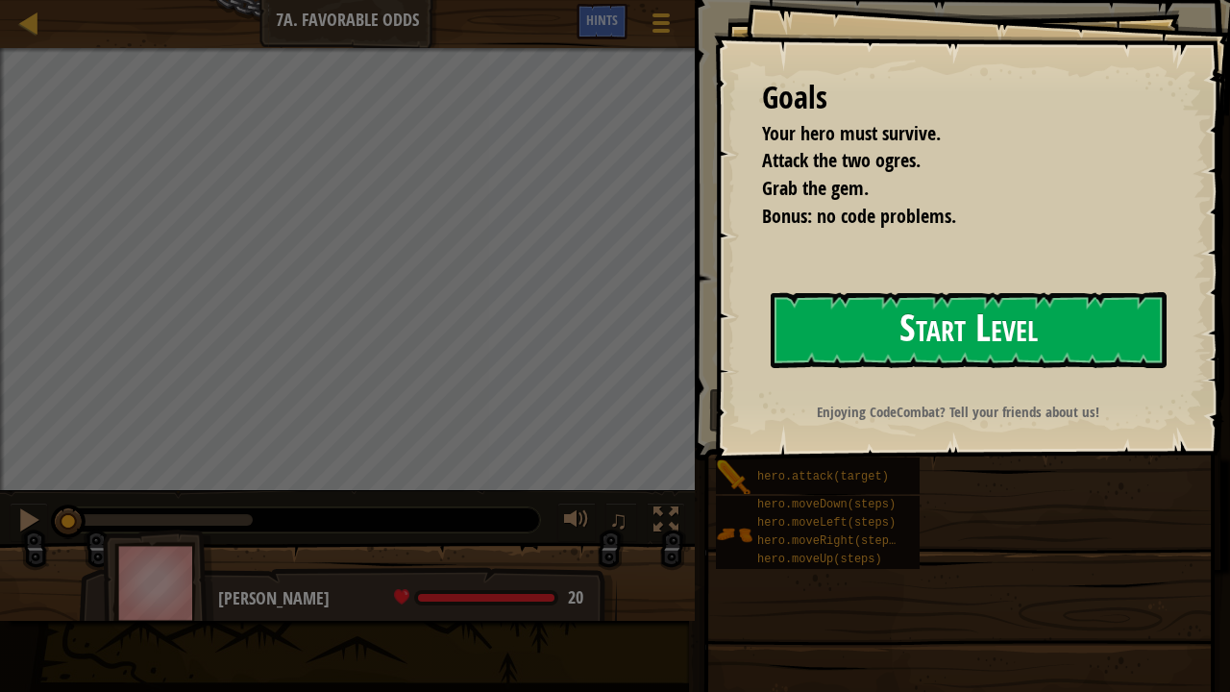
click at [884, 313] on button "Start Level" at bounding box center [968, 330] width 396 height 76
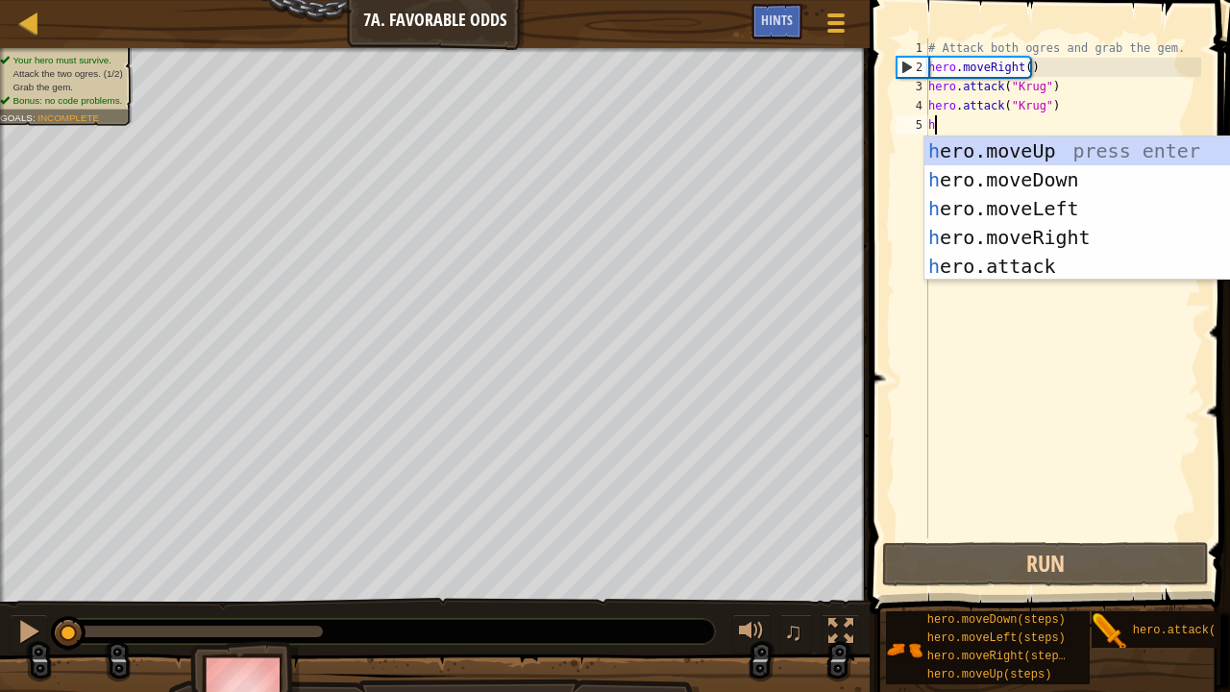
scroll to position [9, 0]
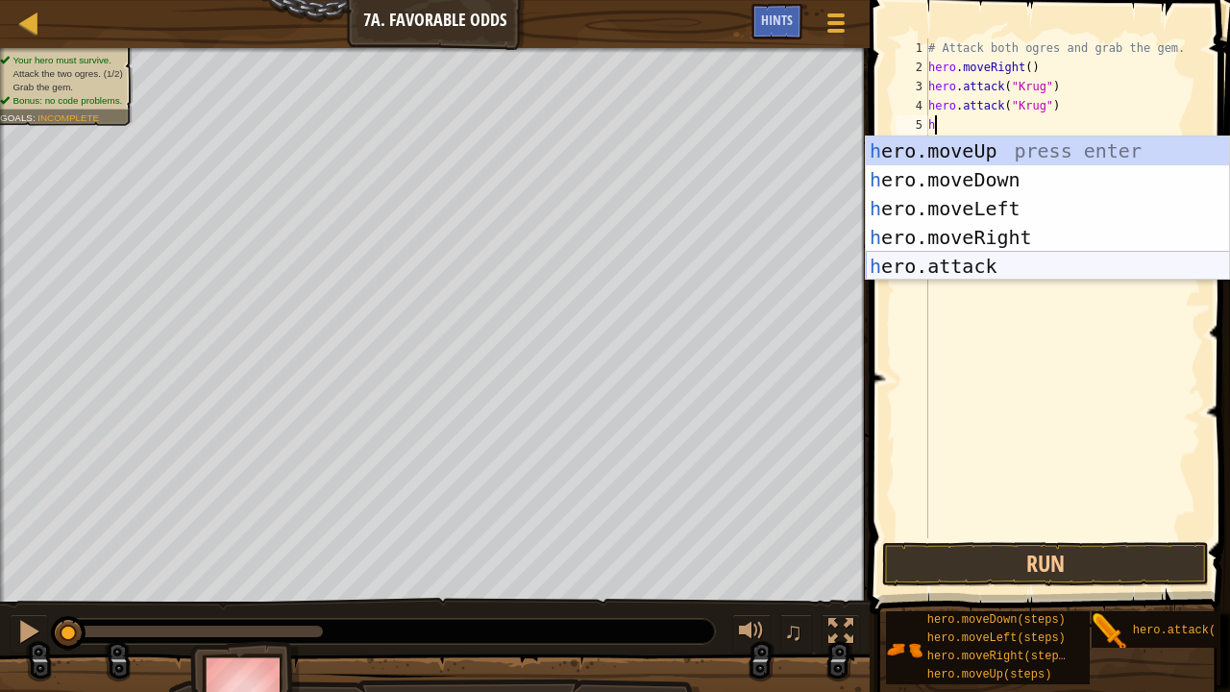
click at [926, 263] on div "h ero.moveUp press enter h ero.moveDown press enter h ero.moveLeft press enter …" at bounding box center [1048, 237] width 364 height 202
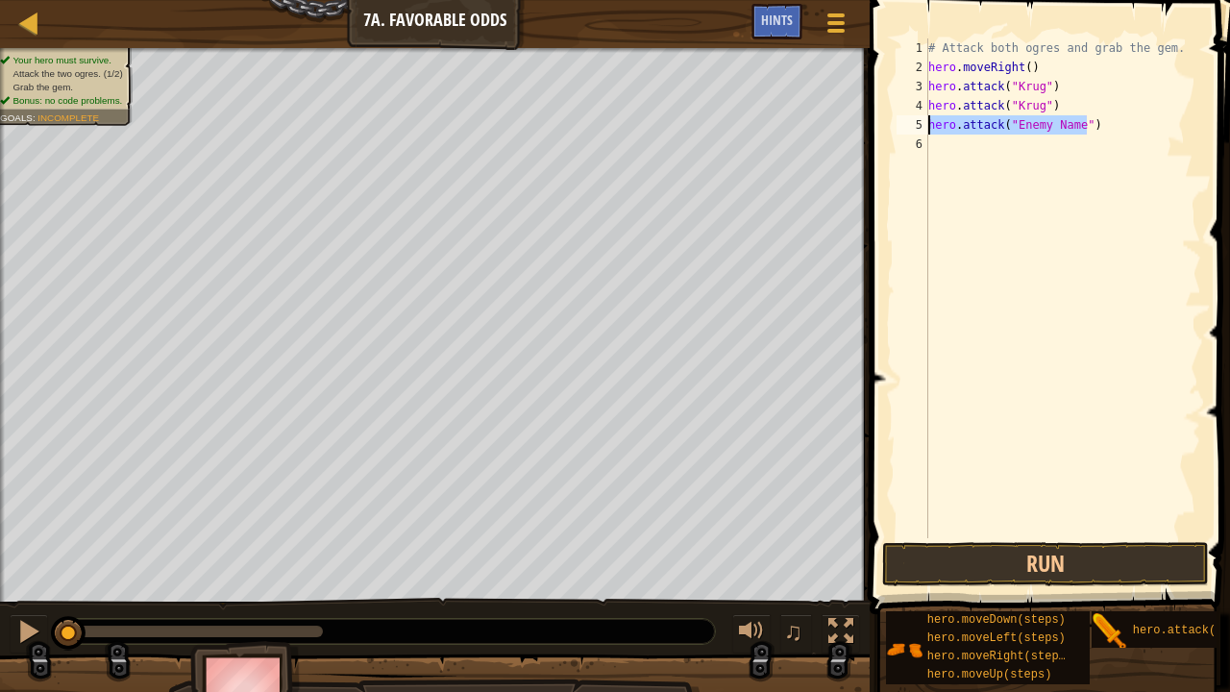
drag, startPoint x: 1103, startPoint y: 124, endPoint x: 895, endPoint y: 112, distance: 207.8
click at [895, 112] on div "hero.attack("Enemy Name") 1 2 3 4 5 6 # Attack both [PERSON_NAME] and grab the …" at bounding box center [1046, 288] width 308 height 500
click at [1112, 121] on div "# Attack both ogres and grab the gem. hero . moveRight ( ) hero . attack ( "[PE…" at bounding box center [1062, 288] width 277 height 500
type textarea "hero.attack("Enemy Name")"
drag, startPoint x: 1097, startPoint y: 123, endPoint x: 924, endPoint y: 120, distance: 172.9
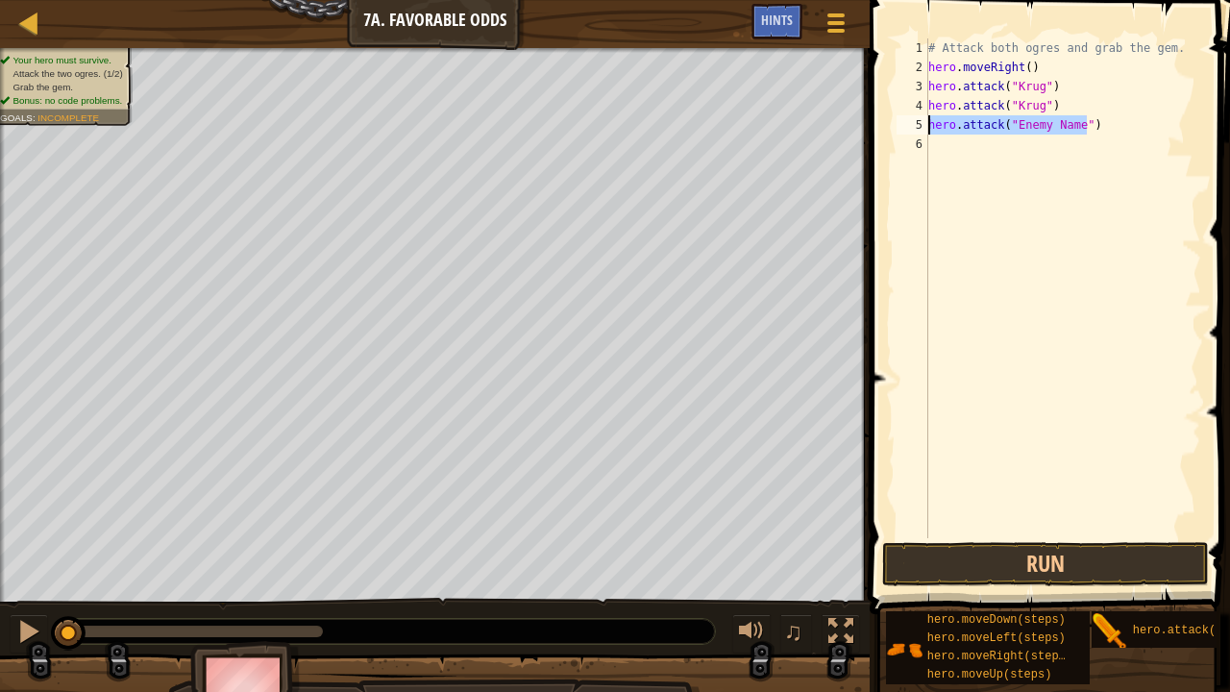
click at [924, 120] on div "hero.attack("Enemy Name") 1 2 3 4 5 6 # Attack both [PERSON_NAME] and grab the …" at bounding box center [1046, 288] width 308 height 500
type textarea "h"
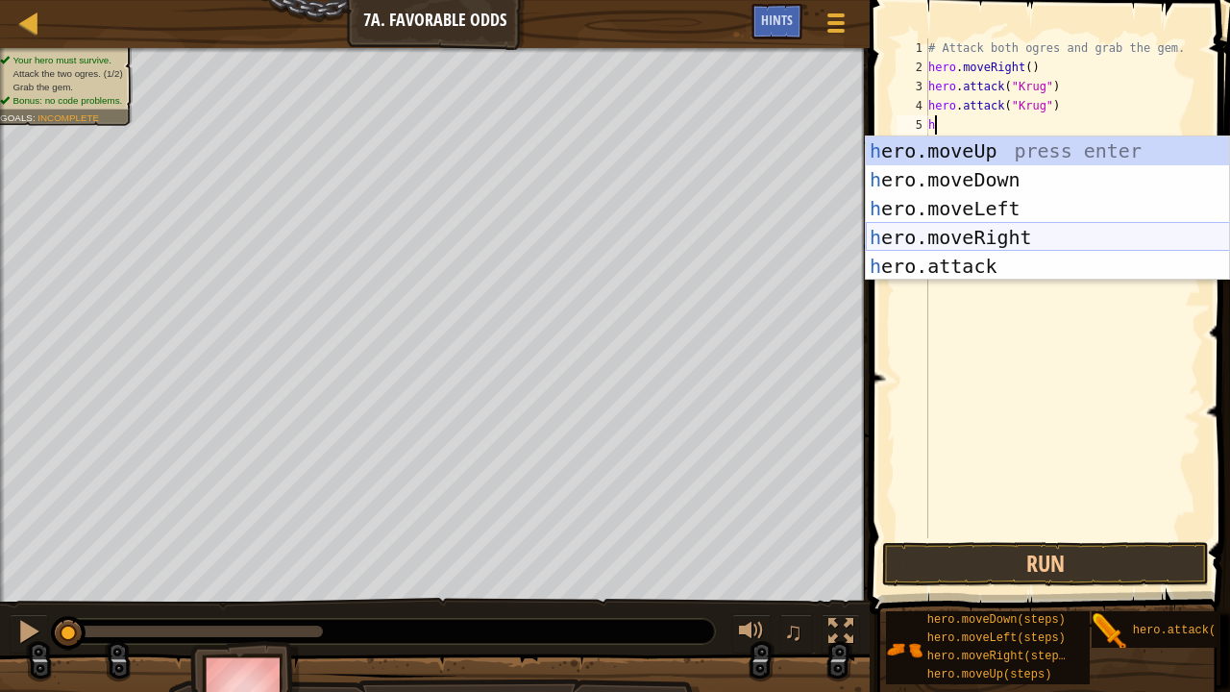
click at [991, 237] on div "h ero.moveUp press enter h ero.moveDown press enter h ero.moveLeft press enter …" at bounding box center [1048, 237] width 364 height 202
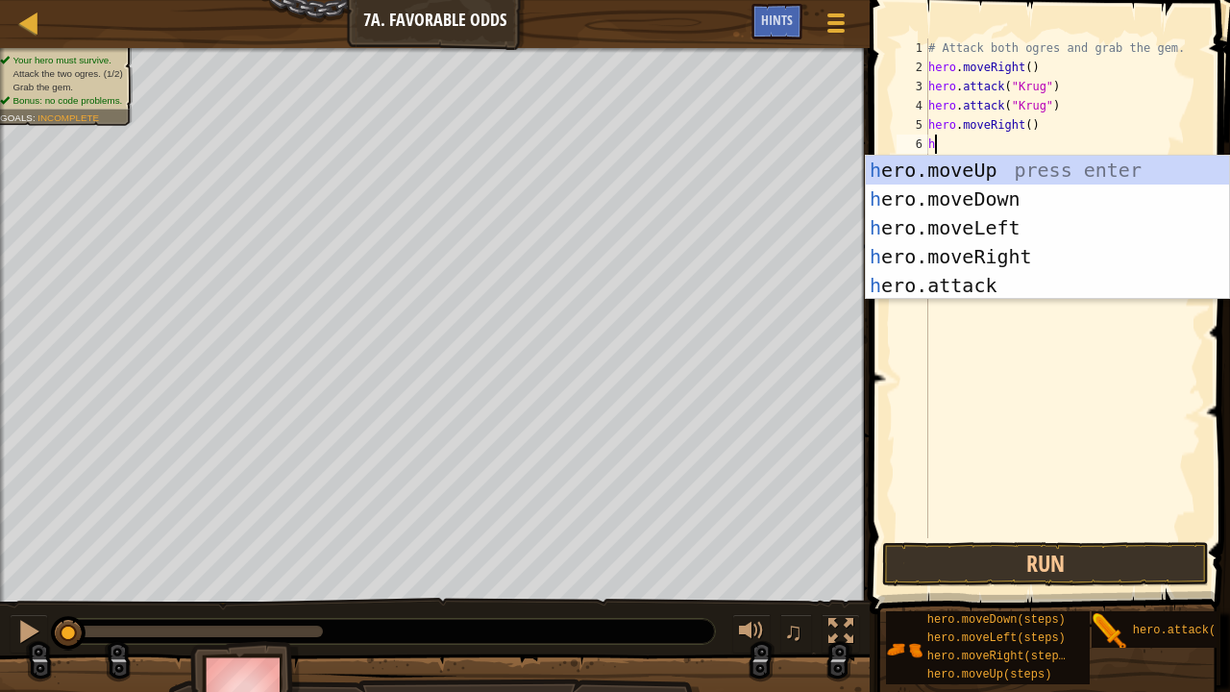
type textarea "h"
click at [984, 169] on div "h ero.moveUp press enter h ero.moveDown press enter h ero.moveLeft press enter …" at bounding box center [1048, 257] width 364 height 202
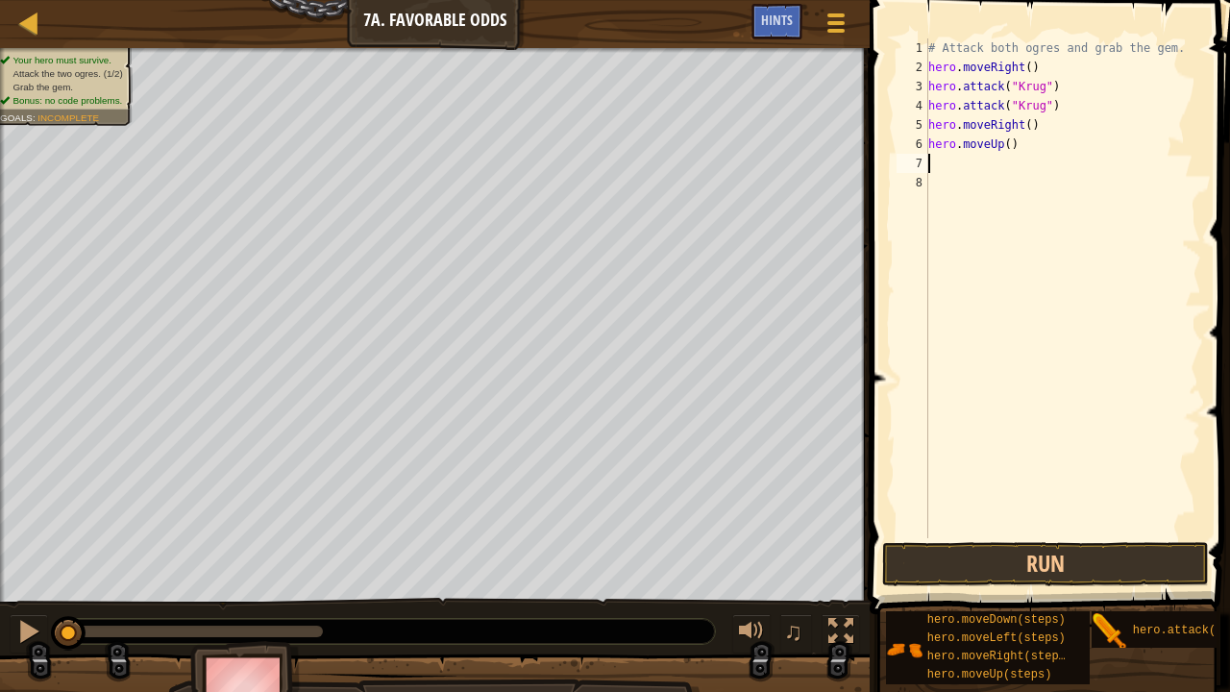
type textarea "h"
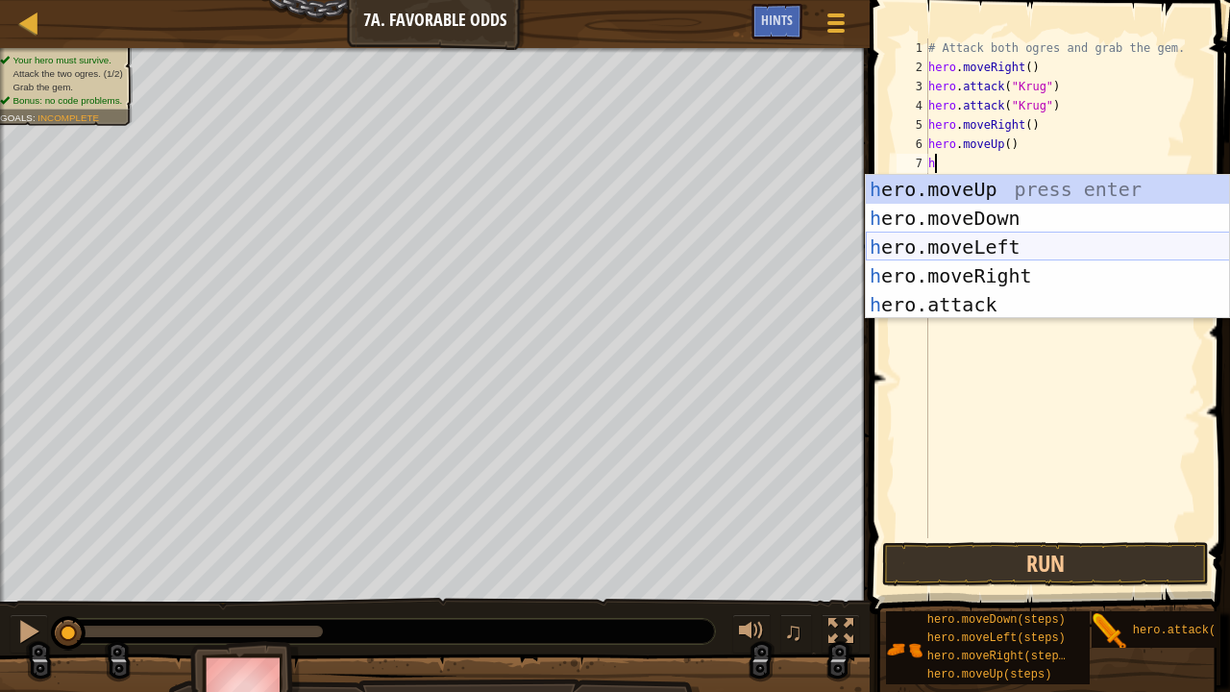
click at [955, 250] on div "h ero.moveUp press enter h ero.moveDown press enter h ero.moveLeft press enter …" at bounding box center [1048, 276] width 364 height 202
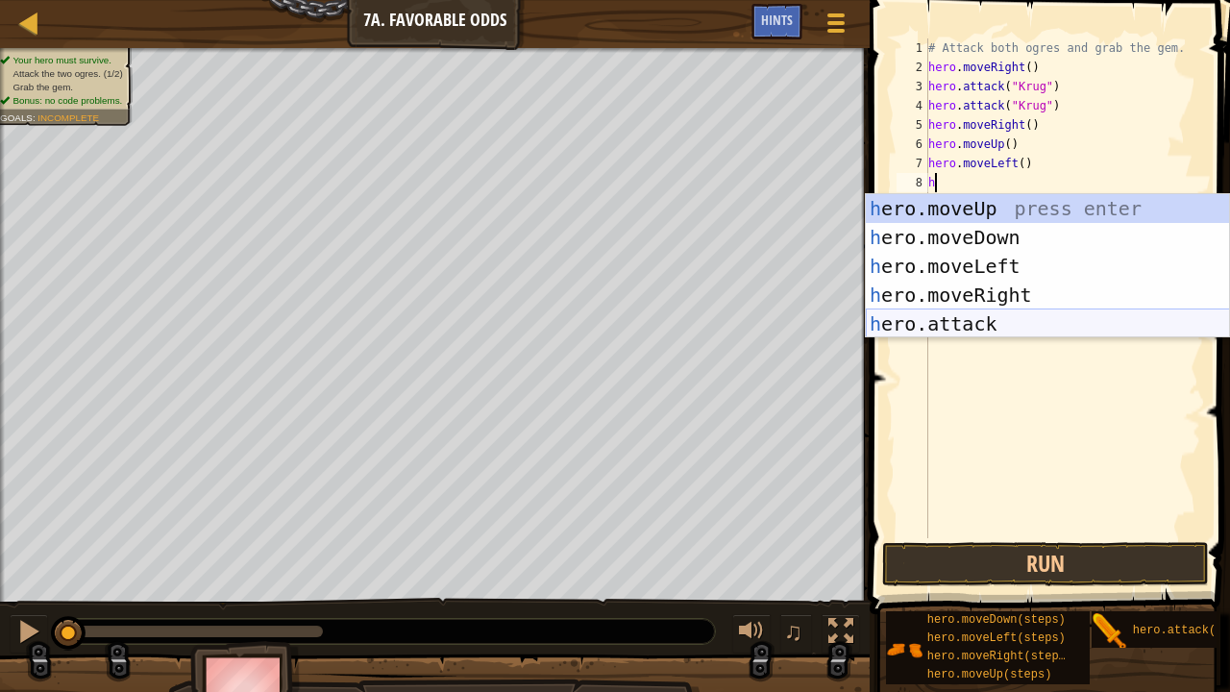
click at [939, 319] on div "h ero.moveUp press enter h ero.moveDown press enter h ero.moveLeft press enter …" at bounding box center [1048, 295] width 364 height 202
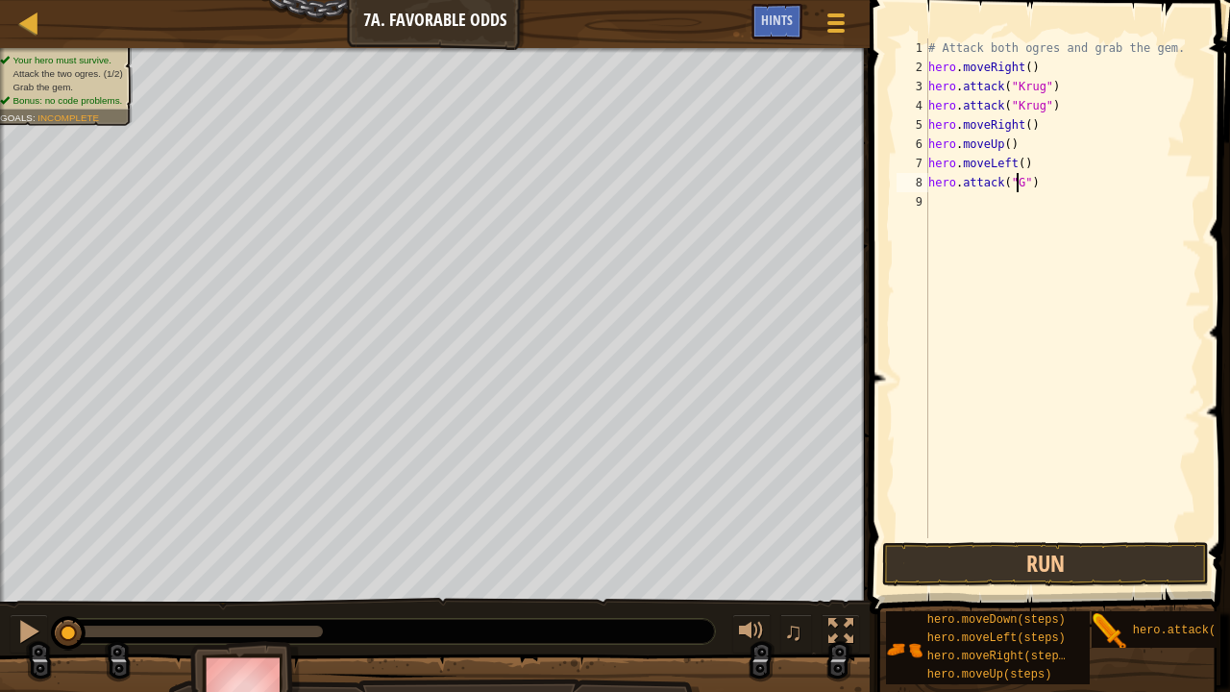
scroll to position [9, 8]
type textarea "hero.attack("Grump")"
click at [789, 185] on div "Map Introduction to Computer Science 7a. Favorable Odds Game Menu Done Hints 1 …" at bounding box center [615, 346] width 1230 height 692
click at [973, 215] on div "# Attack both ogres and grab the gem. hero . moveRight ( ) hero . attack ( "Kru…" at bounding box center [1062, 307] width 277 height 538
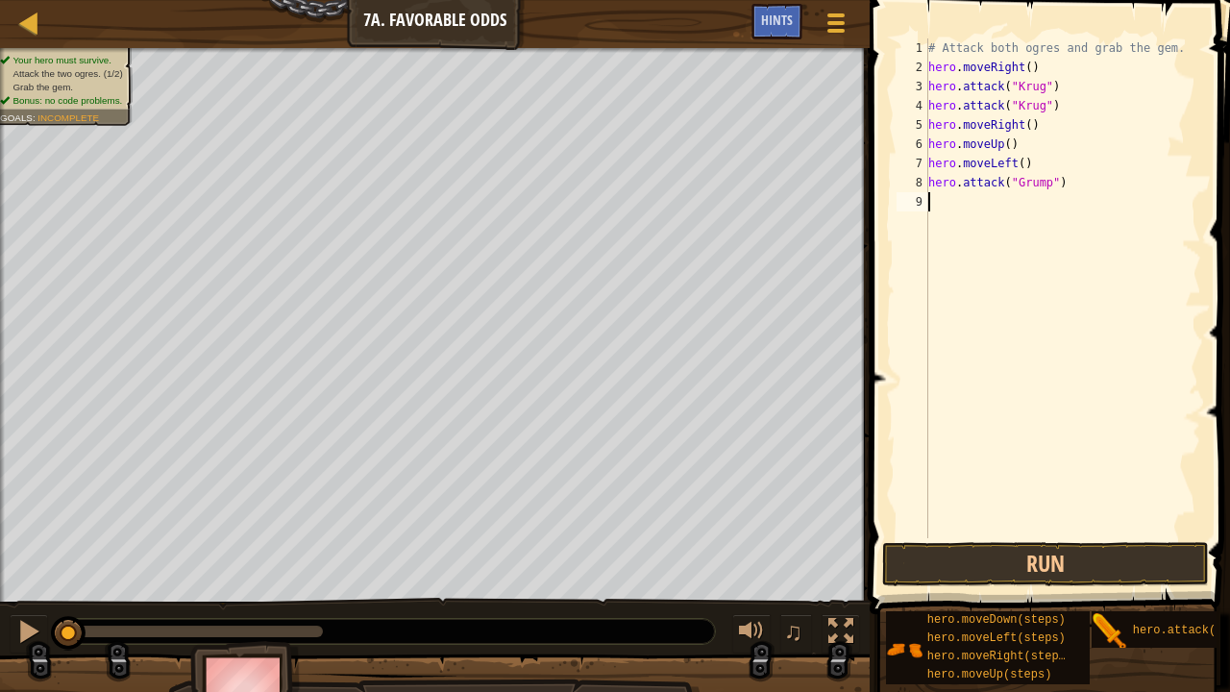
scroll to position [9, 0]
paste textarea "hero.attack("Grump")"
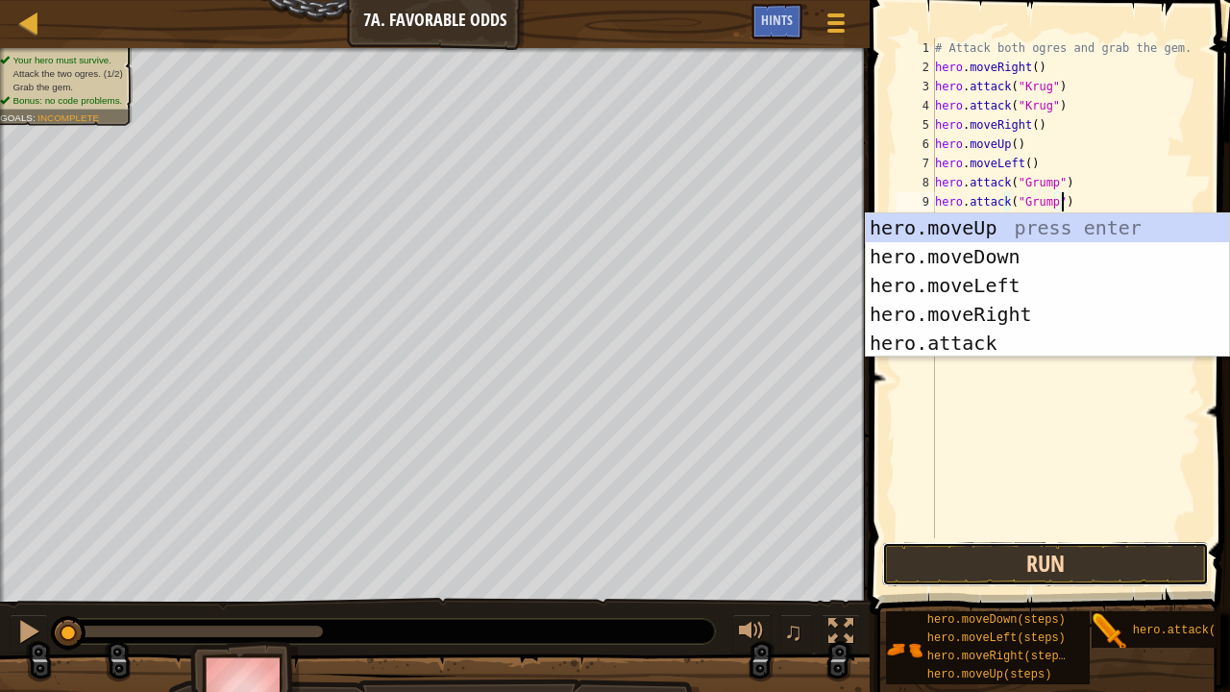
click at [1024, 528] on button "Run" at bounding box center [1045, 564] width 327 height 44
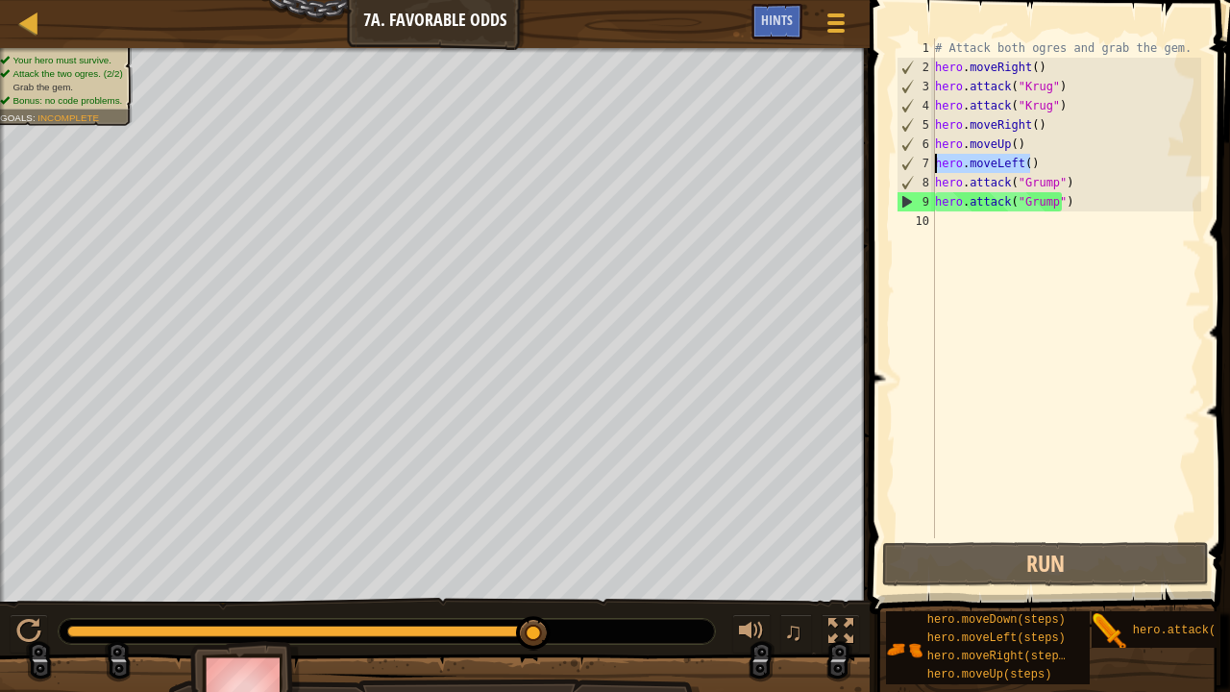
drag, startPoint x: 1037, startPoint y: 163, endPoint x: 925, endPoint y: 159, distance: 112.5
click at [925, 159] on div "hero.attack("Grump") 1 2 3 4 5 6 7 8 9 10 # Attack both [PERSON_NAME] and grab …" at bounding box center [1046, 288] width 308 height 500
type textarea "hero.moveLeft()"
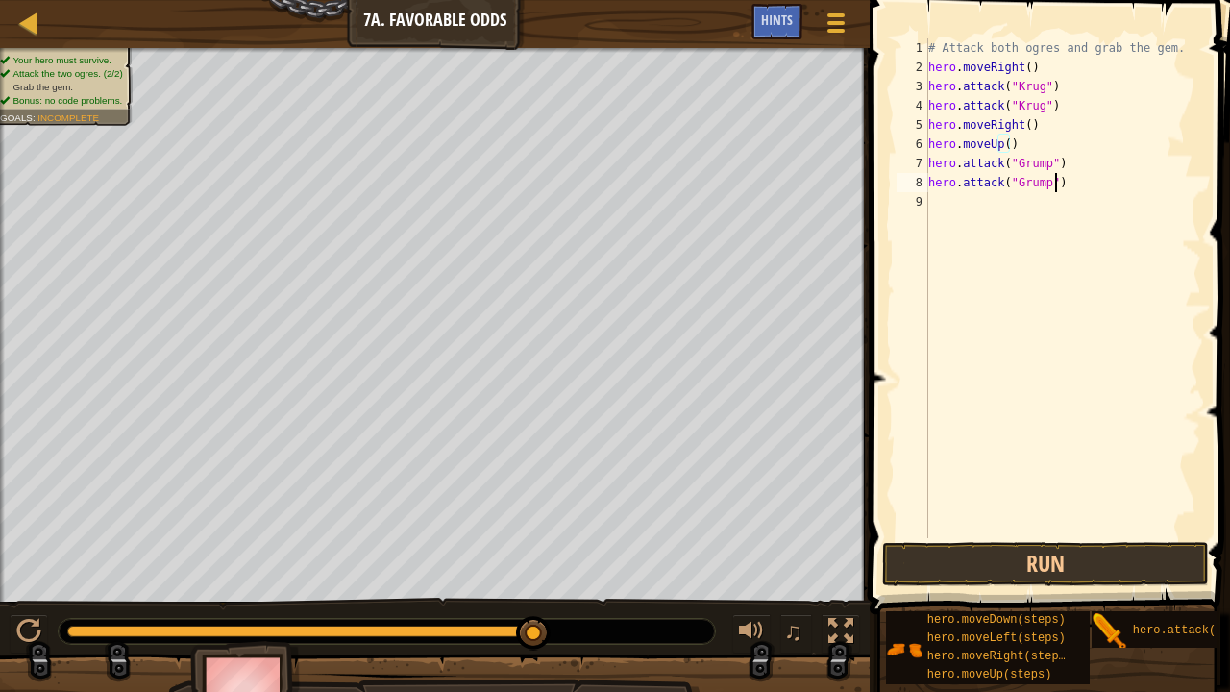
click at [1095, 190] on div "# Attack both ogres and grab the gem. hero . moveRight ( ) hero . attack ( "[PE…" at bounding box center [1062, 307] width 277 height 538
type textarea "hero.attack("Grump")"
click at [1022, 219] on div "# Attack both ogres and grab the gem. hero . moveRight ( ) hero . attack ( "[PE…" at bounding box center [1066, 307] width 271 height 538
type textarea "h"
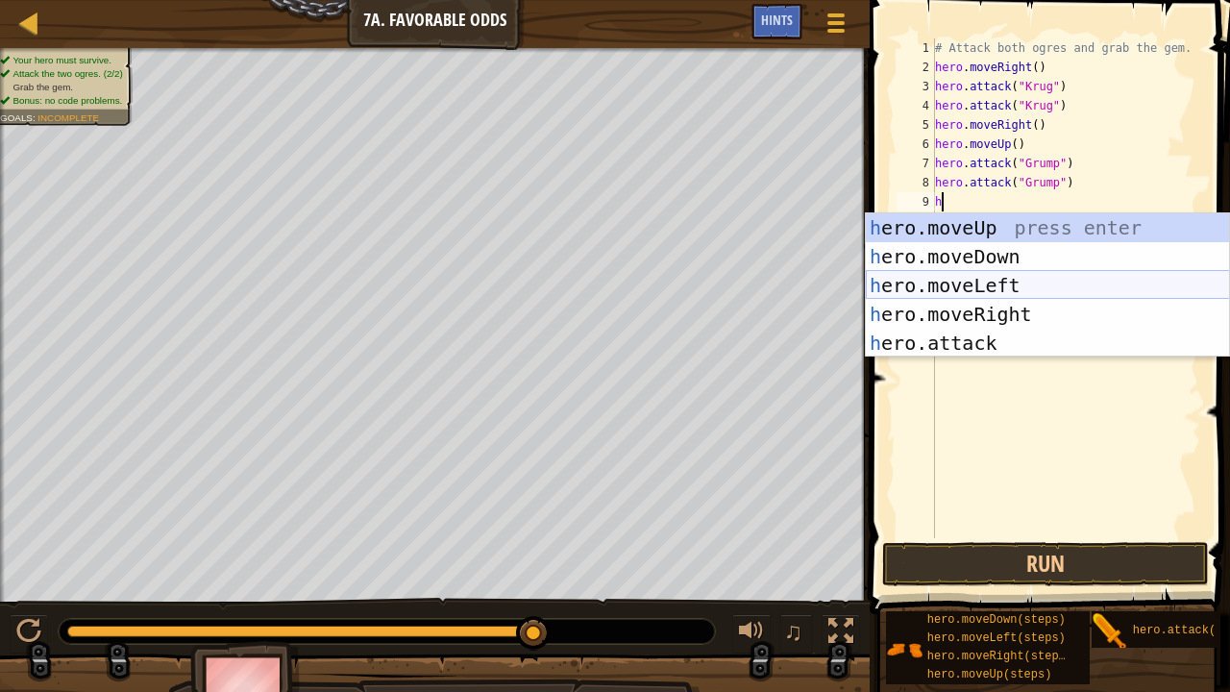
click at [982, 294] on div "h ero.moveUp press enter h ero.moveDown press enter h ero.moveLeft press enter …" at bounding box center [1048, 314] width 364 height 202
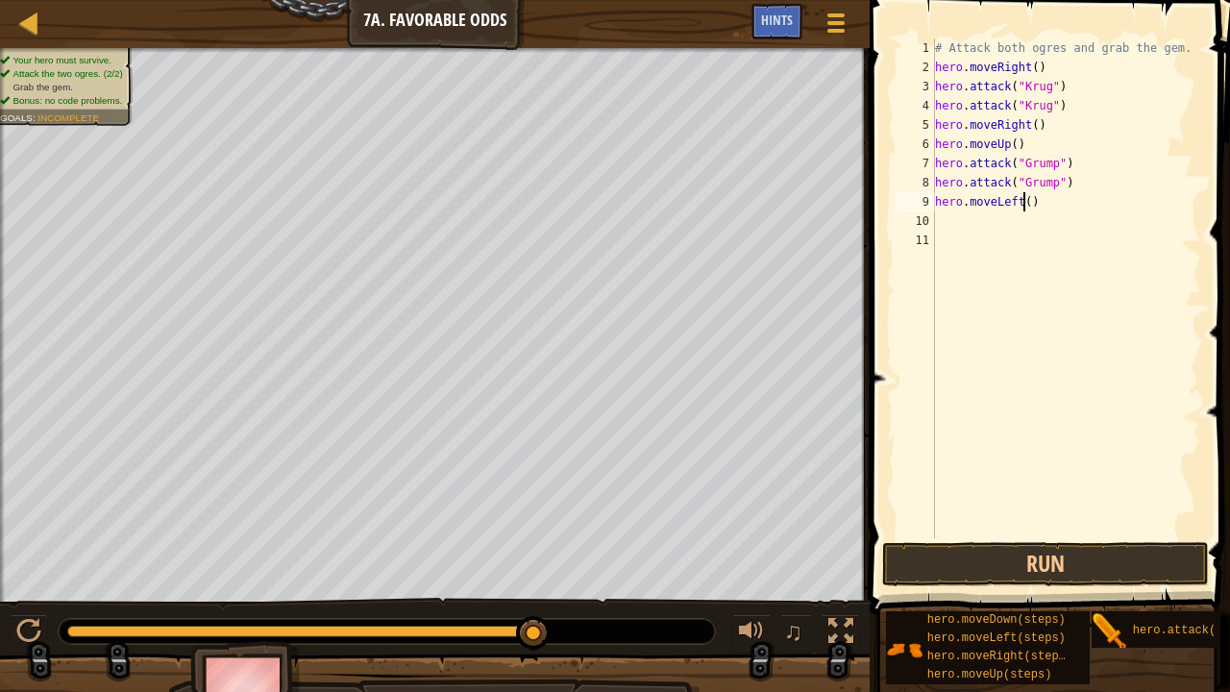
click at [1022, 207] on div "# Attack both ogres and grab the gem. hero . moveRight ( ) hero . attack ( "[PE…" at bounding box center [1066, 307] width 271 height 538
type textarea "hero.moveLeft(2)"
click at [1013, 248] on div "# Attack both ogres and grab the gem. hero . moveRight ( ) hero . attack ( "[PE…" at bounding box center [1066, 307] width 271 height 538
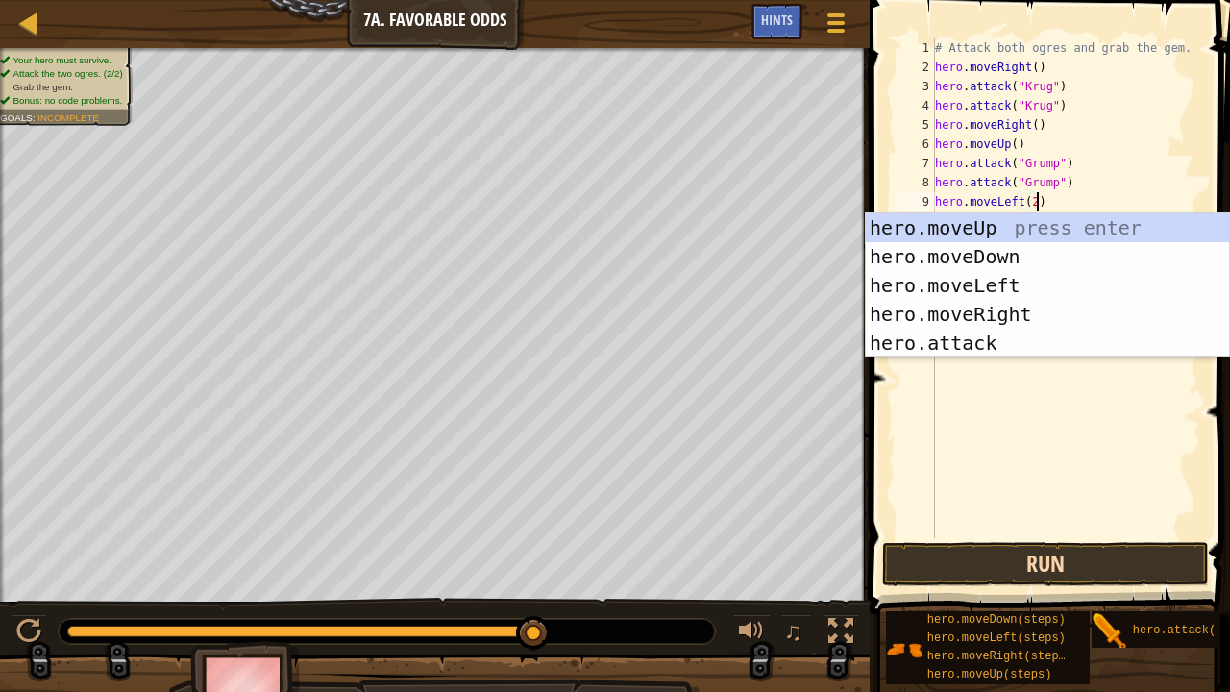
type textarea "hero.moveLeft(2)"
click at [1038, 528] on button "Run" at bounding box center [1045, 564] width 327 height 44
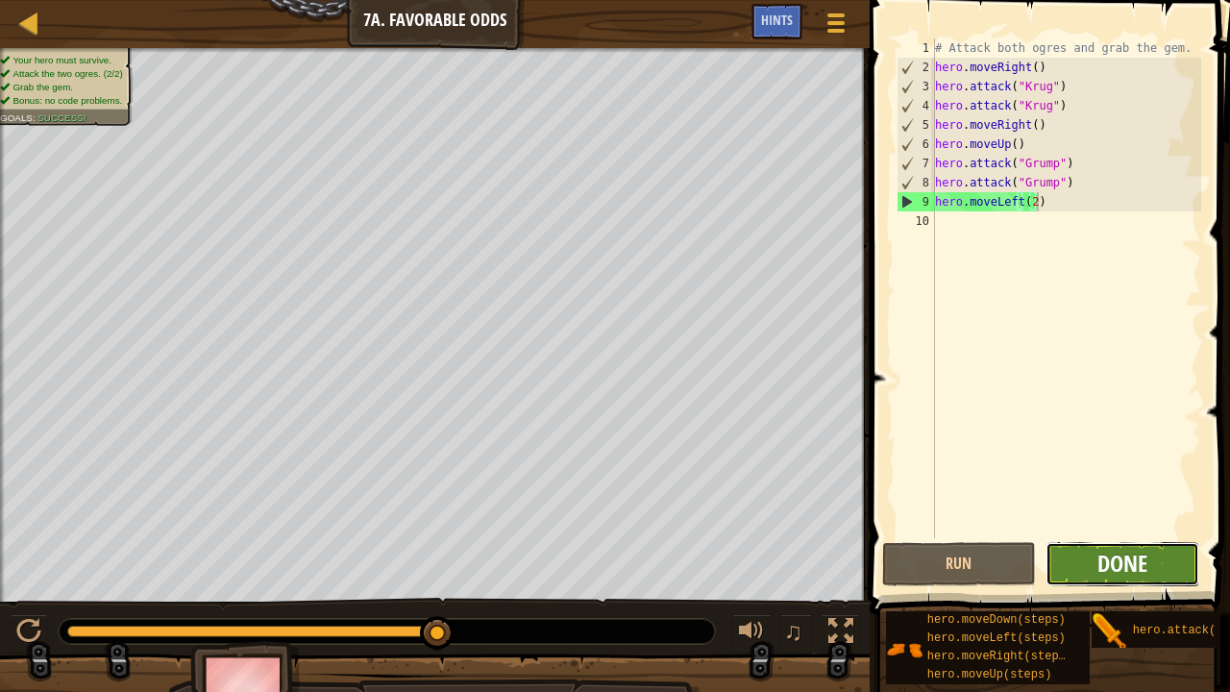
click at [1108, 528] on span "Done" at bounding box center [1122, 563] width 50 height 31
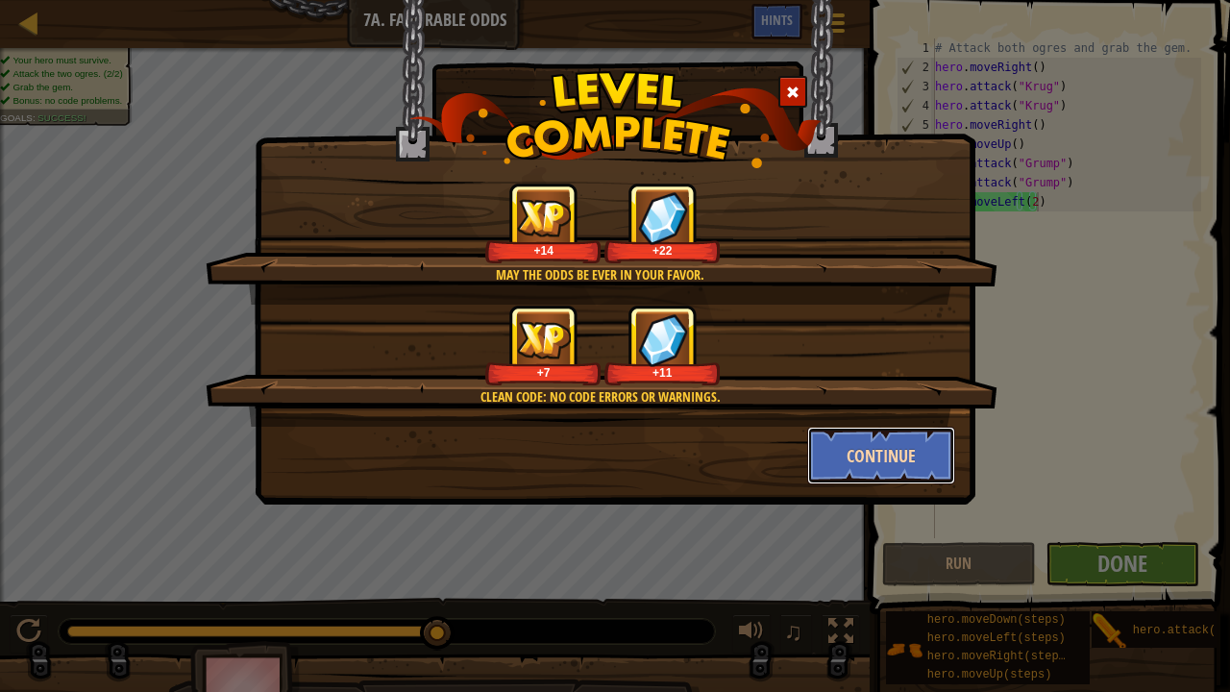
click at [897, 448] on button "Continue" at bounding box center [881, 456] width 149 height 58
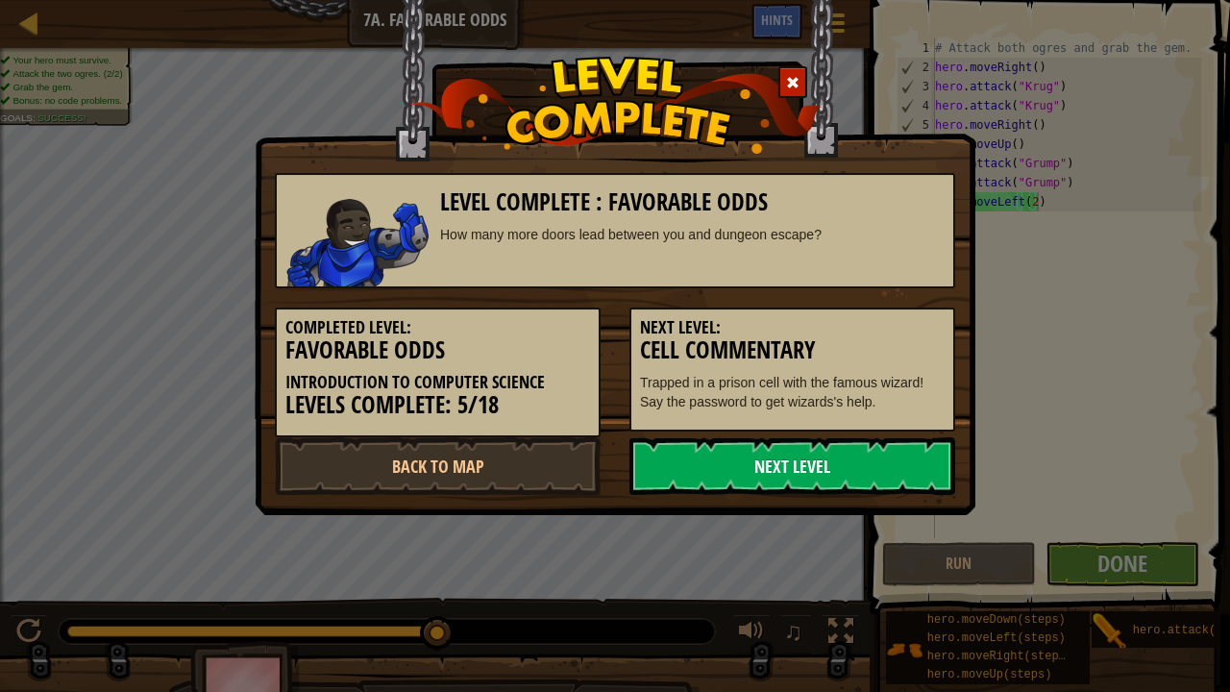
click at [851, 454] on link "Next Level" at bounding box center [792, 466] width 326 height 58
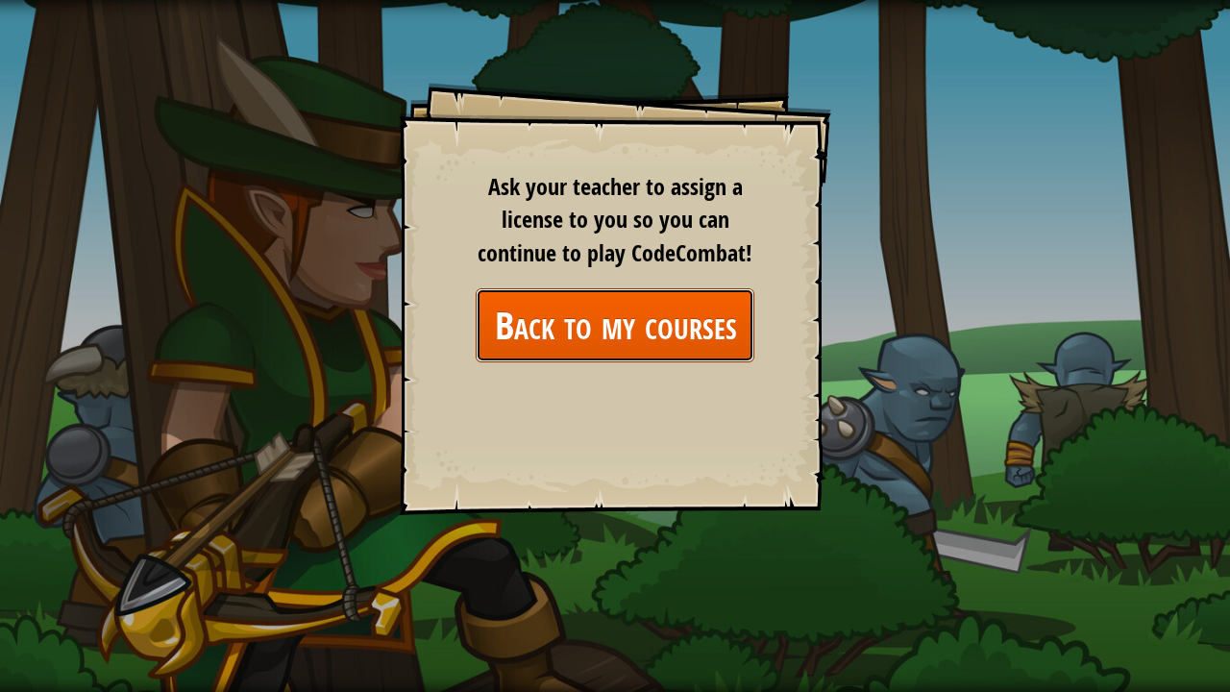
click at [659, 329] on link "Back to my courses" at bounding box center [615, 325] width 279 height 74
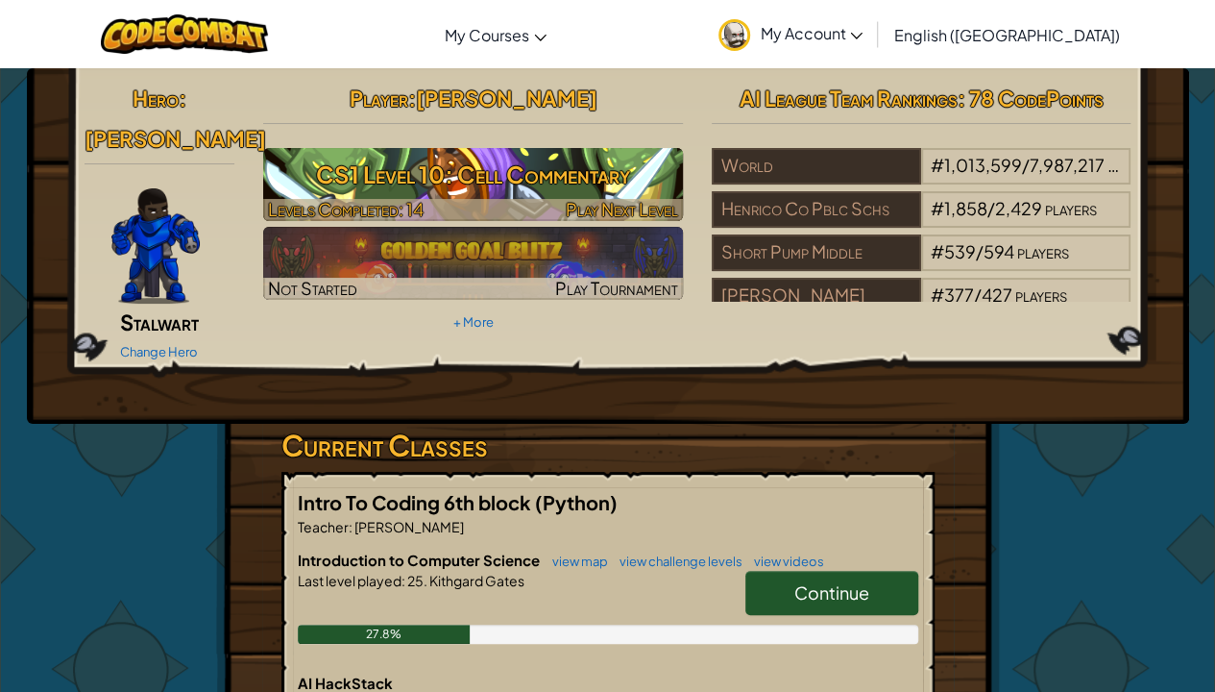
click at [598, 192] on h3 "CS1 Level 10: Cell Commentary" at bounding box center [473, 174] width 420 height 43
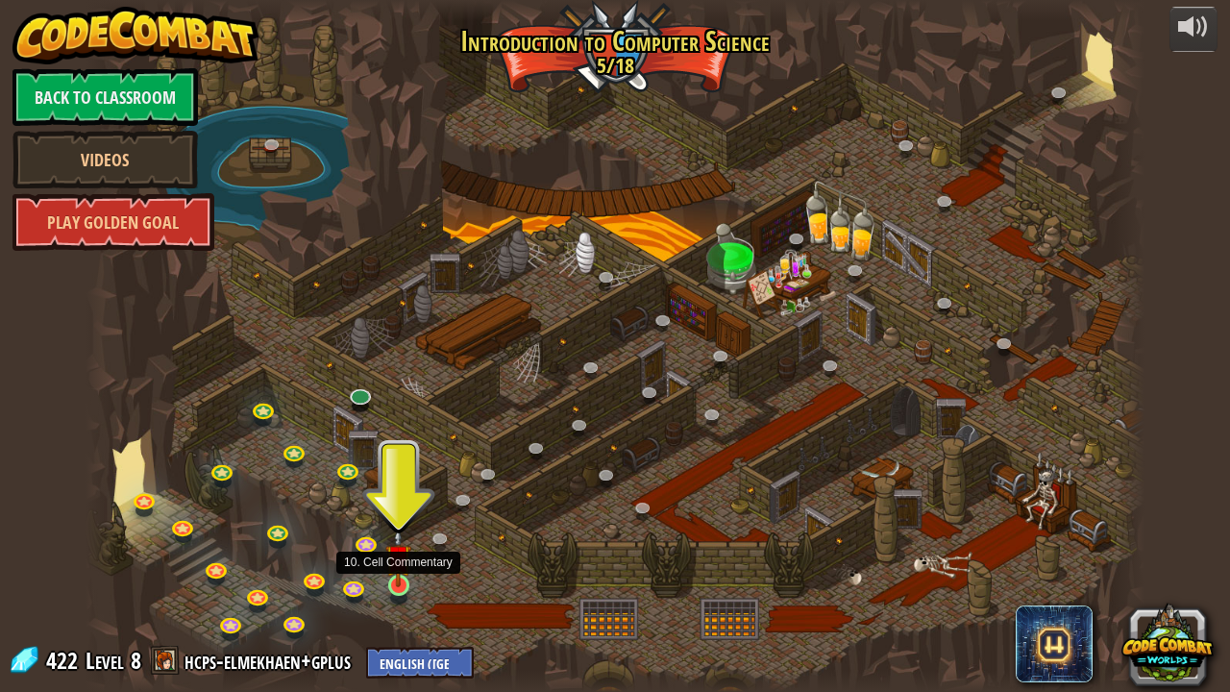
click at [405, 528] on img at bounding box center [398, 557] width 26 height 60
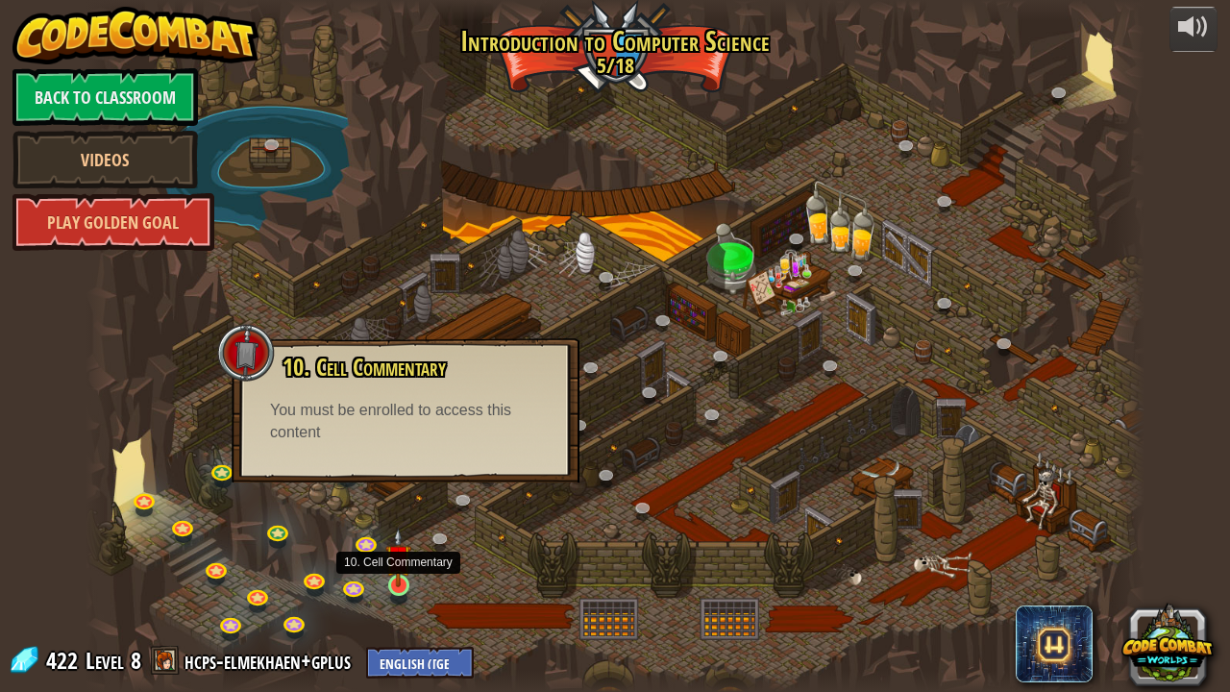
click at [403, 528] on img at bounding box center [398, 557] width 26 height 60
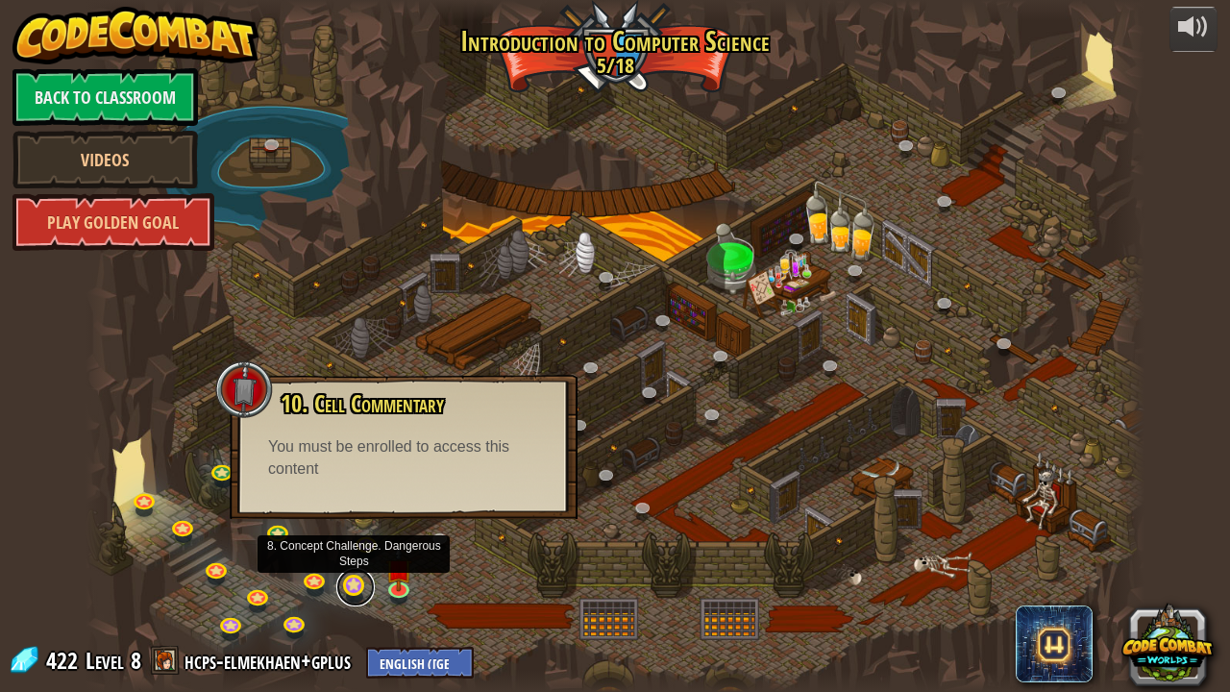
click at [359, 528] on link at bounding box center [355, 587] width 38 height 38
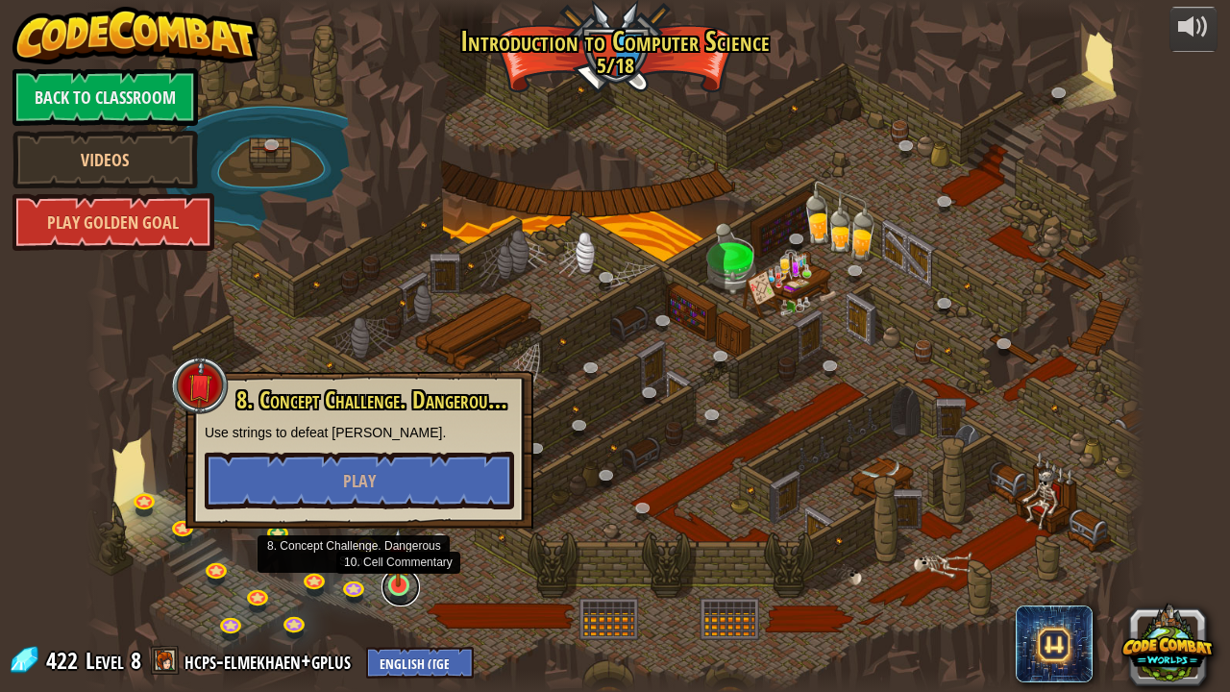
click at [412, 528] on link at bounding box center [400, 587] width 38 height 38
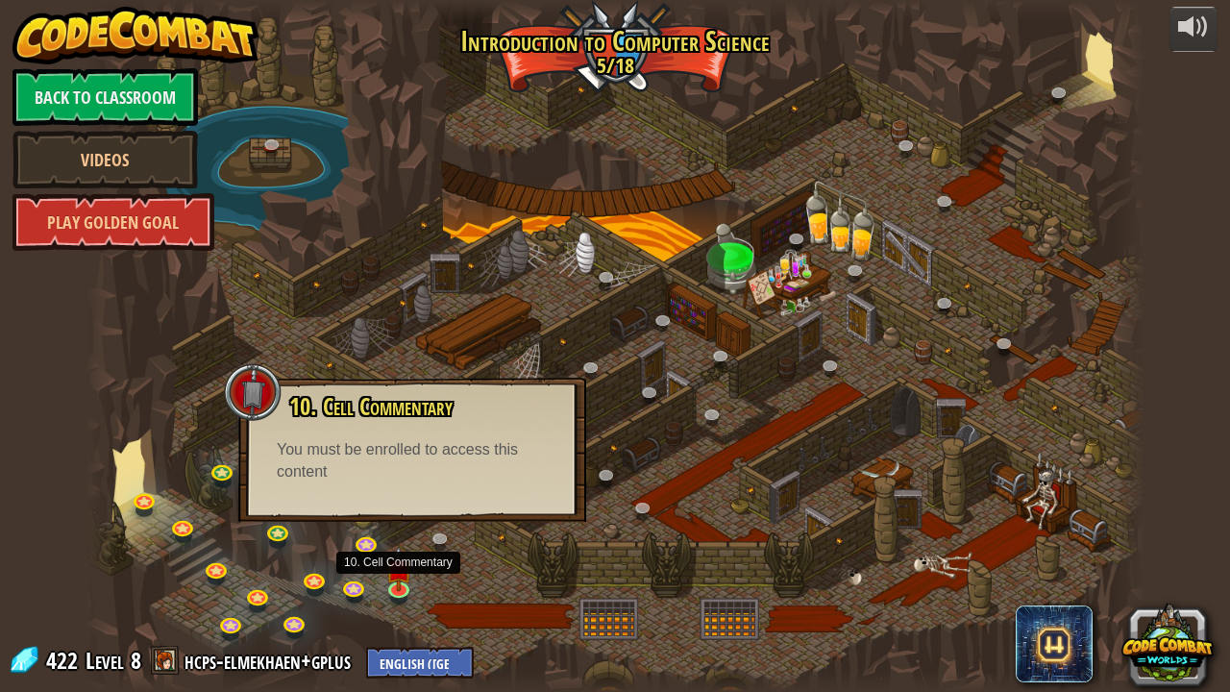
click at [222, 430] on div at bounding box center [614, 346] width 1059 height 692
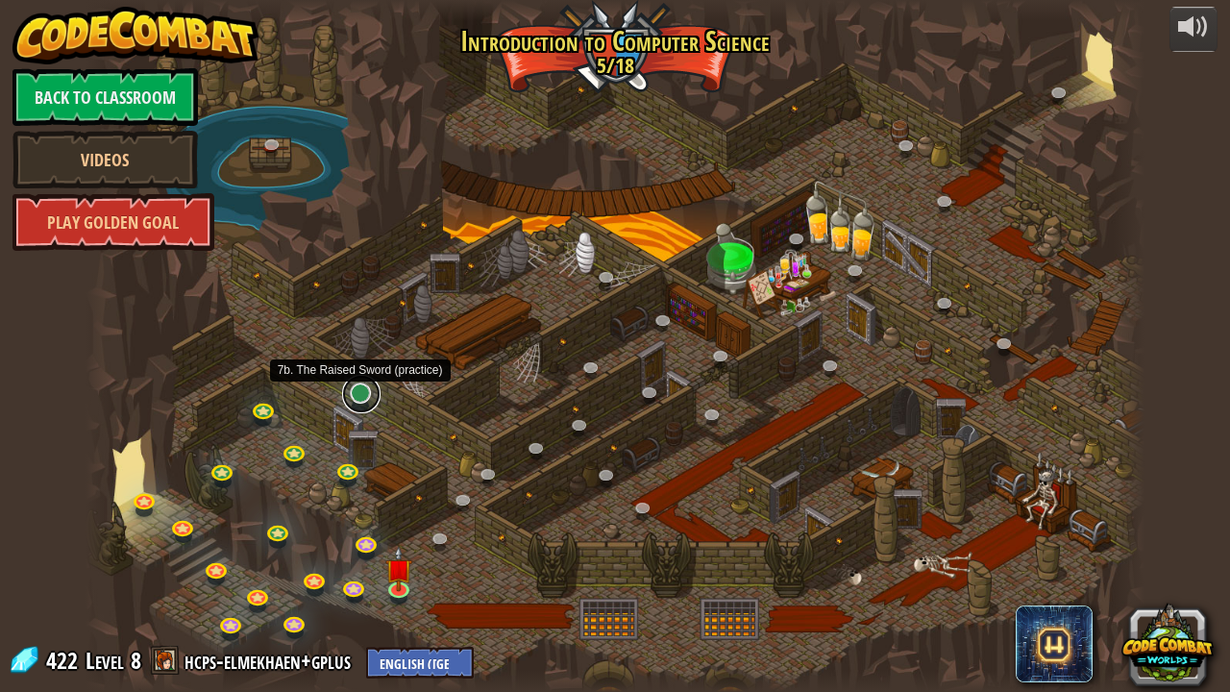
click at [353, 405] on link at bounding box center [361, 394] width 38 height 38
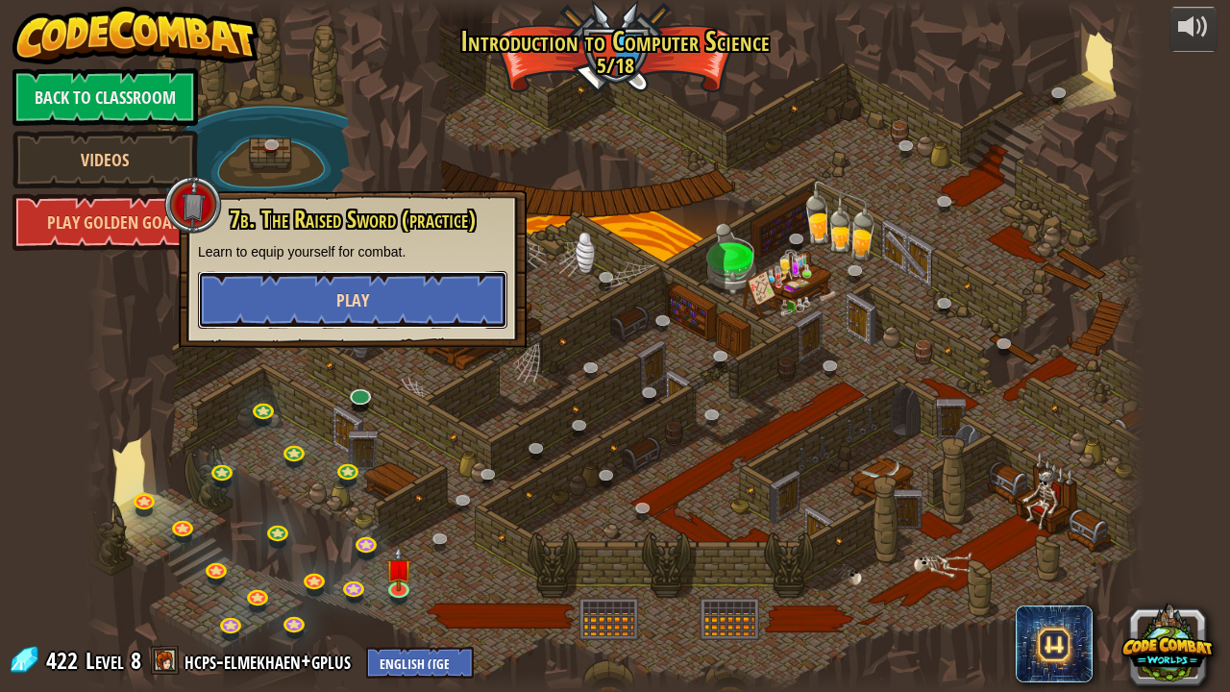
click at [415, 294] on button "Play" at bounding box center [352, 300] width 309 height 58
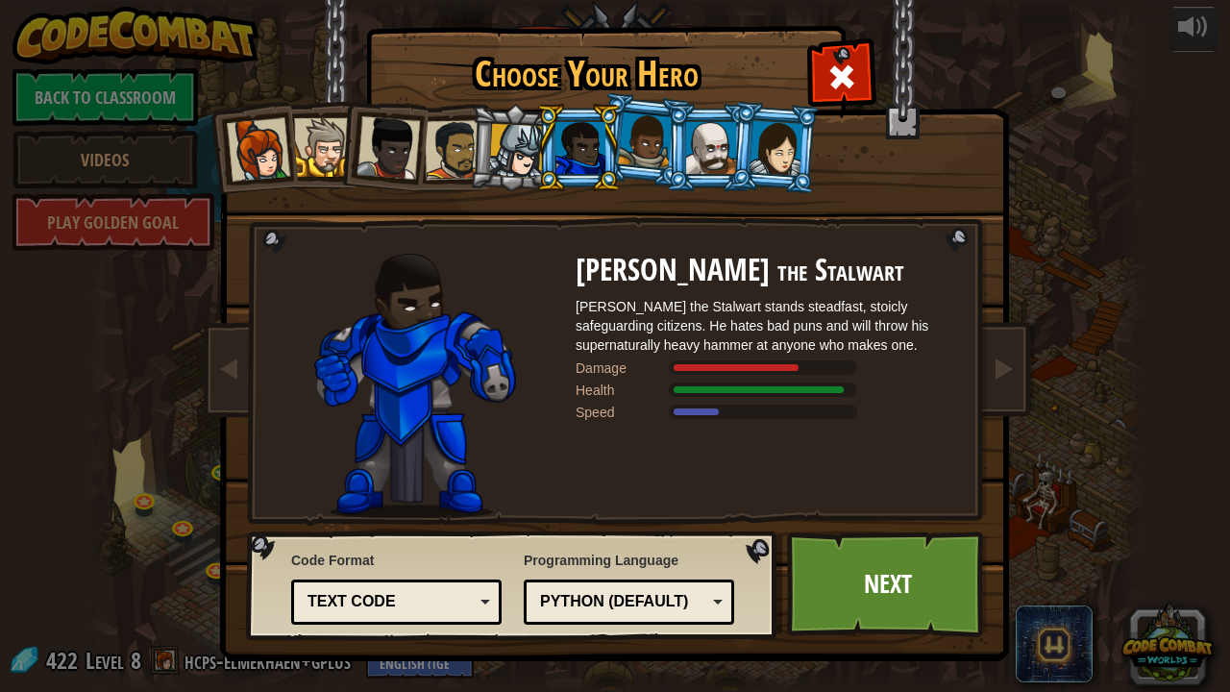
click at [776, 159] on div at bounding box center [776, 147] width 54 height 55
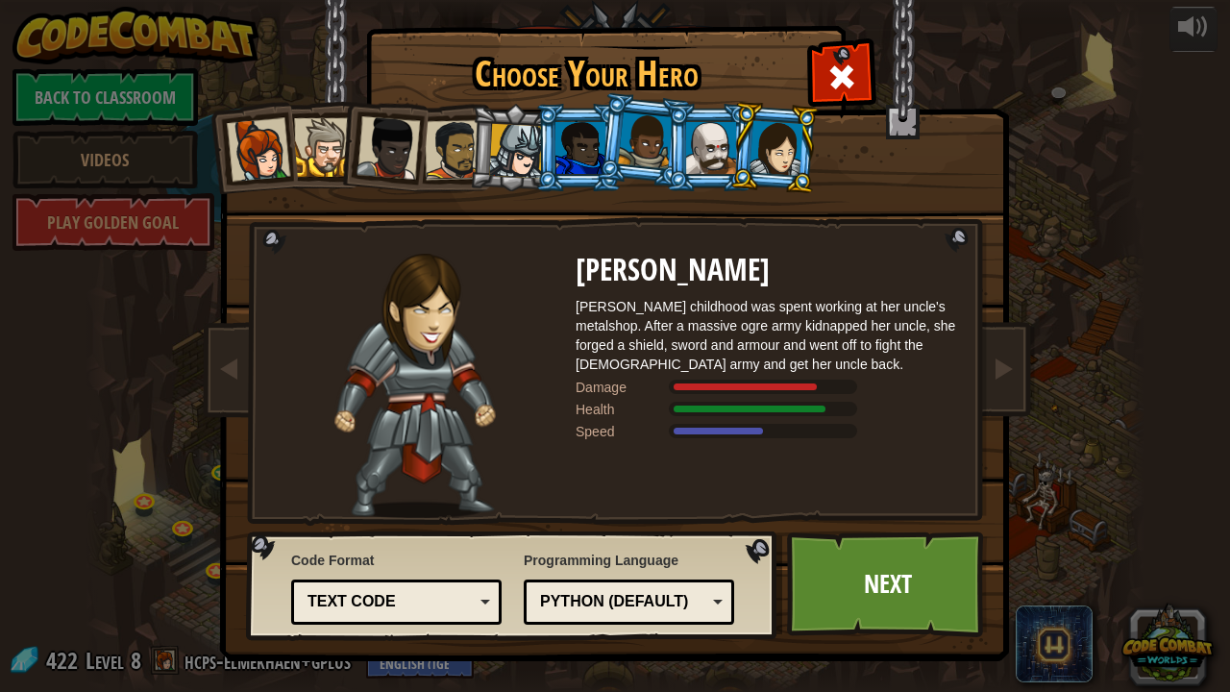
click at [707, 147] on div at bounding box center [711, 148] width 50 height 52
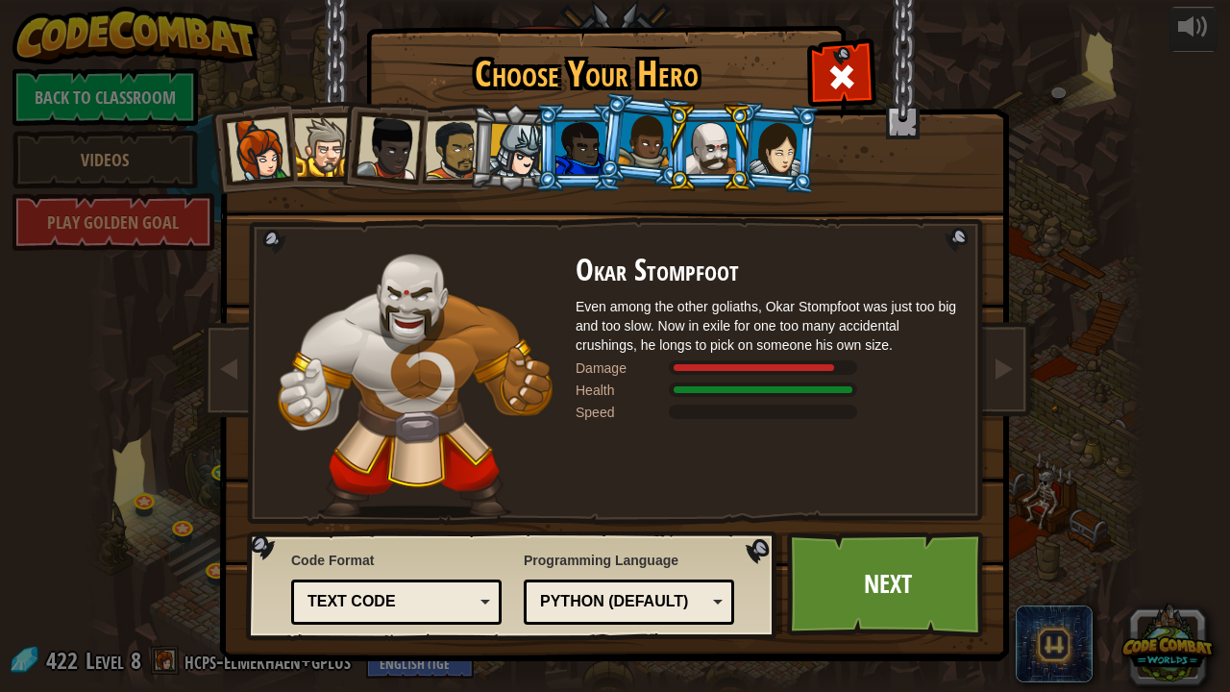
click at [657, 134] on div at bounding box center [645, 140] width 55 height 57
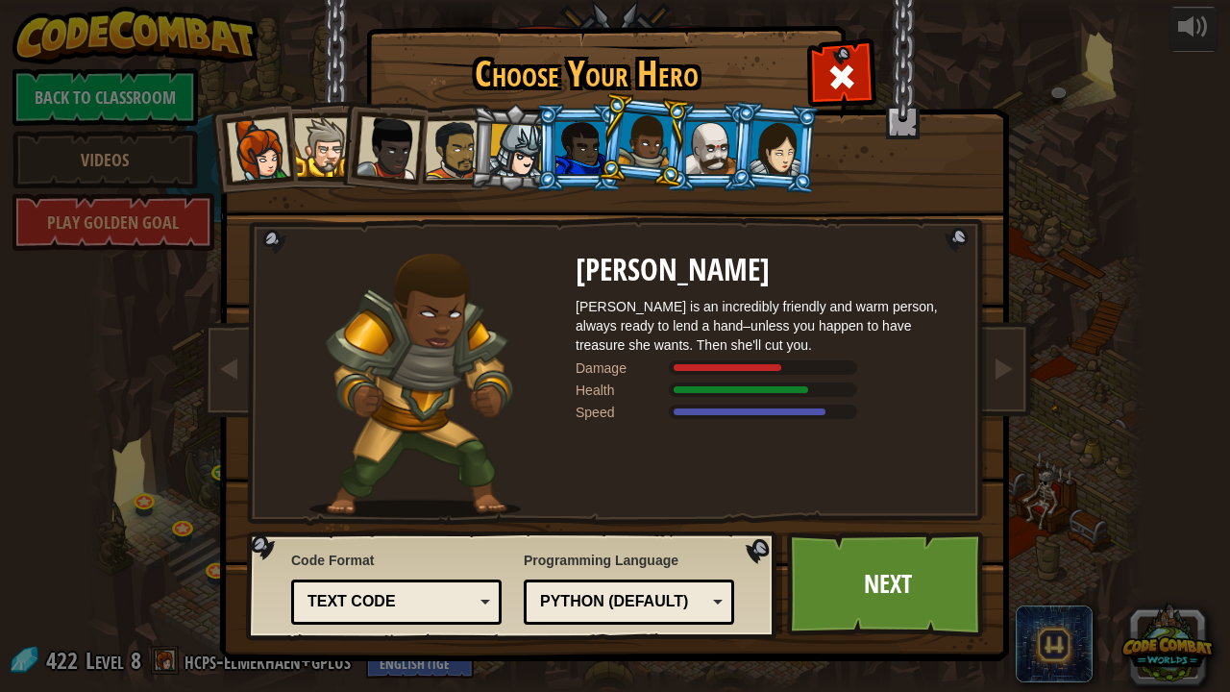
click at [725, 133] on div at bounding box center [711, 148] width 50 height 52
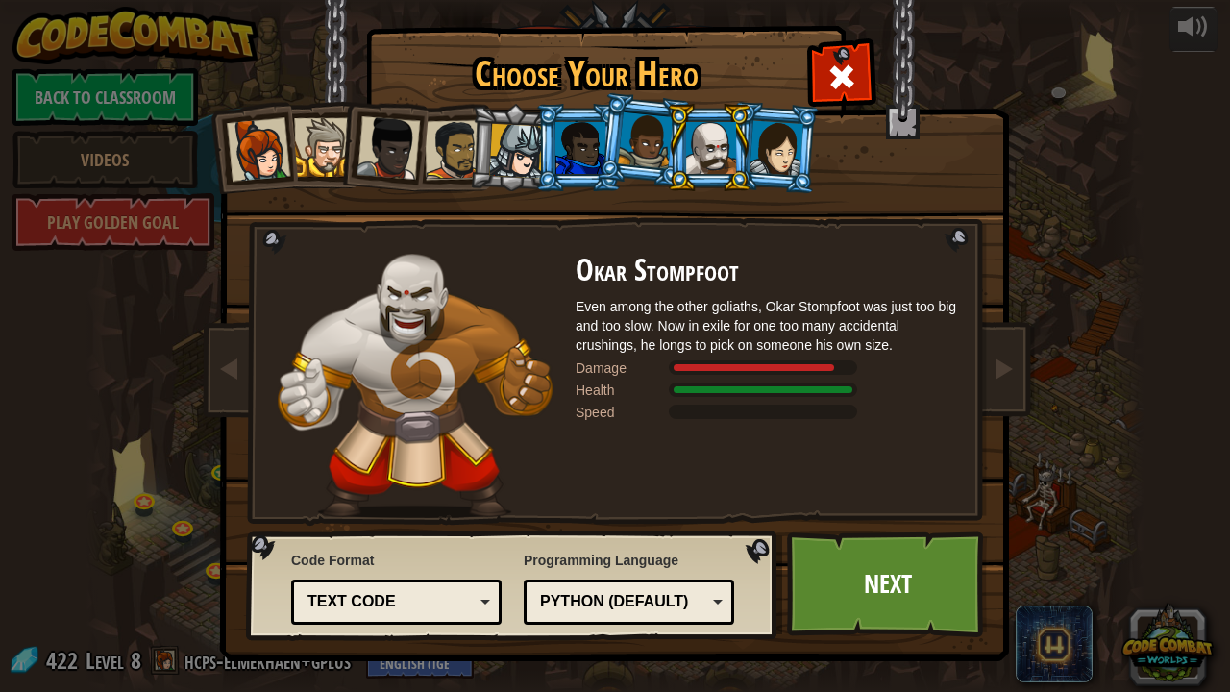
click at [587, 154] on div at bounding box center [580, 148] width 50 height 52
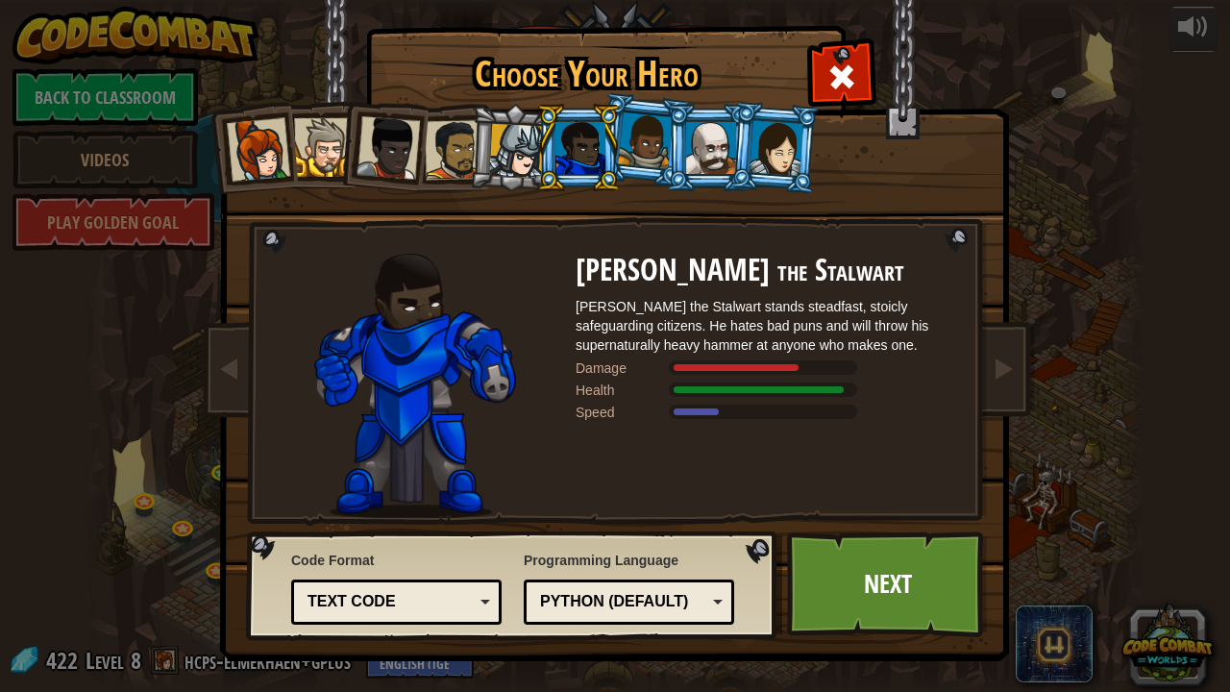
click at [788, 138] on div at bounding box center [776, 147] width 54 height 55
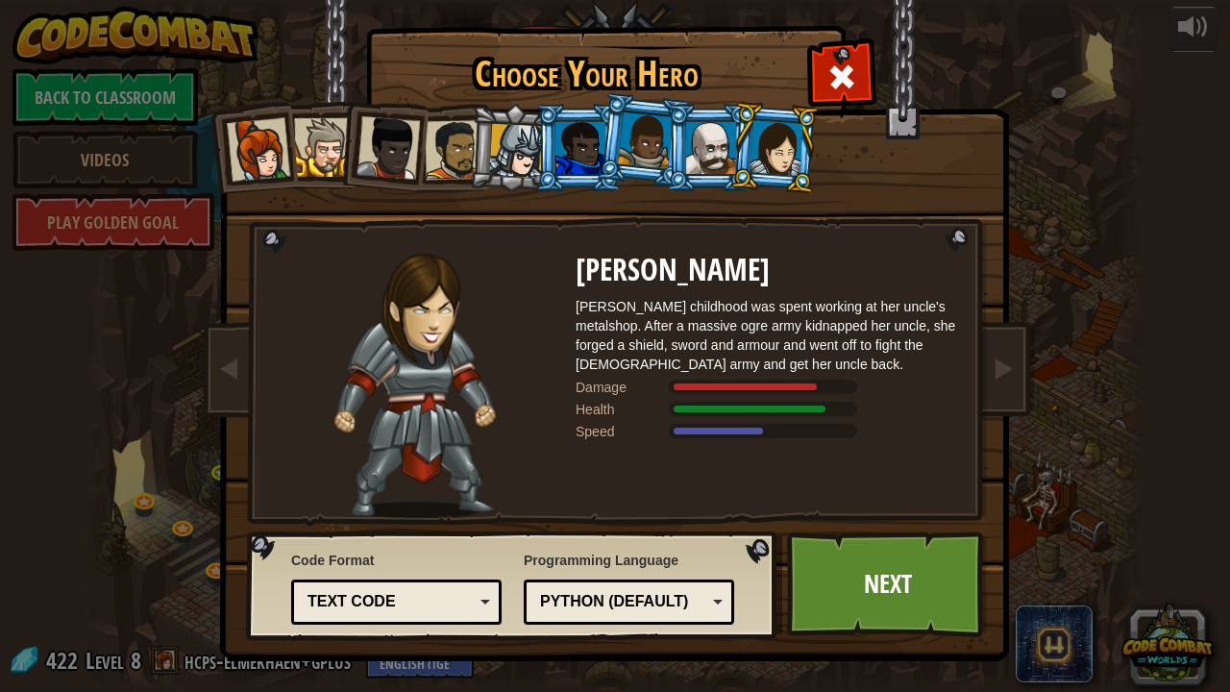
click at [700, 154] on div at bounding box center [711, 148] width 50 height 52
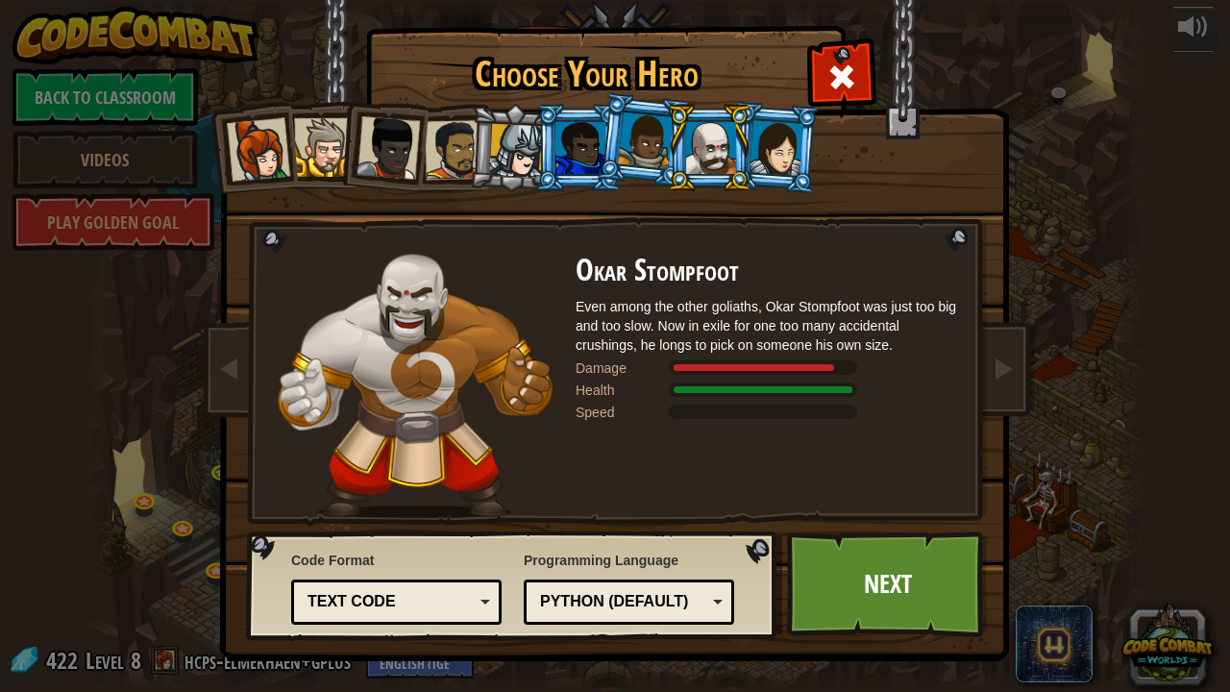
click at [798, 149] on div at bounding box center [776, 147] width 54 height 55
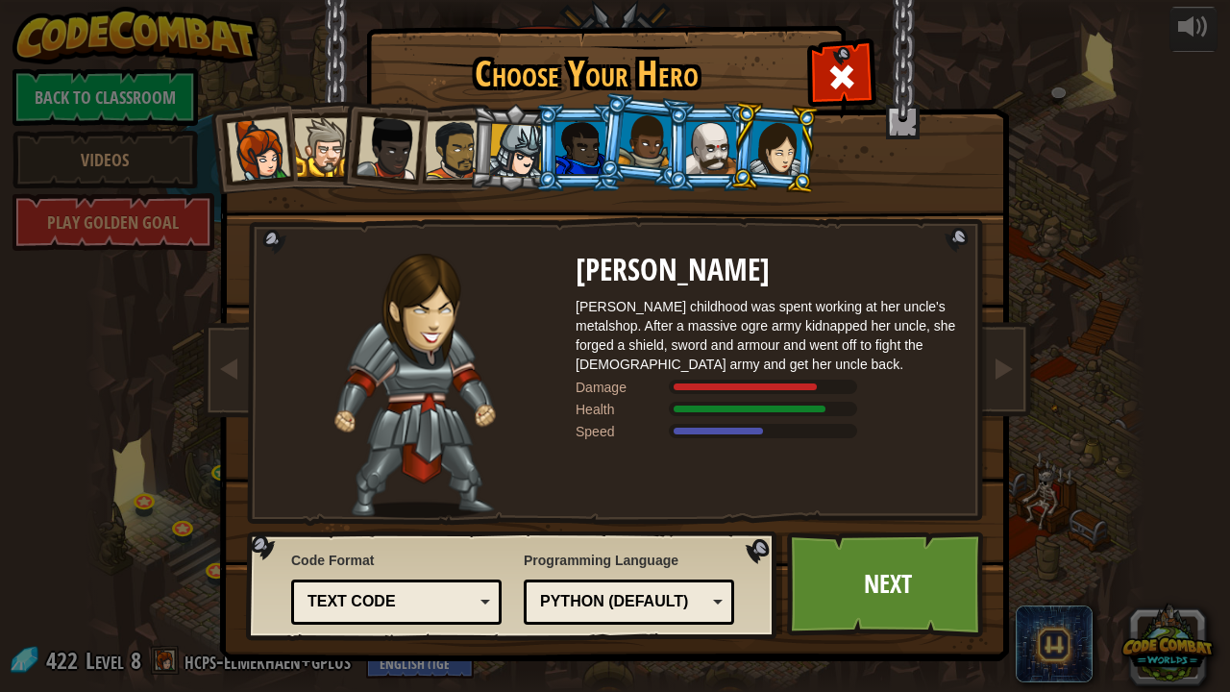
click at [704, 158] on div at bounding box center [711, 148] width 50 height 52
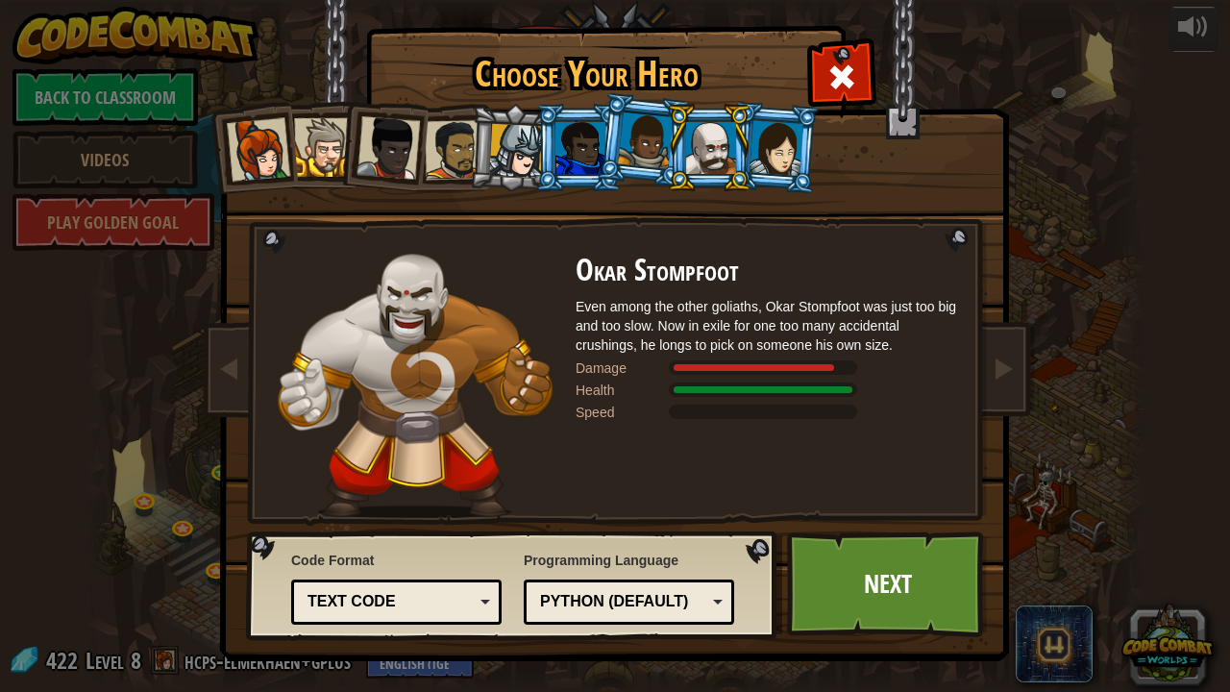
click at [639, 153] on div at bounding box center [645, 140] width 55 height 57
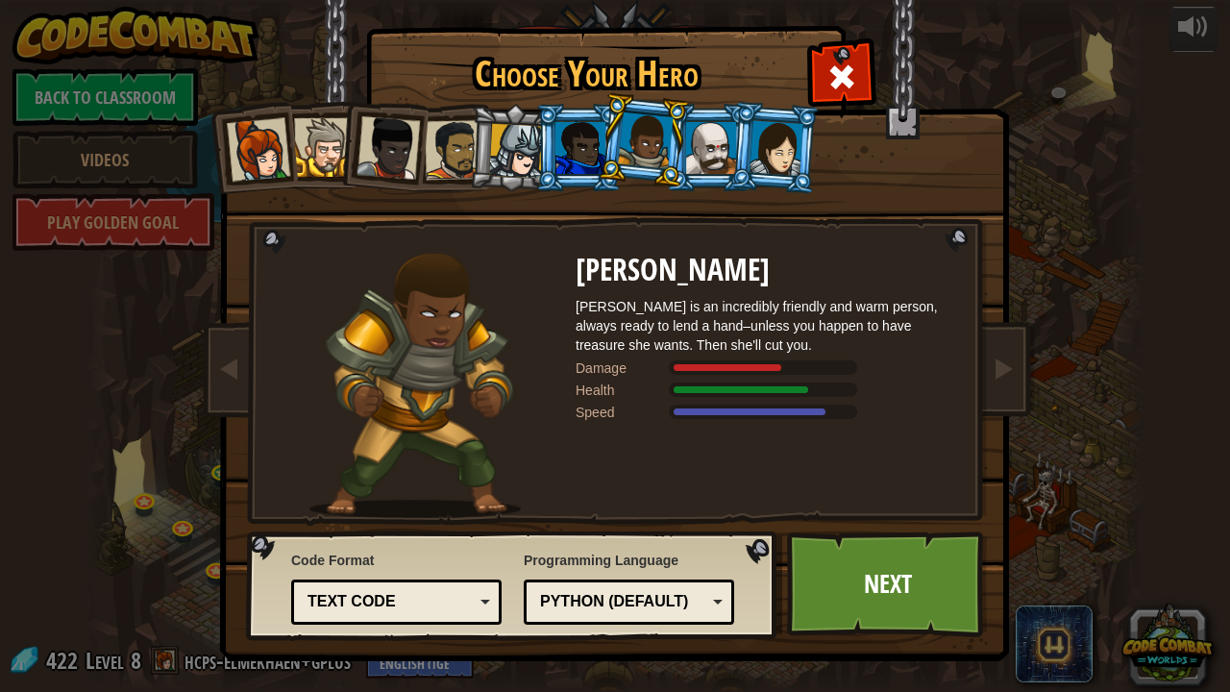
click at [771, 159] on div at bounding box center [776, 147] width 54 height 55
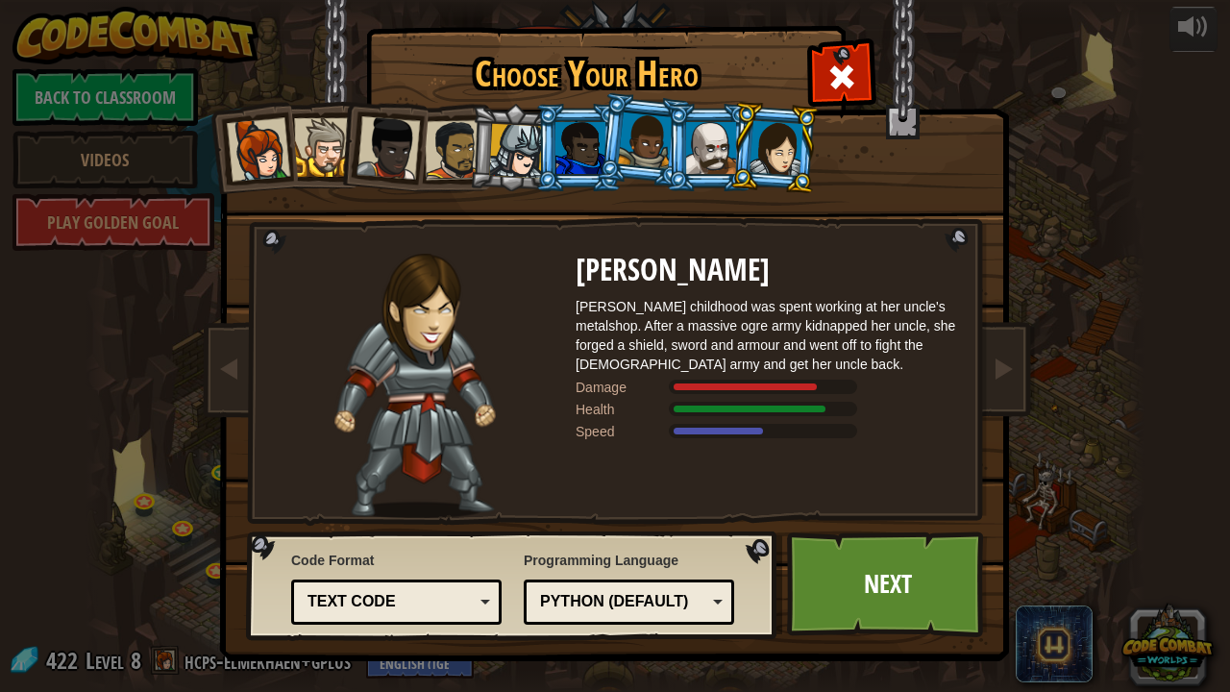
click at [653, 139] on div at bounding box center [645, 140] width 55 height 57
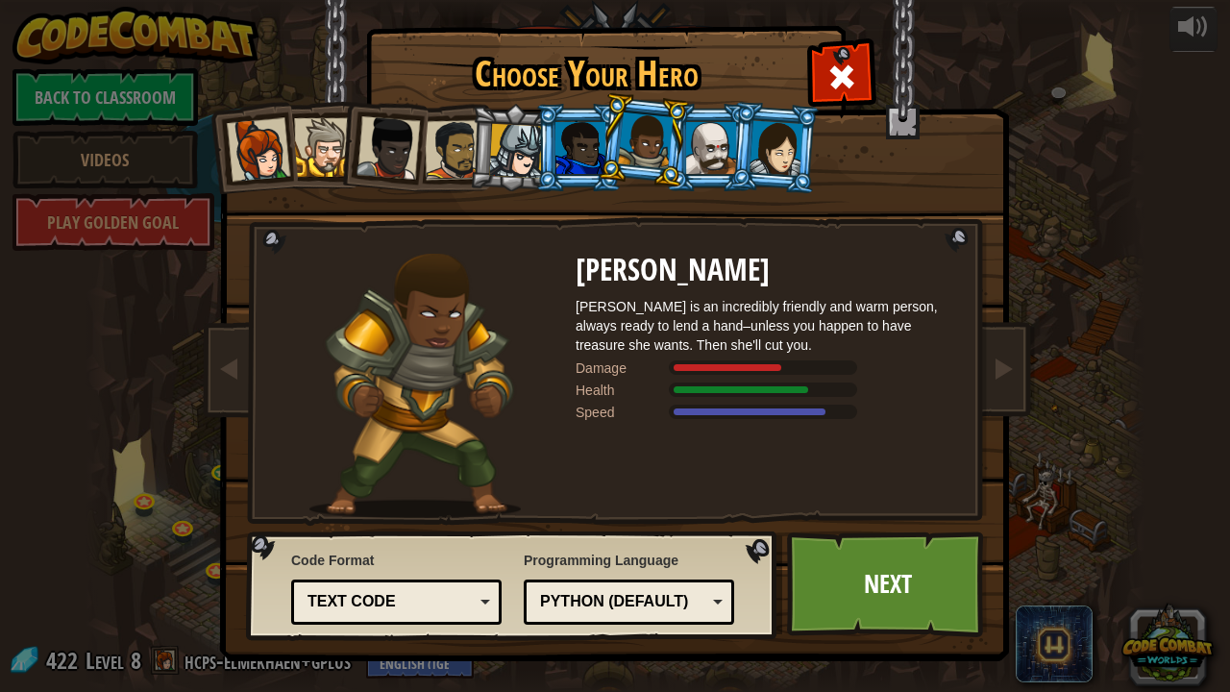
click at [715, 145] on div at bounding box center [711, 148] width 50 height 52
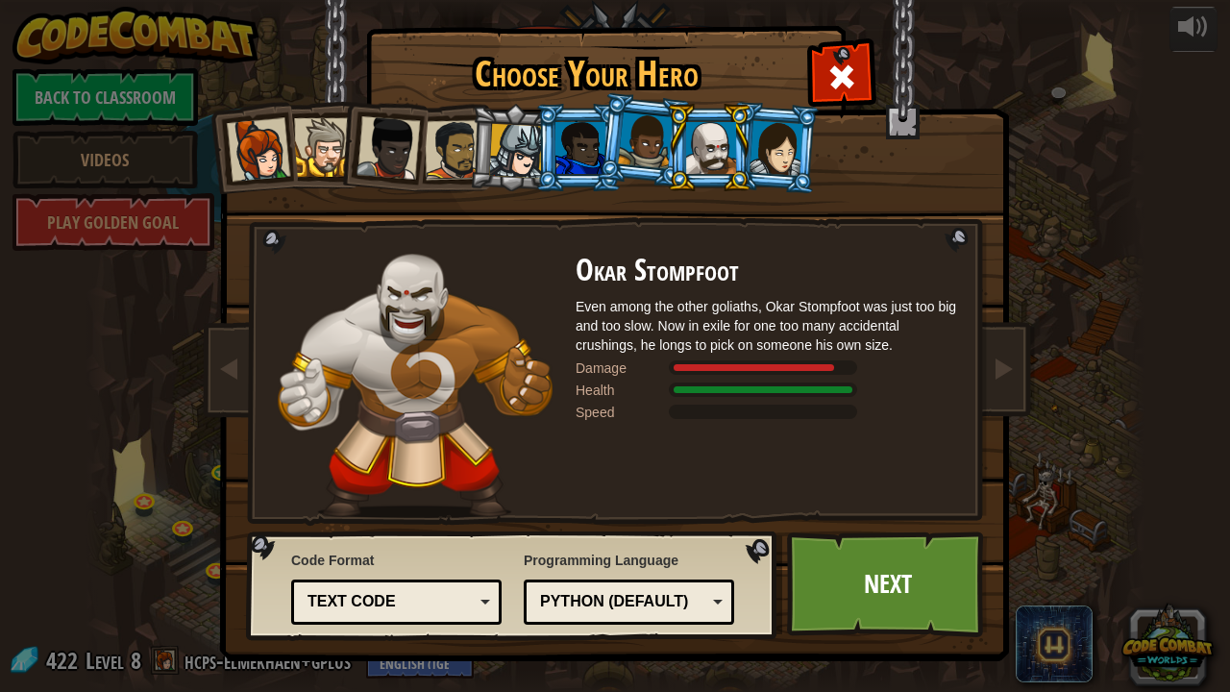
click at [264, 160] on div at bounding box center [258, 149] width 63 height 63
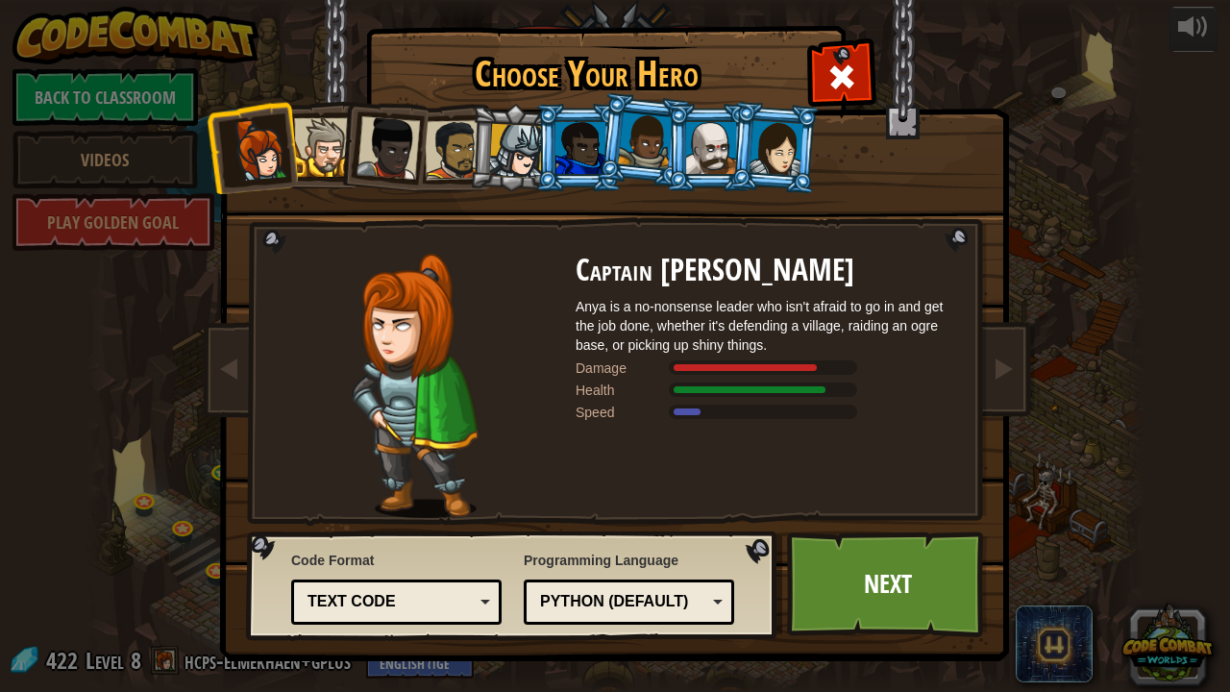
click at [355, 147] on li at bounding box center [382, 144] width 94 height 94
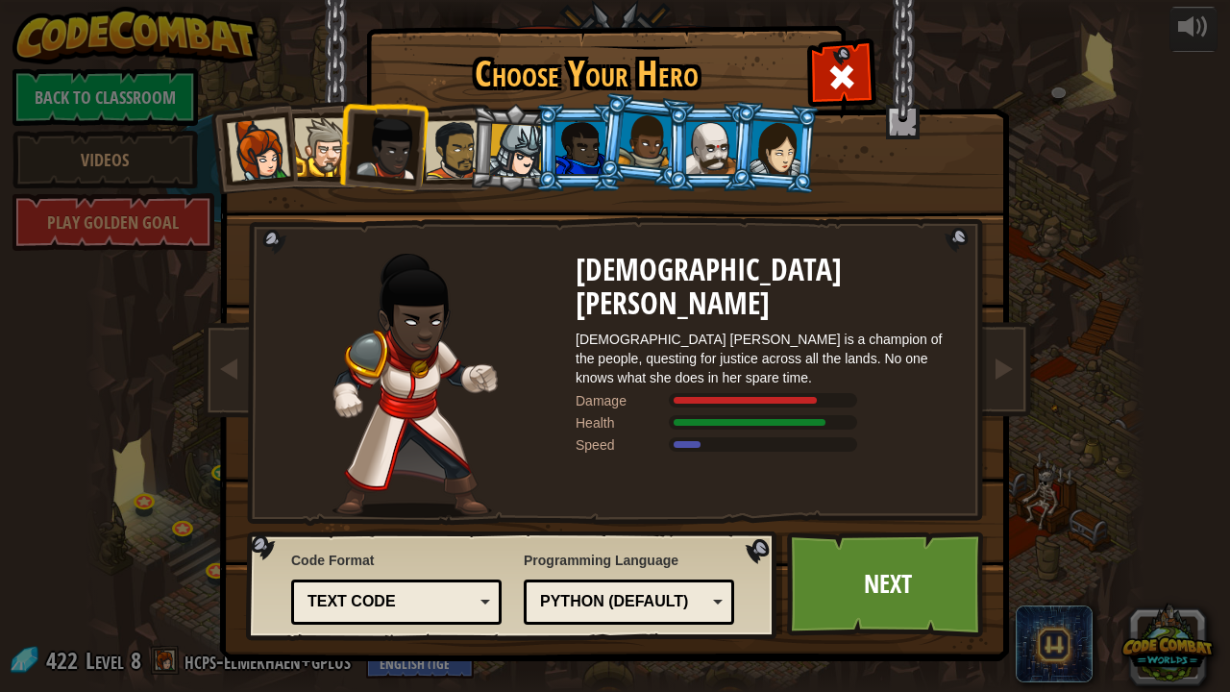
click at [521, 140] on div at bounding box center [516, 151] width 55 height 55
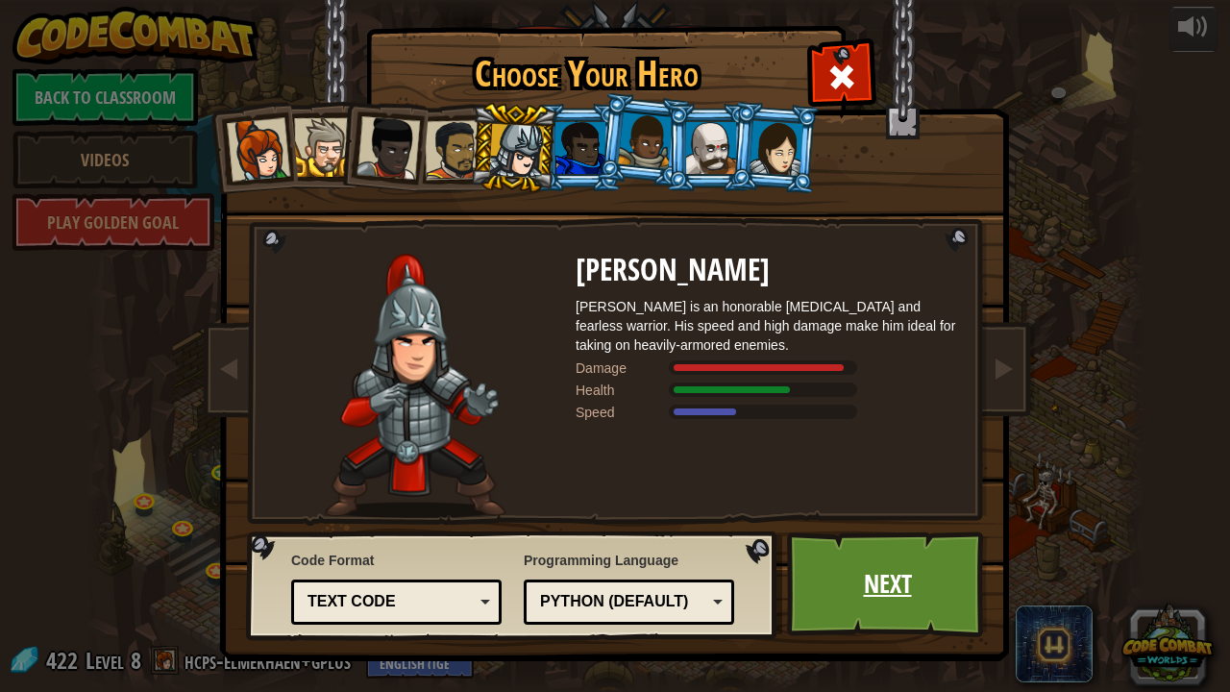
click at [894, 528] on link "Next" at bounding box center [887, 584] width 201 height 106
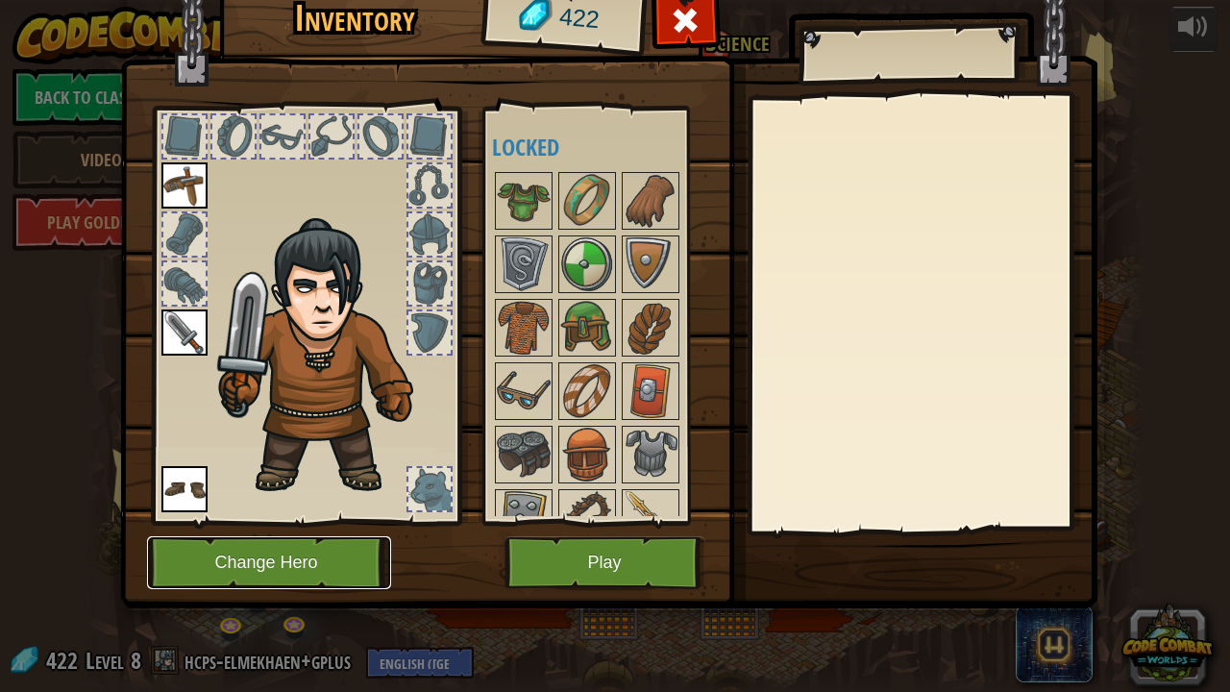
click at [268, 528] on button "Change Hero" at bounding box center [269, 562] width 244 height 53
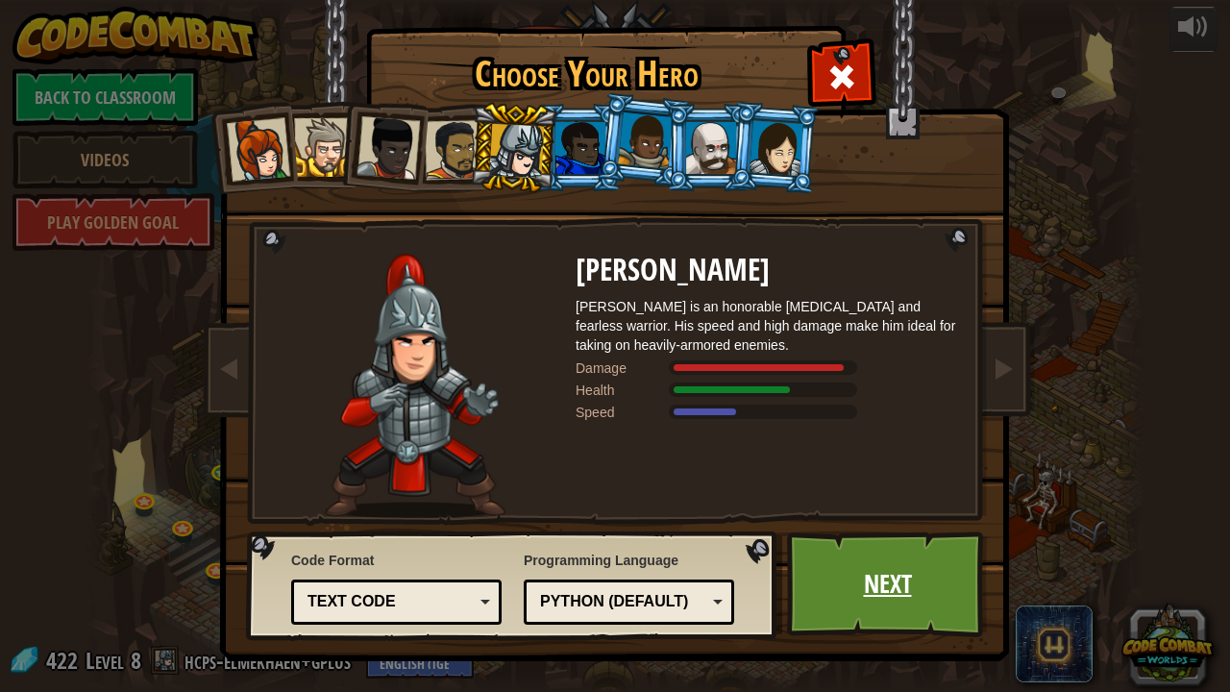
click at [857, 528] on link "Next" at bounding box center [887, 584] width 201 height 106
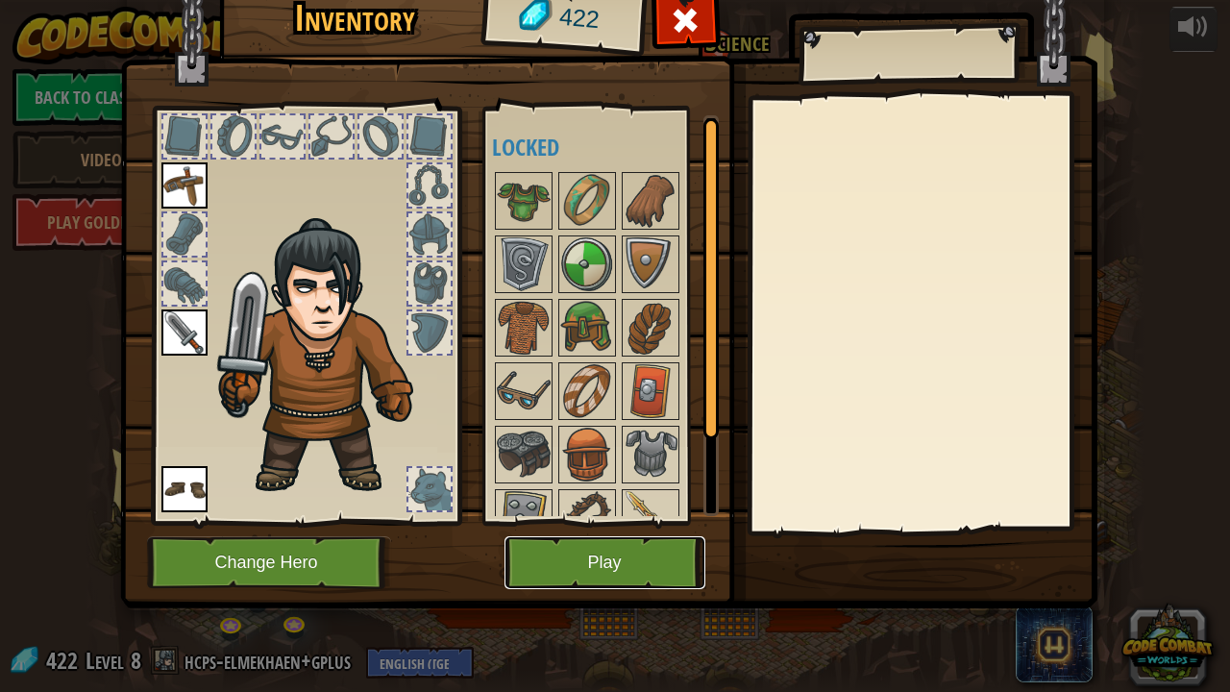
click at [608, 528] on button "Play" at bounding box center [604, 562] width 201 height 53
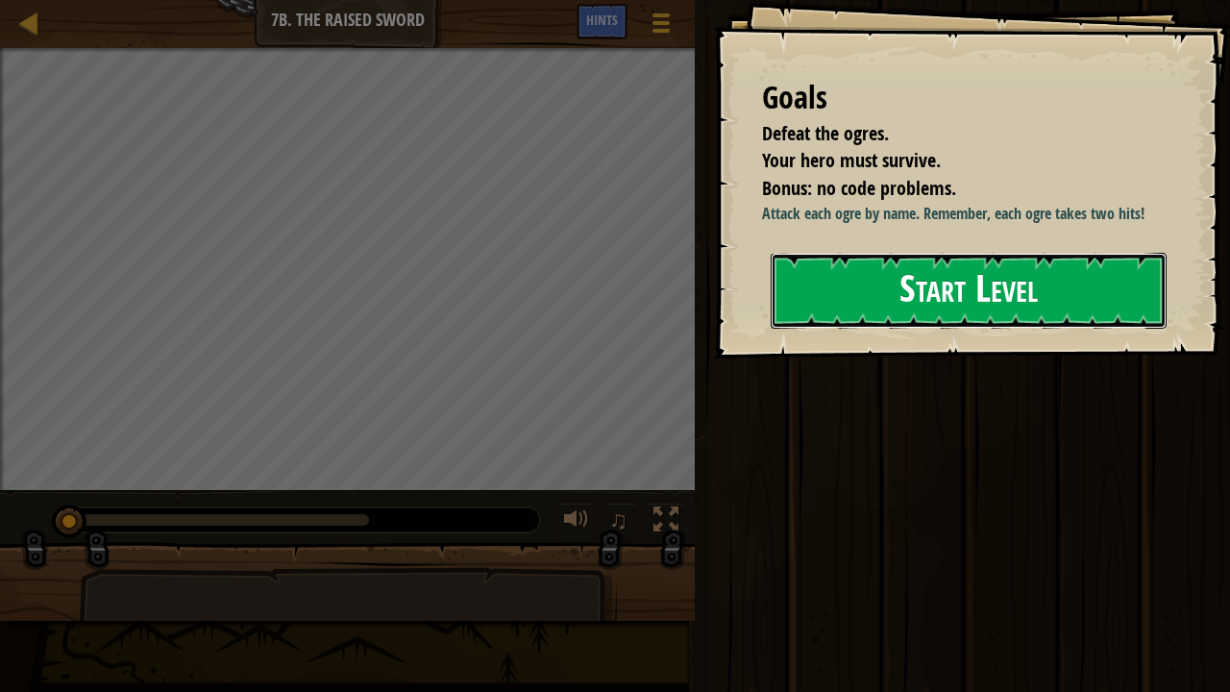
click at [884, 329] on button "Start Level" at bounding box center [968, 291] width 396 height 76
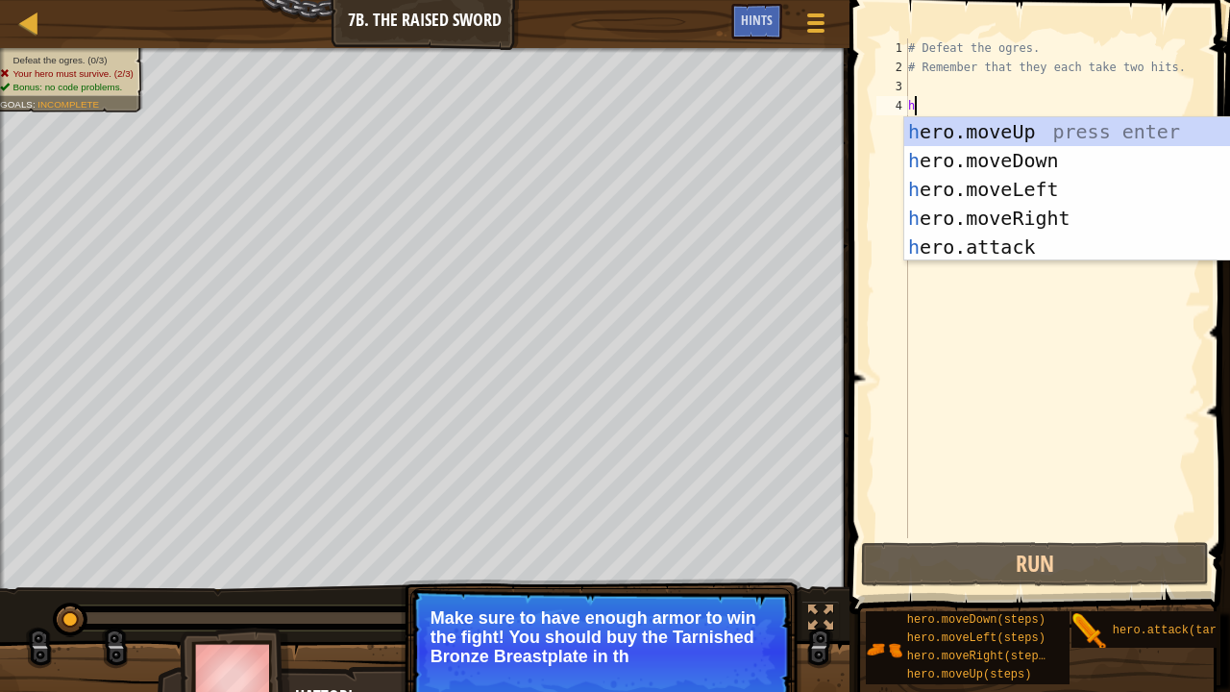
scroll to position [9, 0]
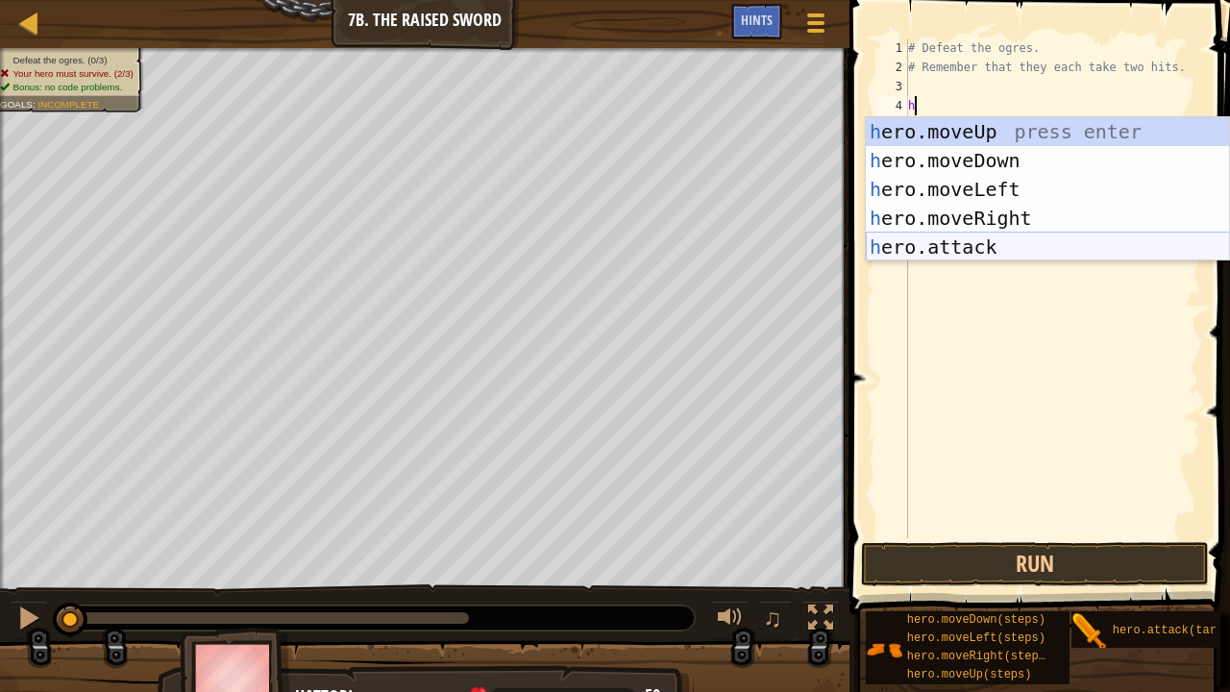
click at [957, 250] on div "h ero.moveUp press enter h ero.moveDown press enter h ero.moveLeft press enter …" at bounding box center [1048, 218] width 364 height 202
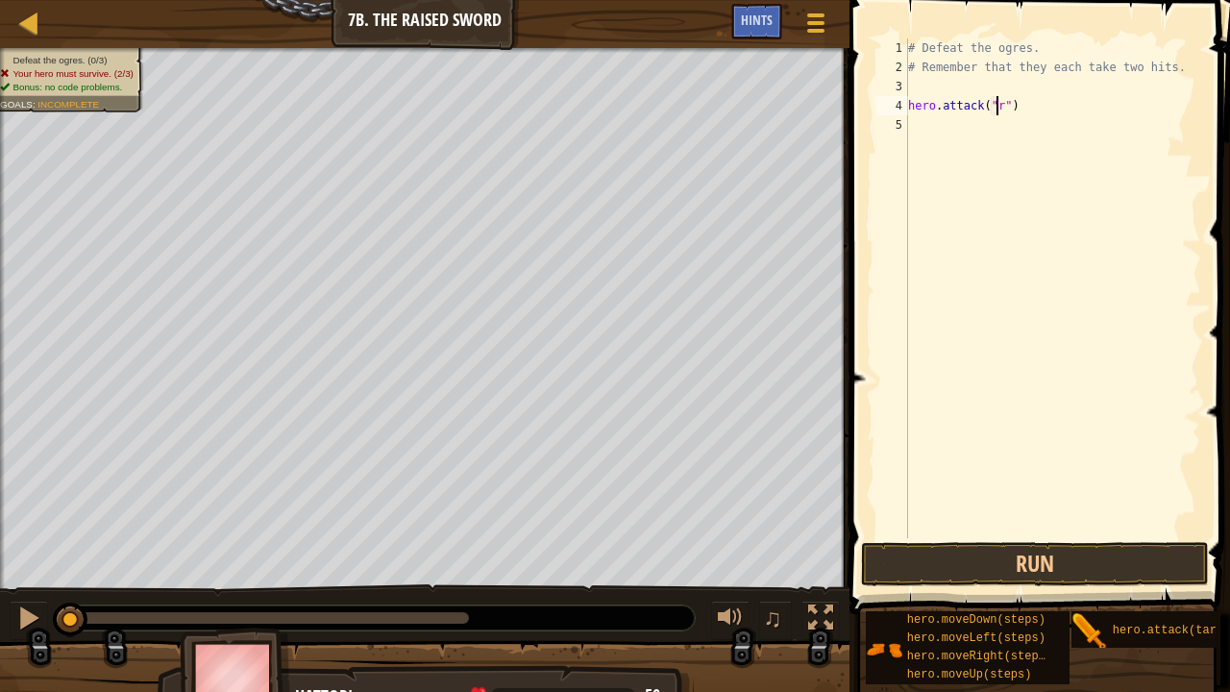
scroll to position [9, 7]
type textarea "hero.attack("Rig")"
click at [953, 132] on div "# Defeat the ogres. # Remember that they each take two hits. hero . attack ( "R…" at bounding box center [1052, 307] width 297 height 538
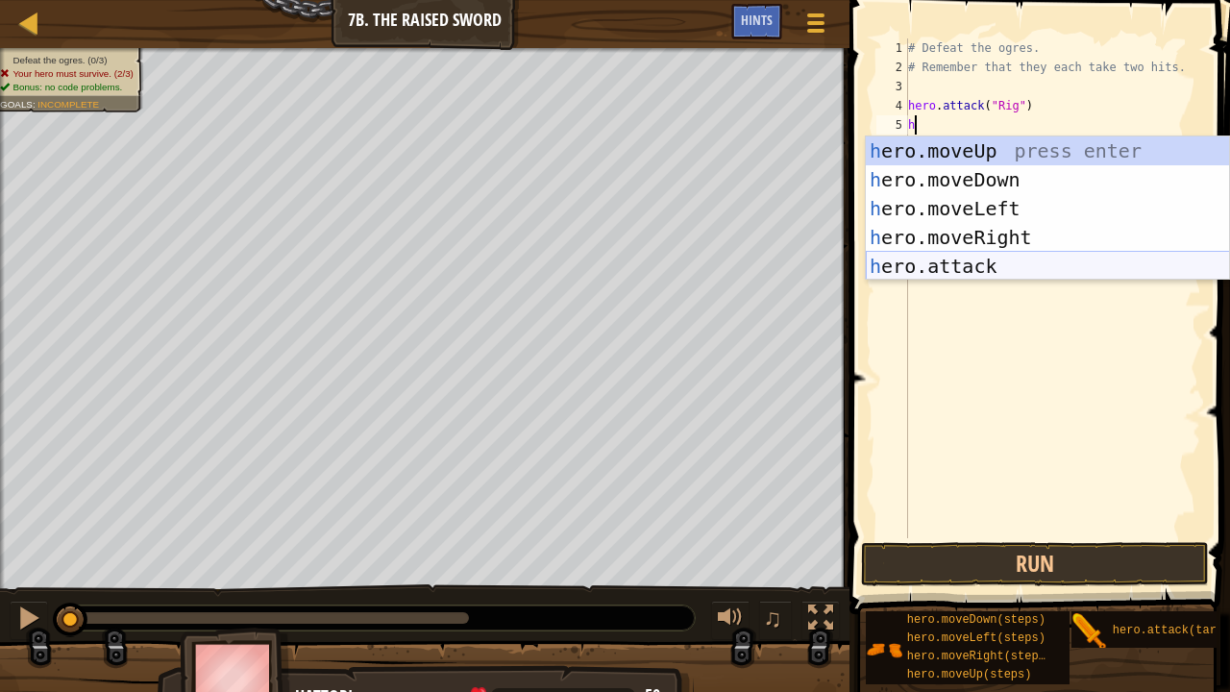
click at [955, 268] on div "h ero.moveUp press enter h ero.moveDown press enter h ero.moveLeft press enter …" at bounding box center [1048, 237] width 364 height 202
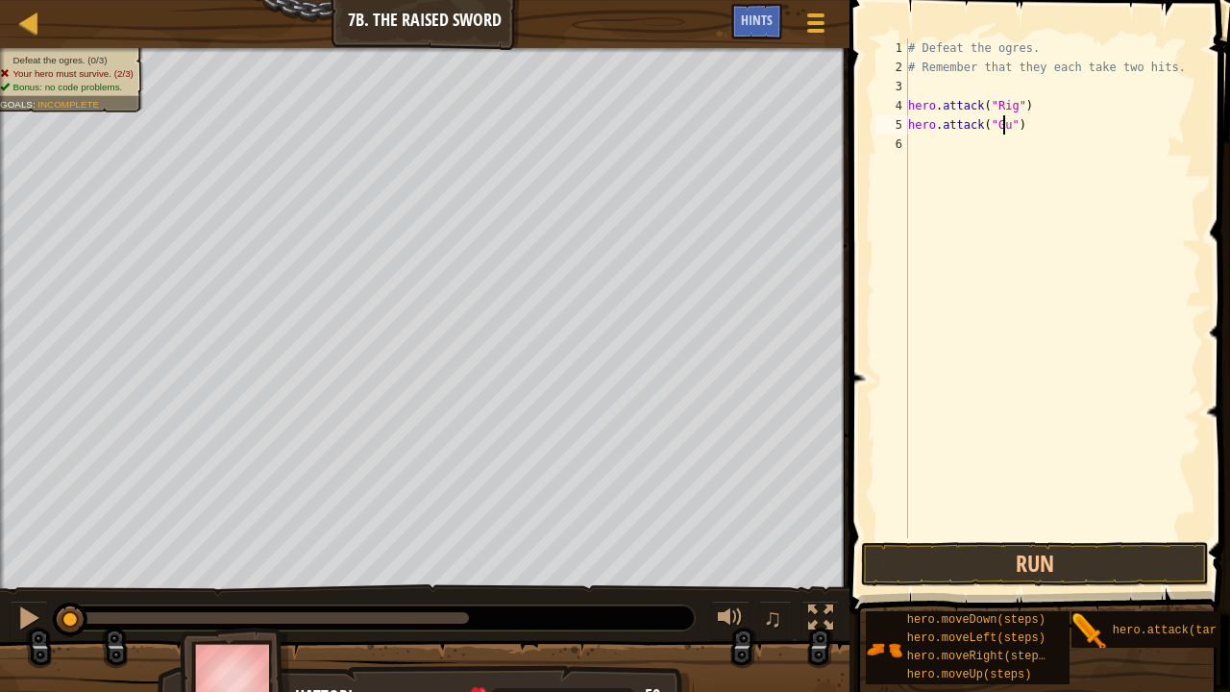
type textarea "hero.attack("Gurt")"
click at [962, 153] on div "# Defeat the ogres. # Remember that they each take two hits. hero . attack ( "R…" at bounding box center [1052, 307] width 297 height 538
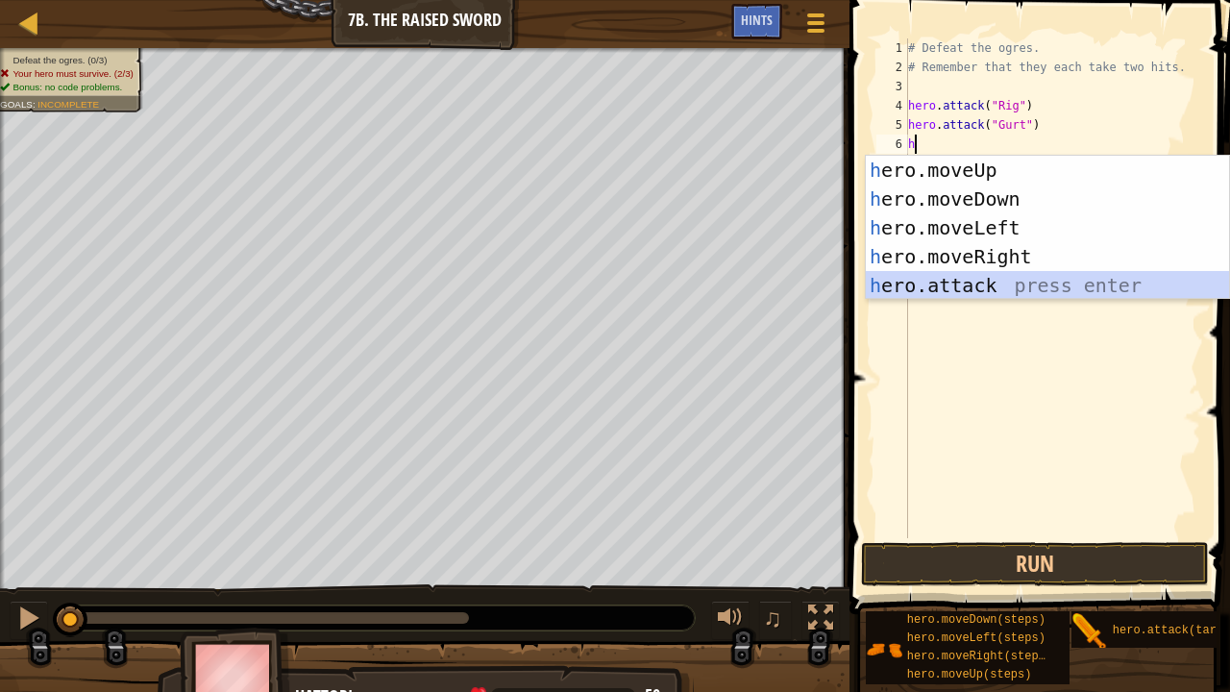
click at [949, 283] on div "h ero.moveUp press enter h ero.moveDown press enter h ero.moveLeft press enter …" at bounding box center [1048, 257] width 364 height 202
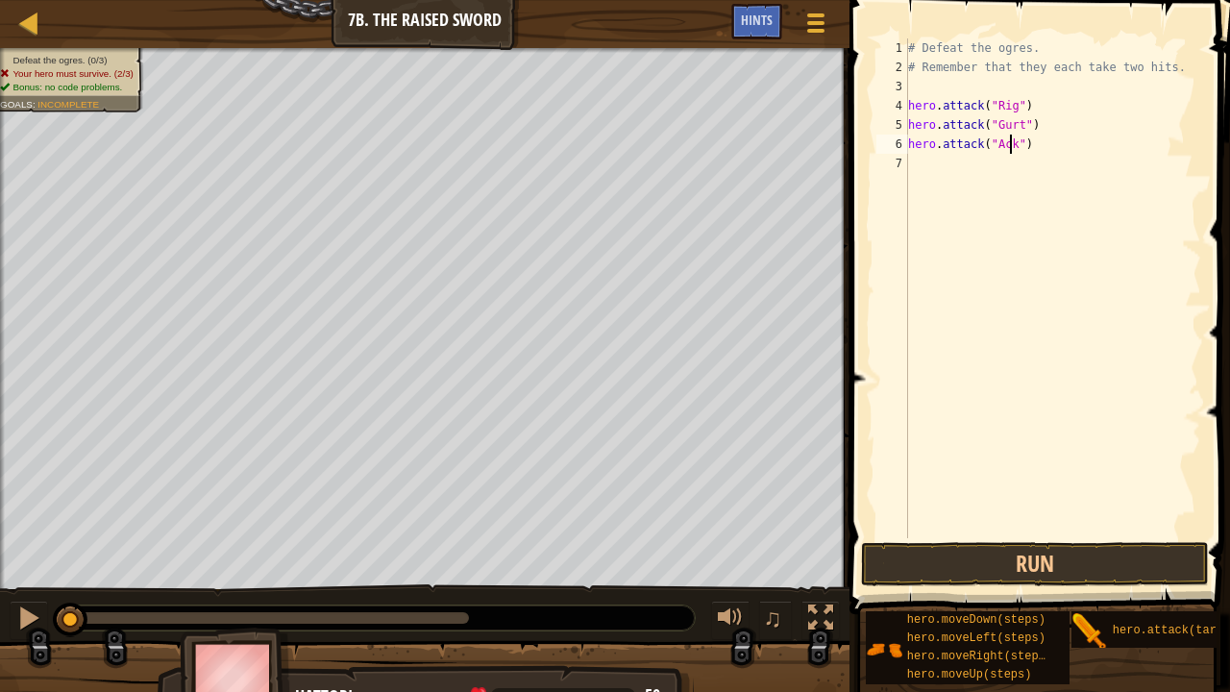
scroll to position [9, 8]
click at [924, 528] on button "Run" at bounding box center [1034, 564] width 347 height 44
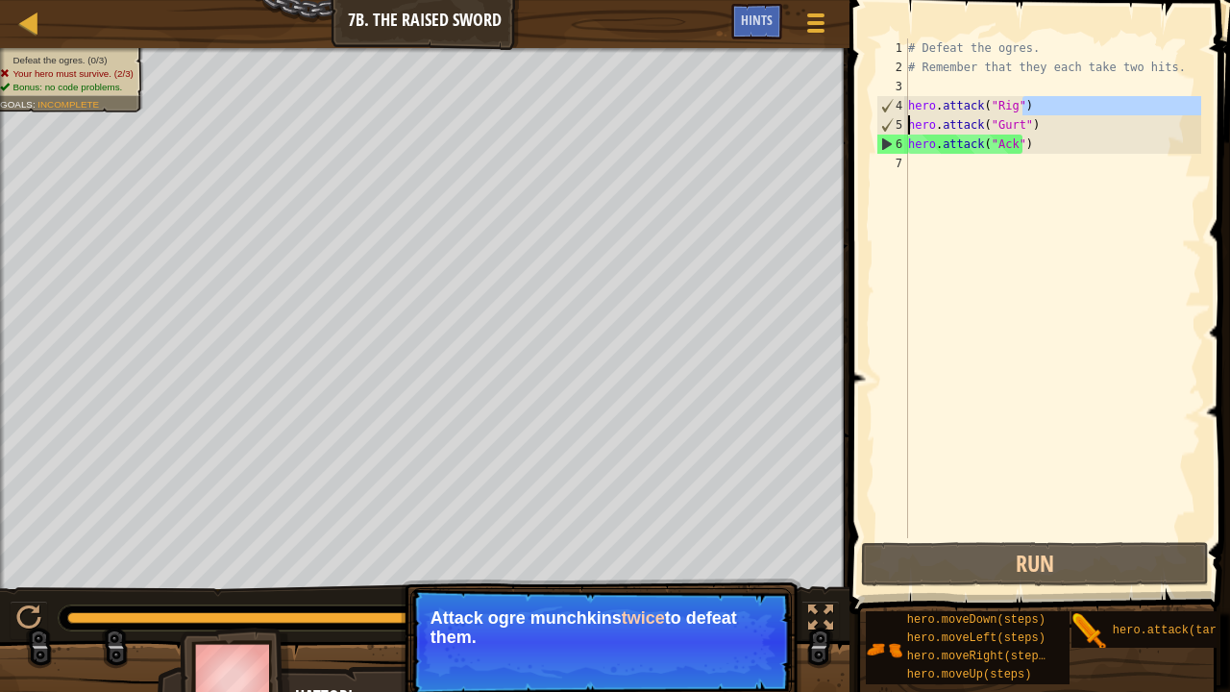
drag, startPoint x: 1032, startPoint y: 111, endPoint x: 857, endPoint y: 121, distance: 175.1
click at [857, 121] on div "hero.attack("Ack") 1 2 3 4 5 6 7 # Defeat the ogres. # Remember that they each …" at bounding box center [1036, 345] width 386 height 671
click at [1030, 106] on div "# Defeat the ogres. # Remember that they each take two hits. hero . attack ( "R…" at bounding box center [1052, 288] width 297 height 500
type textarea "hero.attack("Rig")"
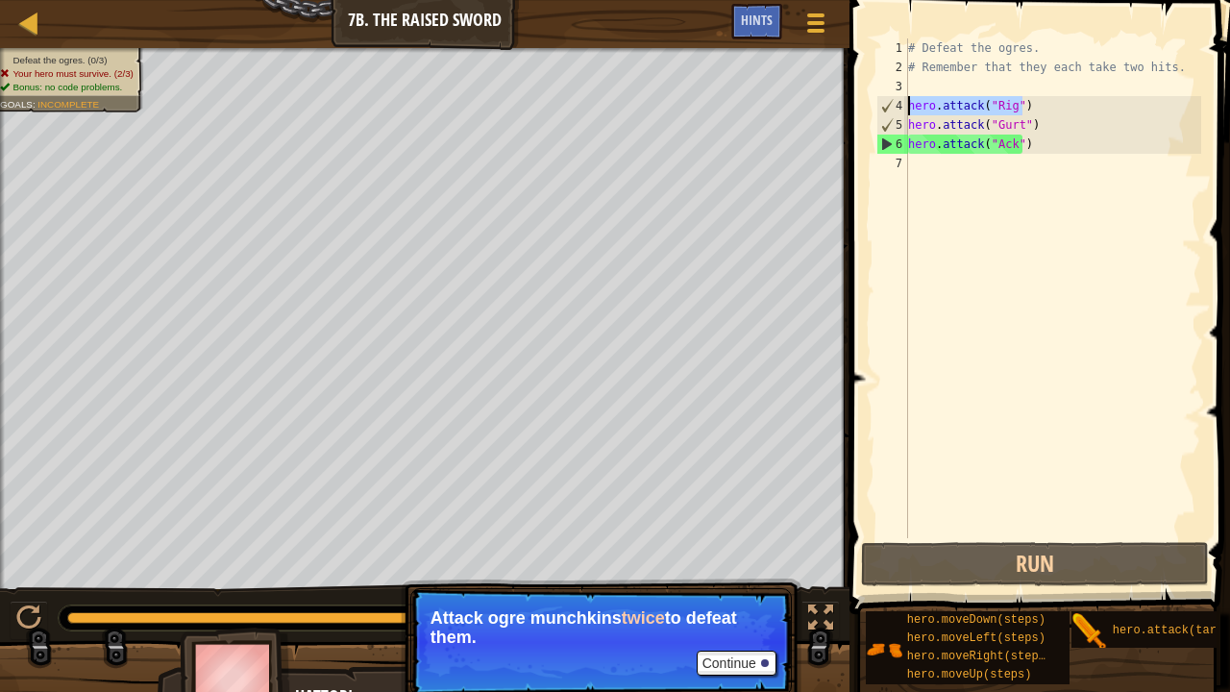
drag, startPoint x: 1022, startPoint y: 107, endPoint x: 900, endPoint y: 111, distance: 122.1
click at [900, 111] on div "hero.attack("Rig") 1 2 3 4 5 6 7 # Defeat the ogres. # Remember that they each …" at bounding box center [1036, 288] width 329 height 500
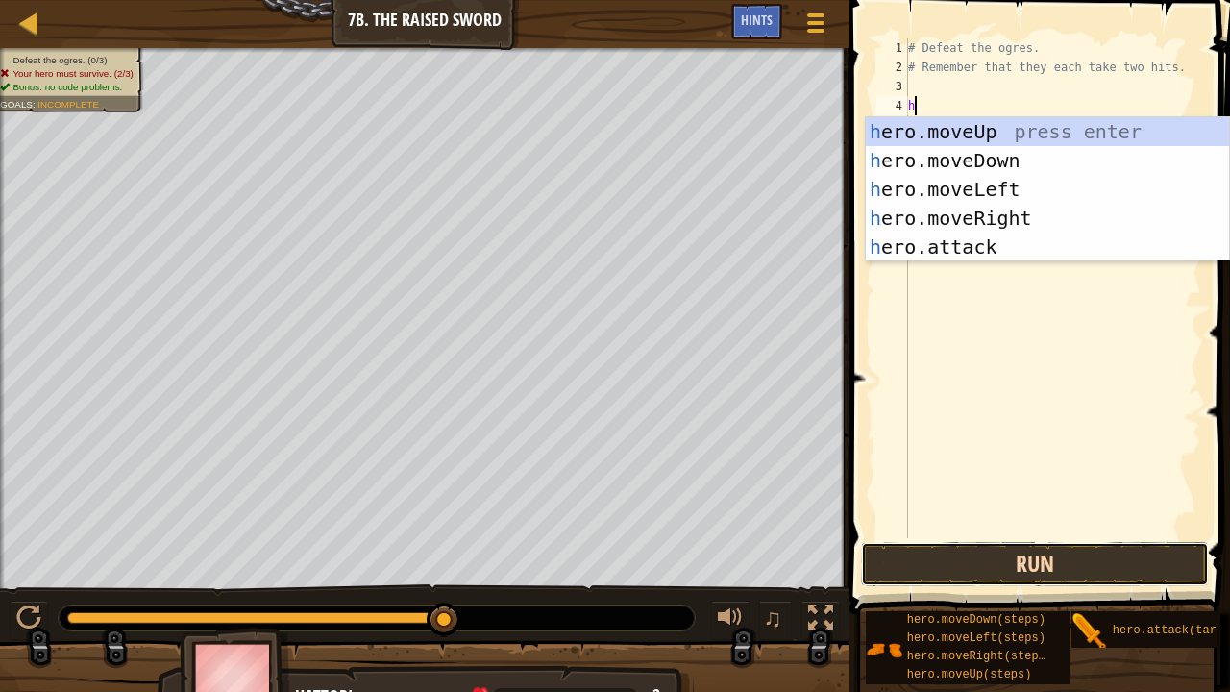
click at [1047, 528] on button "Run" at bounding box center [1034, 564] width 347 height 44
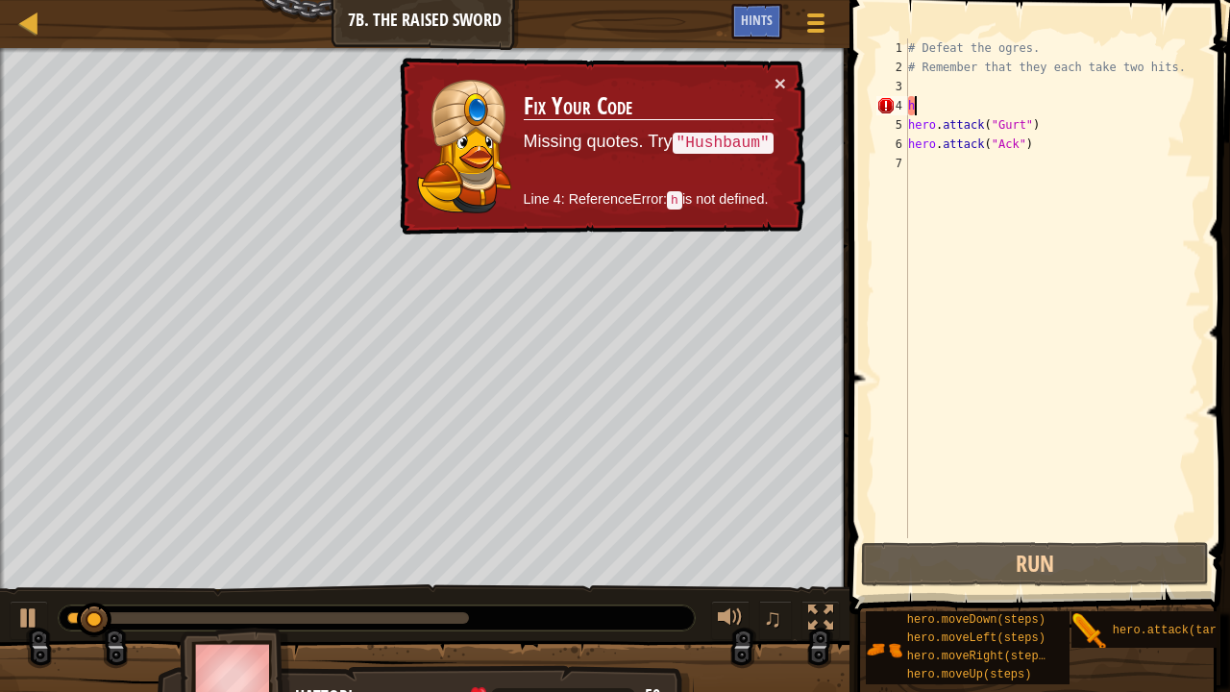
click at [934, 106] on div "# Defeat the ogres. # Remember that they each take two hits. h hero . attack ( …" at bounding box center [1052, 307] width 297 height 538
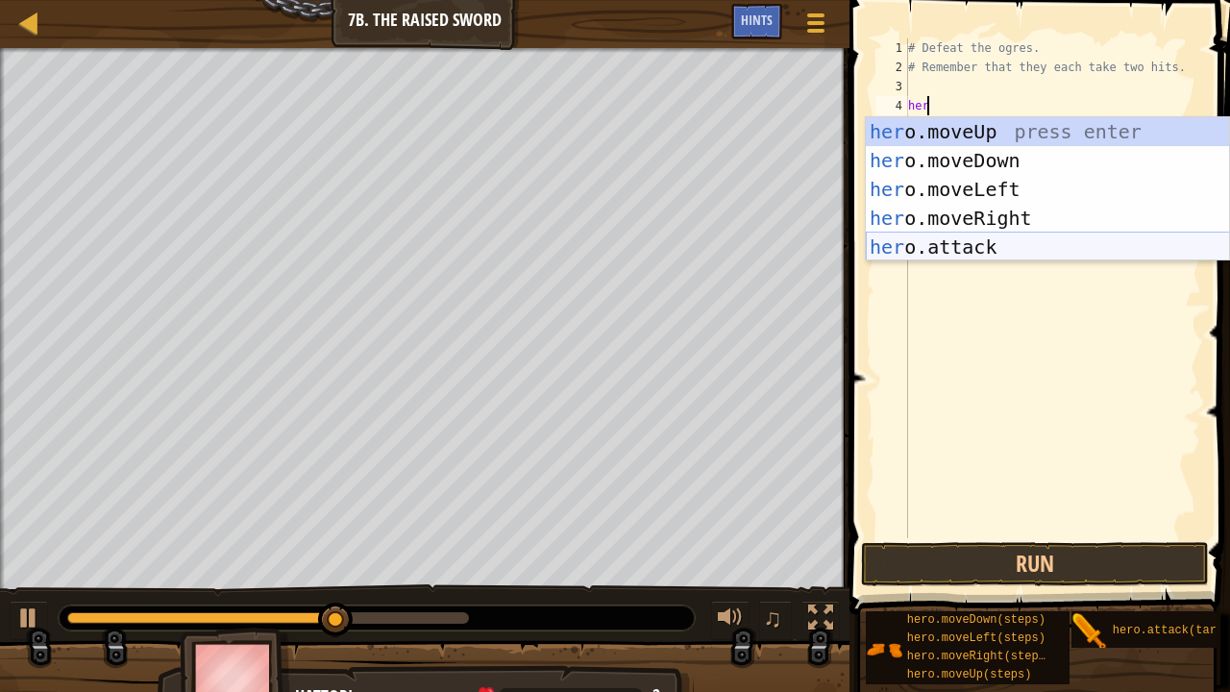
click at [954, 242] on div "her o.moveUp press enter her o.moveDown press enter her o.moveLeft press enter …" at bounding box center [1048, 218] width 364 height 202
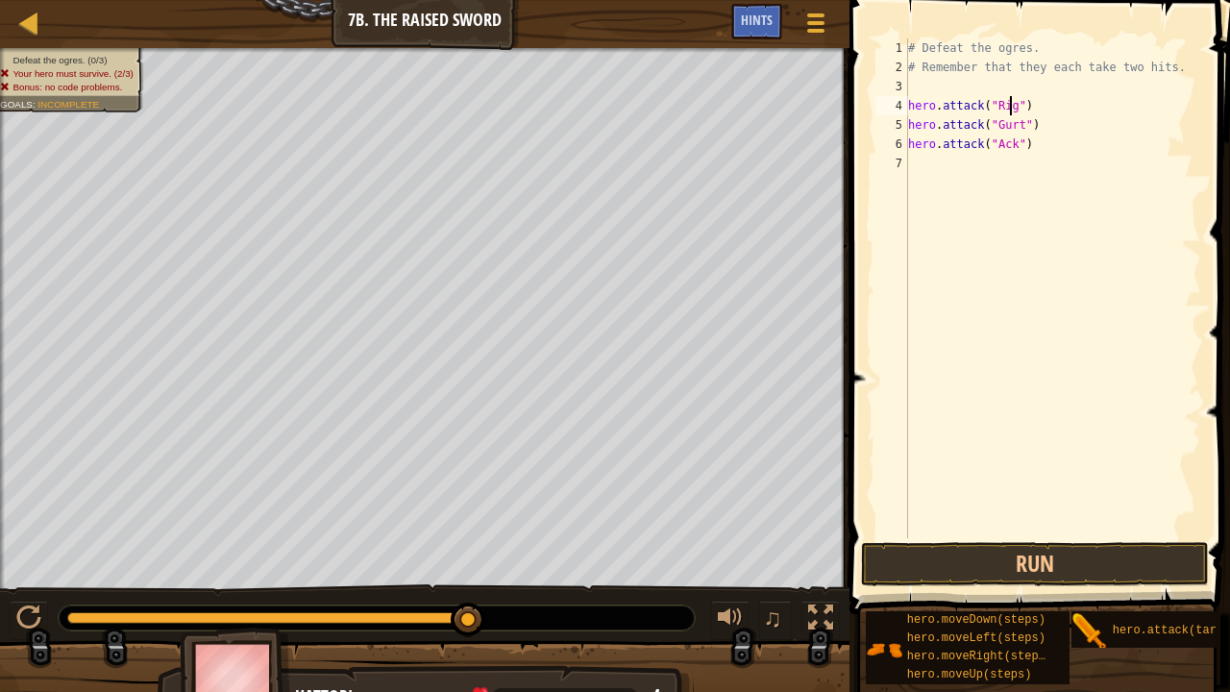
scroll to position [9, 8]
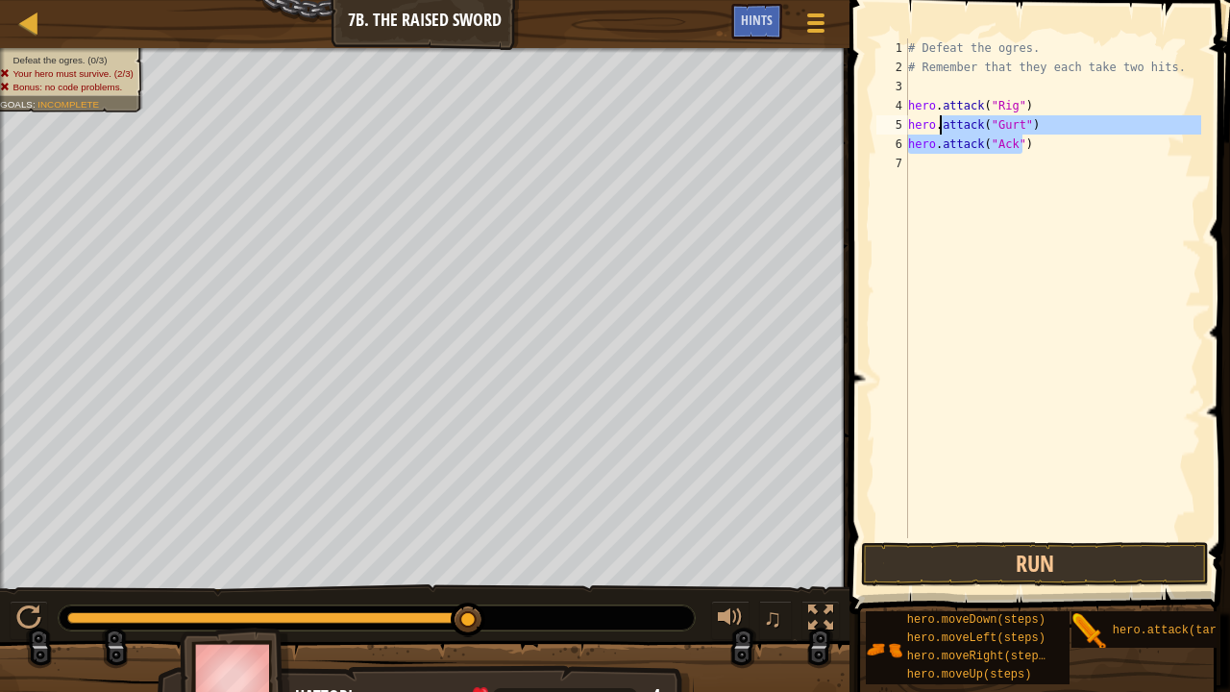
drag, startPoint x: 1045, startPoint y: 150, endPoint x: 964, endPoint y: 125, distance: 84.5
click at [964, 125] on div "# Defeat the ogres. # Remember that they each take two hits. hero . attack ( "R…" at bounding box center [1052, 307] width 297 height 538
click at [1029, 107] on div "# Defeat the ogres. # Remember that they each take two hits. hero . attack ( "R…" at bounding box center [1052, 307] width 297 height 538
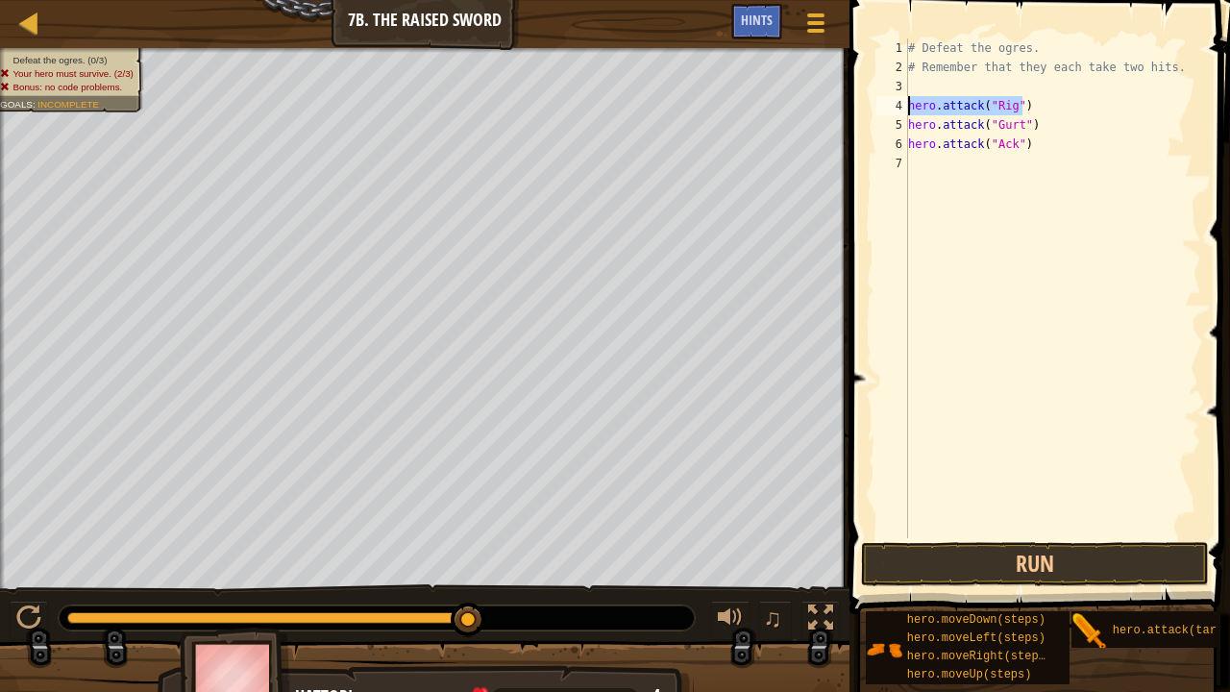
drag, startPoint x: 1029, startPoint y: 107, endPoint x: 854, endPoint y: 110, distance: 174.9
click at [854, 110] on div "hero.attack("Rig") 1 2 3 4 5 6 7 # Defeat the ogres. # Remember that they each …" at bounding box center [1036, 345] width 386 height 671
type textarea "hero.attack("Rig")"
click at [1028, 102] on div "# Defeat the ogres. # Remember that they each take two hits. hero . attack ( "R…" at bounding box center [1052, 288] width 297 height 500
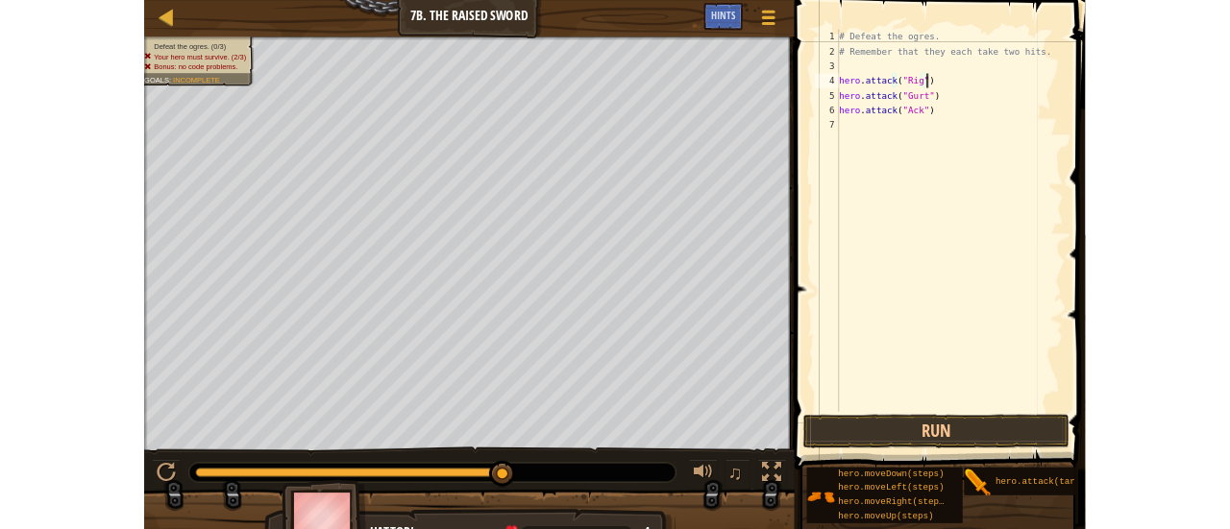
scroll to position [9, 0]
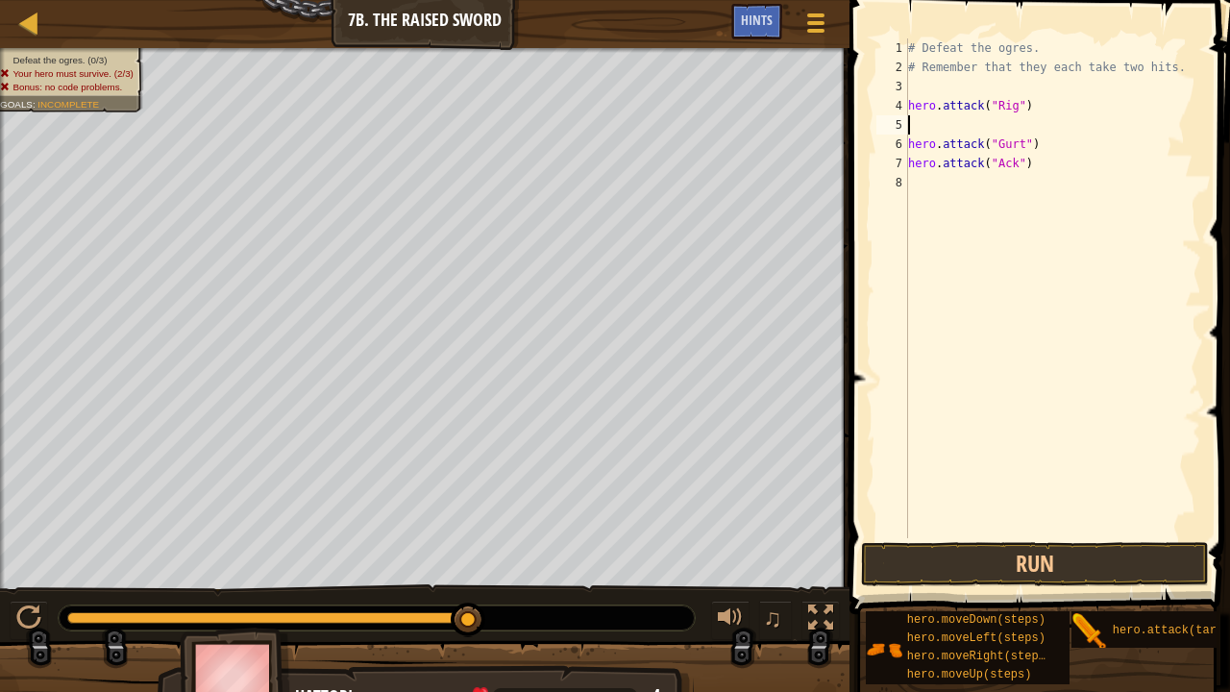
paste textarea "hero.attack("Rig")"
drag, startPoint x: 1037, startPoint y: 143, endPoint x: 860, endPoint y: 135, distance: 177.9
click at [860, 135] on div "hero.attack("Rig") 1 2 3 4 5 6 7 8 # Defeat the ogres. # Remember that they eac…" at bounding box center [1036, 345] width 386 height 671
click at [1097, 154] on div "# Defeat the ogres. # Remember that they each take two hits. hero . attack ( "R…" at bounding box center [1052, 307] width 297 height 538
type textarea "hero.attack("Gurt")"
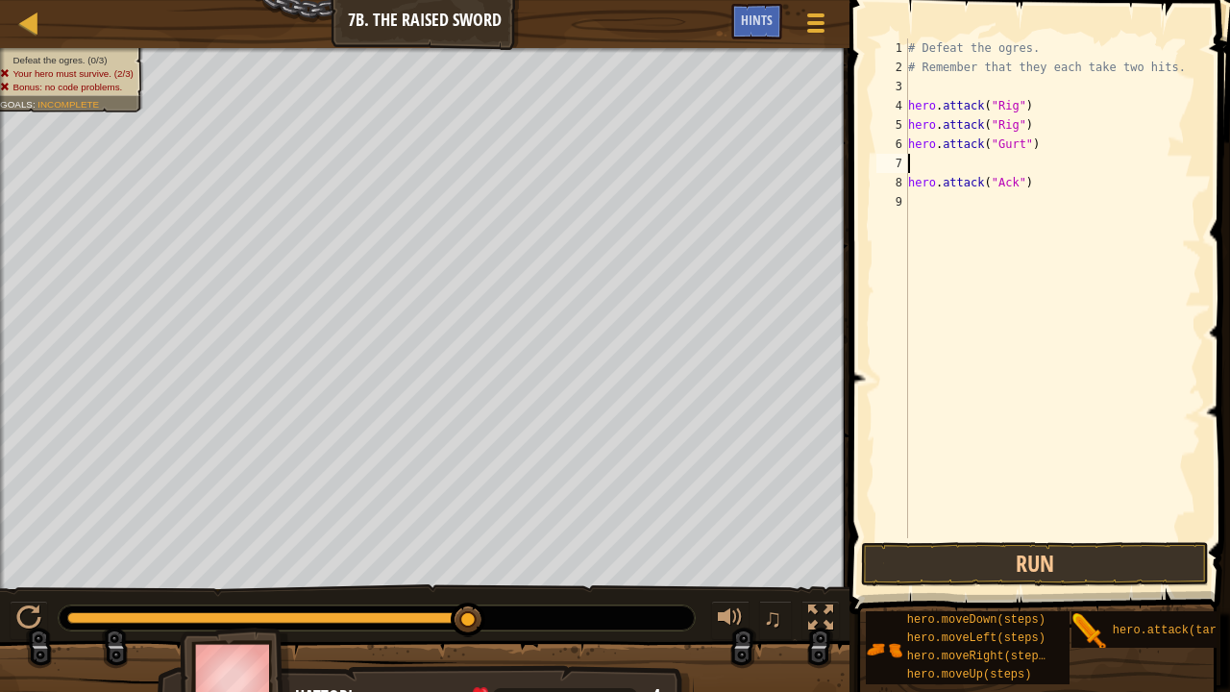
paste textarea "hero.attack("Gurt")"
drag, startPoint x: 1058, startPoint y: 183, endPoint x: 855, endPoint y: 188, distance: 202.8
click at [855, 188] on div "hero.attack("Gurt") 1 2 3 4 5 6 7 8 9 # Defeat the ogres. # Remember that they …" at bounding box center [1036, 345] width 386 height 671
type textarea "hero.attack("Ack")"
click at [972, 206] on div "# Defeat the ogres. # Remember that they each take two hits. hero . attack ( "R…" at bounding box center [1052, 307] width 297 height 538
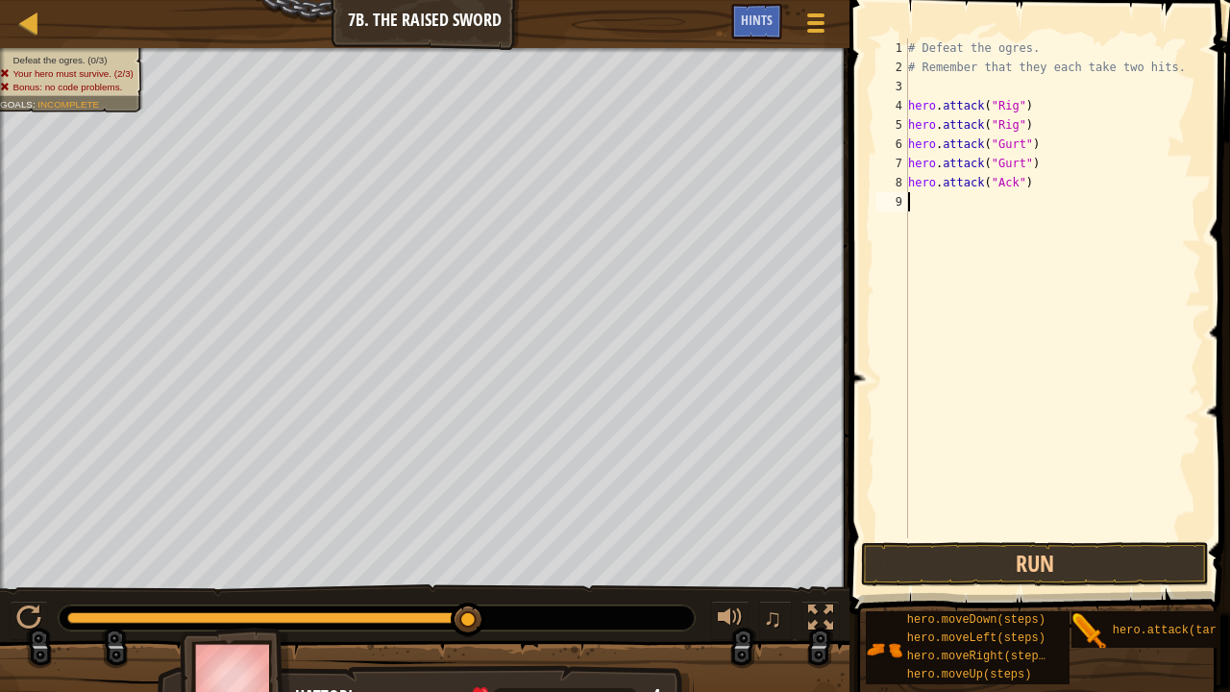
paste textarea "hero.attack("Ack")"
type textarea "hero.attack("Ack")"
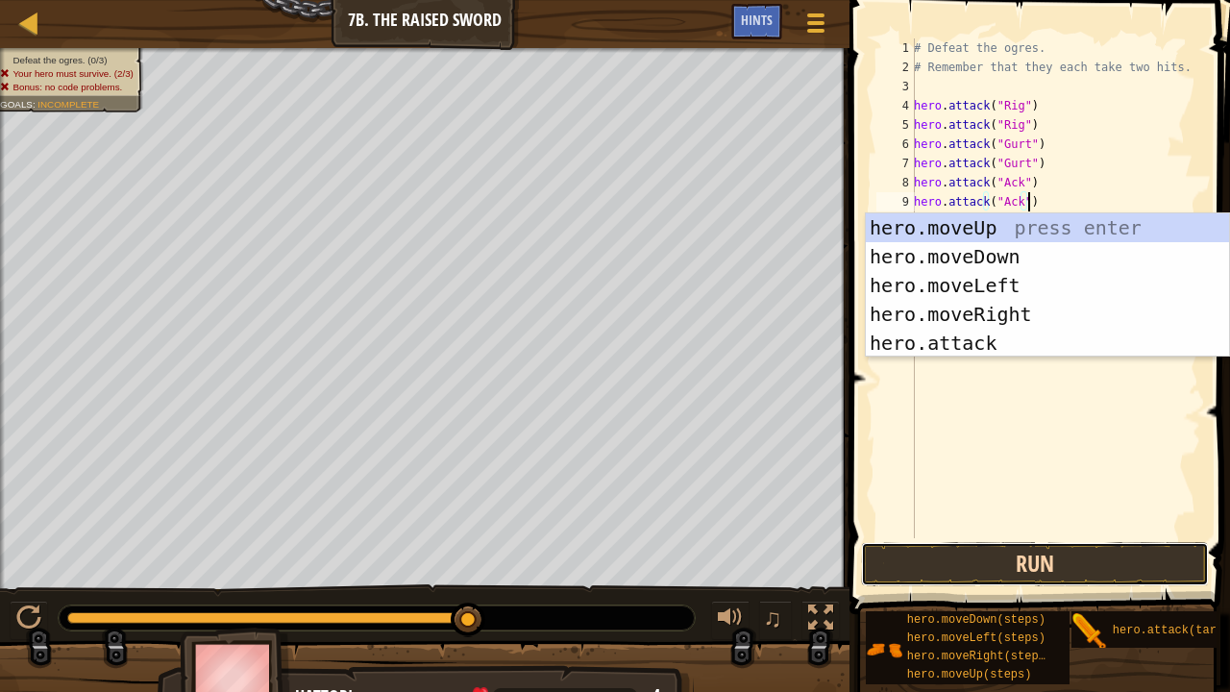
click at [1030, 528] on button "Run" at bounding box center [1034, 564] width 347 height 44
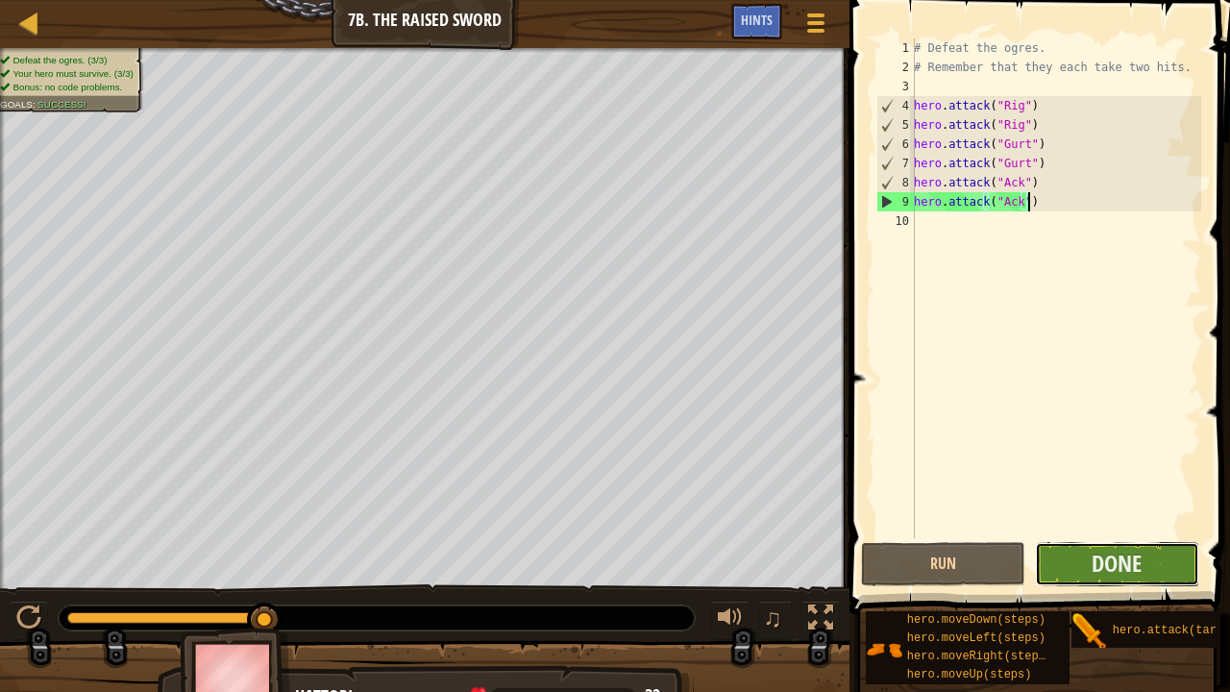
click at [1084, 528] on button "Done" at bounding box center [1117, 564] width 164 height 44
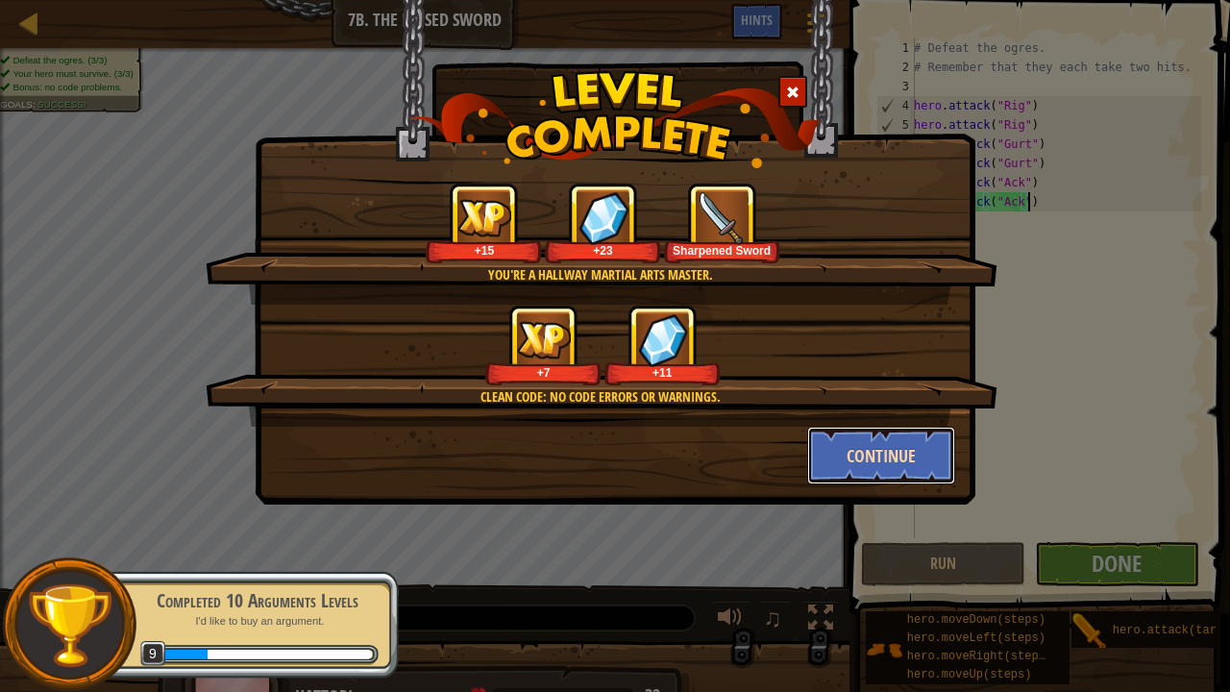
click at [874, 448] on button "Continue" at bounding box center [881, 456] width 149 height 58
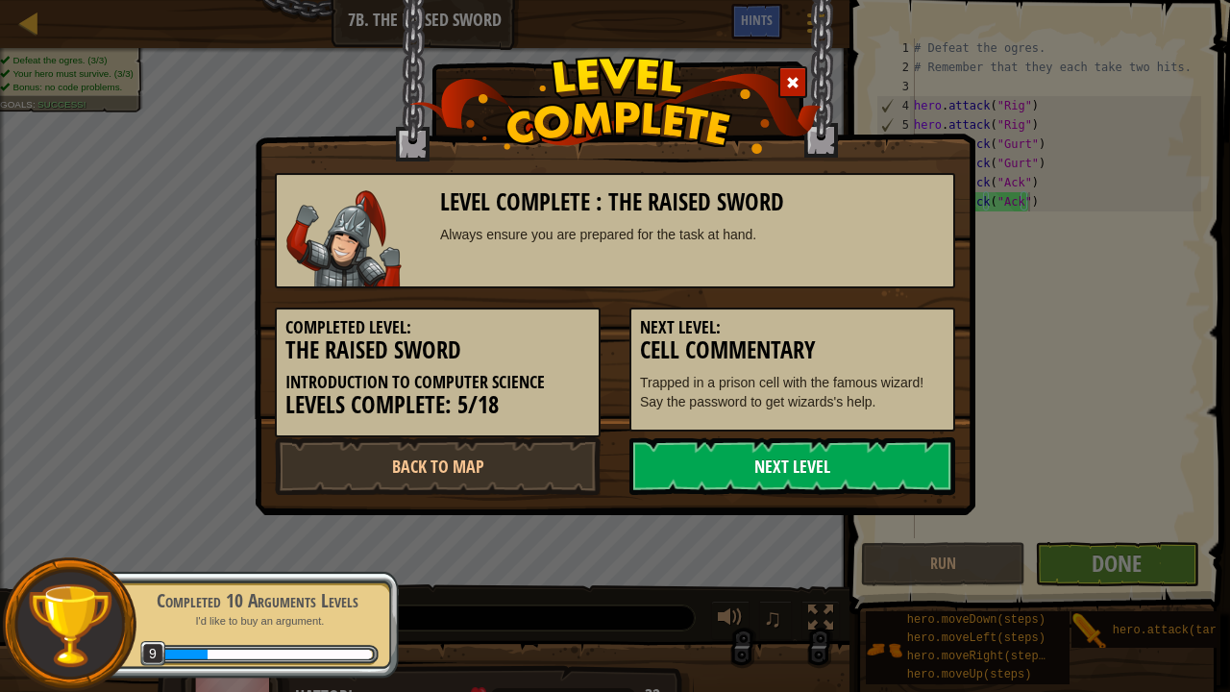
click at [810, 457] on link "Next Level" at bounding box center [792, 466] width 326 height 58
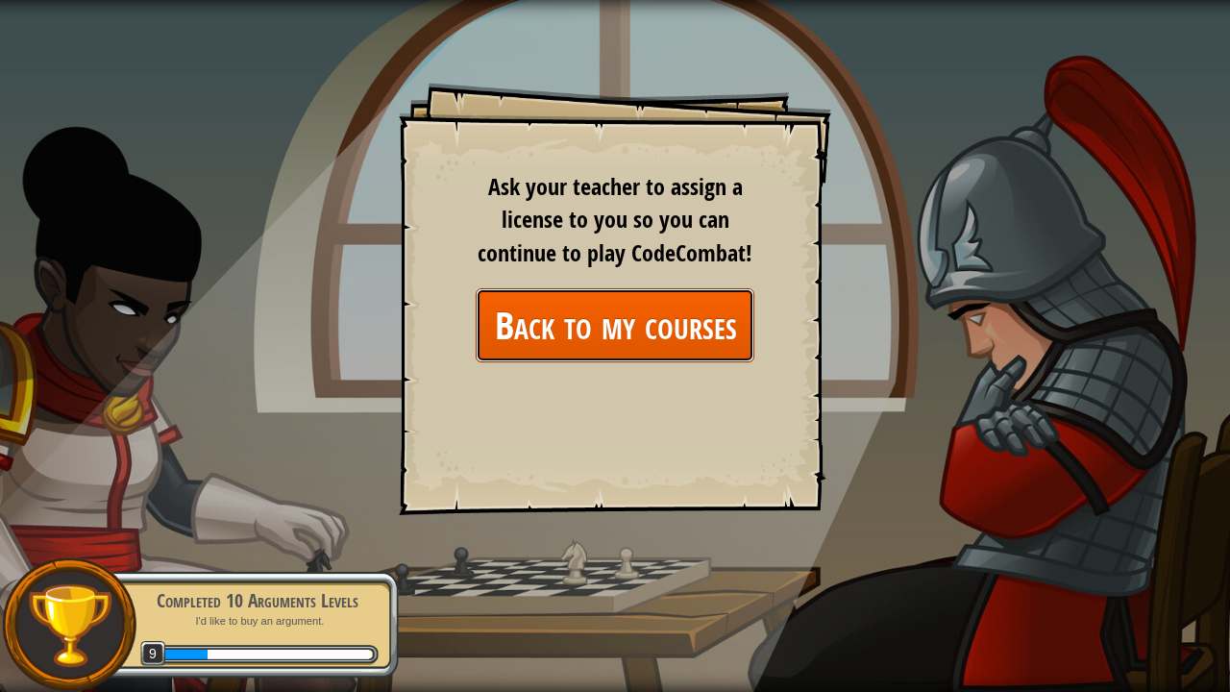
click at [656, 347] on link "Back to my courses" at bounding box center [615, 325] width 279 height 74
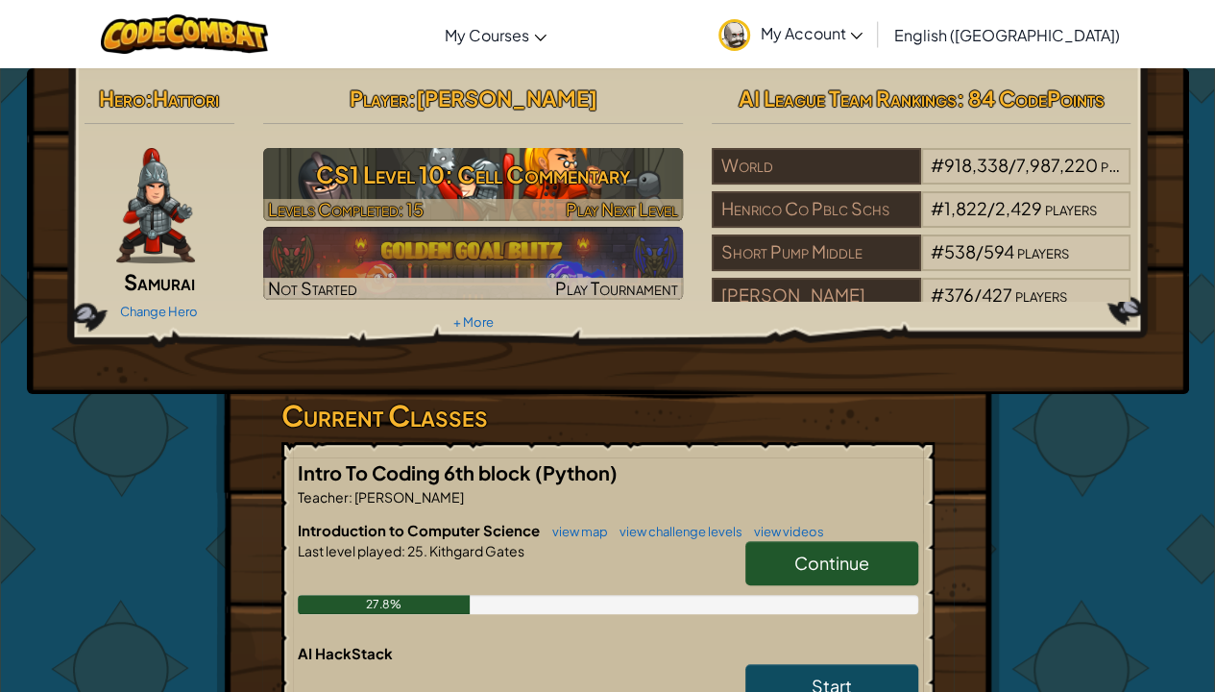
click at [570, 186] on h3 "CS1 Level 10: Cell Commentary" at bounding box center [473, 174] width 420 height 43
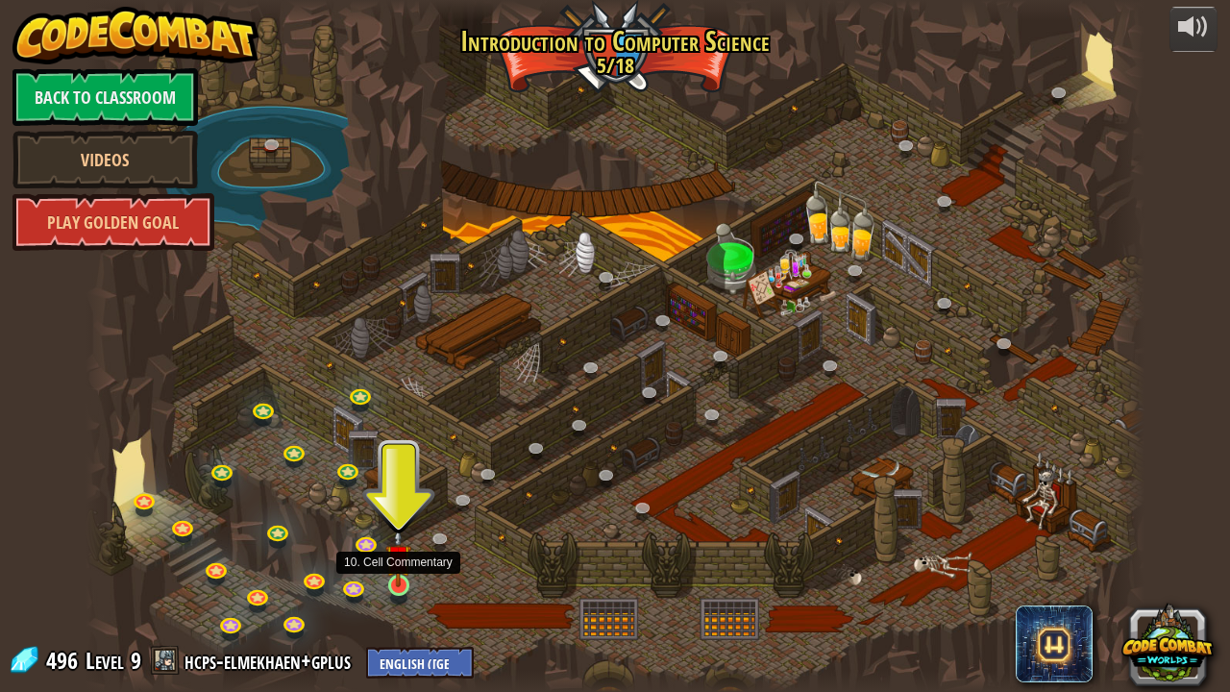
click at [396, 528] on img at bounding box center [398, 557] width 26 height 60
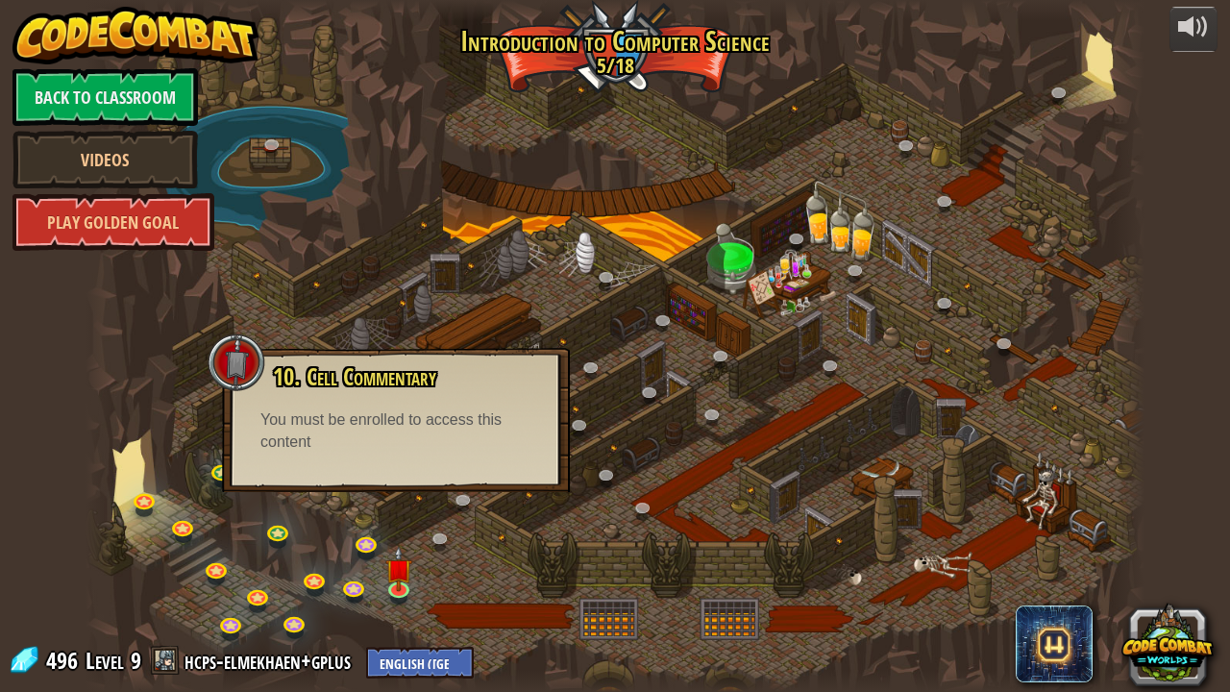
click at [656, 528] on div at bounding box center [614, 346] width 1059 height 692
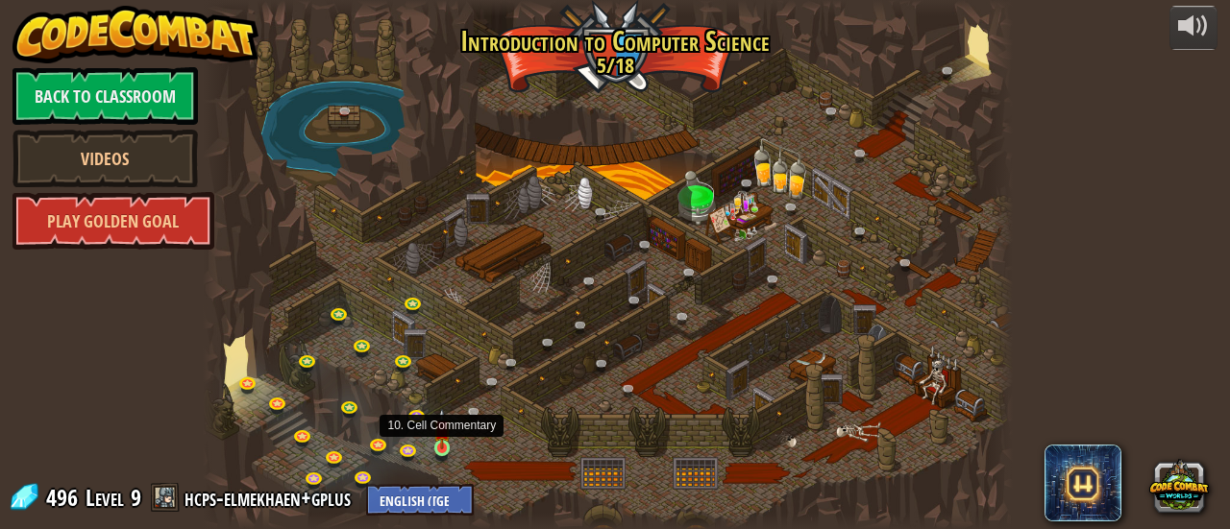
click at [443, 443] on img at bounding box center [441, 428] width 17 height 40
